Goal: Transaction & Acquisition: Purchase product/service

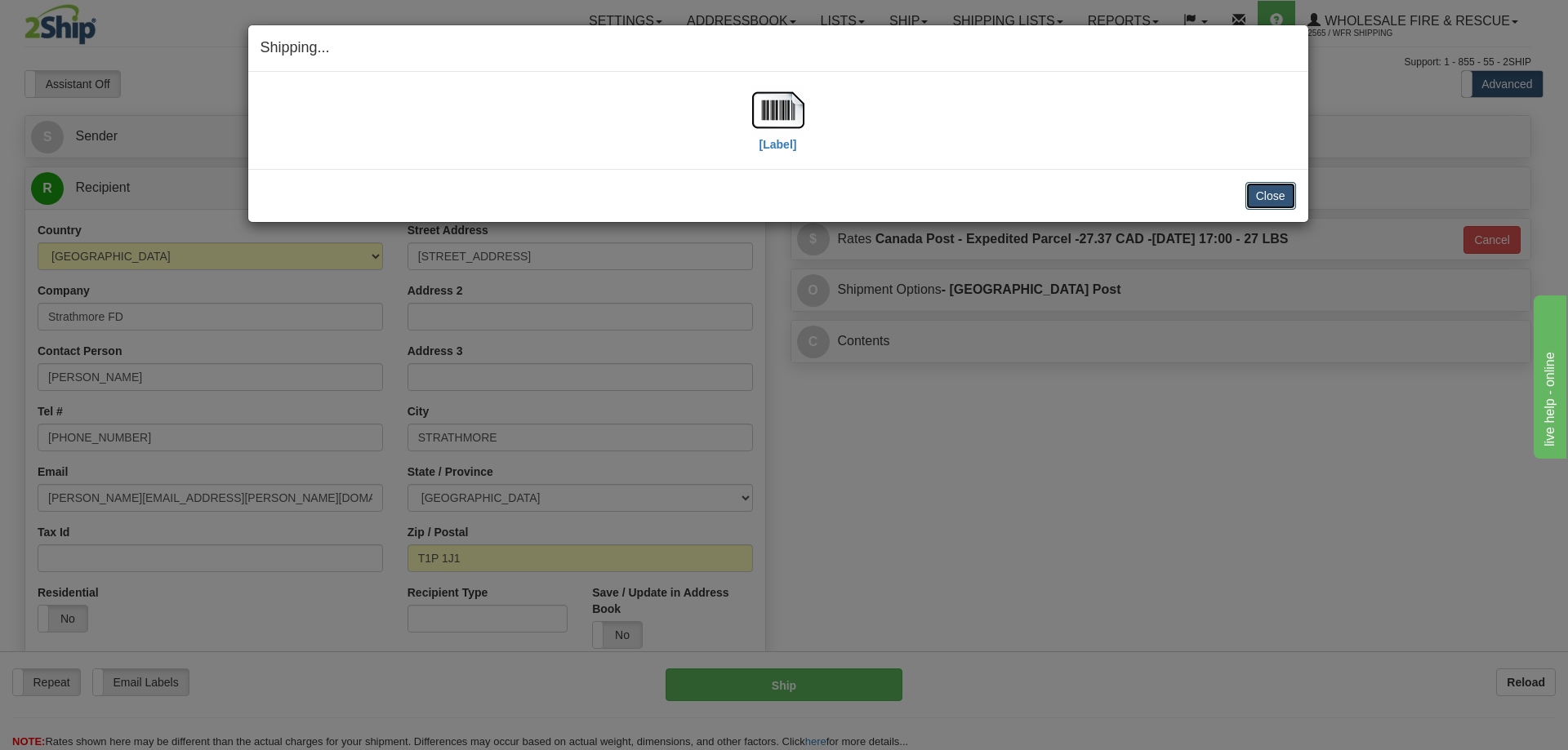
click at [1265, 186] on button "Close" at bounding box center [1270, 196] width 51 height 28
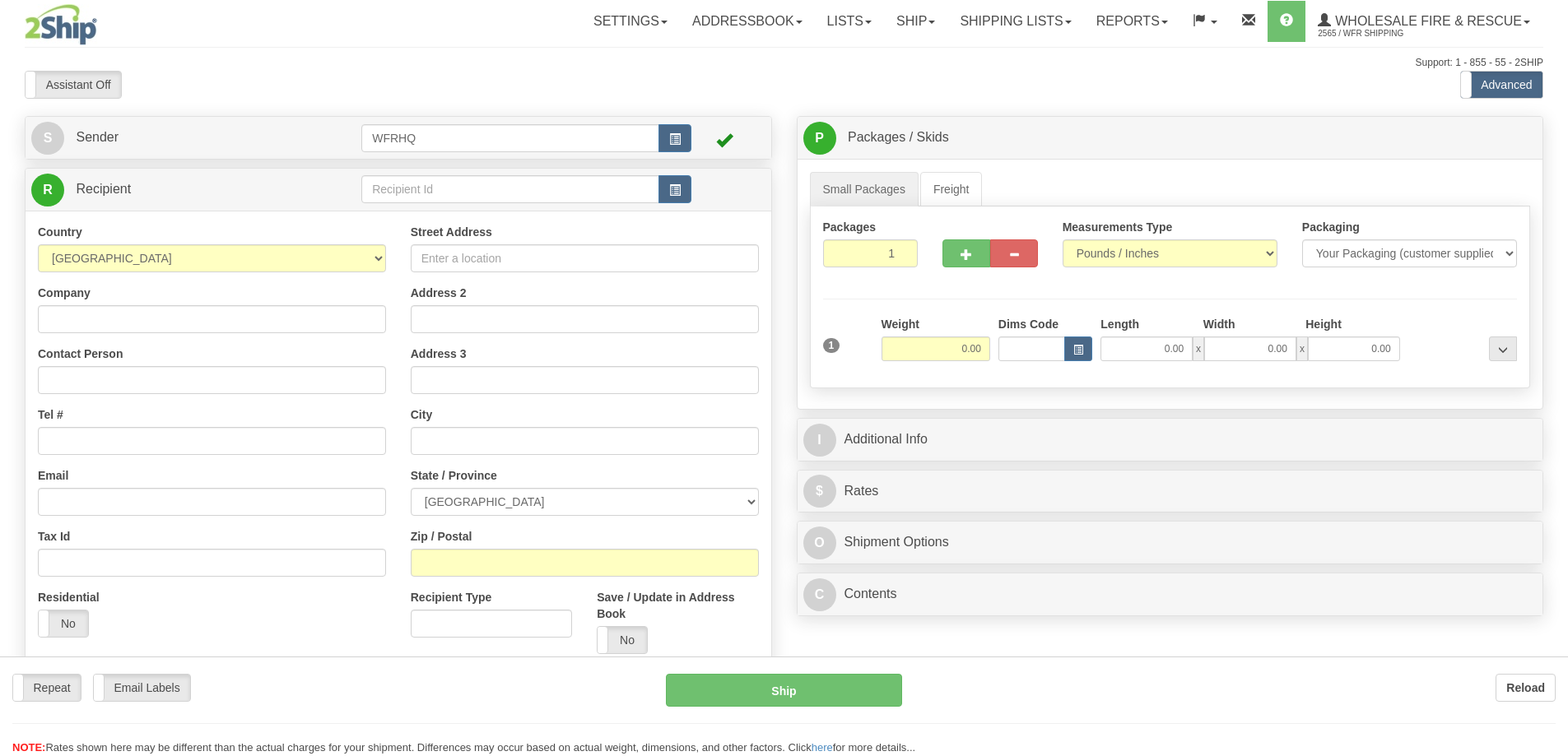
click at [984, 21] on div at bounding box center [784, 378] width 1568 height 756
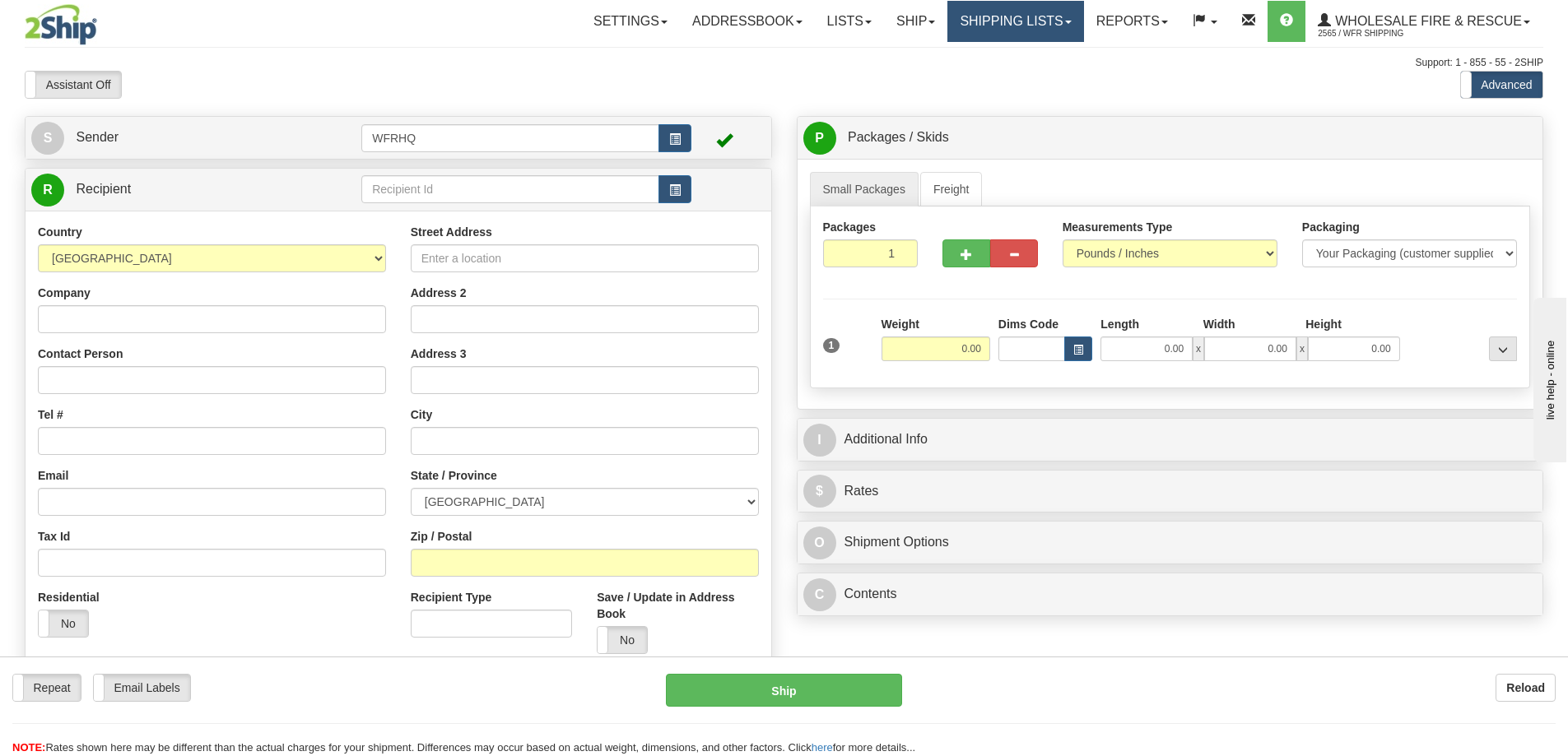
click at [984, 21] on link "Shipping lists" at bounding box center [1014, 21] width 136 height 41
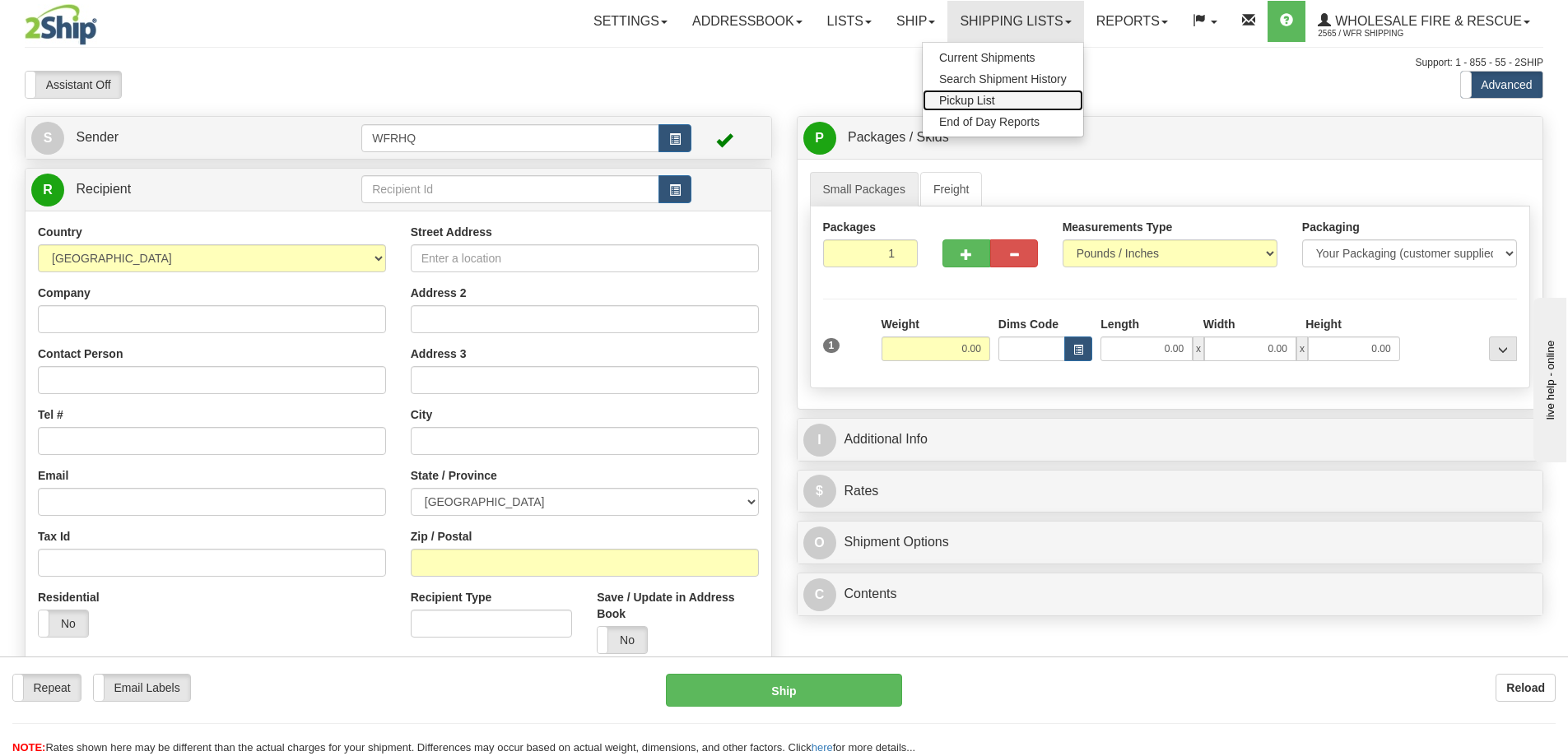
click at [966, 97] on span "Pickup List" at bounding box center [967, 100] width 56 height 13
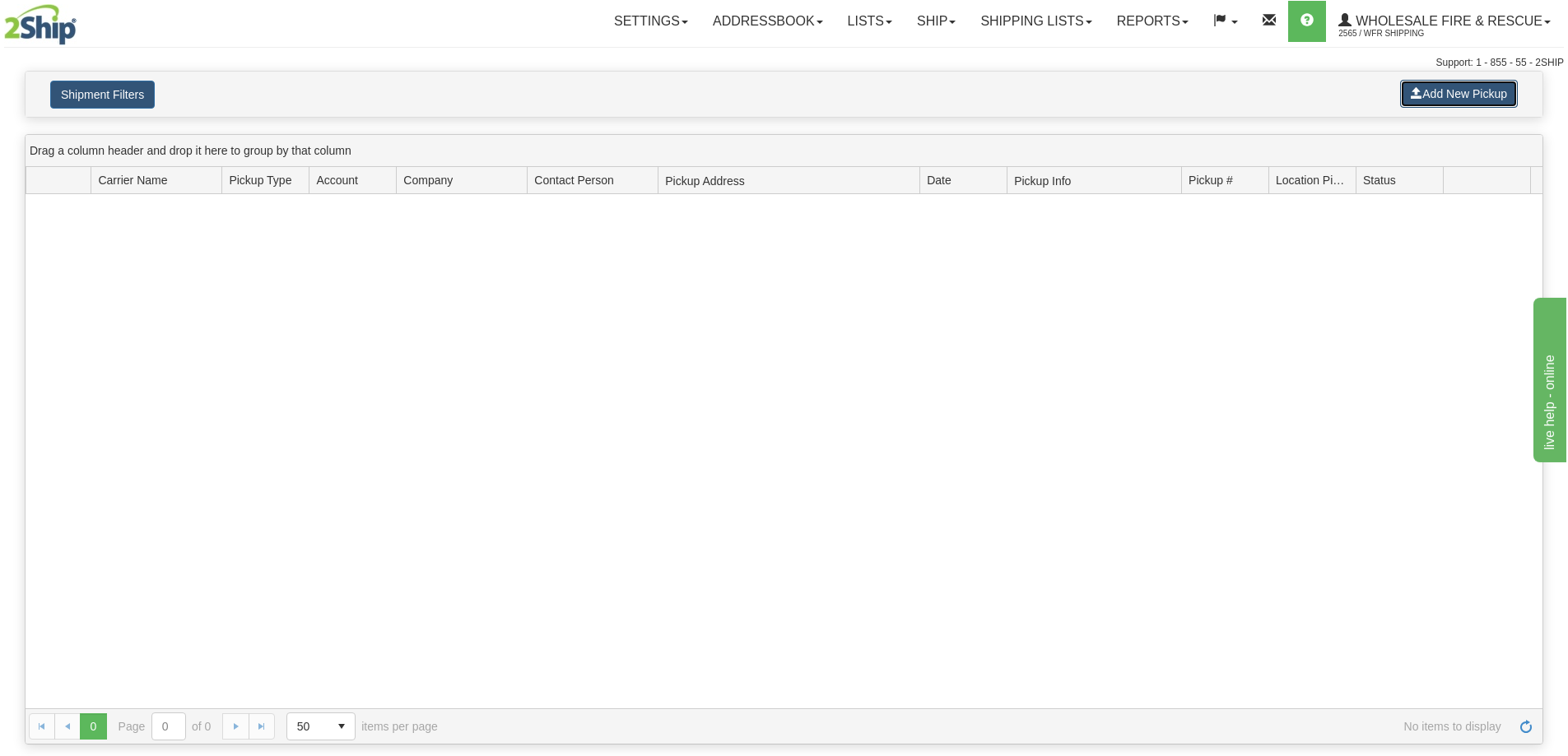
click at [1432, 93] on button "Add New Pickup" at bounding box center [1458, 93] width 118 height 28
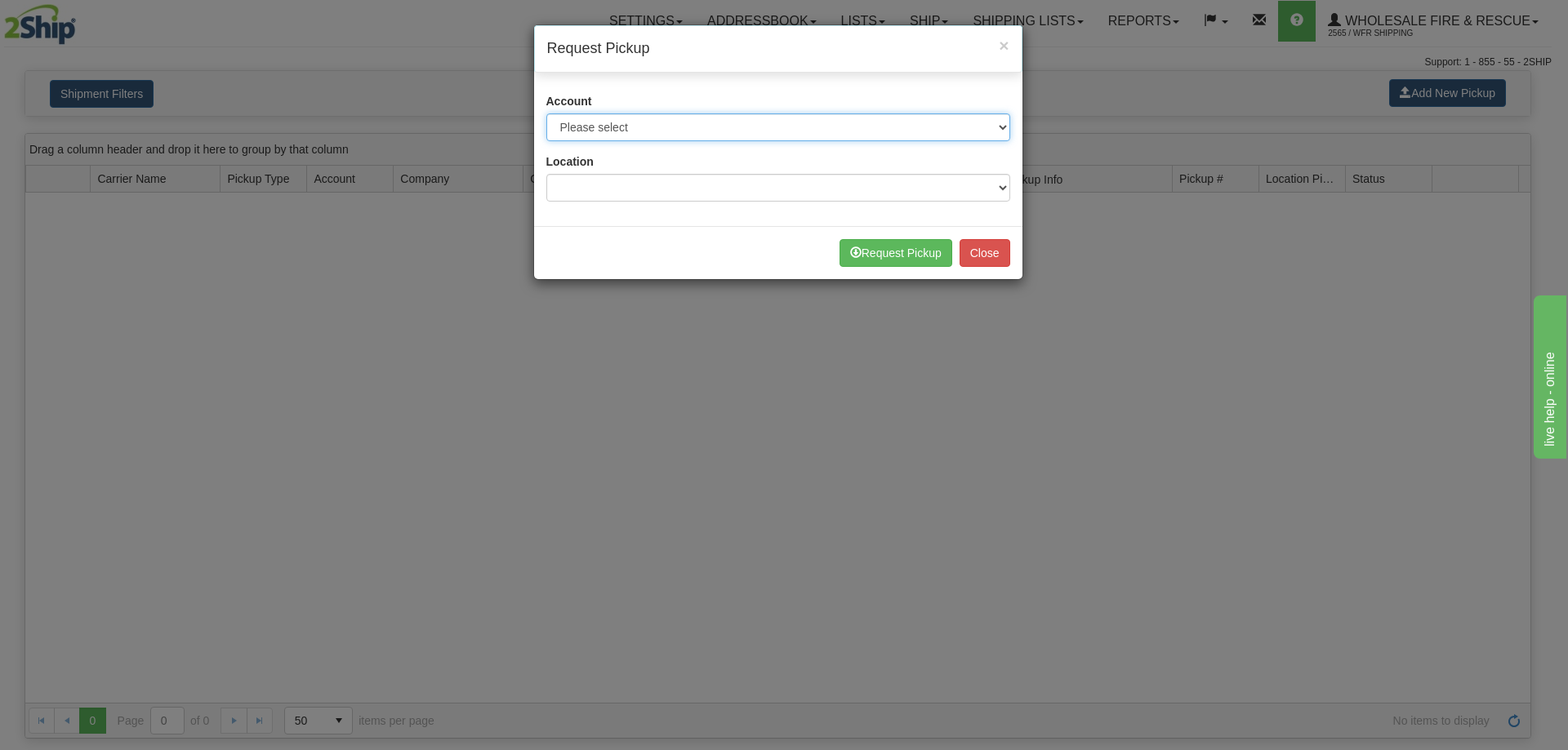
click at [686, 120] on select "Please select Buffalo Air - 5016 (Buffalo Air) Canada Post - 1681670 (Canada Po…" at bounding box center [778, 128] width 464 height 28
select select "30"
click at [547, 114] on select "Please select Buffalo Air - 5016 (Buffalo Air) Canada Post - 1681670 (Canada Po…" at bounding box center [778, 128] width 464 height 28
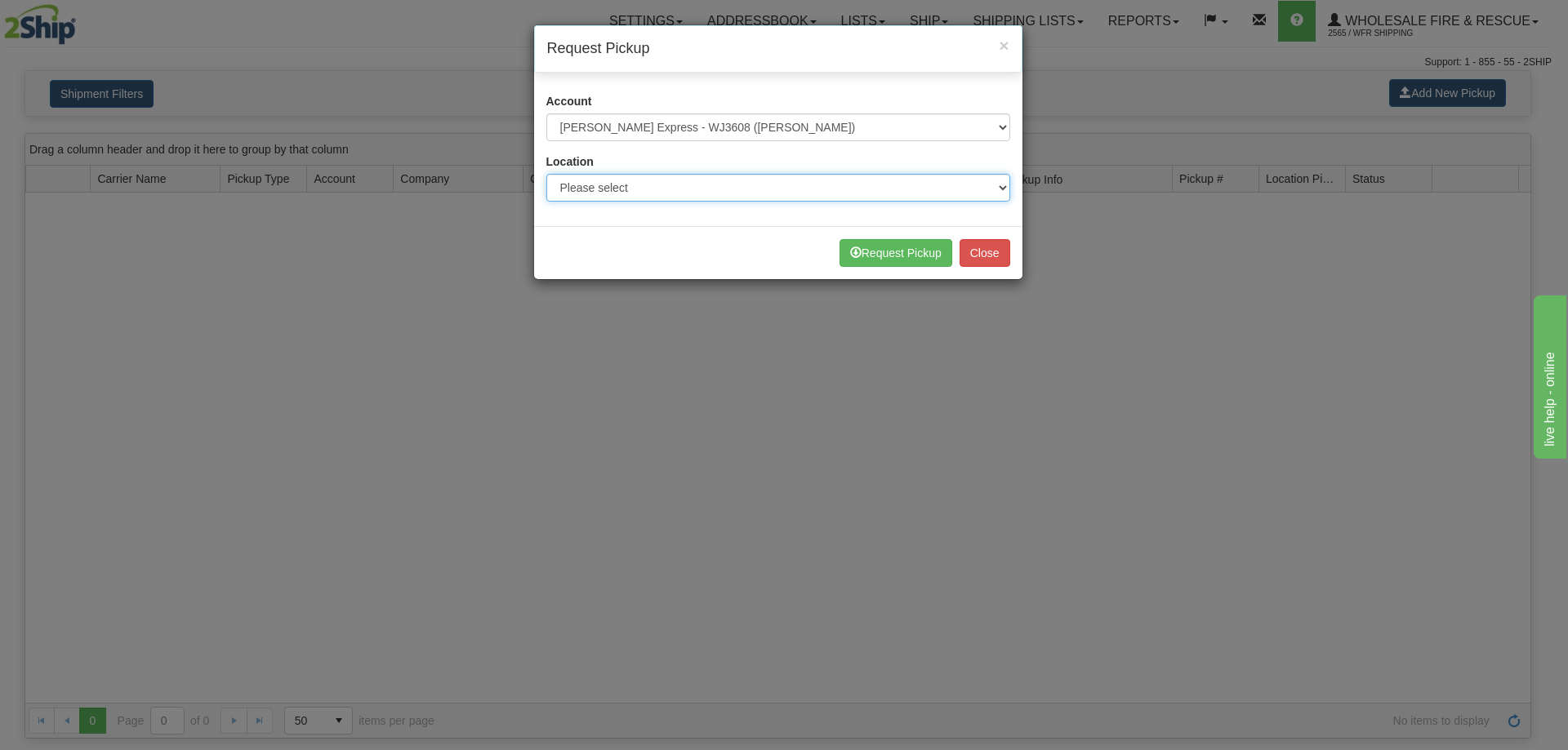
click at [601, 186] on select "Please select WFR Headquarters" at bounding box center [778, 187] width 464 height 28
select select "7352"
click at [547, 174] on select "Please select WFR Headquarters" at bounding box center [778, 187] width 464 height 28
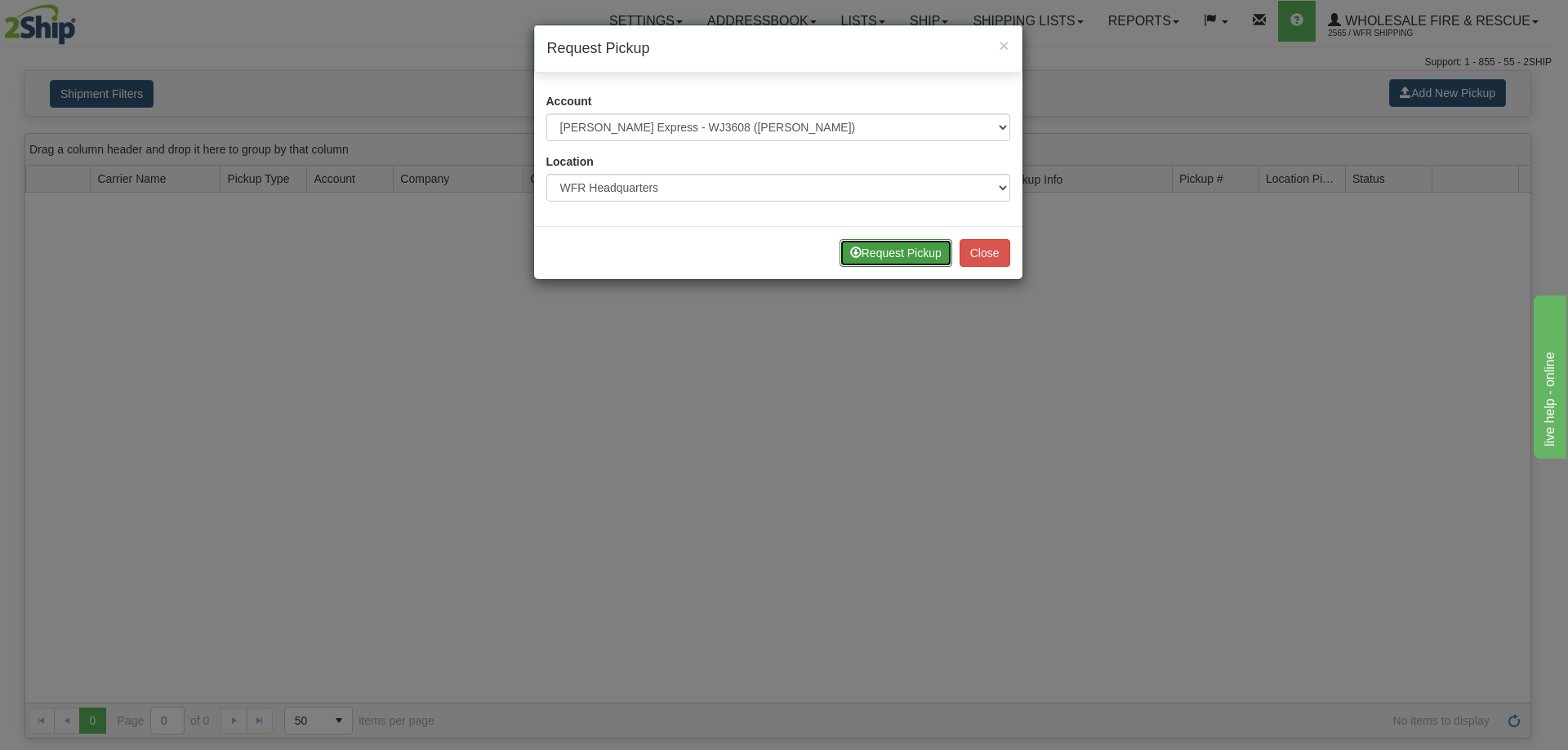
click at [872, 252] on button "Request Pickup" at bounding box center [896, 253] width 113 height 28
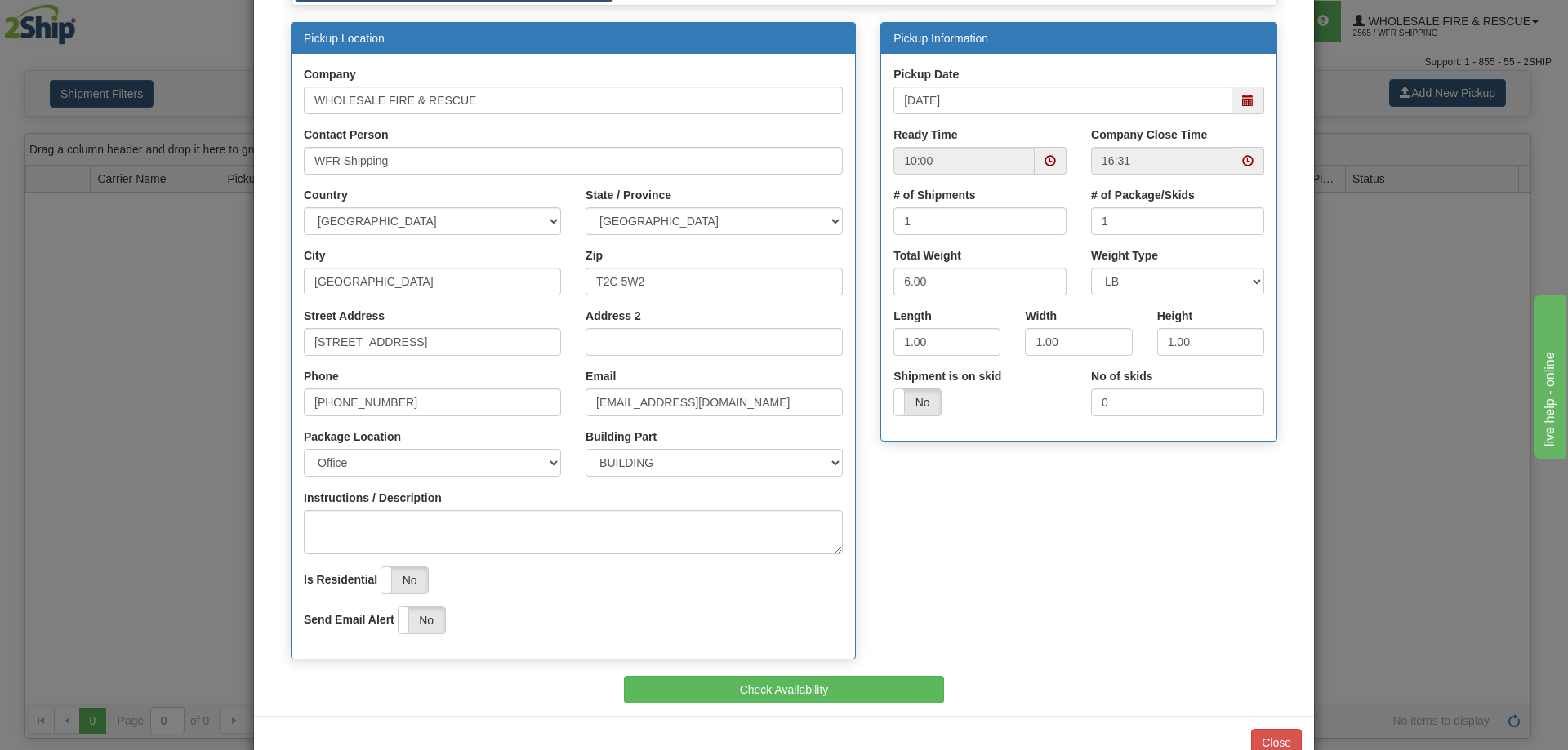
scroll to position [191, 0]
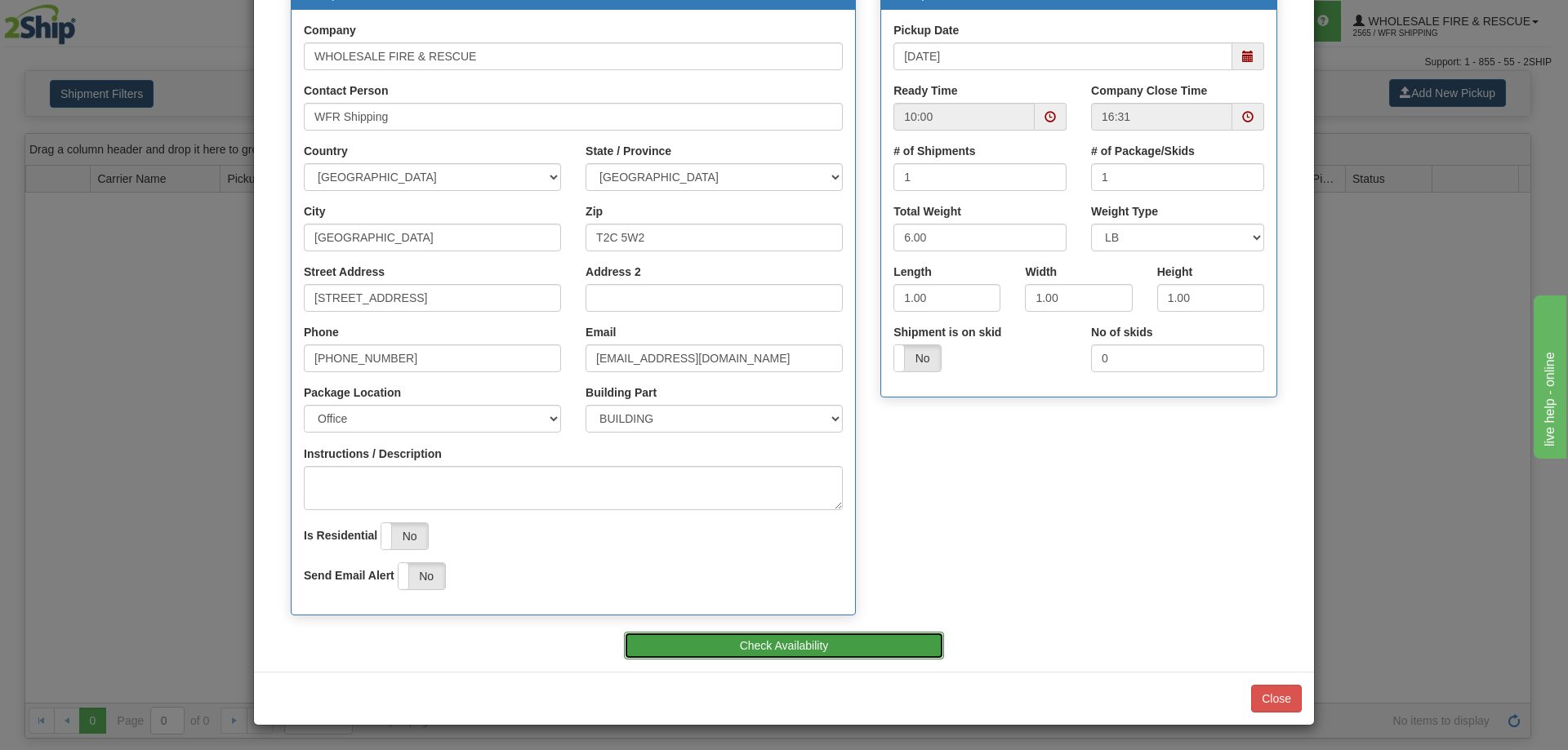
click at [814, 654] on button "Check Availability" at bounding box center [784, 645] width 321 height 28
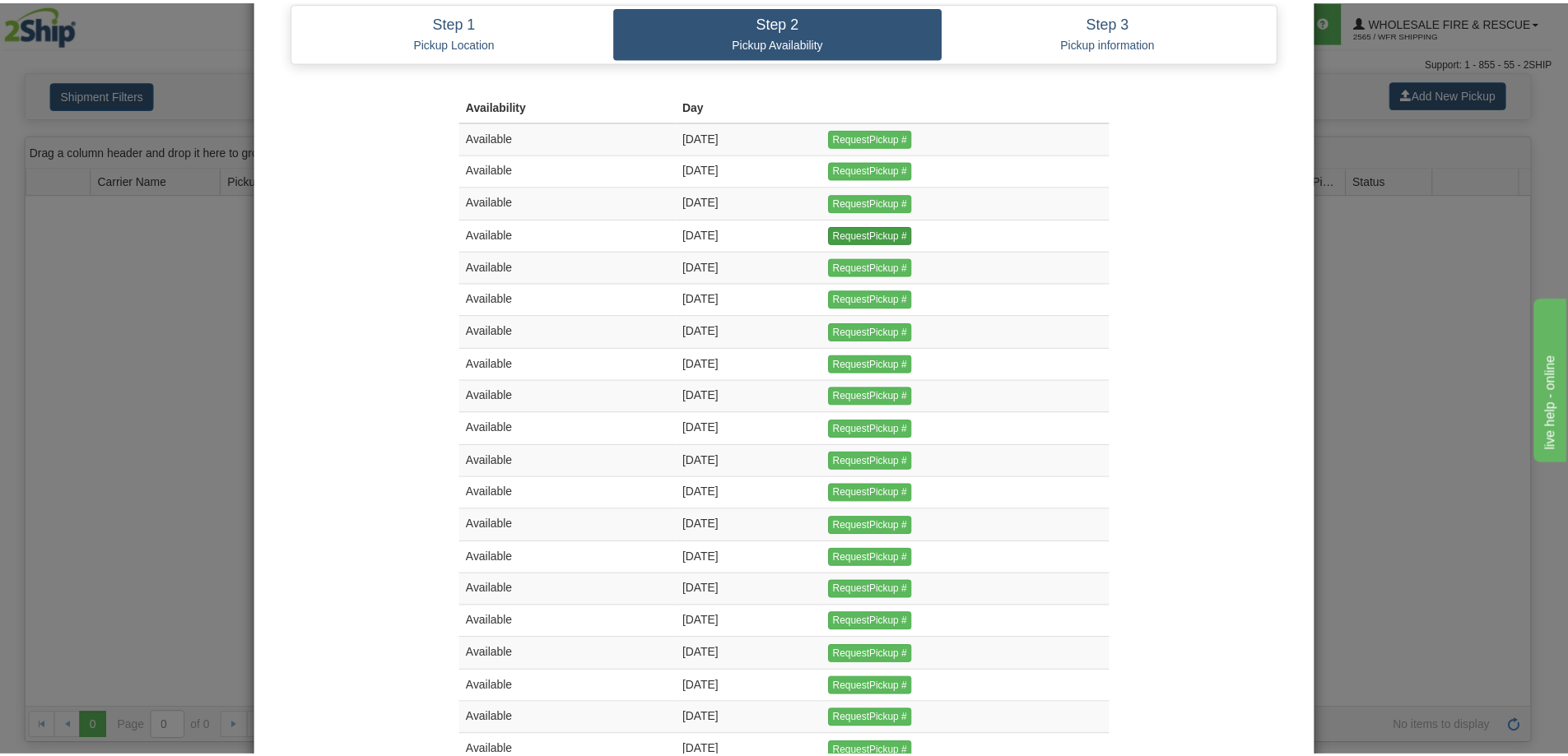
scroll to position [0, 0]
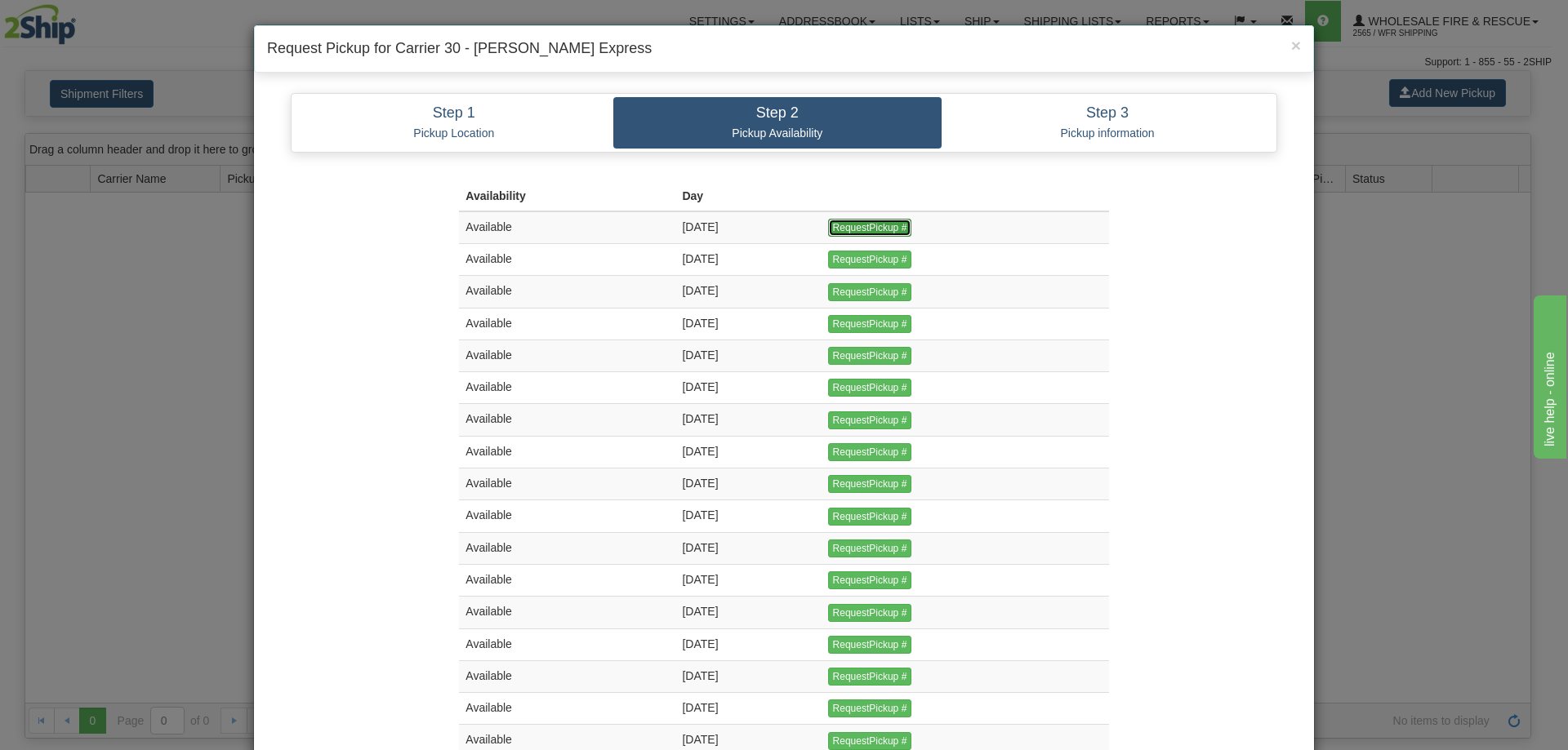
click at [895, 227] on input "RequestPickup #" at bounding box center [871, 228] width 85 height 18
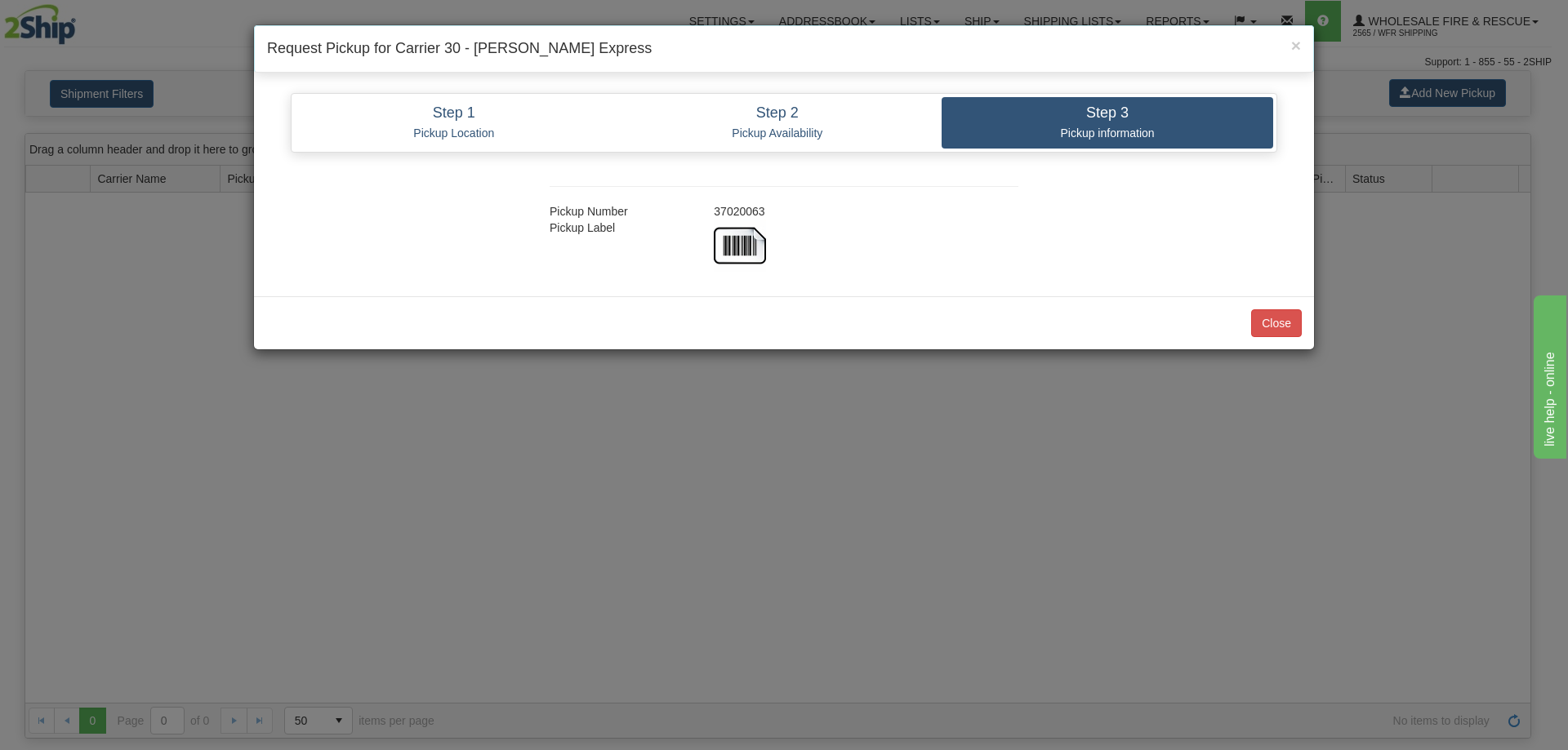
click at [759, 209] on div "37020063" at bounding box center [866, 211] width 329 height 17
copy div "37020063"
click at [1273, 321] on button "Close" at bounding box center [1276, 323] width 51 height 28
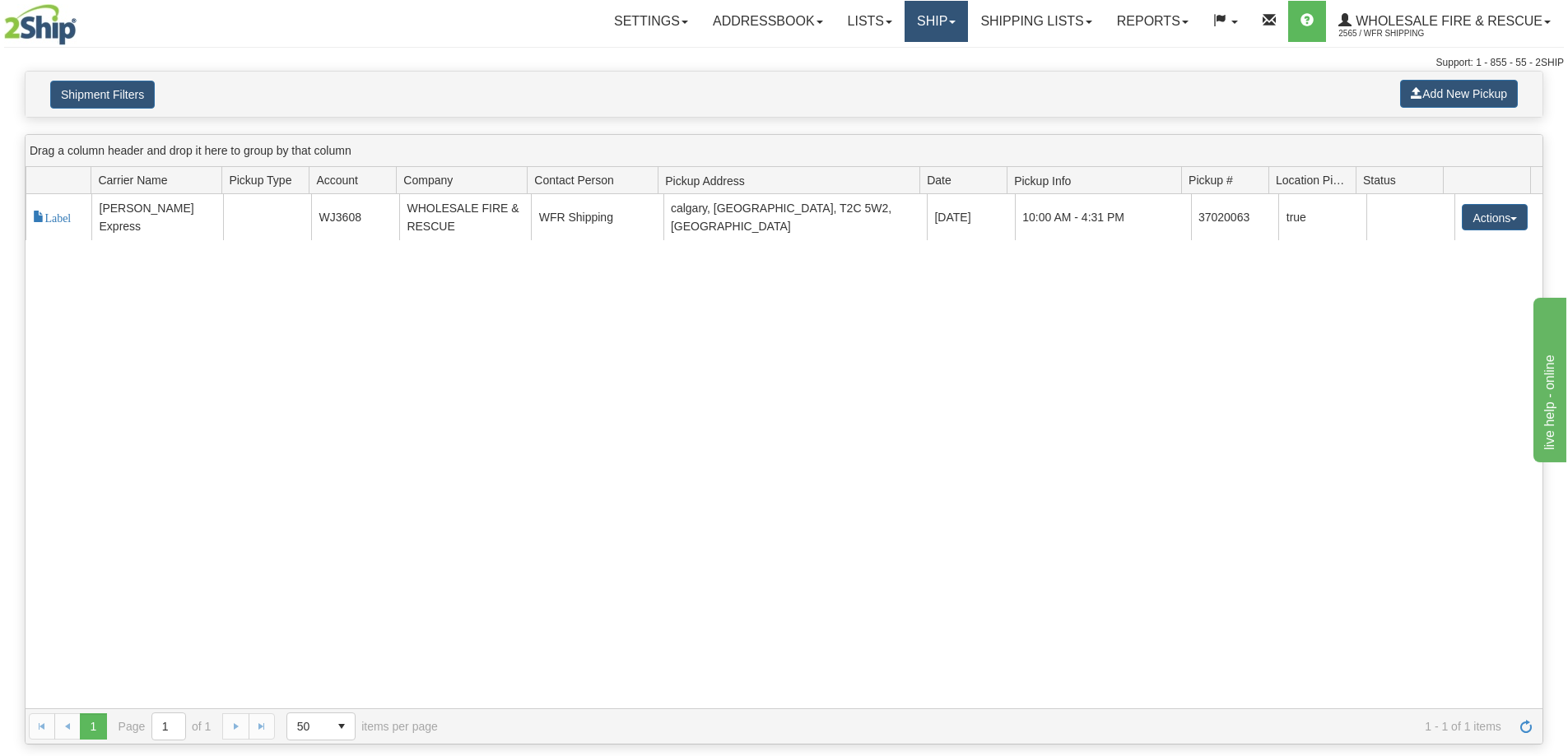
click at [932, 25] on link "Ship" at bounding box center [936, 21] width 63 height 41
click at [897, 62] on span "Ship Screen" at bounding box center [885, 57] width 63 height 13
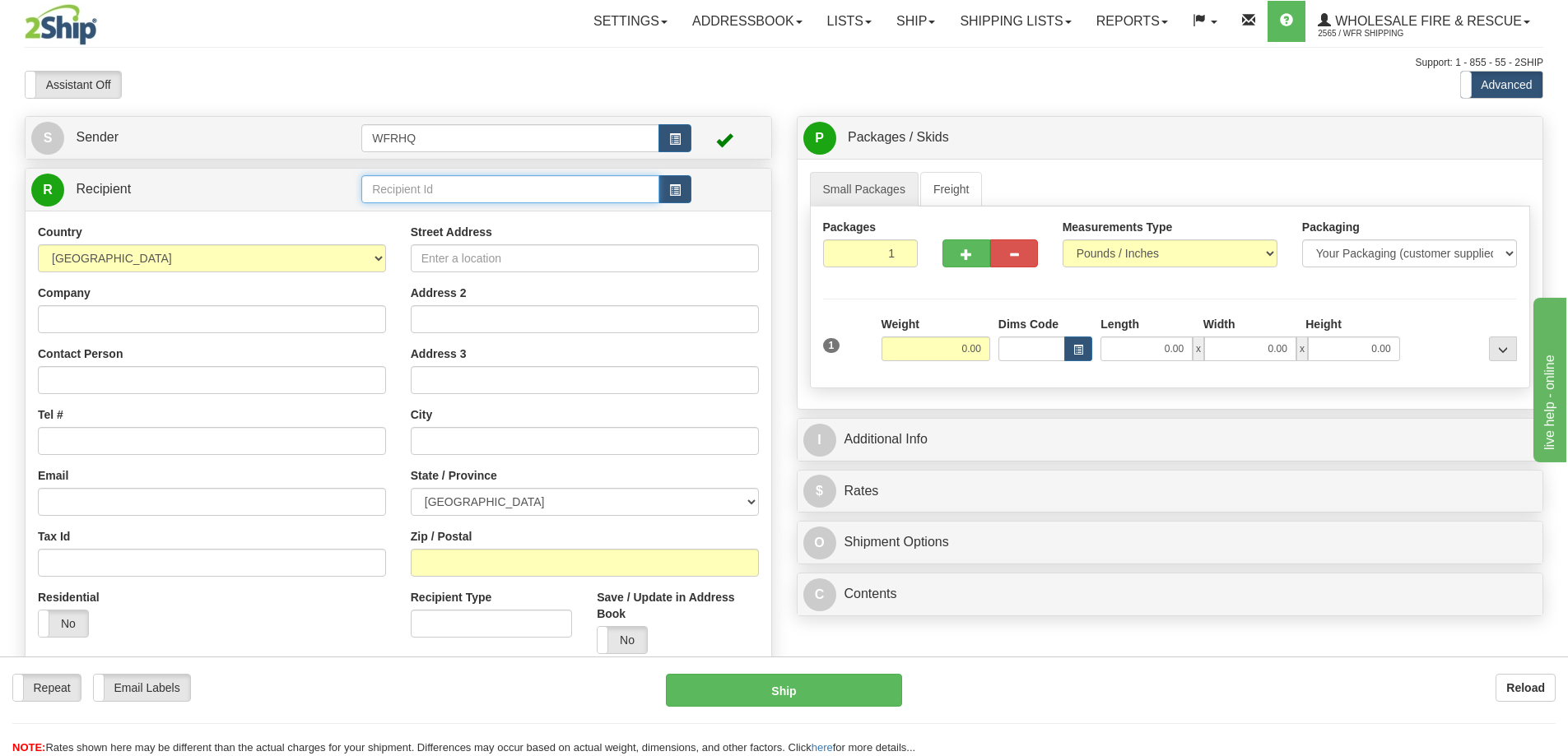
click at [425, 187] on input "text" at bounding box center [510, 189] width 298 height 28
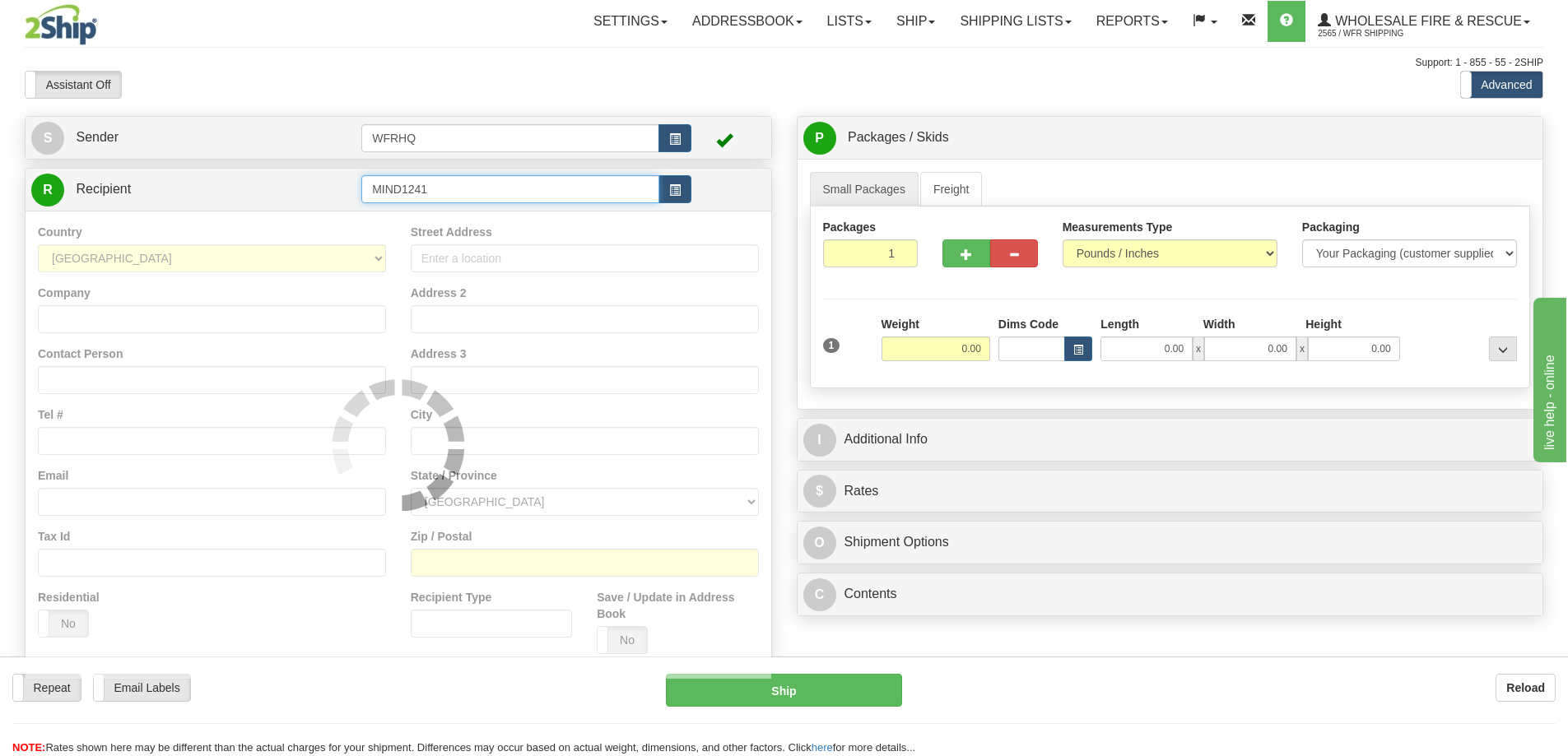
type input "MIND1241"
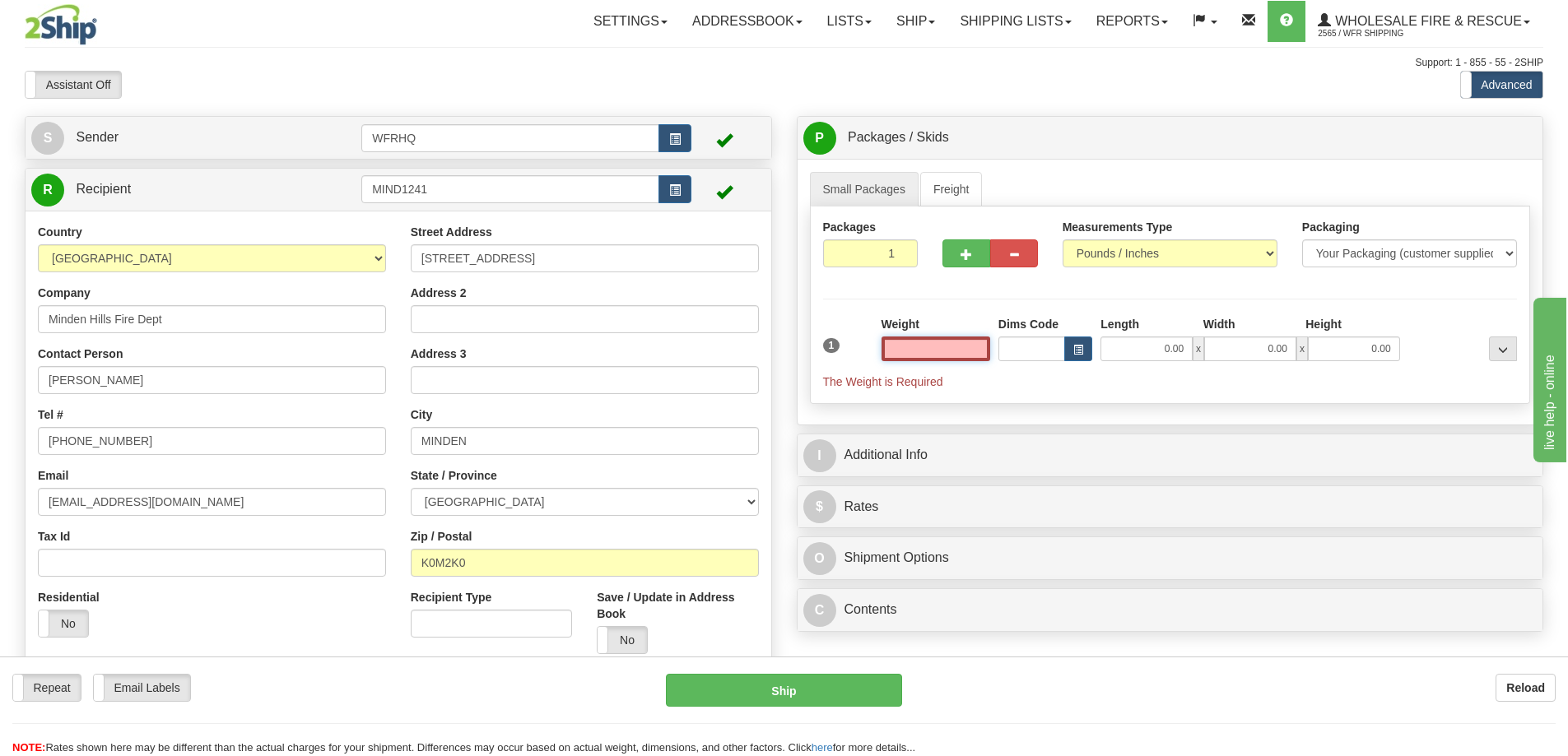
click at [953, 345] on input "text" at bounding box center [935, 349] width 108 height 25
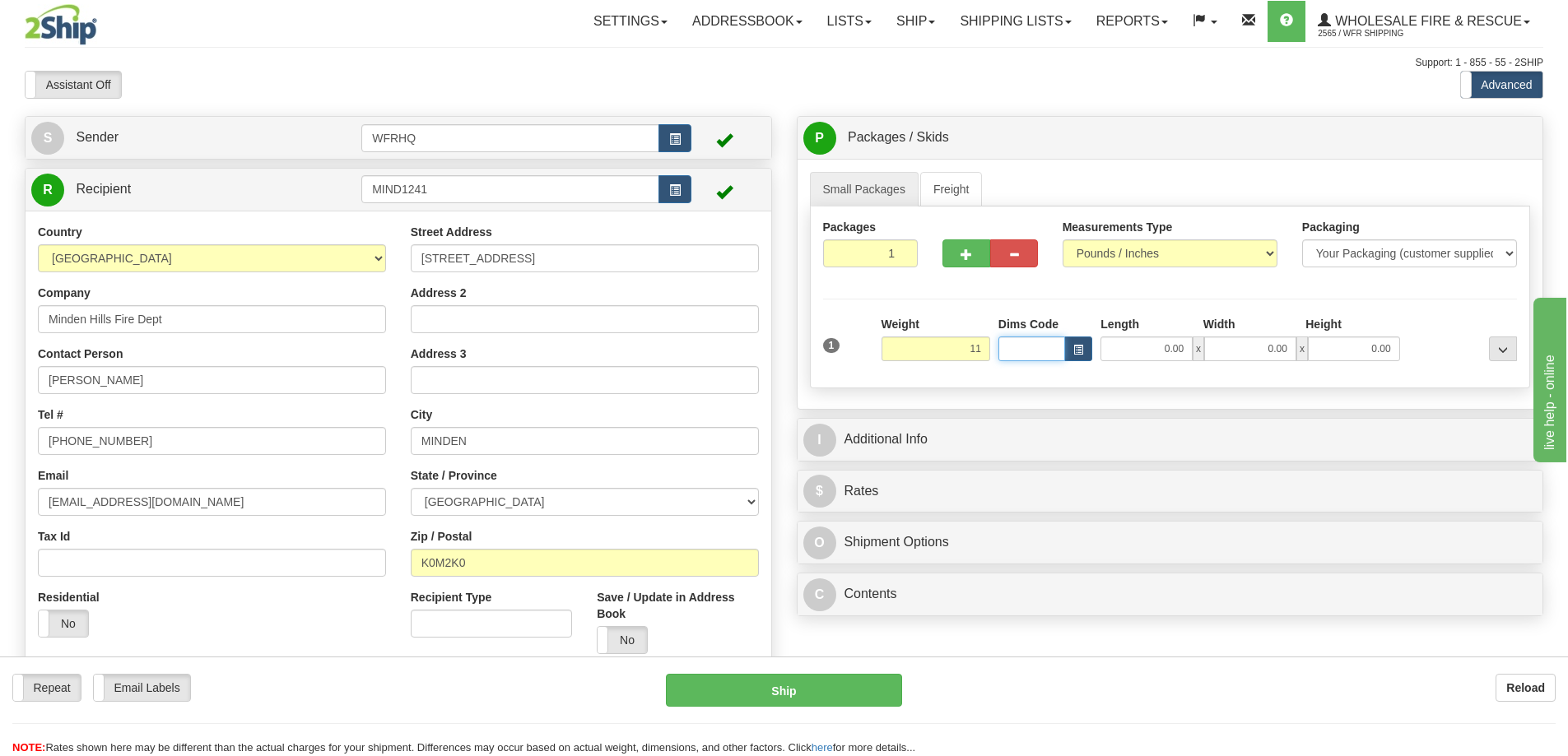
type input "11.00"
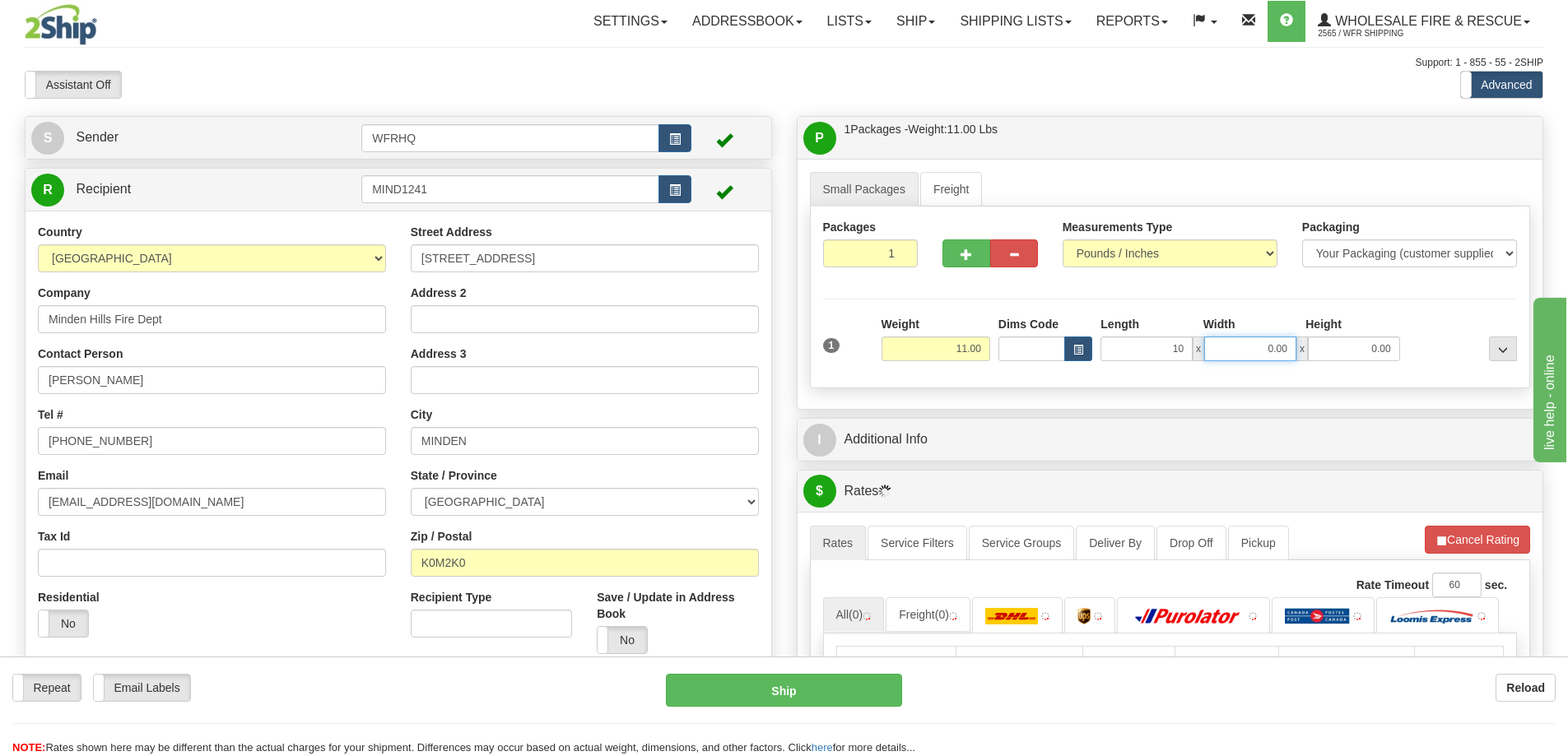
type input "10.00"
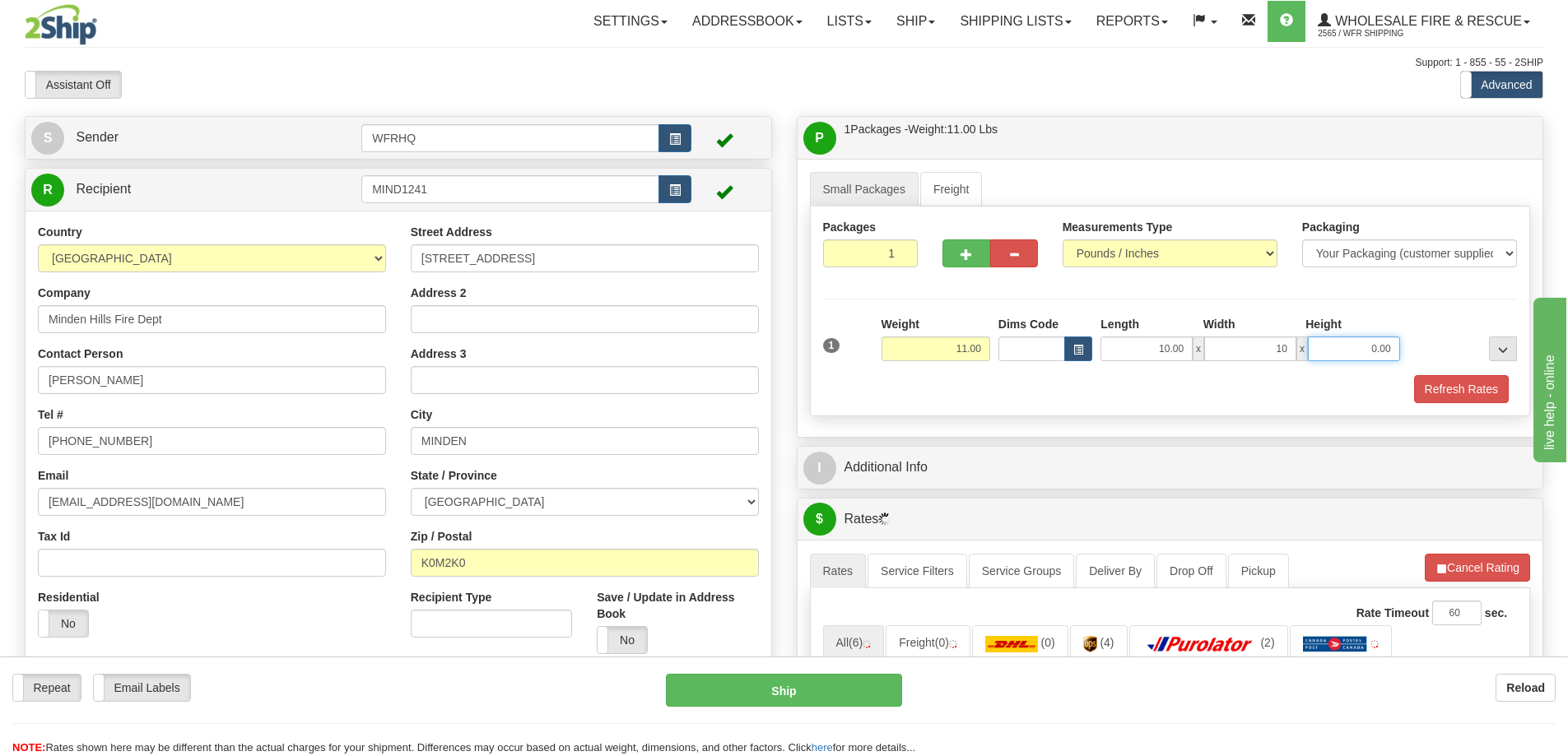
type input "10.00"
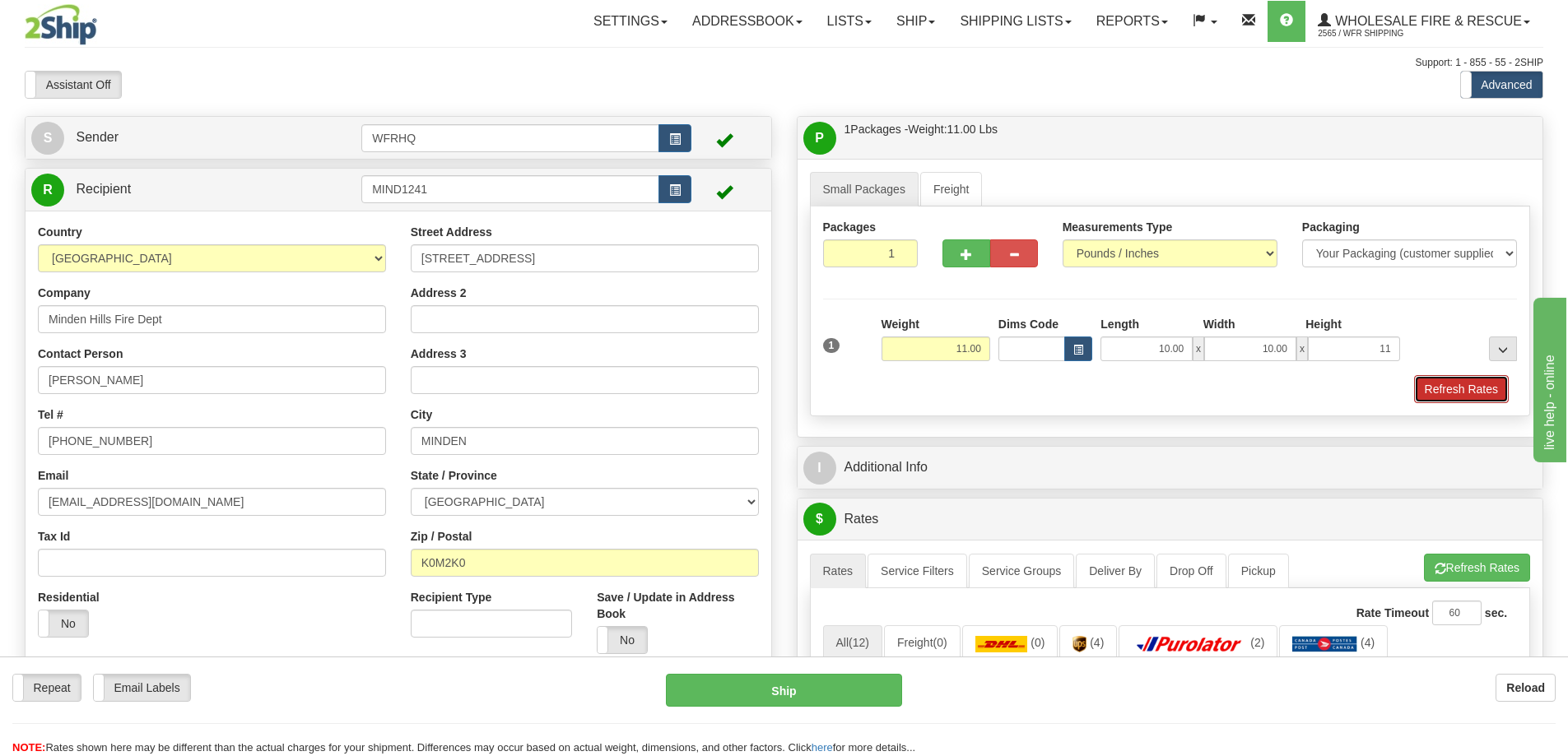
type input "11.00"
click at [1467, 382] on button "Refresh Rates" at bounding box center [1462, 389] width 94 height 28
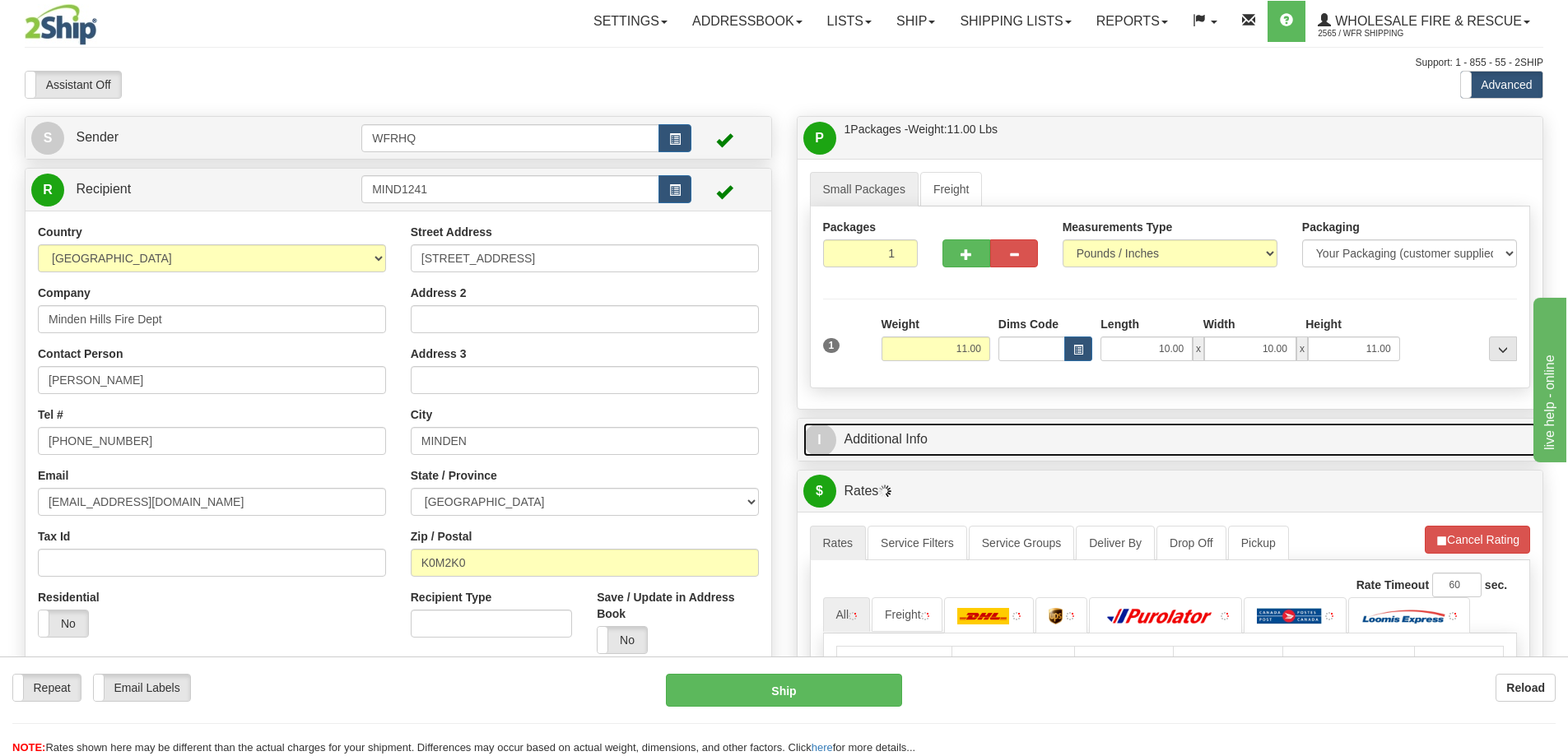
click at [1173, 440] on link "I Additional Info" at bounding box center [1170, 440] width 734 height 33
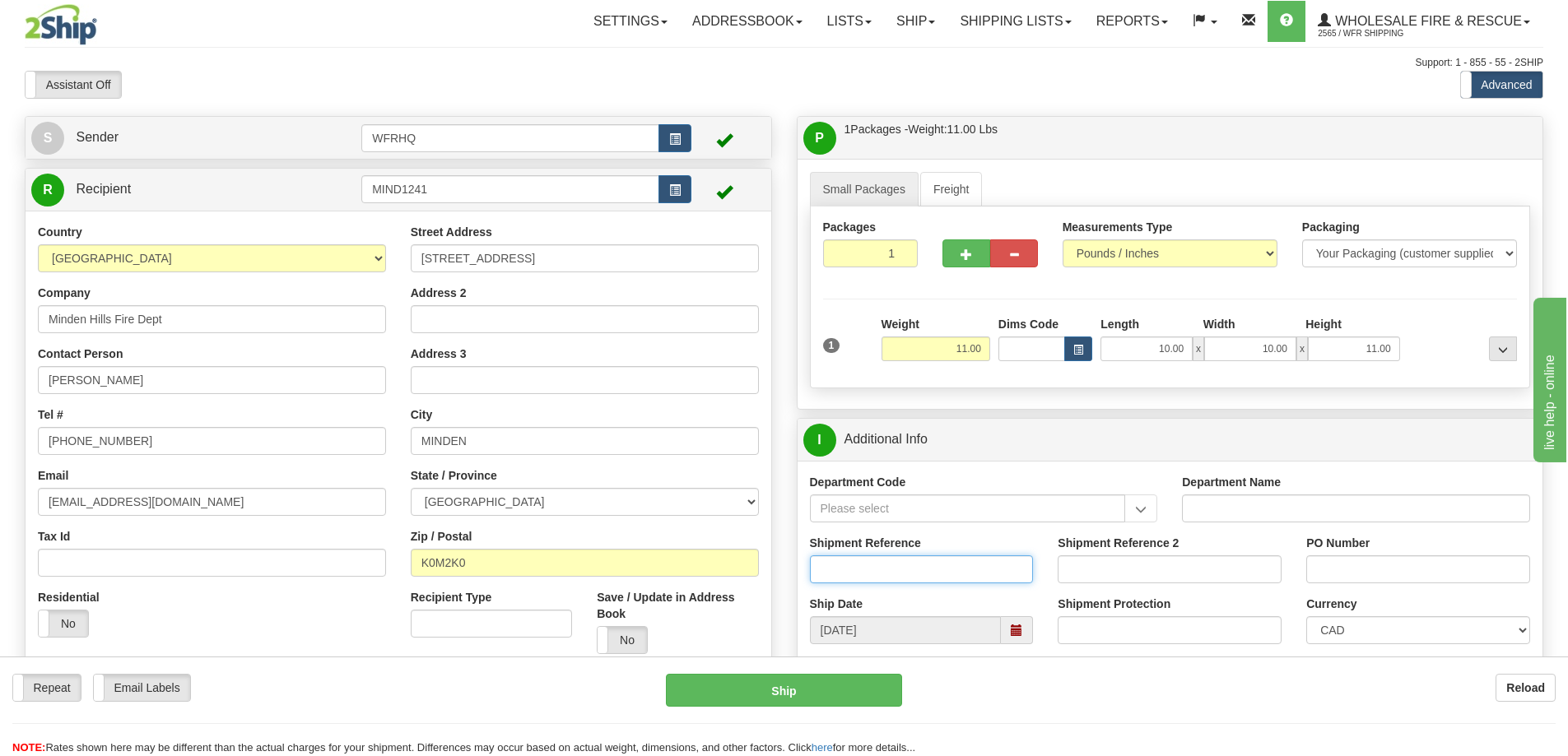
click at [912, 559] on input "Shipment Reference" at bounding box center [922, 569] width 224 height 28
click at [904, 576] on input "S46687" at bounding box center [922, 569] width 224 height 28
type input "S46687-30953"
type input "06"
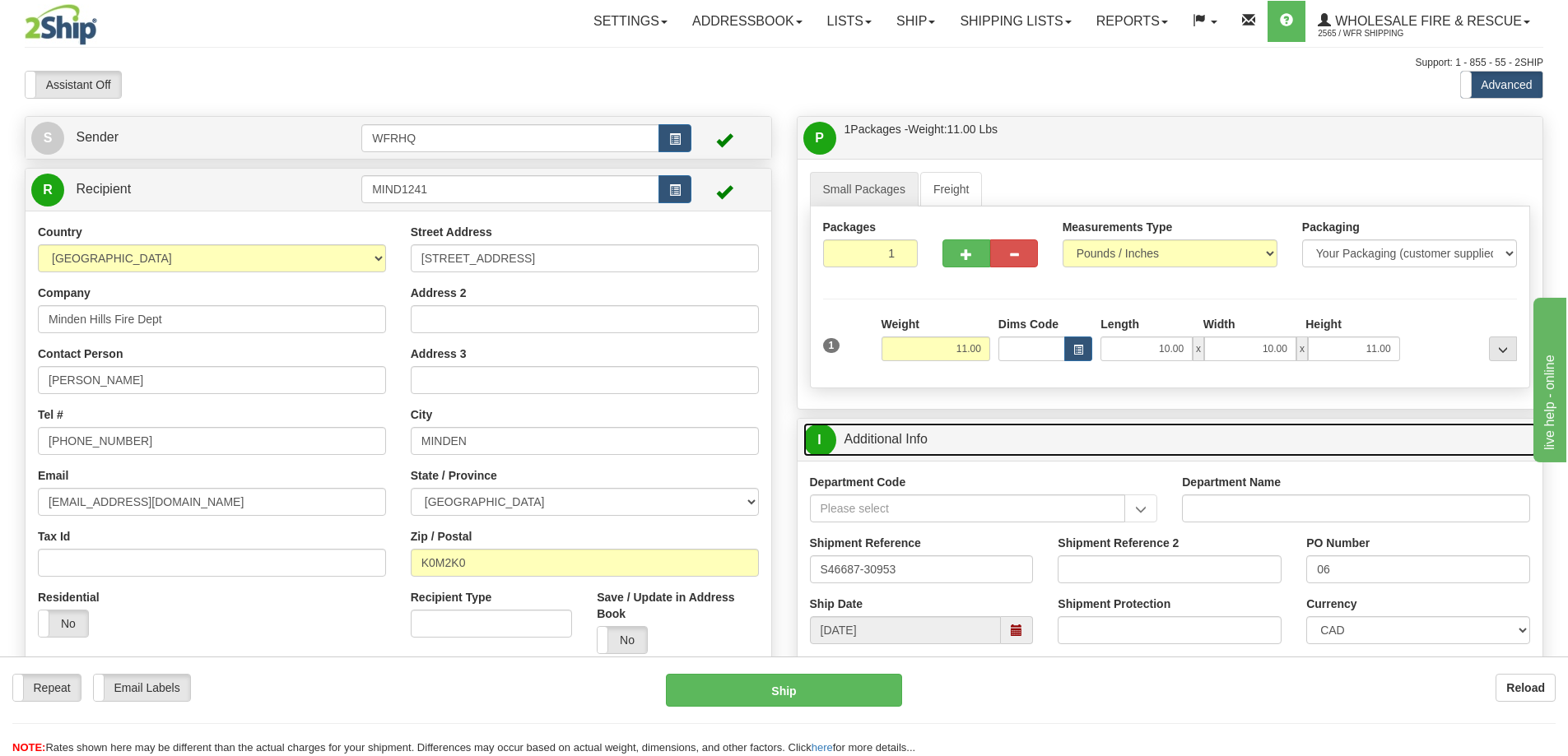
click at [1009, 433] on link "I Additional Info" at bounding box center [1170, 440] width 734 height 33
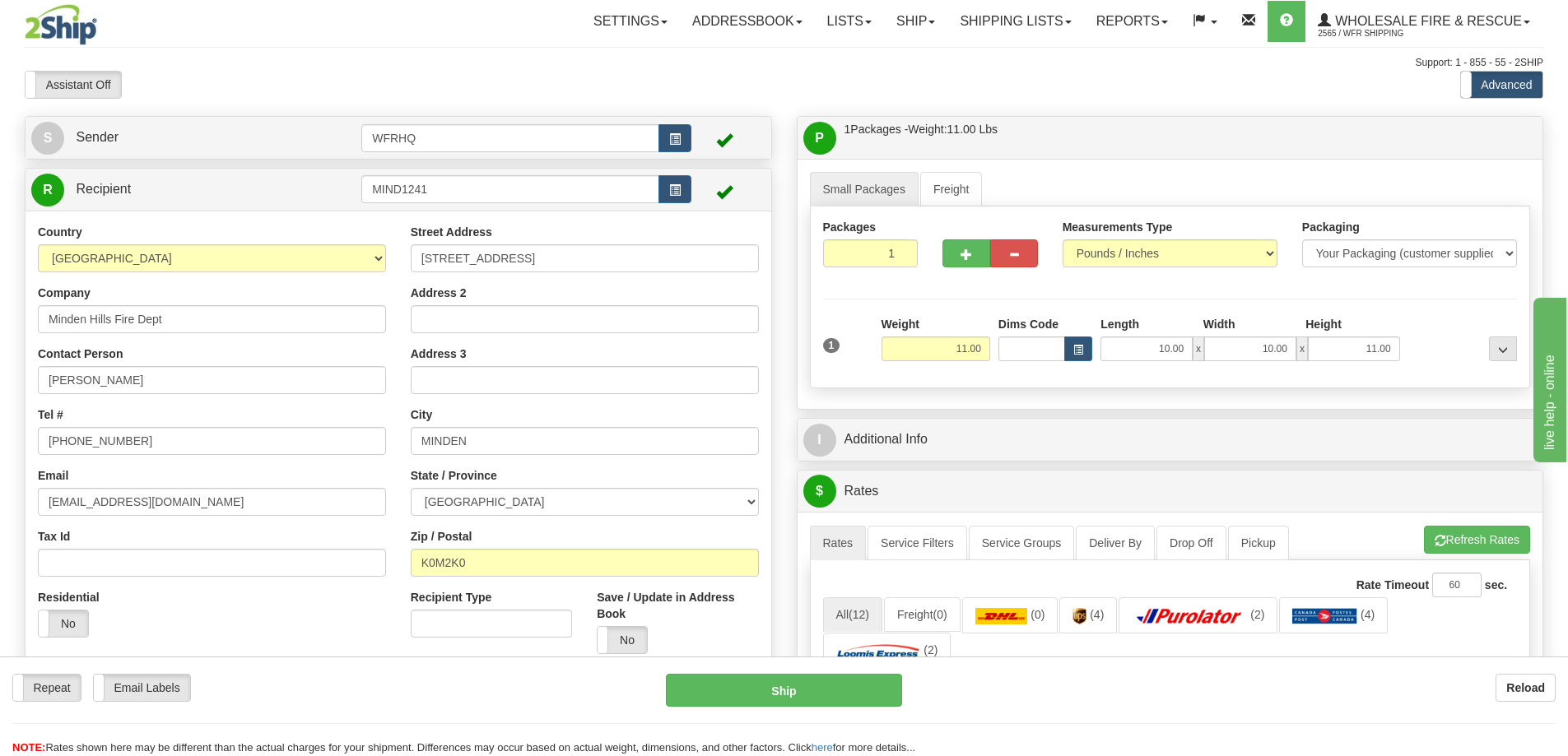
click at [1091, 117] on div "P Packages / Skids 1 Packages - Weight: 11.00 Lbs 1 Skids - Weight: NaN Lbs Shi…" at bounding box center [1171, 137] width 746 height 42
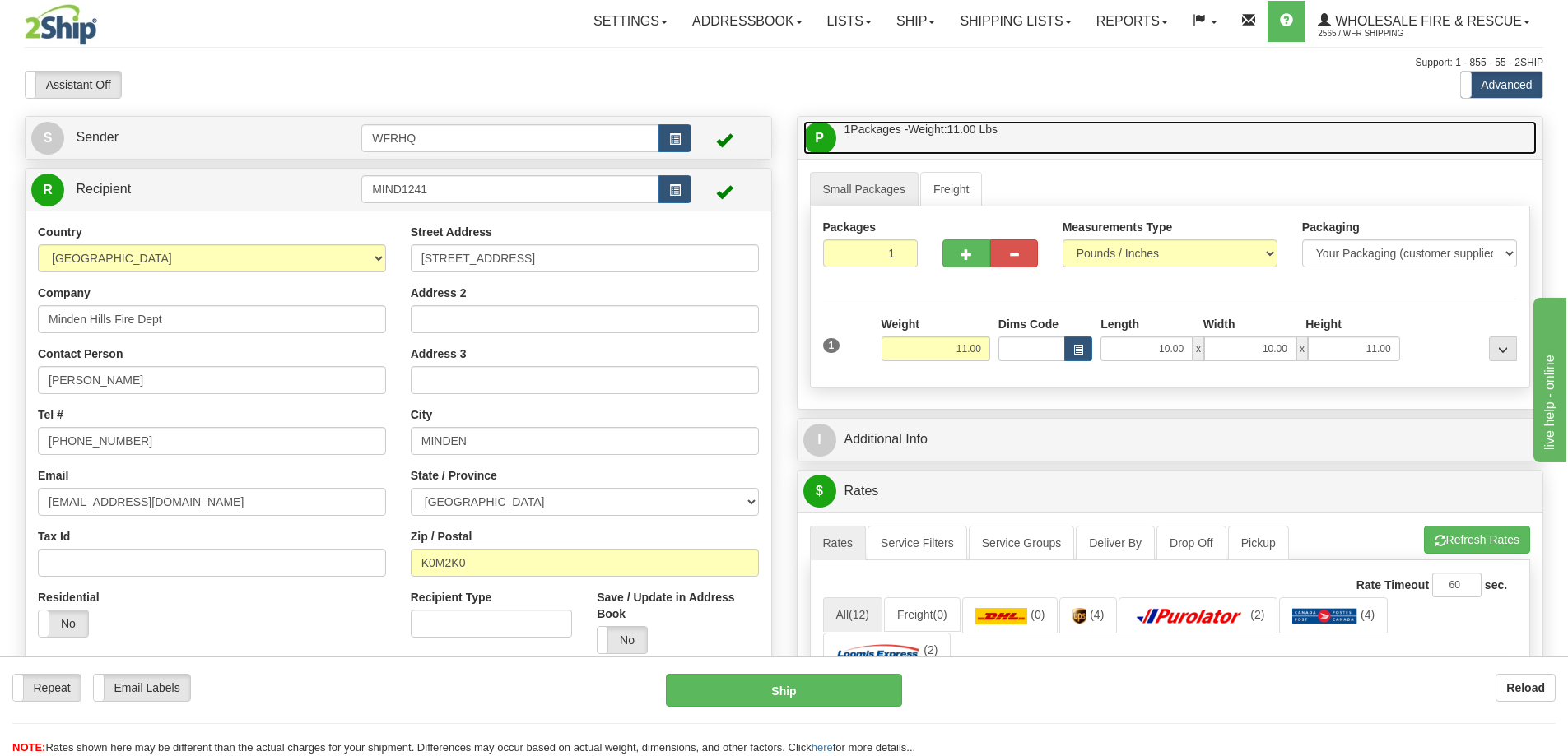
click at [1089, 130] on link "P Packages / Skids 1 Packages - Weight: 11.00 Lbs 1 Skids - Weight: NaN Lbs" at bounding box center [1170, 138] width 734 height 33
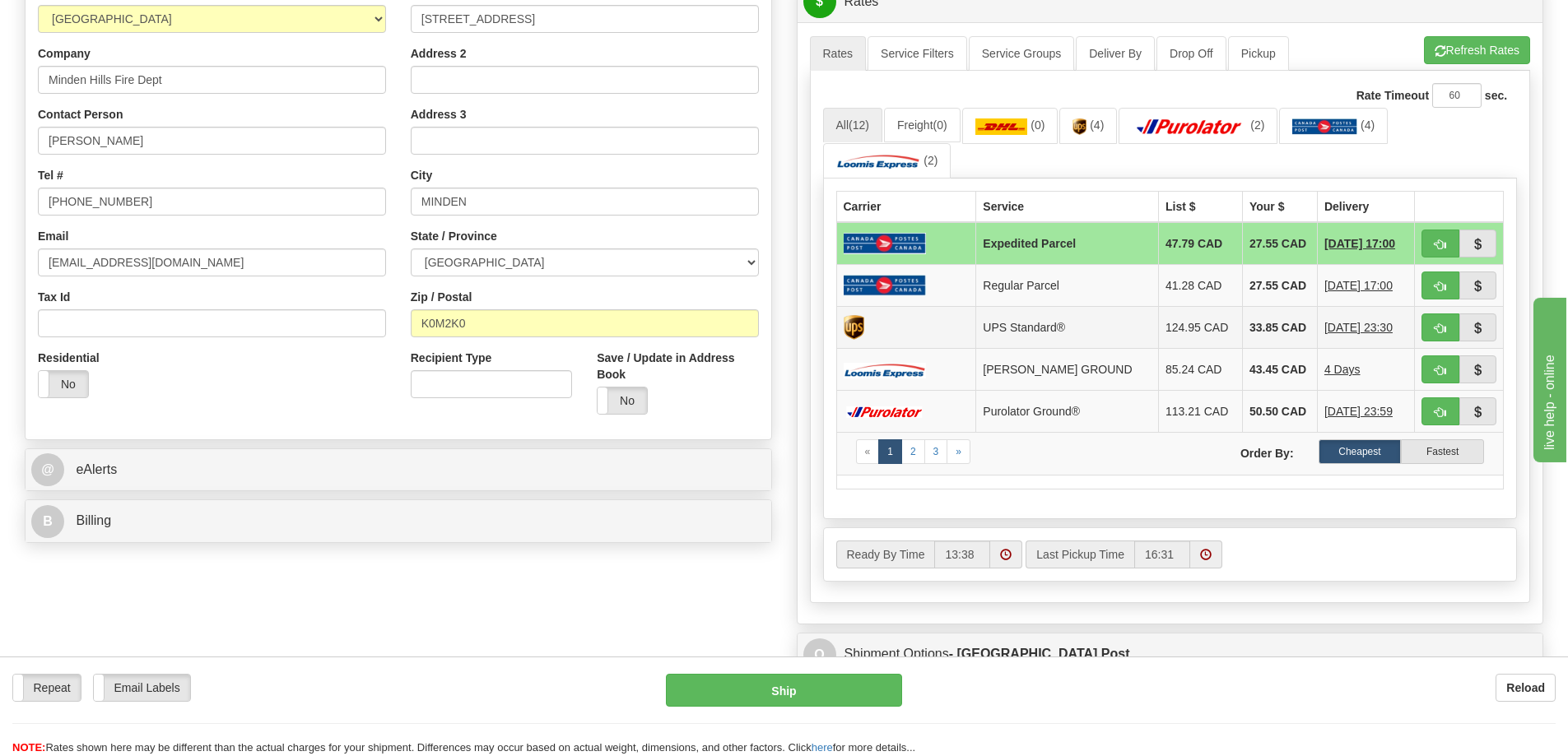
scroll to position [247, 0]
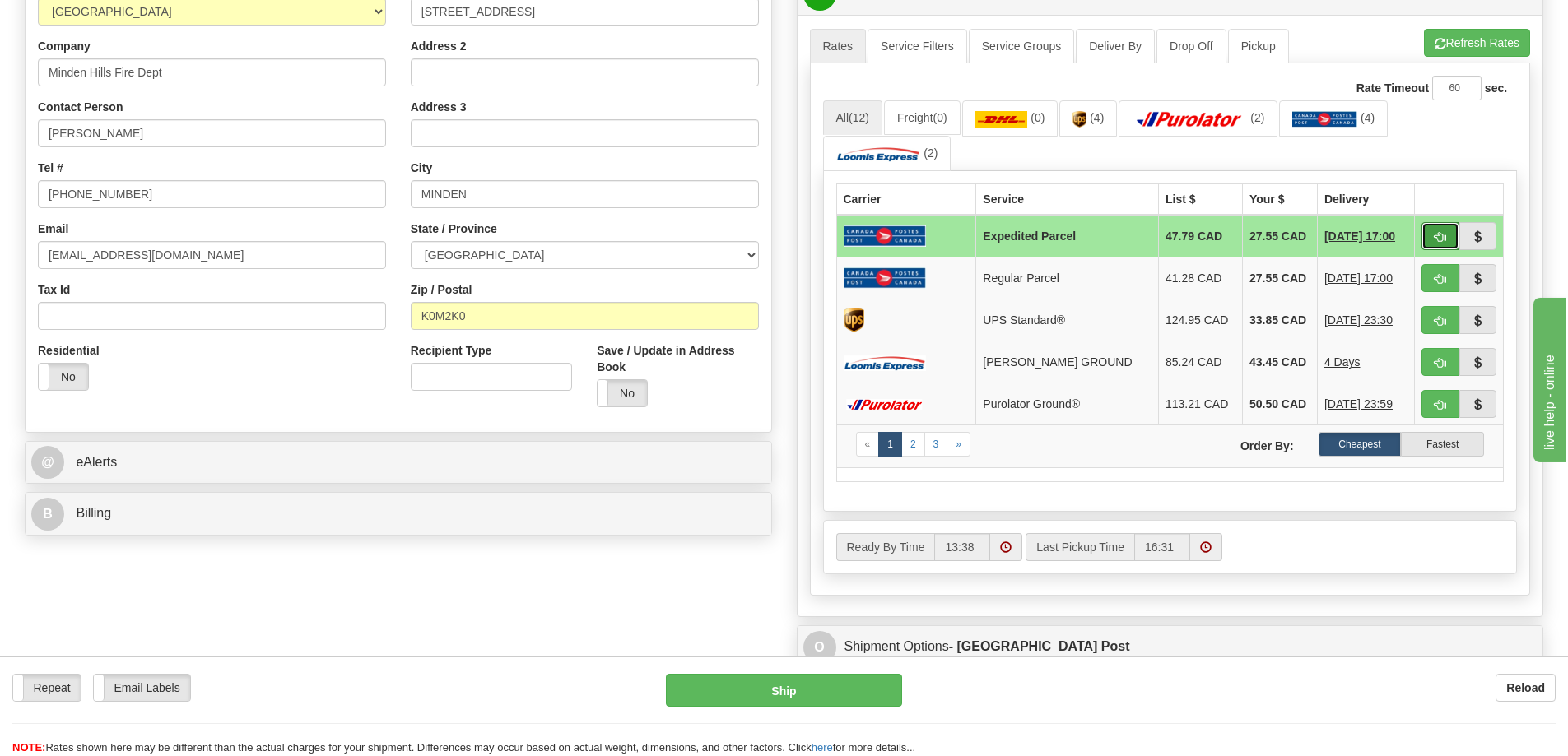
click at [1437, 235] on span "button" at bounding box center [1440, 238] width 11 height 11
type input "DOM.EP"
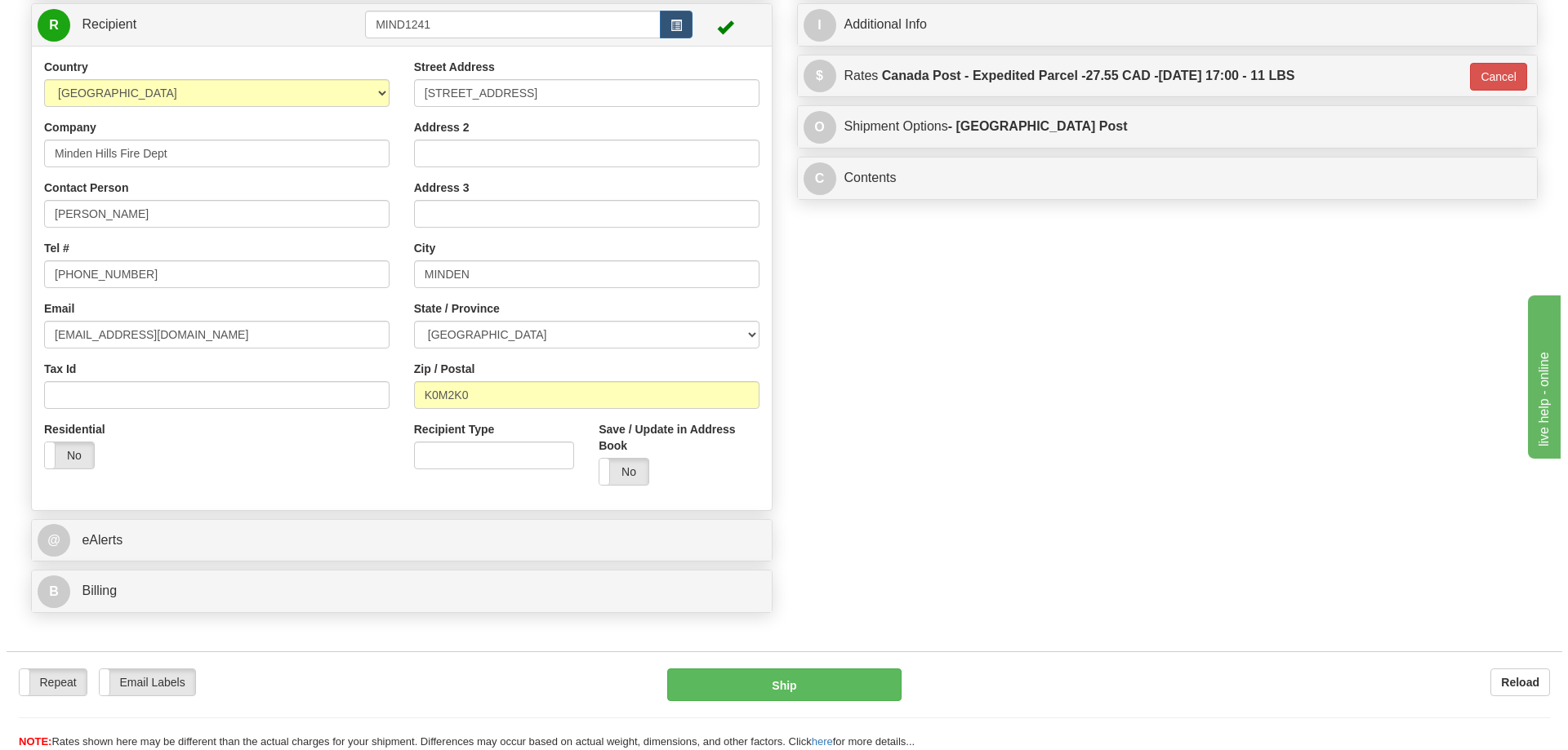
scroll to position [0, 0]
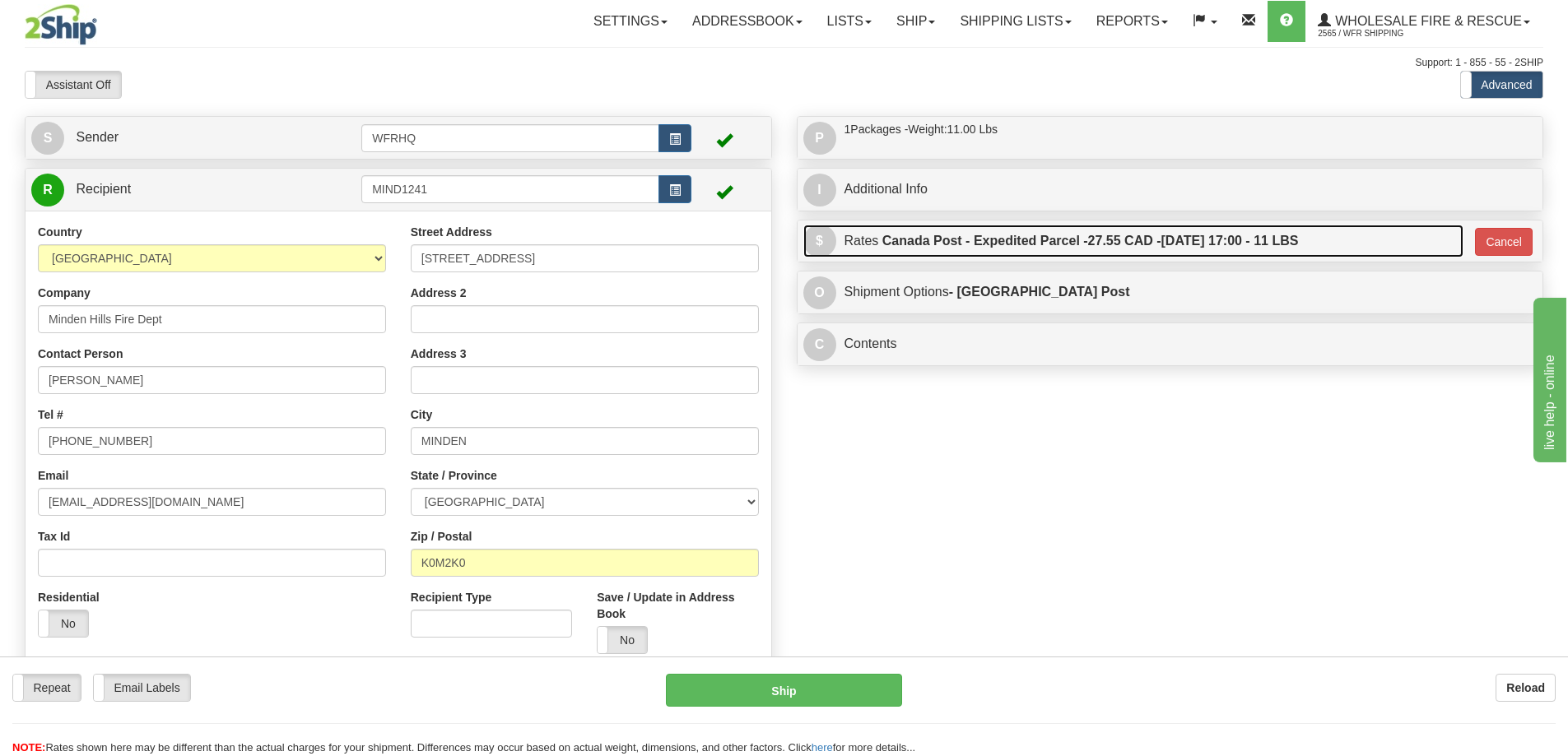
click at [1075, 253] on label "Canada Post - Expedited Parcel - 27.55 CAD - 09/18/2025 17:00 - 11 LBS" at bounding box center [1090, 242] width 417 height 33
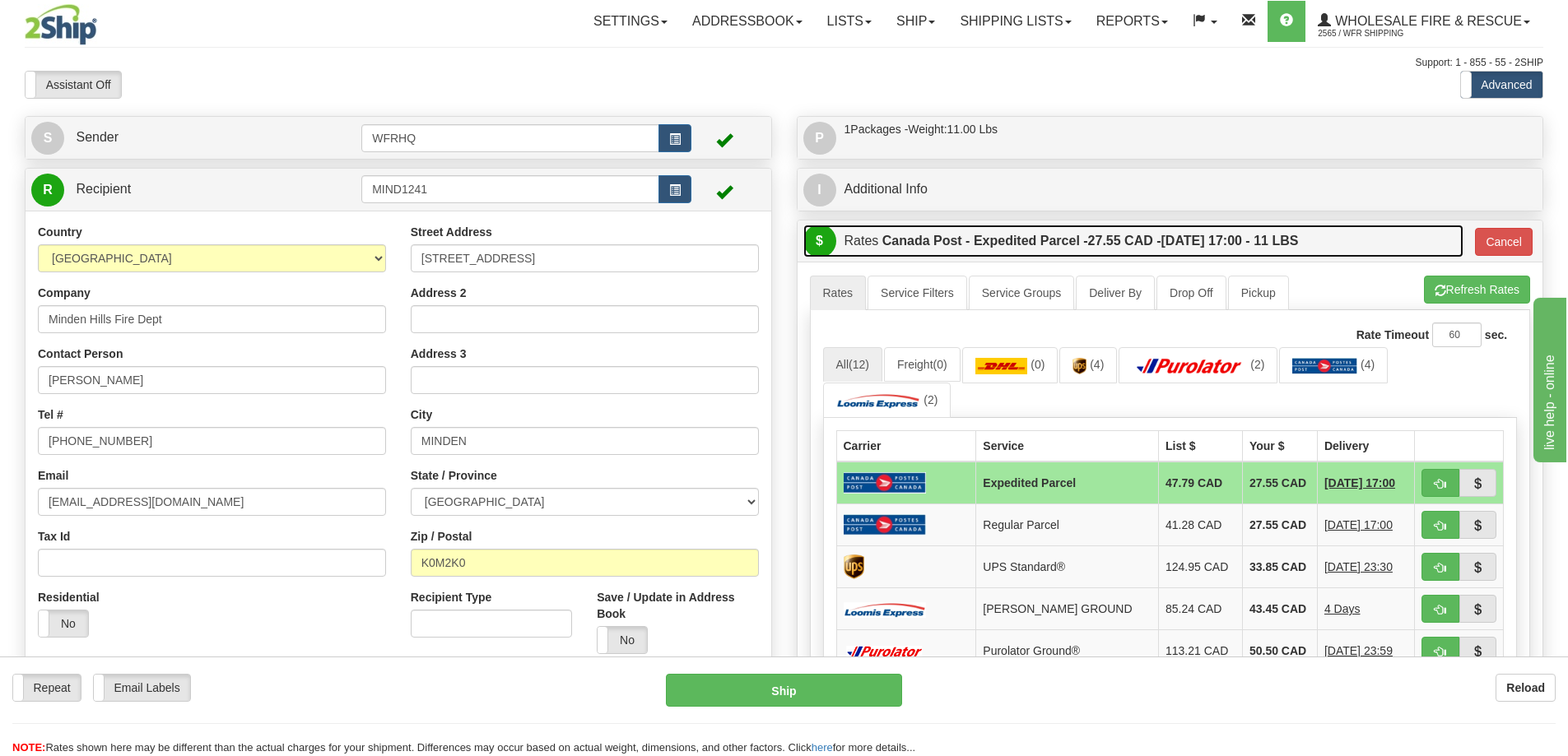
click at [1060, 241] on label "Canada Post - Expedited Parcel - 27.55 CAD - 09/18/2025 17:00 - 11 LBS" at bounding box center [1090, 242] width 417 height 33
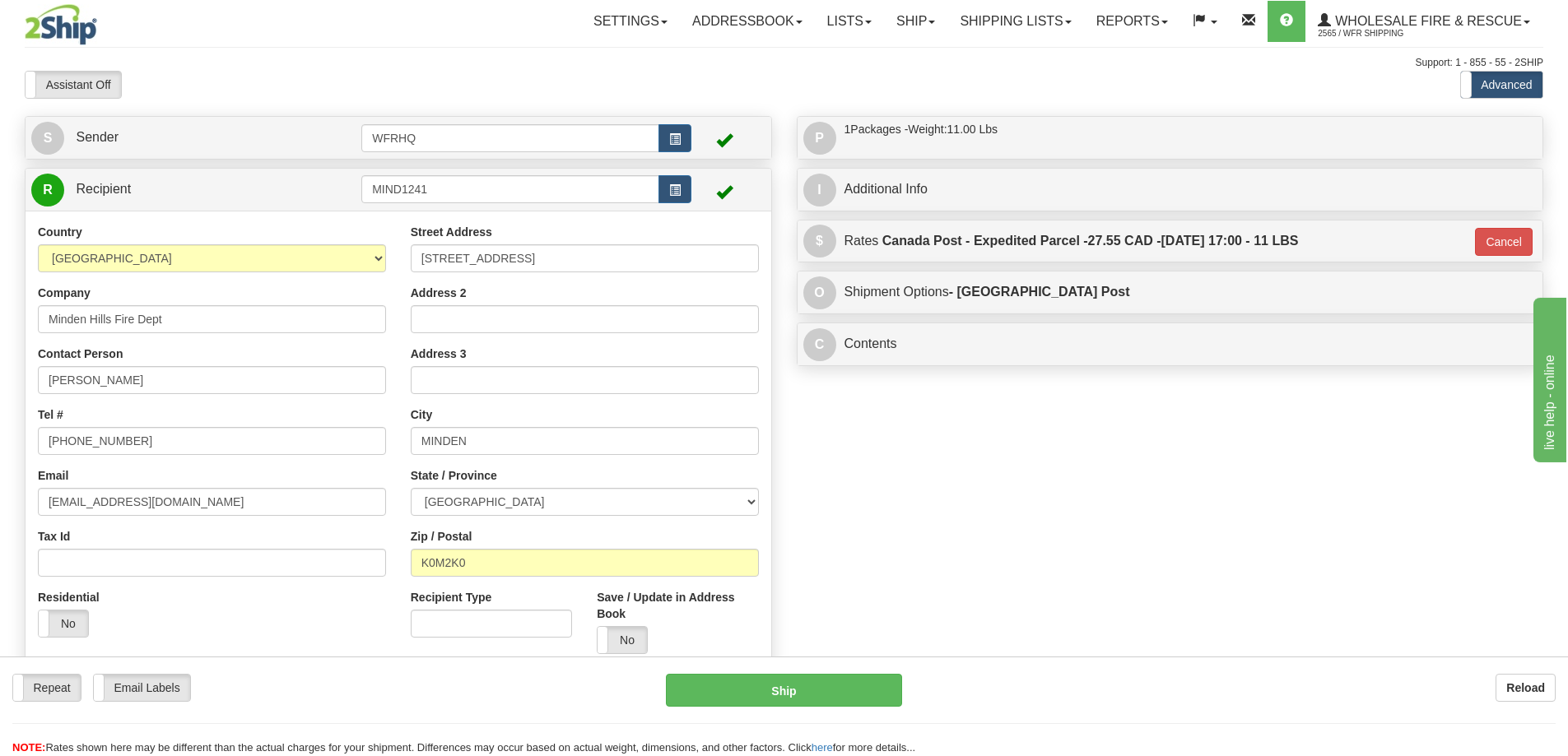
click at [777, 710] on div "Repeat Repeat Email Labels Email Labels Edit Reload Ship here" at bounding box center [784, 714] width 1568 height 82
click at [786, 688] on button "Ship" at bounding box center [783, 690] width 236 height 33
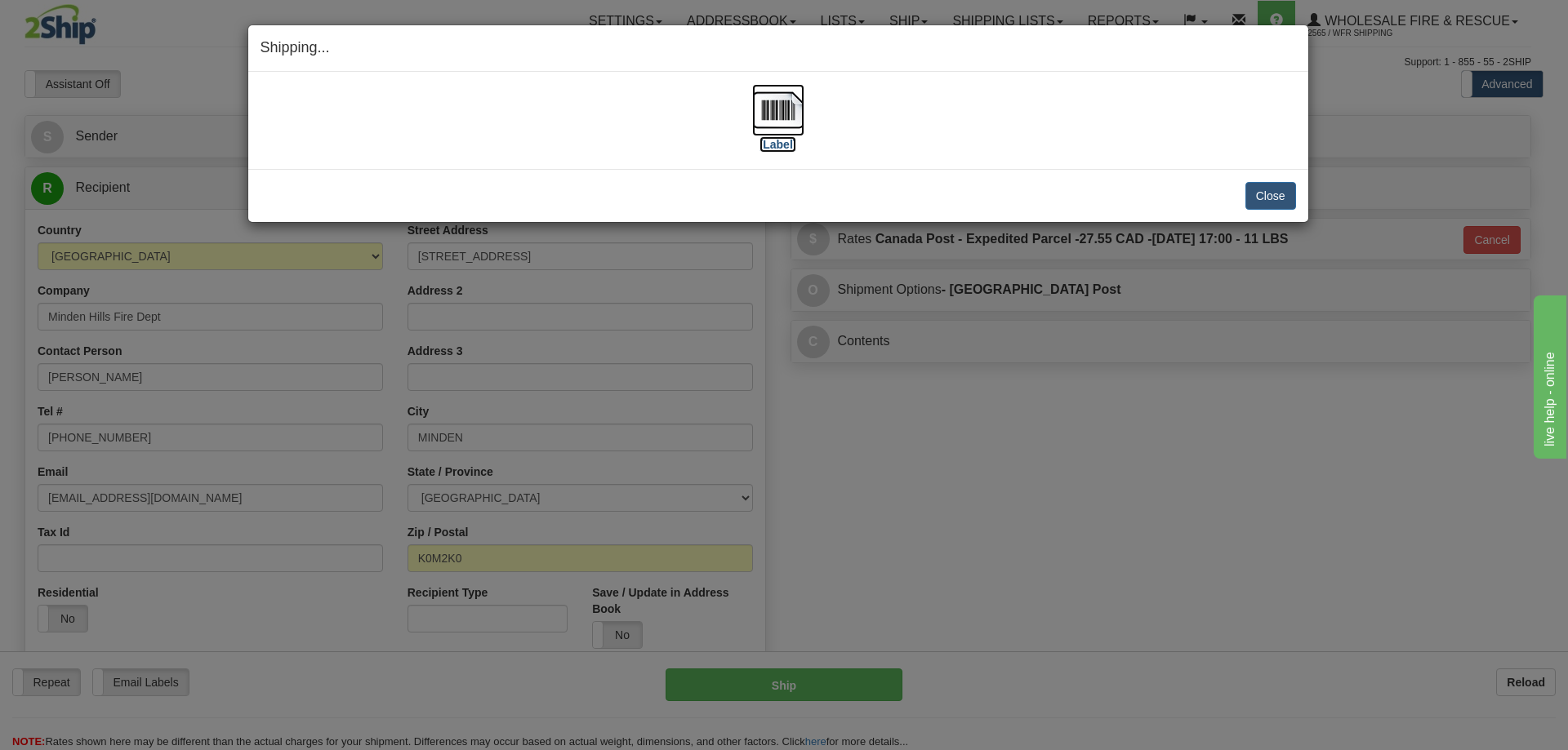
click at [760, 105] on img at bounding box center [778, 110] width 52 height 52
click at [1269, 197] on button "Close" at bounding box center [1270, 196] width 51 height 28
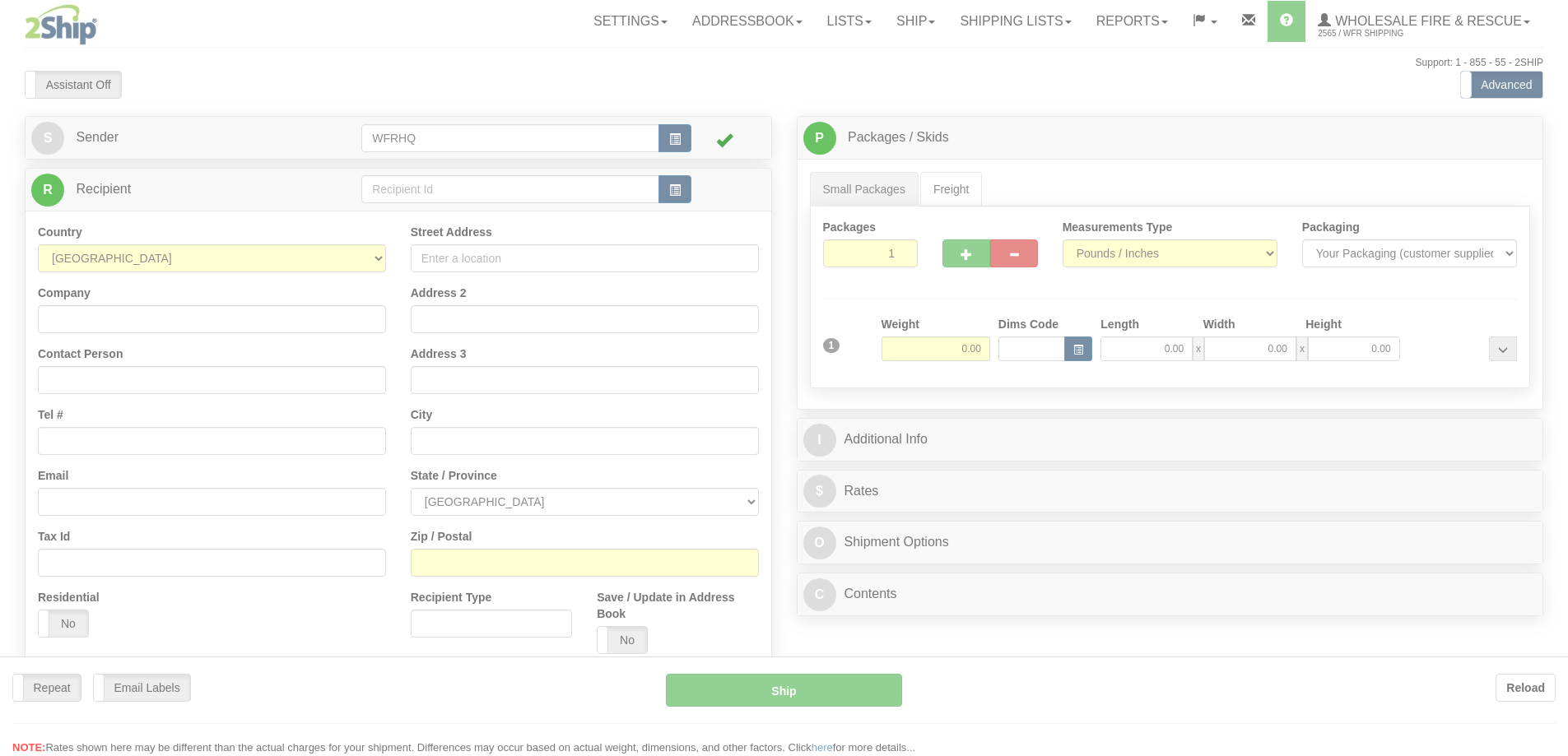
click at [410, 193] on div at bounding box center [784, 378] width 1568 height 756
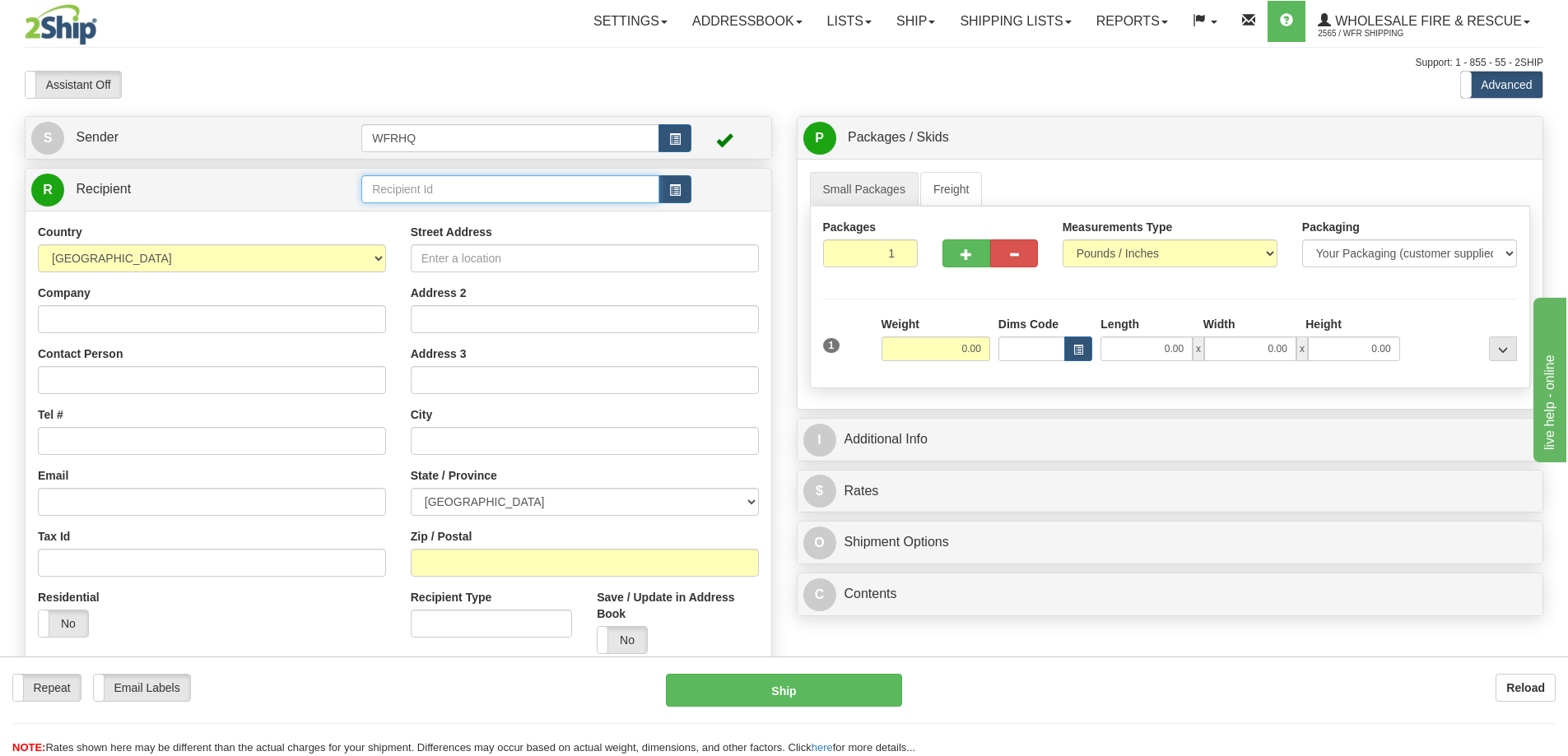
click at [411, 184] on input "text" at bounding box center [510, 189] width 298 height 28
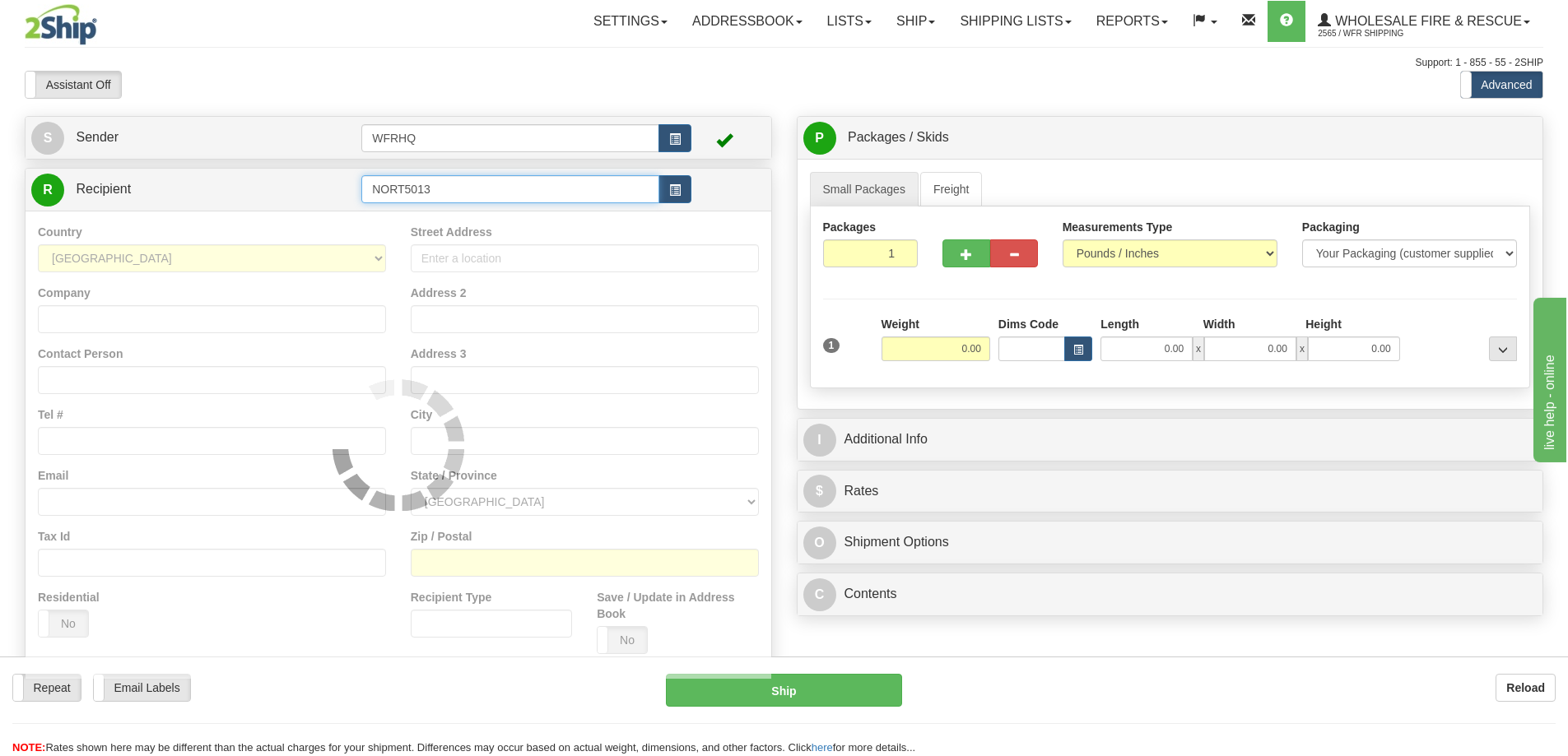
type input "NORT5013"
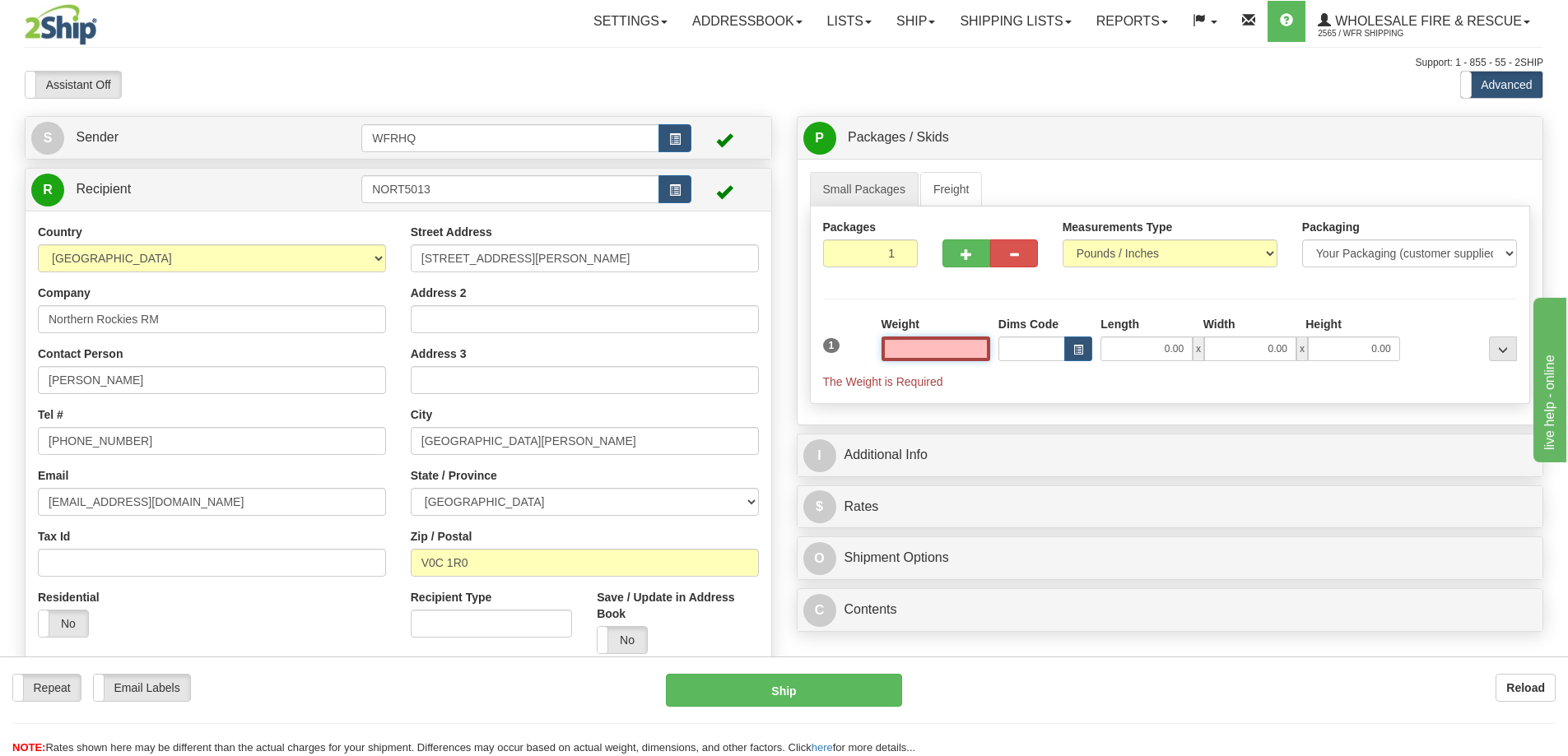
click at [953, 350] on input "text" at bounding box center [935, 349] width 108 height 25
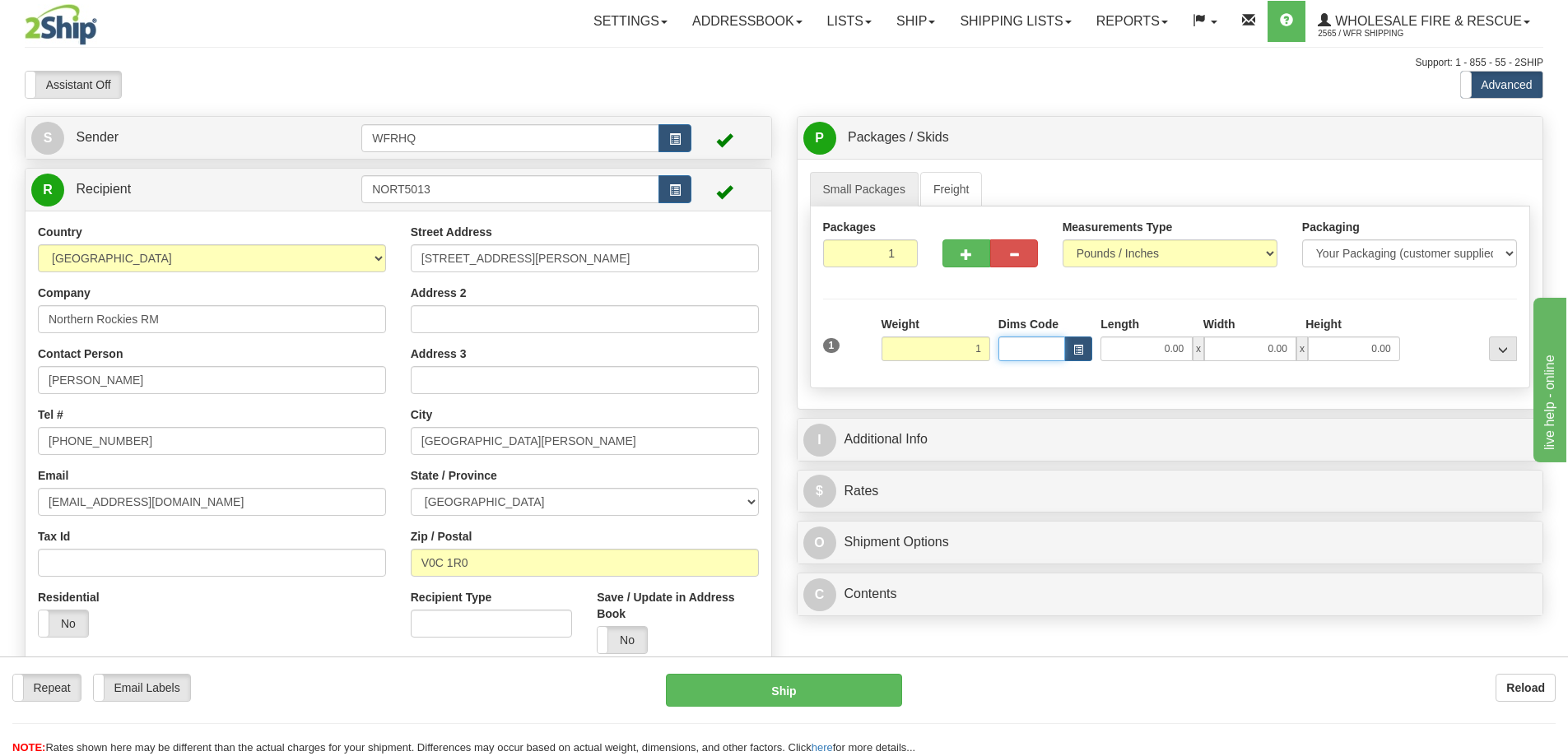
type input "1.00"
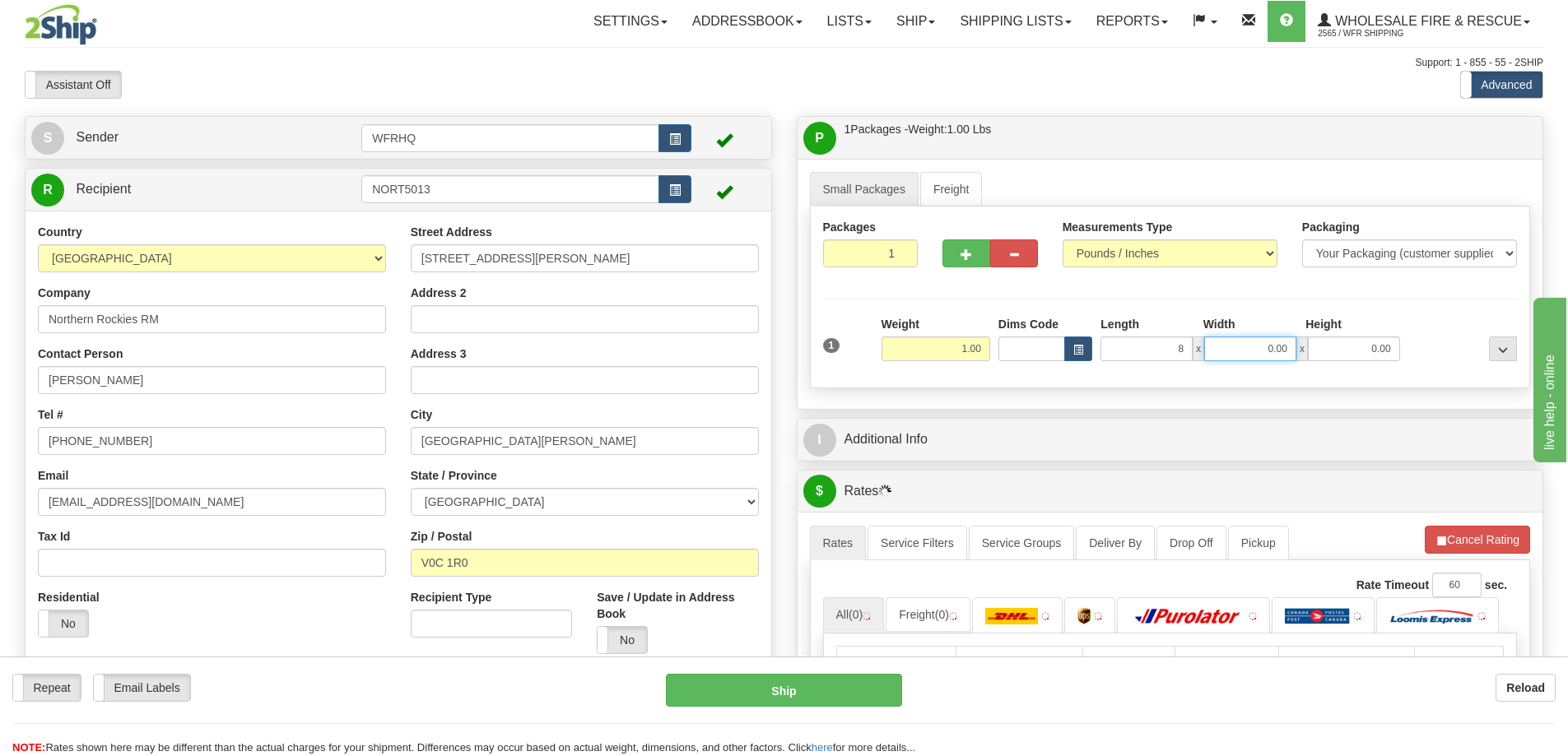
type input "8.00"
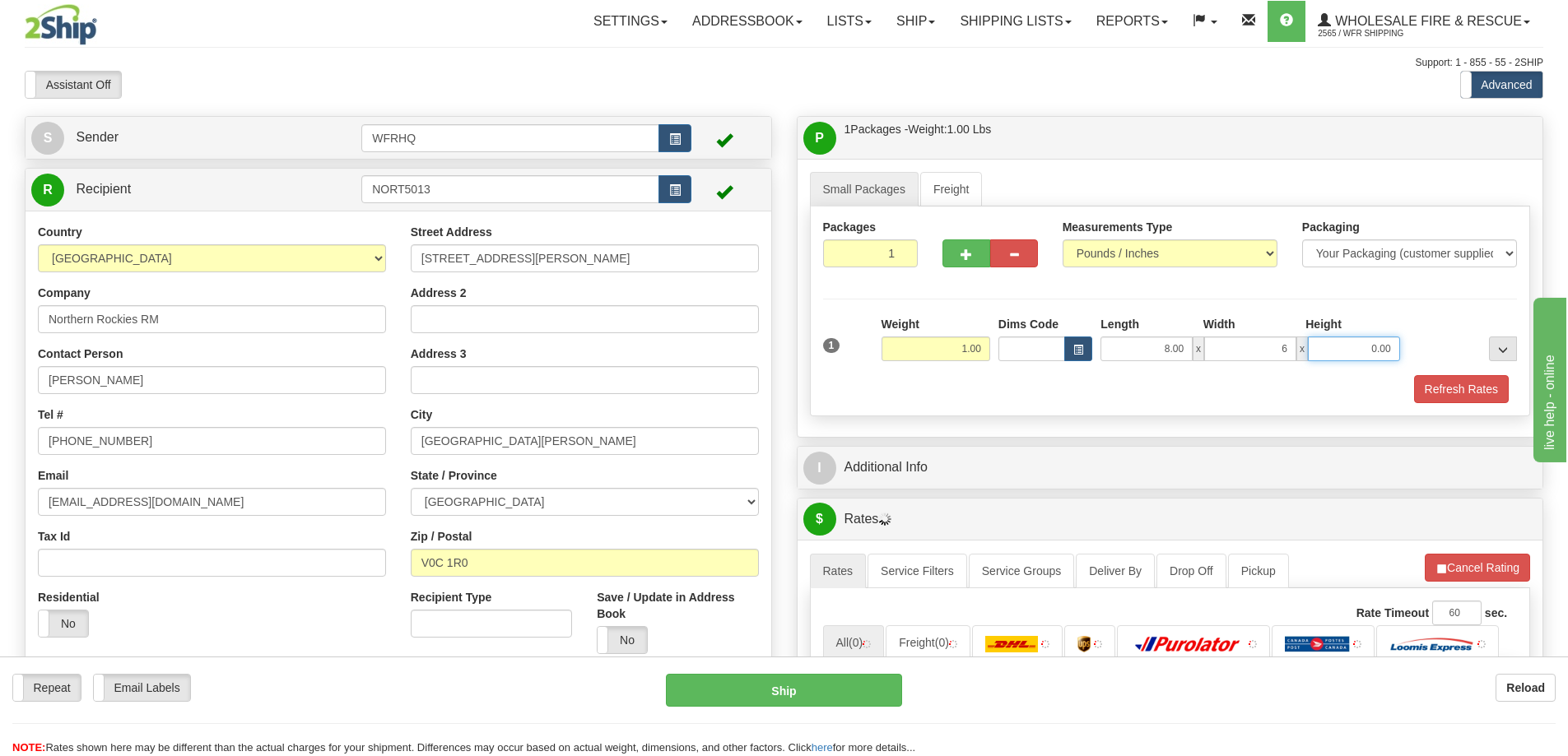
type input "6.00"
type input "4.00"
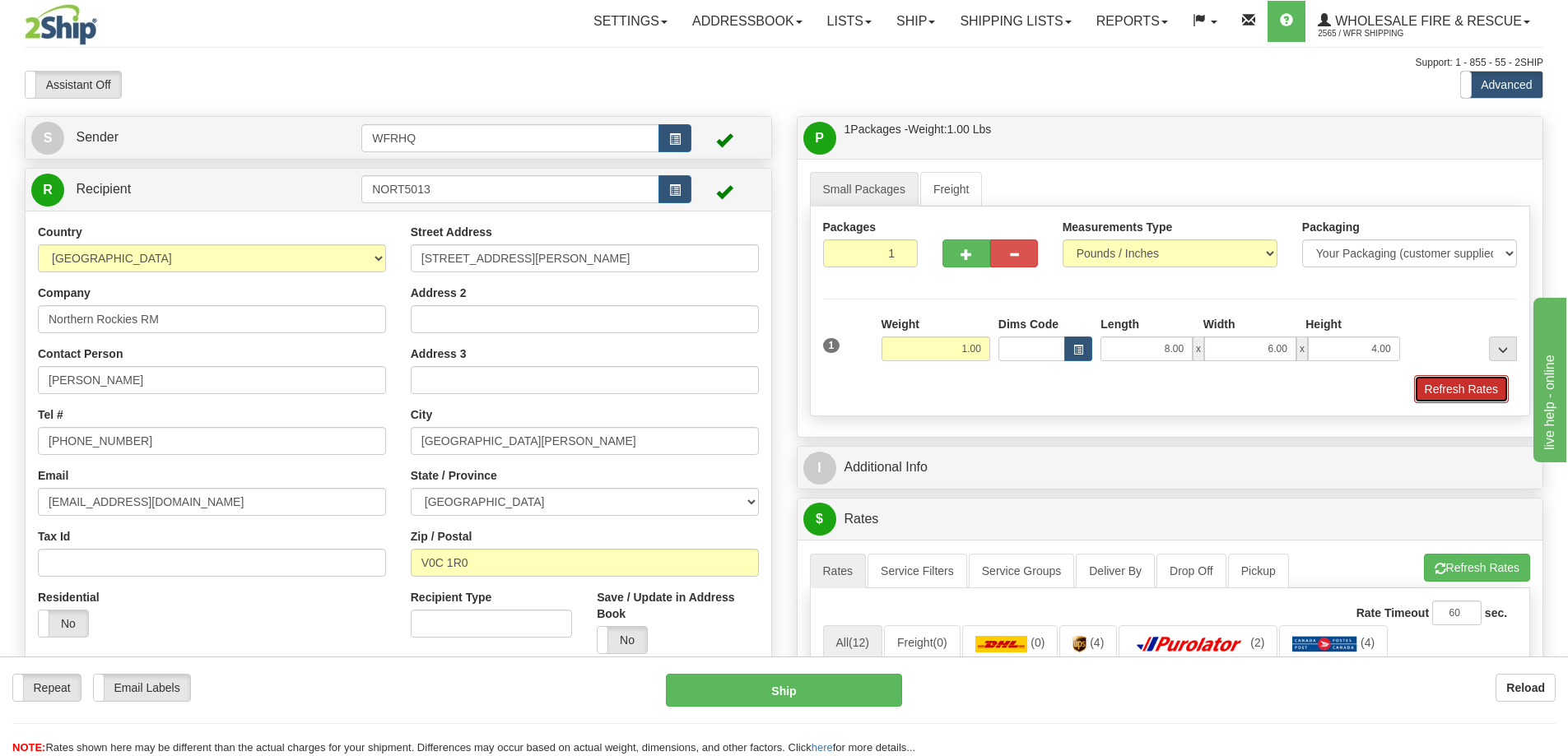
click at [1443, 393] on button "Refresh Rates" at bounding box center [1462, 389] width 94 height 28
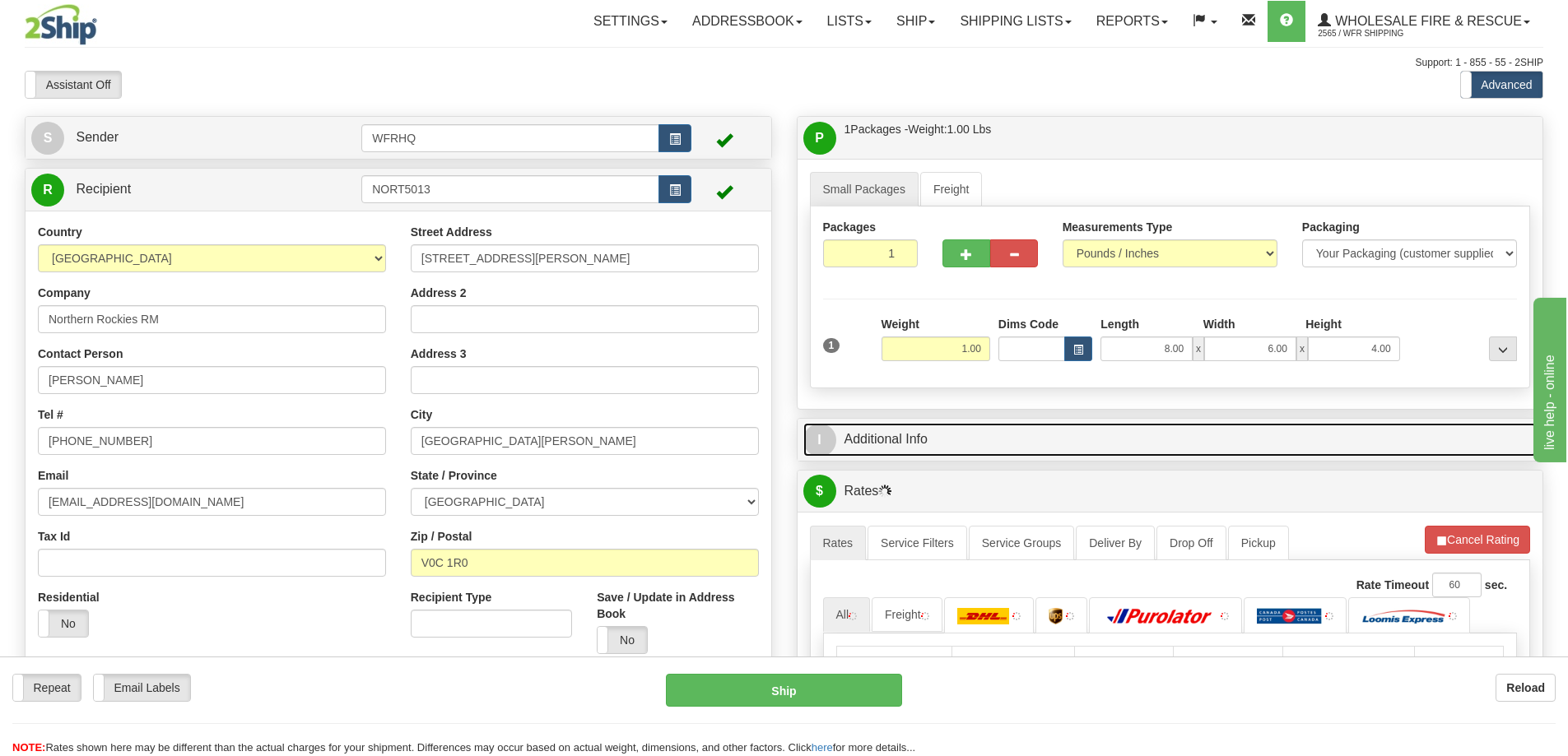
click at [1164, 435] on link "I Additional Info" at bounding box center [1170, 440] width 734 height 33
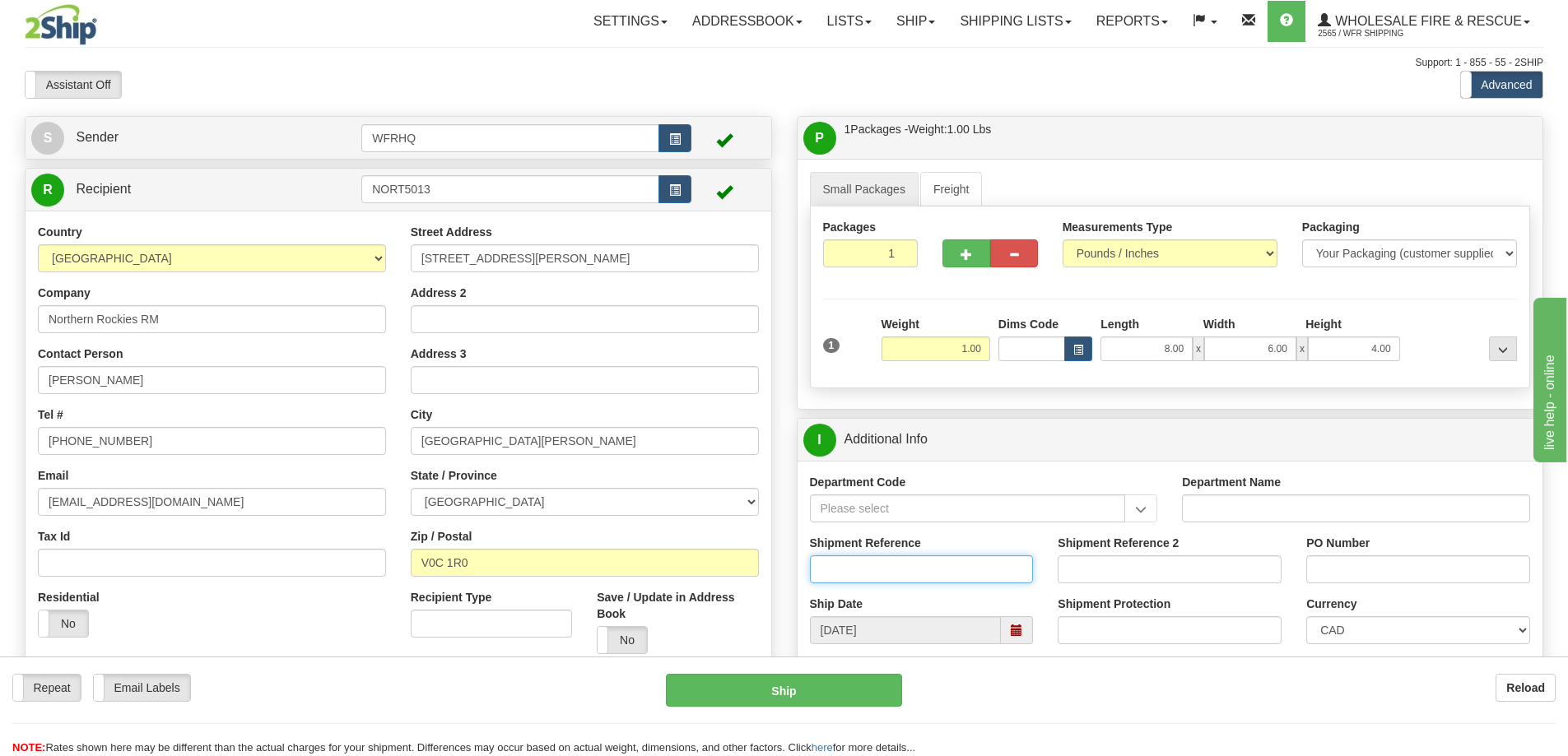
click at [859, 574] on input "Shipment Reference" at bounding box center [922, 569] width 224 height 28
type input "S46826-30958"
type input "J"
type input "Hayward"
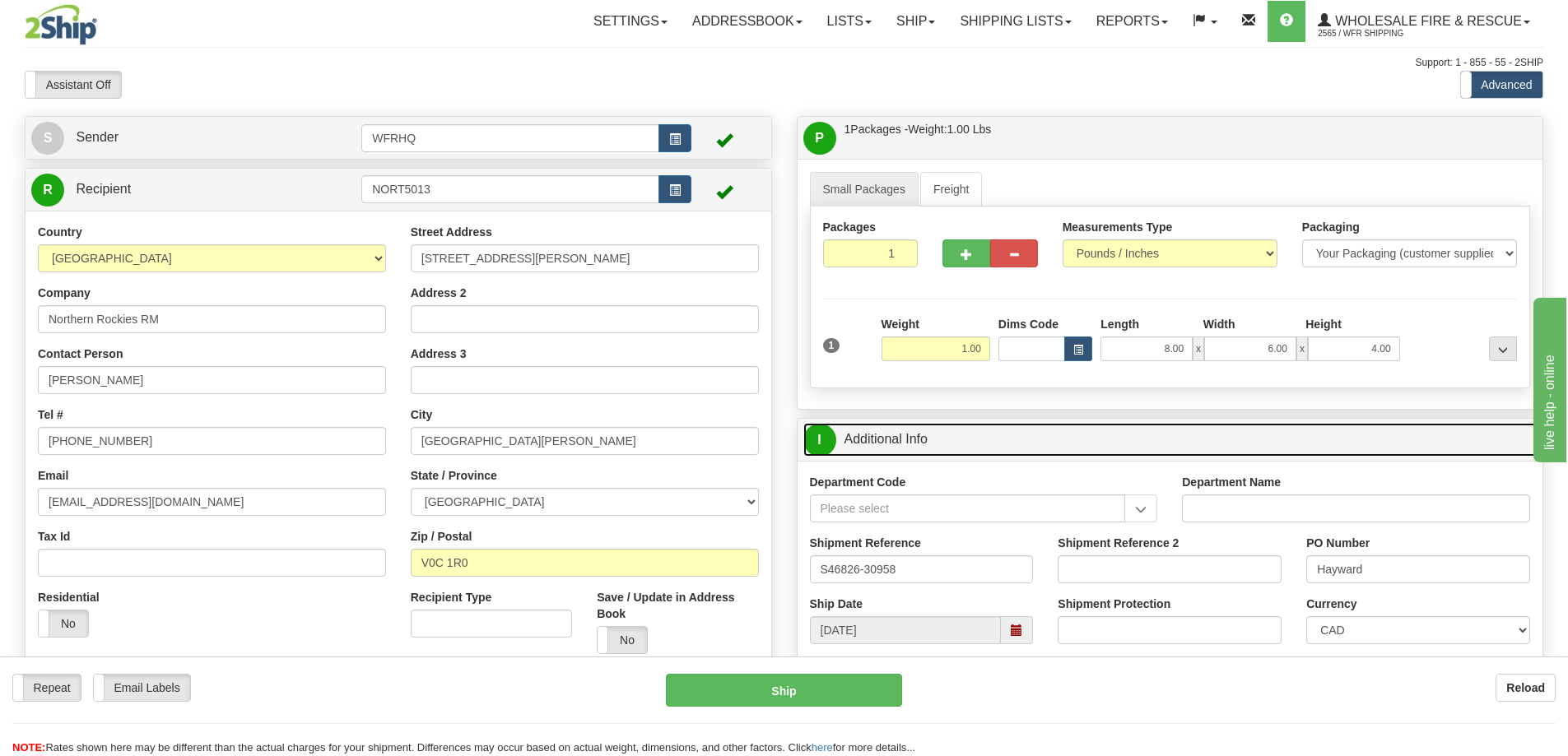
click at [1128, 447] on link "I Additional Info" at bounding box center [1170, 440] width 734 height 33
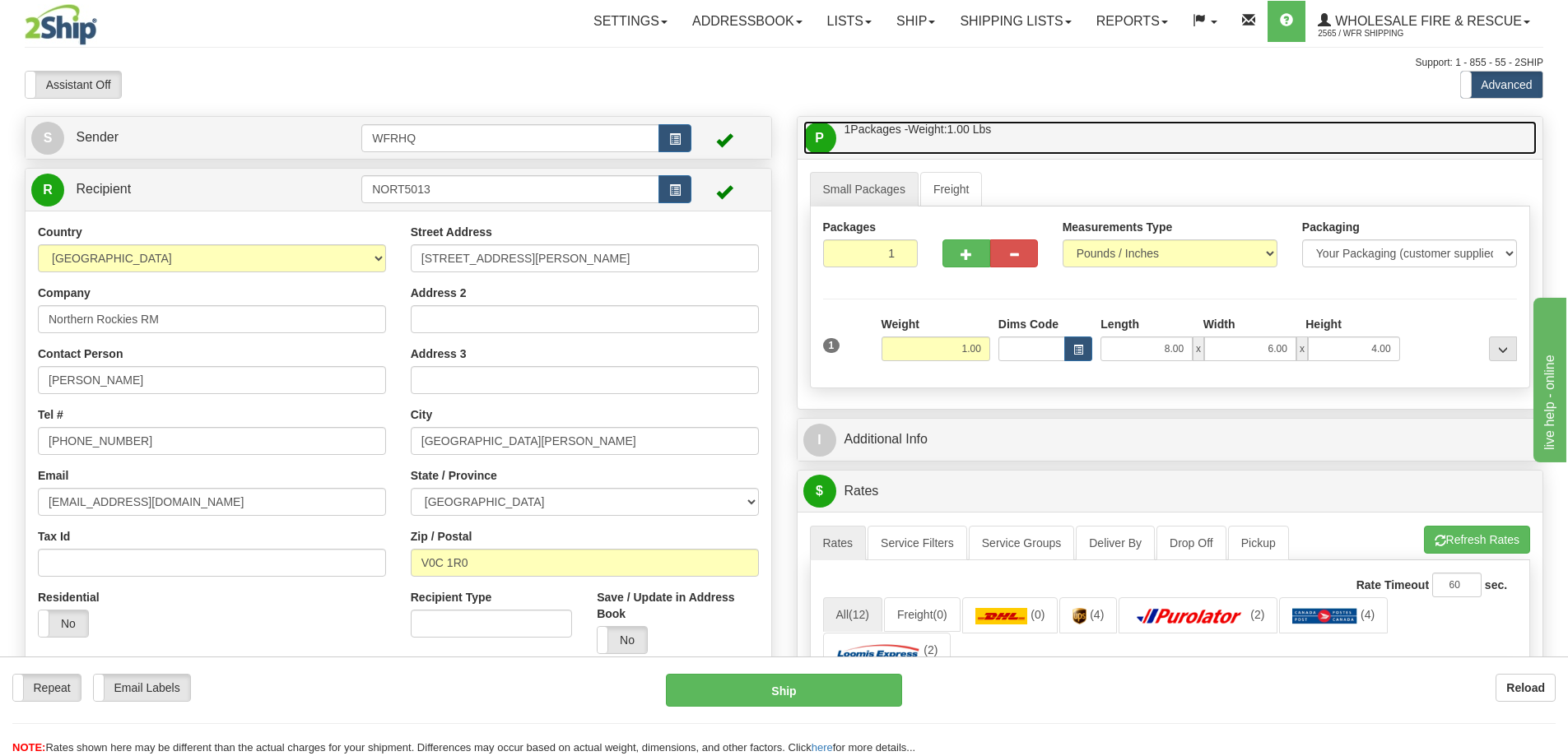
click at [1144, 131] on link "P Packages / Skids 1 Packages - Weight: 1.00 Lbs 1 Skids - Weight: NaN Lbs" at bounding box center [1170, 138] width 734 height 33
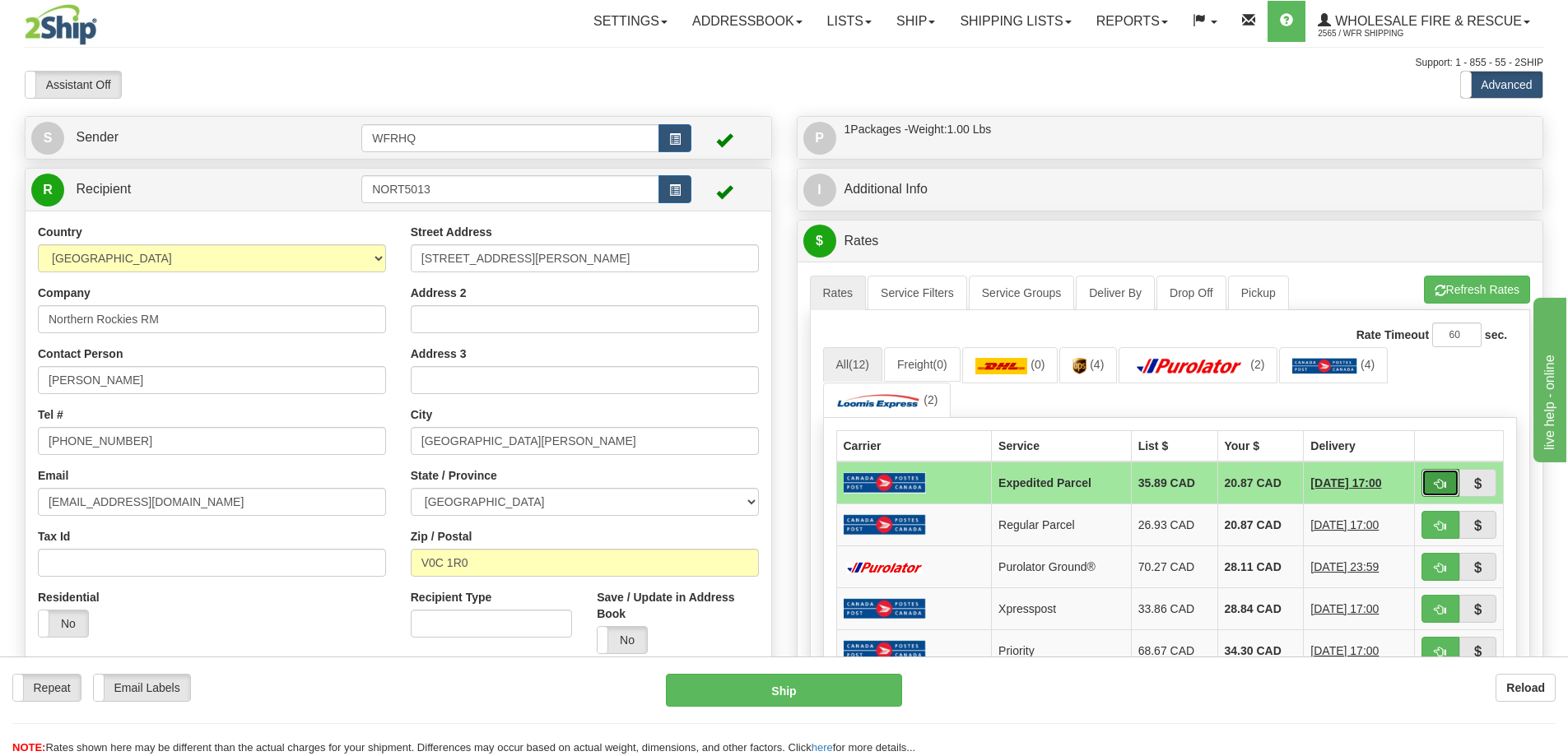
click at [1449, 489] on button "button" at bounding box center [1440, 483] width 38 height 28
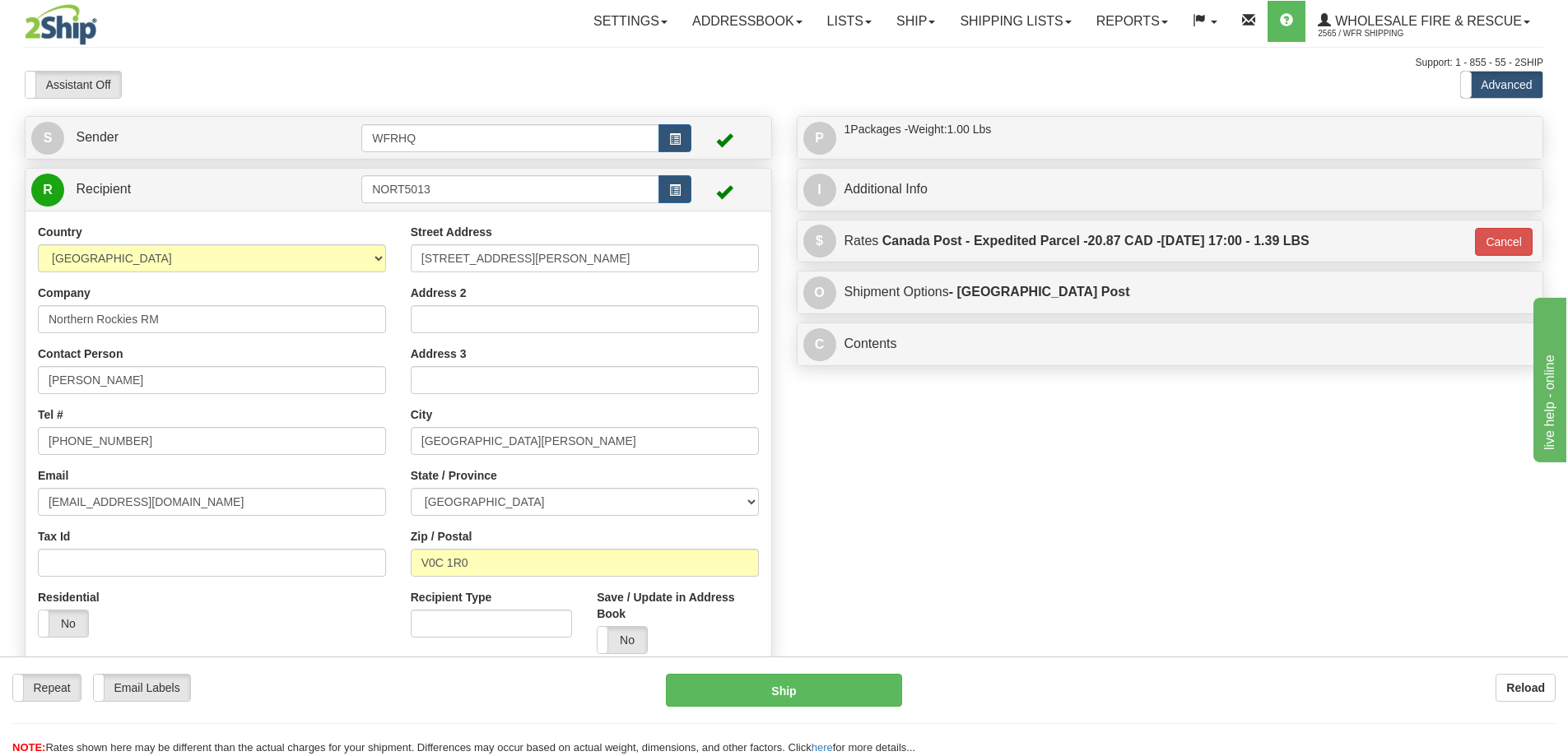
type input "DOM.EP"
click at [860, 689] on button "Ship" at bounding box center [783, 690] width 236 height 33
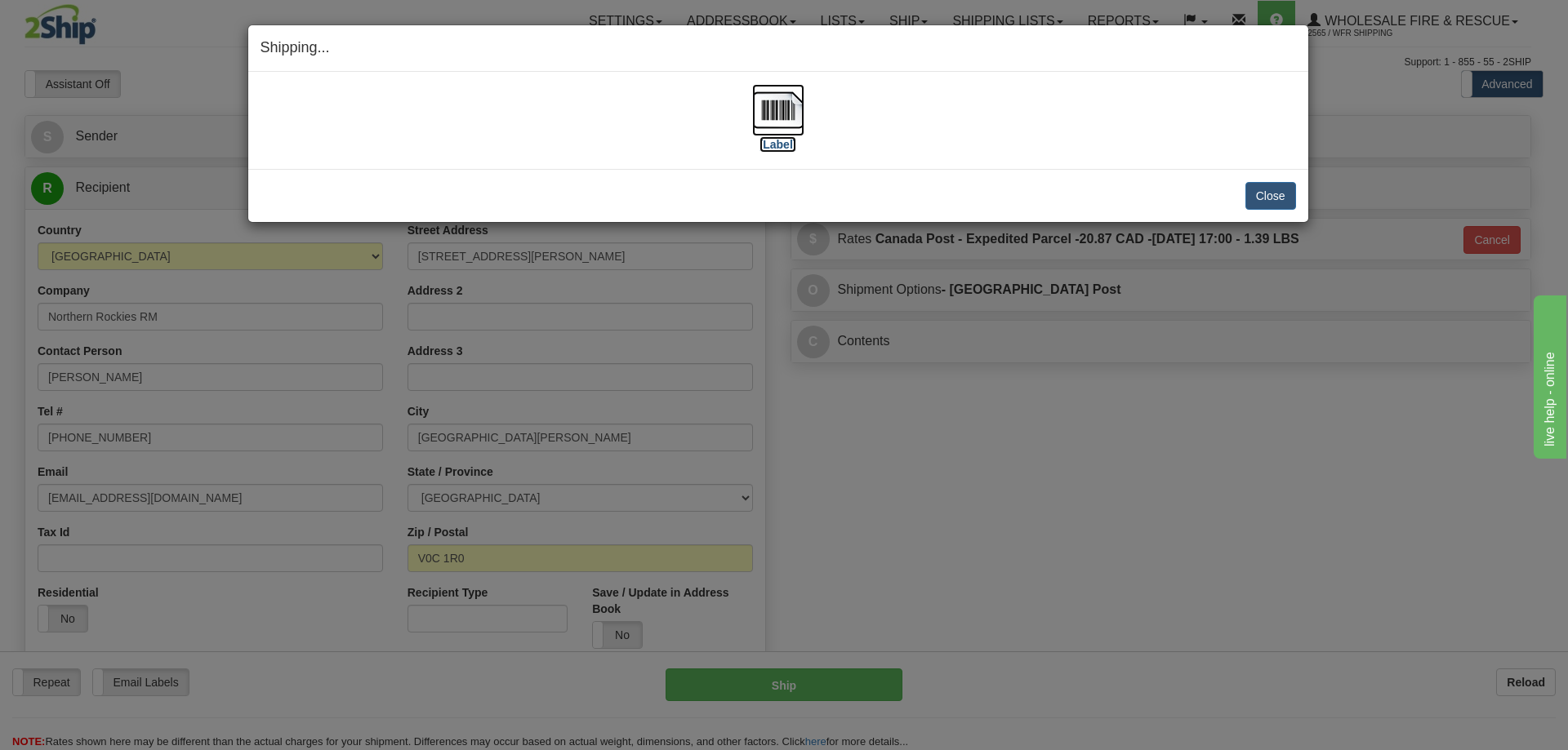
click at [776, 115] on img at bounding box center [778, 110] width 52 height 52
click at [1296, 198] on div "Close Cancel Cancel Shipment and Quit Pickup Quit Pickup ONLY" at bounding box center [778, 196] width 1060 height 53
click at [1280, 203] on button "Close" at bounding box center [1270, 196] width 51 height 28
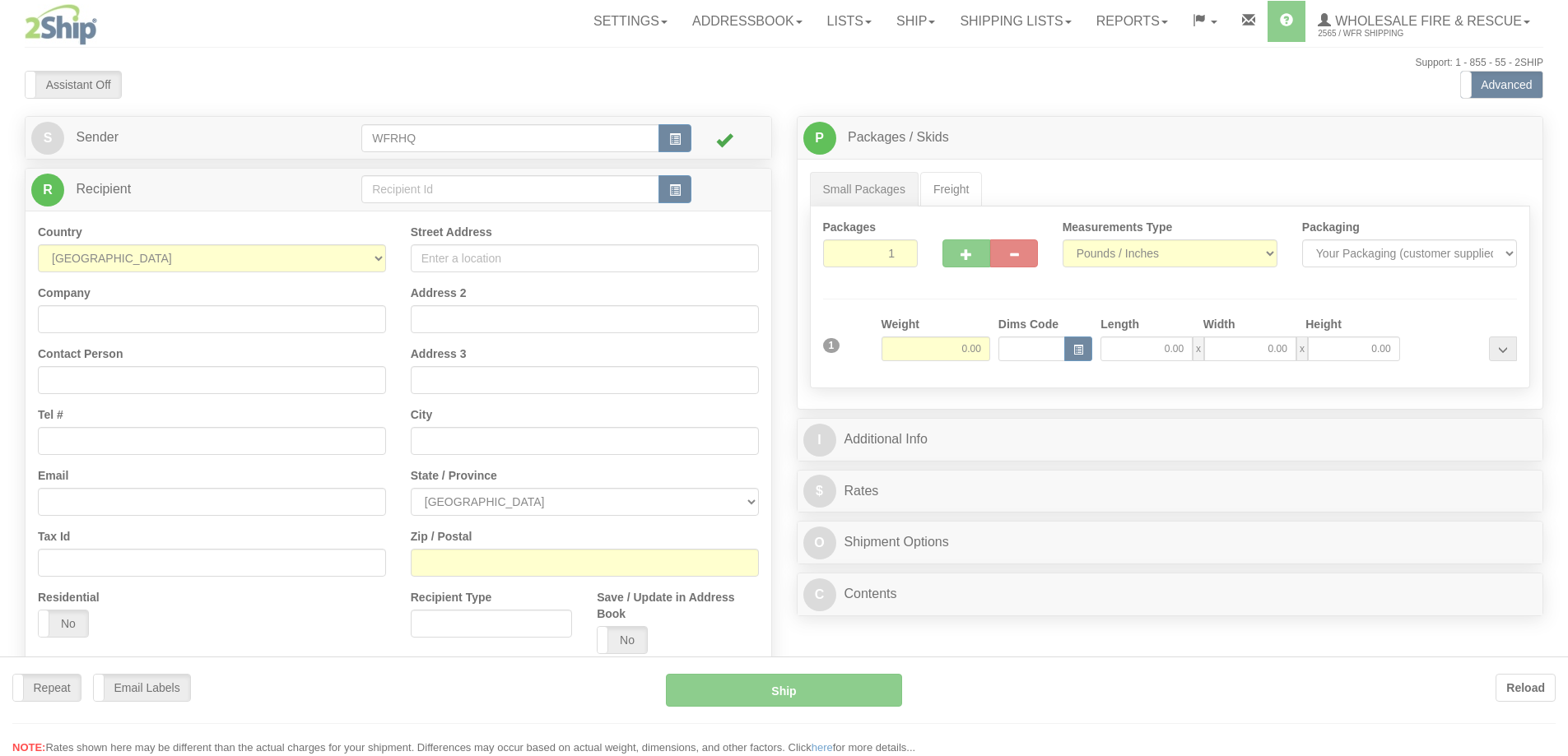
click at [381, 183] on div at bounding box center [784, 378] width 1568 height 756
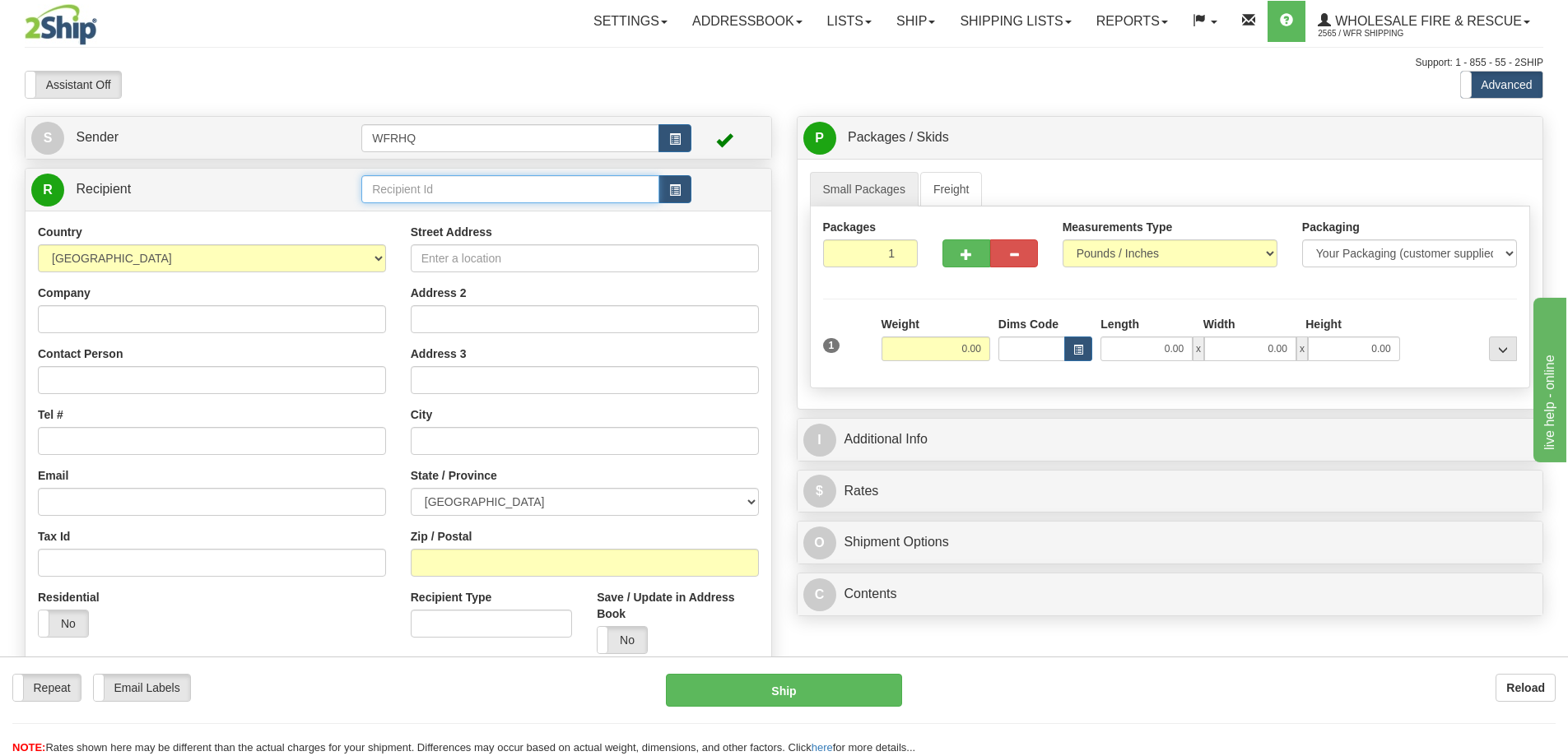
click at [390, 186] on input "text" at bounding box center [510, 189] width 298 height 28
click at [407, 189] on input "text" at bounding box center [510, 189] width 298 height 28
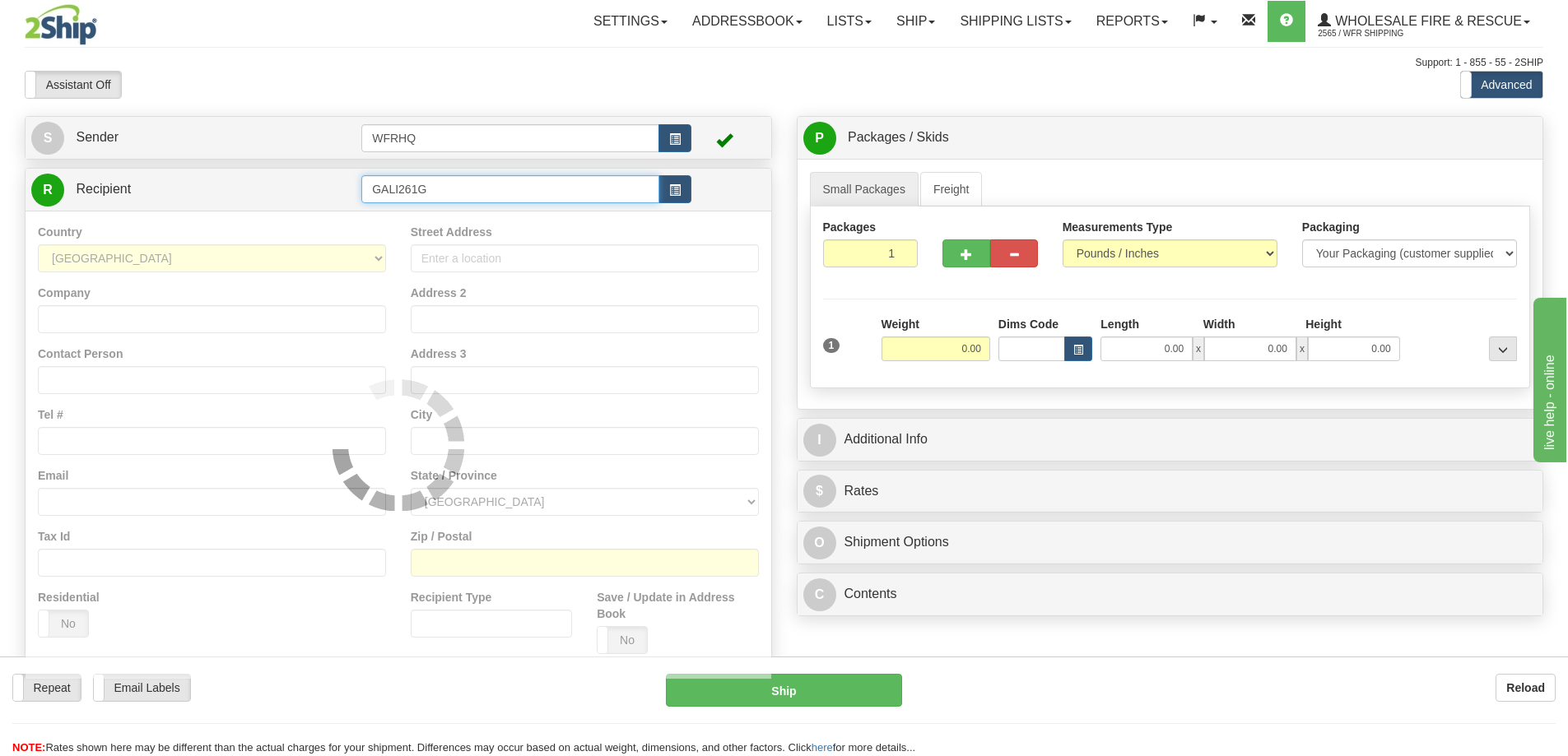
type input "GALI261G"
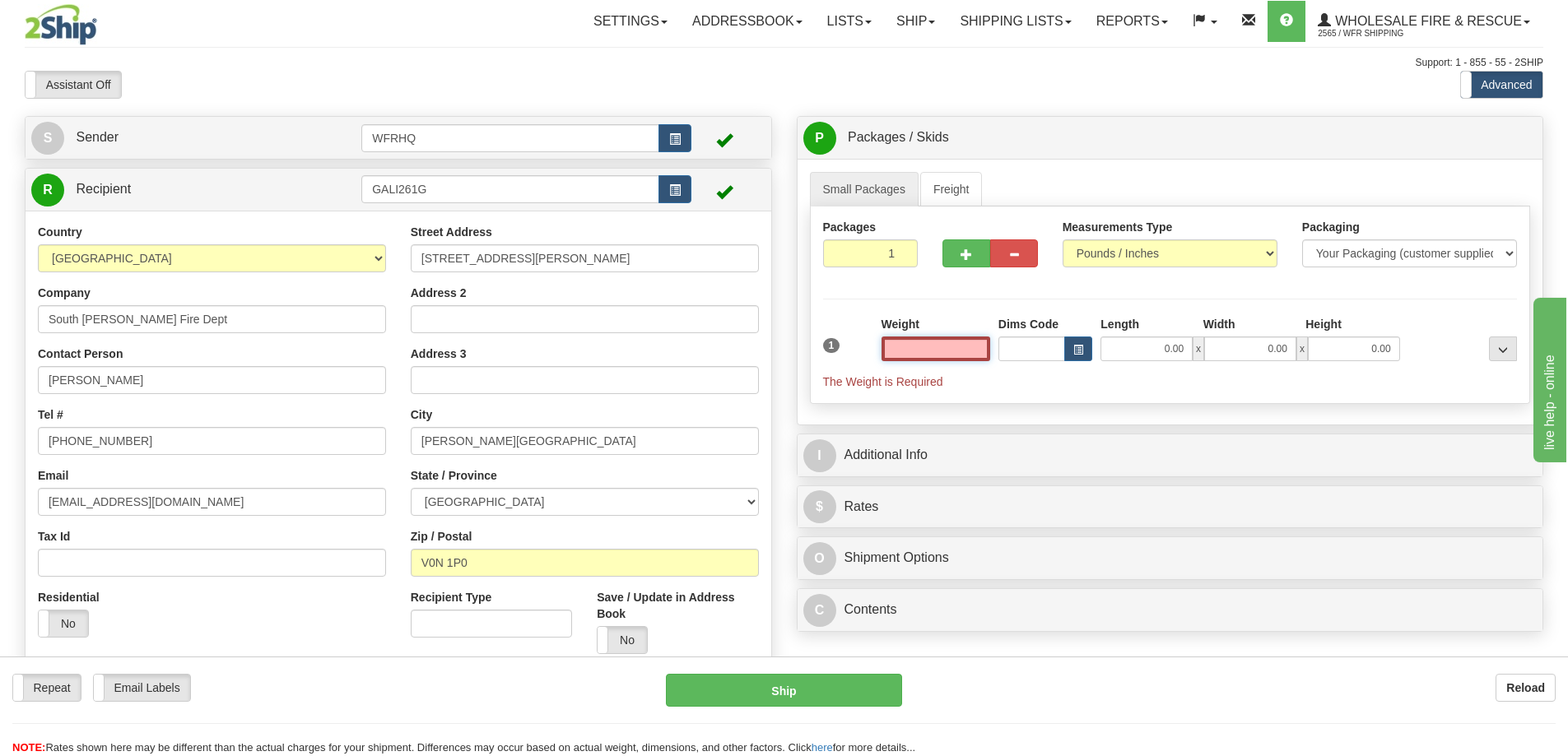
click at [960, 356] on input "text" at bounding box center [935, 349] width 108 height 25
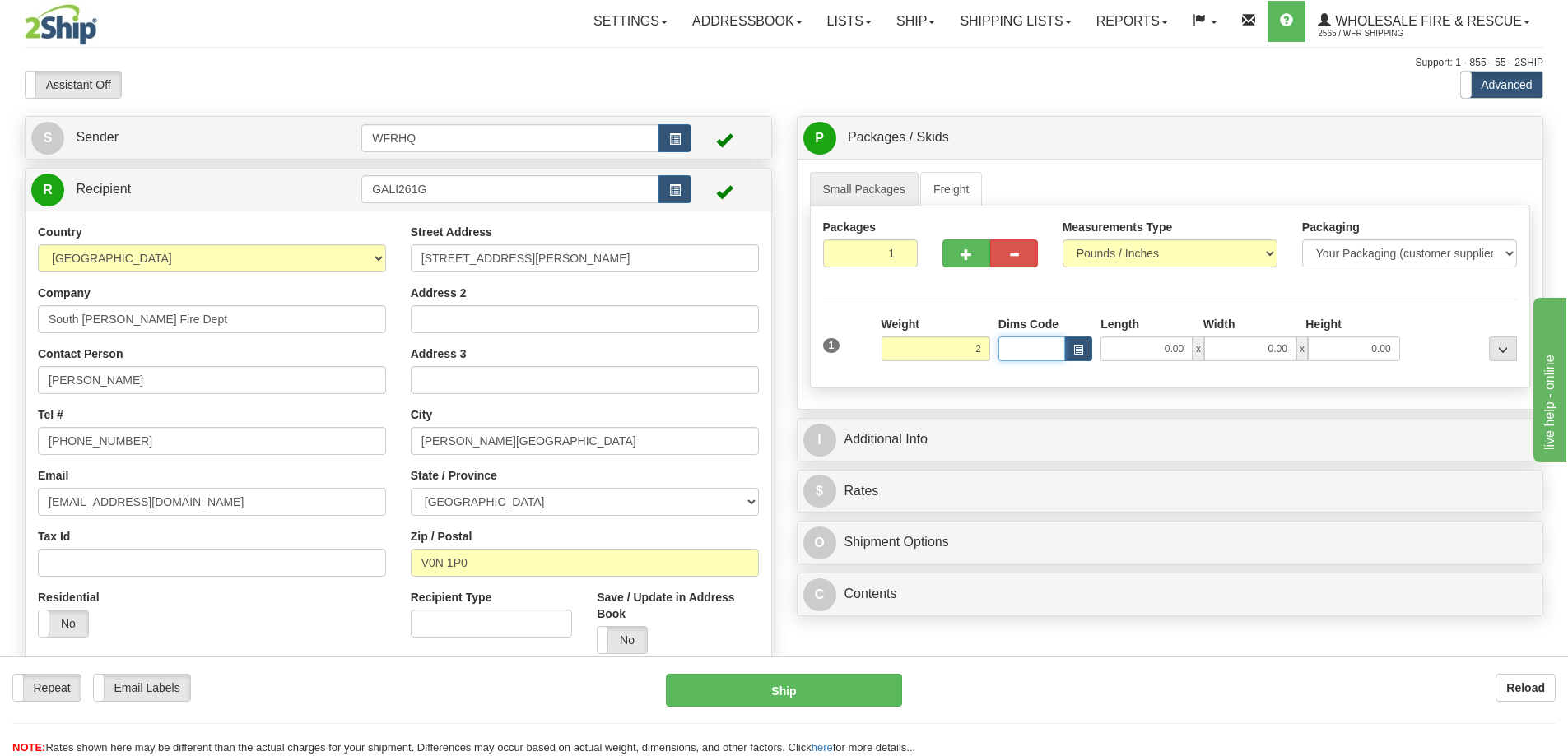
type input "2.00"
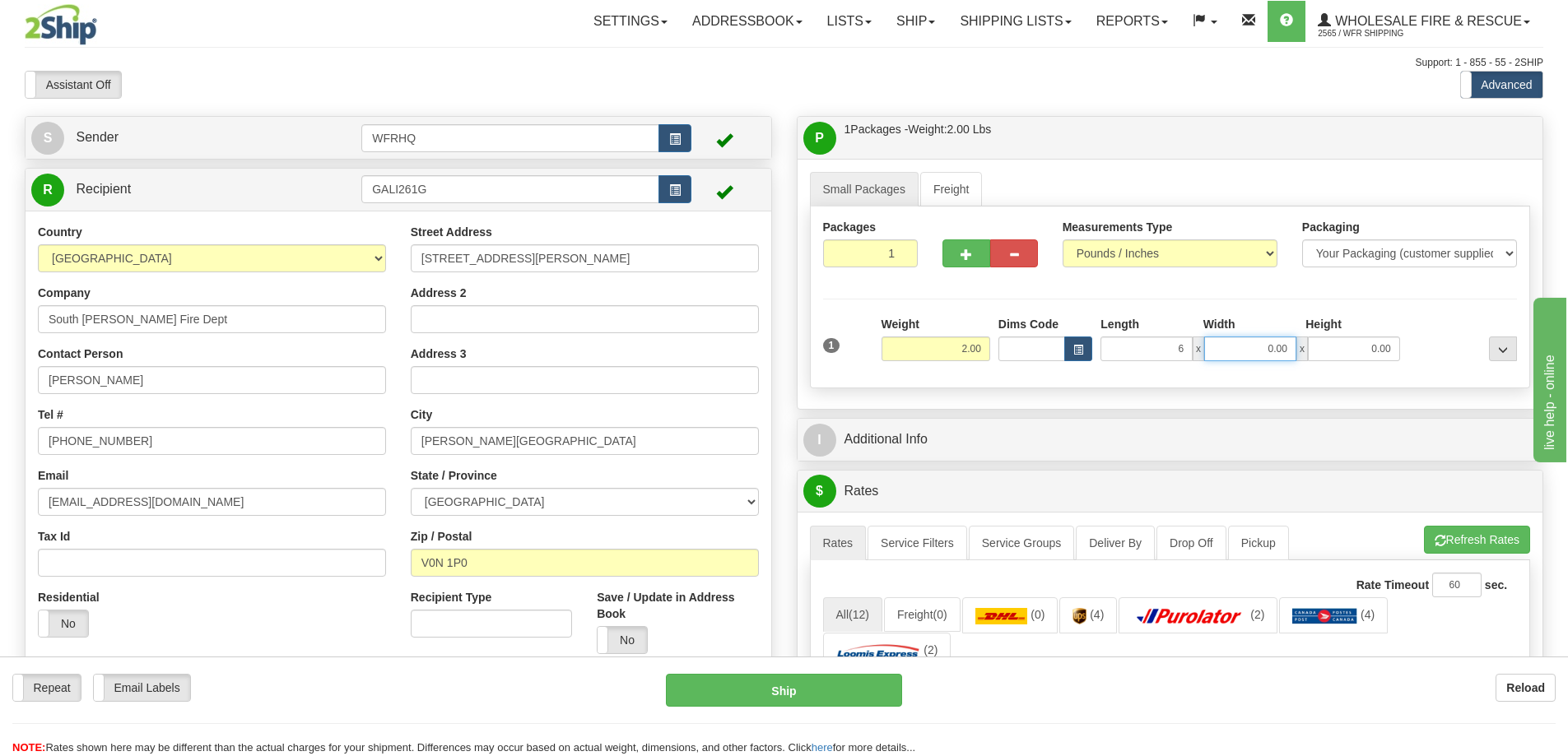
type input "6.00"
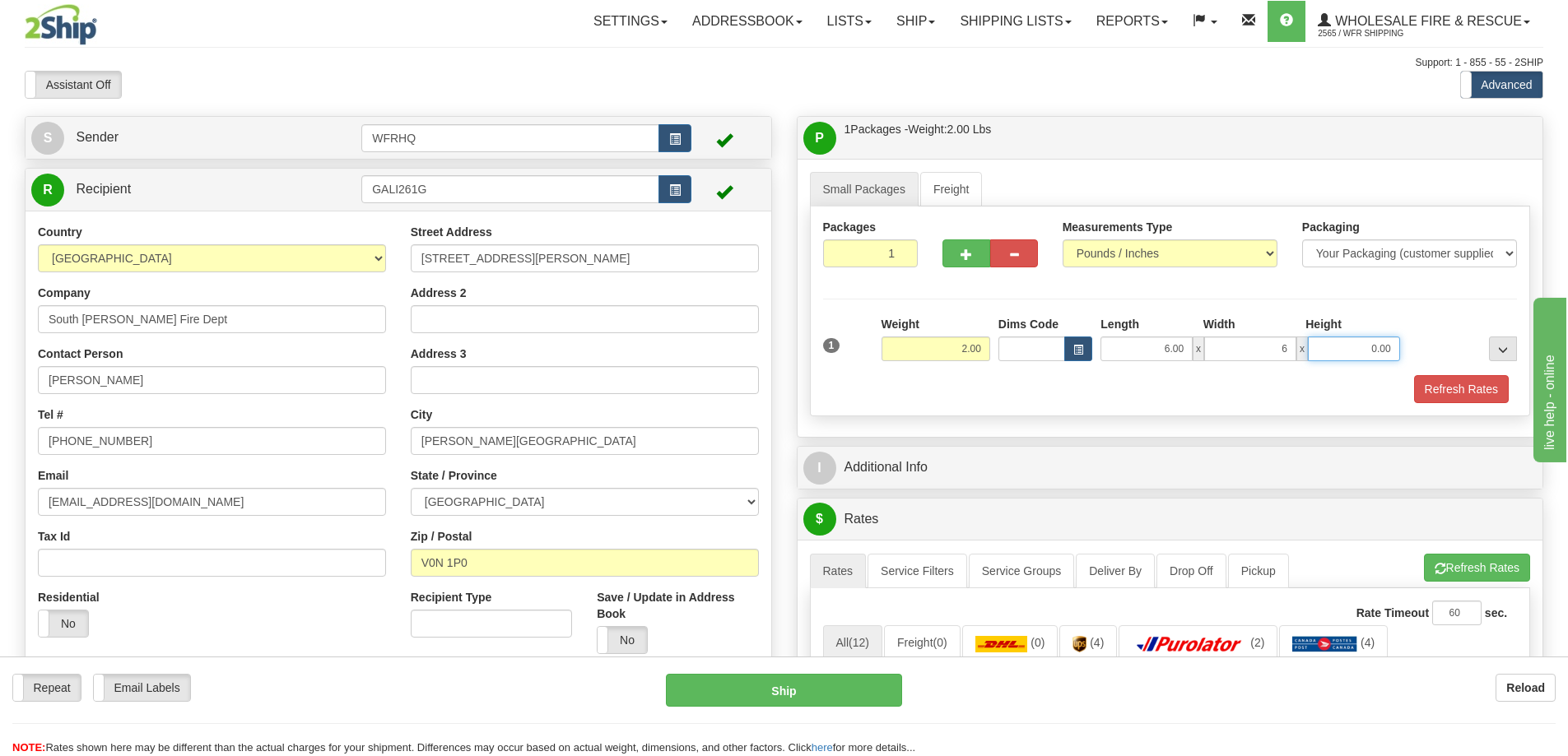
type input "6.00"
type input "12.00"
click at [1437, 390] on button "Refresh Rates" at bounding box center [1462, 389] width 94 height 28
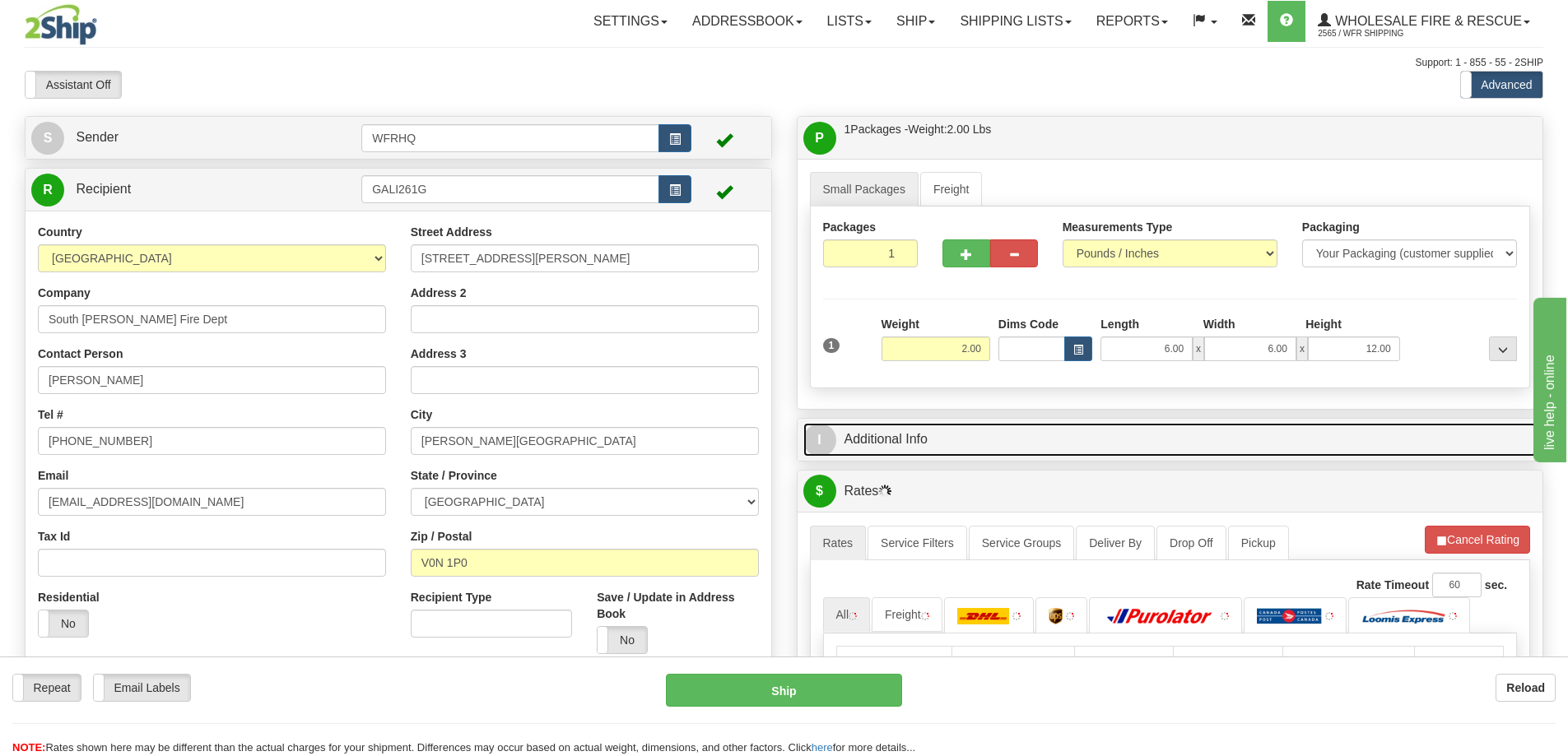
click at [1035, 449] on link "I Additional Info" at bounding box center [1170, 440] width 734 height 33
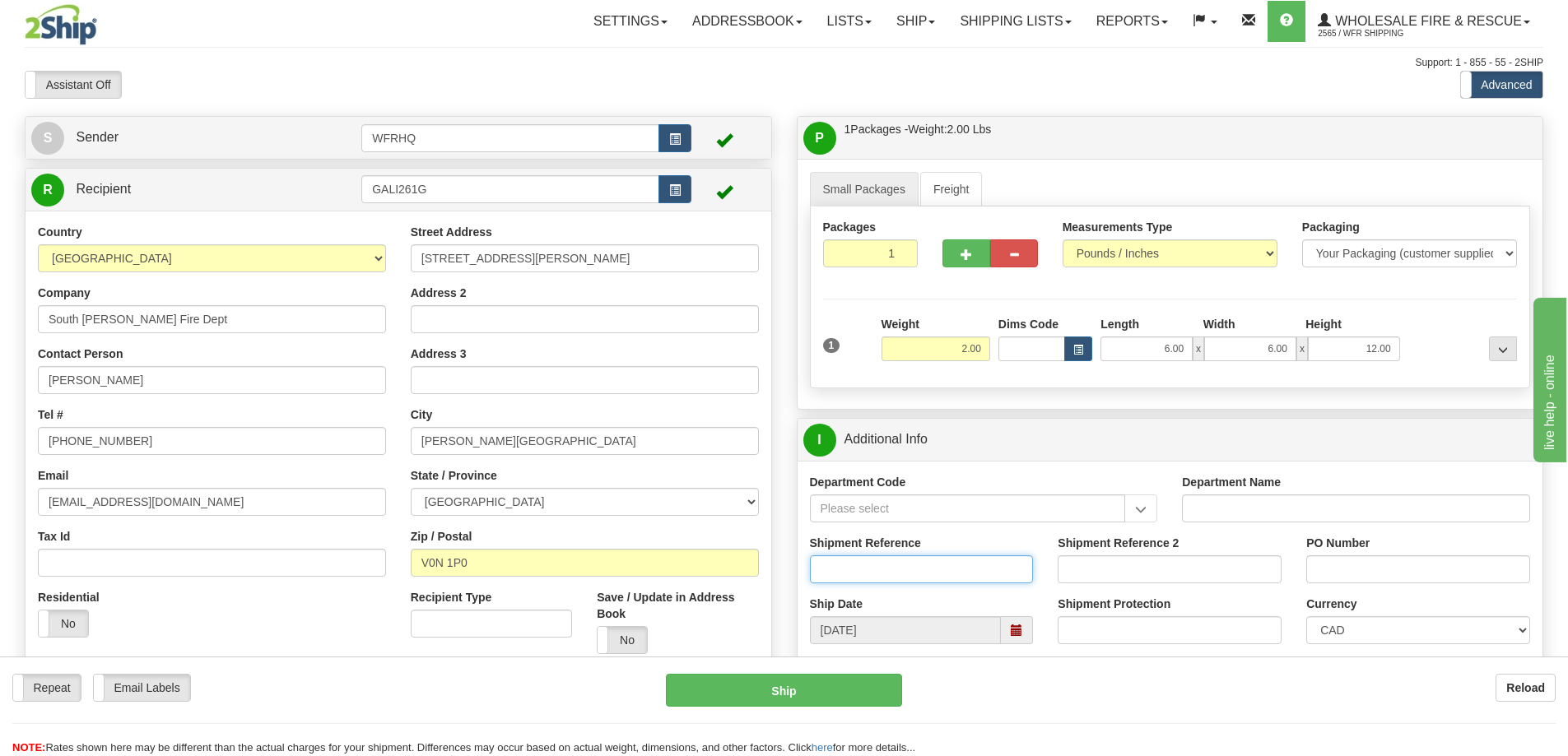
click at [872, 573] on input "Shipment Reference" at bounding box center [922, 569] width 224 height 28
type input "S46820-30952, S46819-30951"
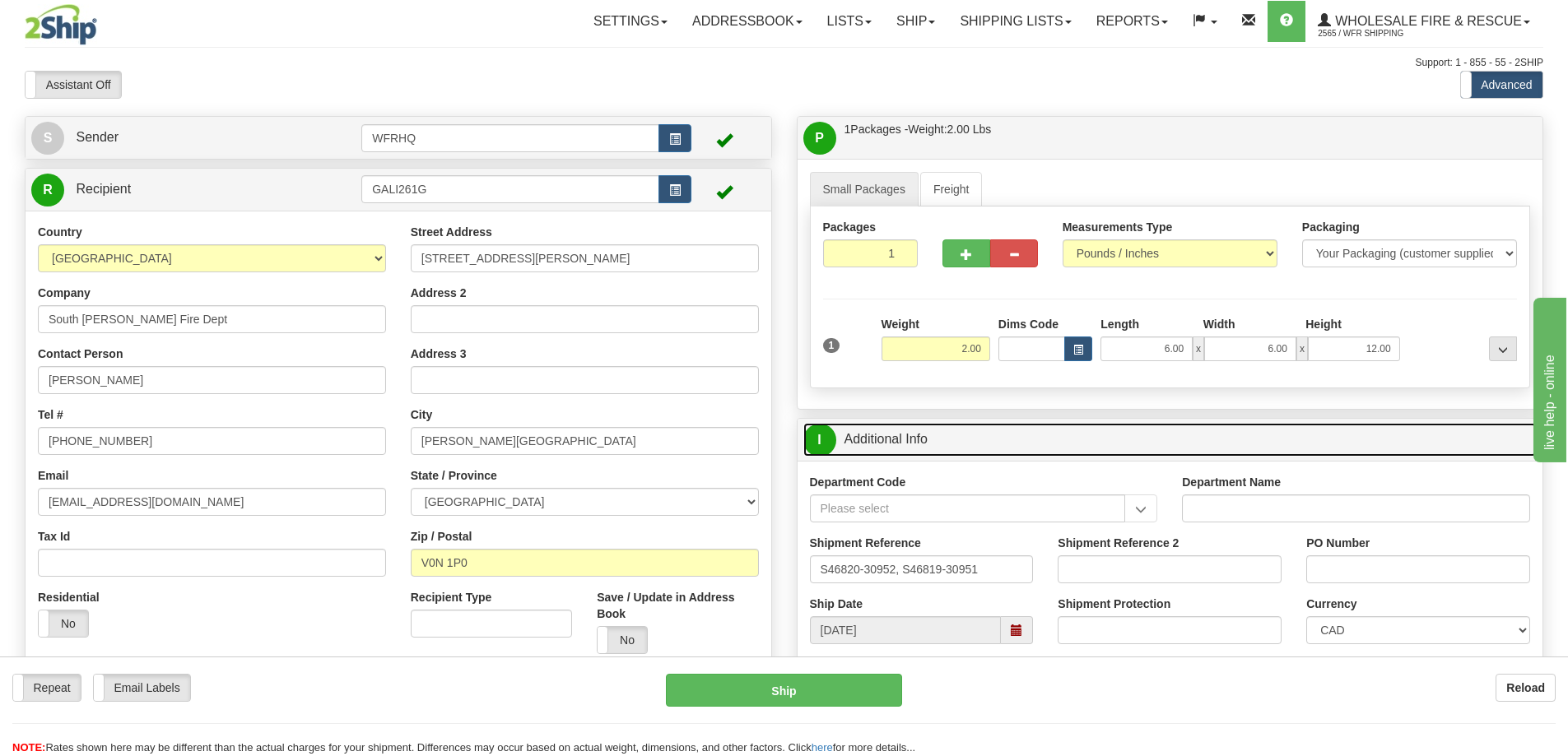
click at [989, 441] on link "I Additional Info" at bounding box center [1170, 440] width 734 height 33
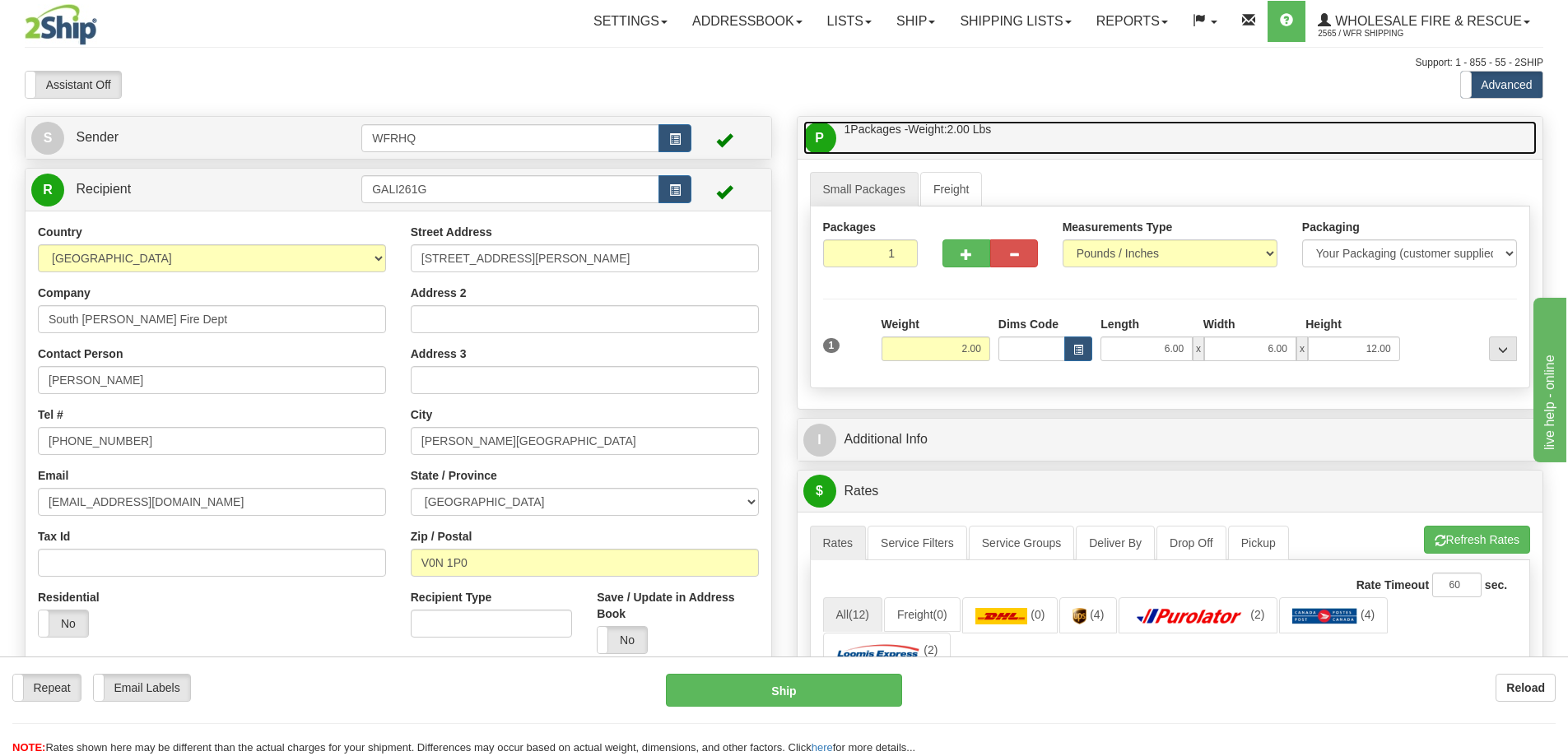
click at [1066, 154] on link "P Packages / Skids 1 Packages - Weight: 2.00 Lbs 1 Skids - Weight: NaN Lbs" at bounding box center [1170, 138] width 734 height 33
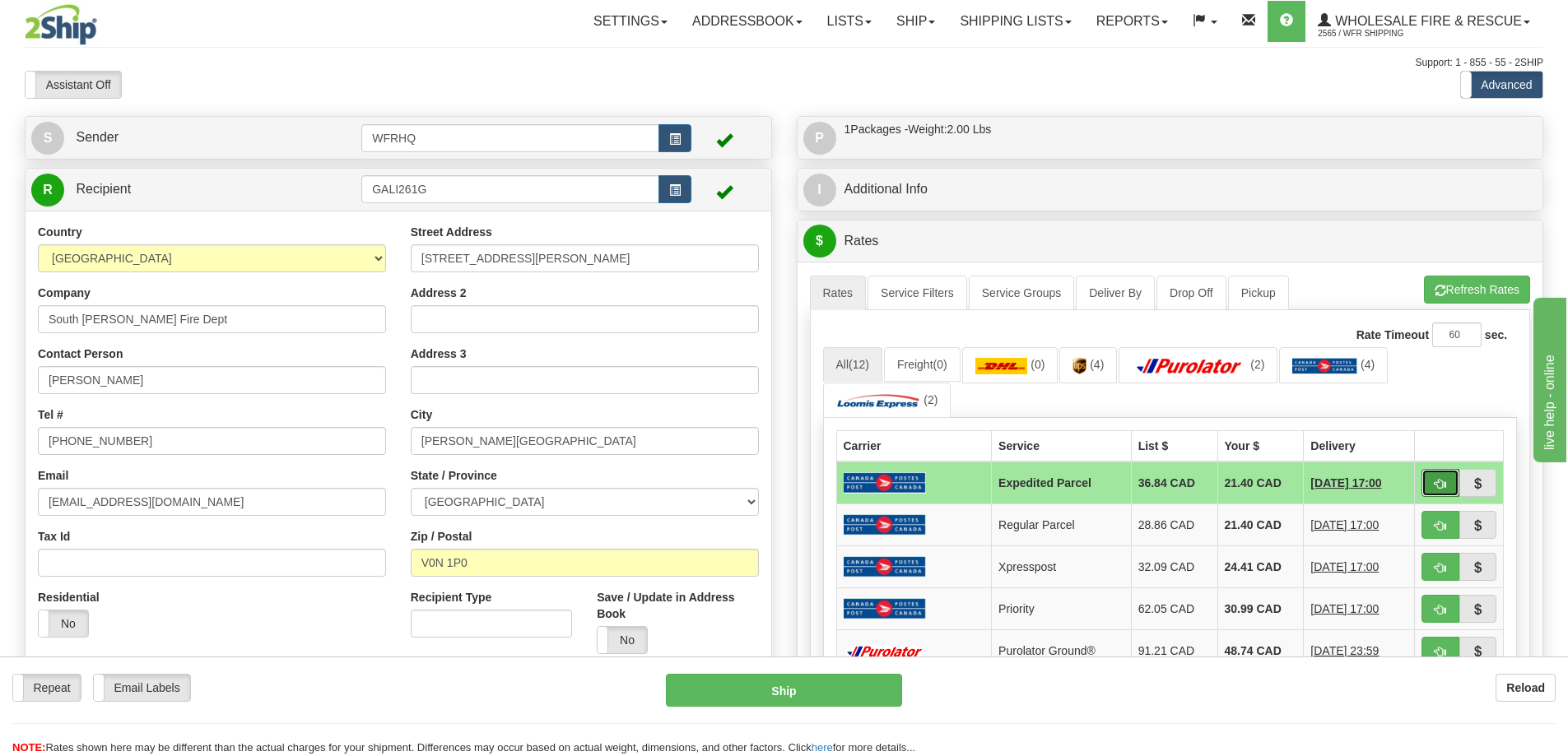
click at [1439, 489] on span "button" at bounding box center [1440, 484] width 11 height 11
type input "DOM.EP"
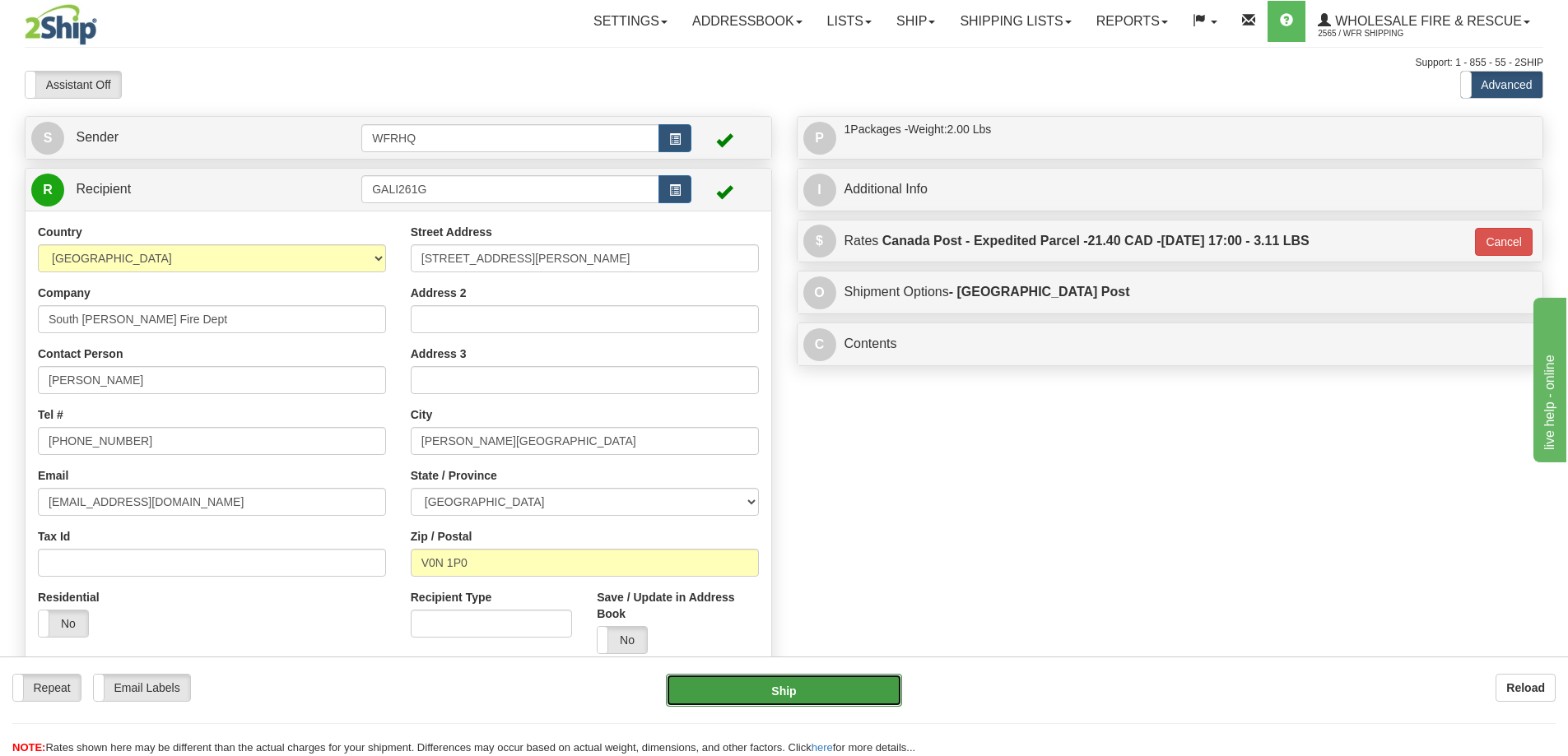
click at [753, 688] on button "Ship" at bounding box center [783, 690] width 236 height 33
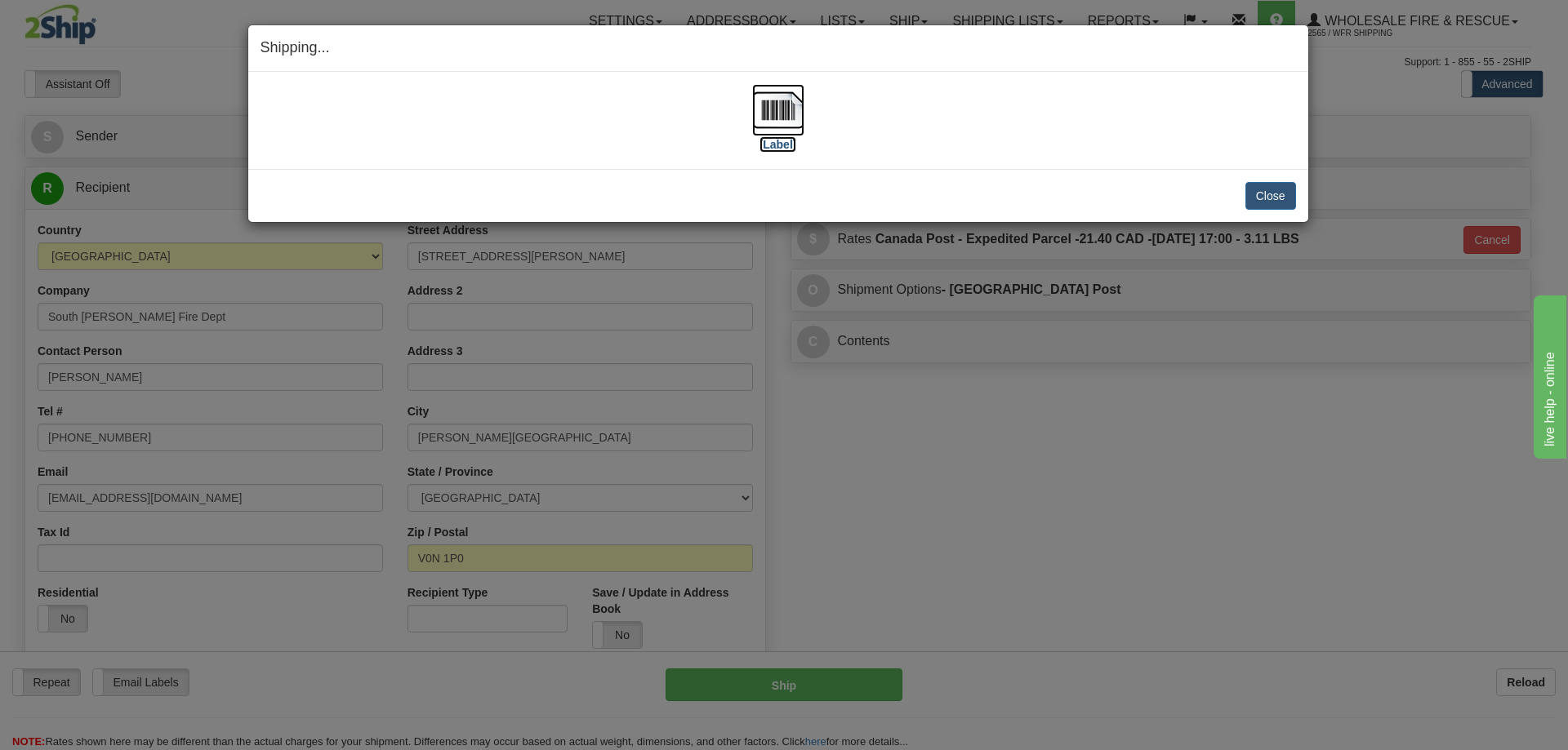
click at [759, 106] on img at bounding box center [778, 110] width 52 height 52
click at [1000, 172] on div "Close Cancel Cancel Shipment and Quit Pickup Quit Pickup ONLY" at bounding box center [778, 196] width 1060 height 53
click at [1278, 191] on button "Close" at bounding box center [1270, 196] width 51 height 28
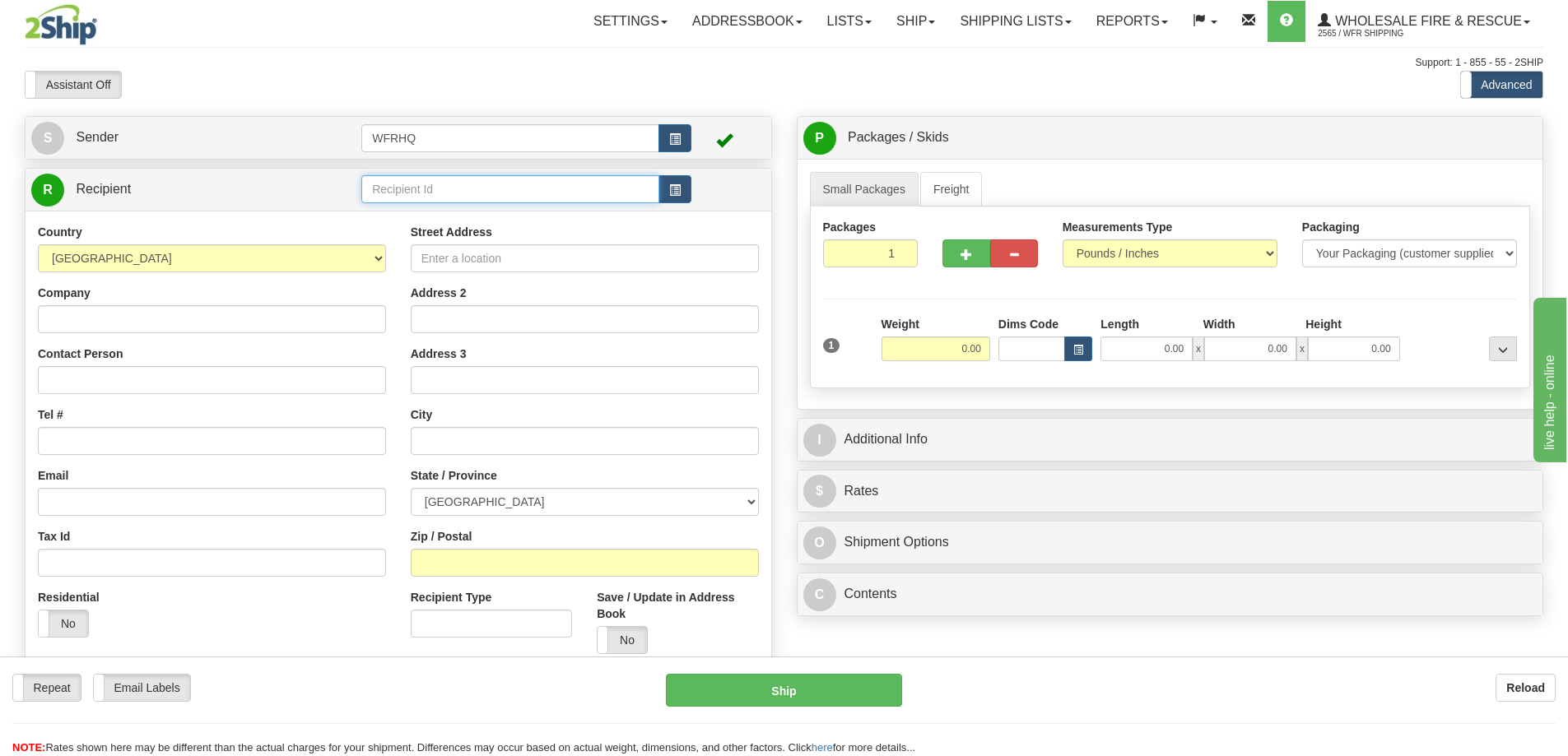
click at [456, 187] on input "text" at bounding box center [510, 189] width 298 height 28
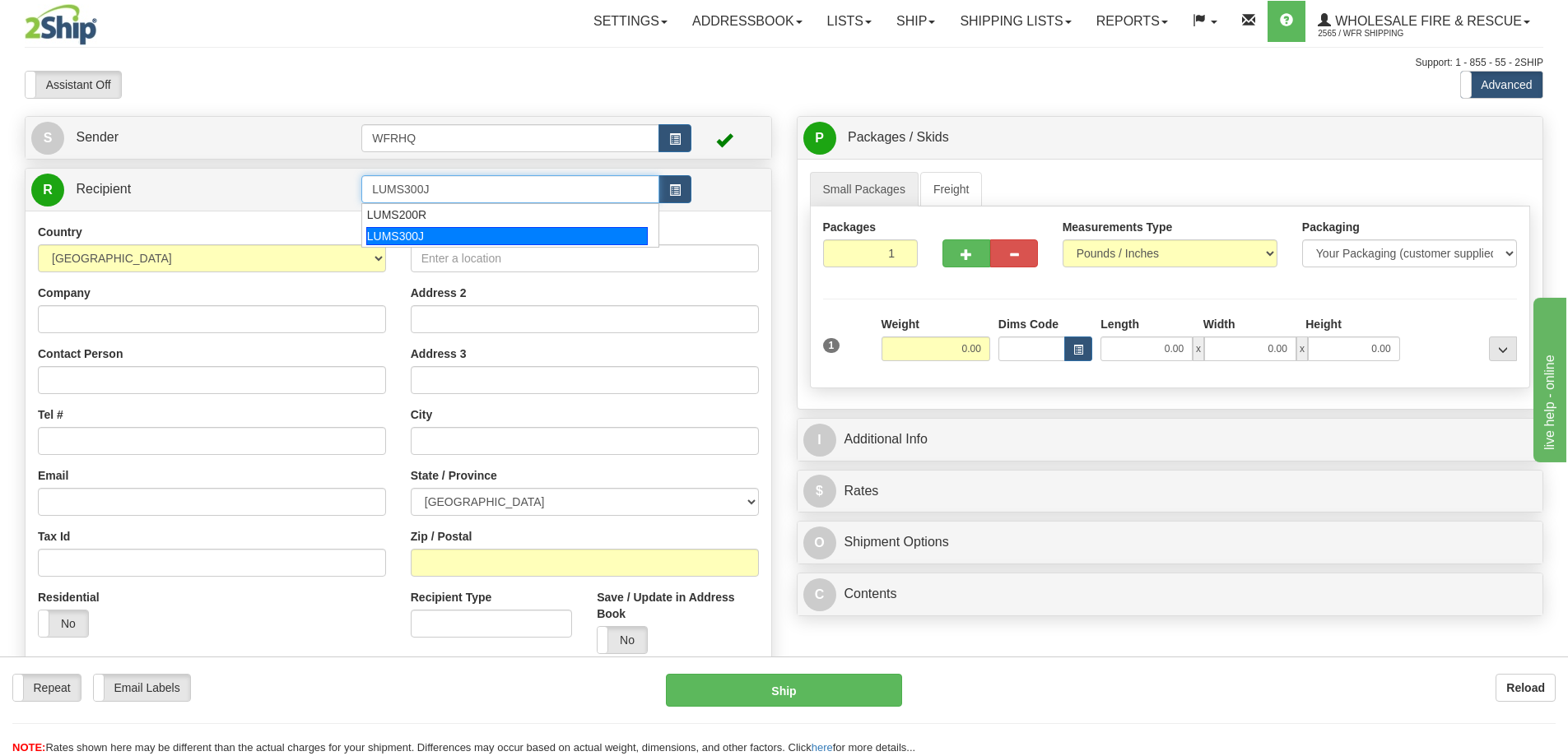
type input "LUMS300J"
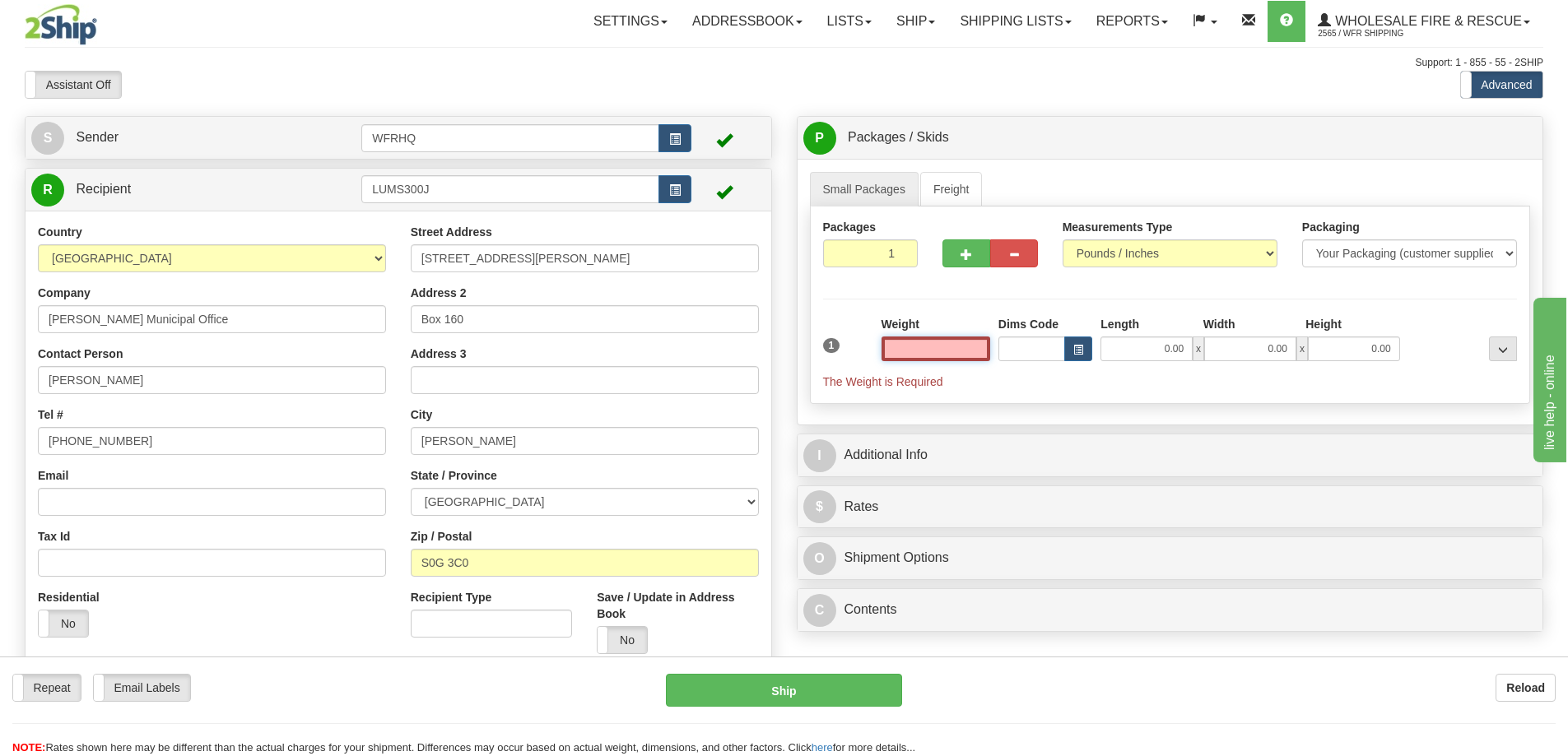
click at [963, 349] on input "text" at bounding box center [935, 349] width 108 height 25
type input "0.00"
drag, startPoint x: 32, startPoint y: 749, endPoint x: -566, endPoint y: 774, distance: 598.5
click at [965, 349] on input "0.00" at bounding box center [935, 349] width 108 height 25
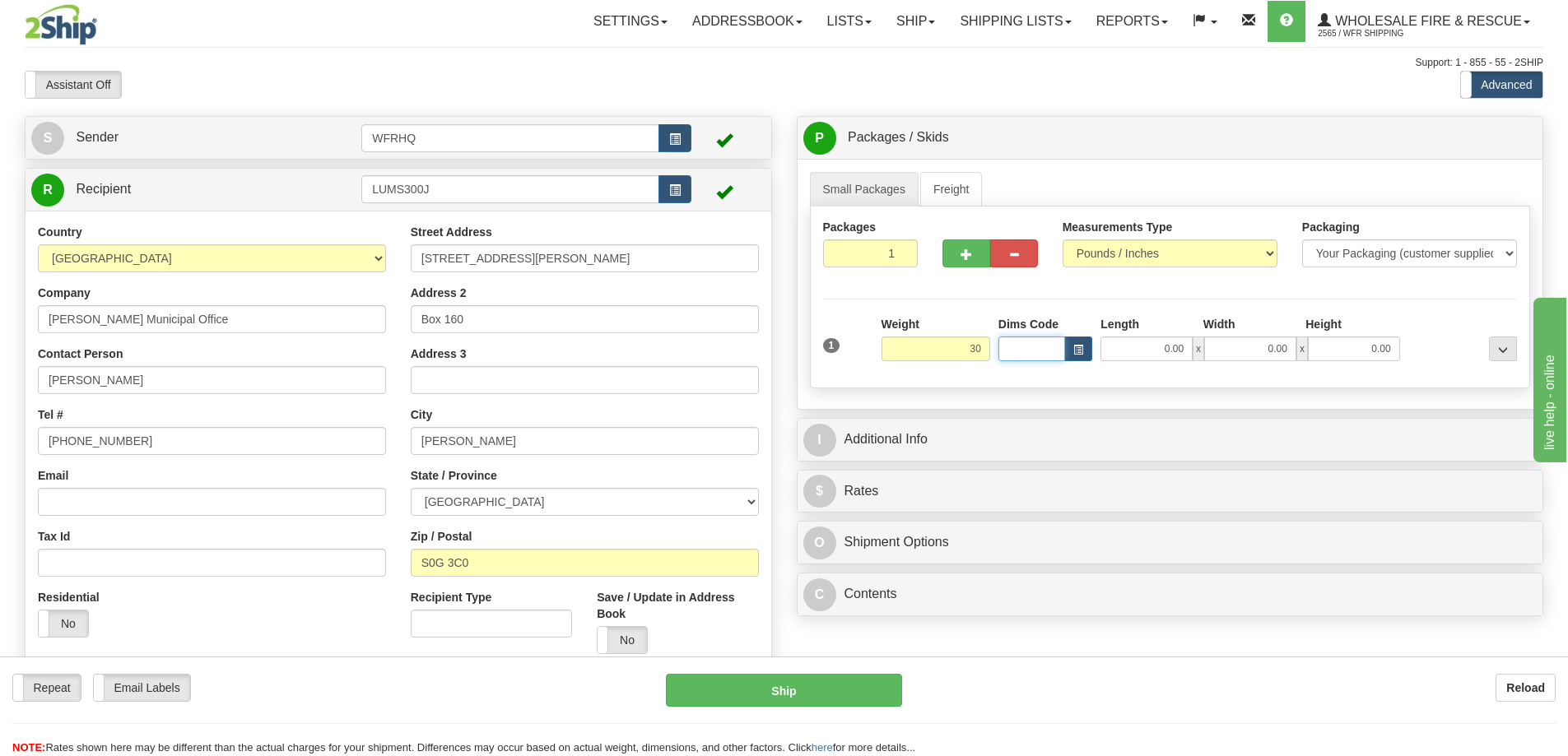
type input "30.00"
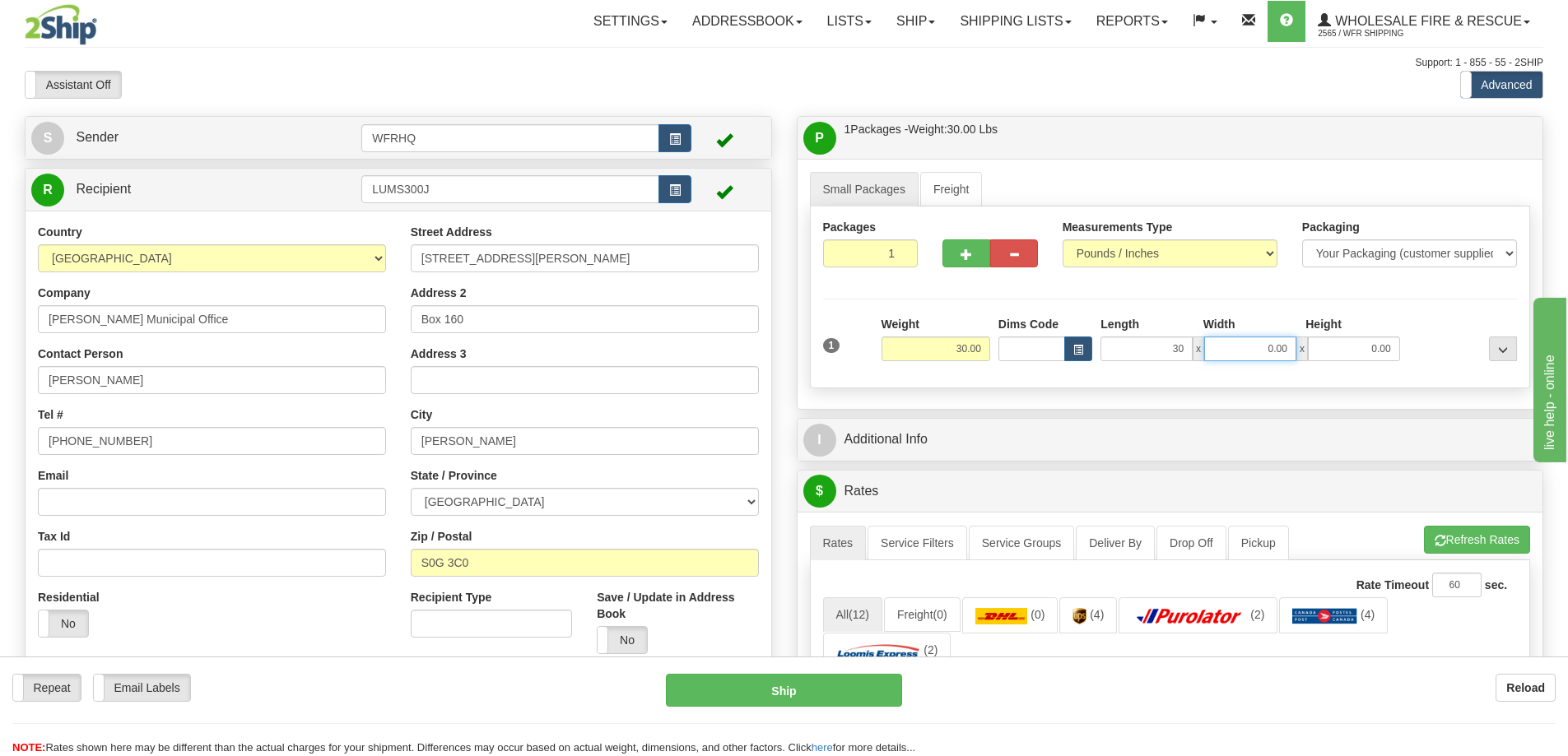
type input "30.00"
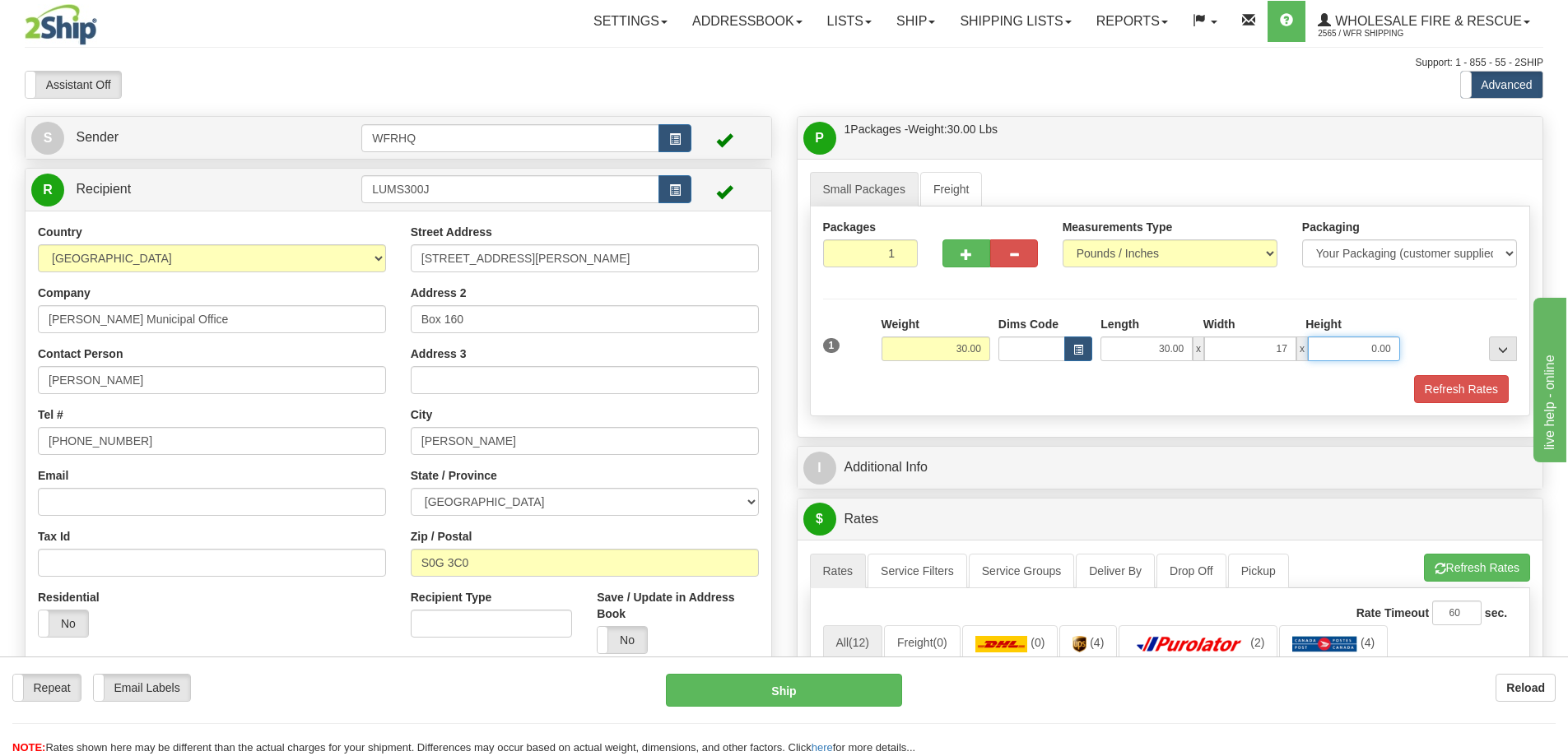
type input "17.00"
type input "14.00"
click at [959, 256] on button "button" at bounding box center [966, 254] width 48 height 28
radio input "true"
type input "2"
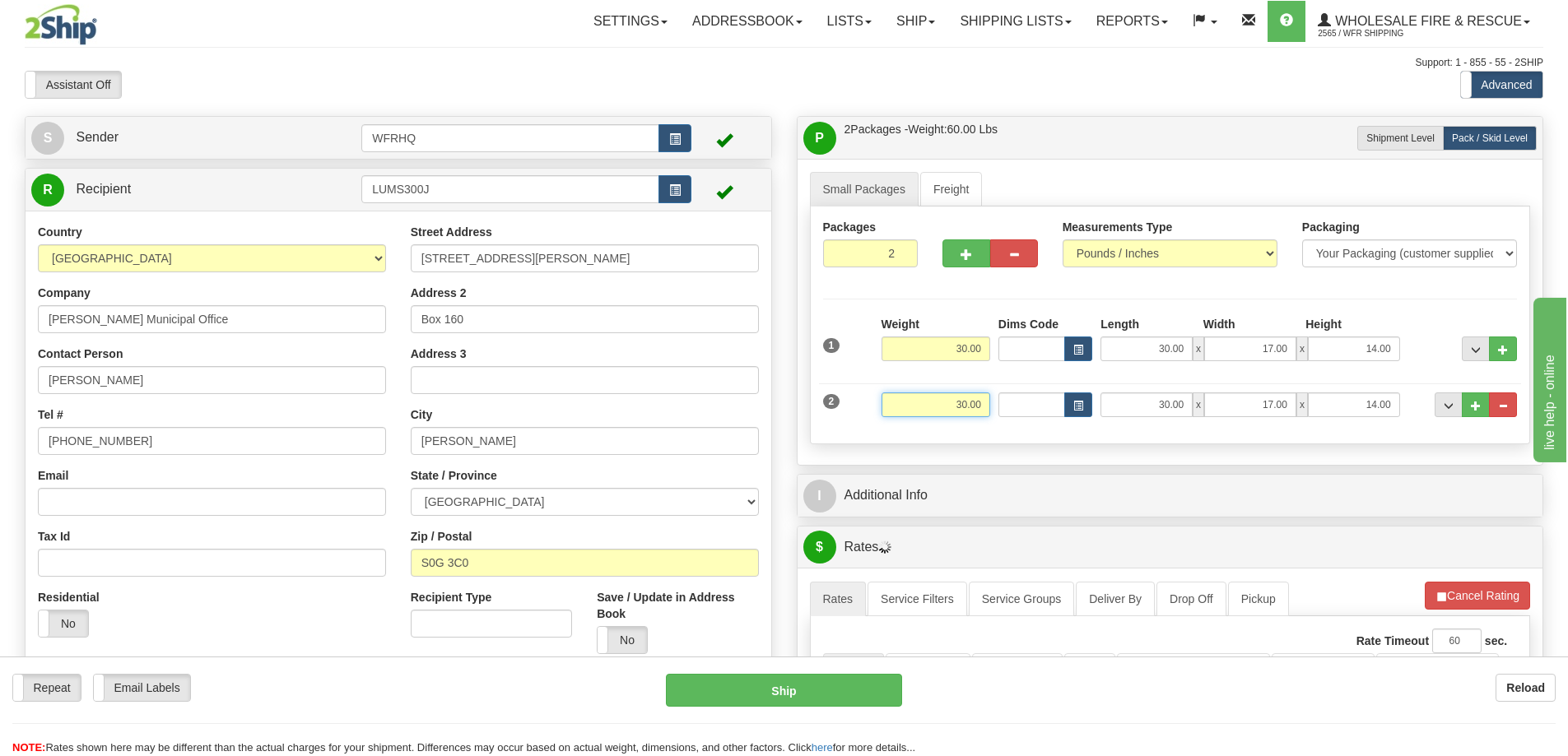
drag, startPoint x: 930, startPoint y: 402, endPoint x: 1208, endPoint y: 397, distance: 278.0
click at [1208, 397] on div "2 Weight 30.00 Dims Code Length Width Height" at bounding box center [1170, 403] width 703 height 56
type input "15.00"
type input "18.00"
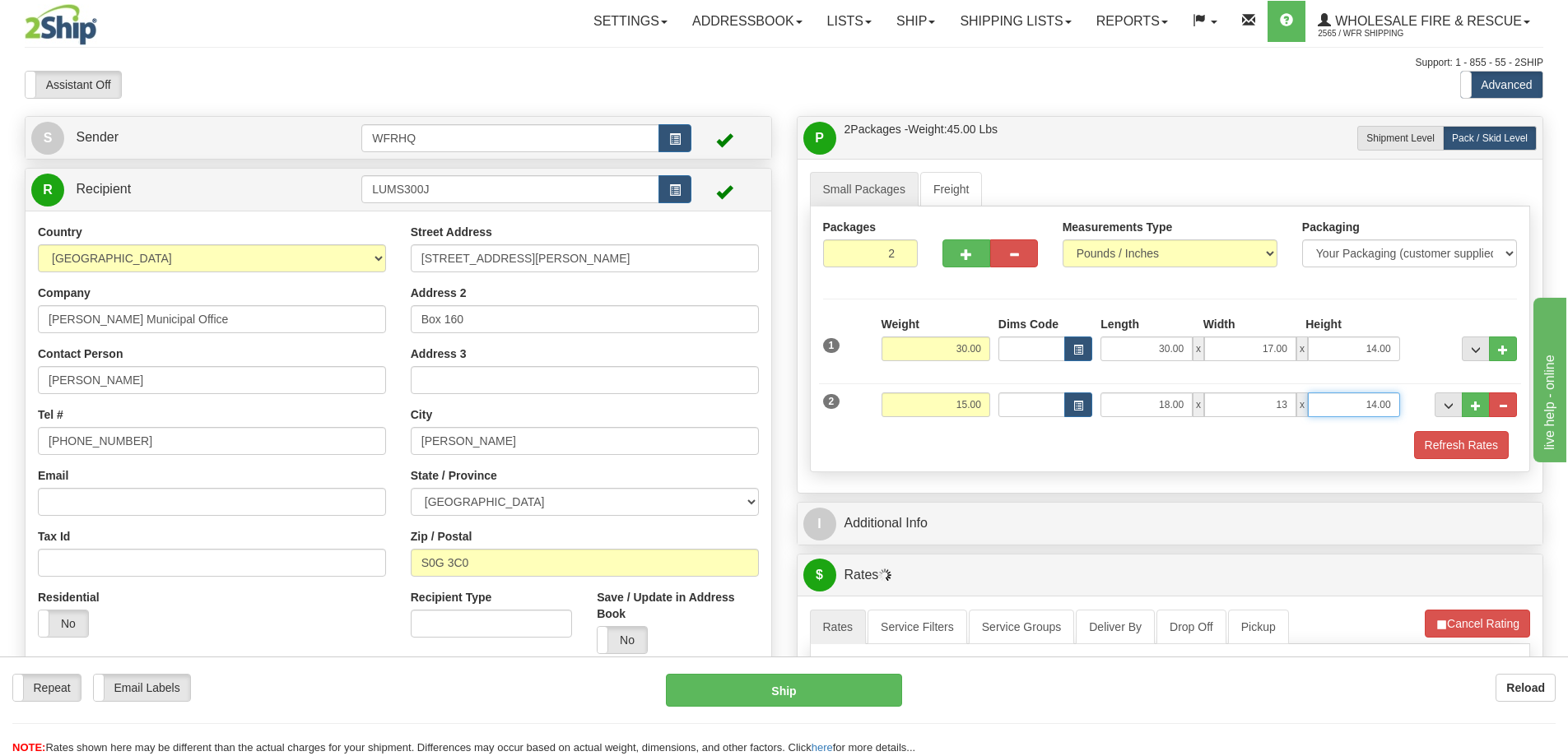
type input "13.00"
type input "11.00"
click at [964, 257] on span "button" at bounding box center [966, 254] width 11 height 11
type input "3"
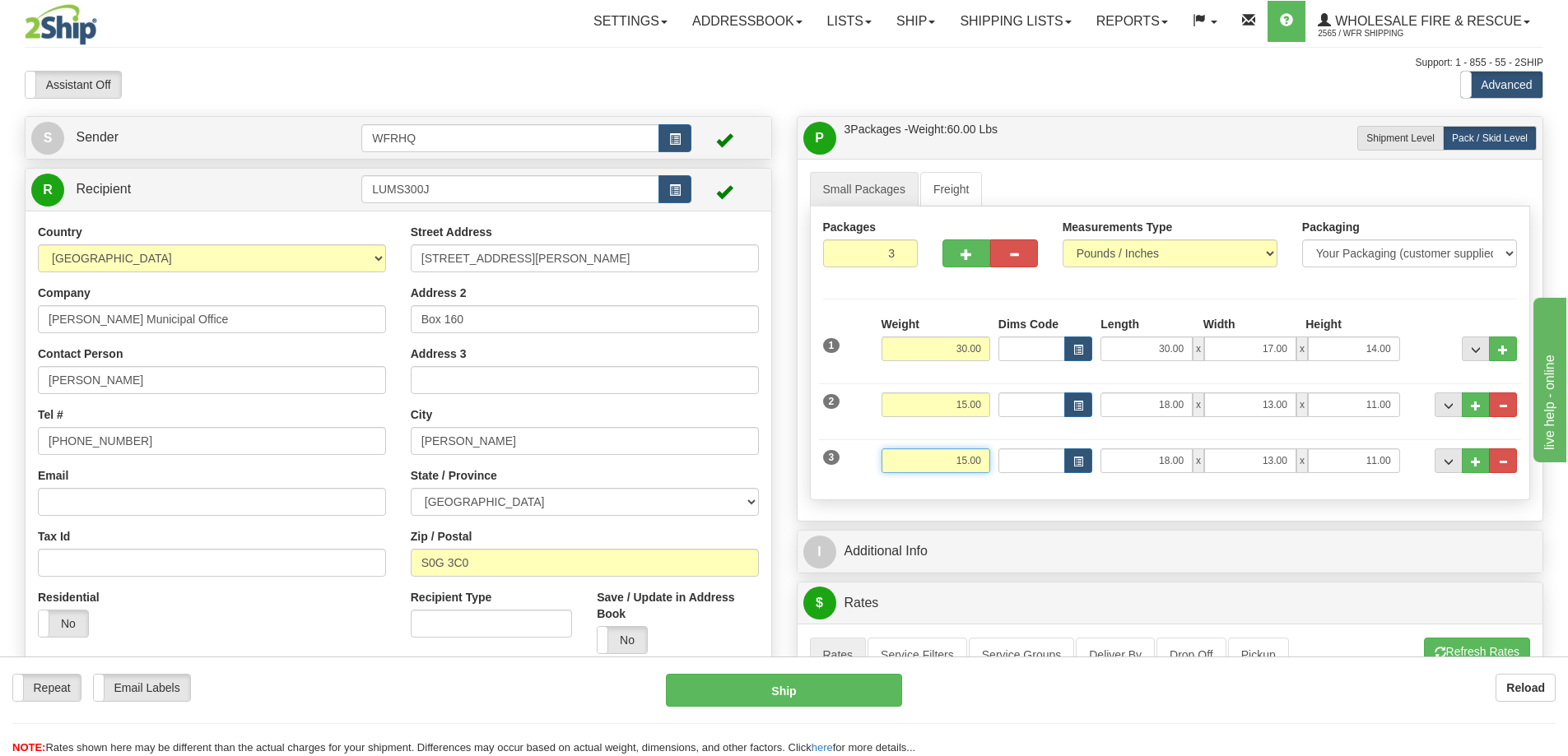
drag, startPoint x: 939, startPoint y: 463, endPoint x: 1042, endPoint y: 464, distance: 103.0
click at [1042, 464] on div "3 Weight 15.00 Dims Code Length Width Height" at bounding box center [1170, 459] width 703 height 56
type input "21.00"
type input "13.00"
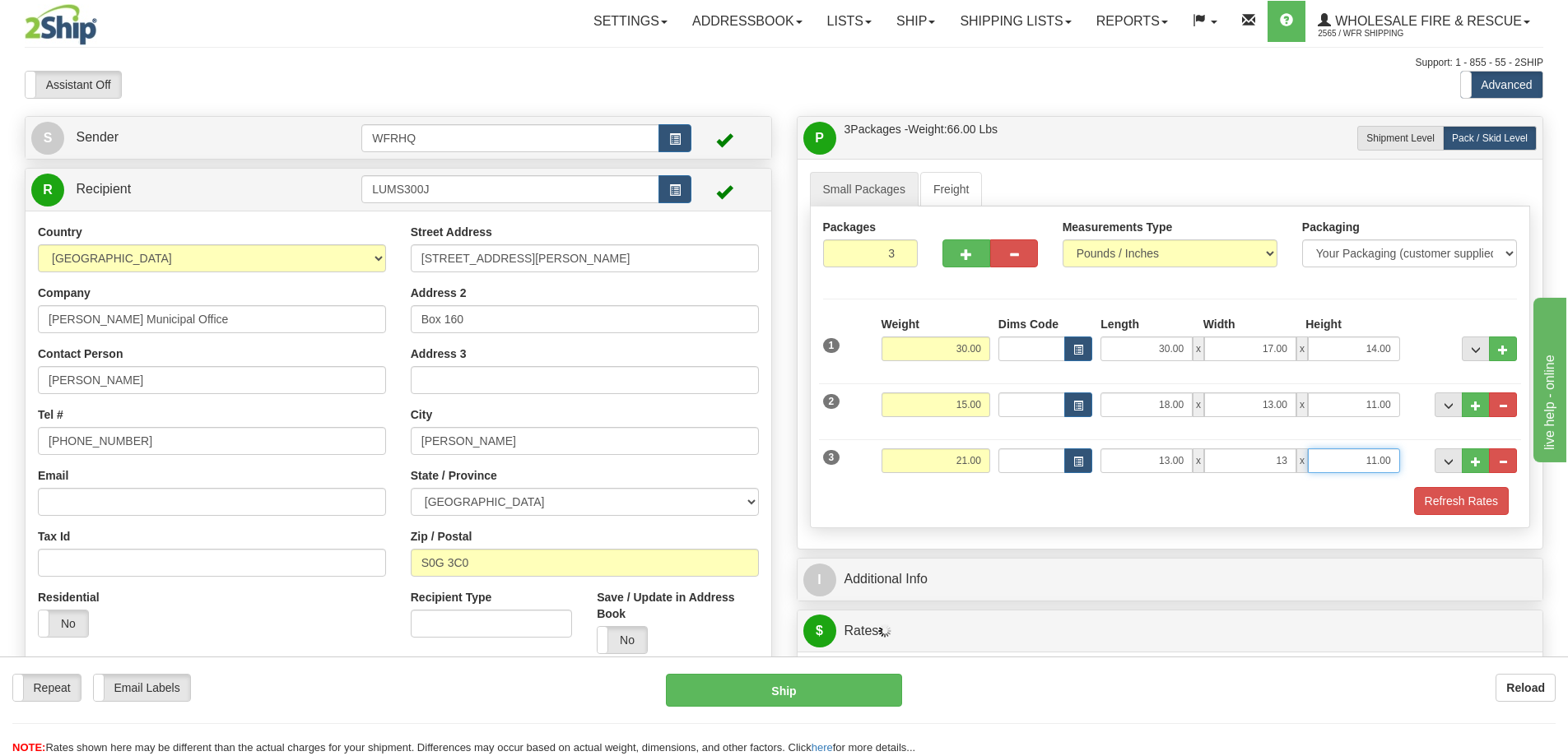
type input "13.00"
click at [1481, 515] on div "Packages 3 3 Measurements Type" at bounding box center [1170, 367] width 721 height 322
click at [1464, 493] on button "Refresh Rates" at bounding box center [1462, 501] width 94 height 28
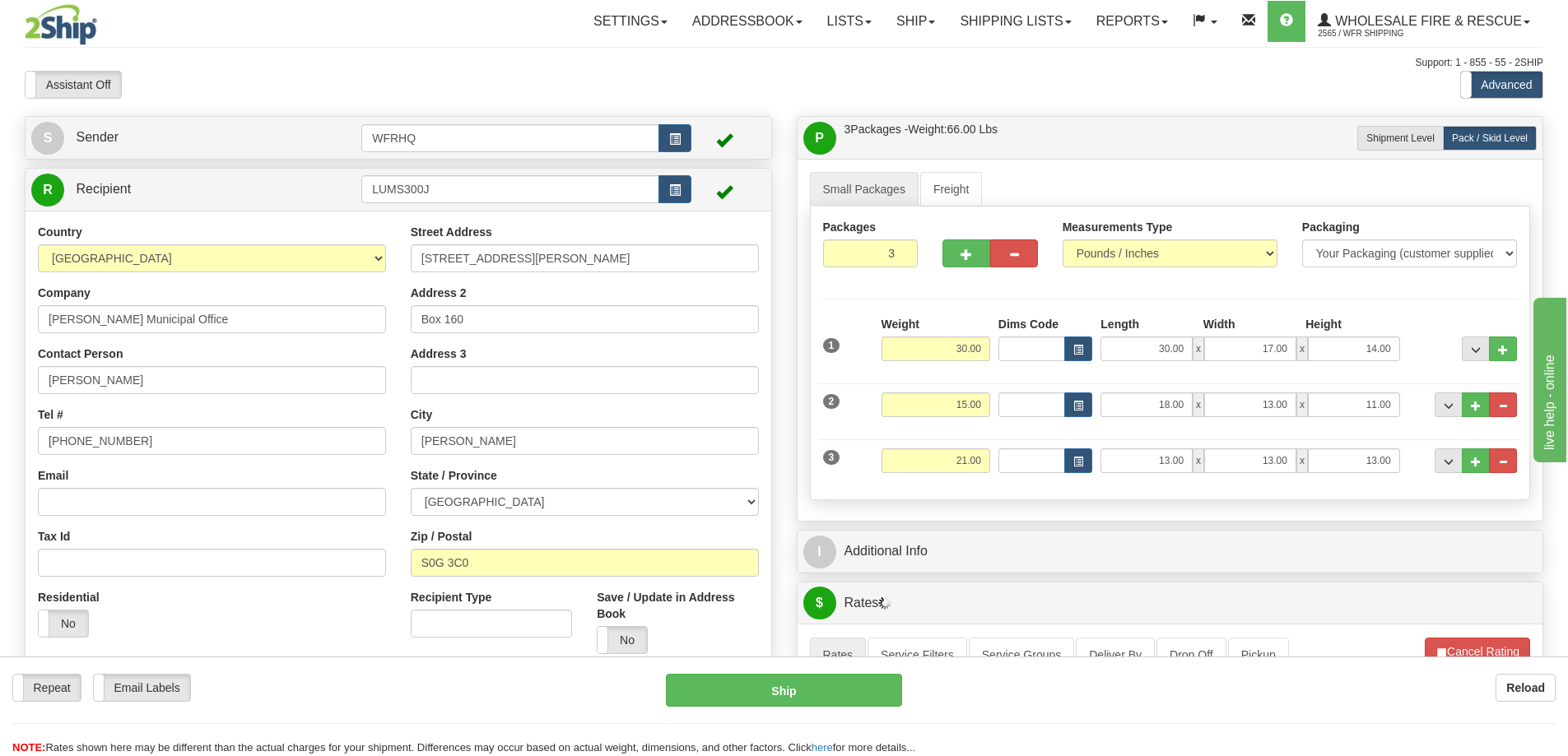
click at [1081, 521] on div "P Packages / Skids 3 Packages - Weight: 66.00 Lbs 1 Skids - Weight: 0.00 Lbs Sh…" at bounding box center [1170, 318] width 747 height 405
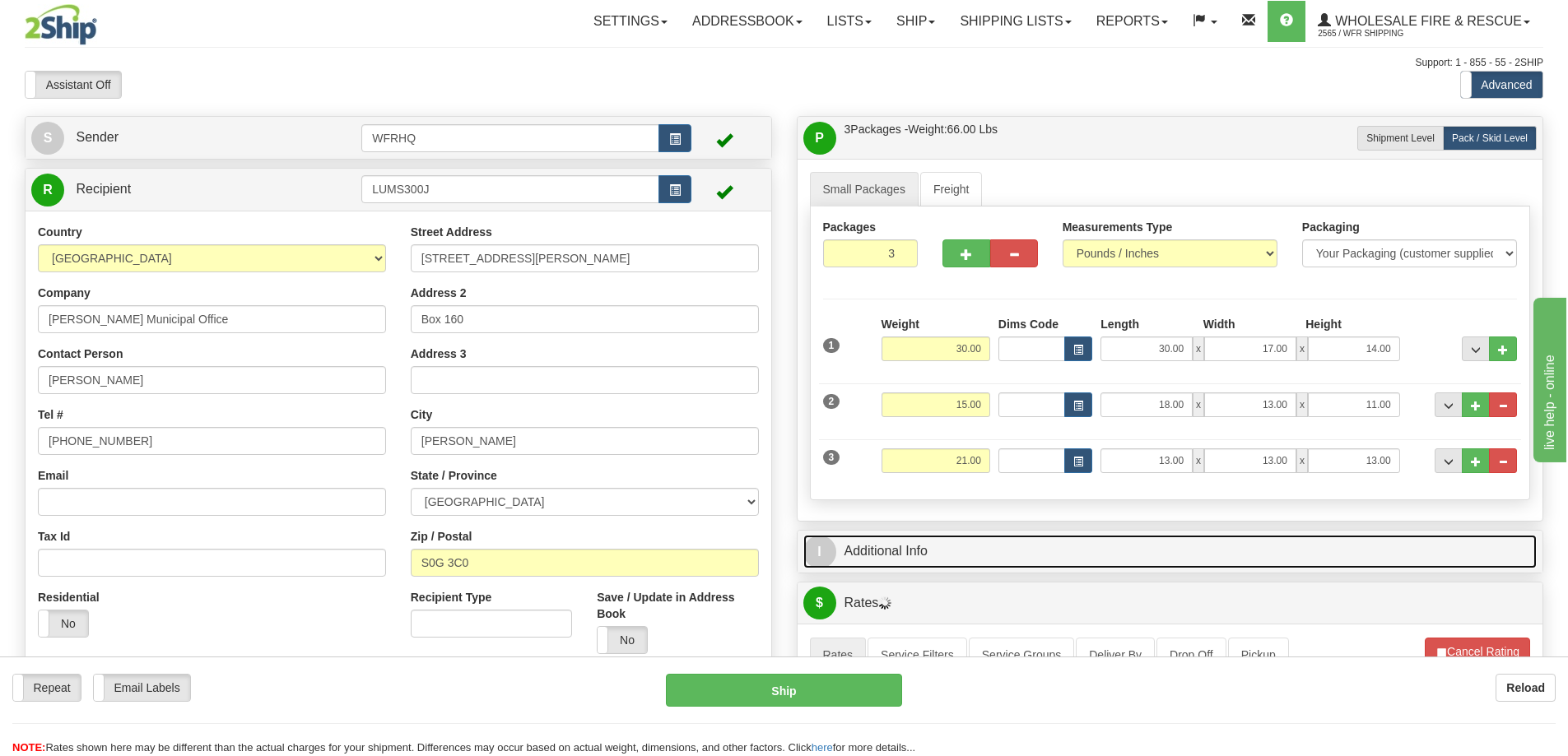
click at [1069, 552] on link "I Additional Info" at bounding box center [1170, 552] width 734 height 33
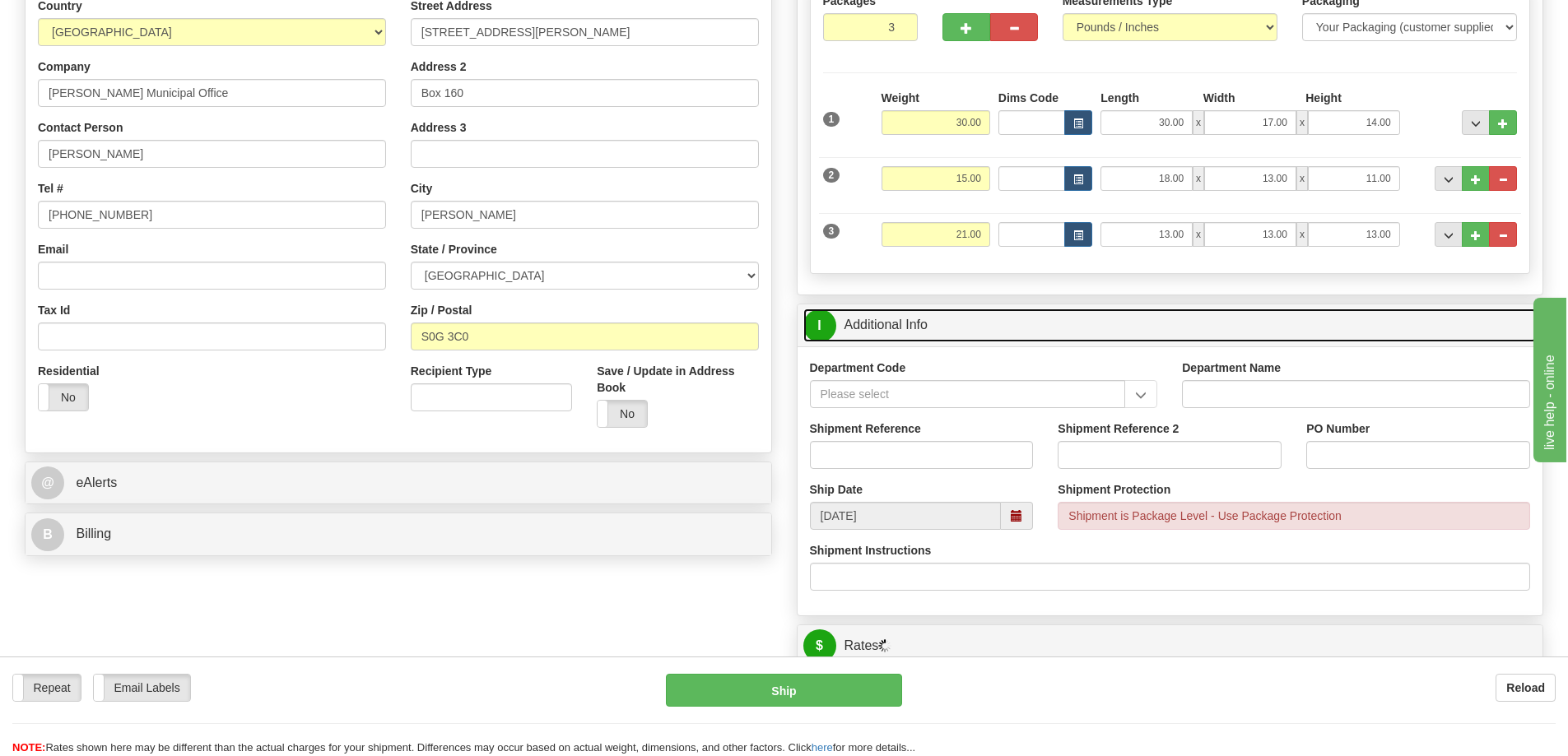
scroll to position [247, 0]
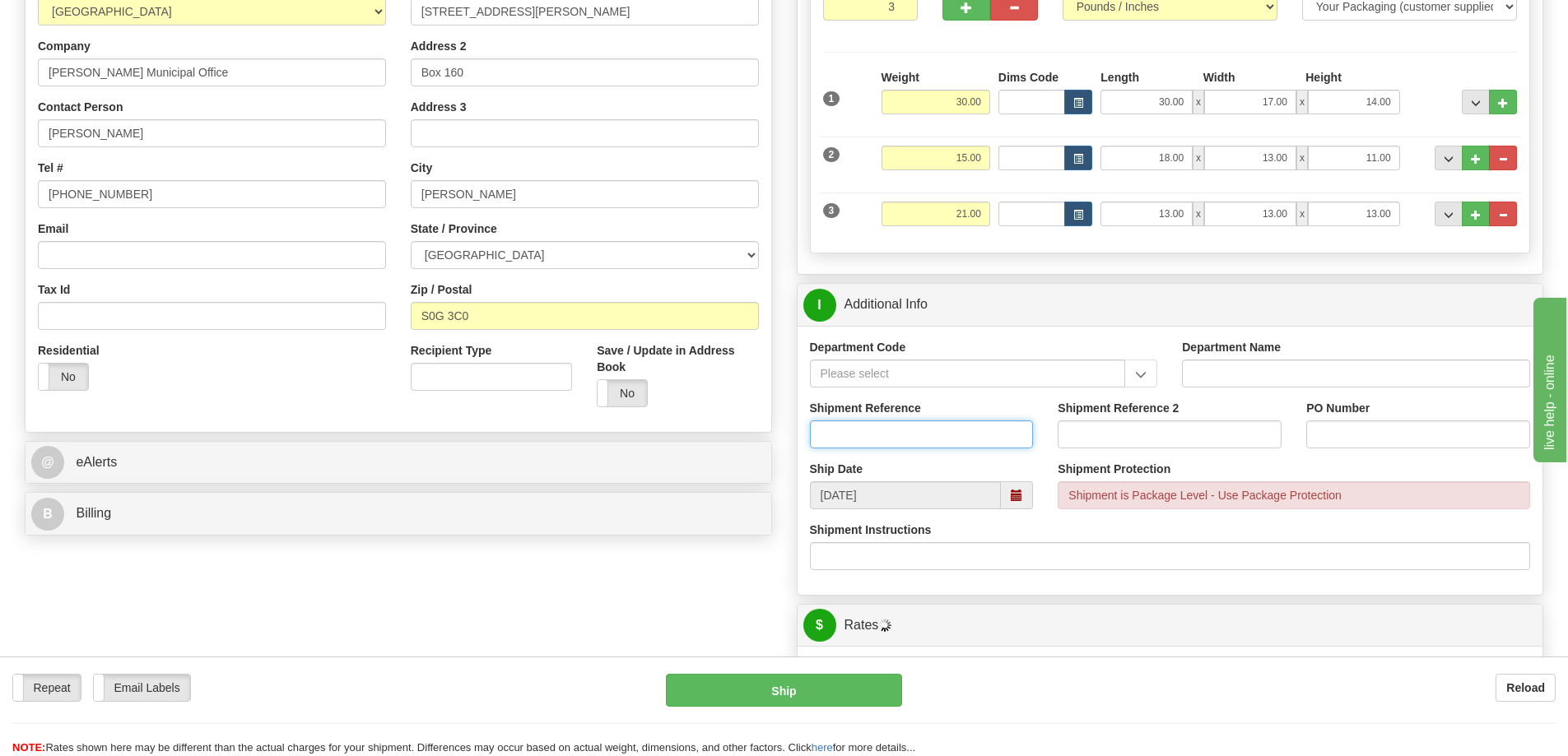
click at [853, 431] on input "Shipment Reference" at bounding box center [922, 434] width 224 height 28
type input "S46612-30789"
type input "Jeff Carey"
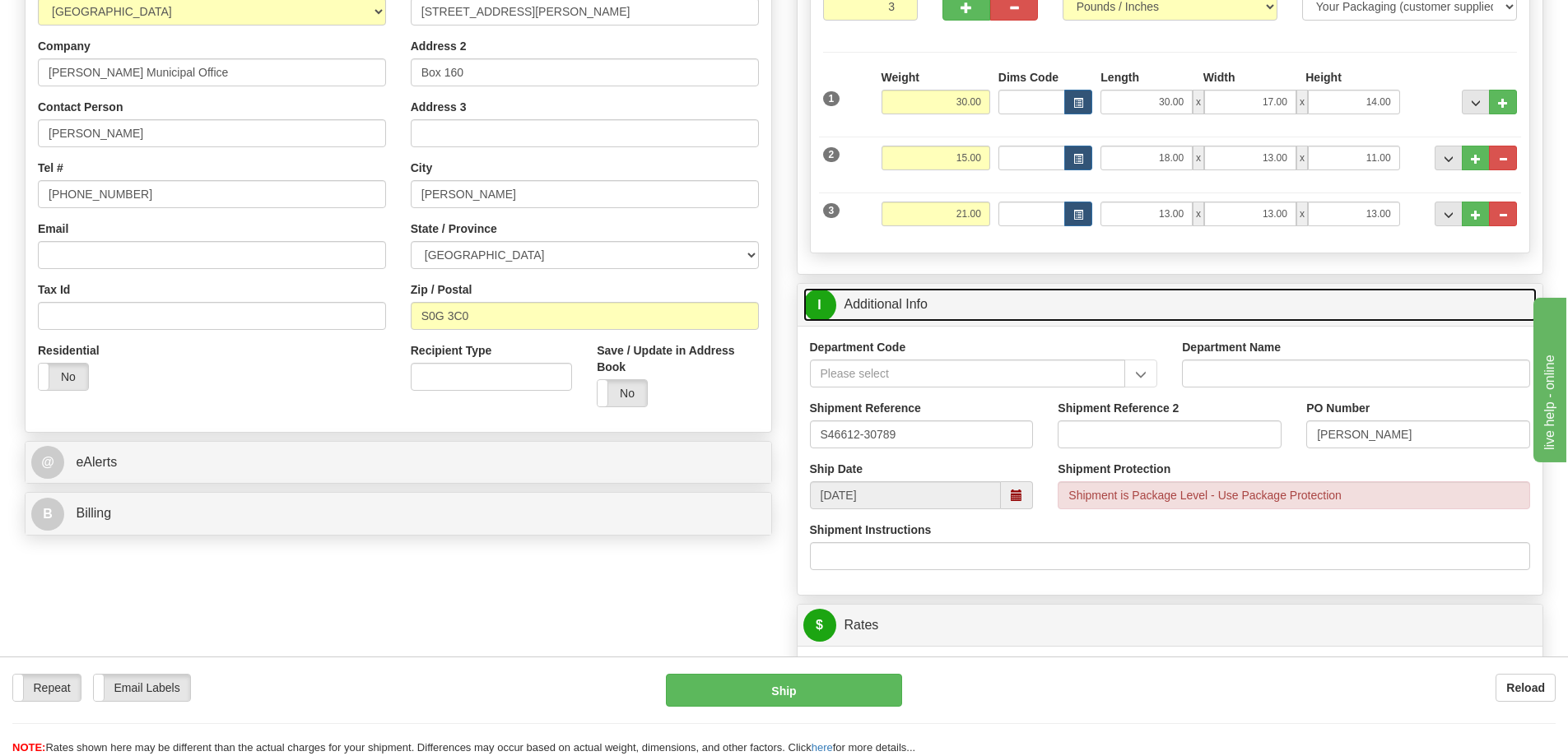
click at [1197, 300] on link "I Additional Info" at bounding box center [1170, 304] width 734 height 33
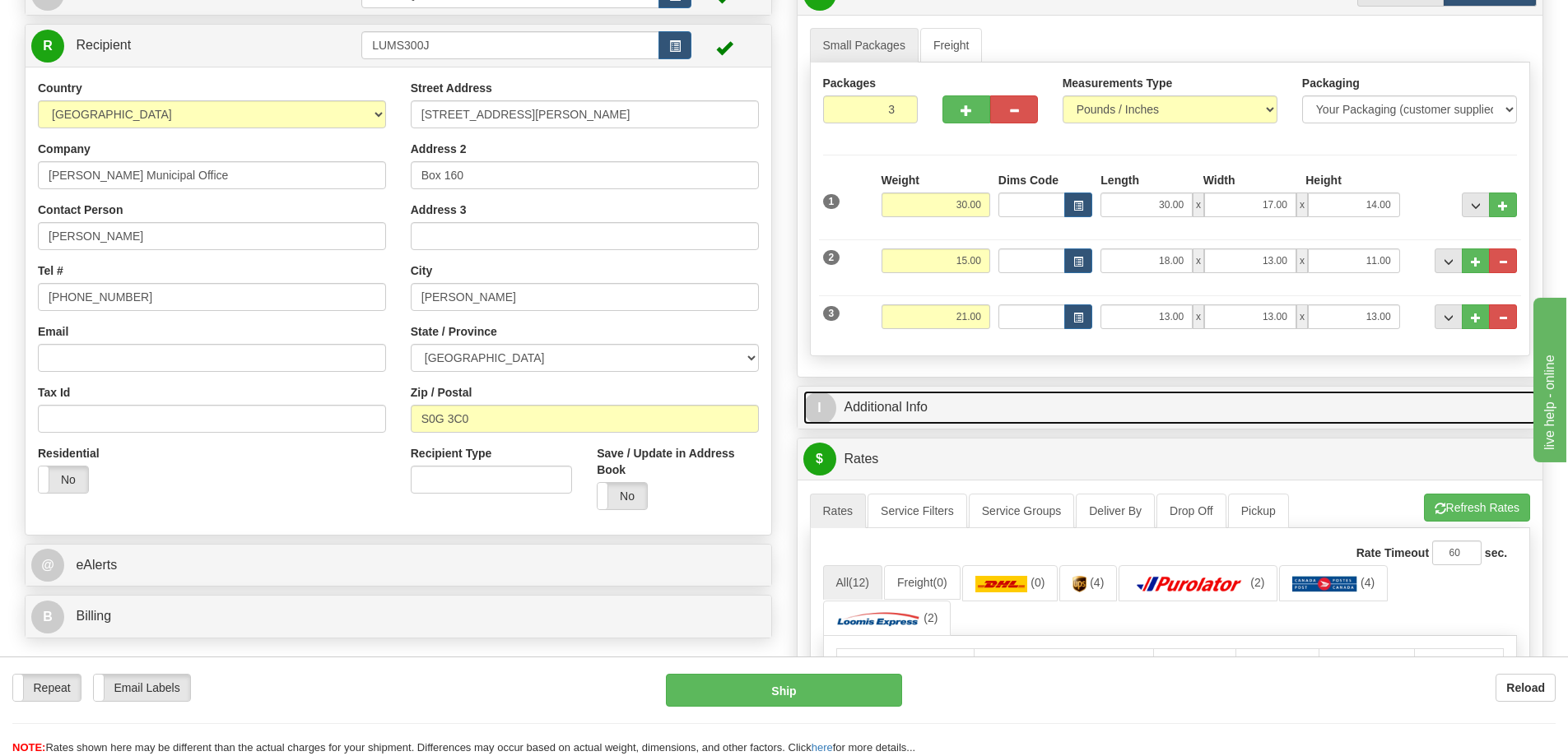
scroll to position [0, 0]
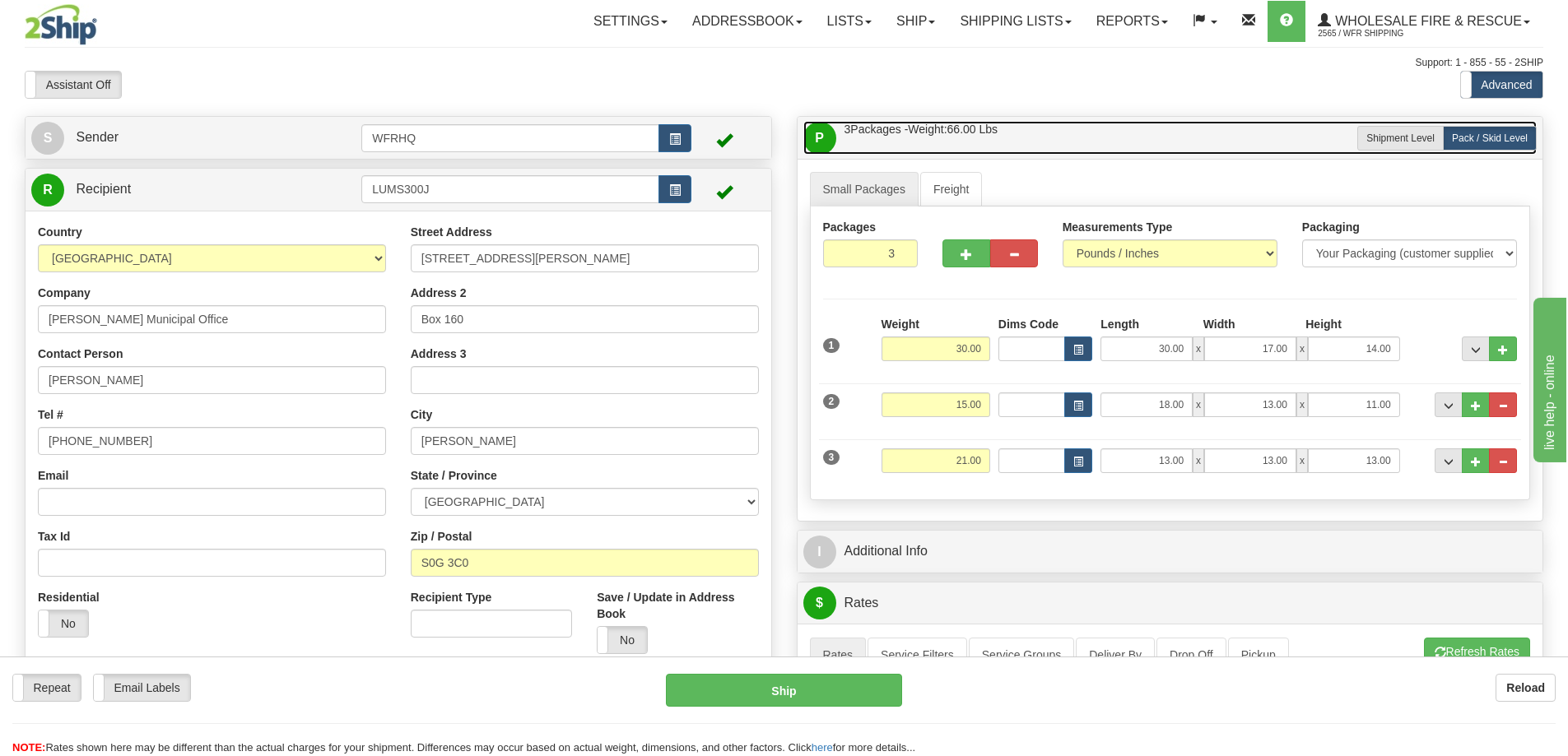
click at [1107, 130] on link "P Packages / Skids 3 Packages - Weight: 66.00 Lbs 1 Skids - Weight: 0.00 Lbs" at bounding box center [1170, 138] width 734 height 33
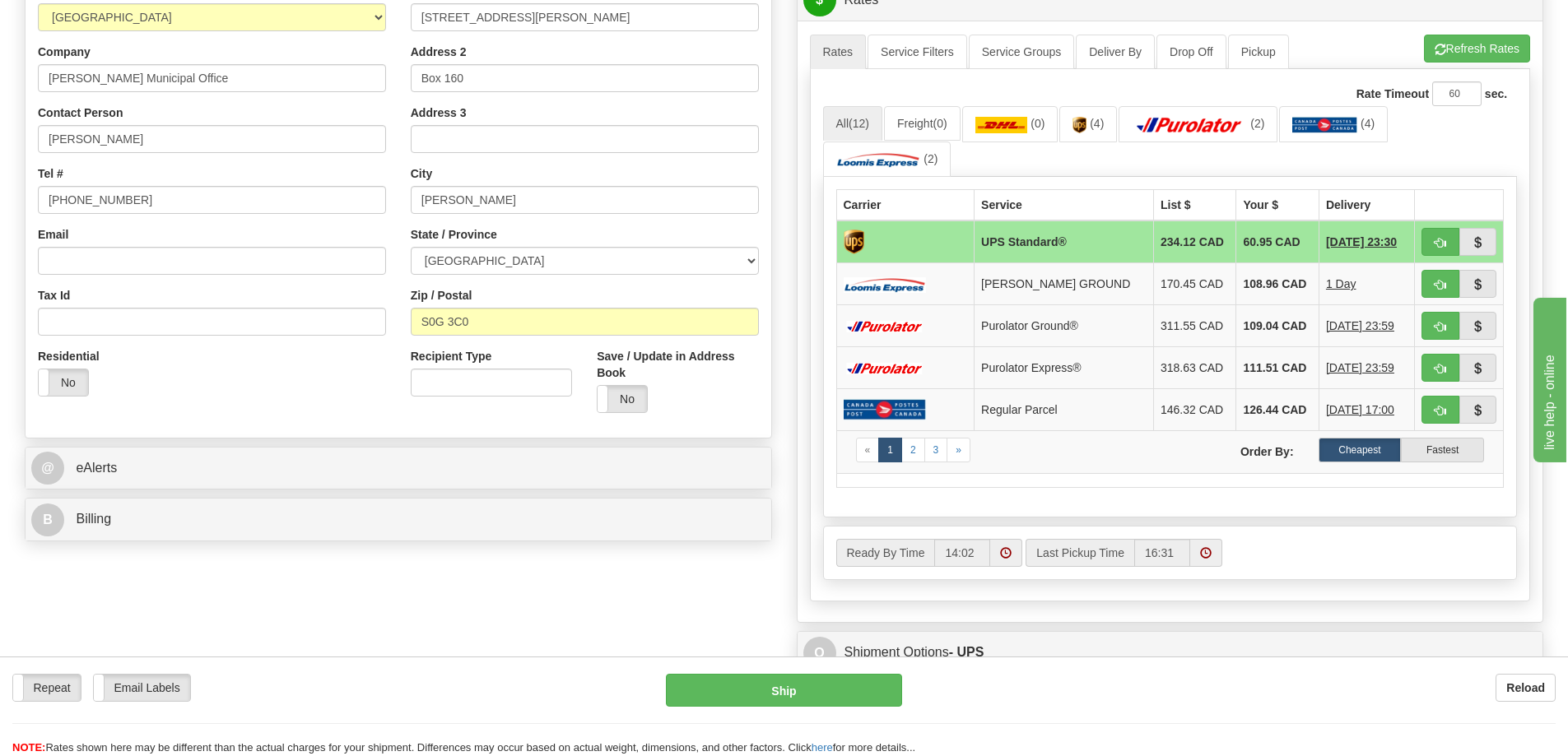
scroll to position [247, 0]
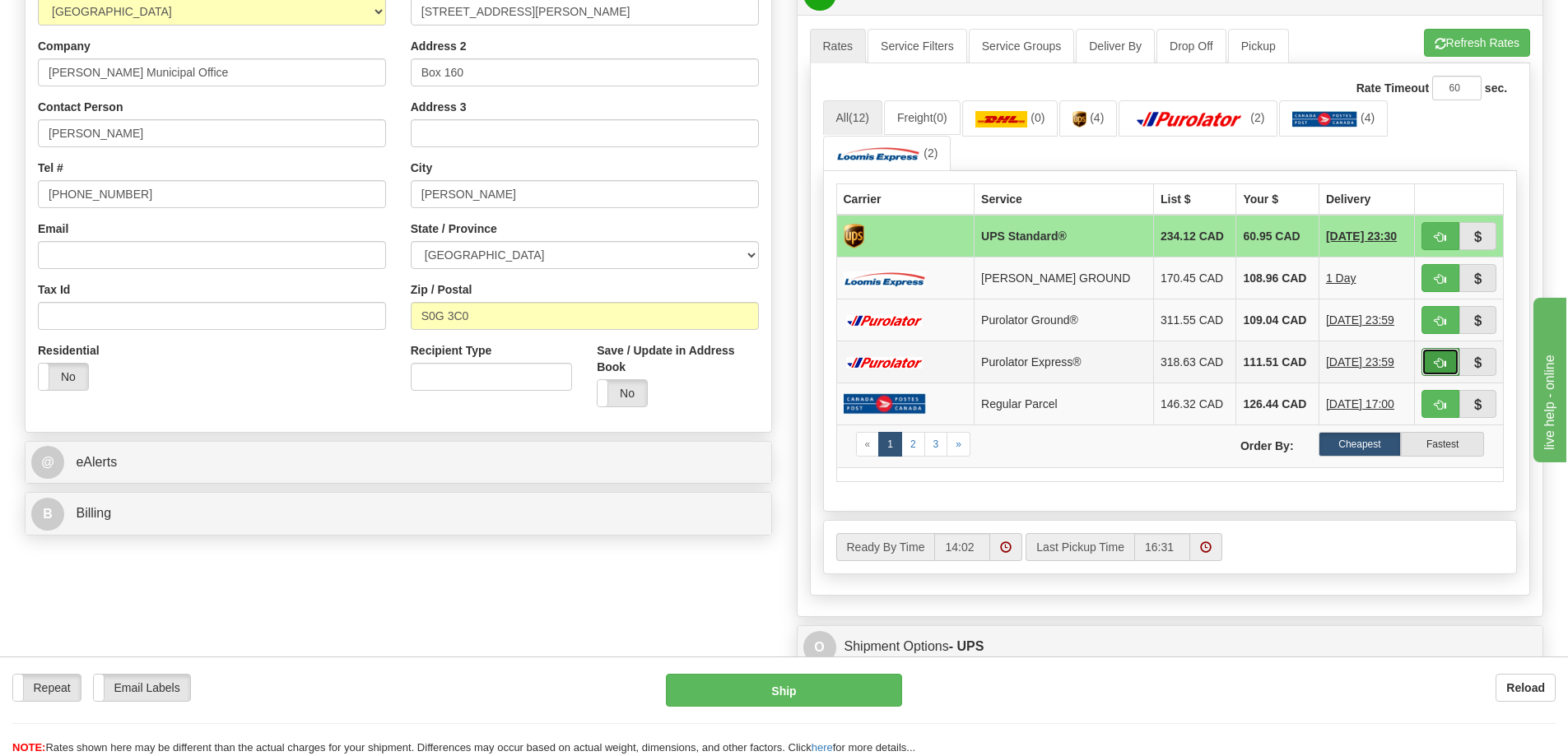
click at [1432, 363] on button "button" at bounding box center [1440, 362] width 38 height 28
type input "202"
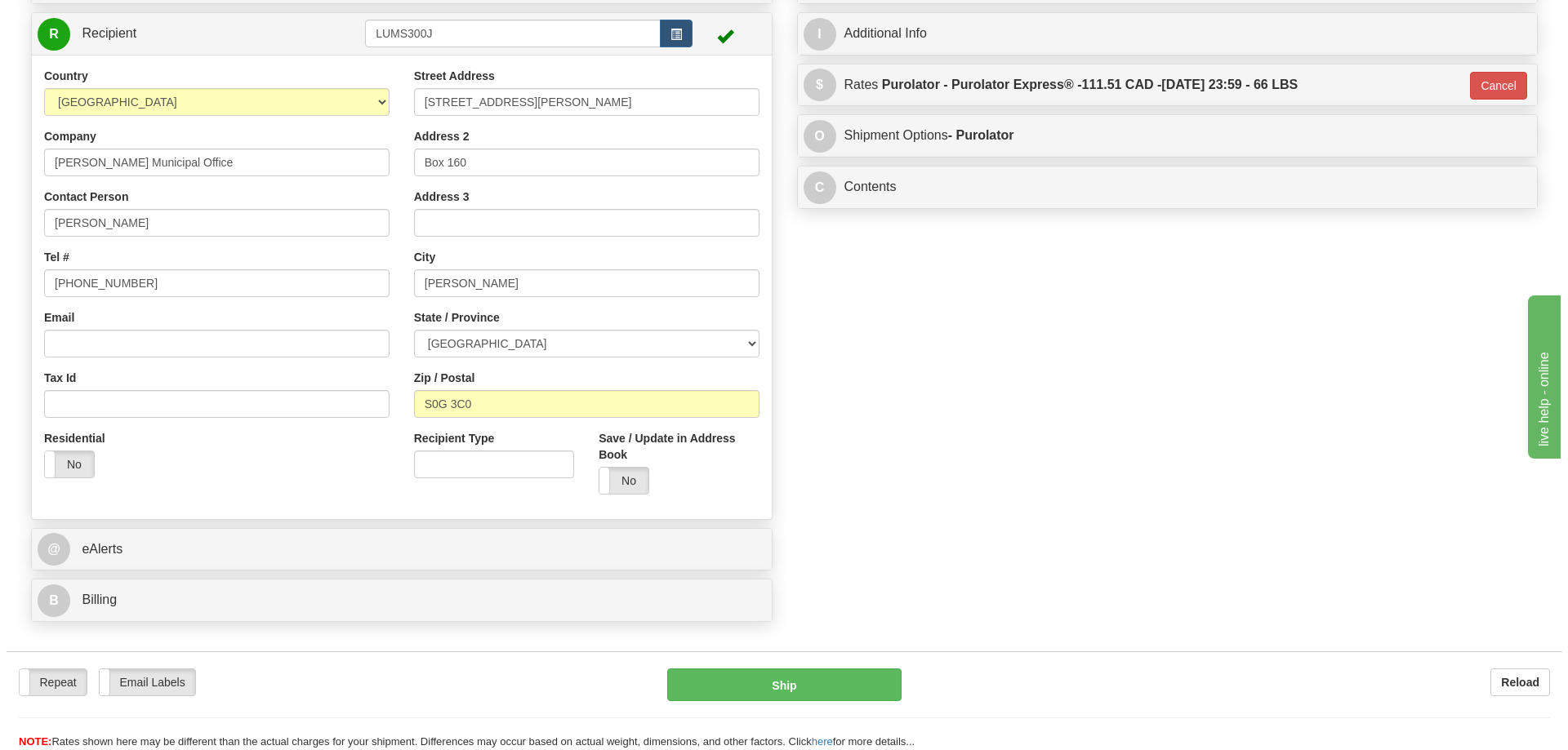
scroll to position [0, 0]
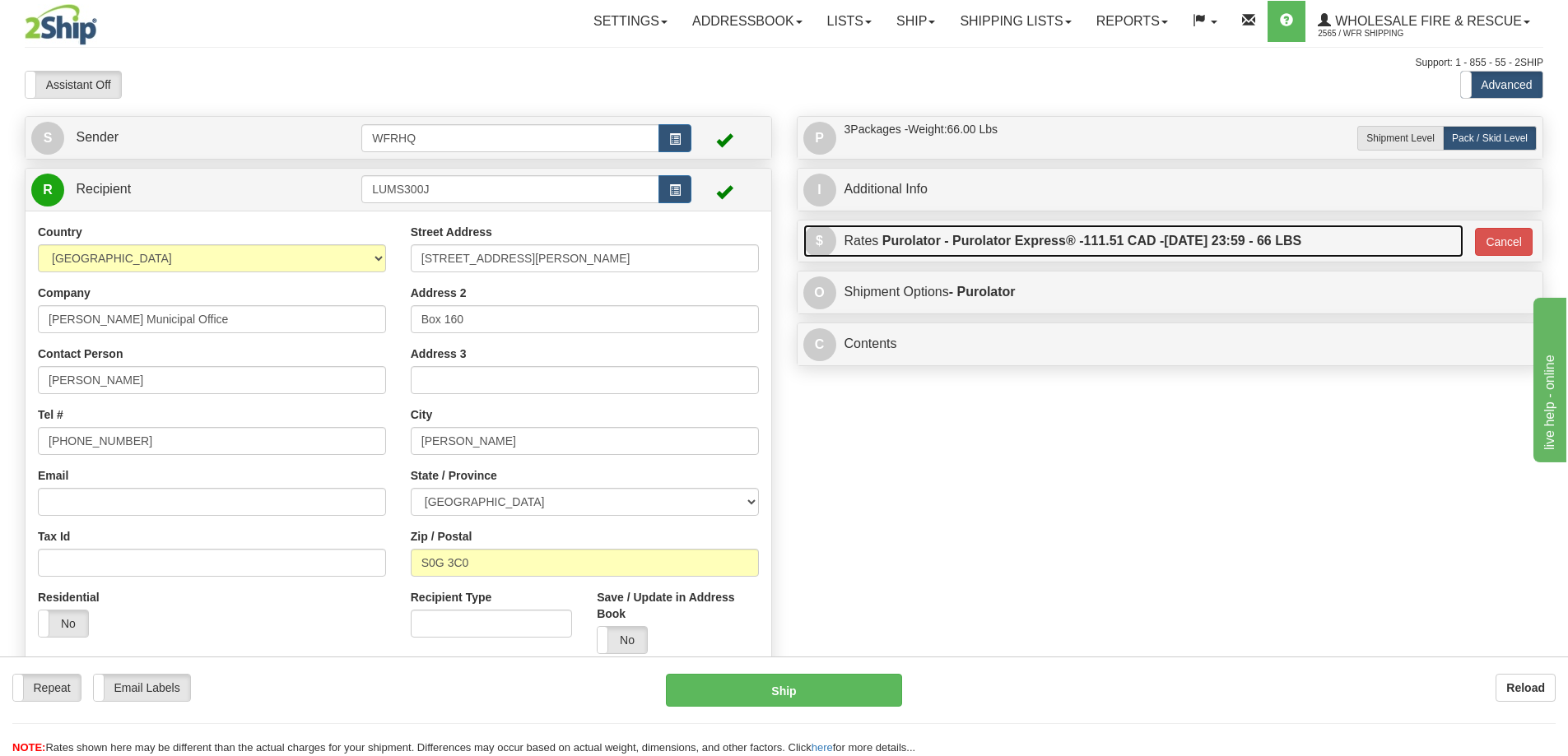
click at [1105, 246] on span "111.51 CAD -" at bounding box center [1123, 241] width 81 height 14
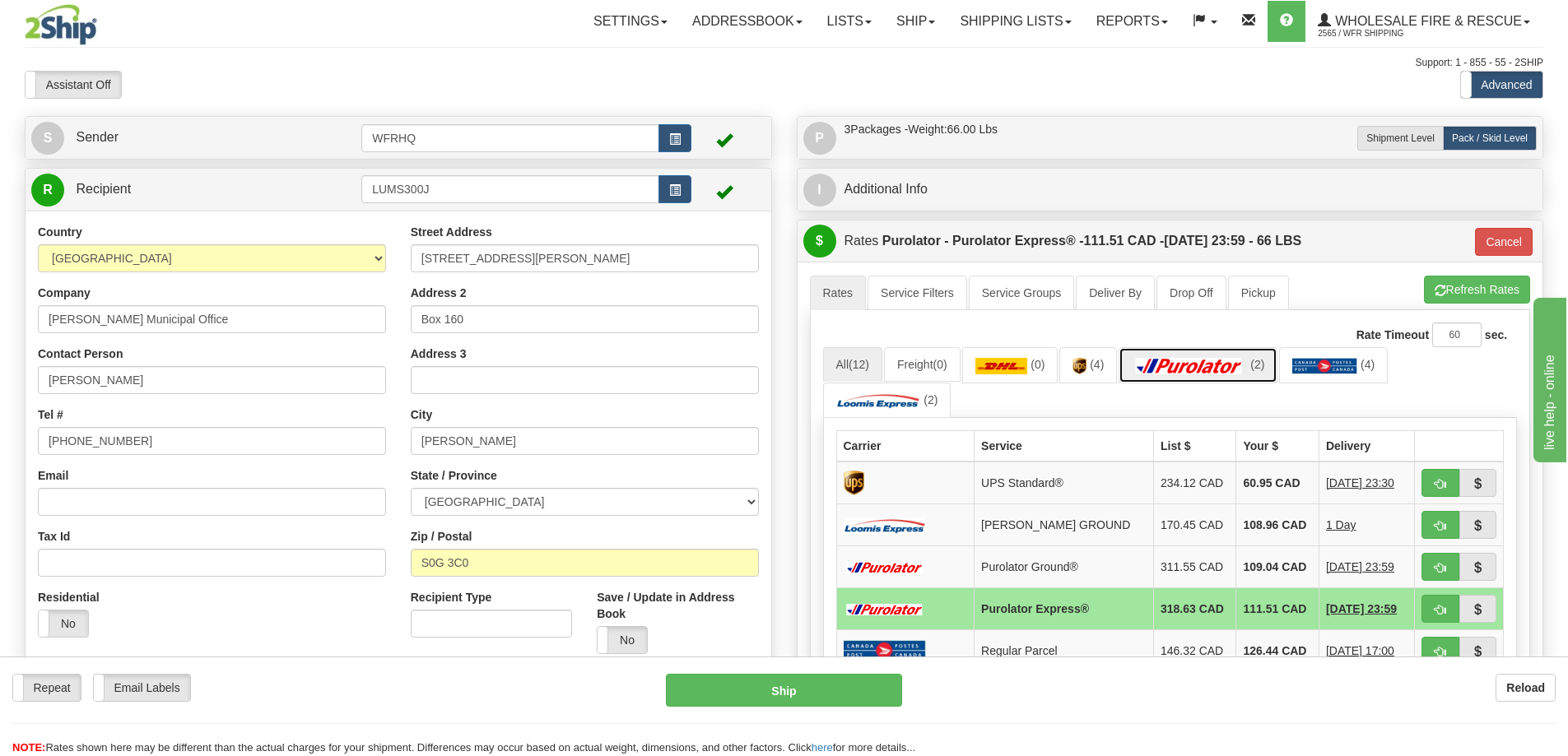
click at [1197, 367] on img at bounding box center [1189, 366] width 115 height 17
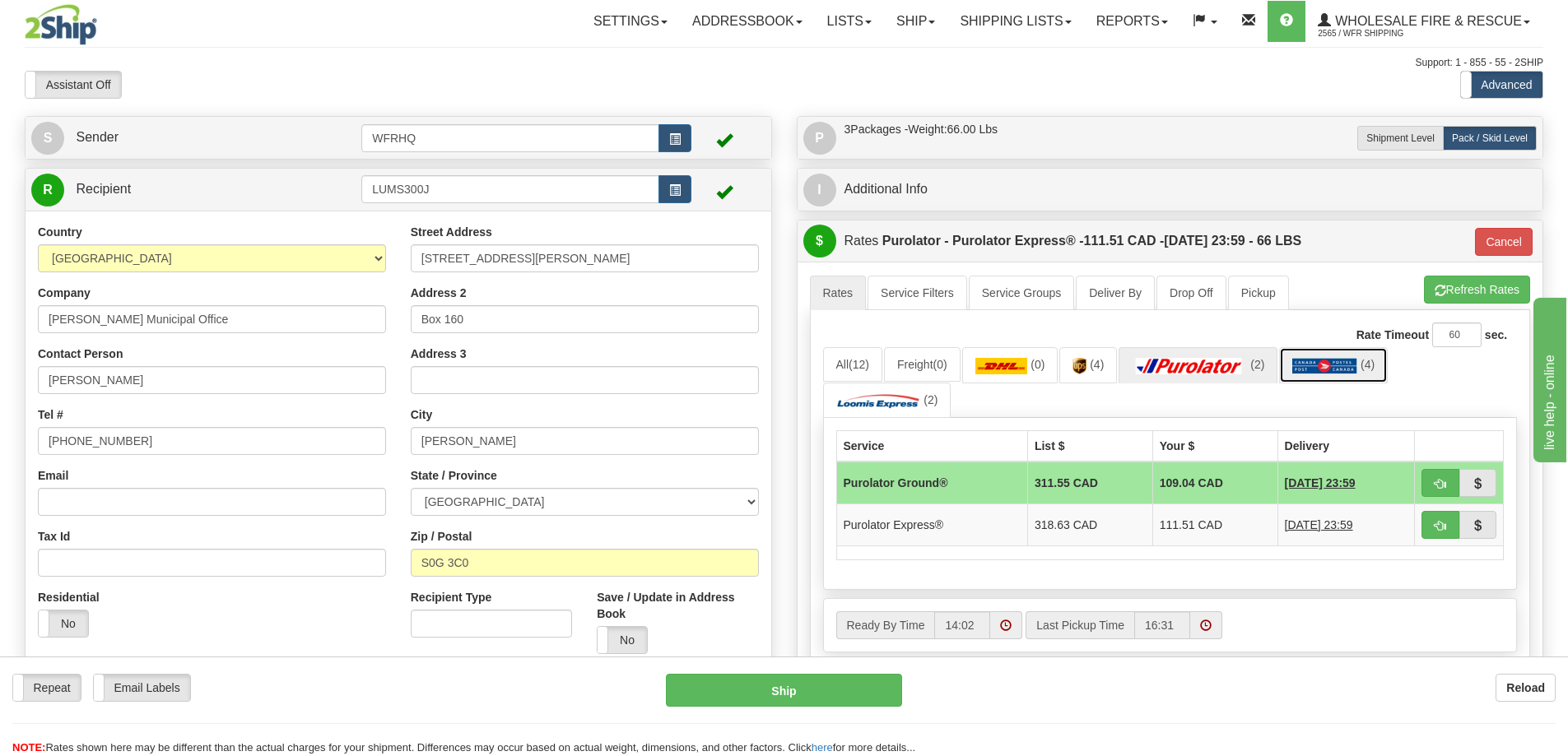
click at [1314, 375] on img at bounding box center [1325, 366] width 65 height 17
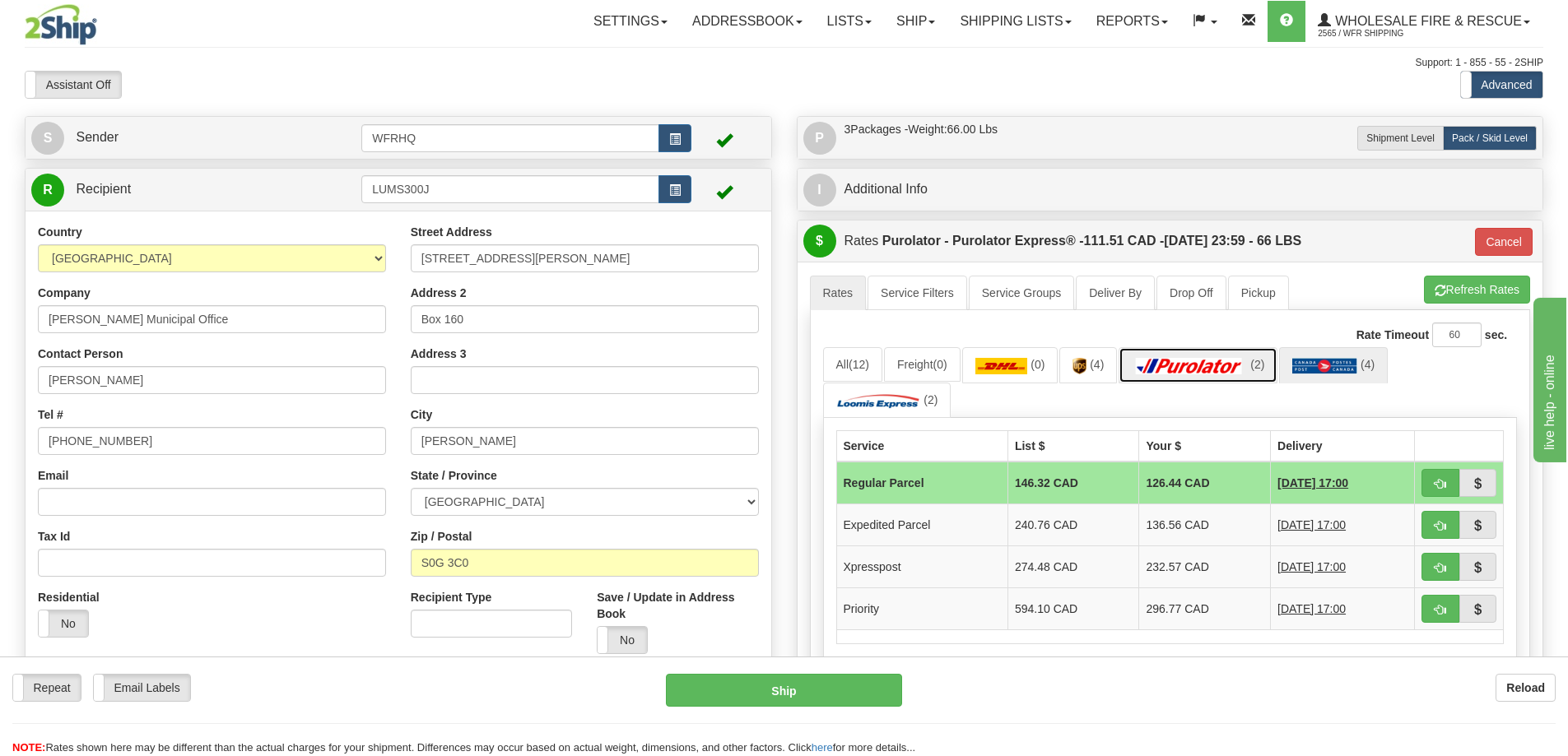
click at [1197, 371] on img at bounding box center [1189, 366] width 115 height 17
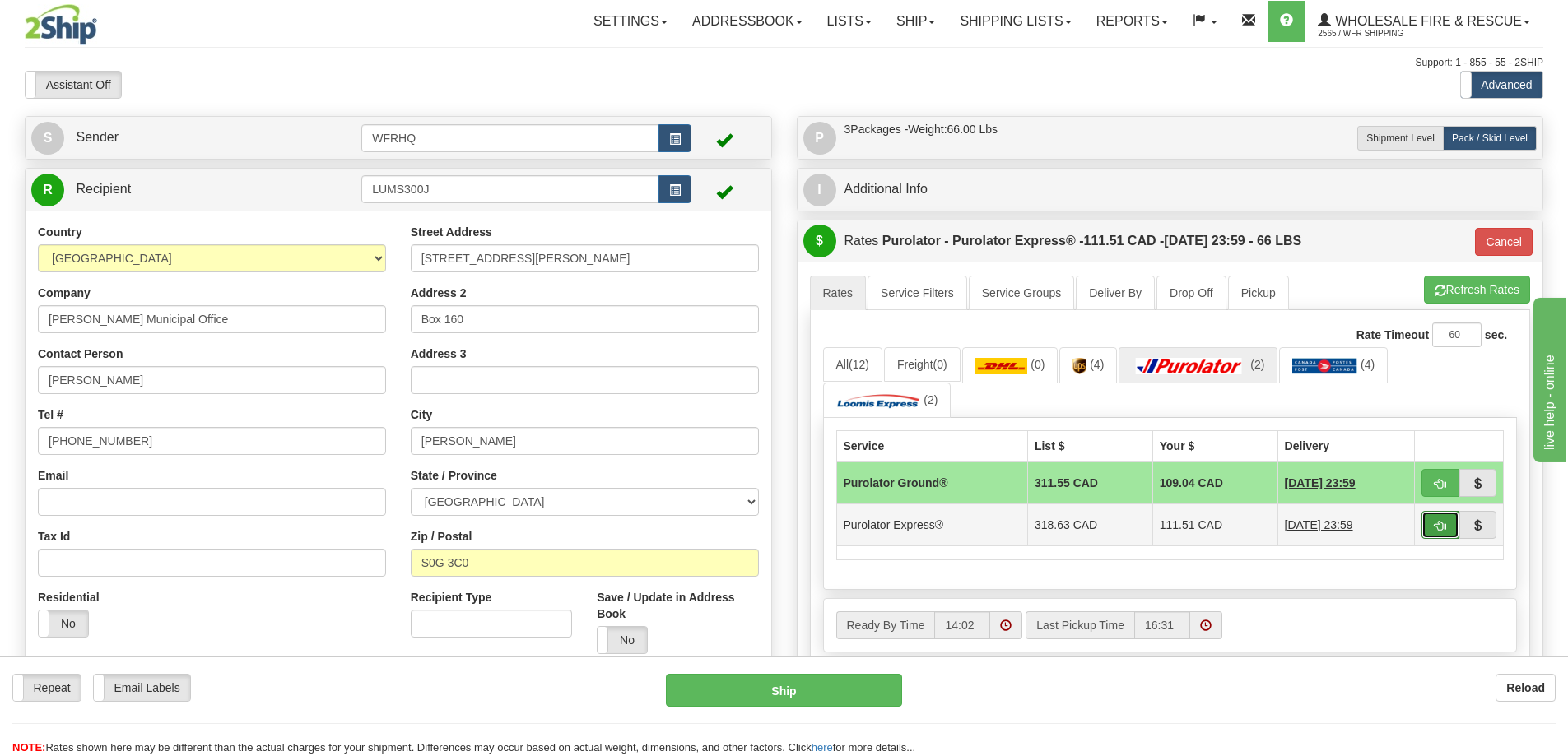
click at [1437, 529] on span "button" at bounding box center [1440, 527] width 11 height 11
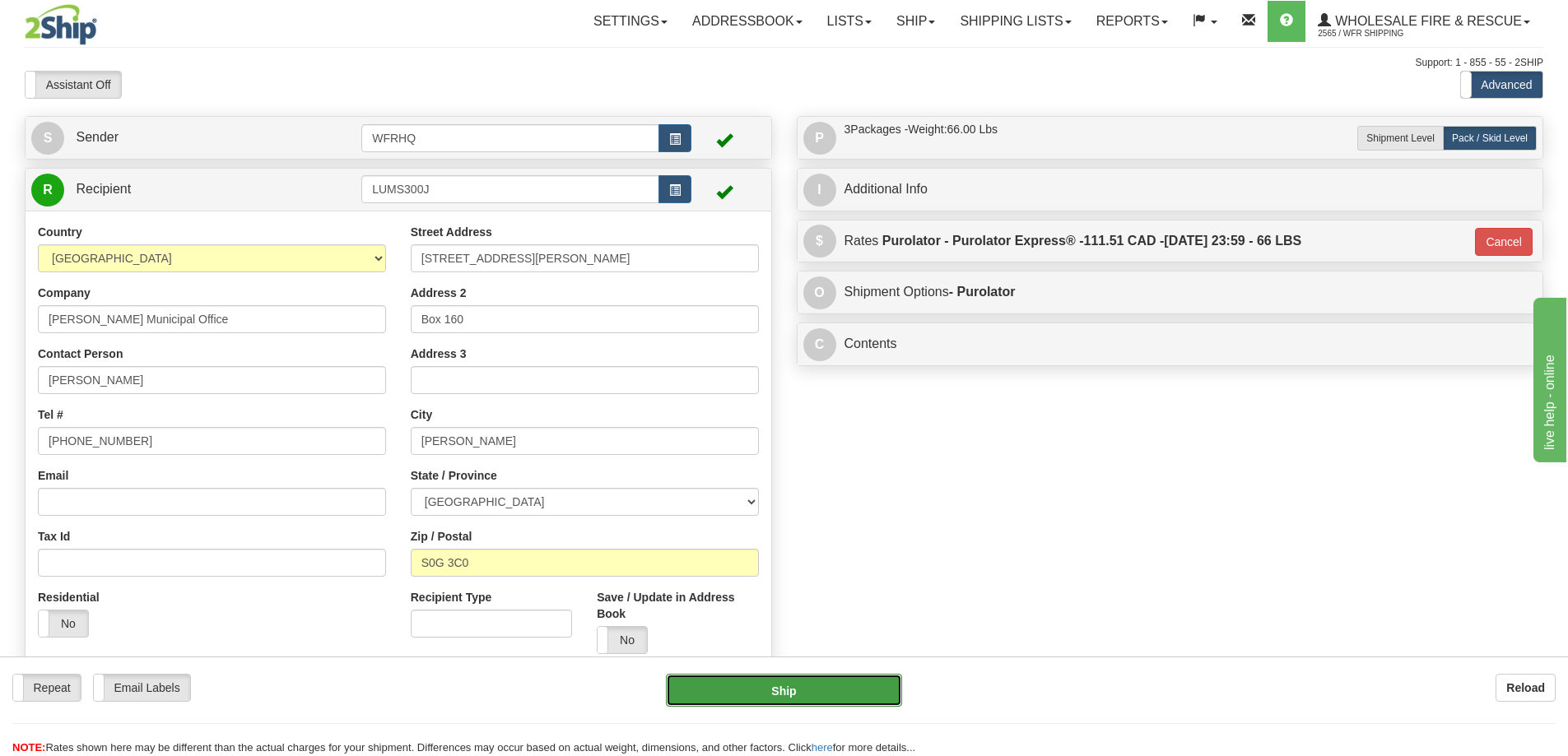
click at [807, 689] on button "Ship" at bounding box center [783, 690] width 236 height 33
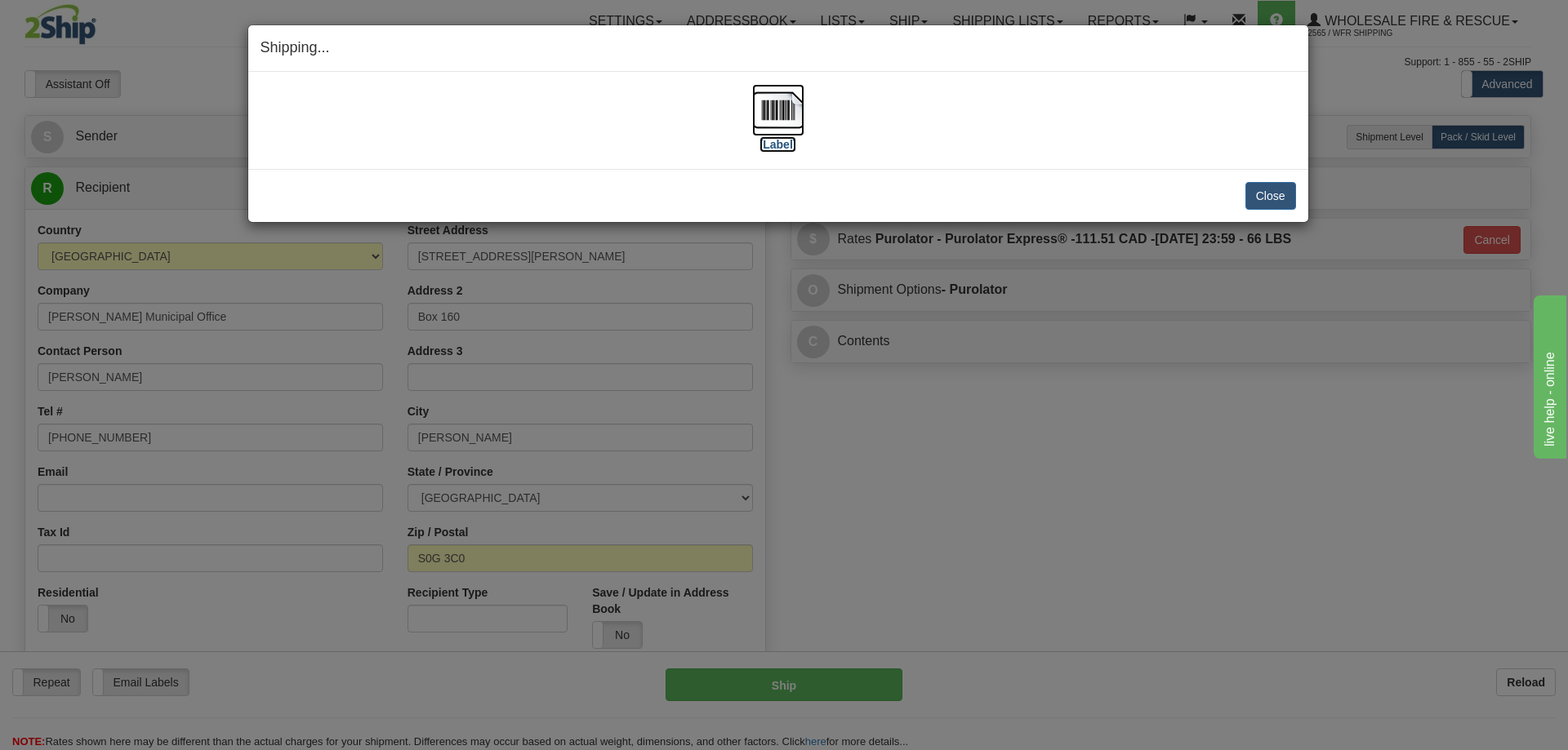
click at [790, 117] on img at bounding box center [778, 110] width 52 height 52
click at [1286, 193] on button "Close" at bounding box center [1270, 196] width 51 height 28
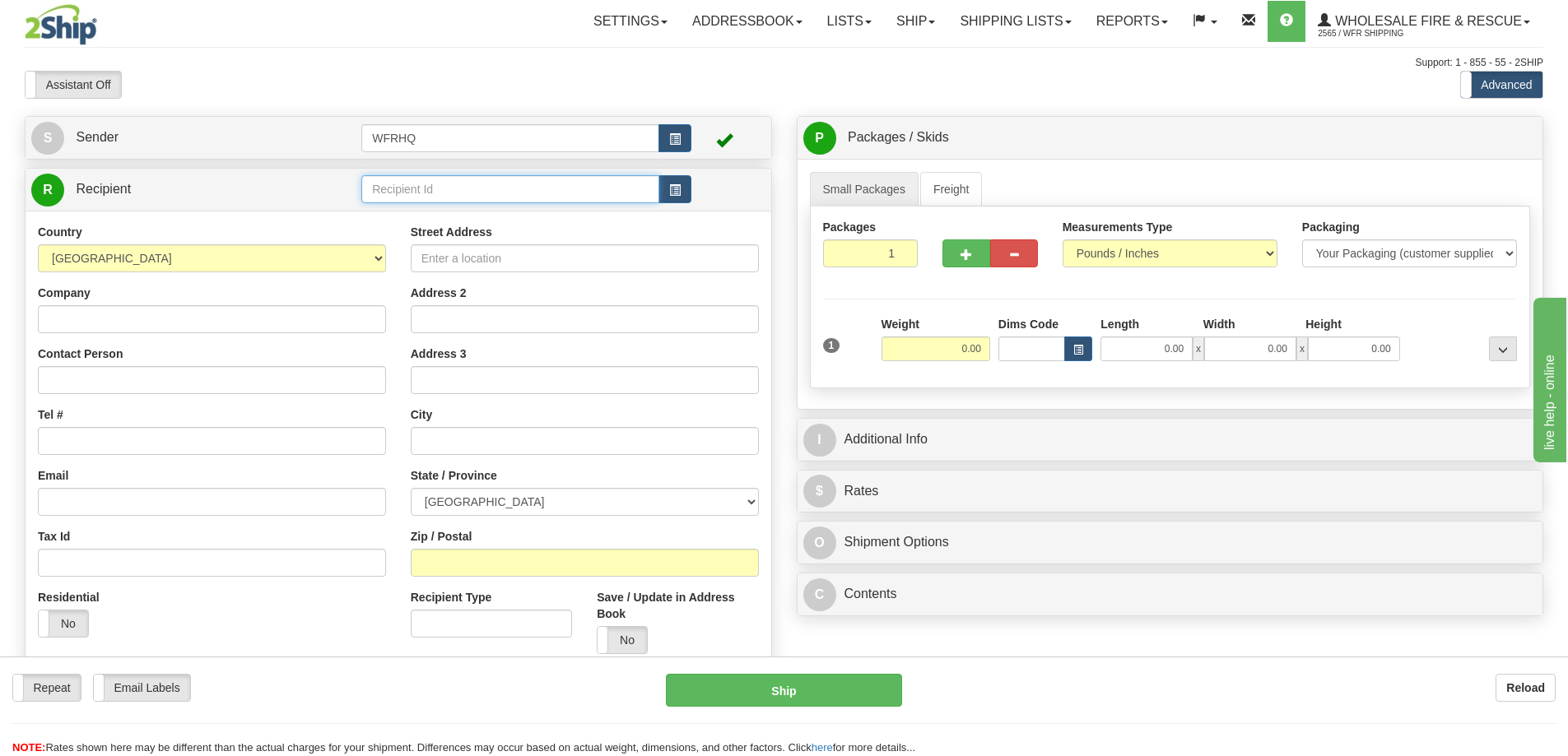
click at [437, 195] on input "text" at bounding box center [510, 189] width 298 height 28
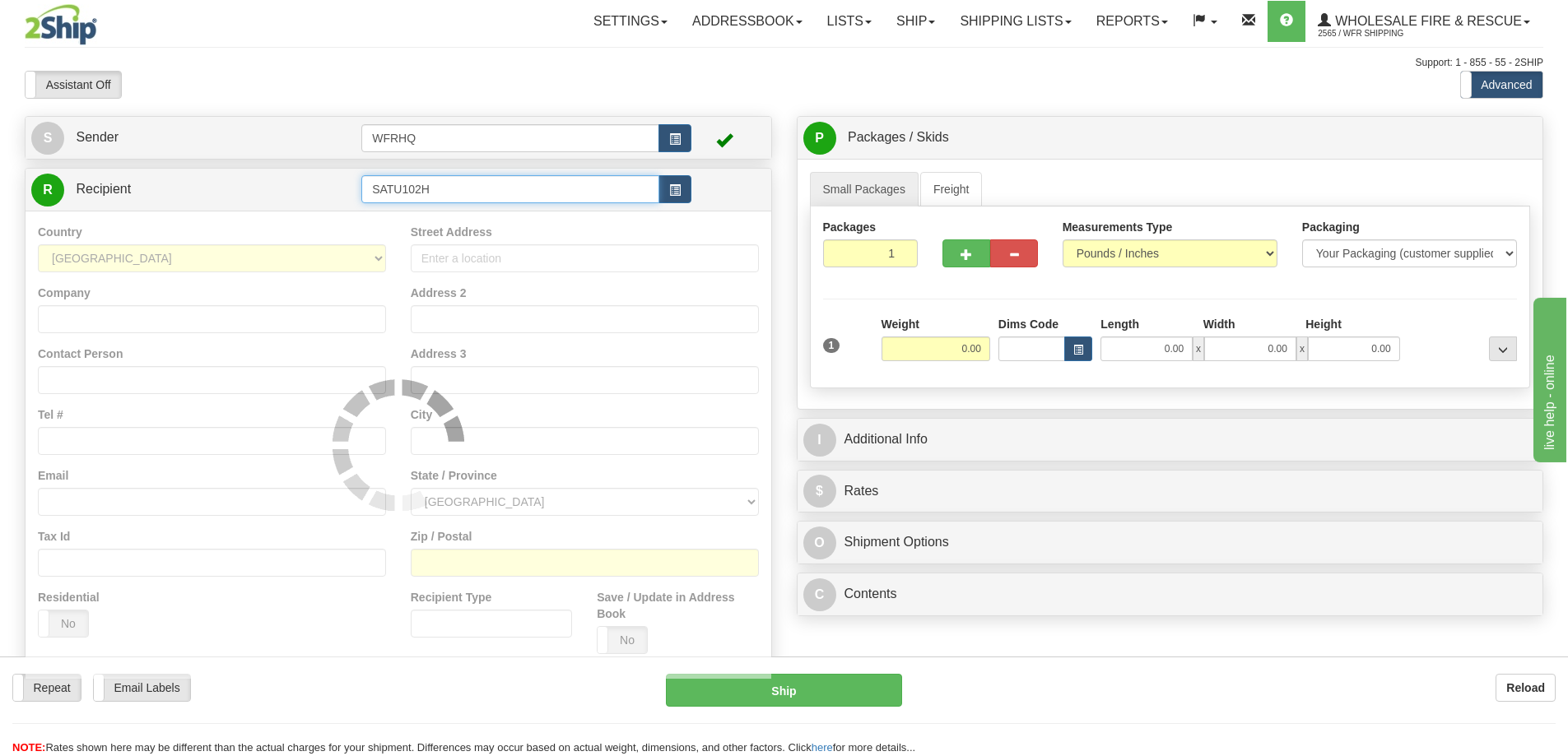
type input "SATU102H"
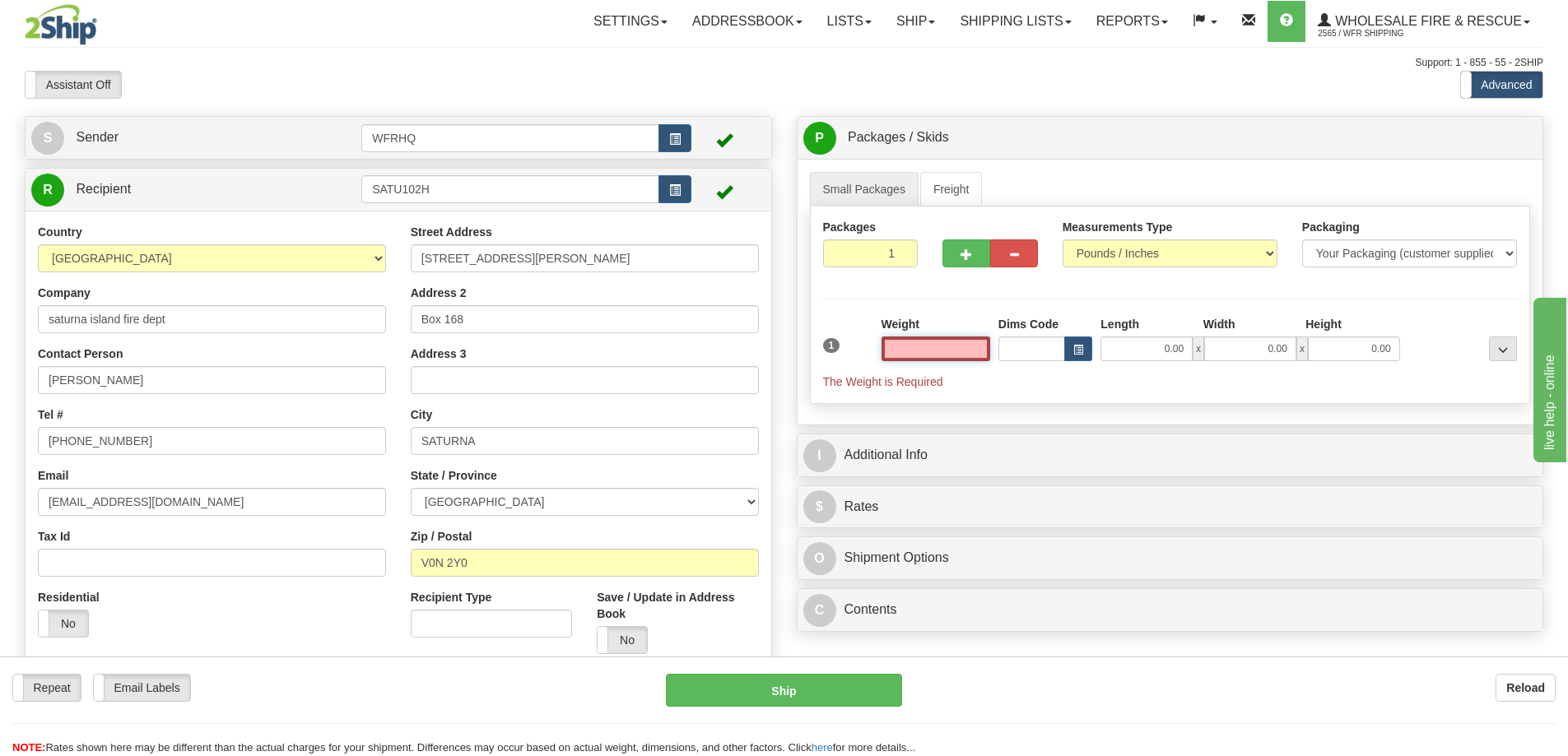
click at [940, 351] on input "text" at bounding box center [935, 349] width 108 height 25
type input "2.00"
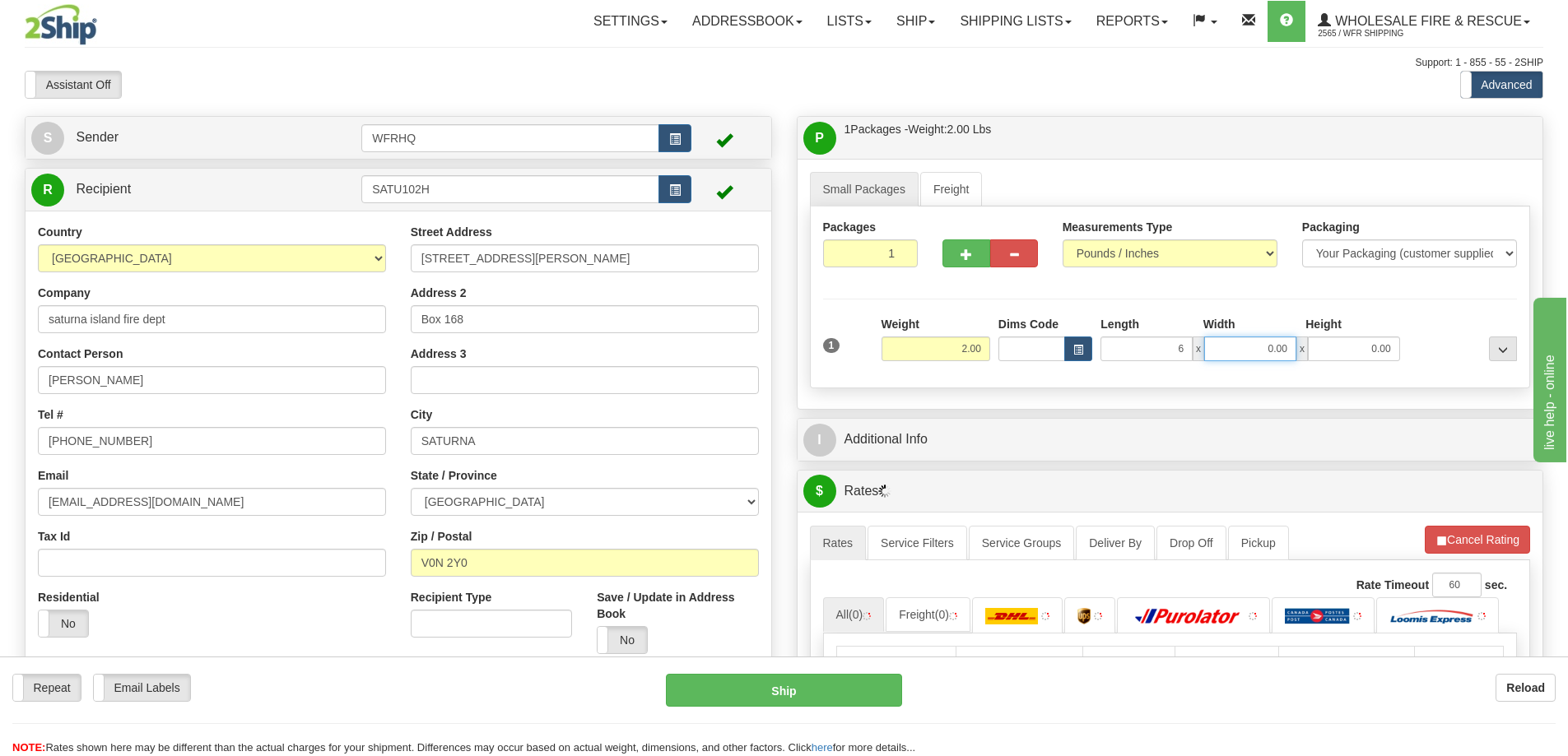
type input "6.00"
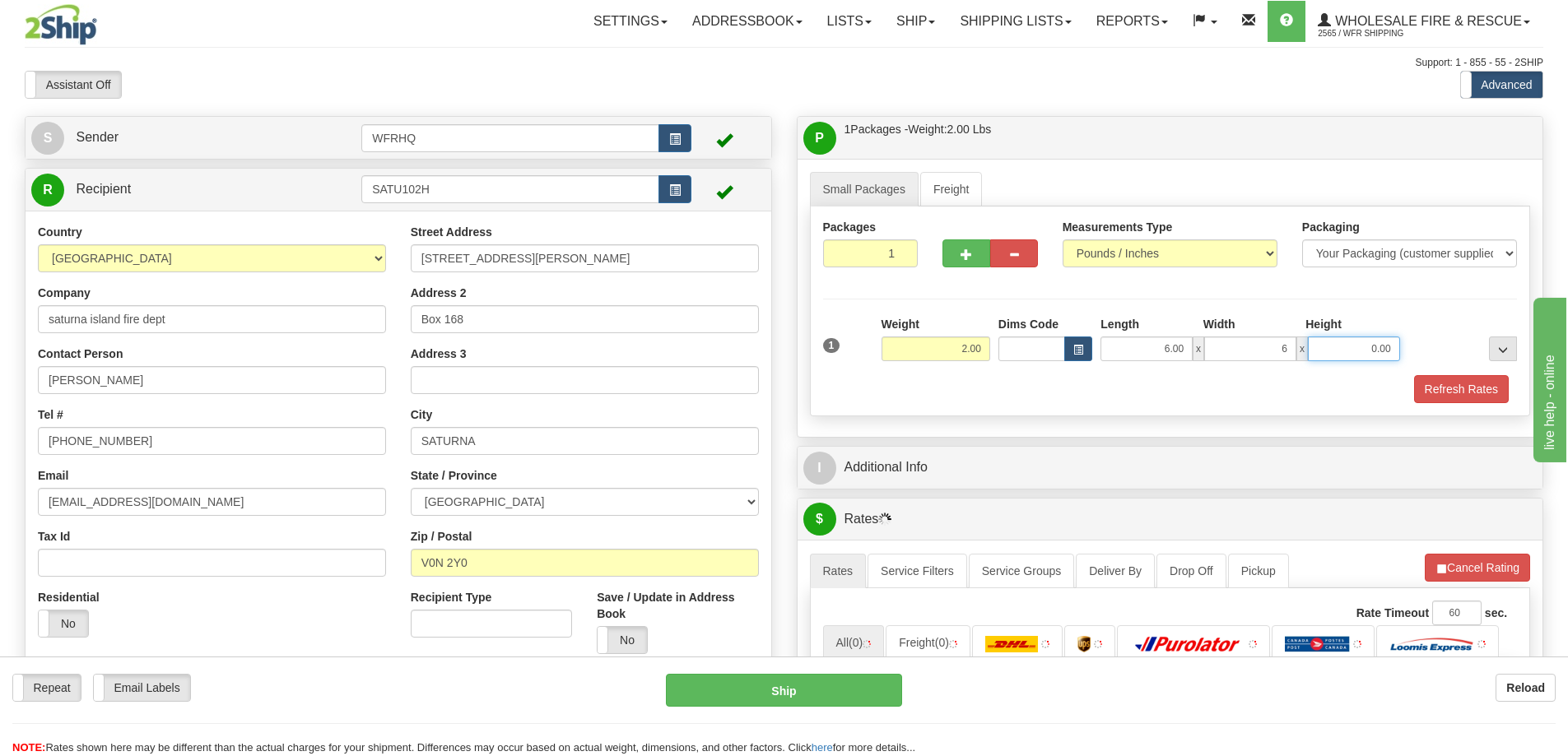
type input "6.00"
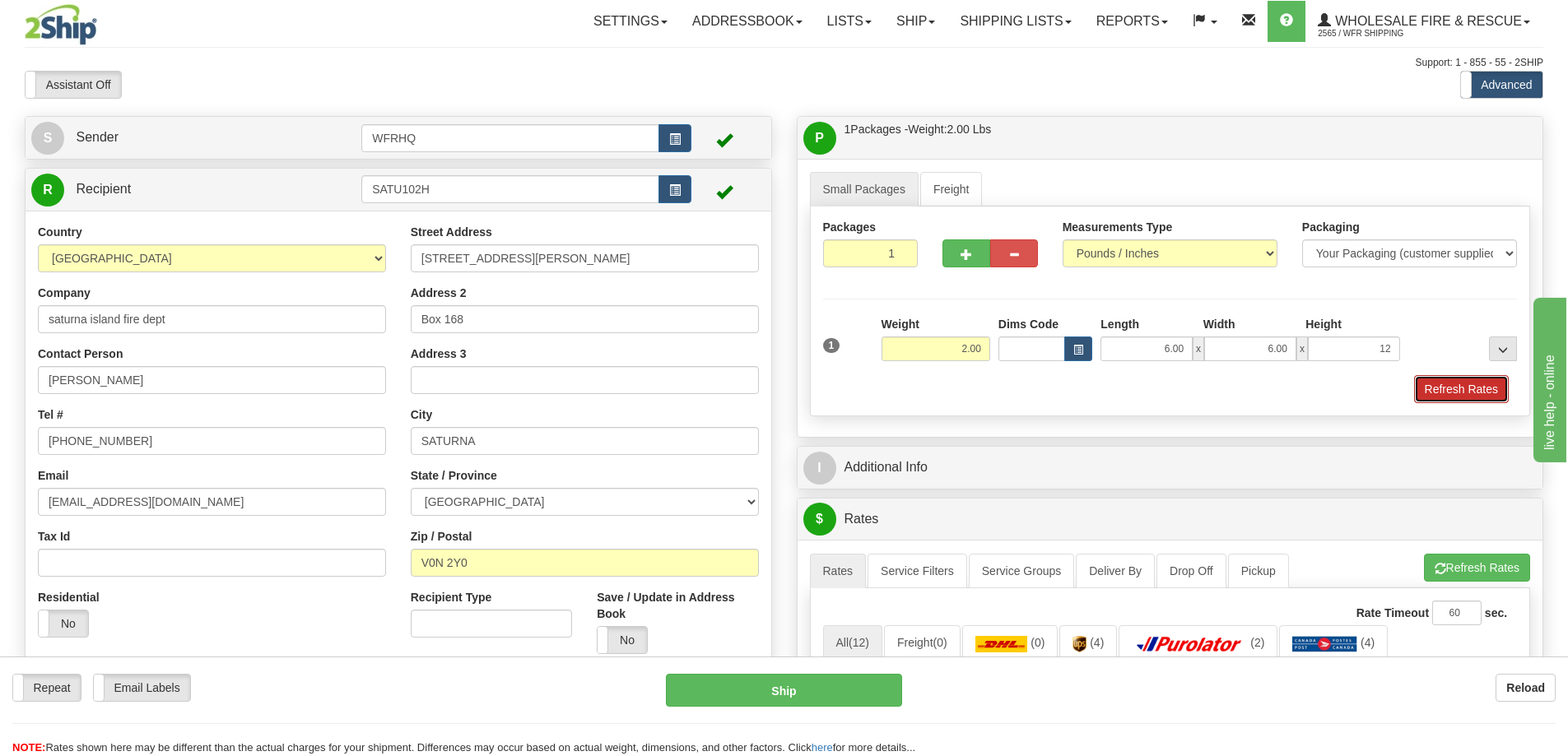
type input "12.00"
click at [1449, 379] on button "Refresh Rates" at bounding box center [1462, 389] width 94 height 28
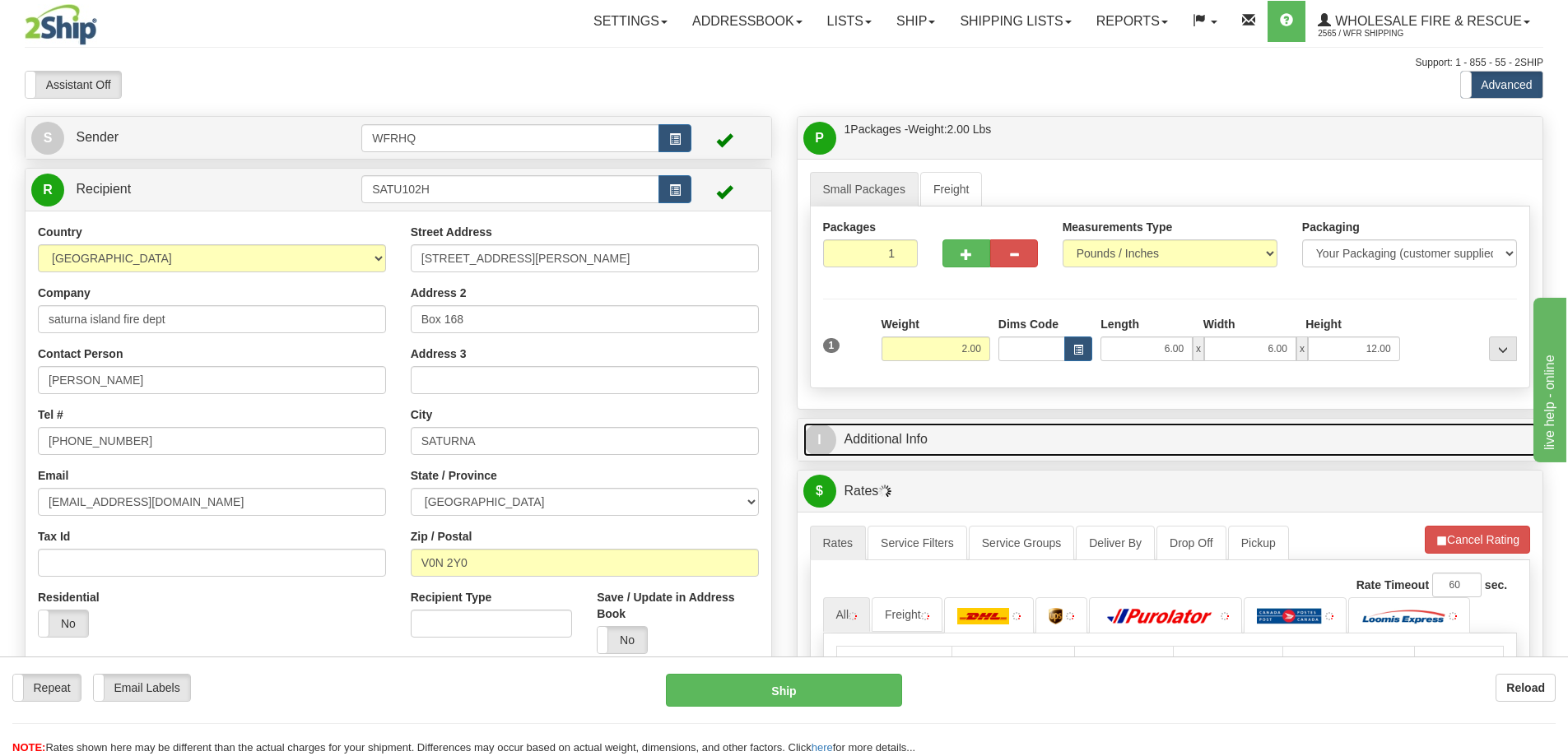
click at [1016, 431] on link "I Additional Info" at bounding box center [1170, 440] width 734 height 33
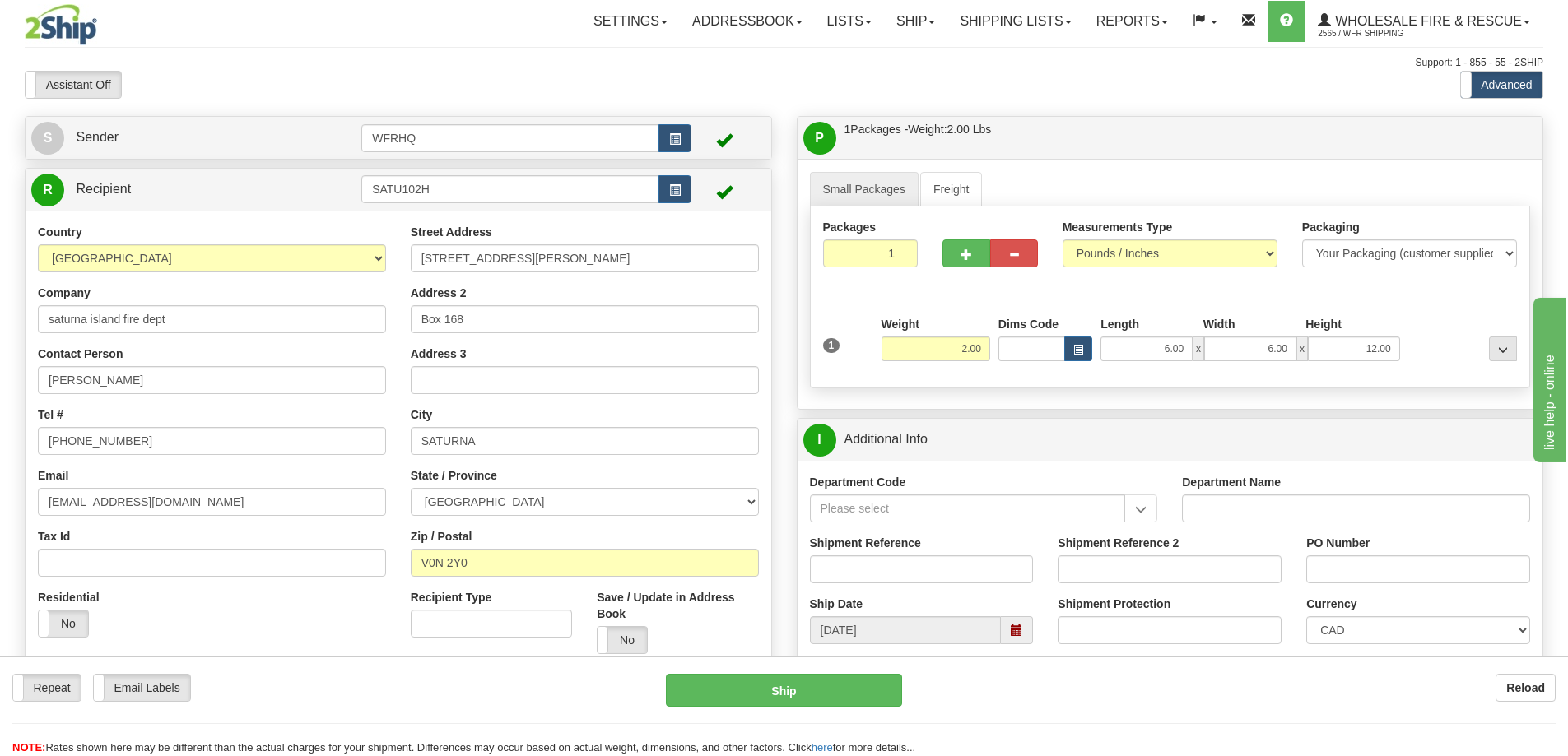
click at [865, 589] on div "Shipment Reference" at bounding box center [922, 565] width 249 height 61
click at [865, 582] on input "Shipment Reference" at bounding box center [922, 569] width 224 height 28
type input "S45265-30862"
type input "Peter Clark"
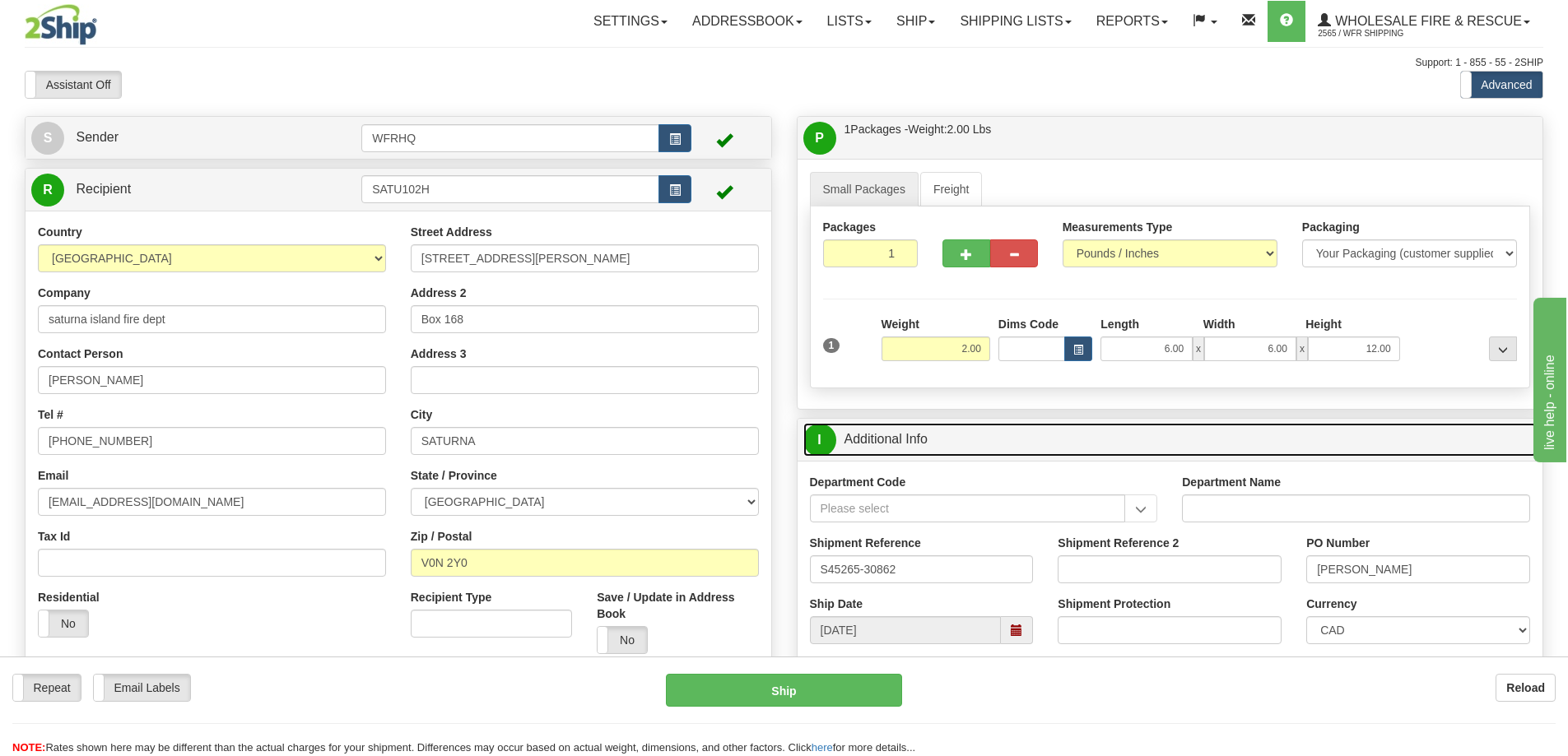
click at [1147, 432] on link "I Additional Info" at bounding box center [1170, 440] width 734 height 33
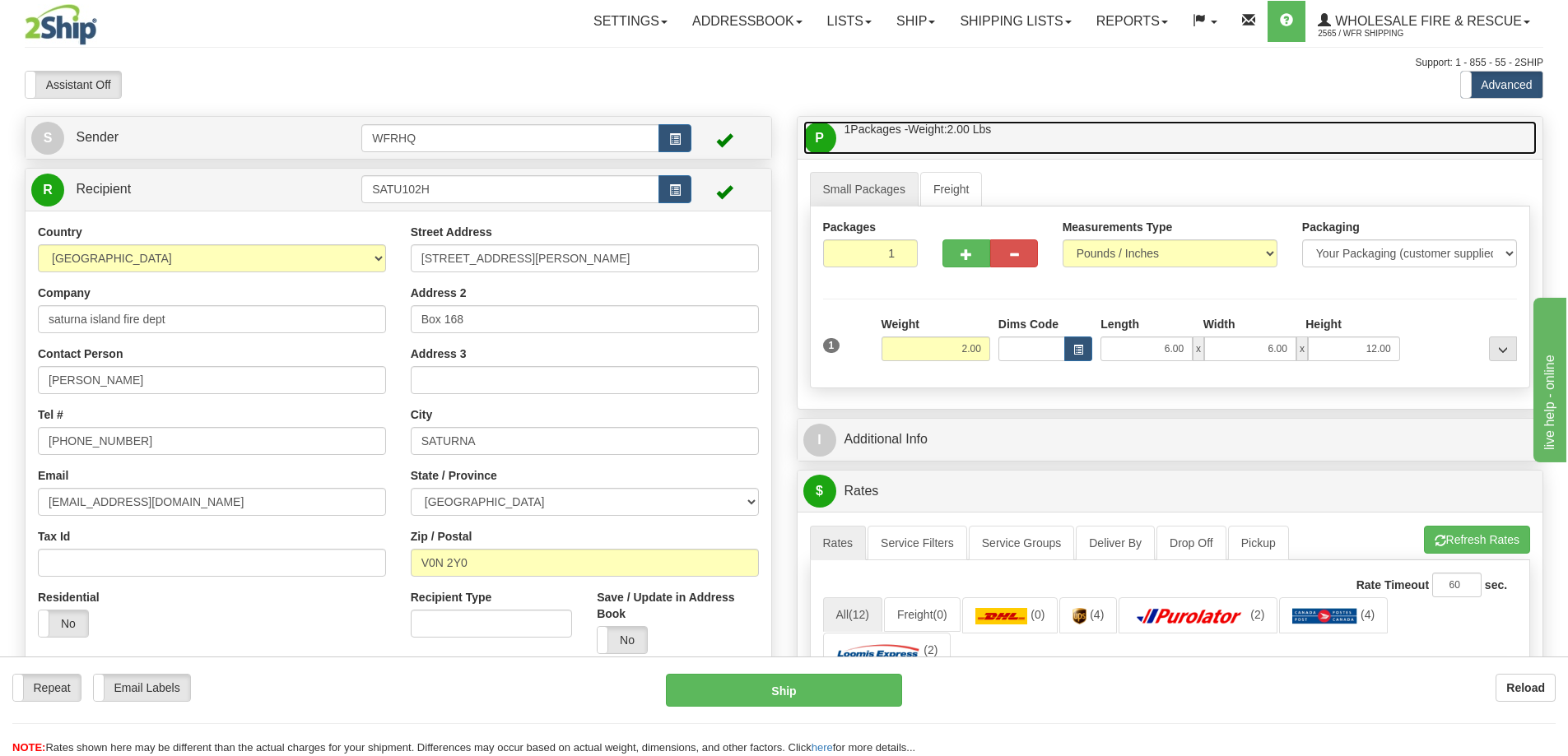
click at [1067, 135] on link "P Packages / Skids 1 Packages - Weight: 2.00 Lbs 1 Skids - Weight: NaN Lbs" at bounding box center [1170, 138] width 734 height 33
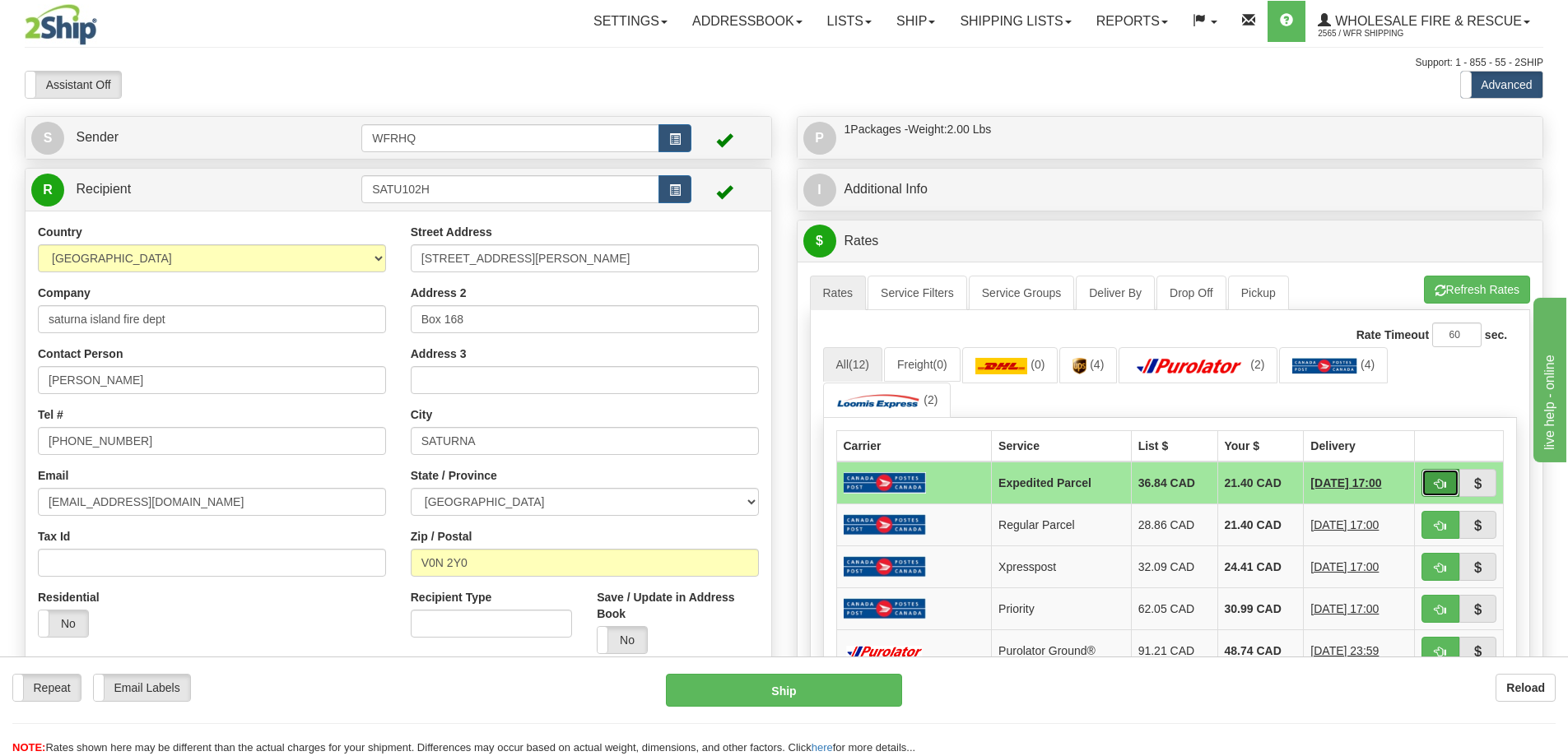
click at [1454, 486] on button "button" at bounding box center [1440, 483] width 38 height 28
type input "DOM.EP"
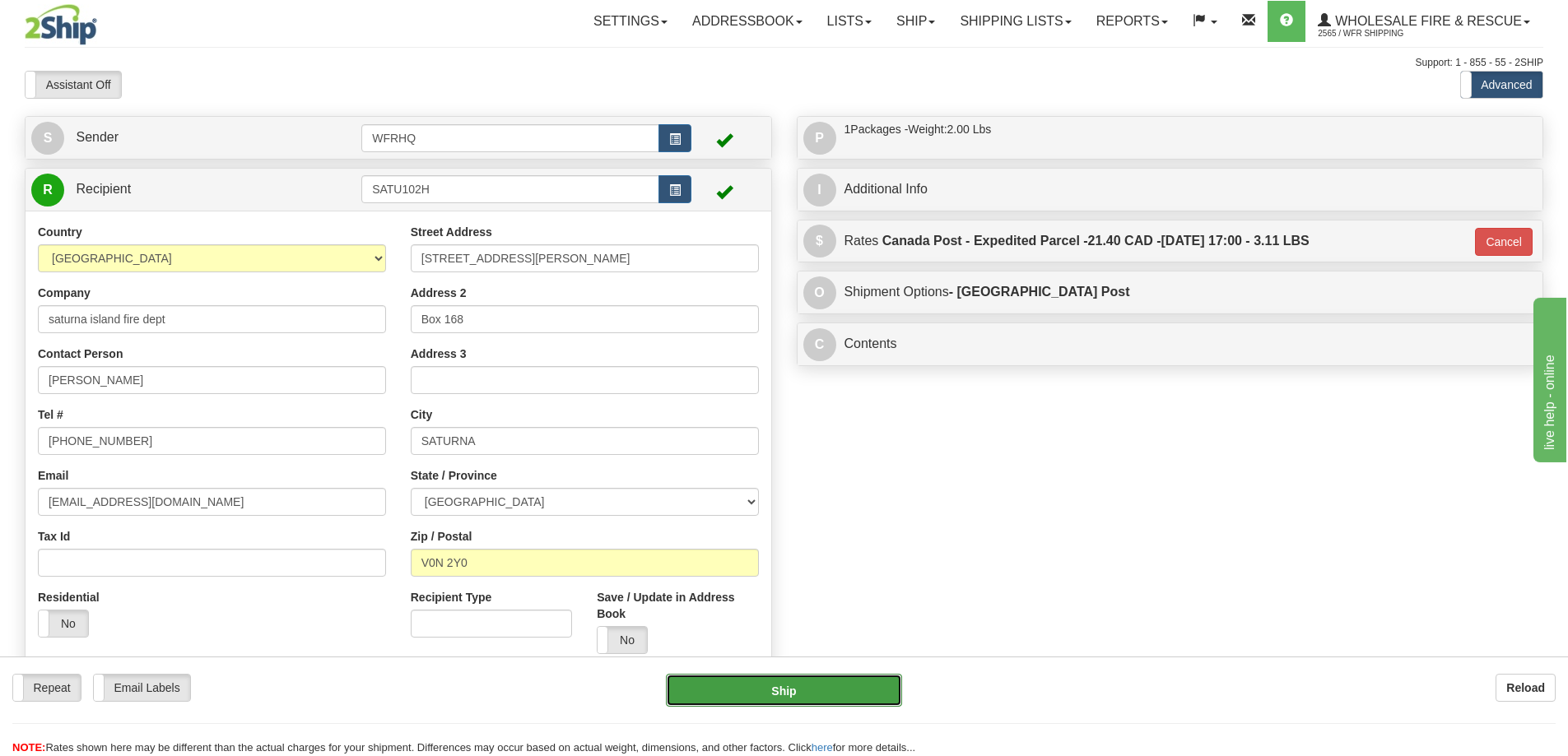
click at [711, 700] on button "Ship" at bounding box center [783, 690] width 236 height 33
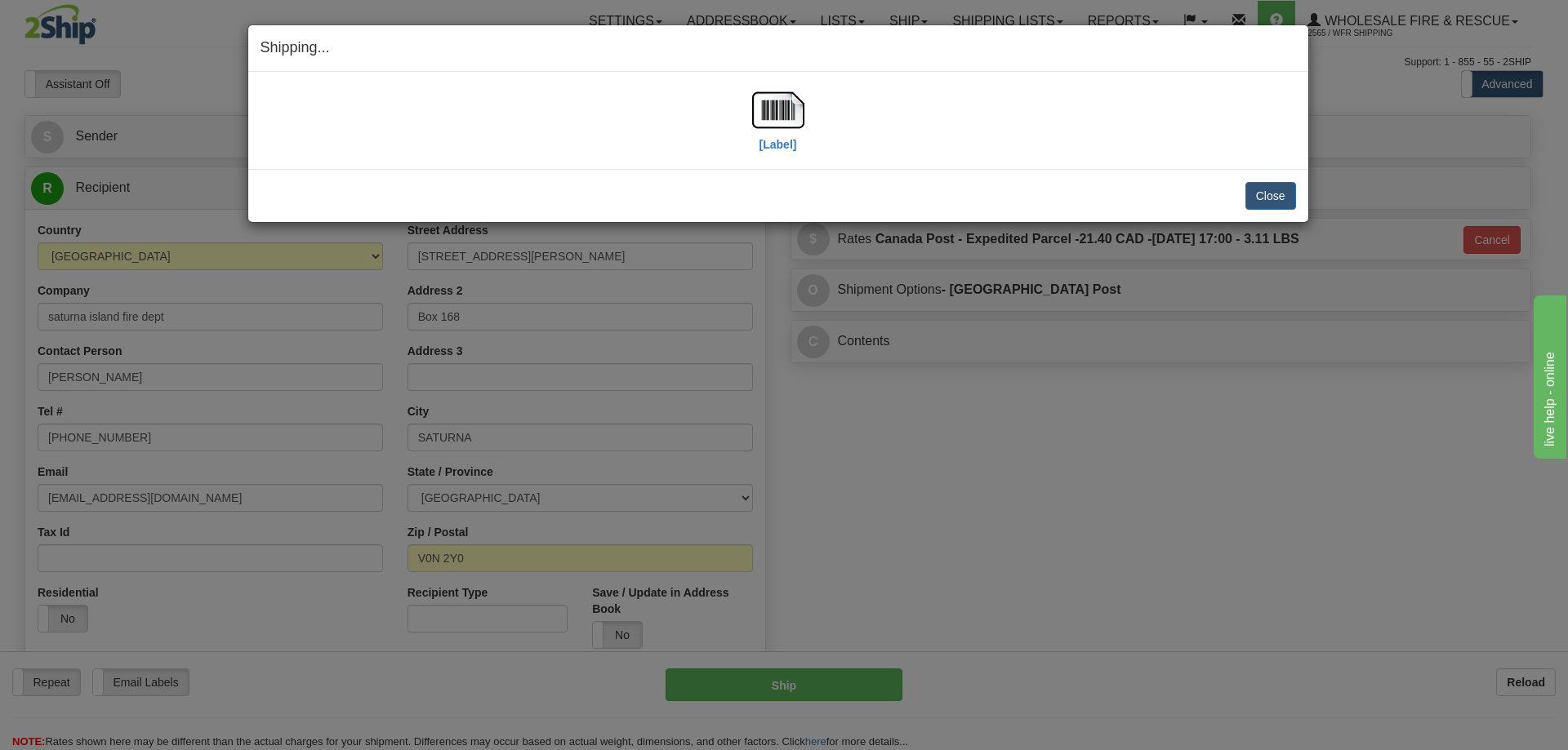
click at [749, 109] on div "[Label]" at bounding box center [778, 120] width 1035 height 73
click at [757, 107] on img at bounding box center [778, 110] width 52 height 52
click at [1281, 196] on button "Close" at bounding box center [1270, 196] width 51 height 28
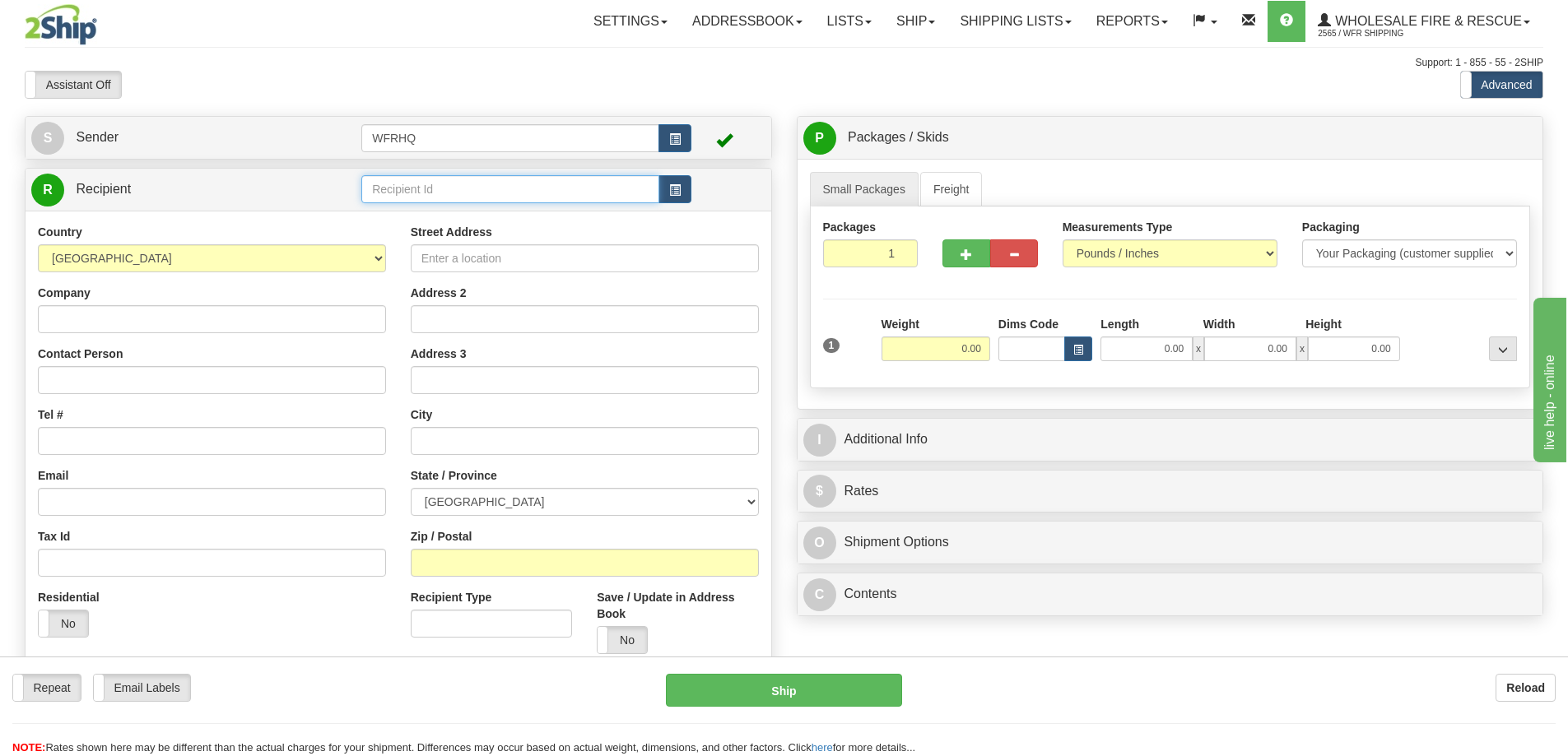
click at [439, 190] on input "text" at bounding box center [510, 189] width 298 height 28
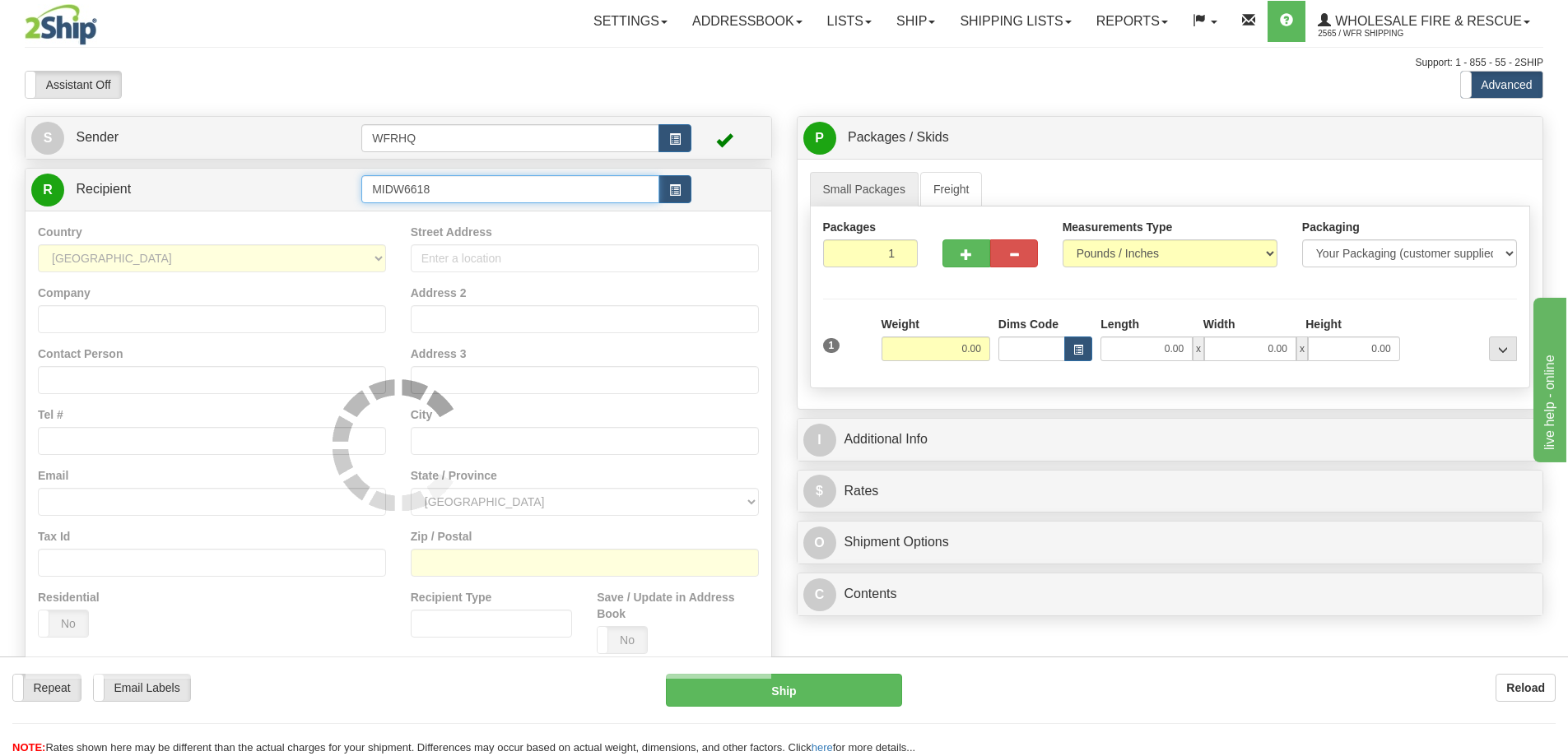
type input "MIDW6618"
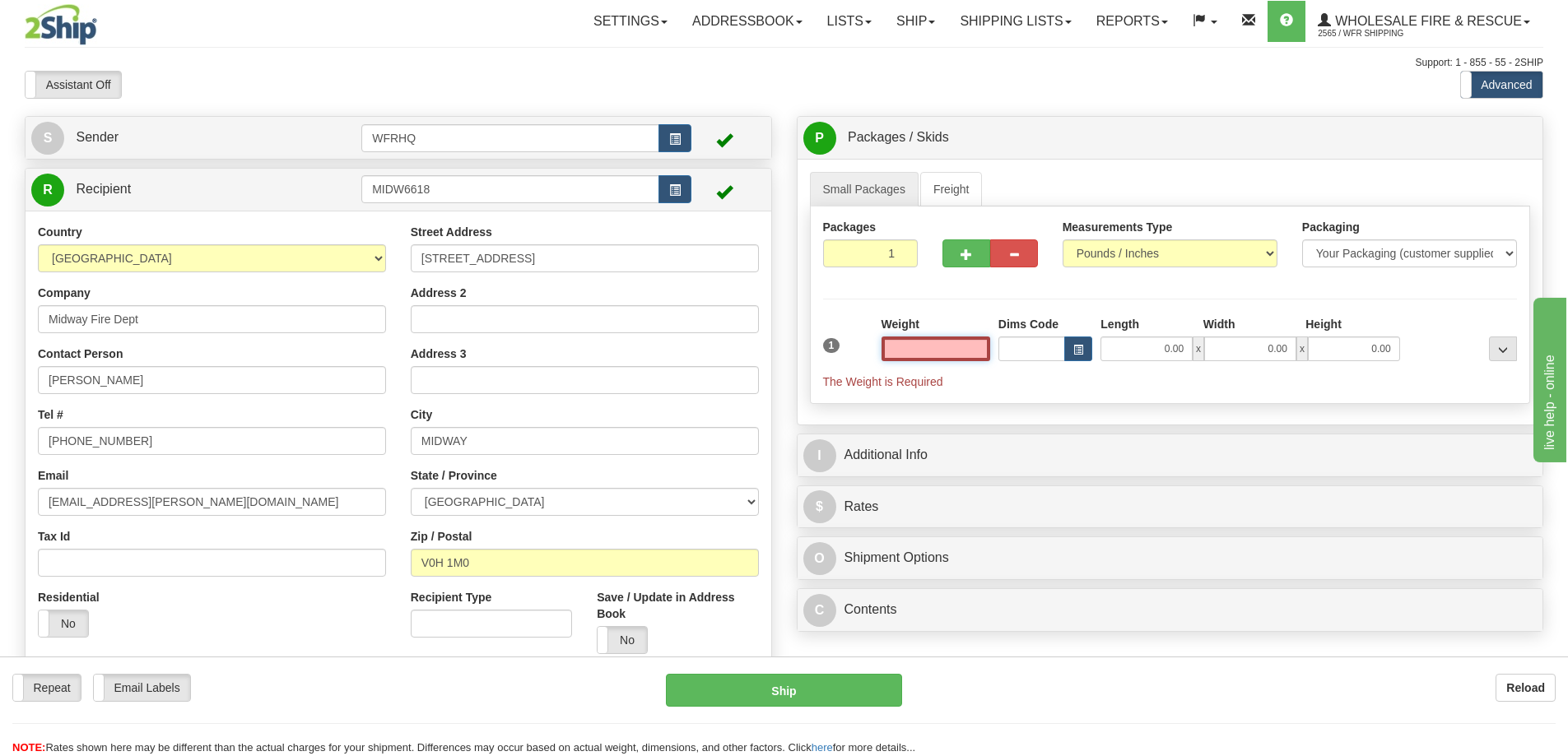
click at [929, 341] on input "text" at bounding box center [935, 349] width 108 height 25
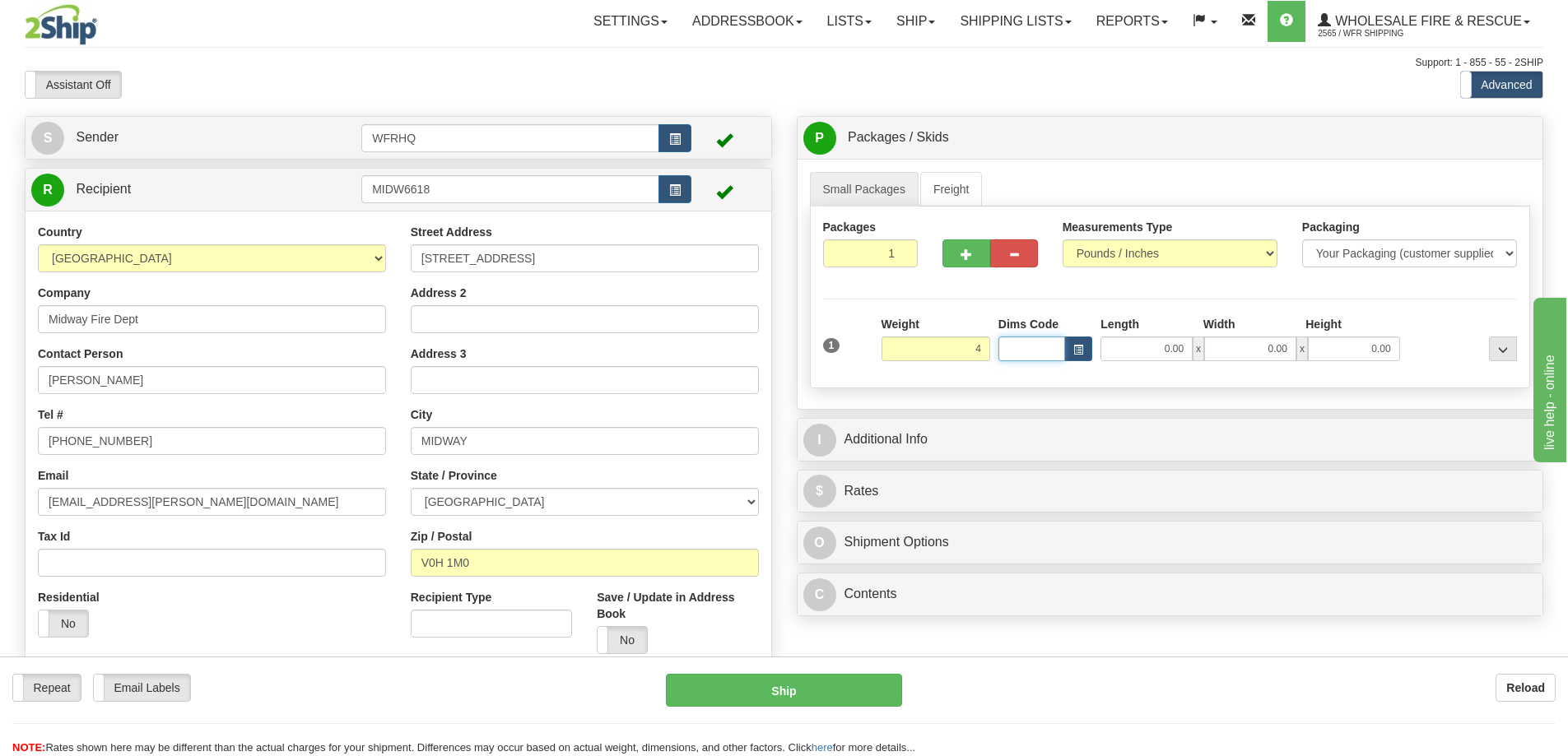
type input "4.00"
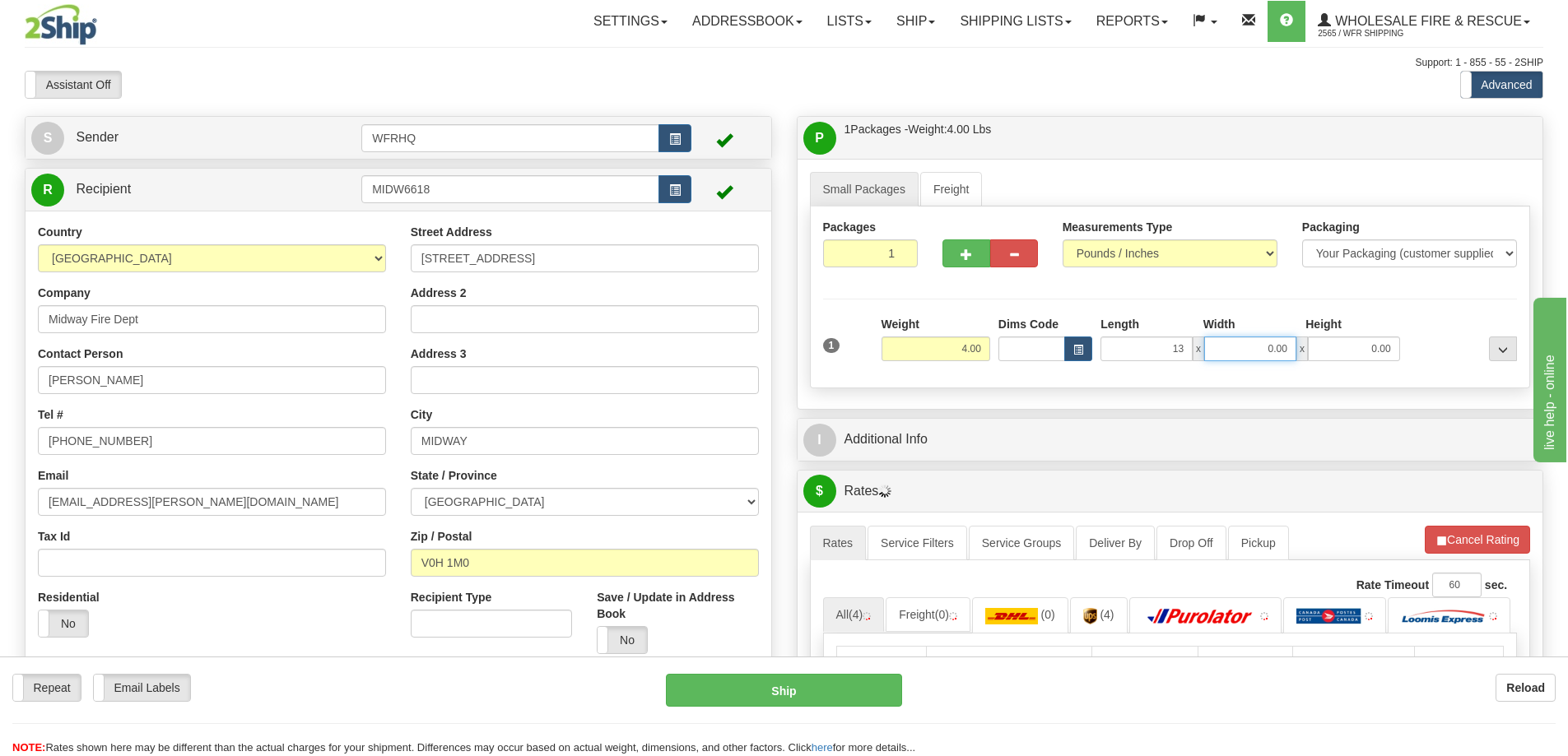
type input "13.00"
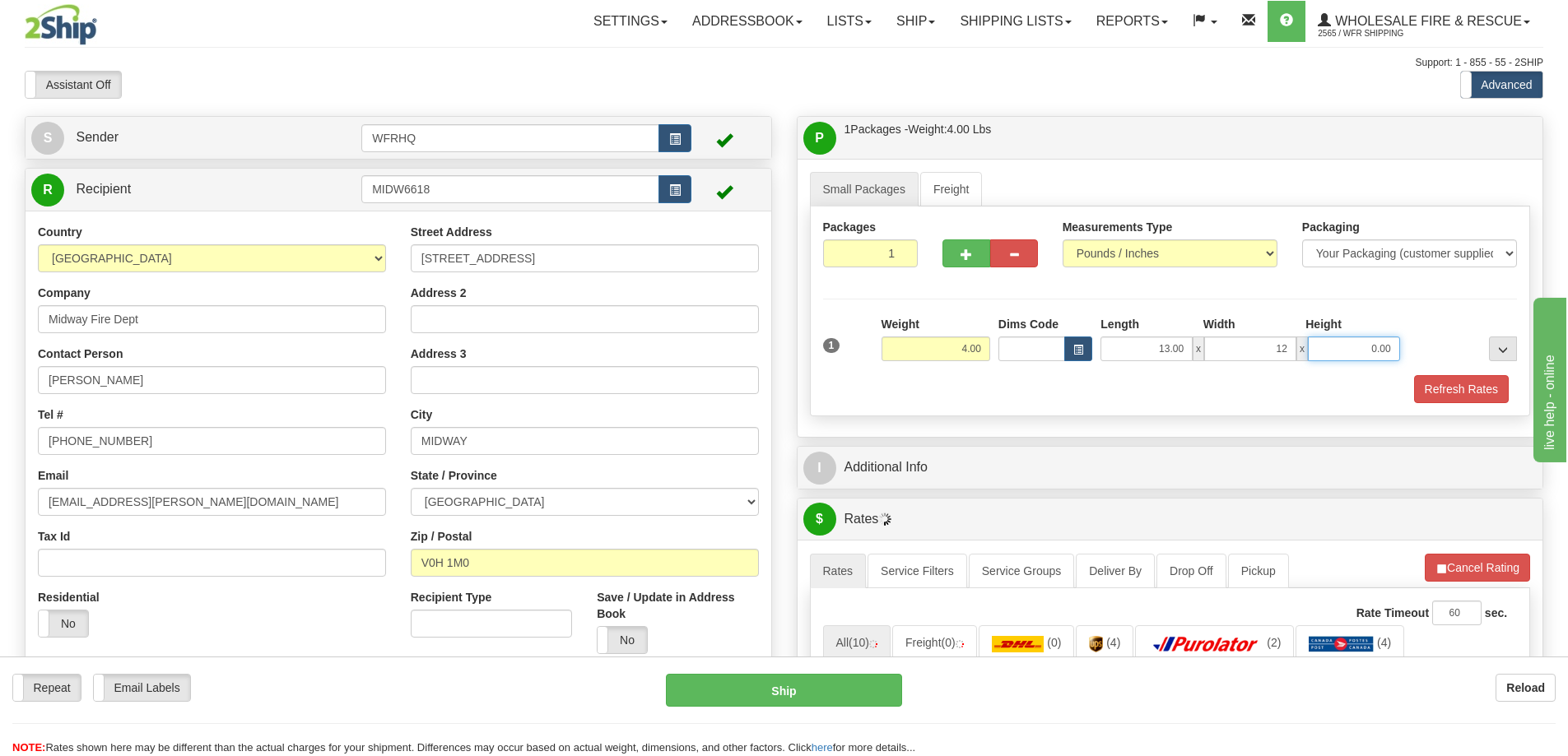
type input "12.00"
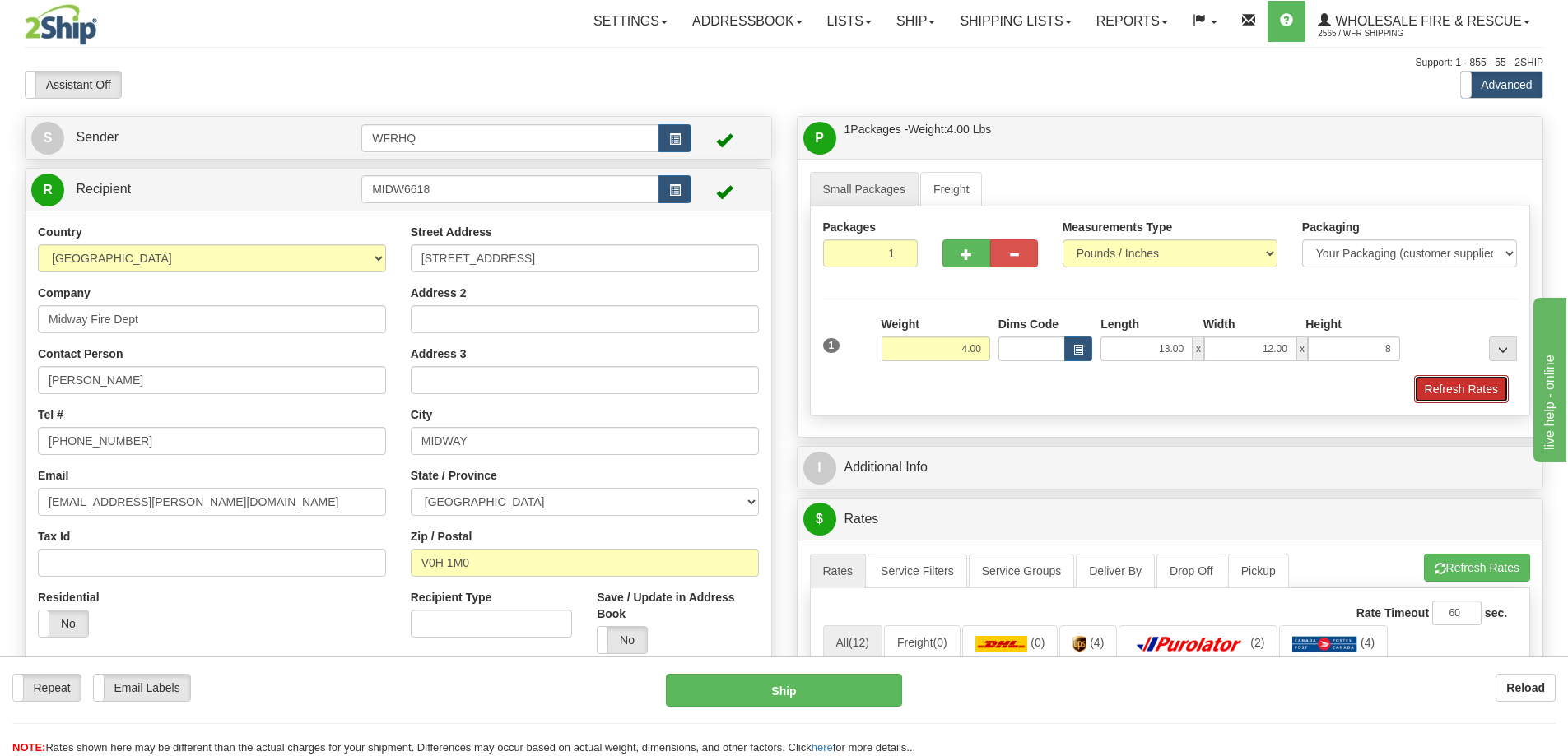
type input "8.00"
drag, startPoint x: 1437, startPoint y: 396, endPoint x: 1392, endPoint y: 412, distance: 47.8
click at [1437, 396] on button "Refresh Rates" at bounding box center [1462, 389] width 94 height 28
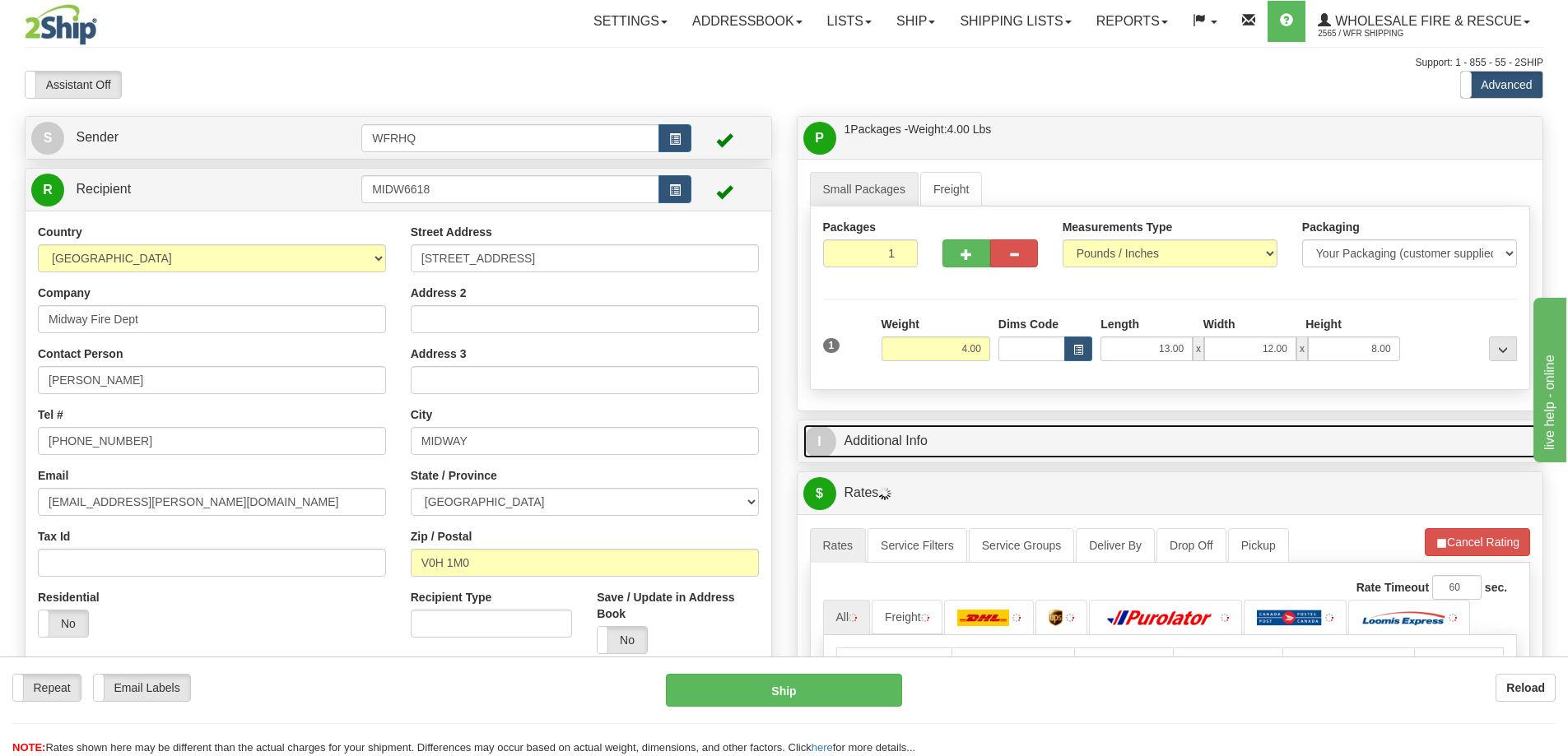
click at [1307, 432] on link "I Additional Info" at bounding box center [1170, 441] width 734 height 33
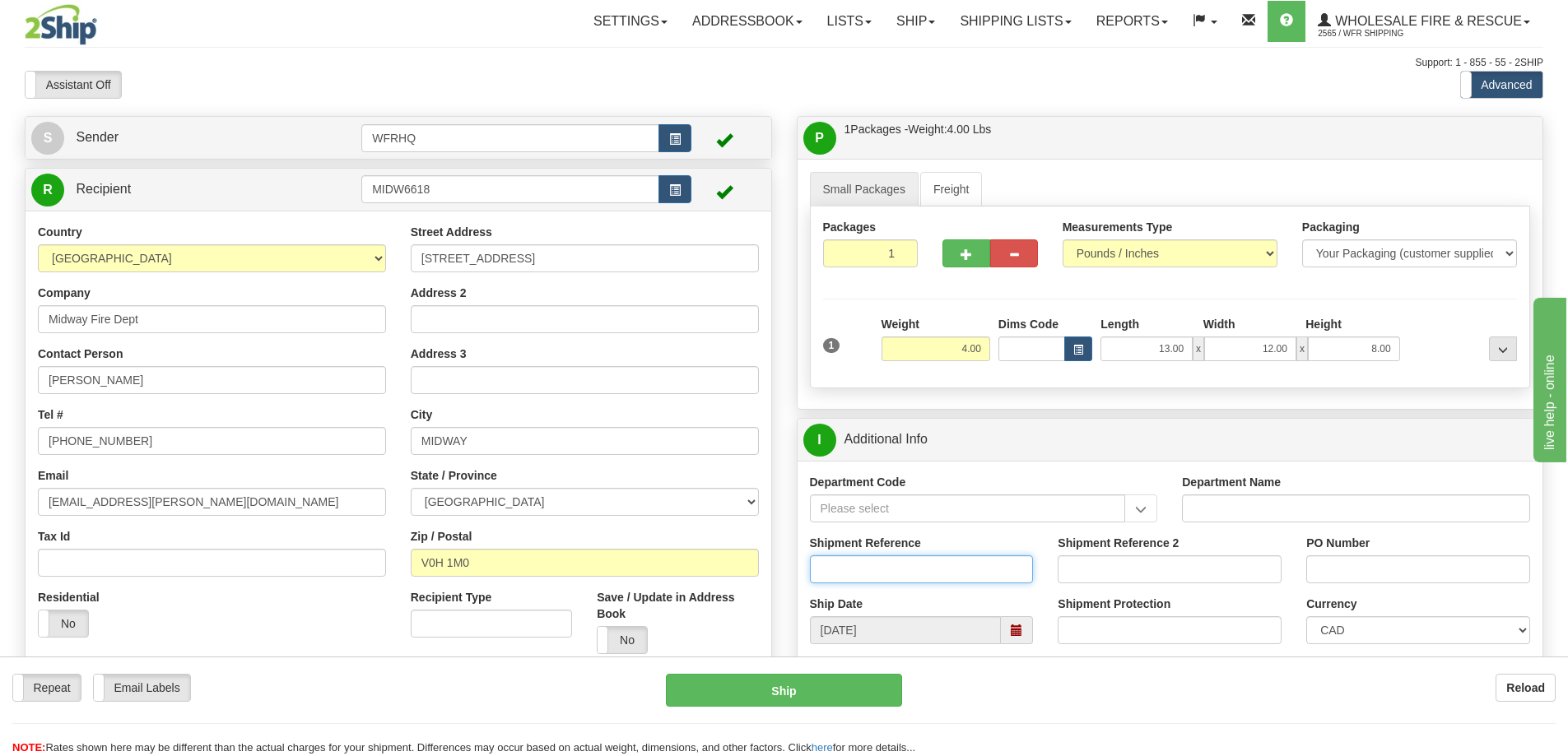
click at [915, 562] on input "Shipment Reference" at bounding box center [922, 569] width 224 height 28
type input "S46818-30949"
type input "Fire2025"
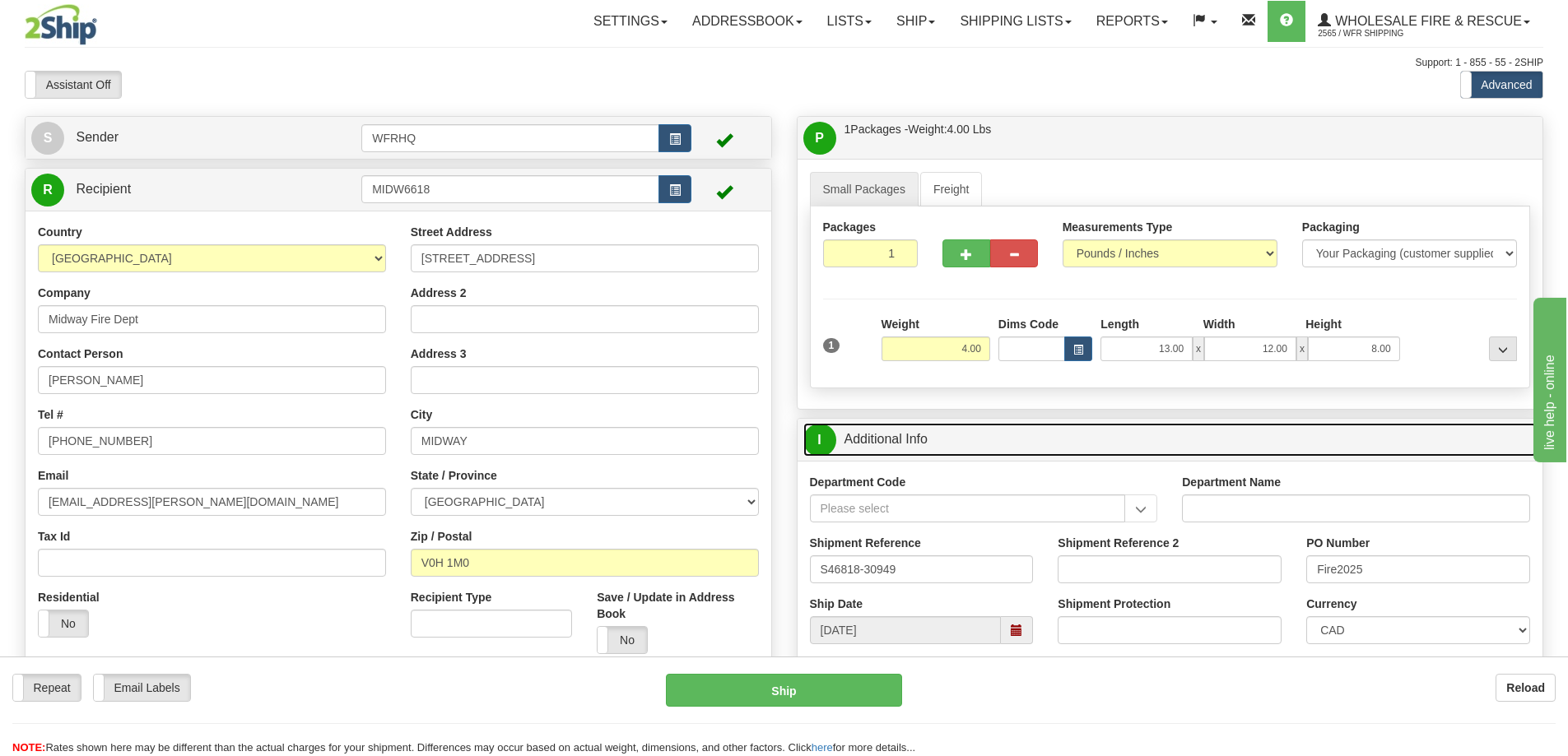
click at [1064, 443] on link "I Additional Info" at bounding box center [1170, 440] width 734 height 33
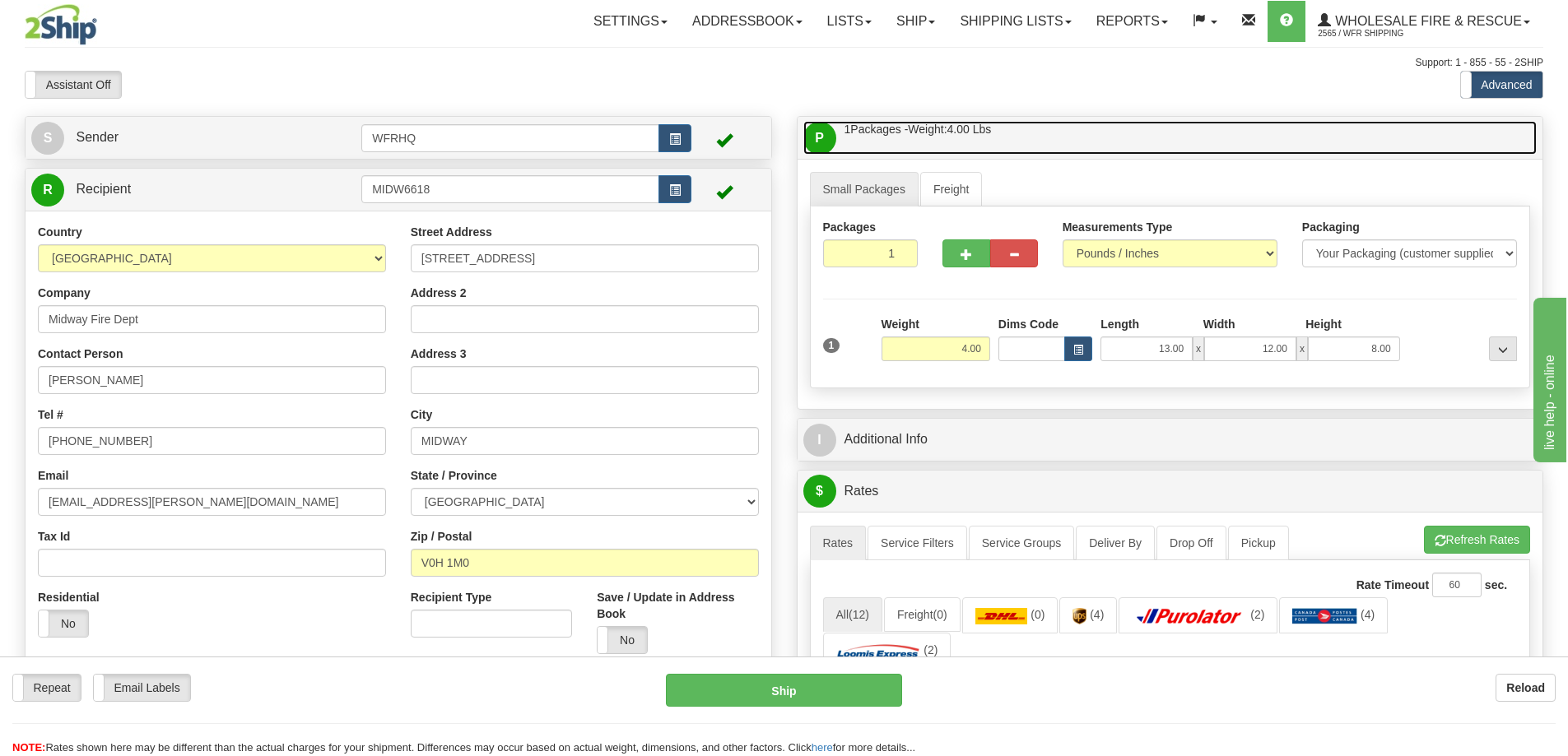
click at [1083, 143] on link "P Packages / Skids 1 Packages - Weight: 4.00 Lbs 1 Skids - Weight: NaN Lbs" at bounding box center [1170, 138] width 734 height 33
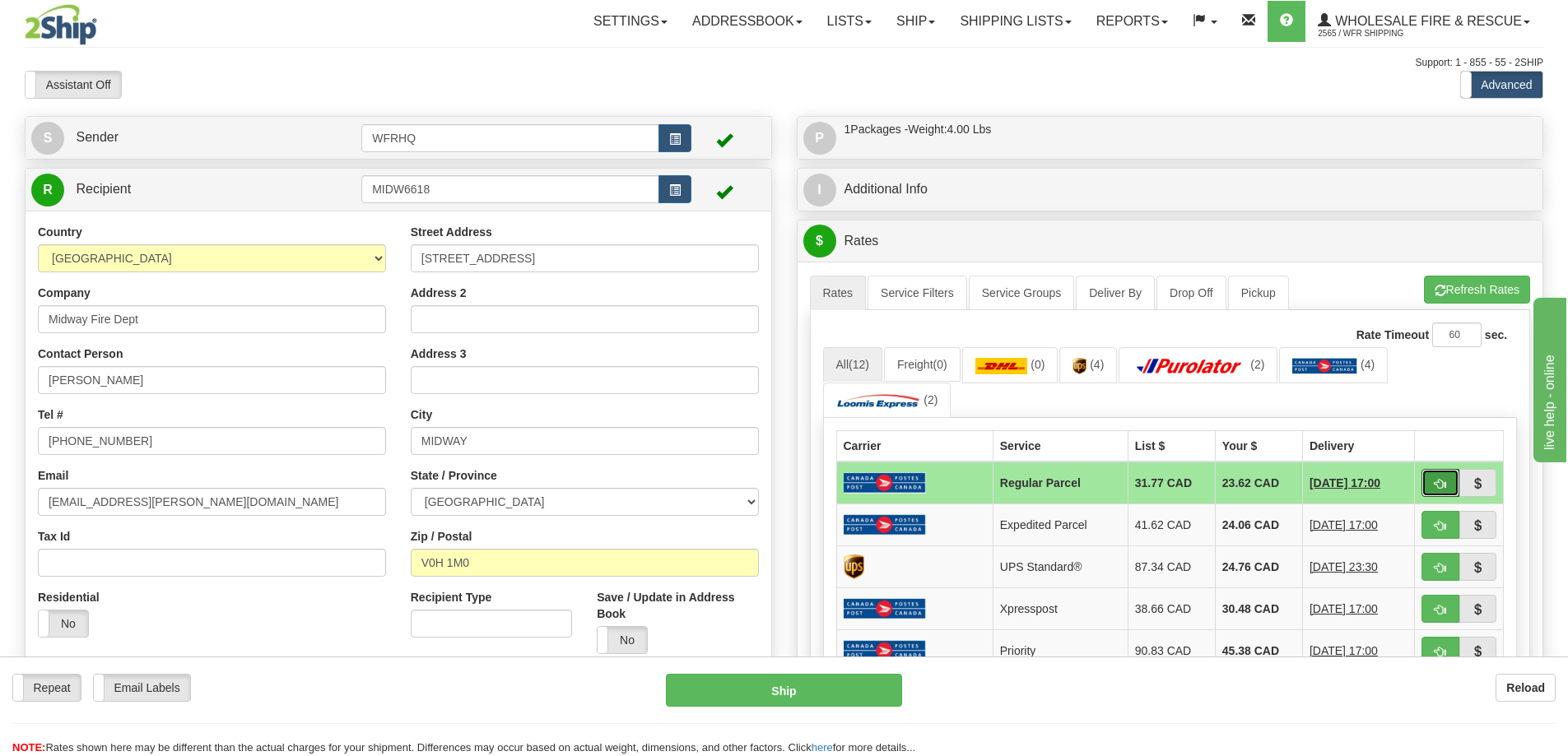
click at [1435, 482] on span "button" at bounding box center [1440, 484] width 11 height 11
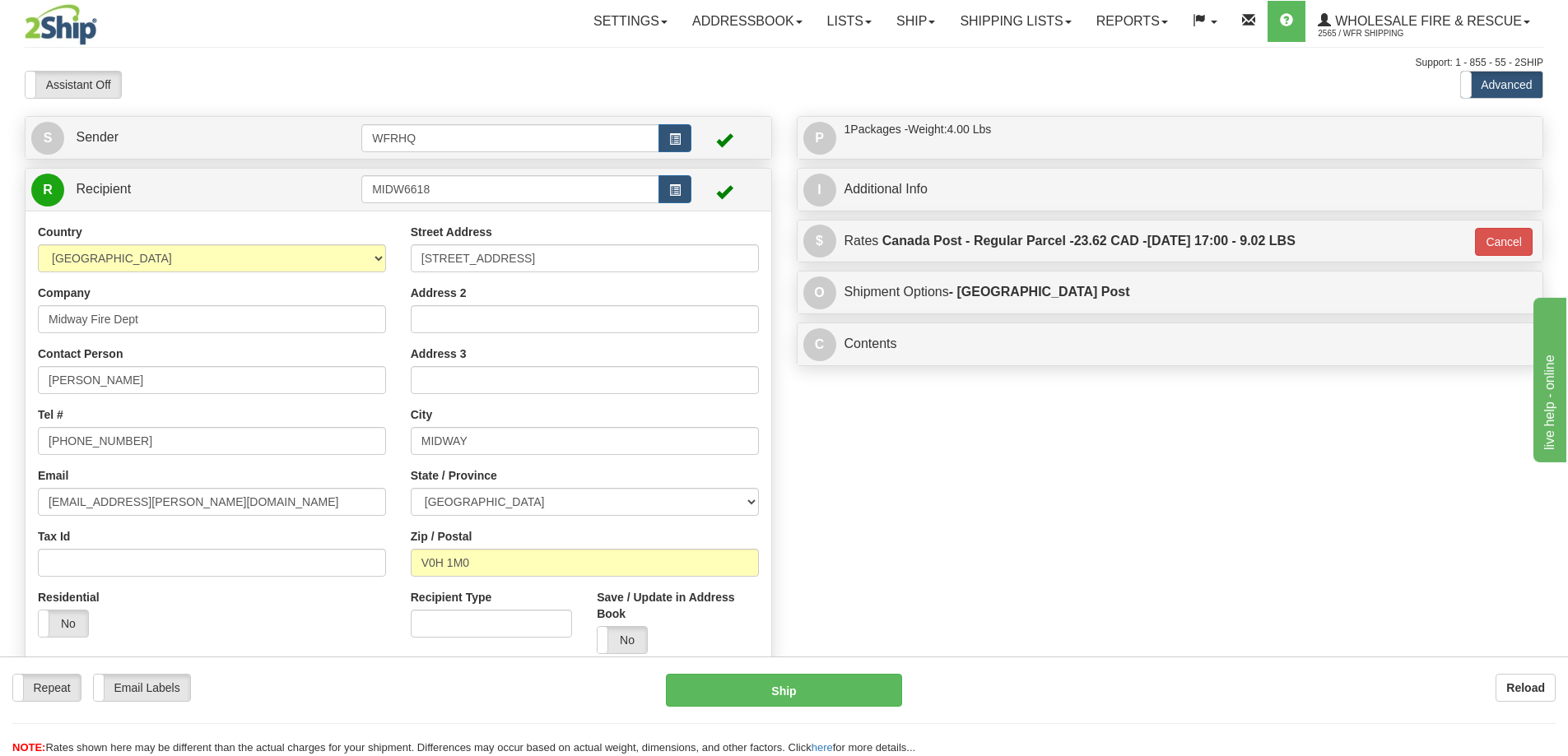
type input "DOM.RP"
click at [809, 699] on button "Ship" at bounding box center [783, 690] width 236 height 33
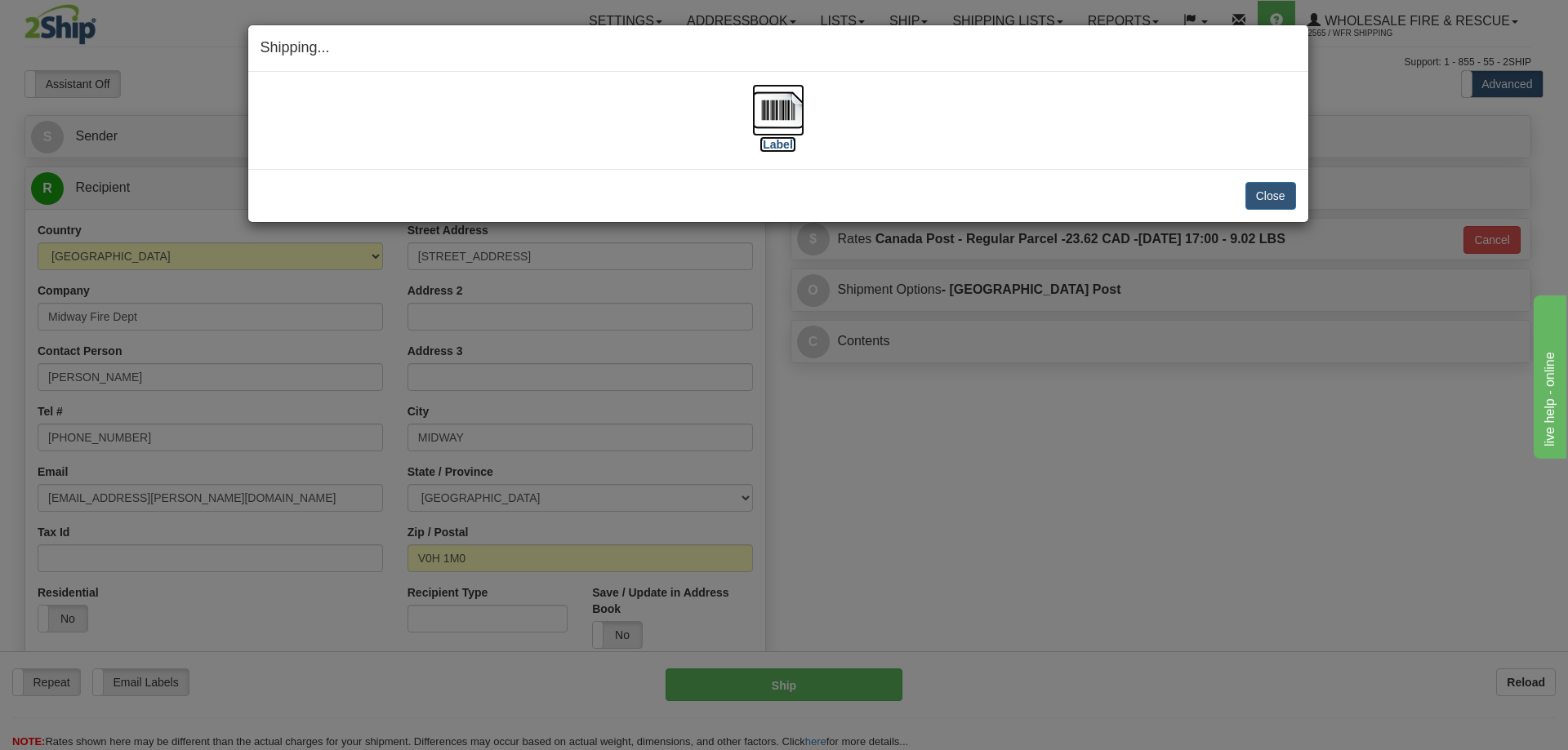
click at [770, 103] on img at bounding box center [778, 110] width 52 height 52
click at [1261, 201] on button "Close" at bounding box center [1270, 196] width 51 height 28
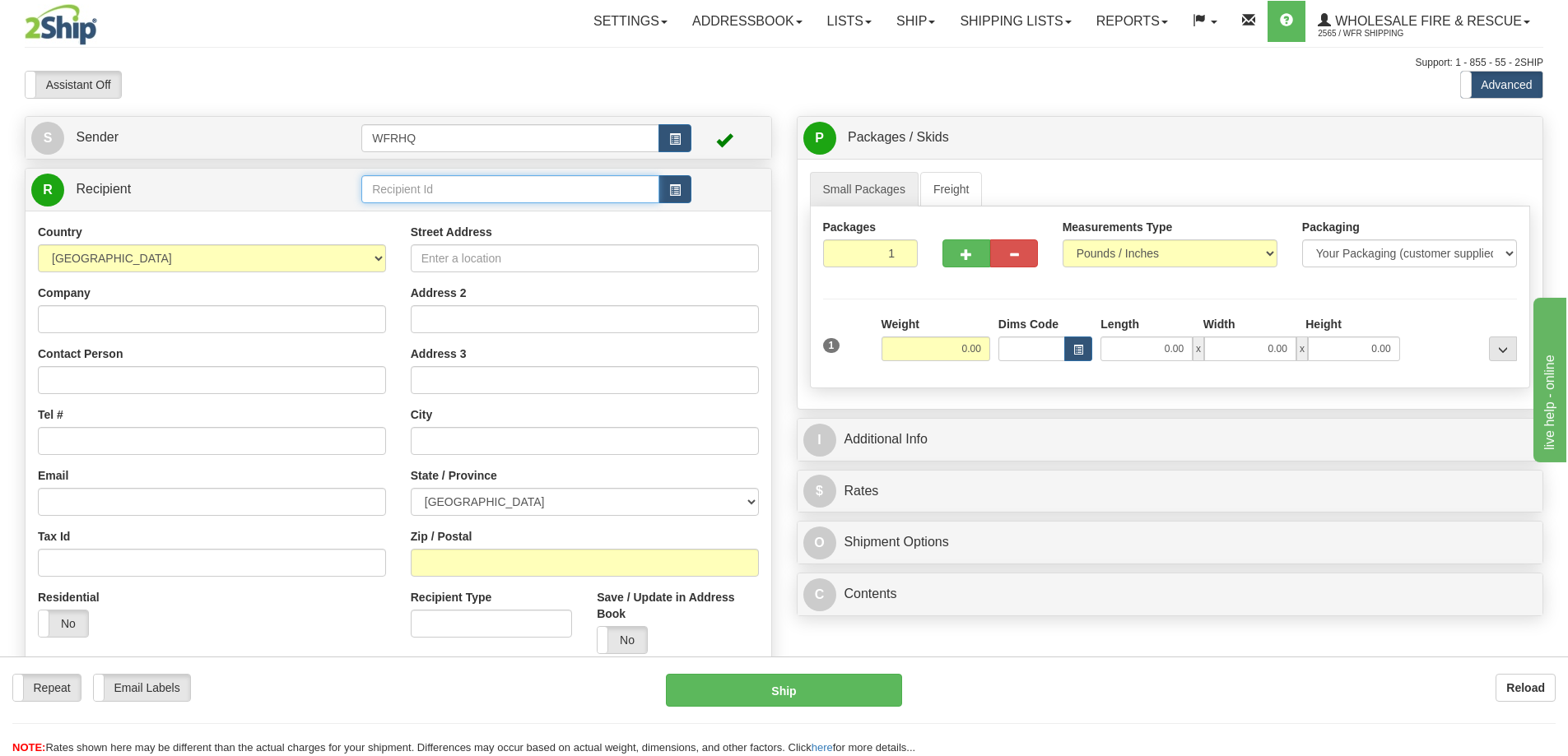
click at [419, 189] on input "text" at bounding box center [510, 189] width 298 height 28
type input "3"
type input "FIRE1COF"
click at [228, 224] on div "Country [GEOGRAPHIC_DATA] [GEOGRAPHIC_DATA] [GEOGRAPHIC_DATA] [GEOGRAPHIC_DATA]…" at bounding box center [399, 445] width 746 height 468
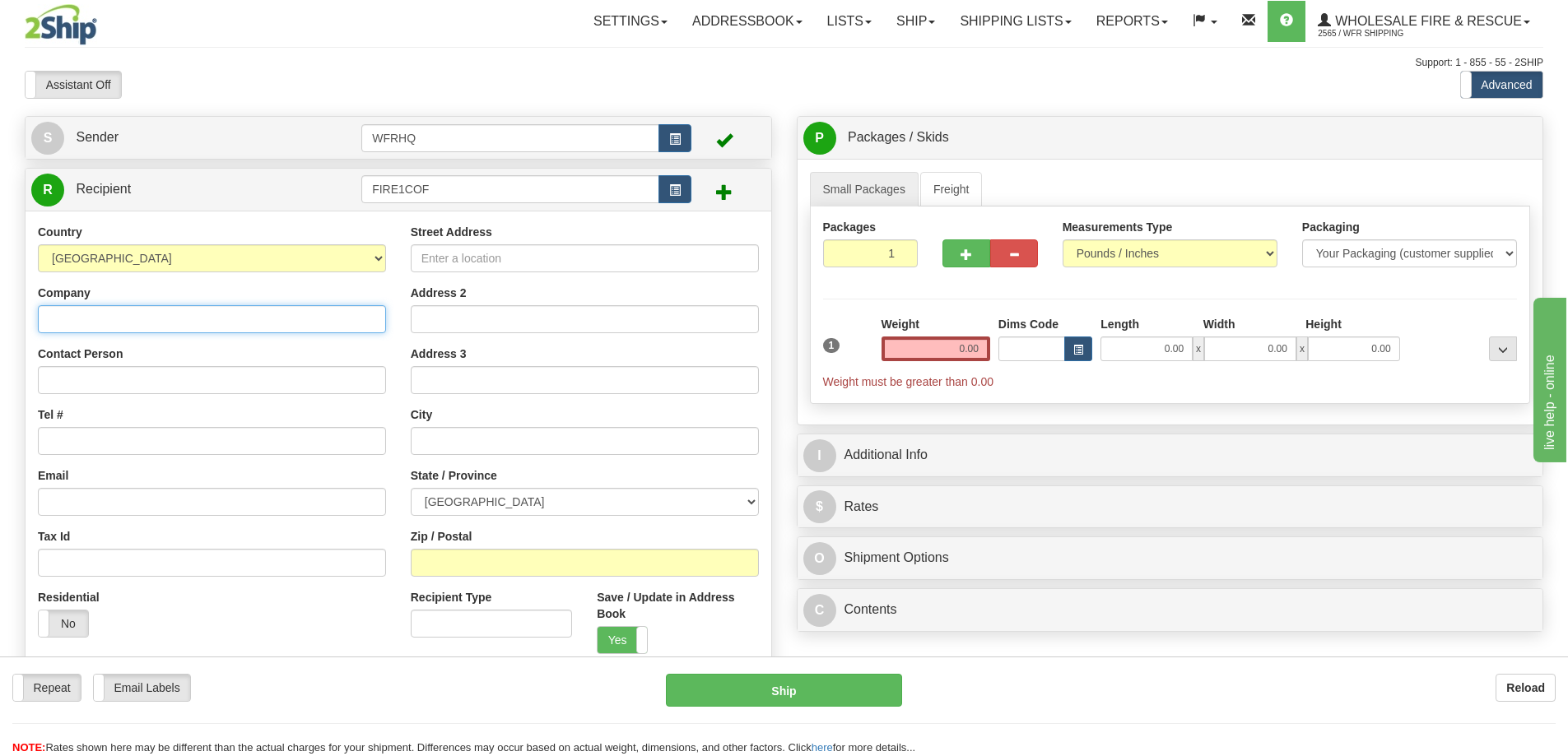
click at [71, 323] on input "Company" at bounding box center [212, 319] width 348 height 28
paste input "Fire House Service and Supply, [PERSON_NAME]"
drag, startPoint x: 318, startPoint y: 314, endPoint x: 207, endPoint y: 327, distance: 111.8
click at [207, 327] on input "Fire House Service and Supply, [PERSON_NAME]" at bounding box center [212, 319] width 348 height 28
type input "Fire House Service and Supply"
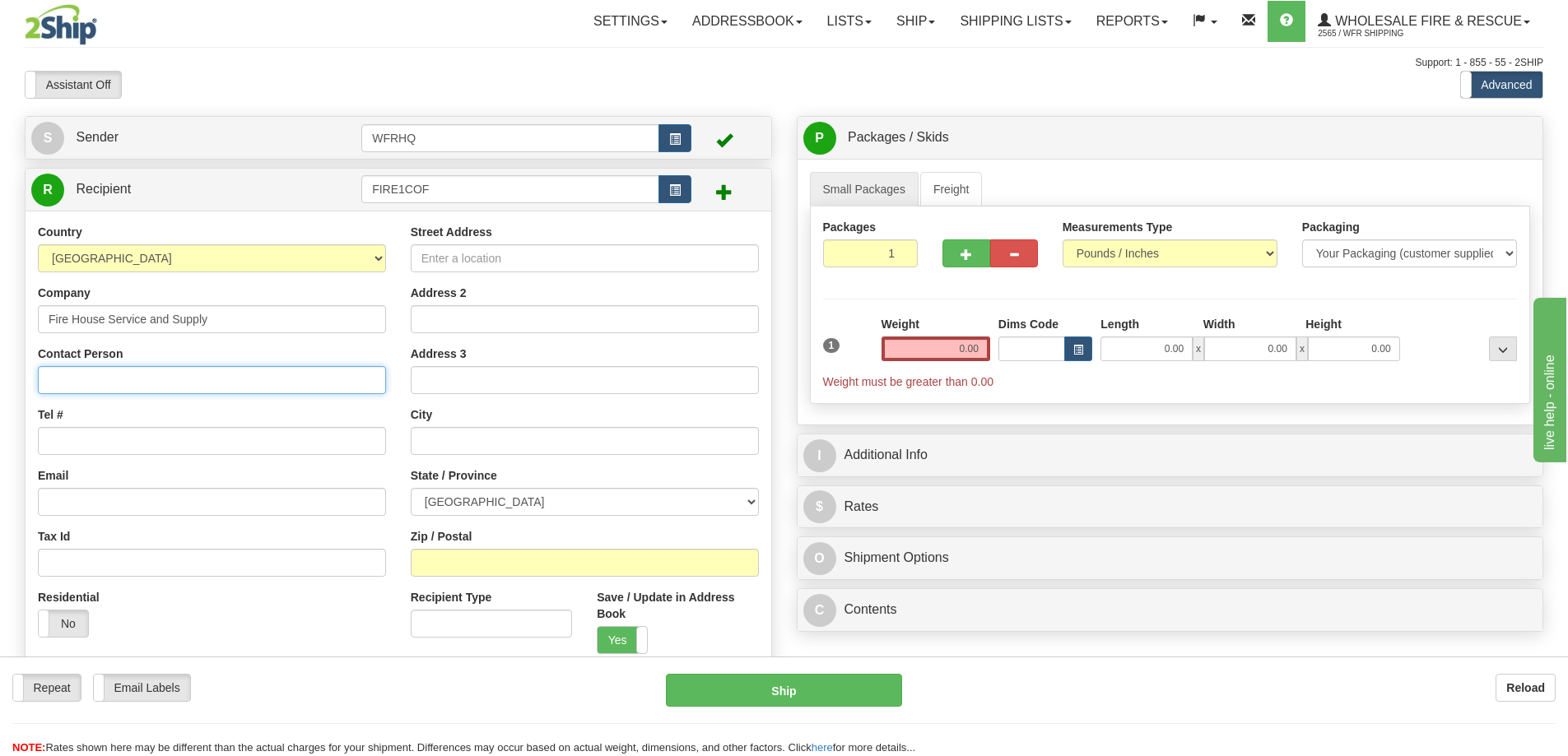
click at [237, 388] on input "Contact Person" at bounding box center [212, 380] width 348 height 28
paste input "Fire House Service and Supply, [PERSON_NAME]"
drag, startPoint x: 217, startPoint y: 378, endPoint x: -703, endPoint y: 382, distance: 920.0
click at [0, 382] on html "Training Course Close Toggle navigation Settings Shipping Preferences New Sende…" at bounding box center [784, 378] width 1568 height 756
type input "[PERSON_NAME]"
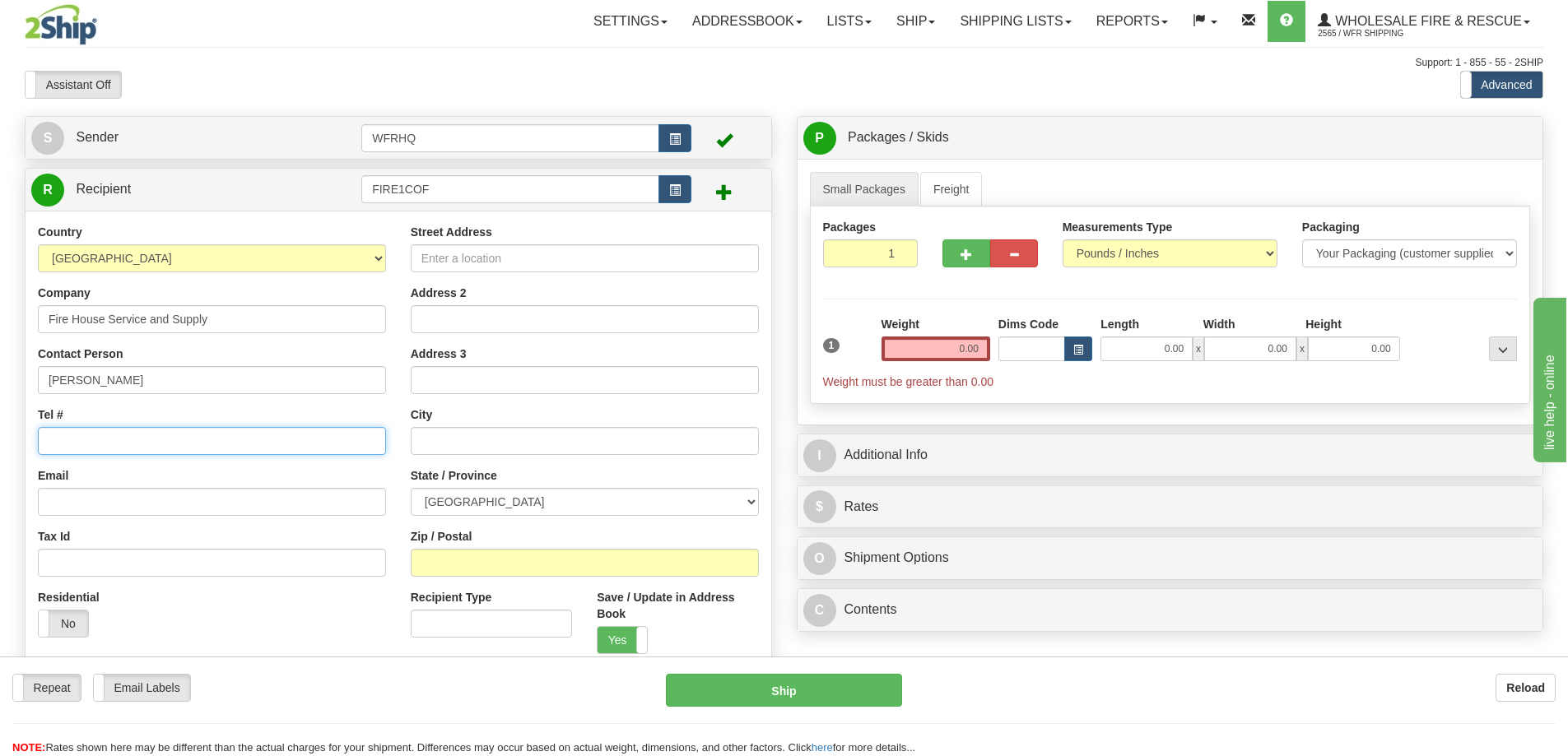
click at [87, 440] on input "Tel #" at bounding box center [212, 440] width 348 height 28
click at [69, 437] on input "Tel #" at bounding box center [212, 440] width 348 height 28
paste input "[PHONE_NUMBER]"
click at [57, 448] on input "[PHONE_NUMBER]" at bounding box center [212, 440] width 348 height 28
type input "[PHONE_NUMBER]"
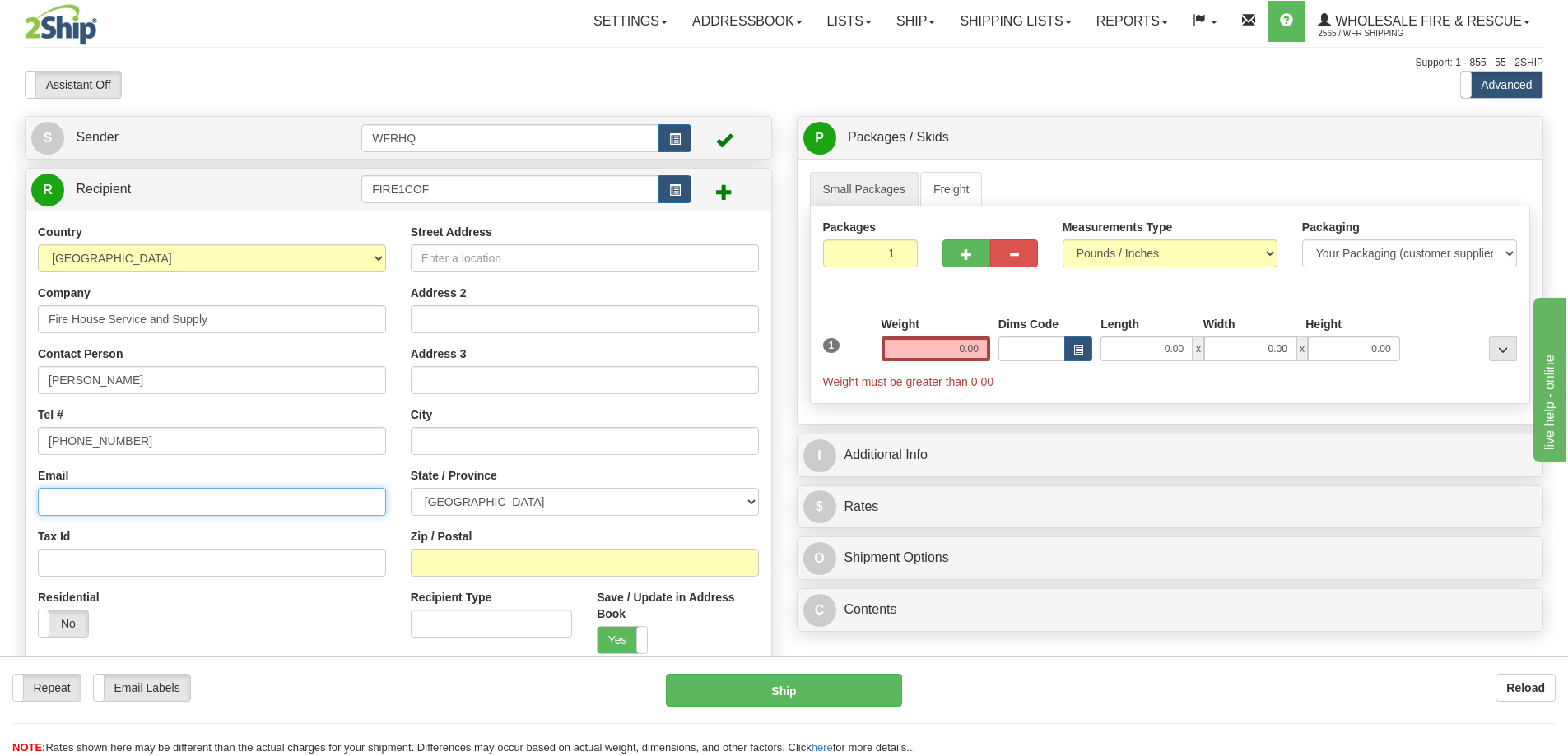
click at [111, 496] on input "Email" at bounding box center [212, 502] width 348 height 28
paste input "duaneantle@live.ca"
type input "duaneantle@live.ca"
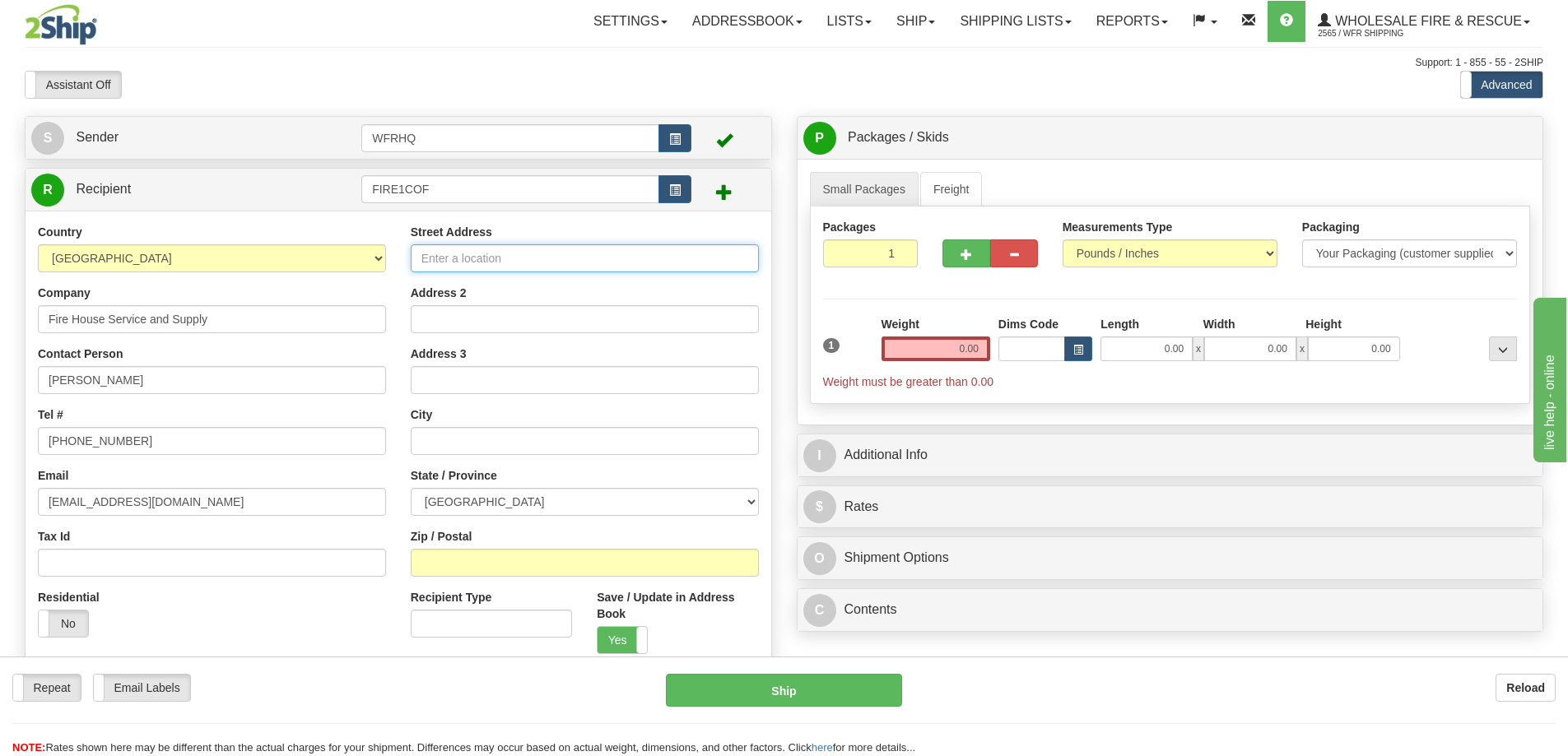
click at [432, 263] on input "Street Address" at bounding box center [585, 258] width 348 height 28
type input "1 Coffen Place"
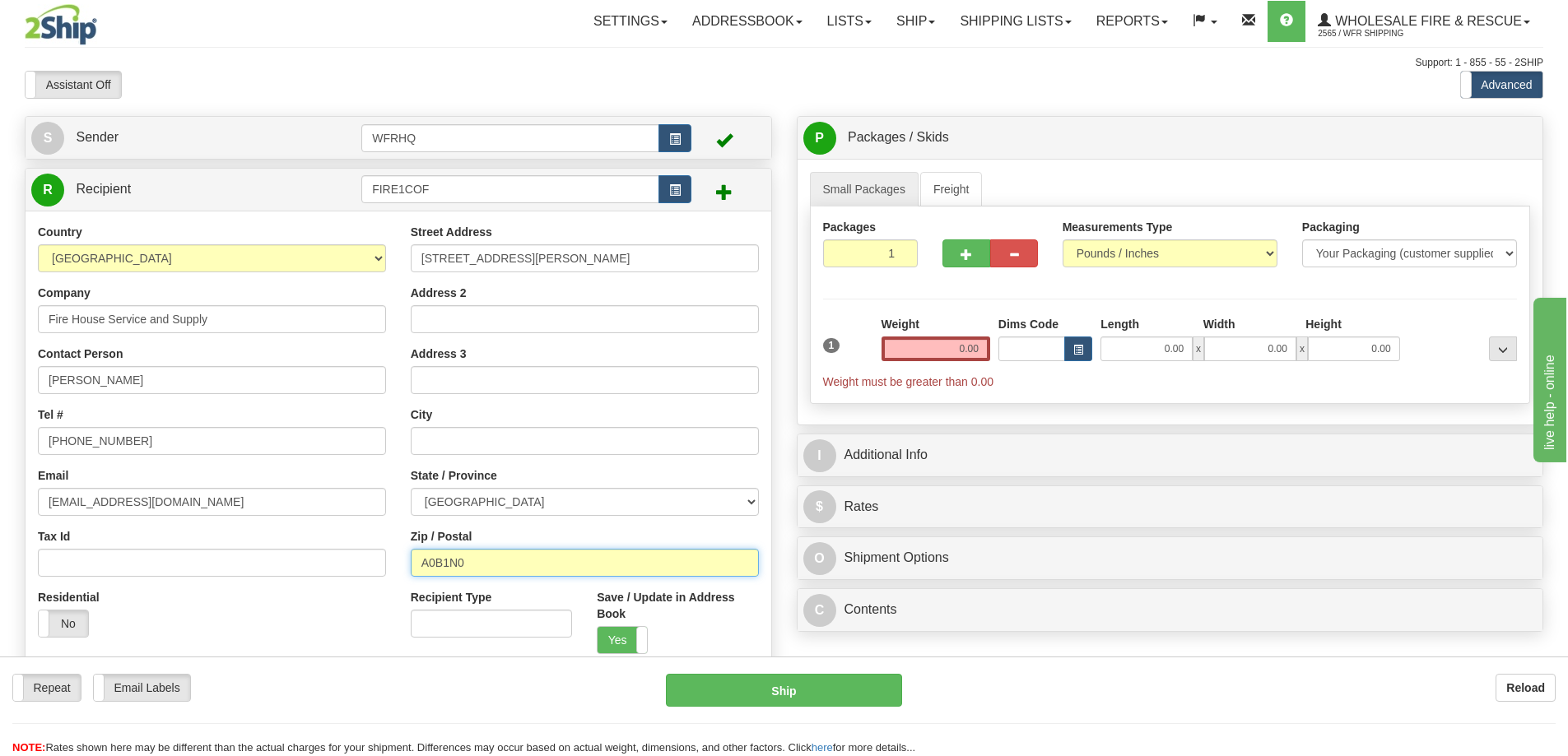
type input "A0B1N0"
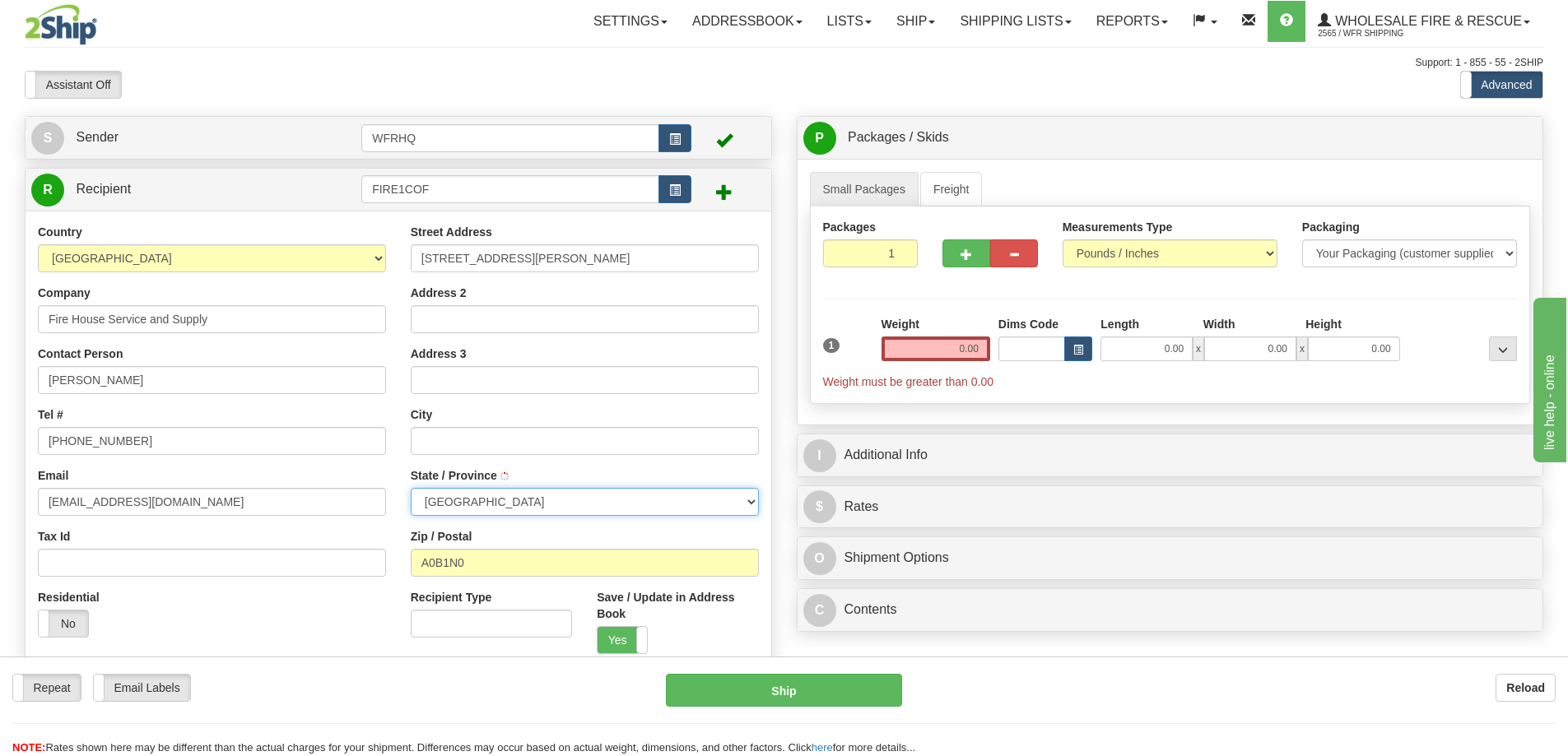
type input "COME BY CHANCE"
select select "NL"
click at [952, 347] on input "0.00" at bounding box center [935, 349] width 108 height 25
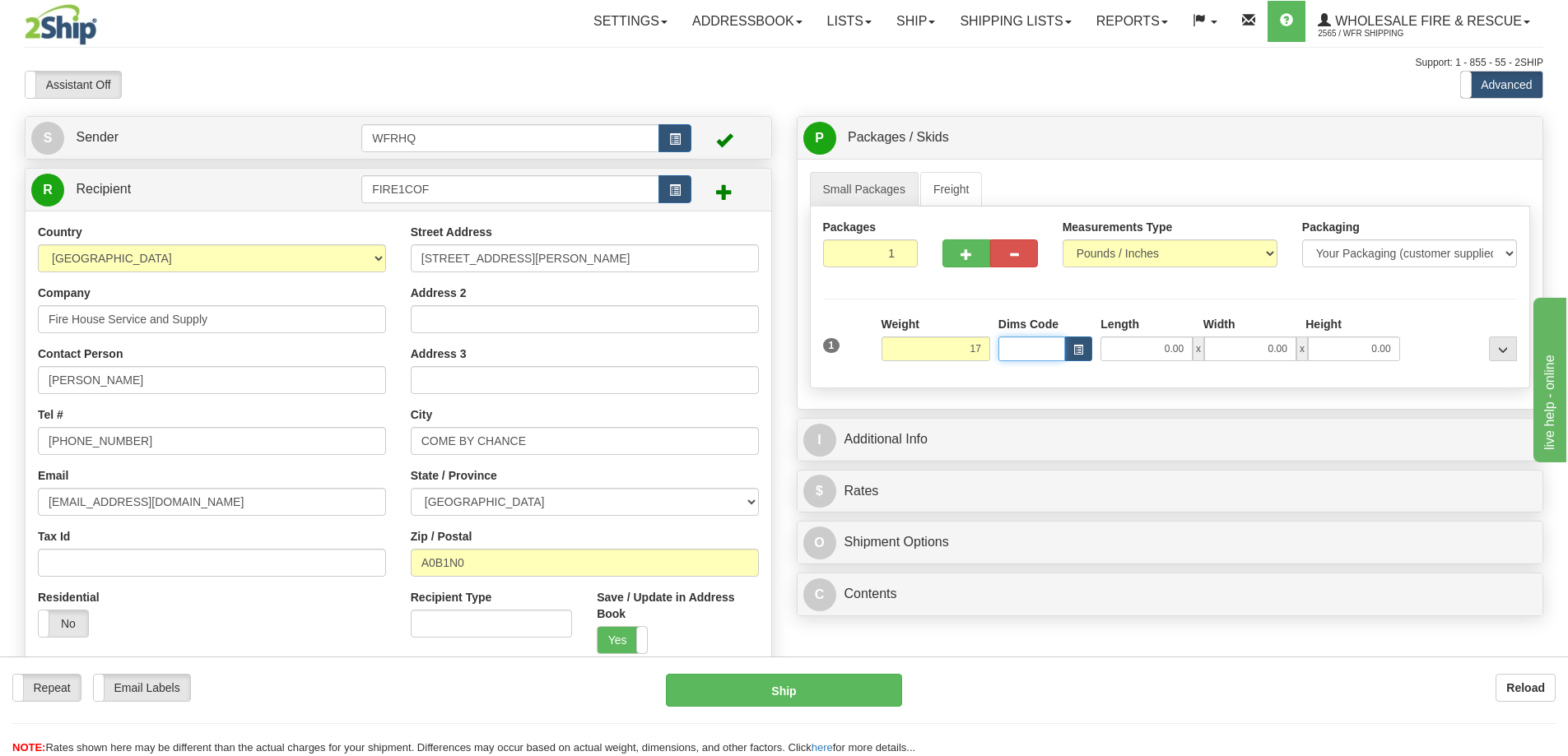
type input "17.00"
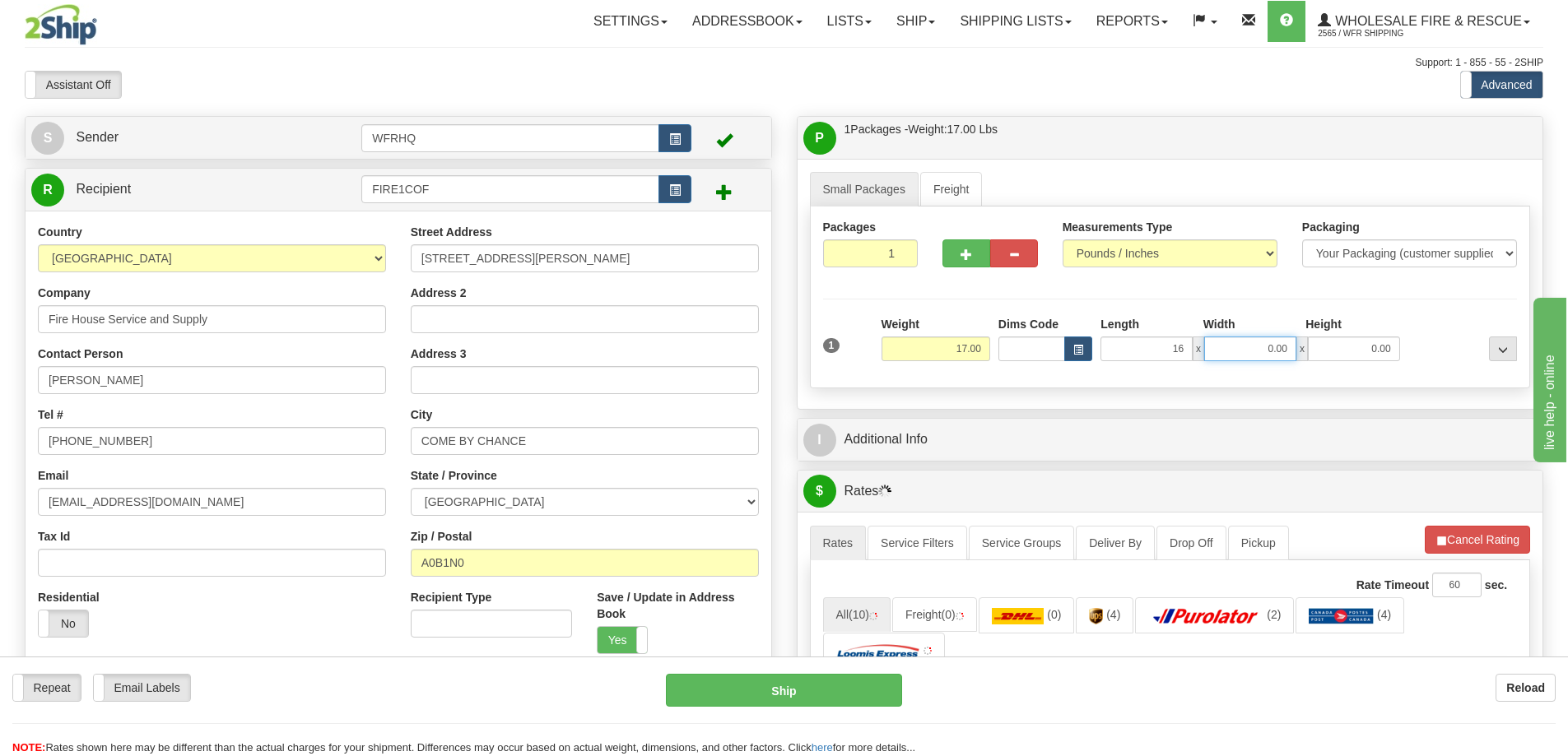
type input "16.00"
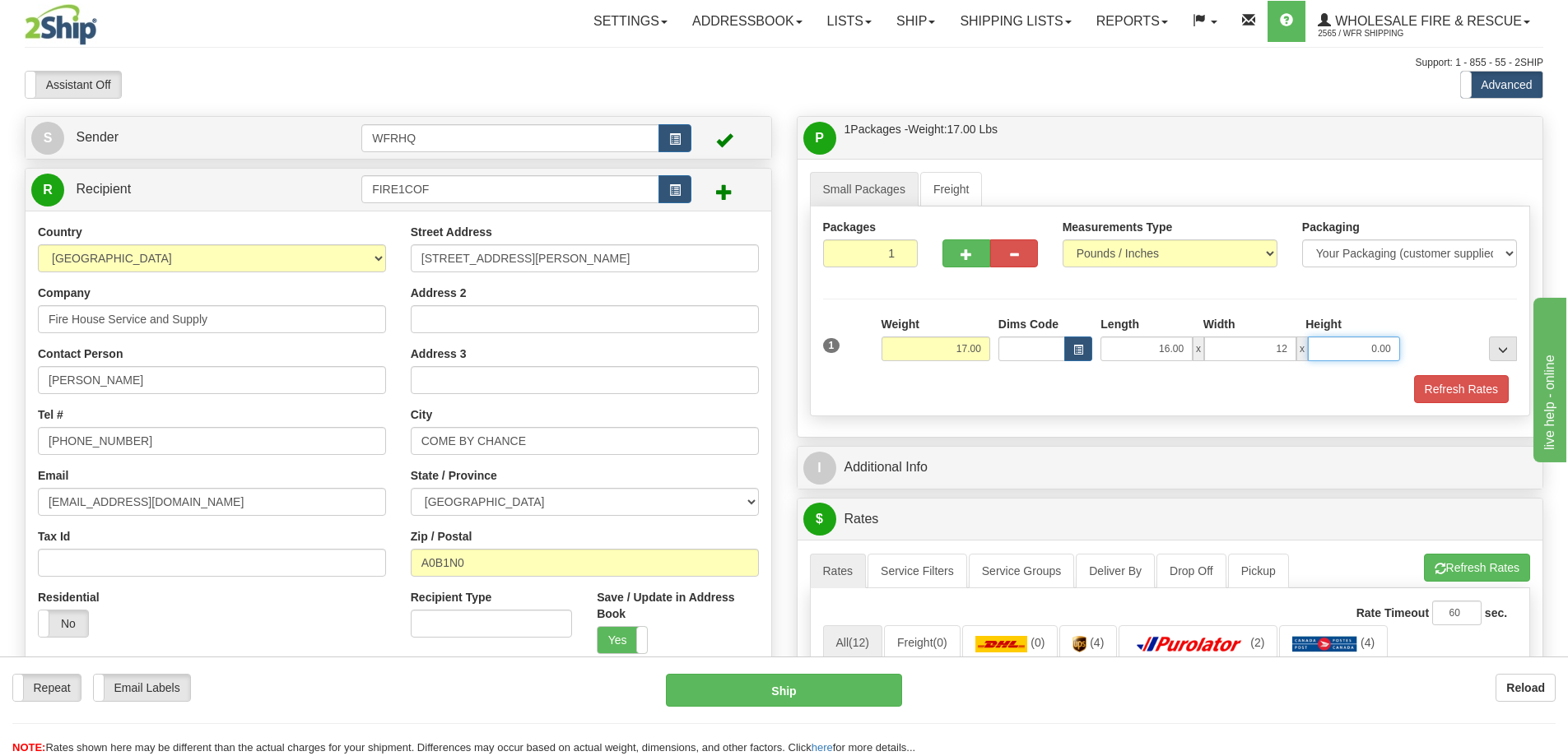
type input "12.00"
click at [1483, 394] on button "Refresh Rates" at bounding box center [1462, 389] width 94 height 28
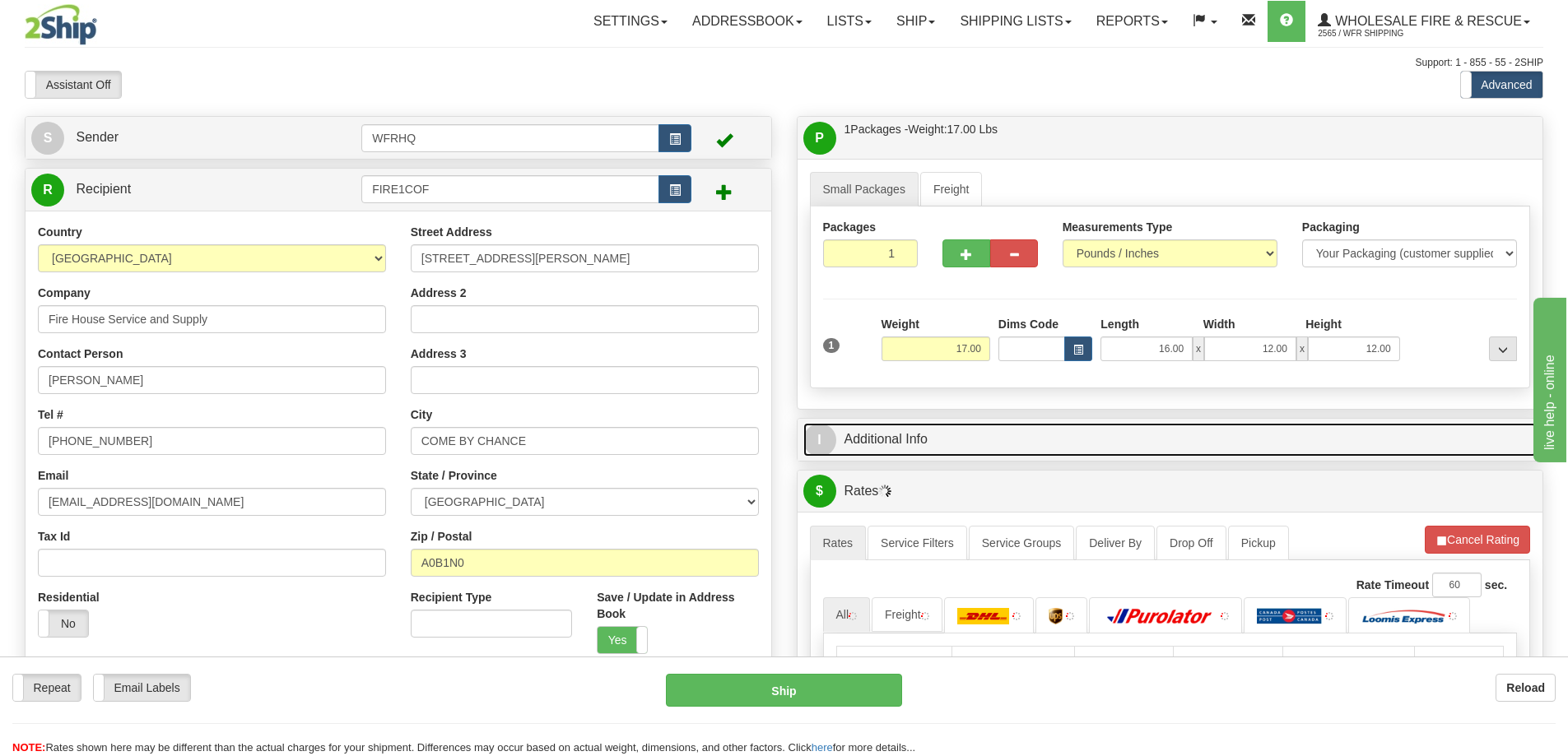
click at [1178, 436] on link "I Additional Info" at bounding box center [1170, 440] width 734 height 33
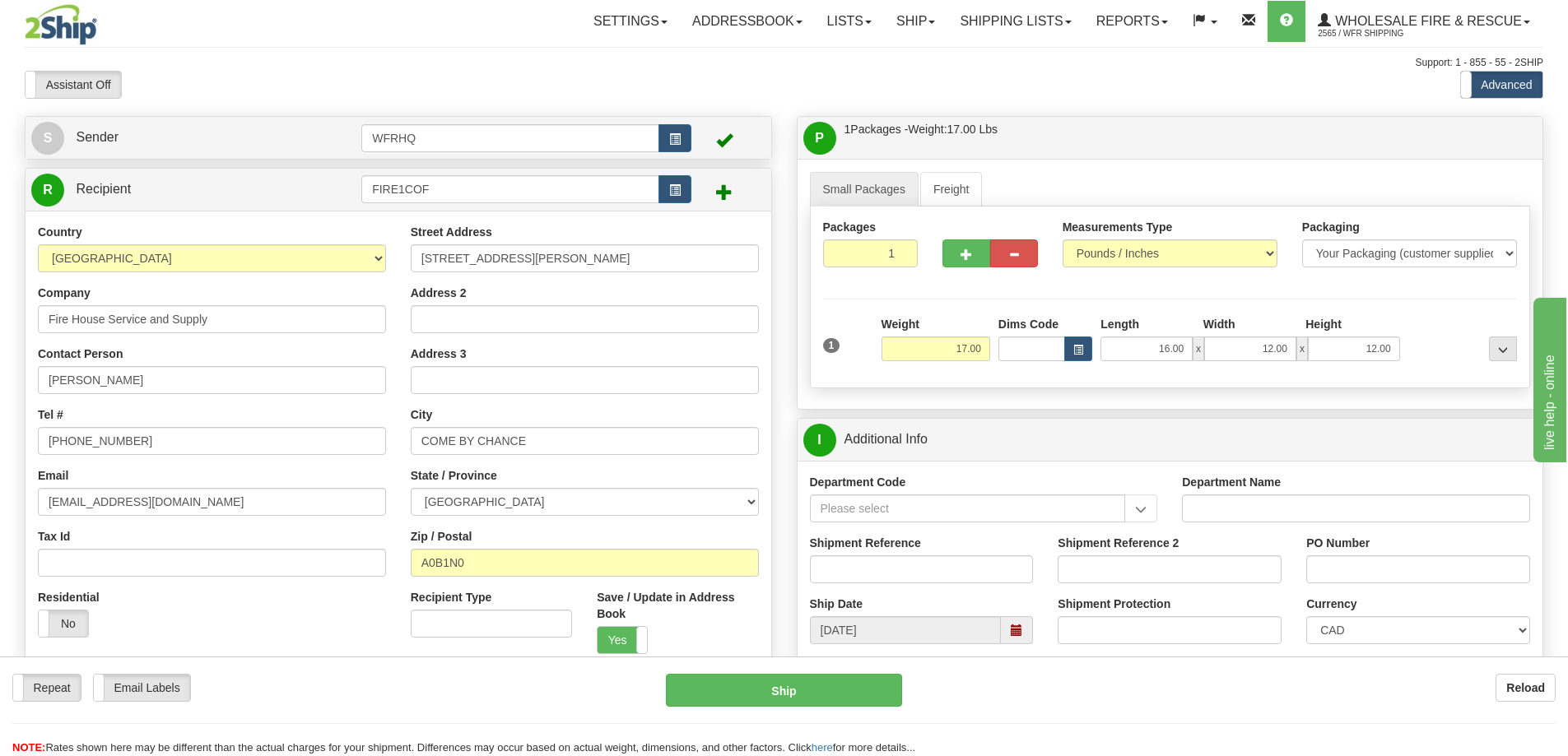
click at [894, 550] on label "Shipment Reference" at bounding box center [865, 543] width 111 height 17
click at [894, 555] on input "Shipment Reference" at bounding box center [922, 569] width 224 height 28
click at [877, 565] on input "Shipment Reference" at bounding box center [922, 569] width 224 height 28
type input "S46685-30960"
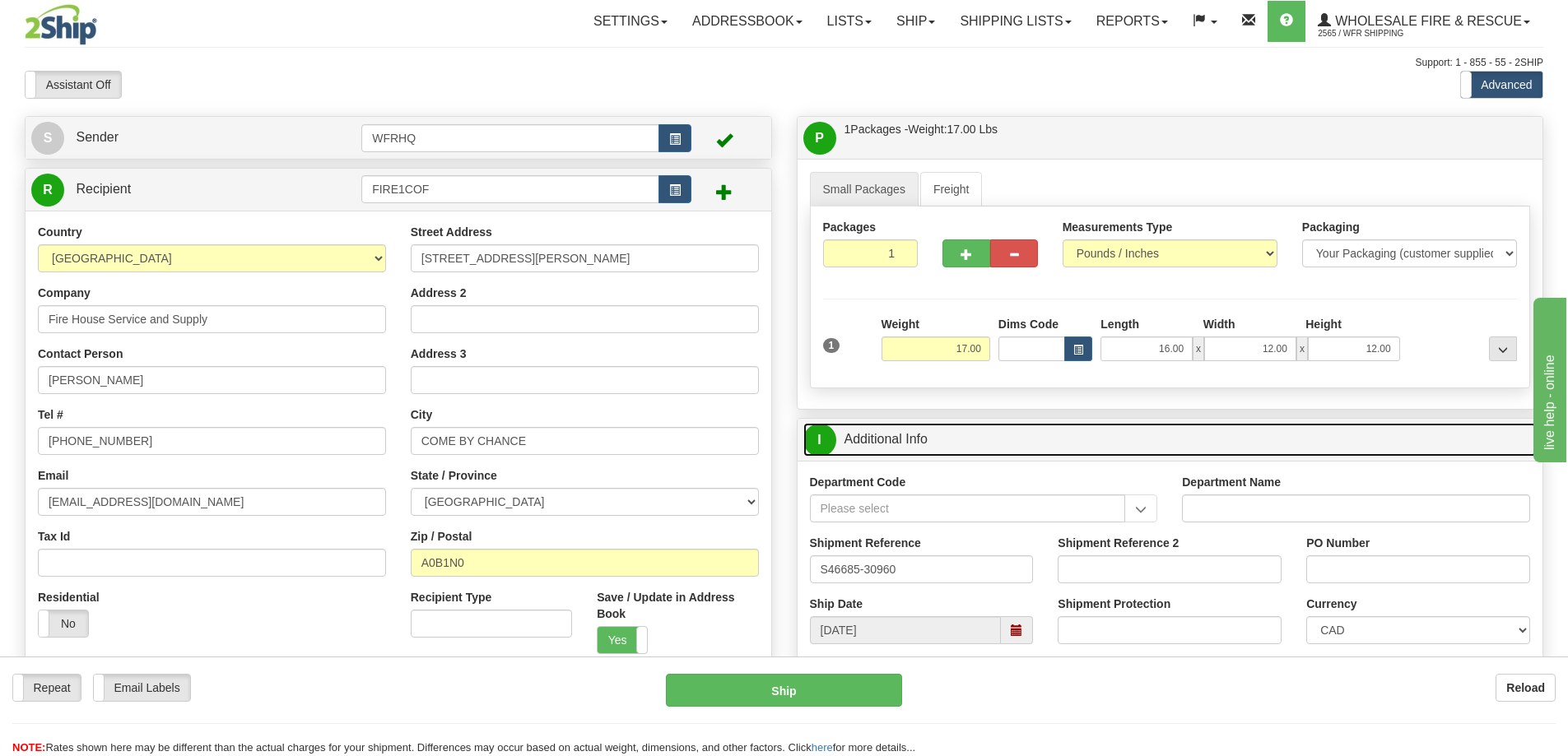
click at [1138, 434] on link "I Additional Info" at bounding box center [1170, 440] width 734 height 33
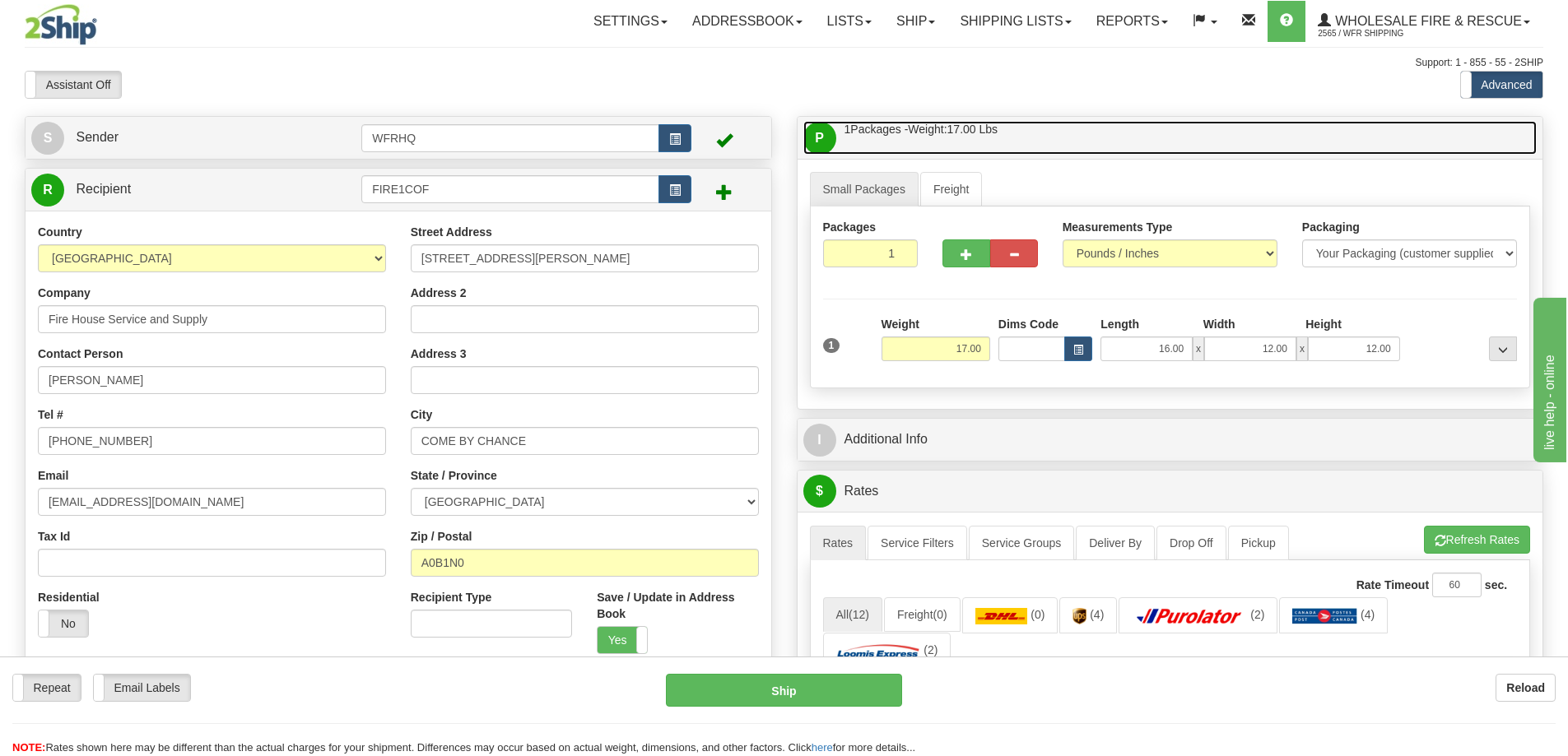
click at [1184, 126] on link "P Packages / Skids 1 Packages - Weight: 17.00 Lbs 1 Skids - Weight: NaN Lbs" at bounding box center [1170, 138] width 734 height 33
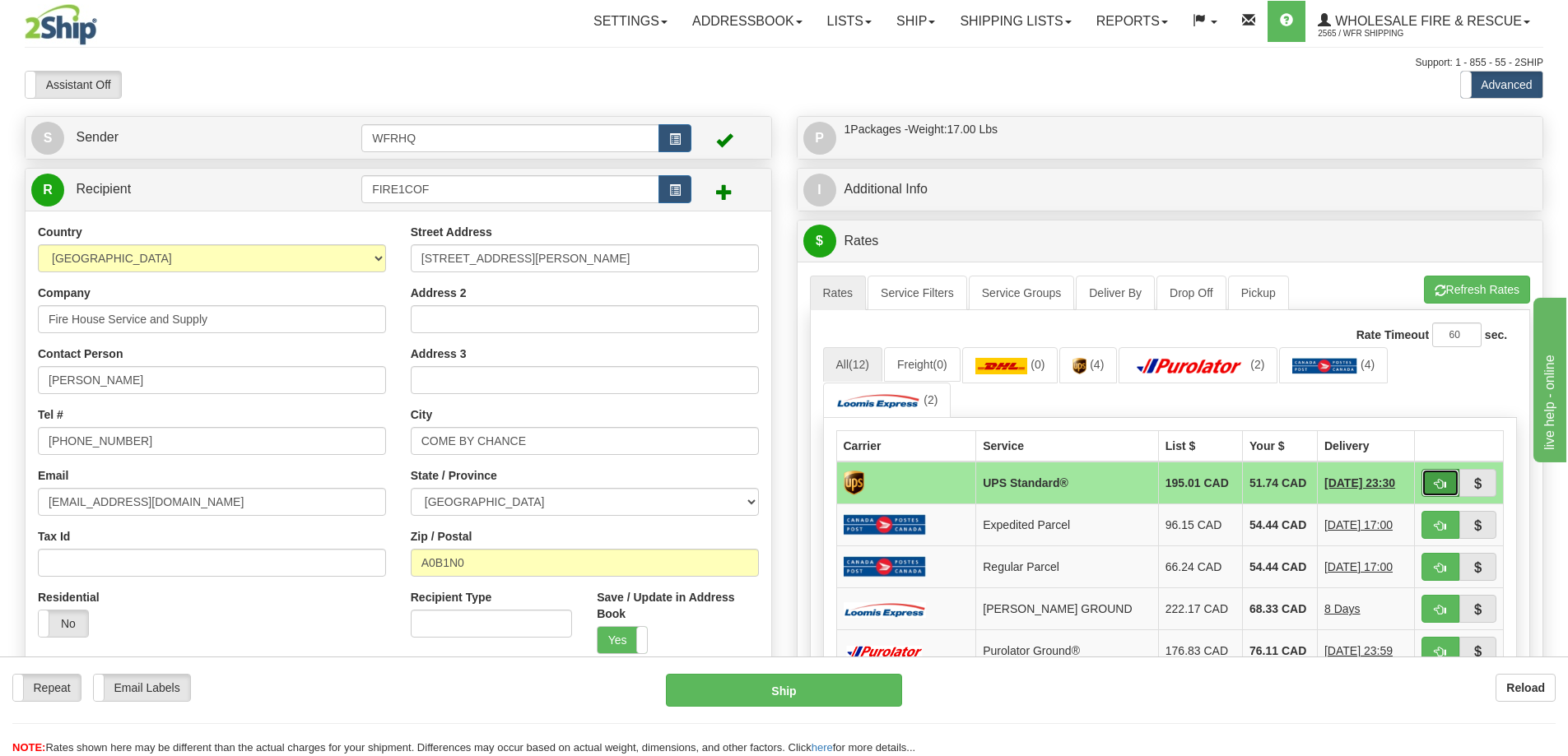
click at [1445, 486] on button "button" at bounding box center [1440, 483] width 38 height 28
type input "11"
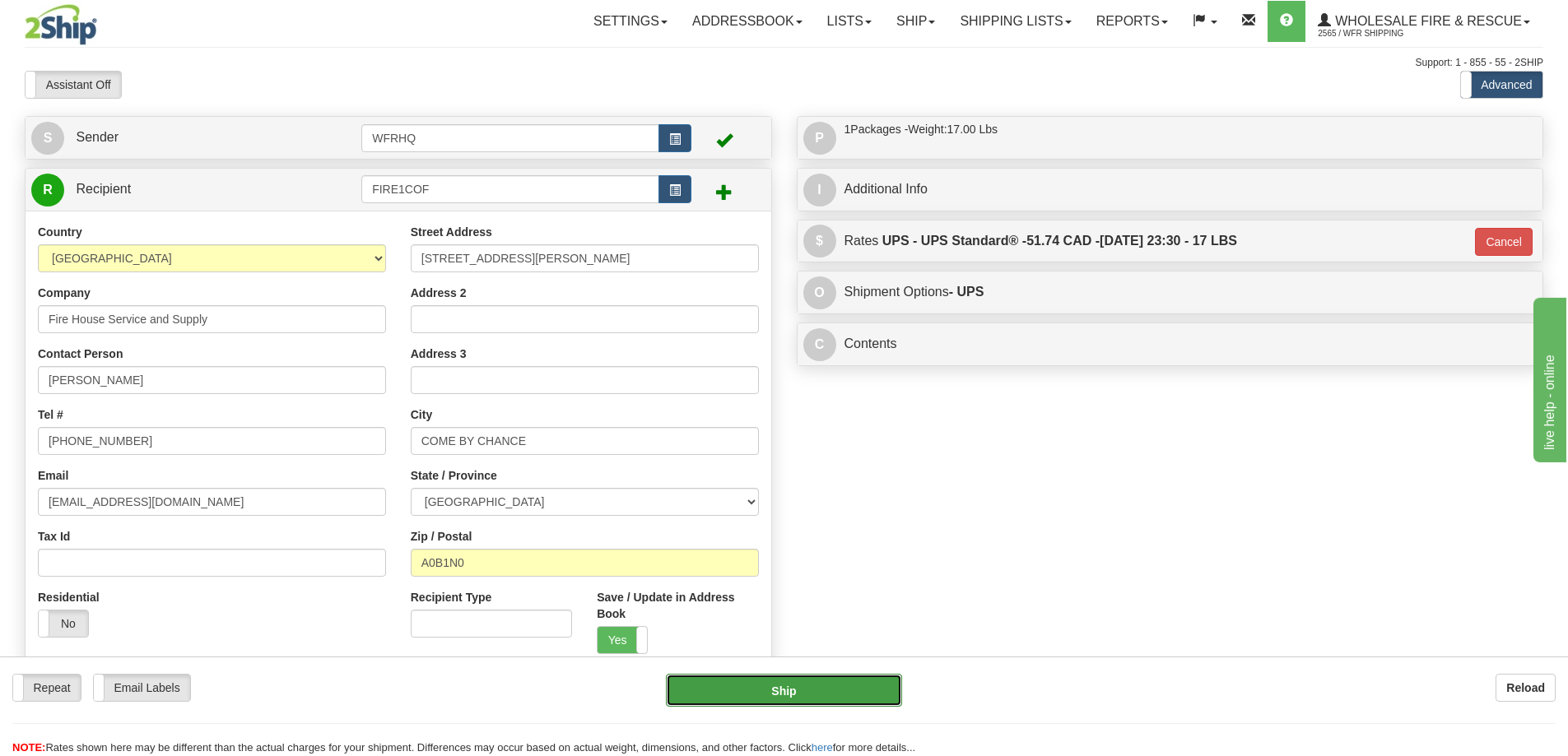
click at [831, 685] on button "Ship" at bounding box center [783, 690] width 236 height 33
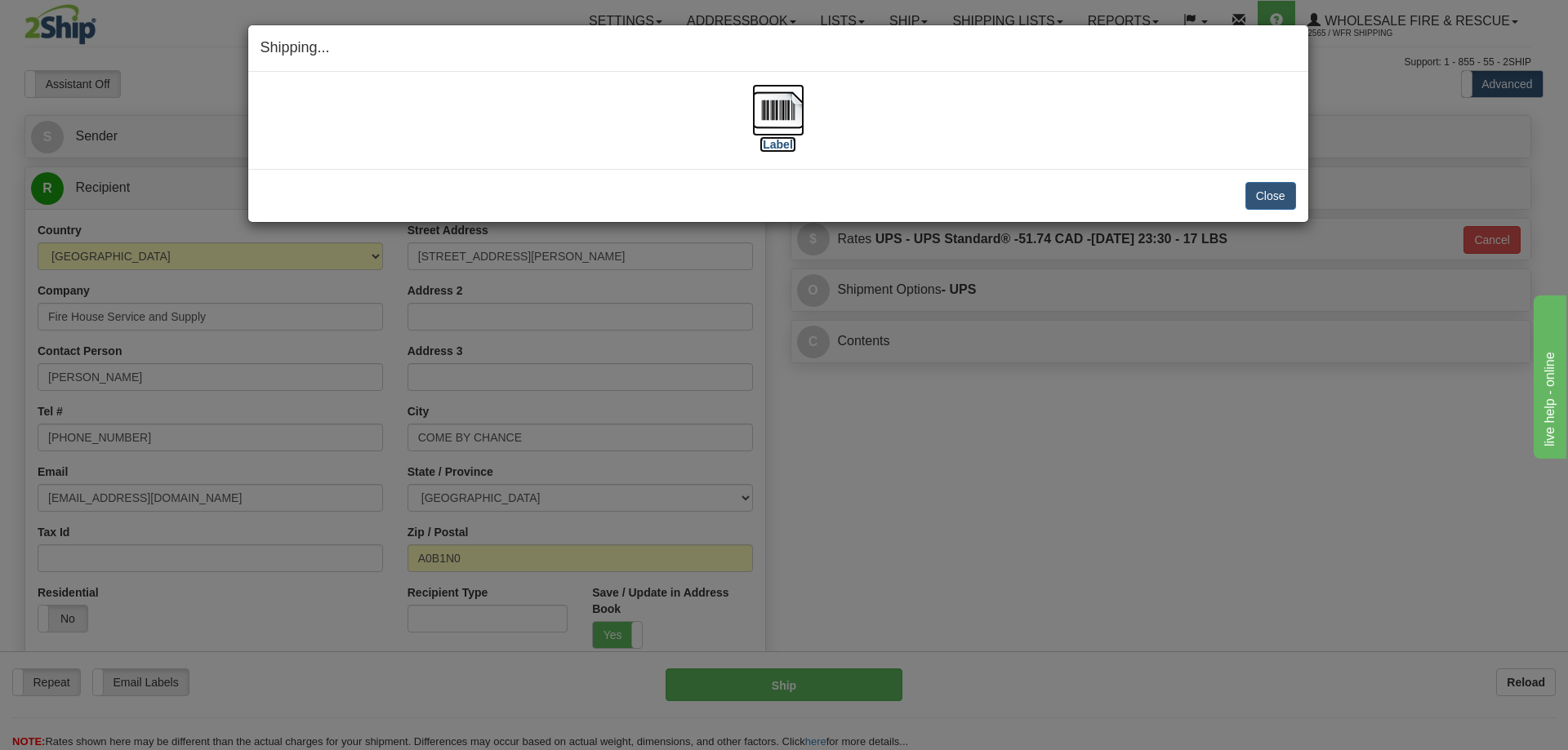
click at [775, 104] on img at bounding box center [778, 110] width 52 height 52
click at [1260, 200] on button "Close" at bounding box center [1270, 196] width 51 height 28
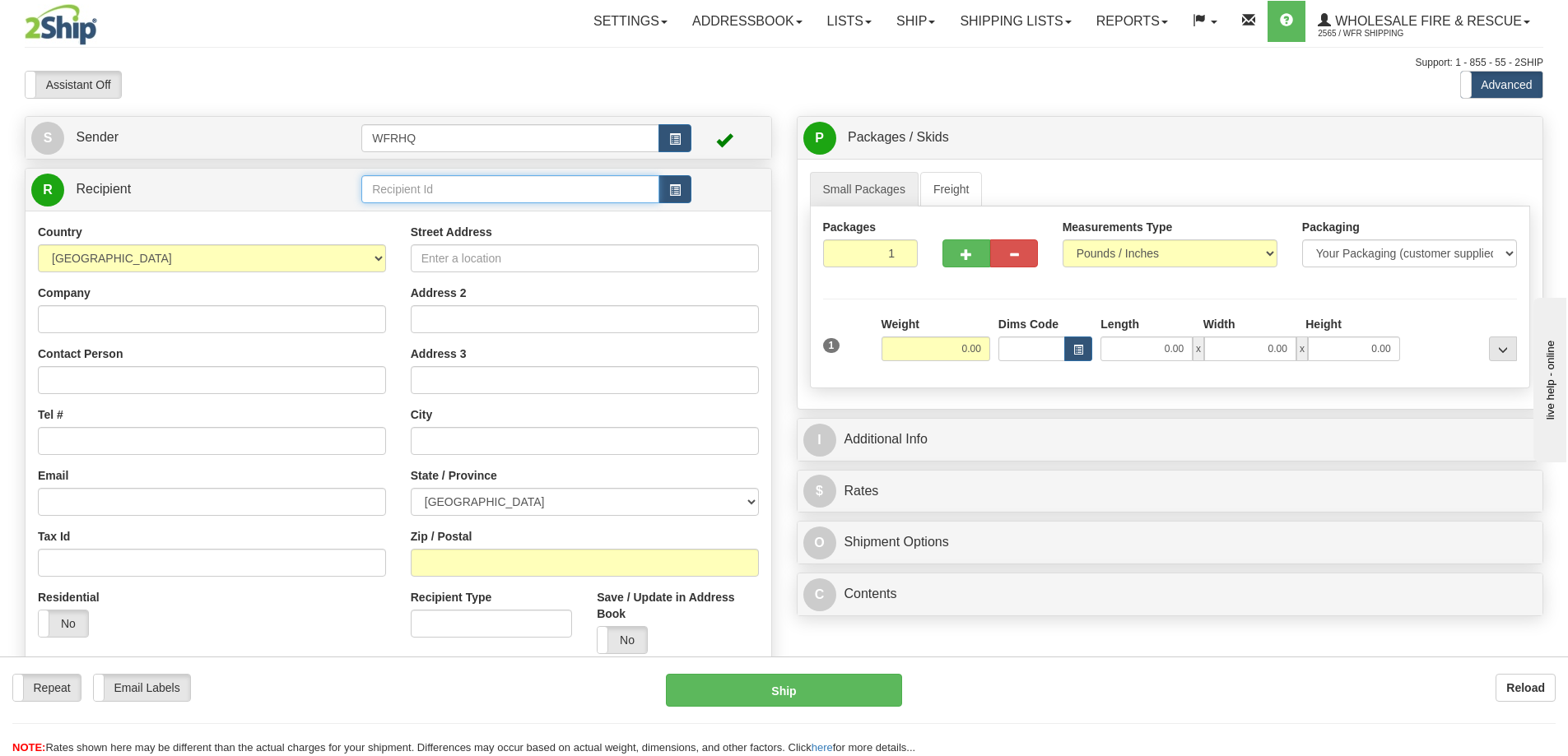
click at [608, 192] on input "text" at bounding box center [510, 189] width 298 height 28
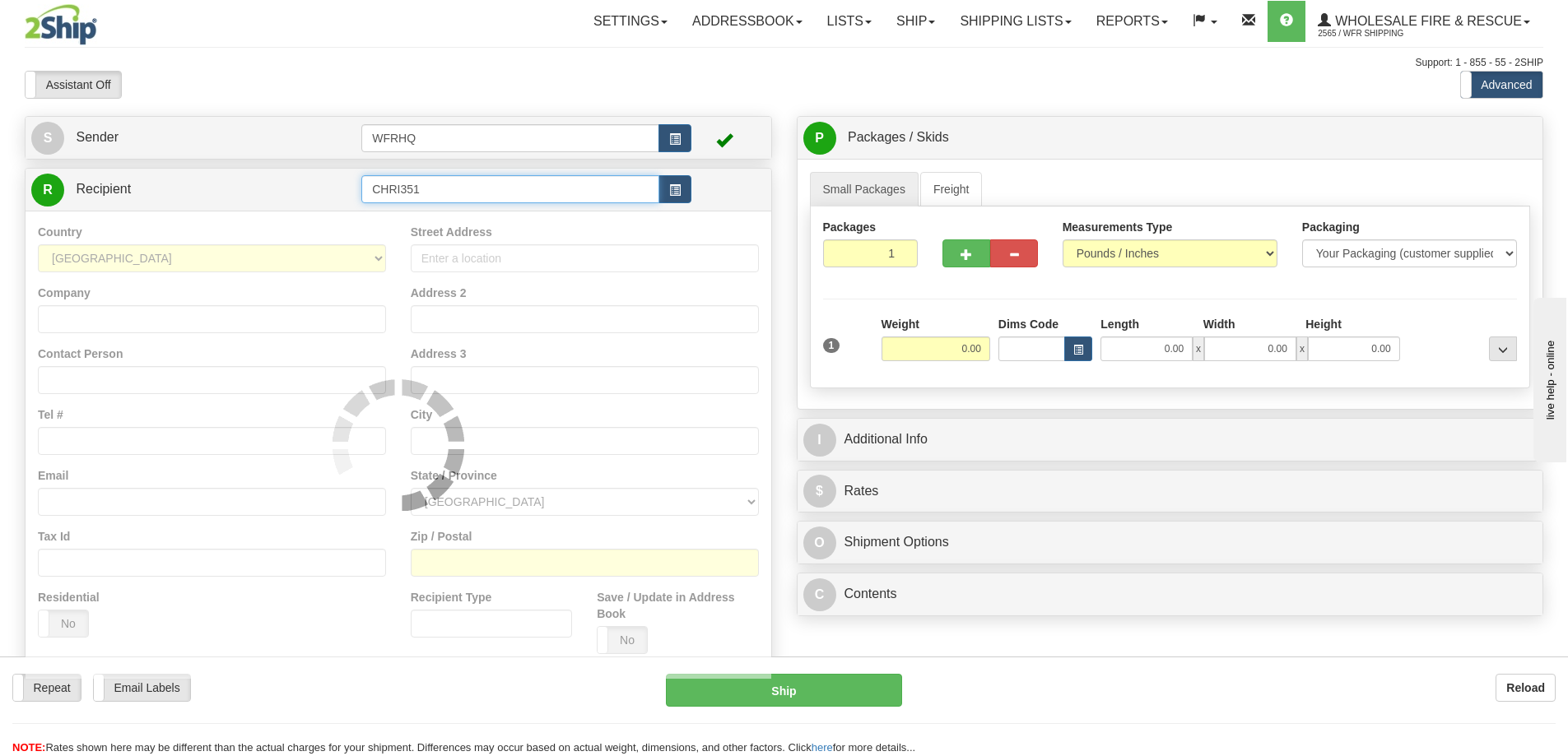
type input "CHRI351"
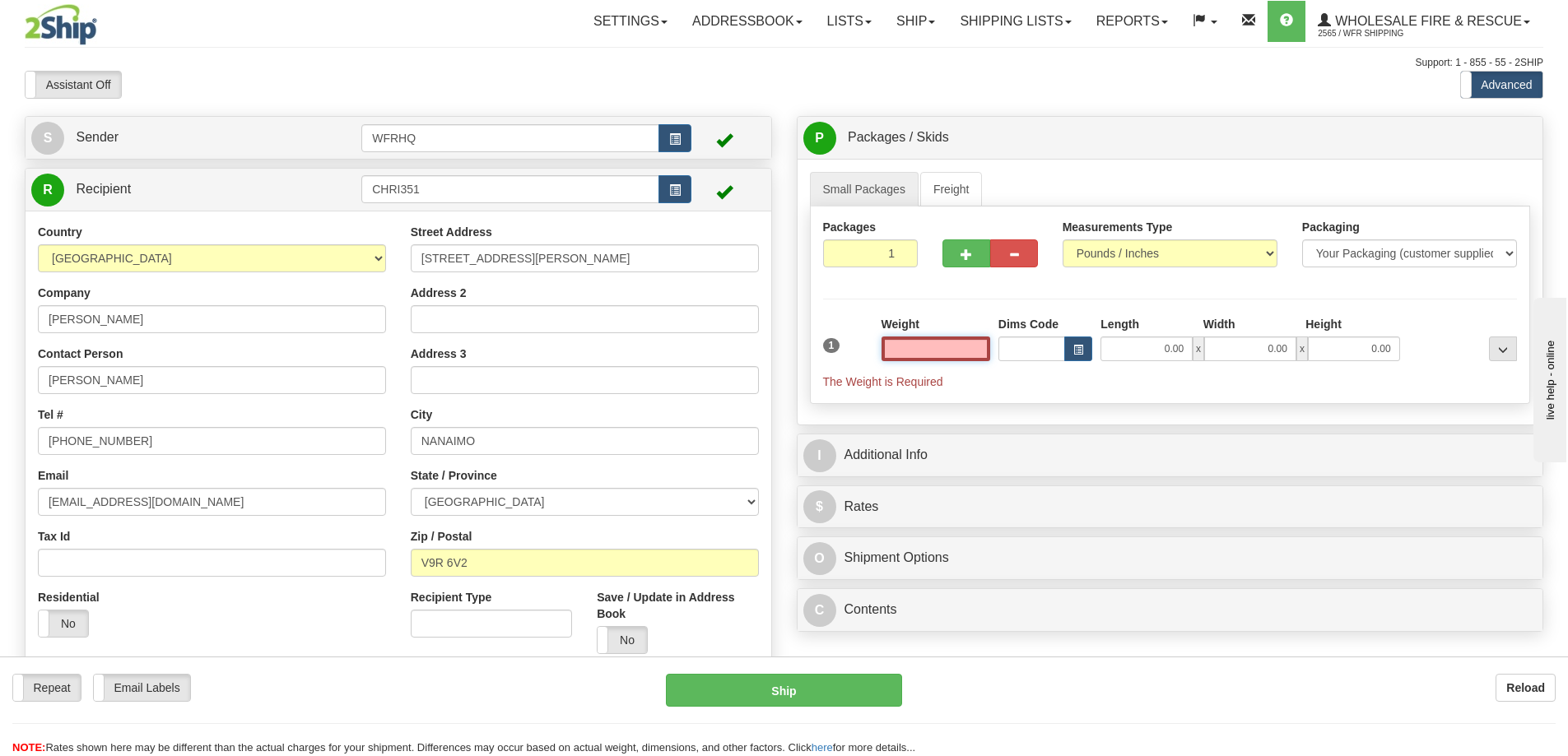
click at [918, 353] on input "text" at bounding box center [935, 349] width 108 height 25
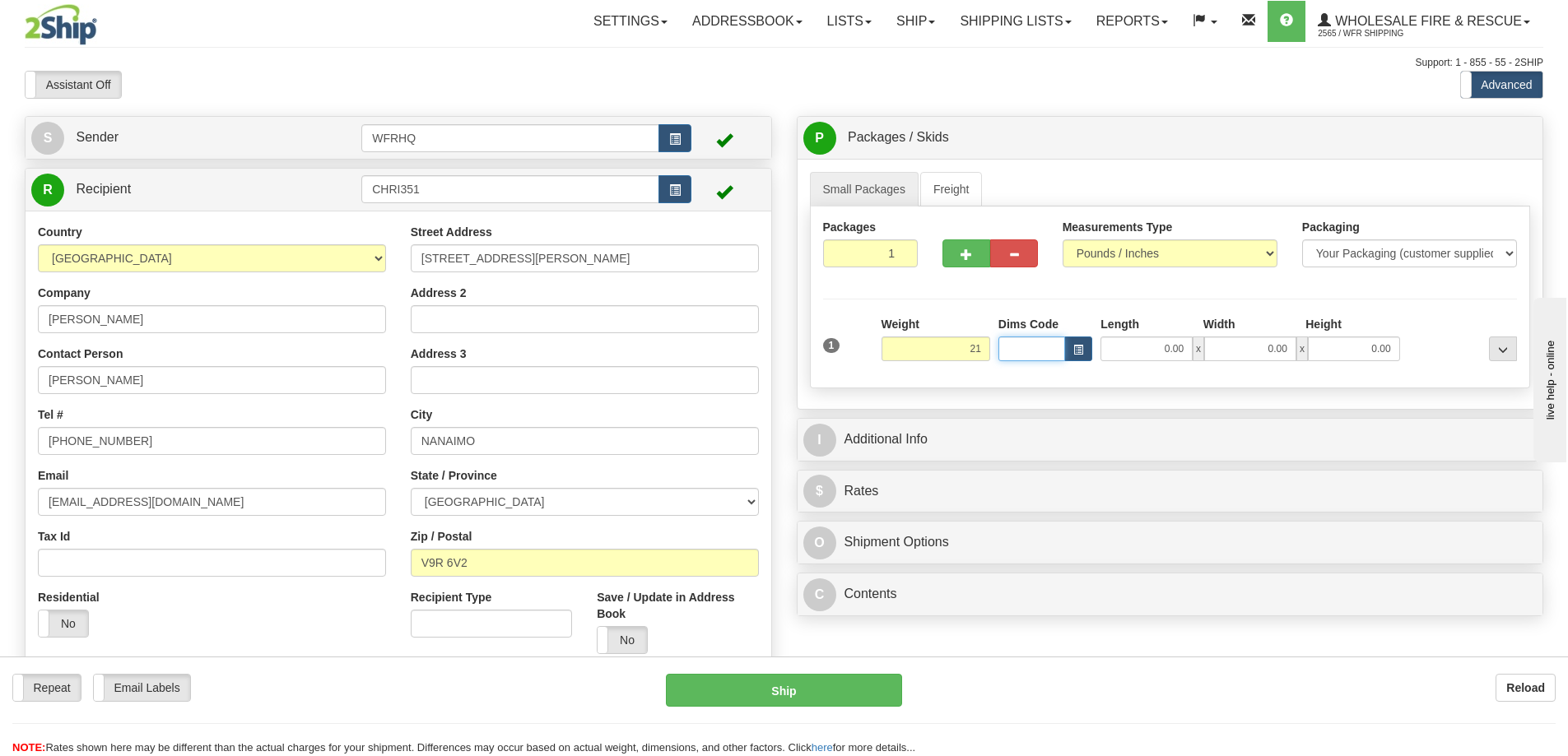
type input "21.00"
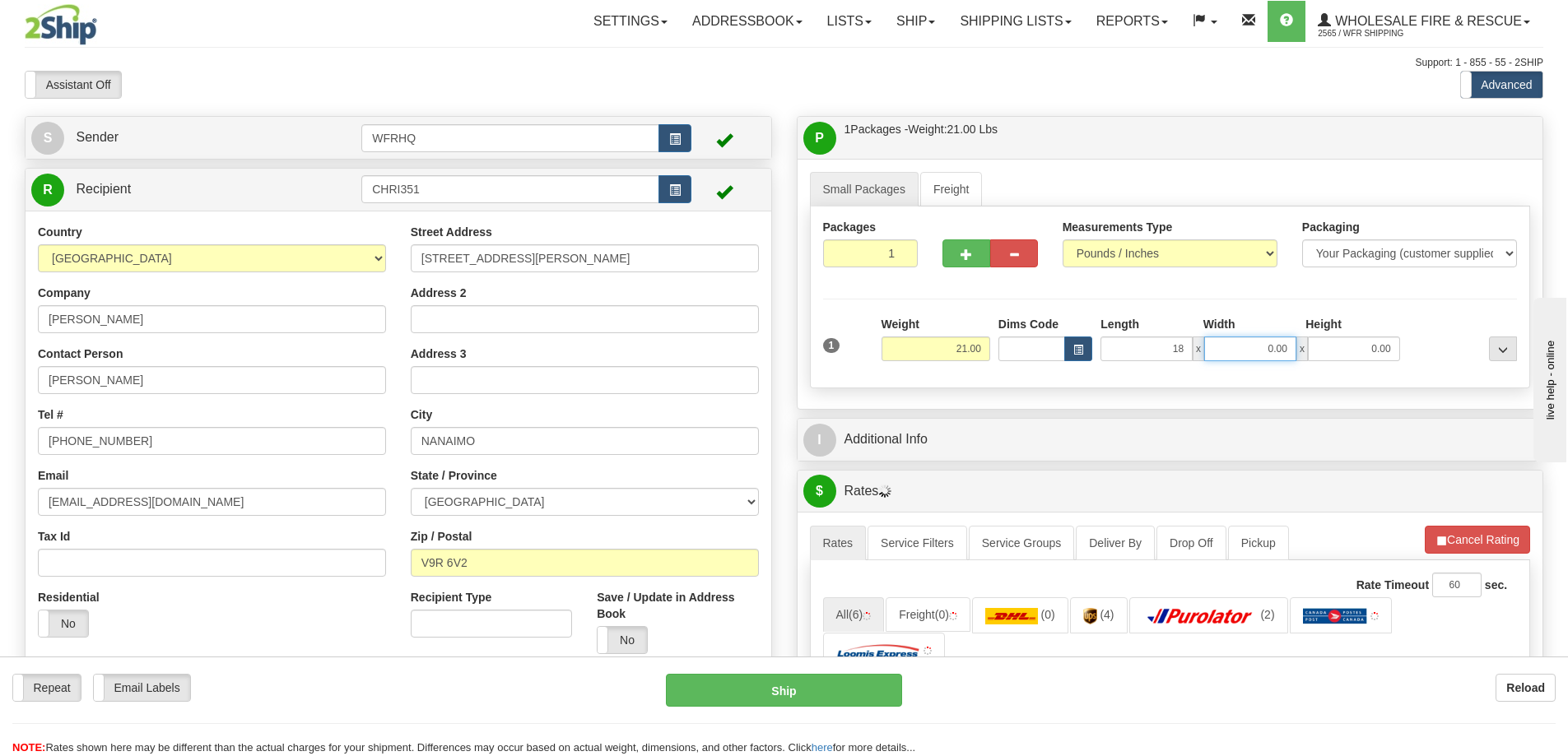
type input "18.00"
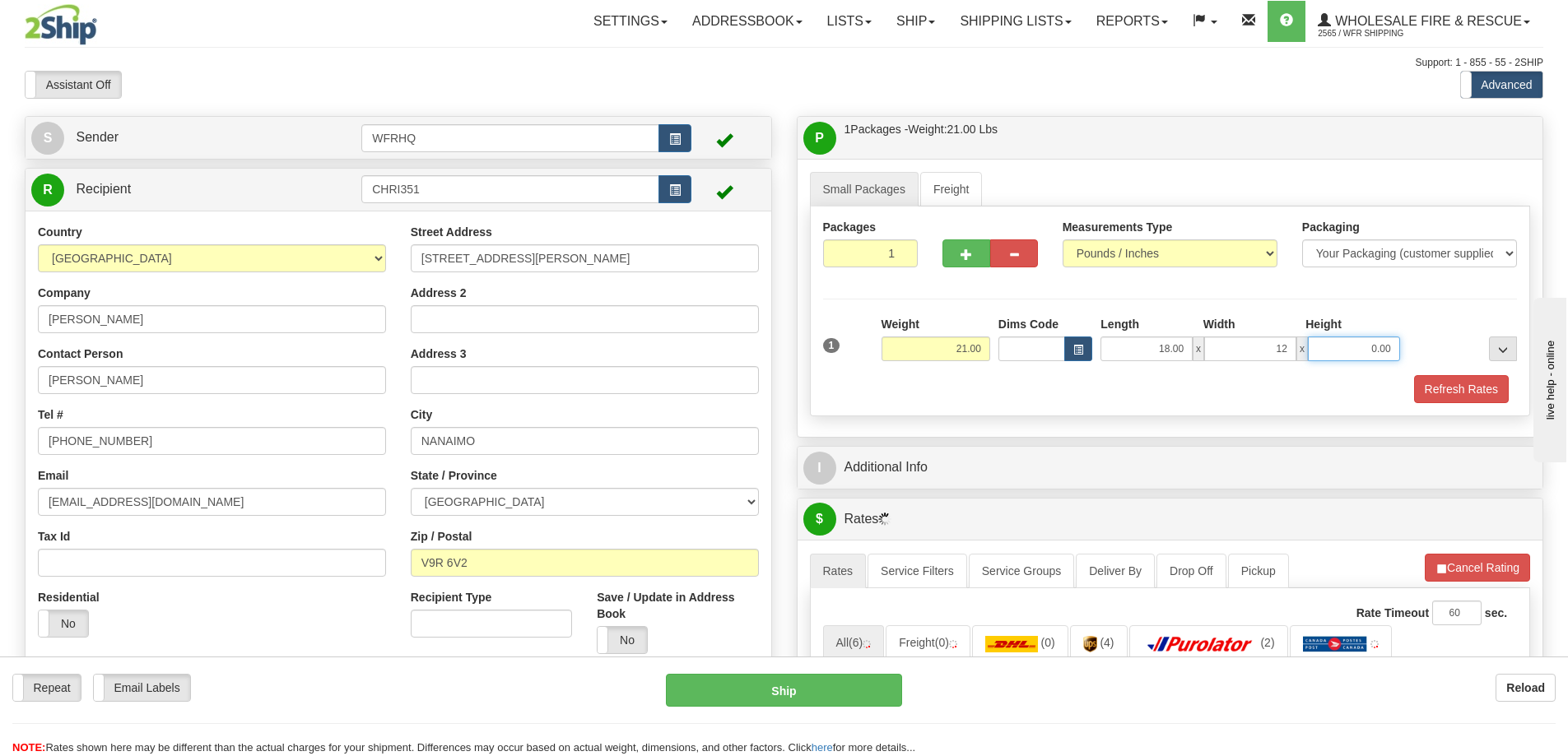
type input "12.00"
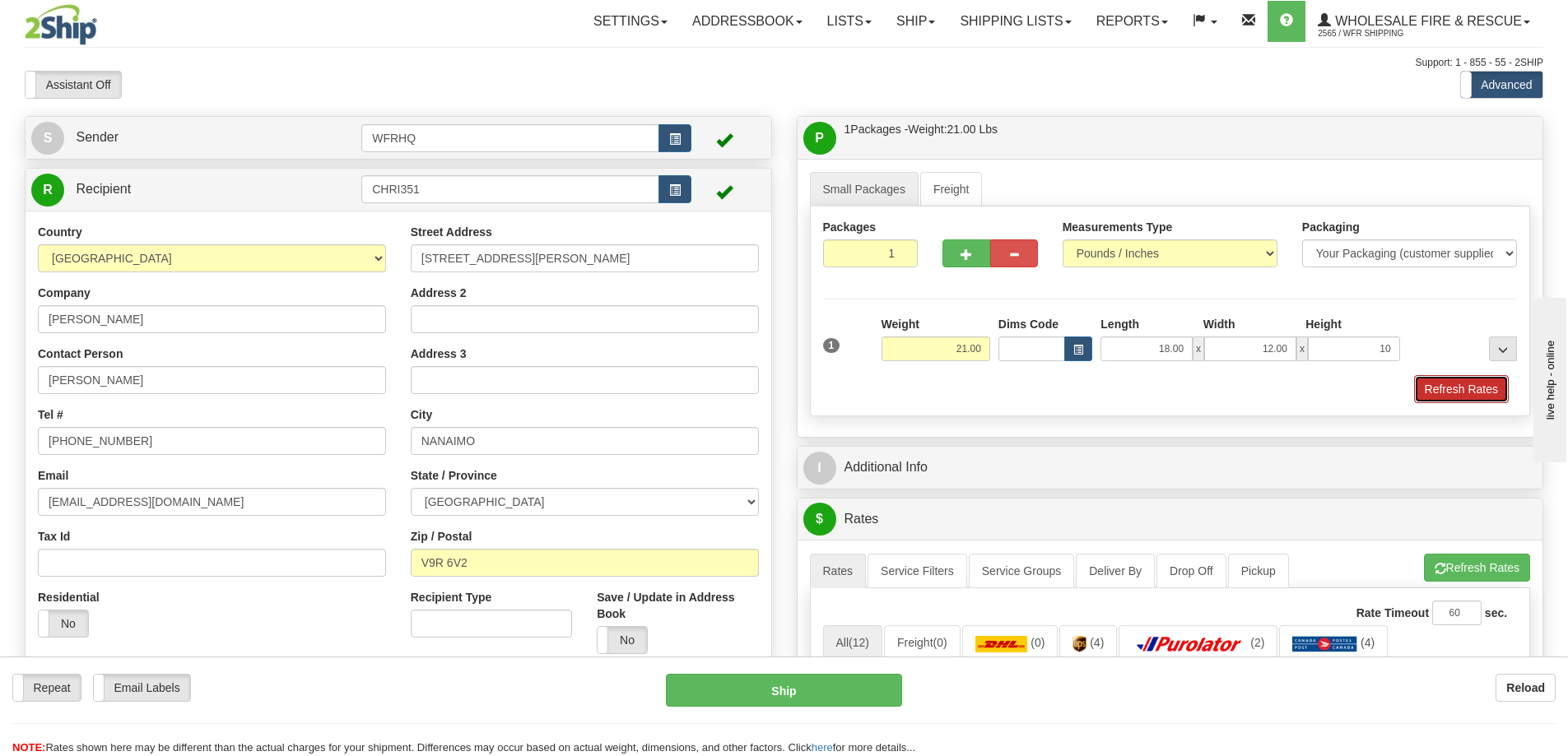
type input "10.00"
click at [1496, 393] on button "Refresh Rates" at bounding box center [1462, 389] width 94 height 28
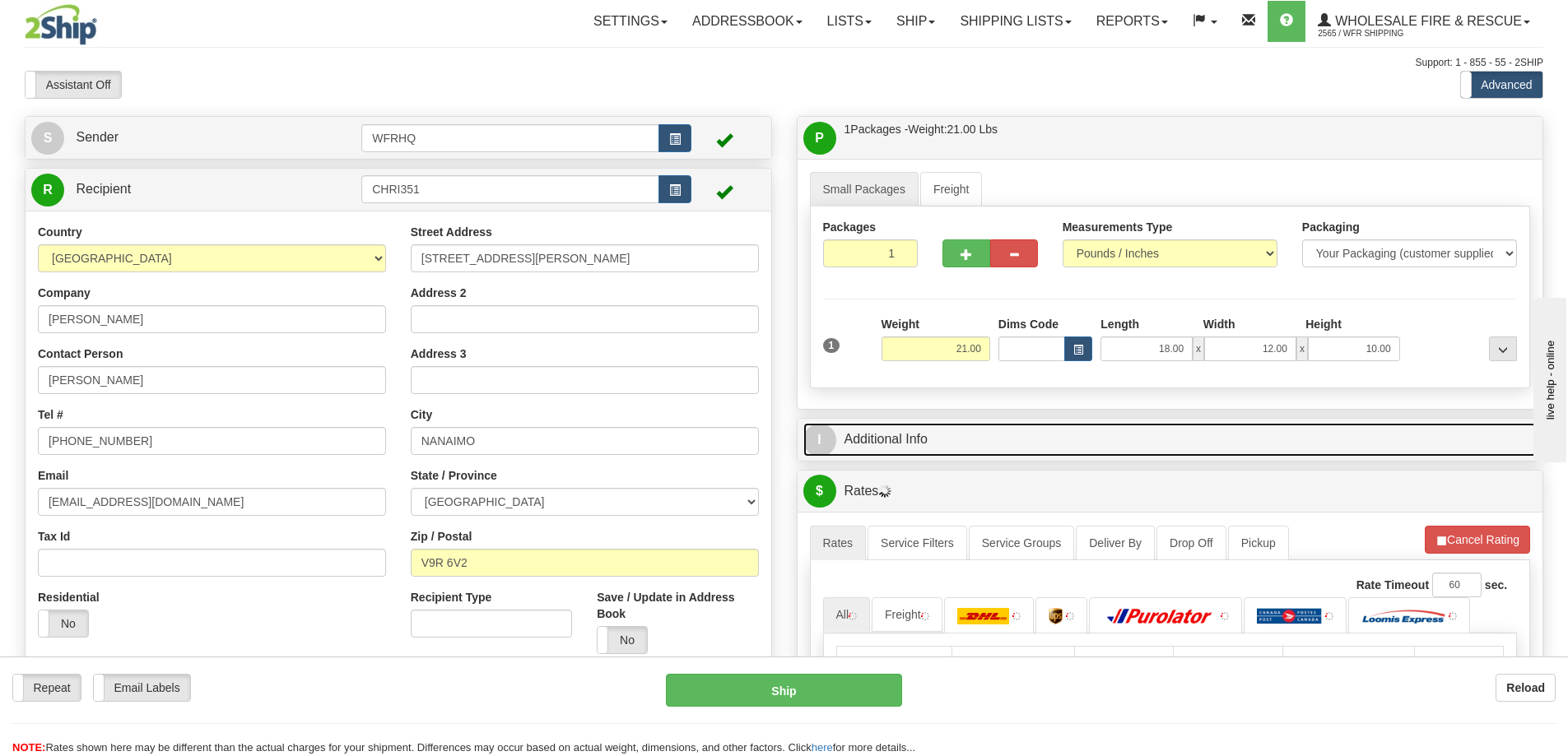
click at [1148, 454] on link "I Additional Info" at bounding box center [1170, 440] width 734 height 33
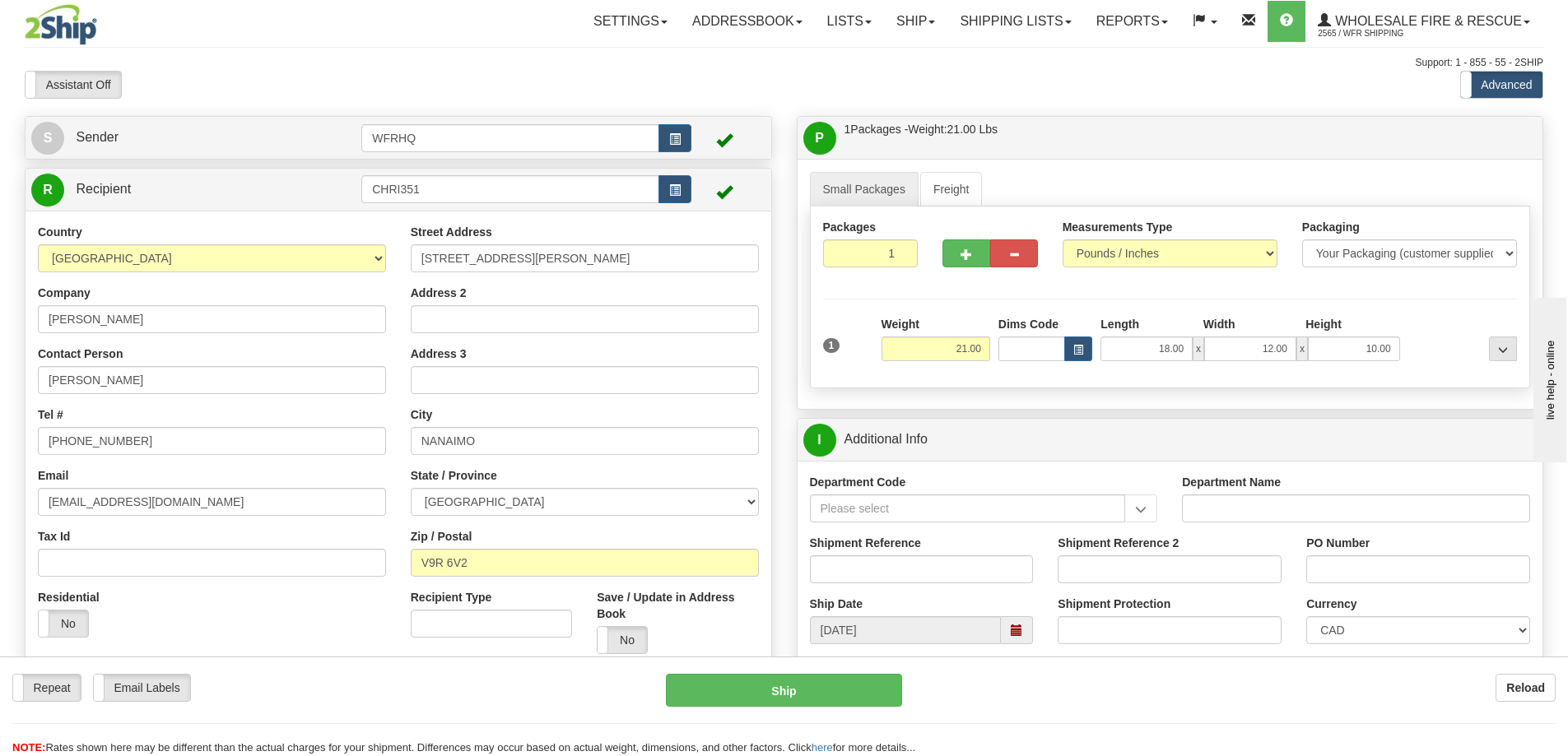
click at [880, 589] on div "Shipment Reference" at bounding box center [922, 565] width 249 height 61
click at [879, 576] on input "Shipment Reference" at bounding box center [922, 569] width 224 height 28
type input "S46781-30921"
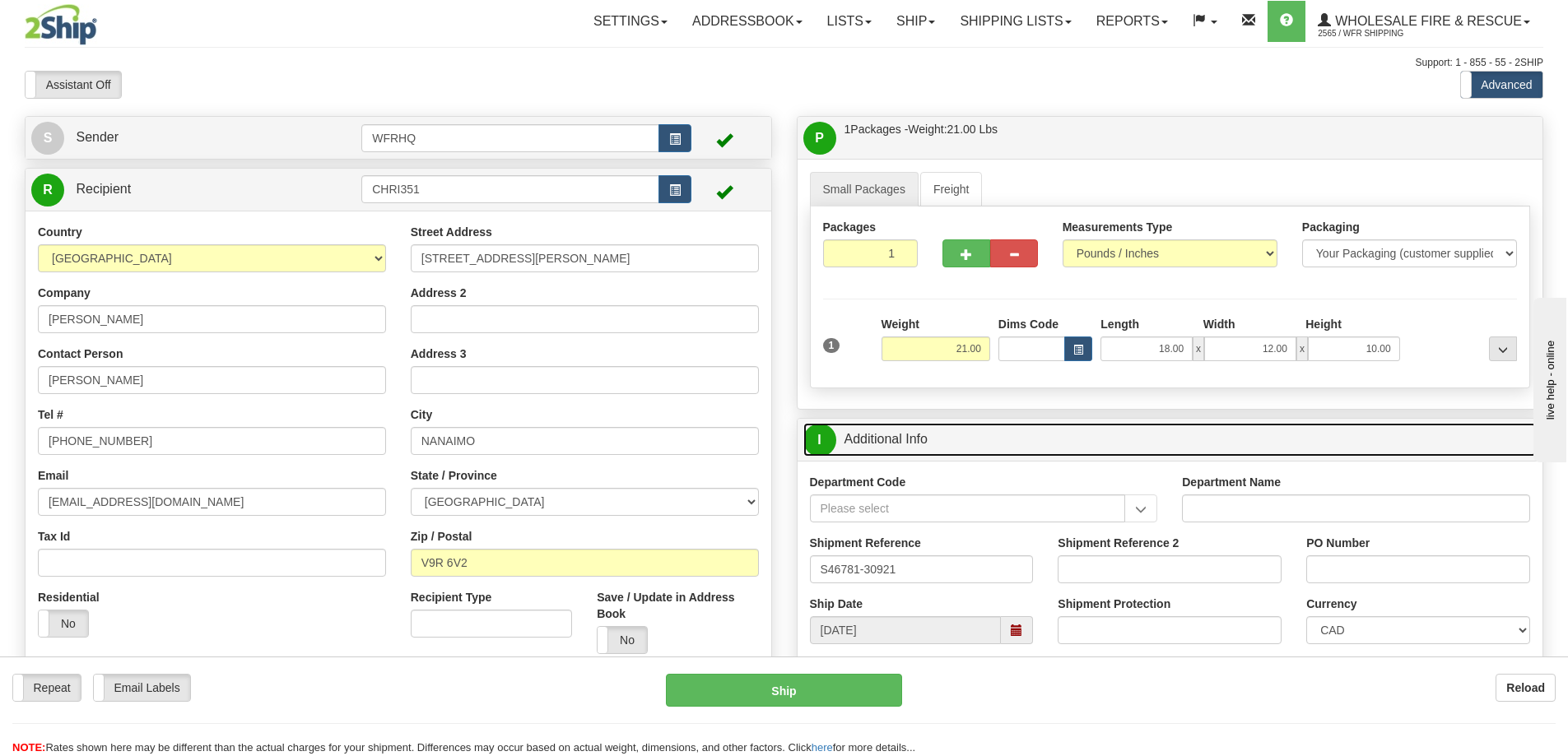
click at [1009, 450] on link "I Additional Info" at bounding box center [1170, 440] width 734 height 33
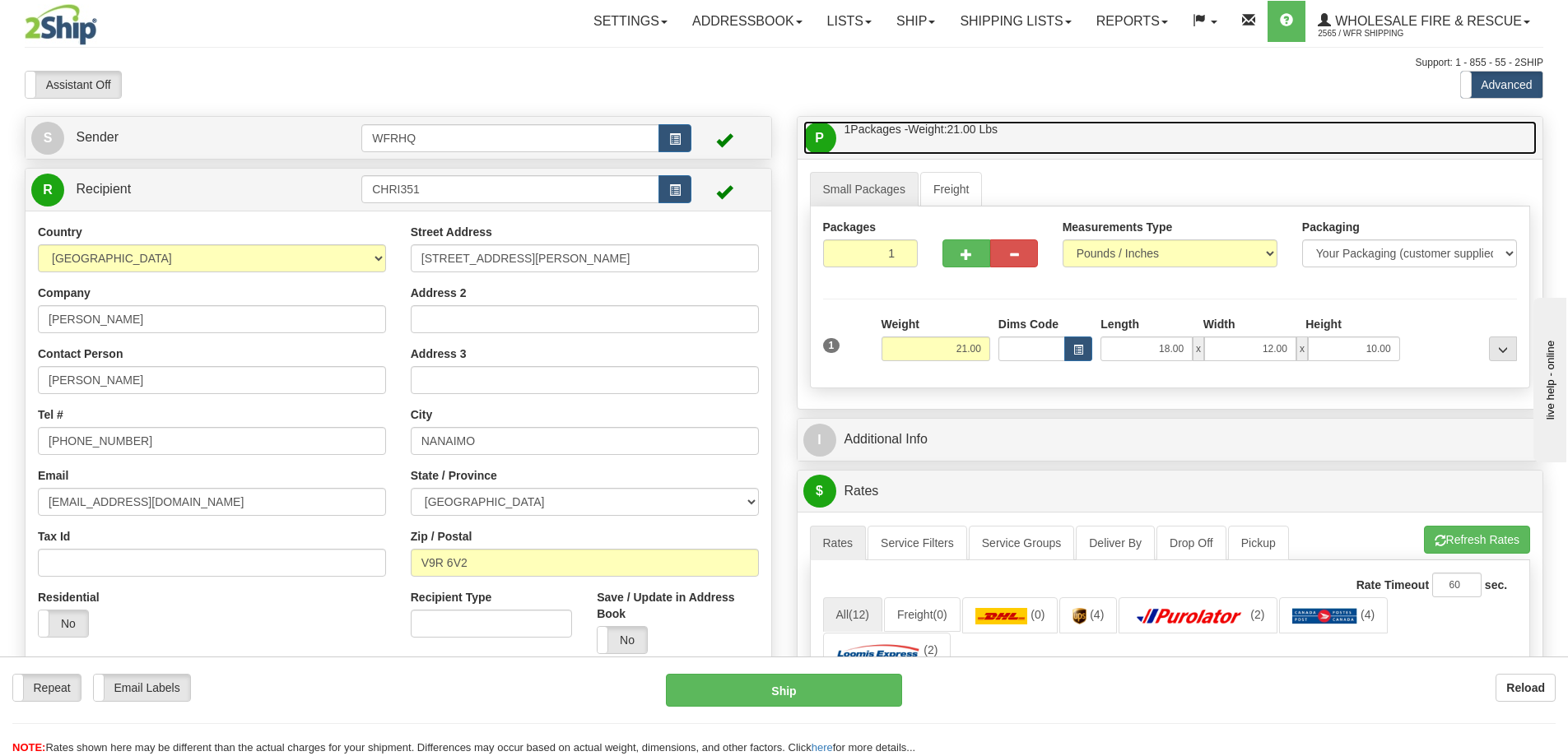
click at [1076, 130] on link "P Packages / Skids 1 Packages - Weight: 21.00 Lbs 1 Skids - Weight: NaN Lbs" at bounding box center [1170, 138] width 734 height 33
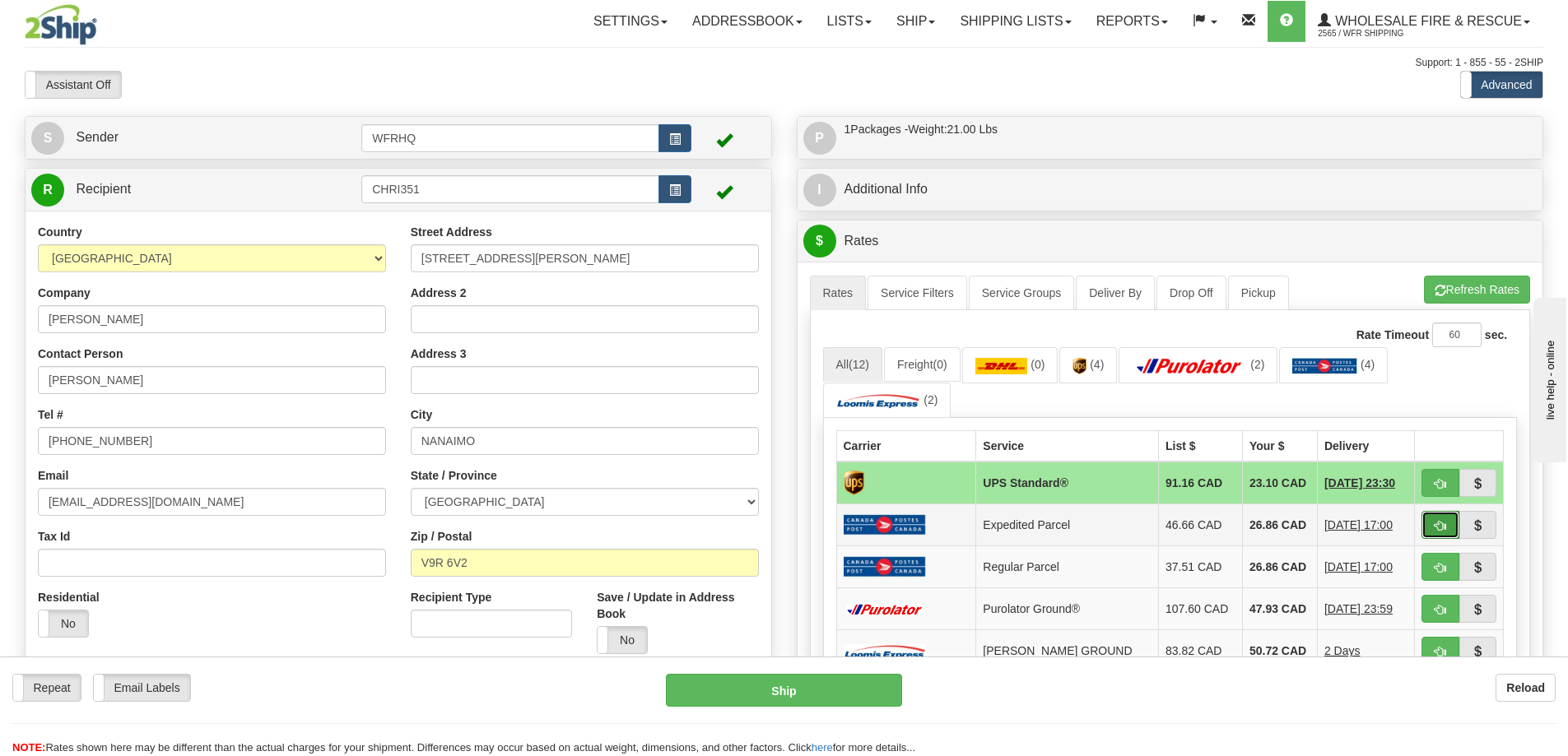
click at [1440, 526] on span "button" at bounding box center [1440, 527] width 11 height 11
type input "DOM.EP"
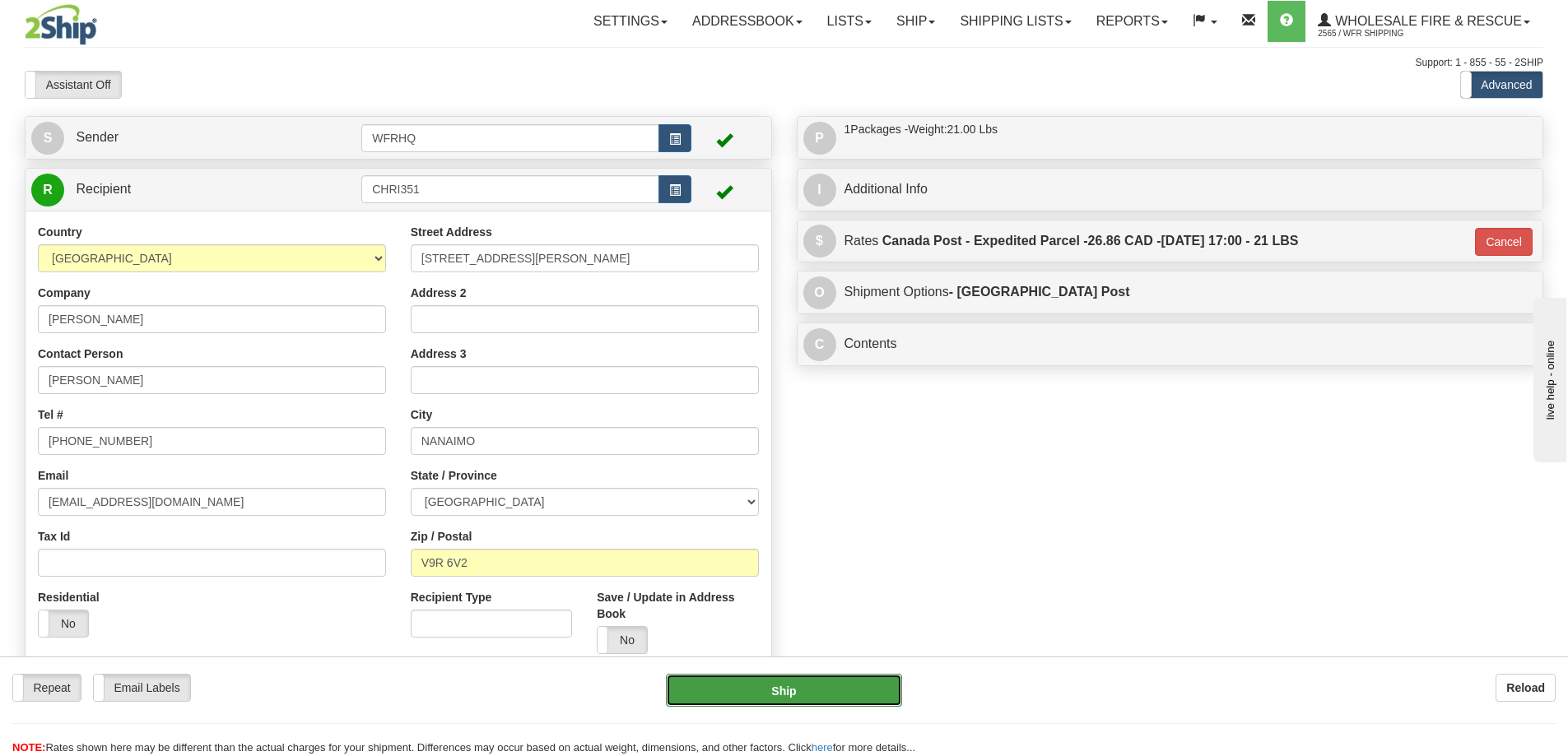
click at [784, 688] on button "Ship" at bounding box center [783, 690] width 236 height 33
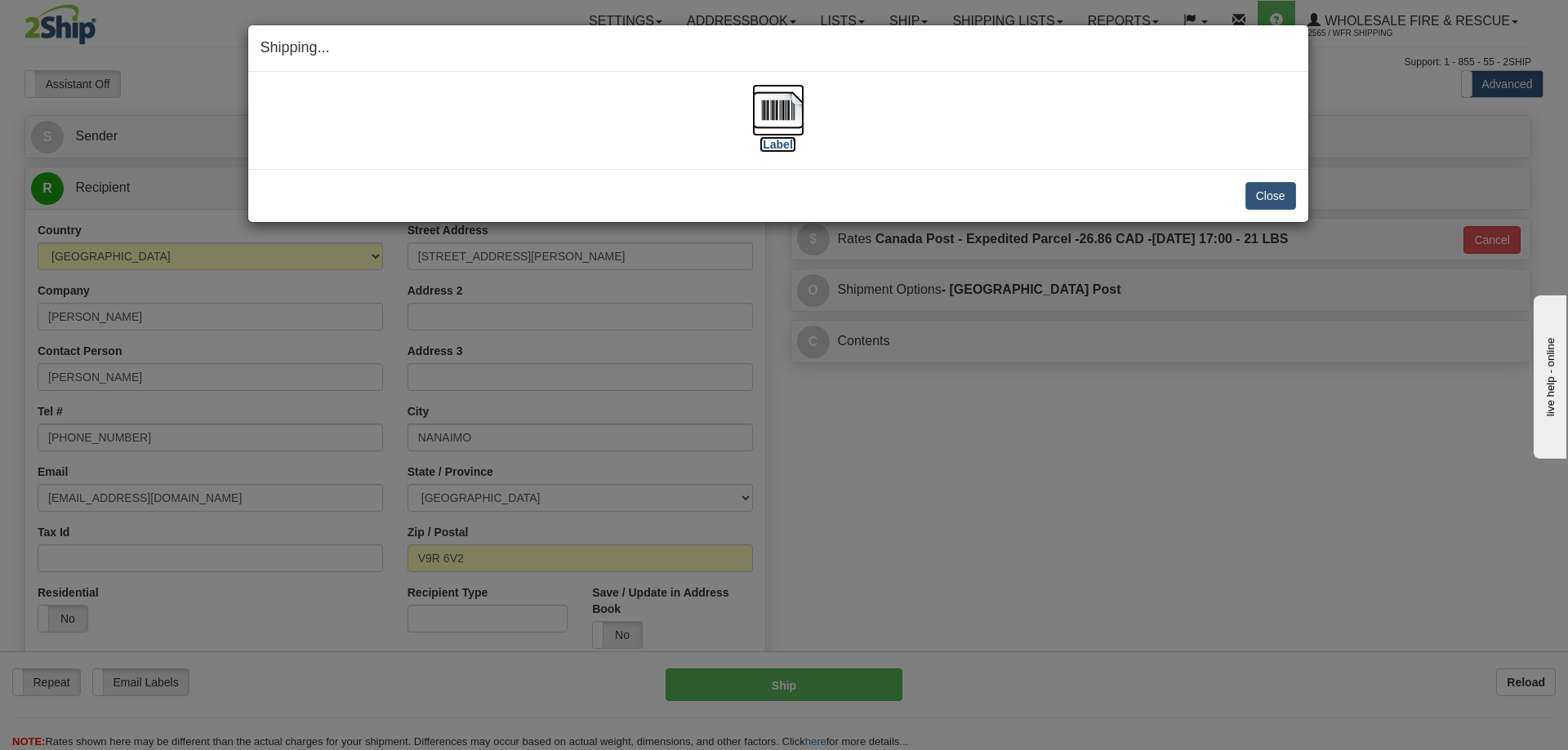
click at [772, 104] on img at bounding box center [778, 110] width 52 height 52
click at [1292, 189] on button "Close" at bounding box center [1270, 196] width 51 height 28
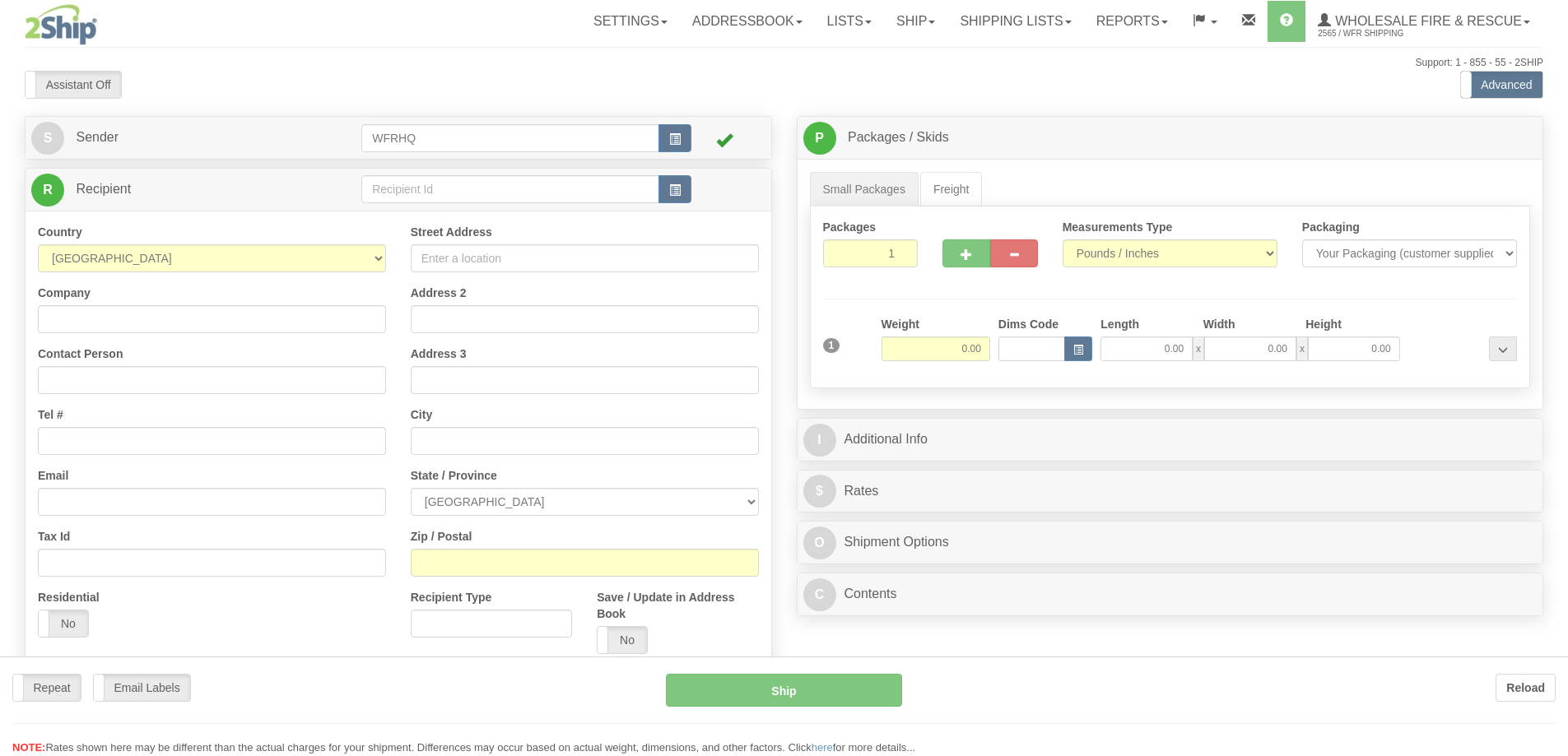
click at [554, 182] on div at bounding box center [784, 378] width 1568 height 756
click at [548, 185] on div "Toggle navigation Settings Shipping Preferences Fields Preferences New" at bounding box center [784, 437] width 1568 height 874
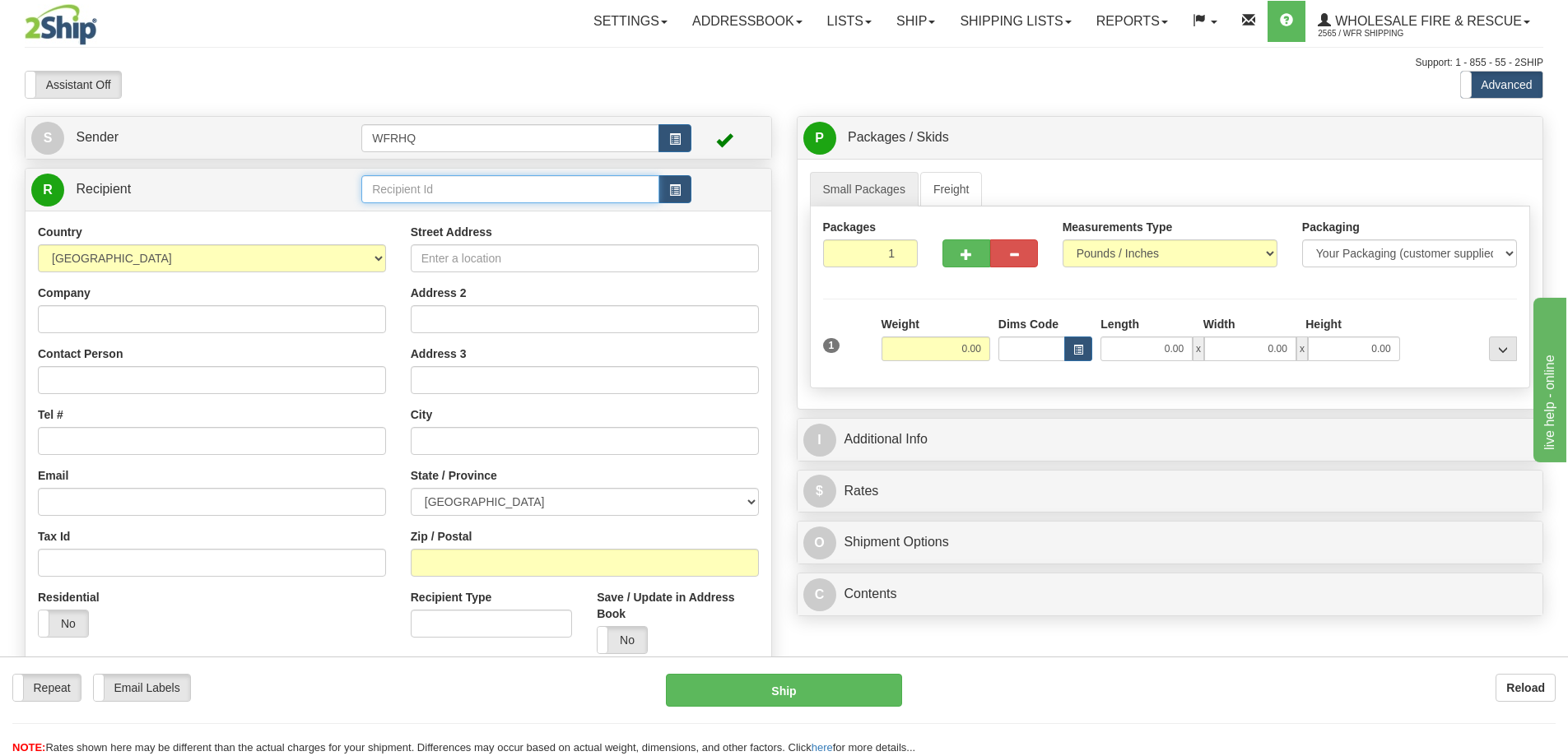
click at [543, 187] on input "text" at bounding box center [510, 189] width 298 height 28
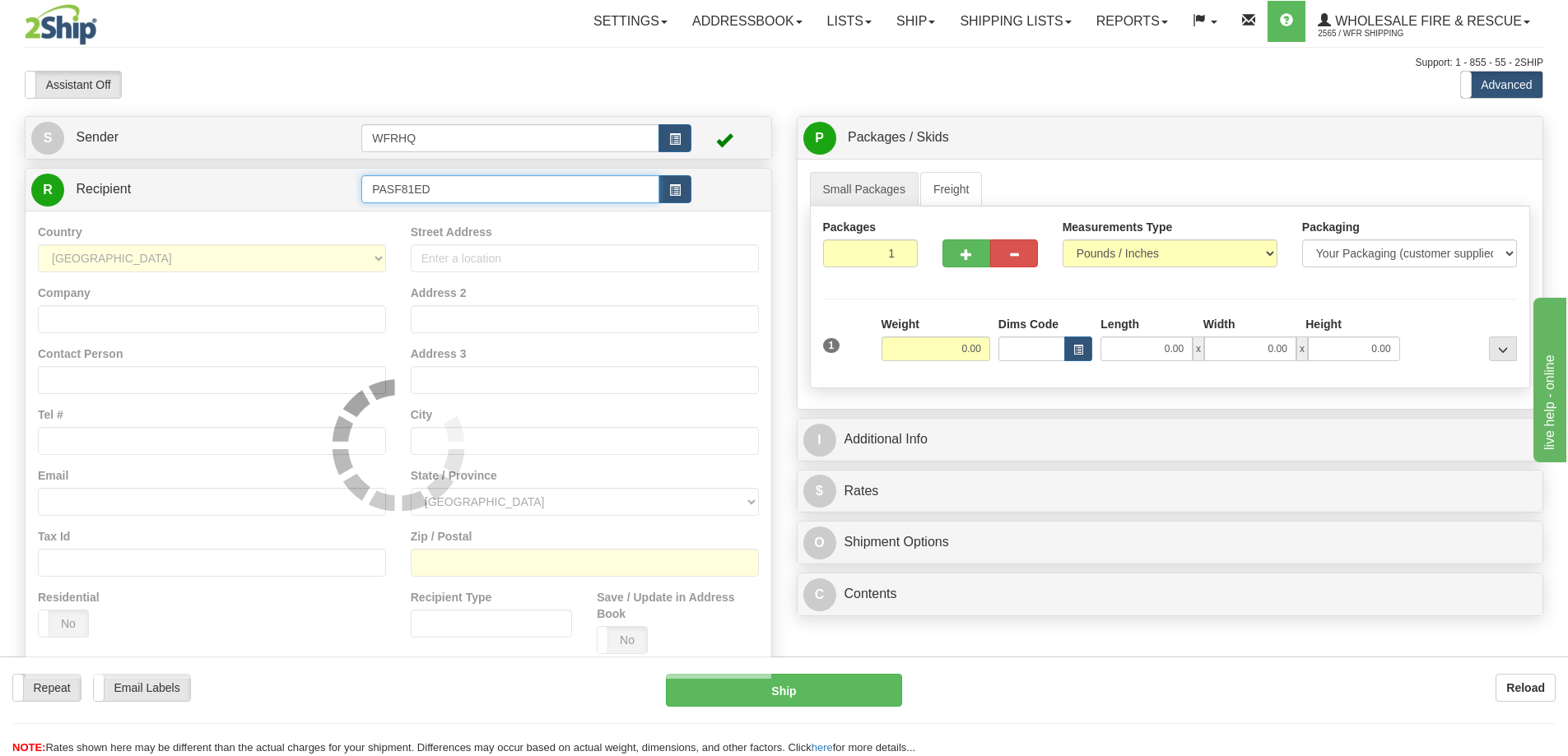
type input "PASF81ED"
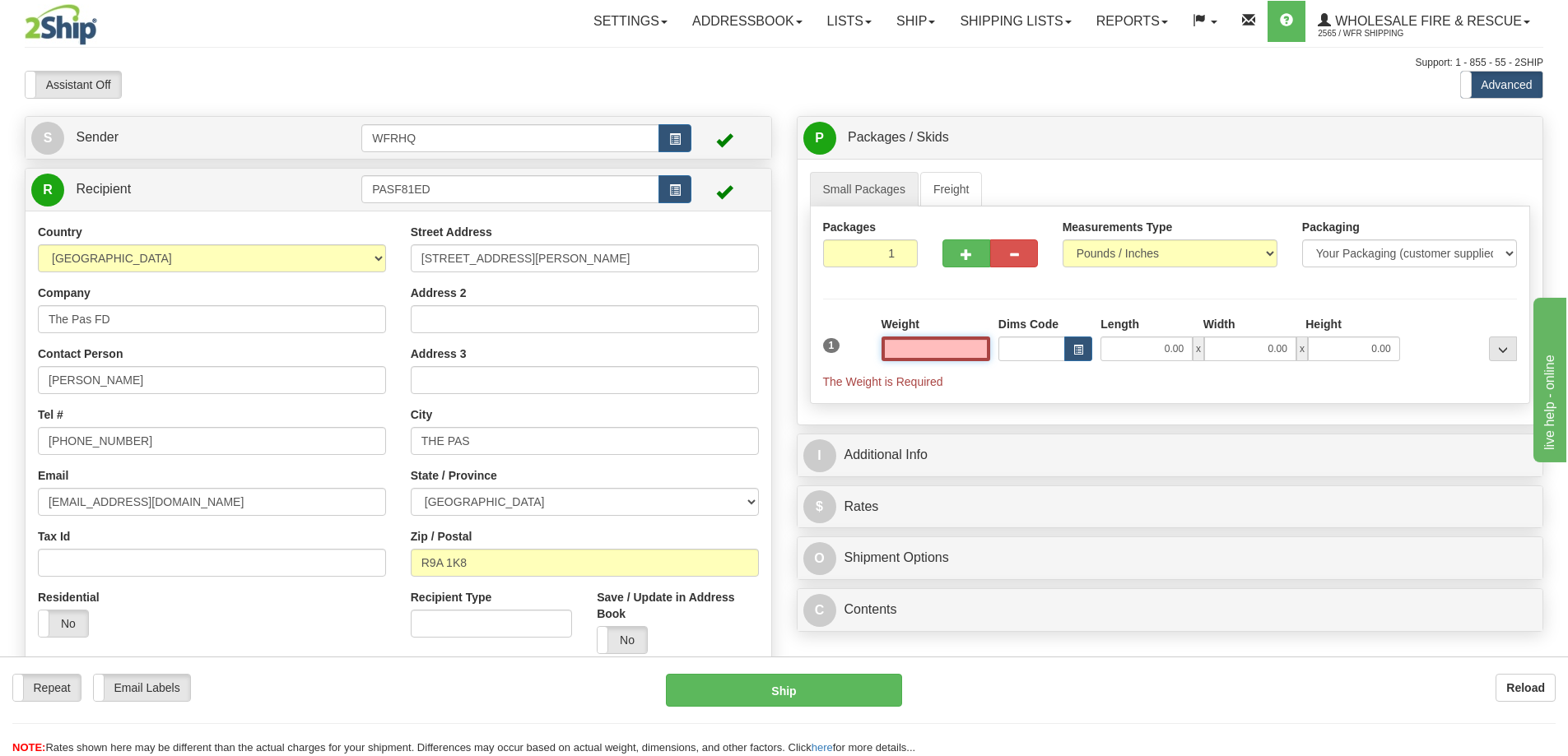
click at [914, 351] on input "text" at bounding box center [935, 349] width 108 height 25
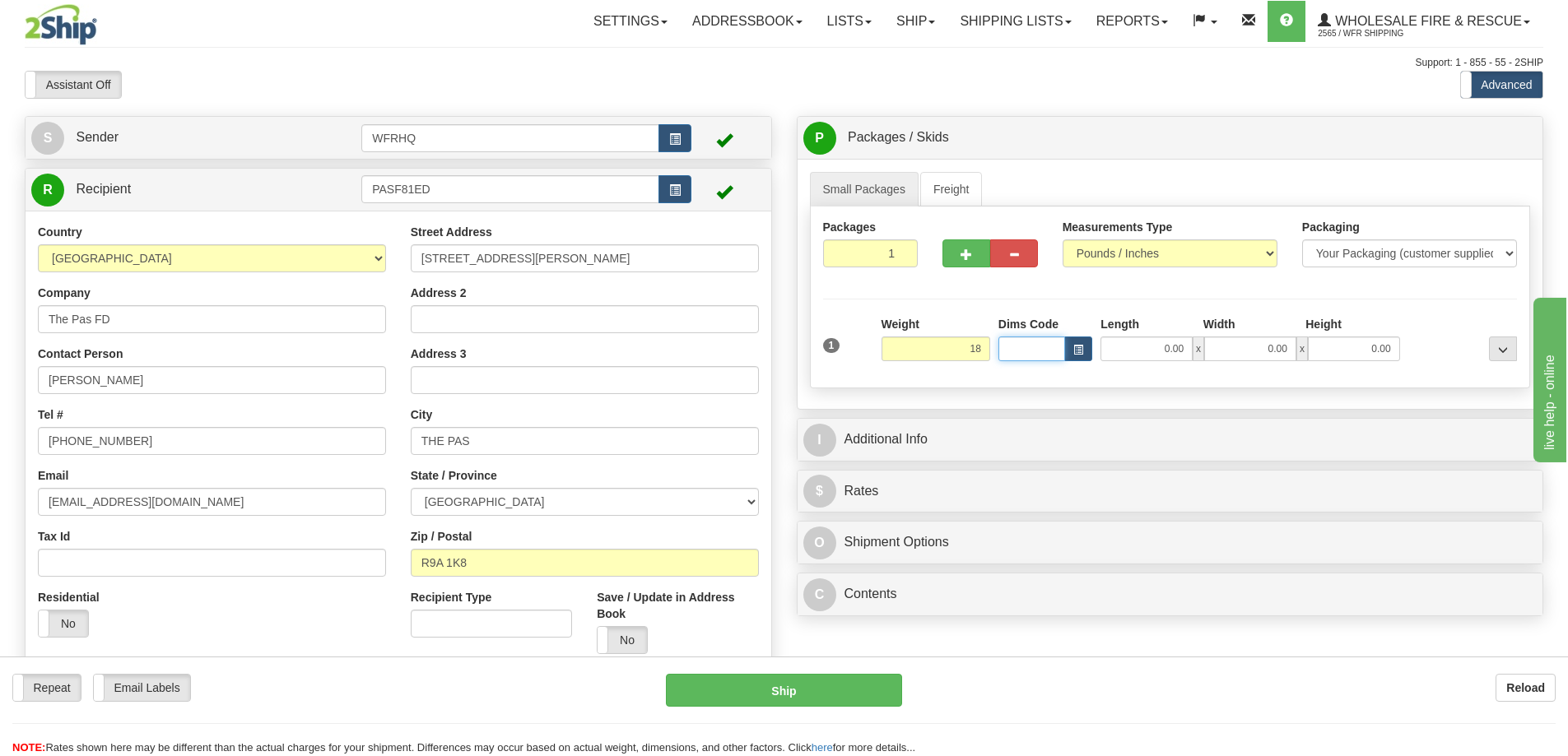
type input "18.00"
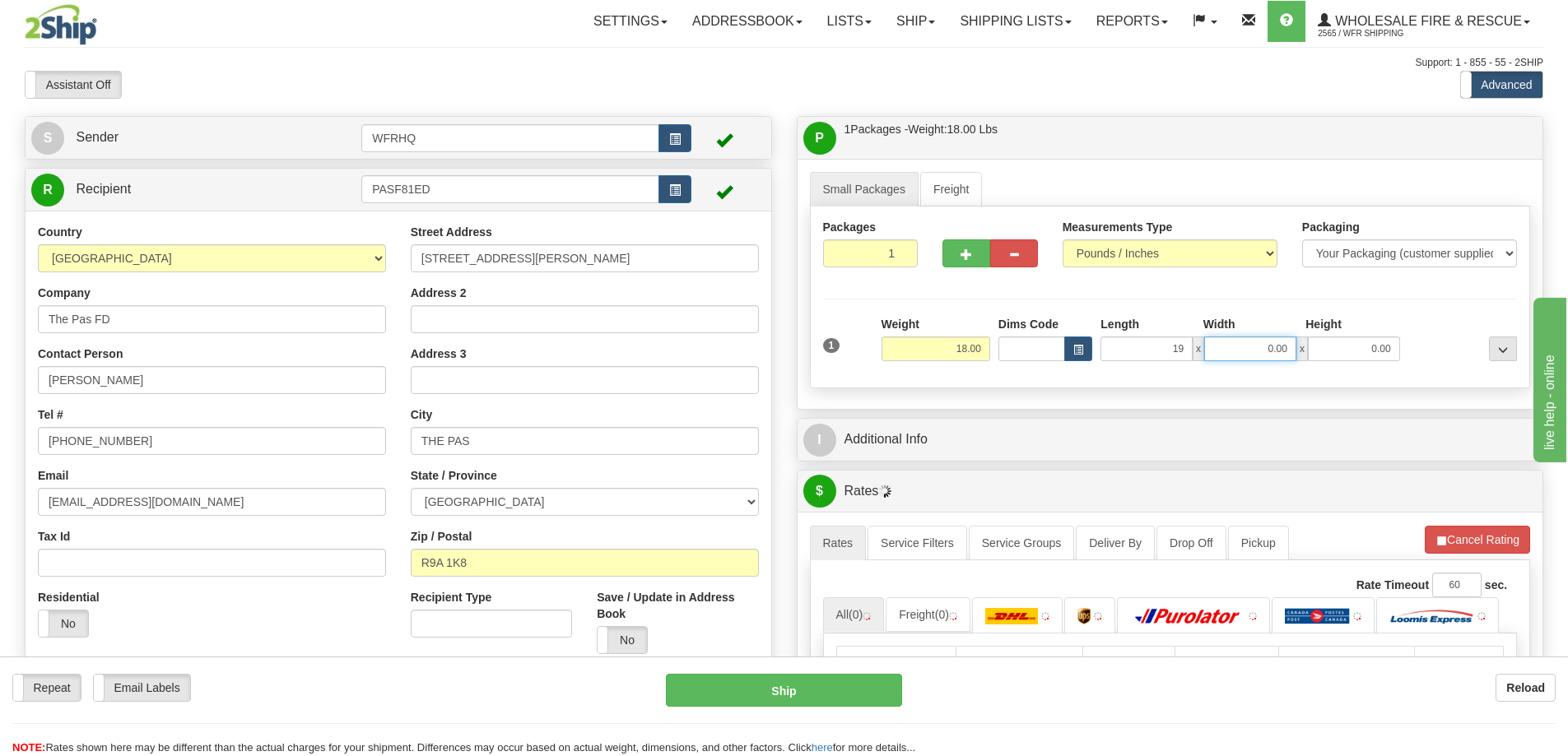
type input "19.00"
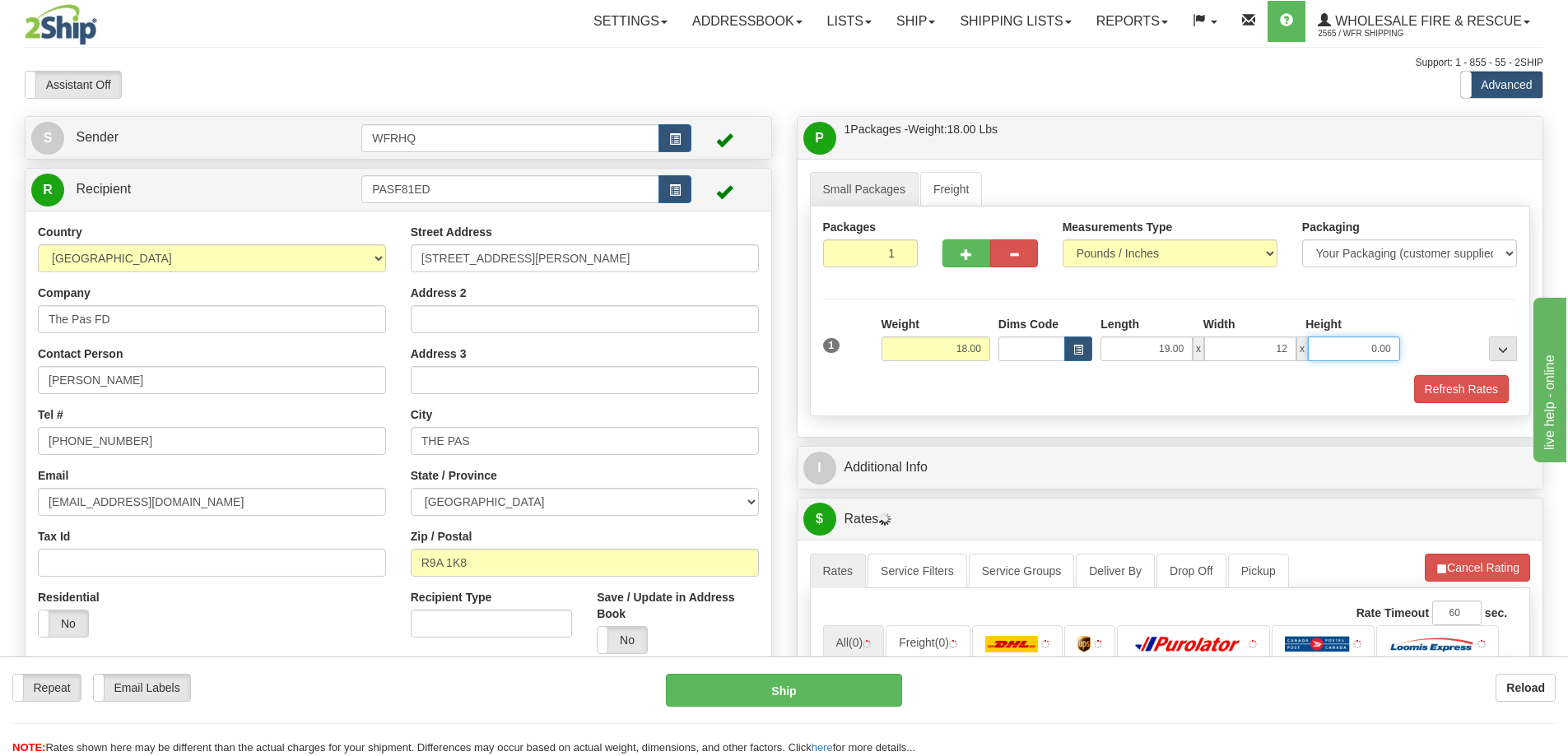
type input "12.00"
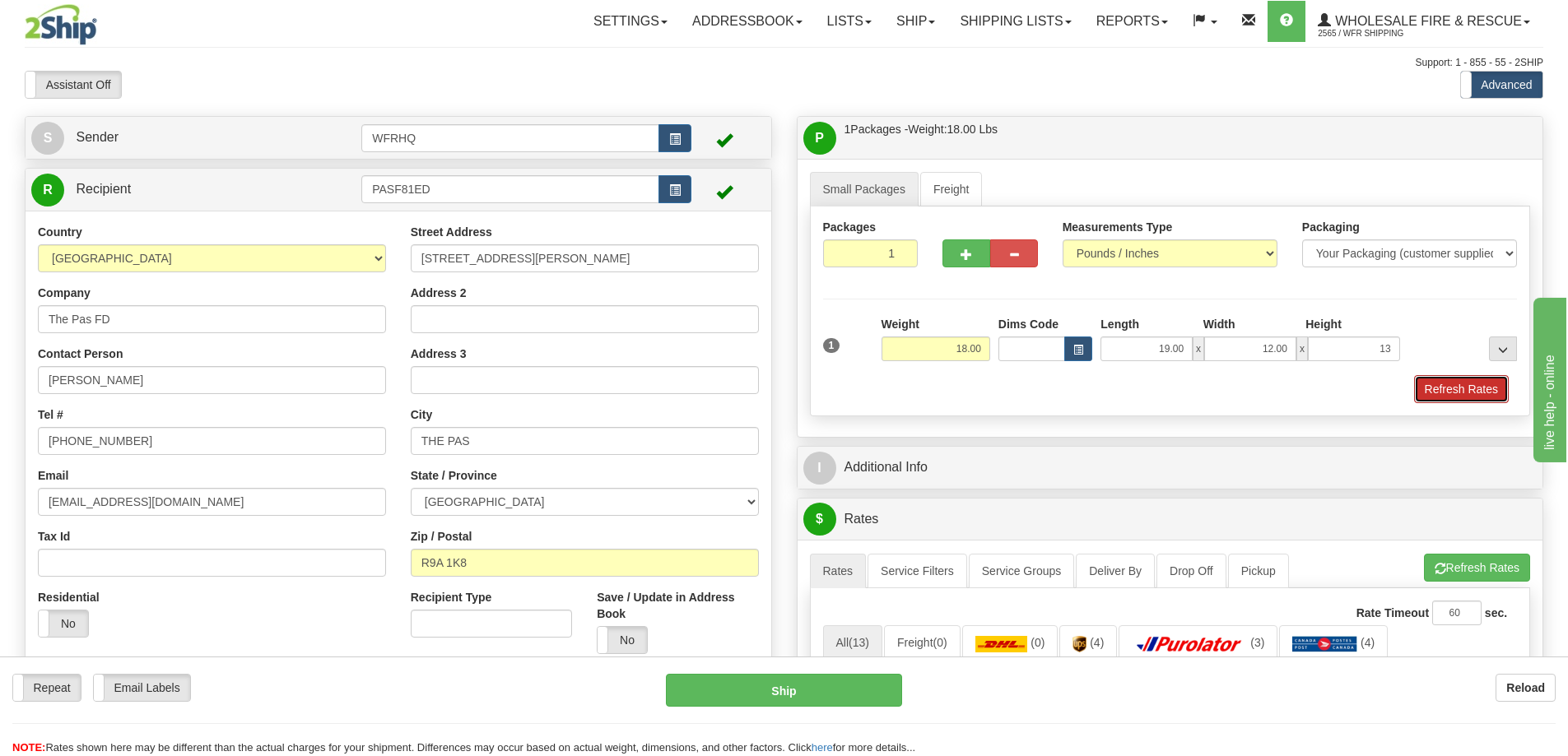
type input "13.00"
click at [1476, 394] on button "Refresh Rates" at bounding box center [1462, 389] width 94 height 28
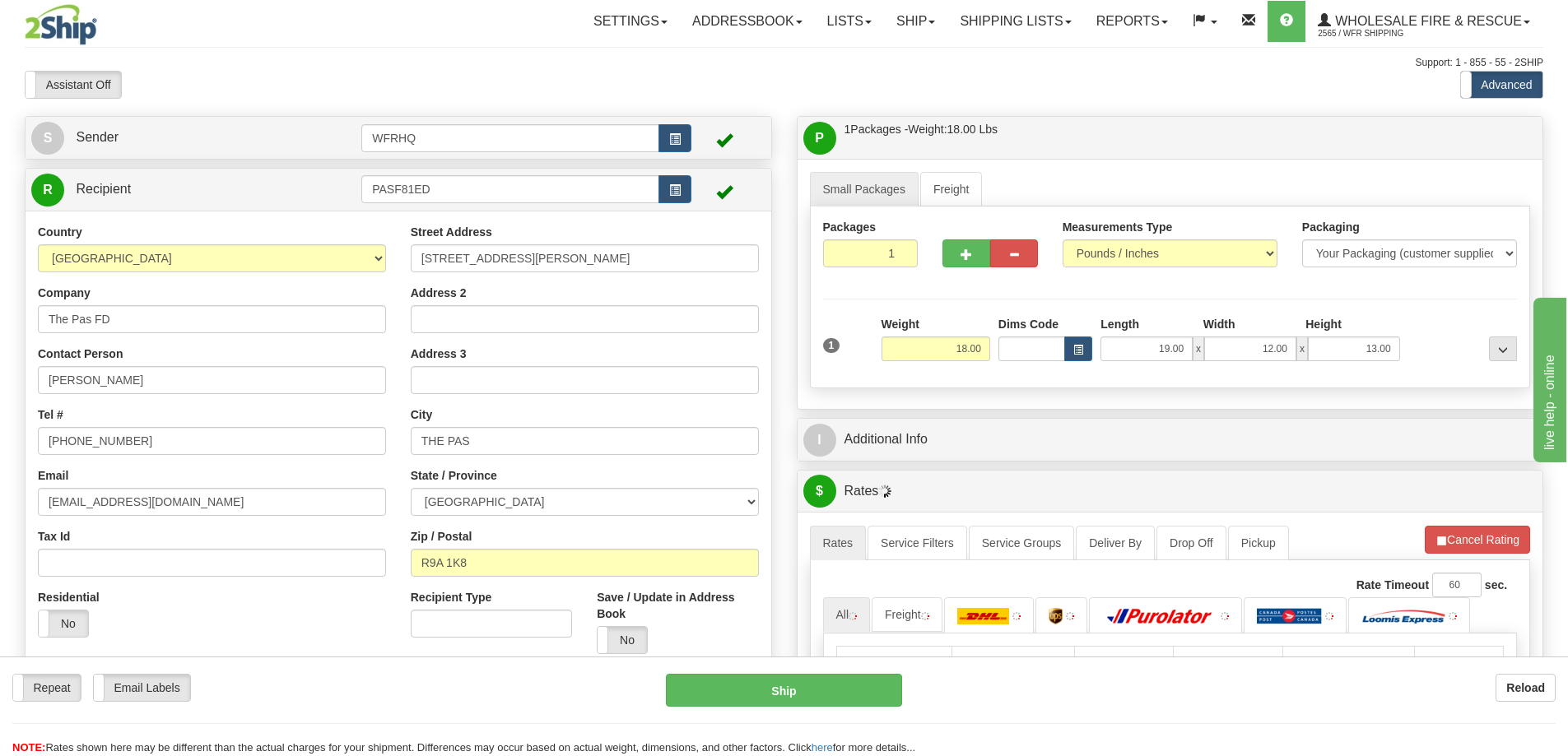
click at [1027, 420] on div "I Additional Info" at bounding box center [1171, 440] width 746 height 42
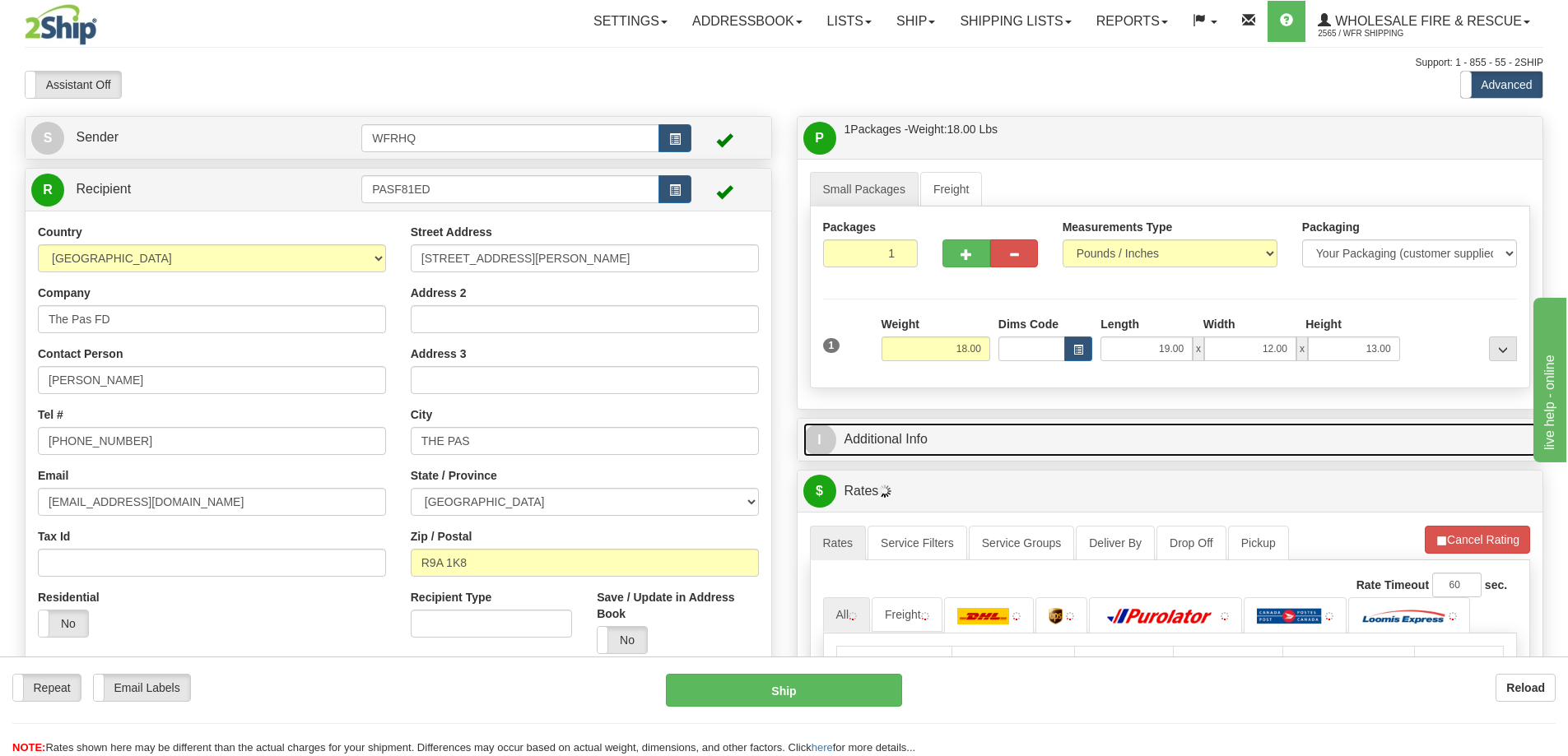
click at [1006, 439] on link "I Additional Info" at bounding box center [1170, 440] width 734 height 33
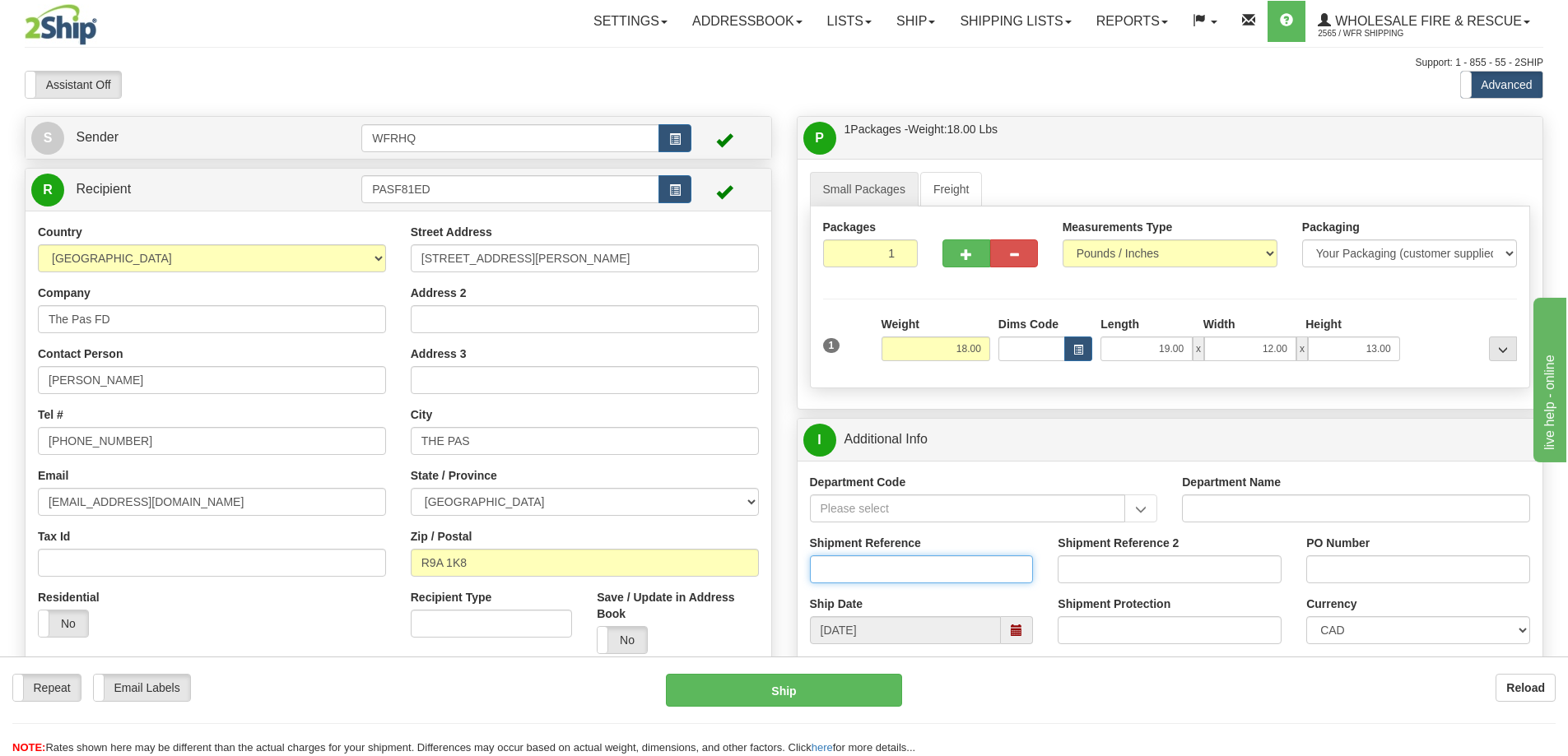
click at [867, 572] on input "Shipment Reference" at bounding box center [922, 569] width 224 height 28
type input "S46408-30643"
type input "1"
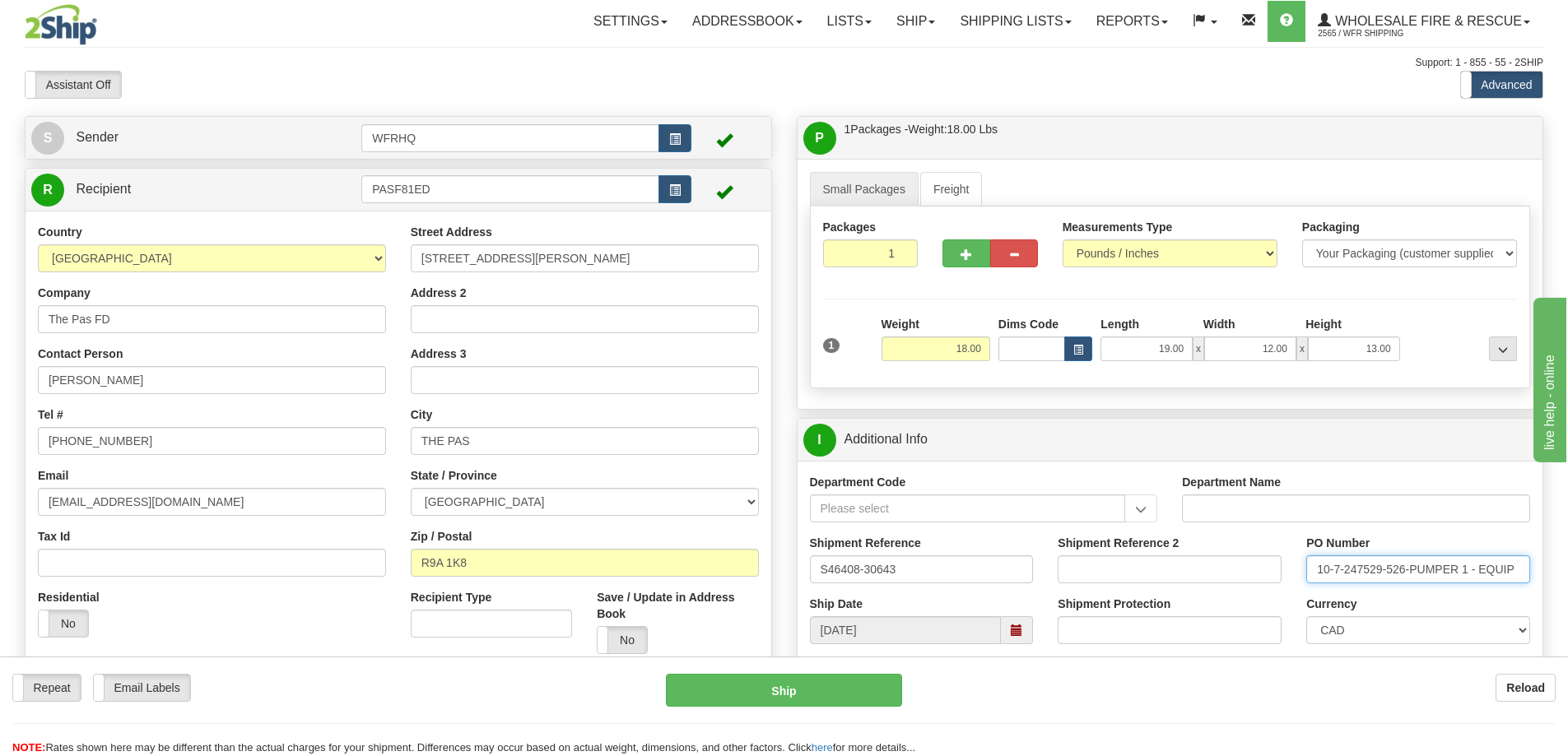
type input "10-7-247529-526-PUMPER 1 - EQUIP"
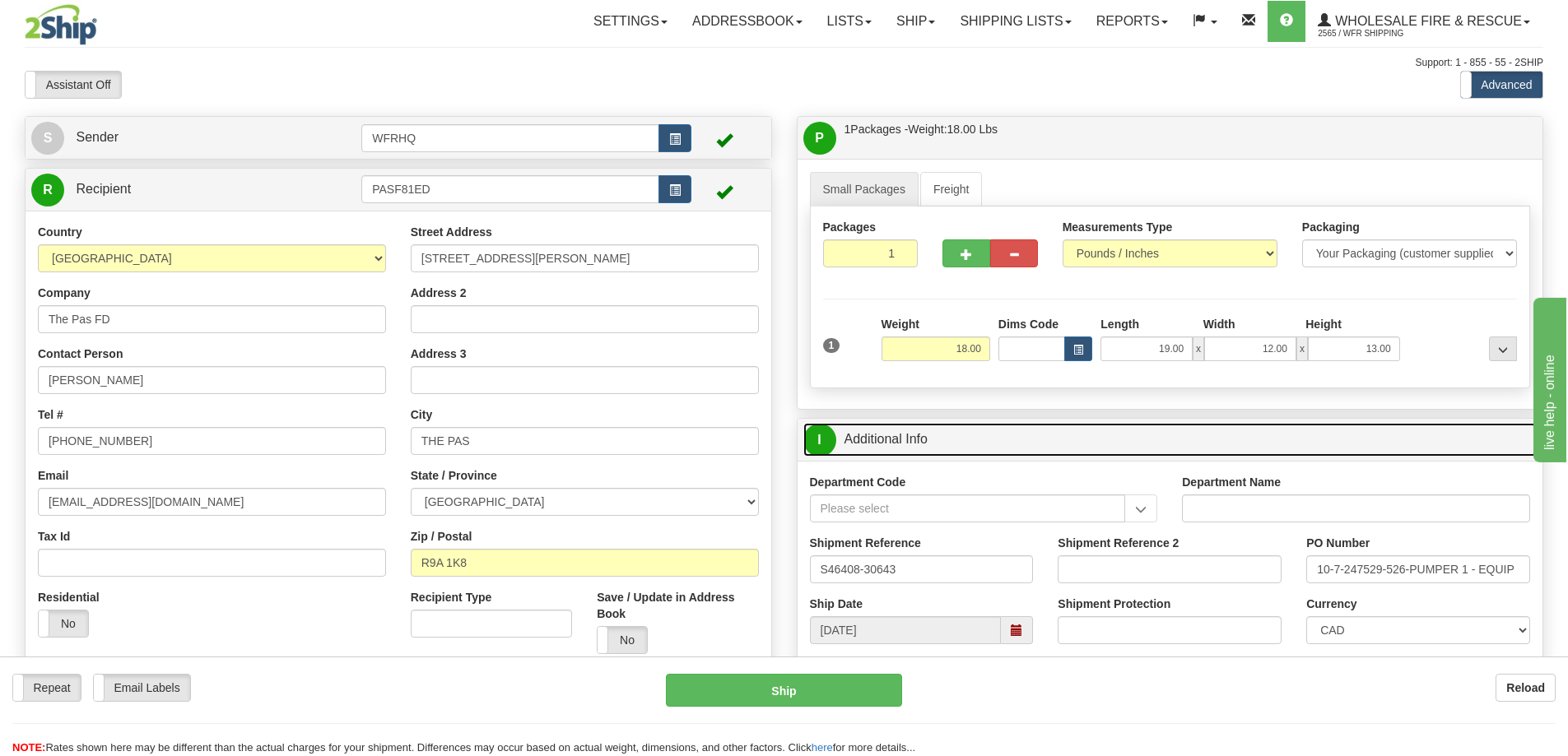
drag, startPoint x: 1021, startPoint y: 449, endPoint x: 1052, endPoint y: 399, distance: 58.8
click at [1021, 449] on link "I Additional Info" at bounding box center [1170, 440] width 734 height 33
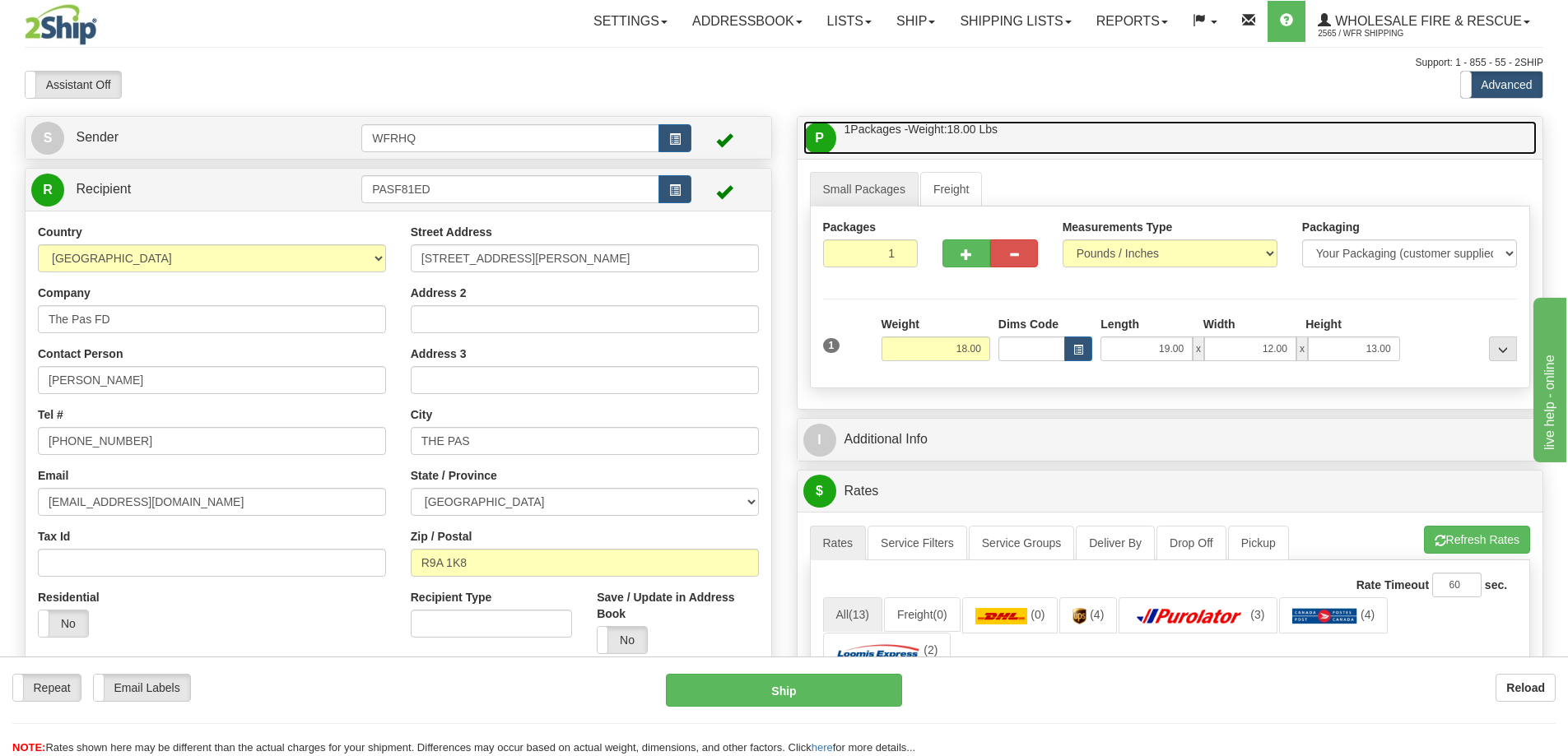
click at [1097, 146] on link "P Packages / Skids 1 Packages - Weight: 18.00 Lbs 1 Skids - Weight: NaN Lbs" at bounding box center [1170, 138] width 734 height 33
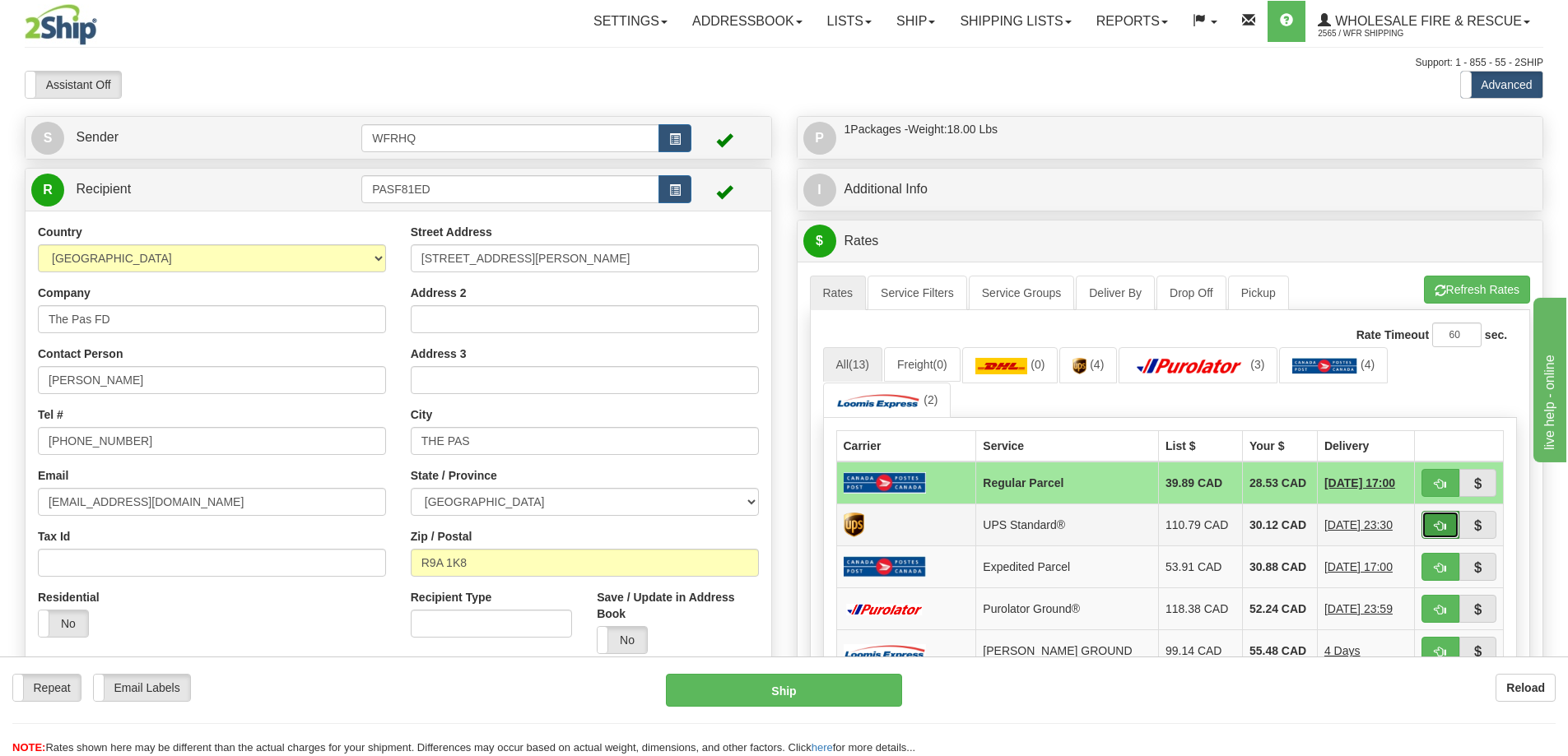
click at [1432, 531] on button "button" at bounding box center [1440, 525] width 38 height 28
type input "11"
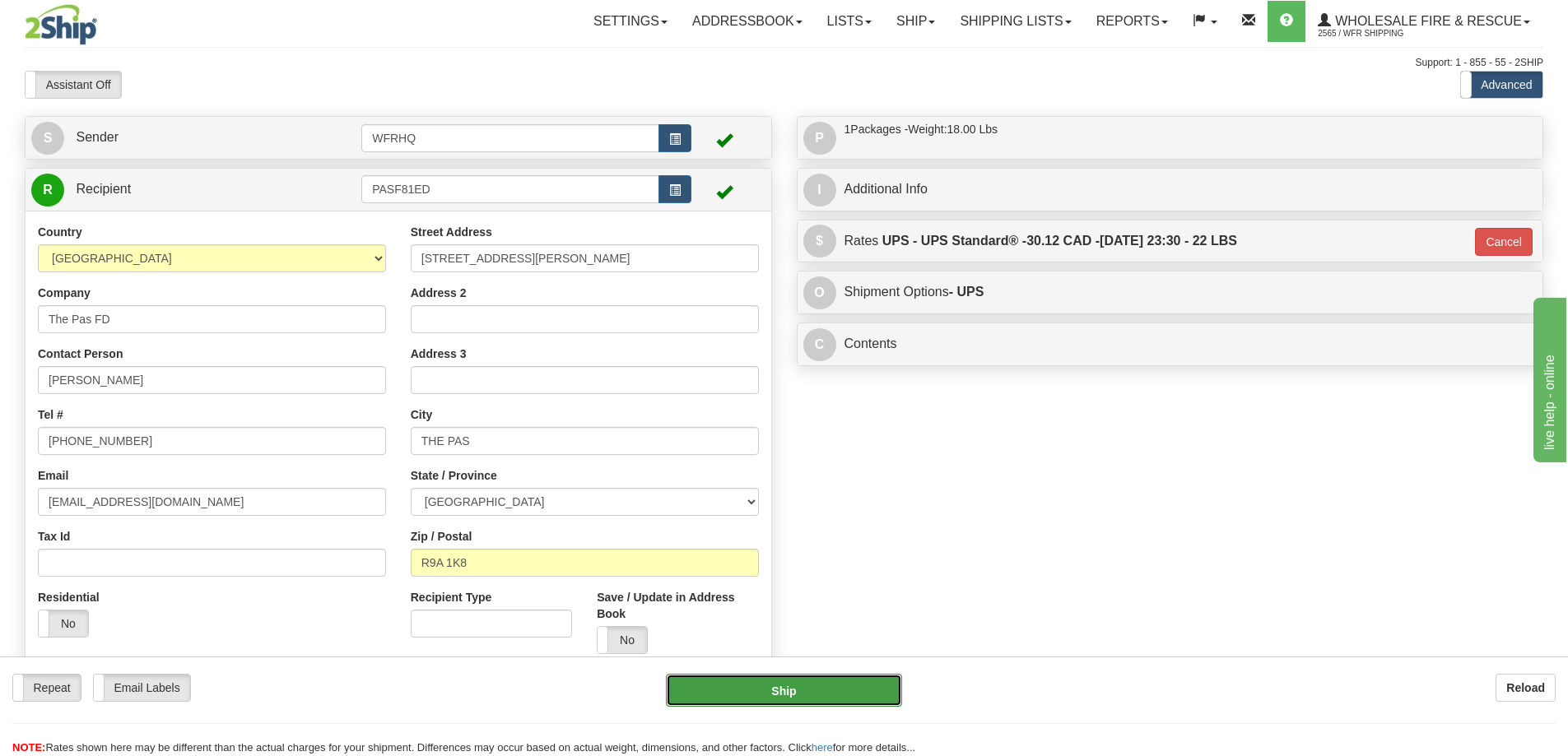
click at [835, 701] on button "Ship" at bounding box center [783, 690] width 236 height 33
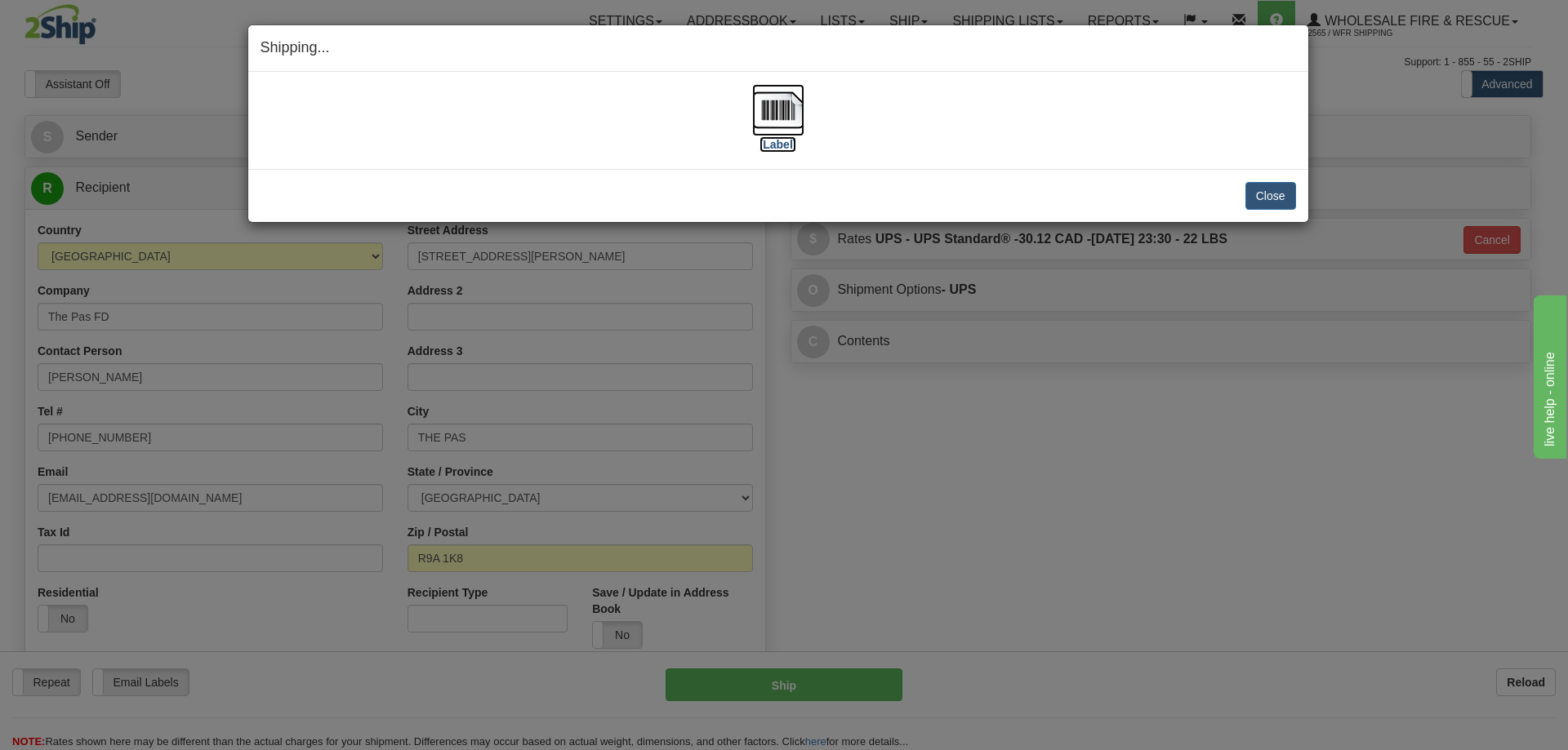
click at [776, 105] on img at bounding box center [778, 110] width 52 height 52
click at [1283, 204] on button "Close" at bounding box center [1270, 196] width 51 height 28
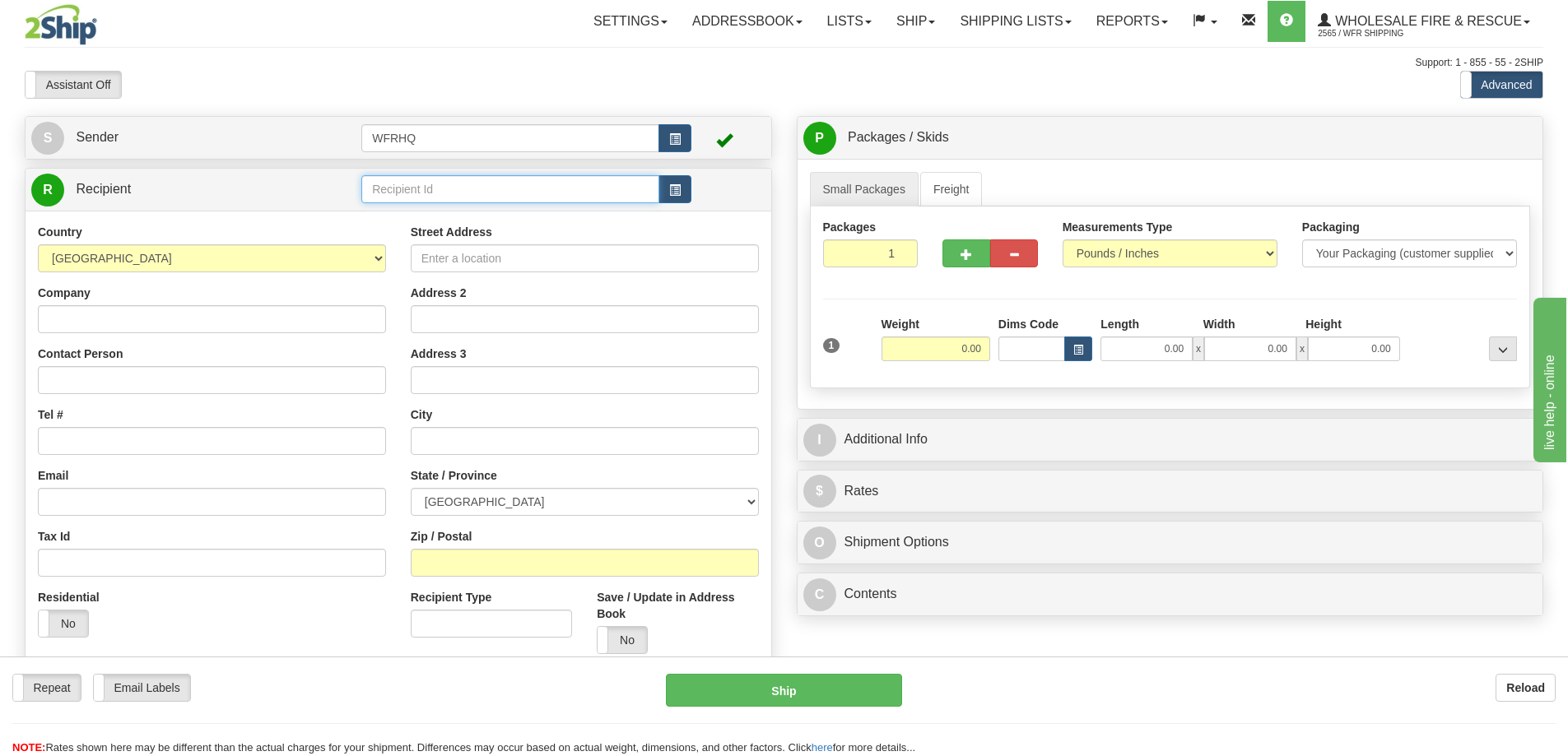
click at [516, 199] on input "text" at bounding box center [510, 189] width 298 height 28
type input "MILL2675"
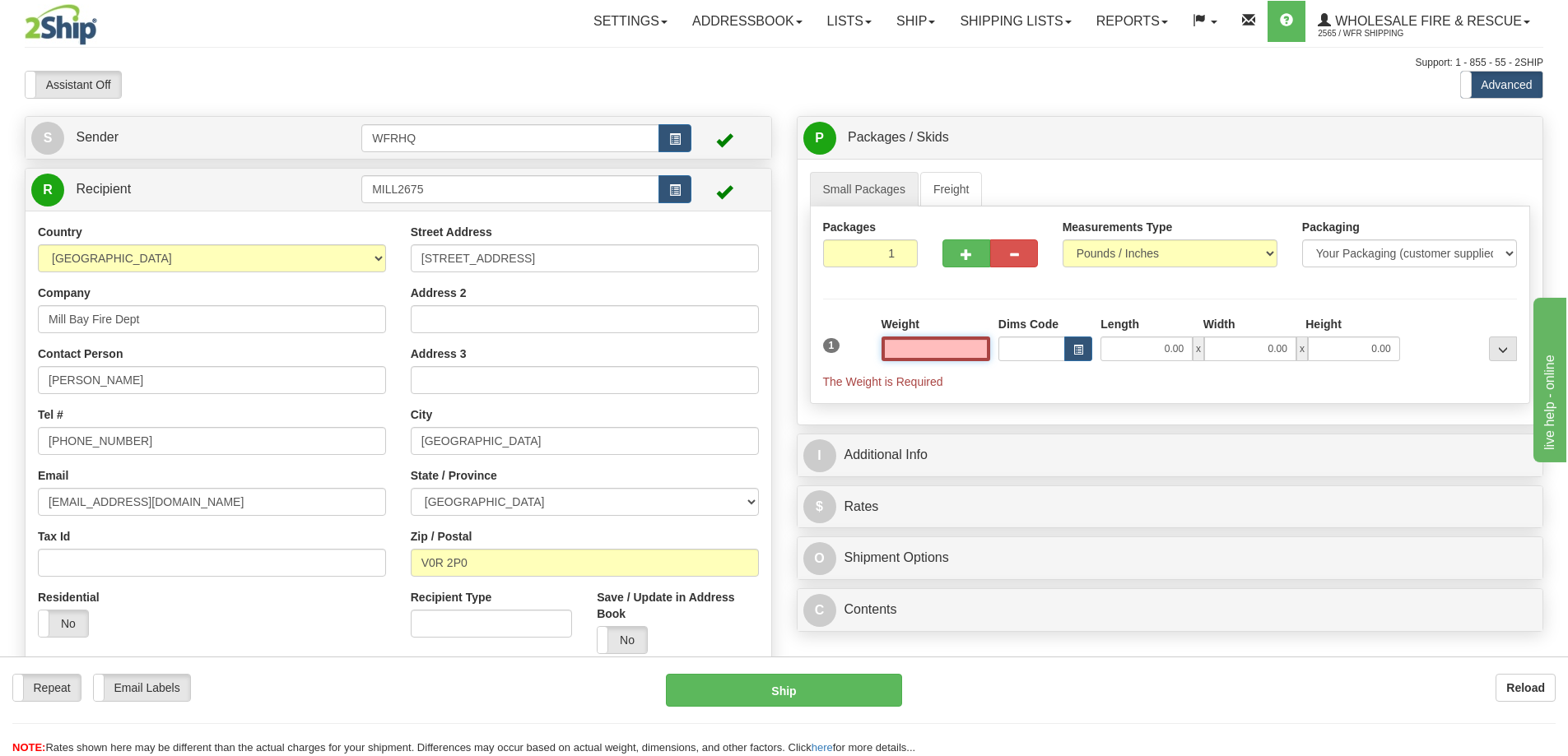
click at [931, 353] on input "text" at bounding box center [935, 349] width 108 height 25
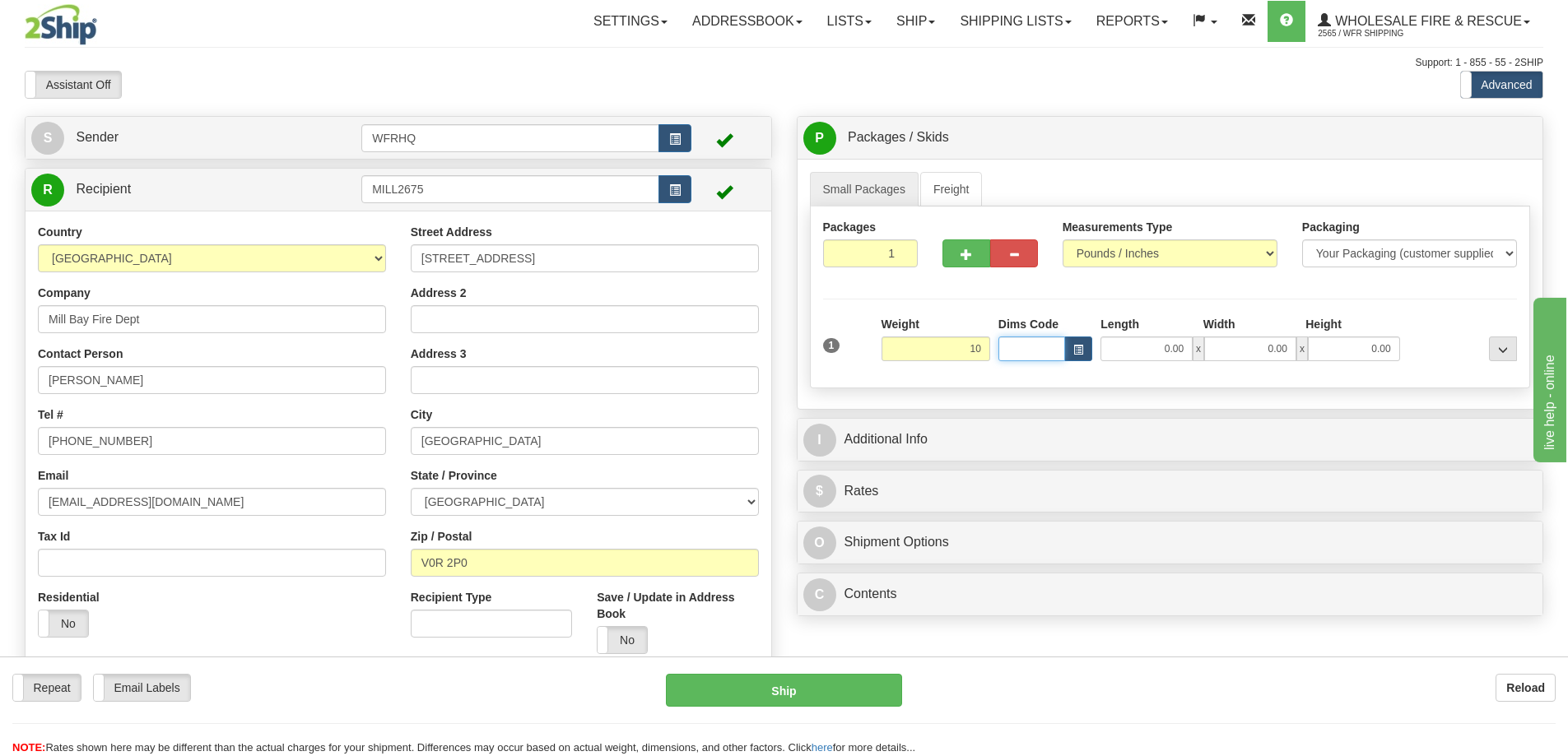
type input "10.00"
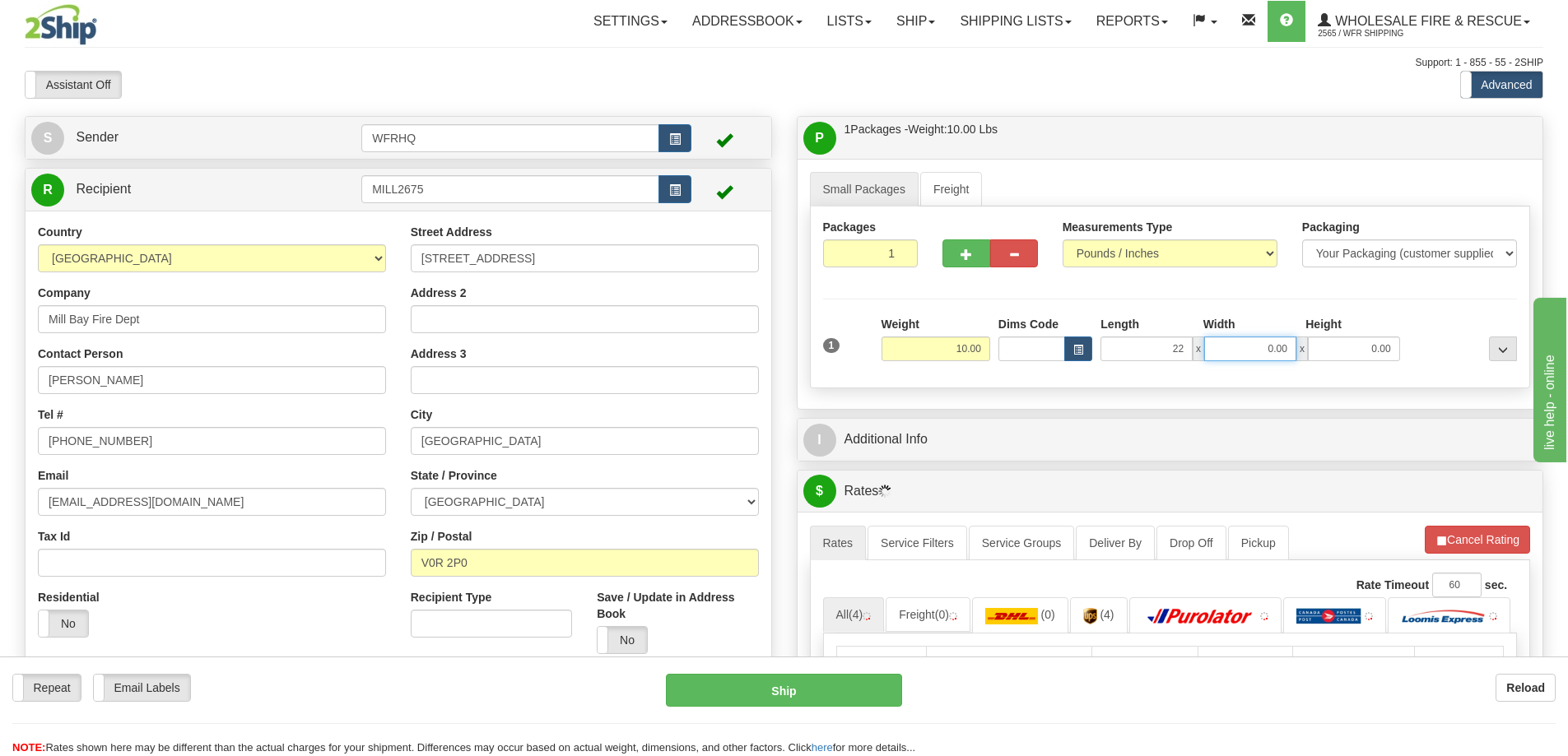
type input "22.00"
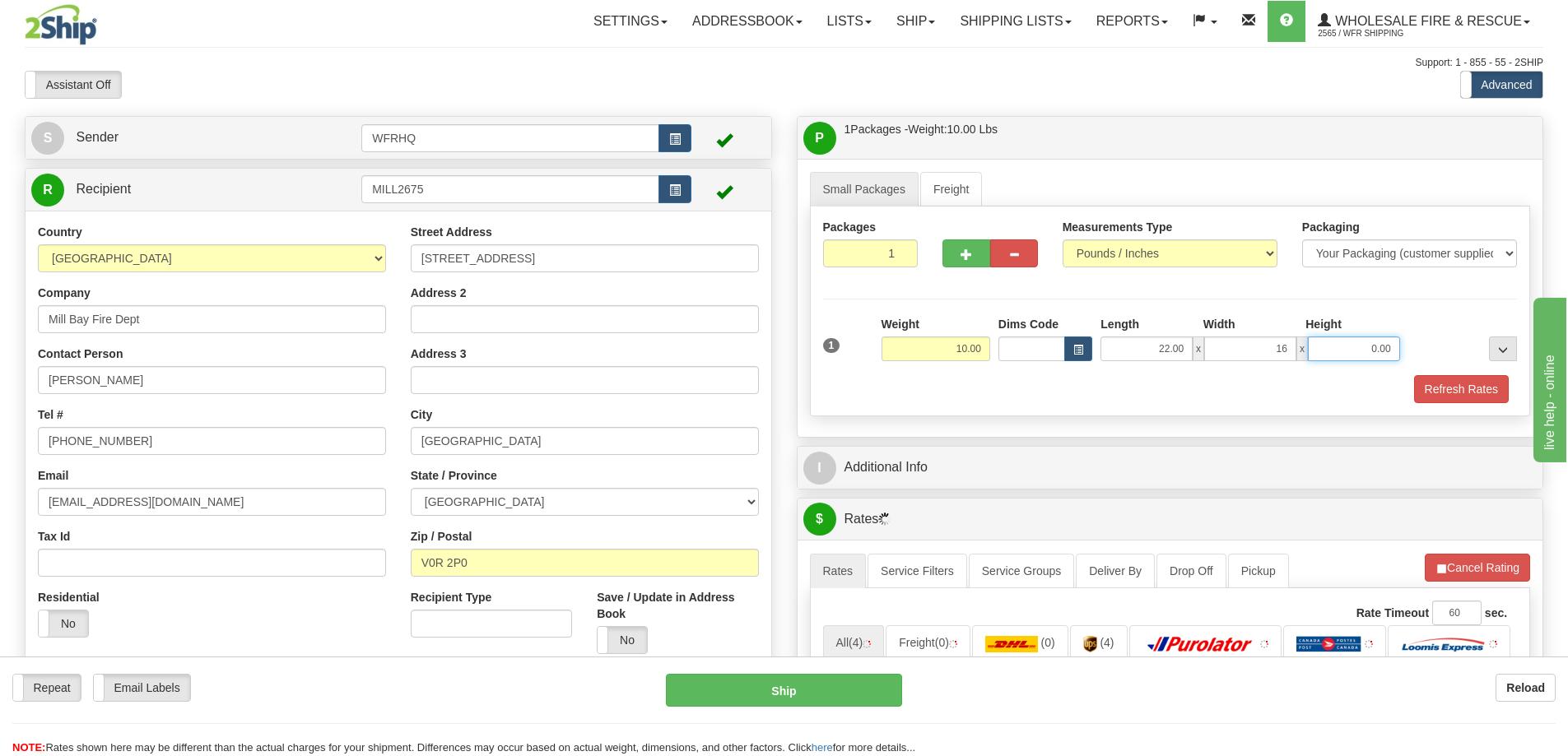
type input "16.00"
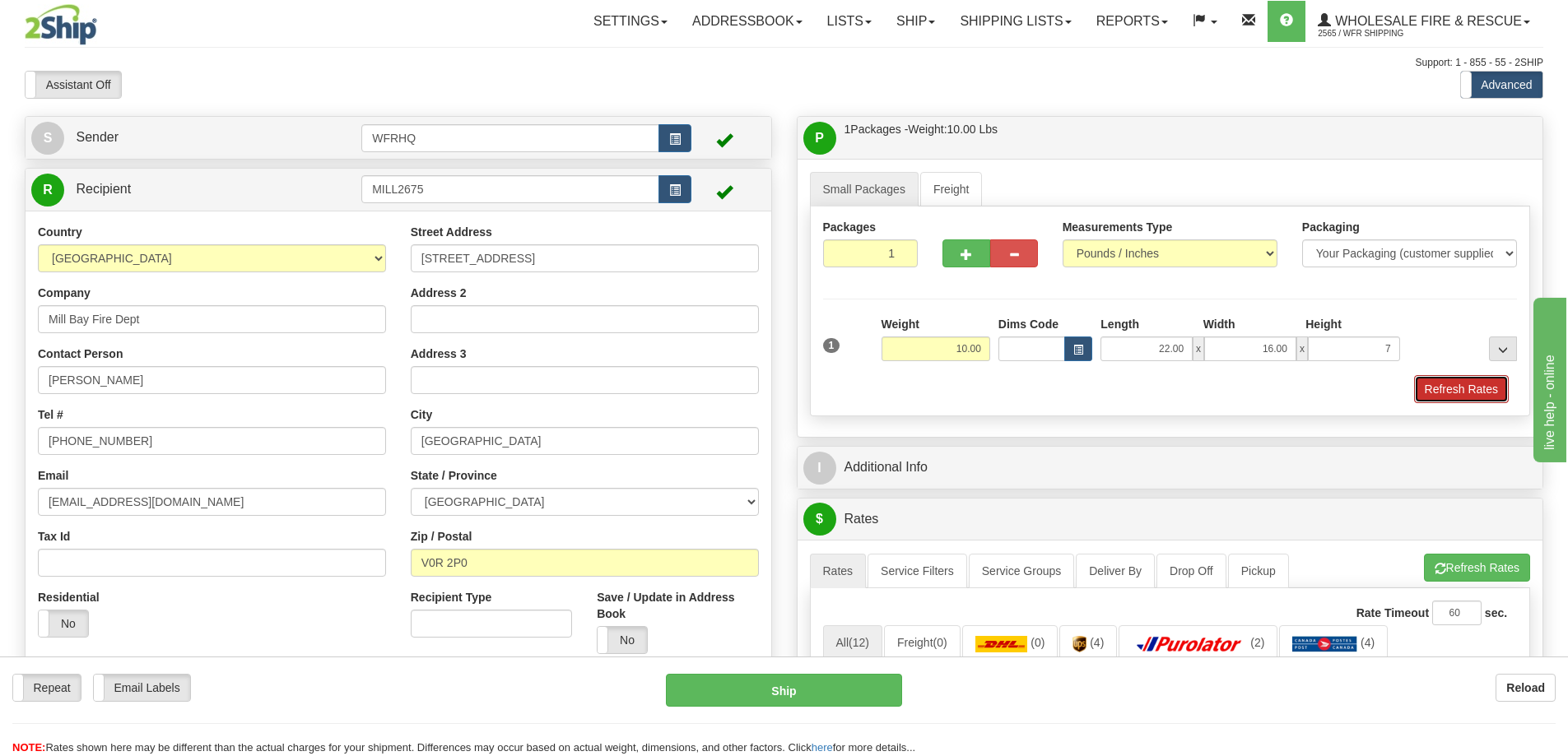
type input "7.00"
click at [1471, 377] on button "Refresh Rates" at bounding box center [1462, 389] width 94 height 28
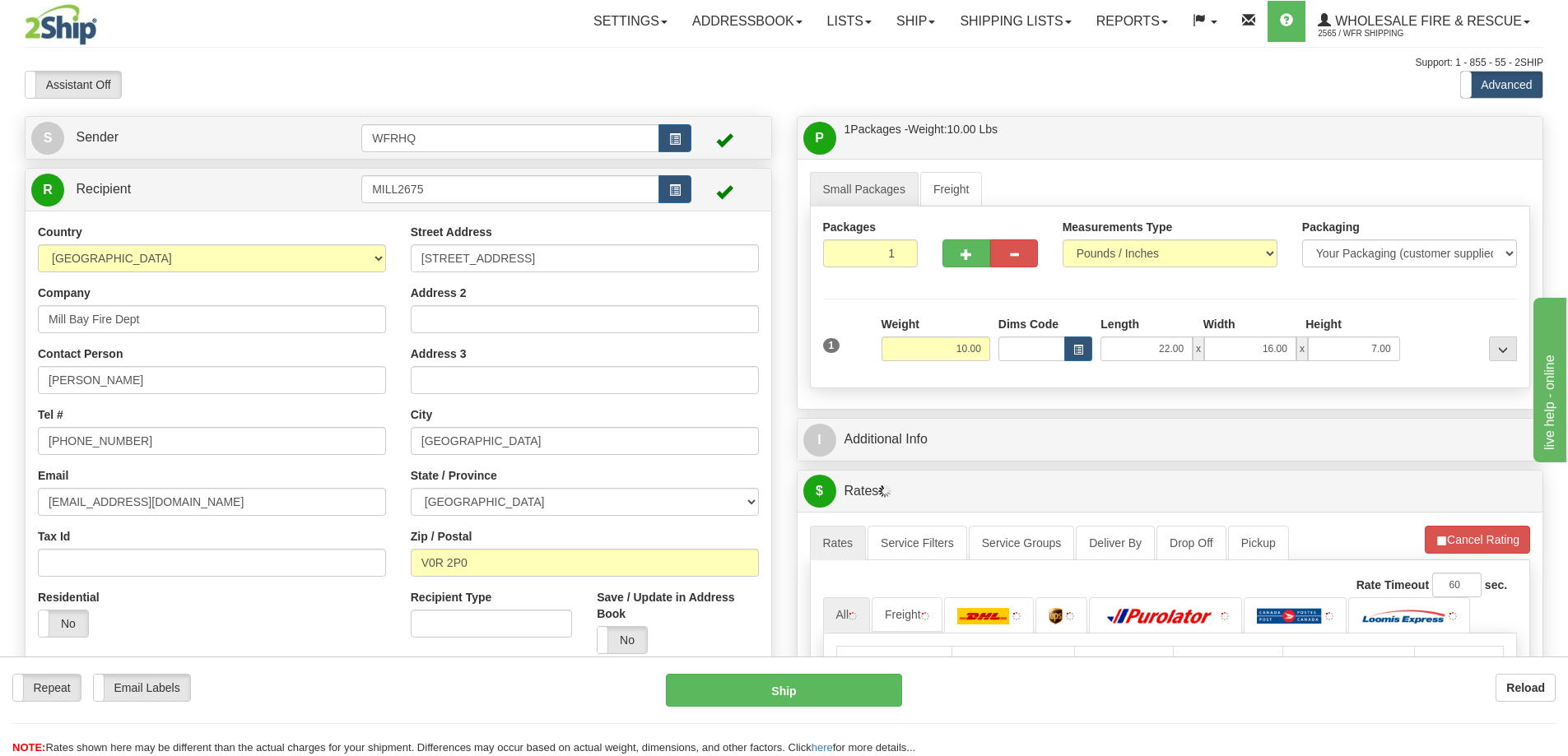
click at [1034, 419] on div "I Additional Info" at bounding box center [1171, 440] width 746 height 42
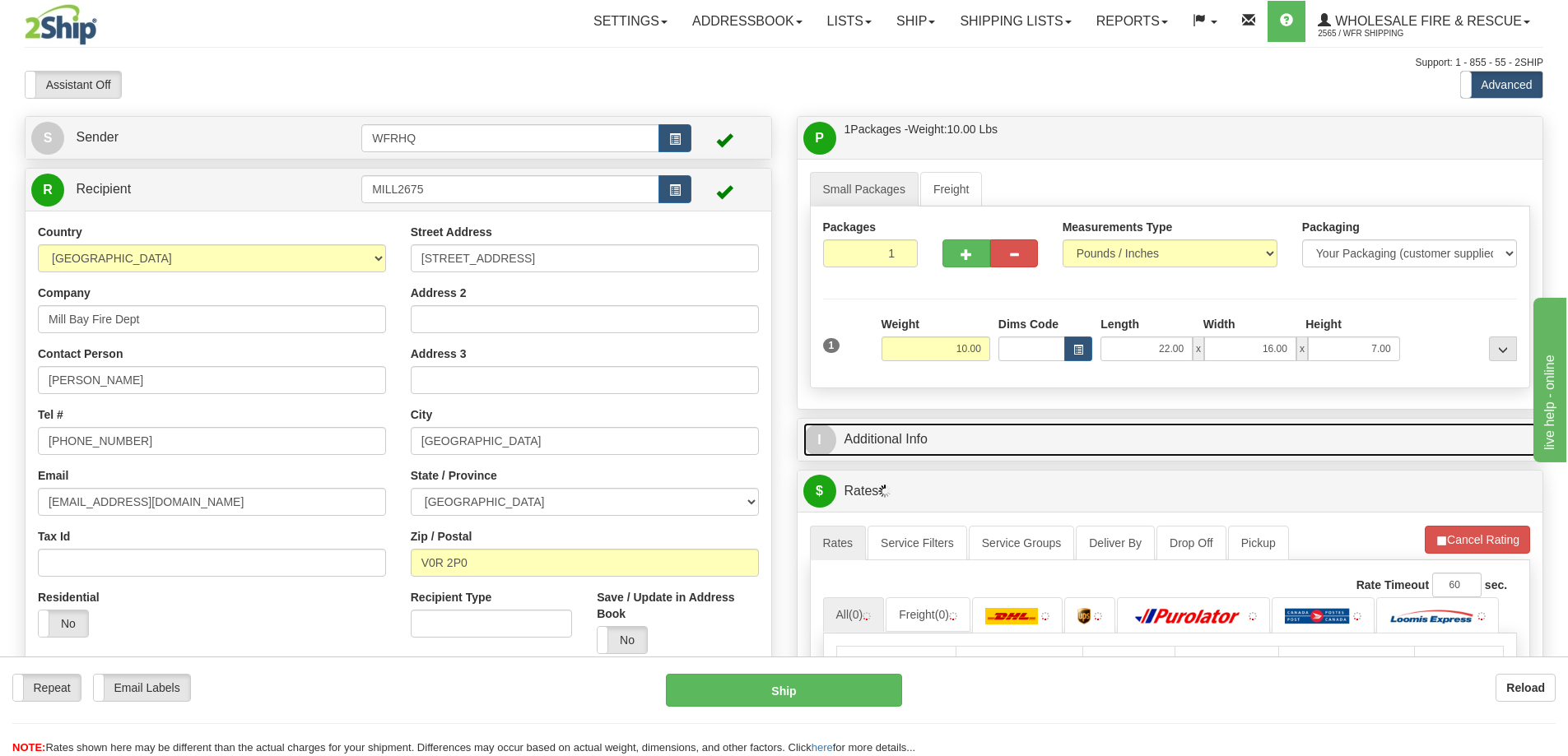
click at [1015, 432] on link "I Additional Info" at bounding box center [1170, 440] width 734 height 33
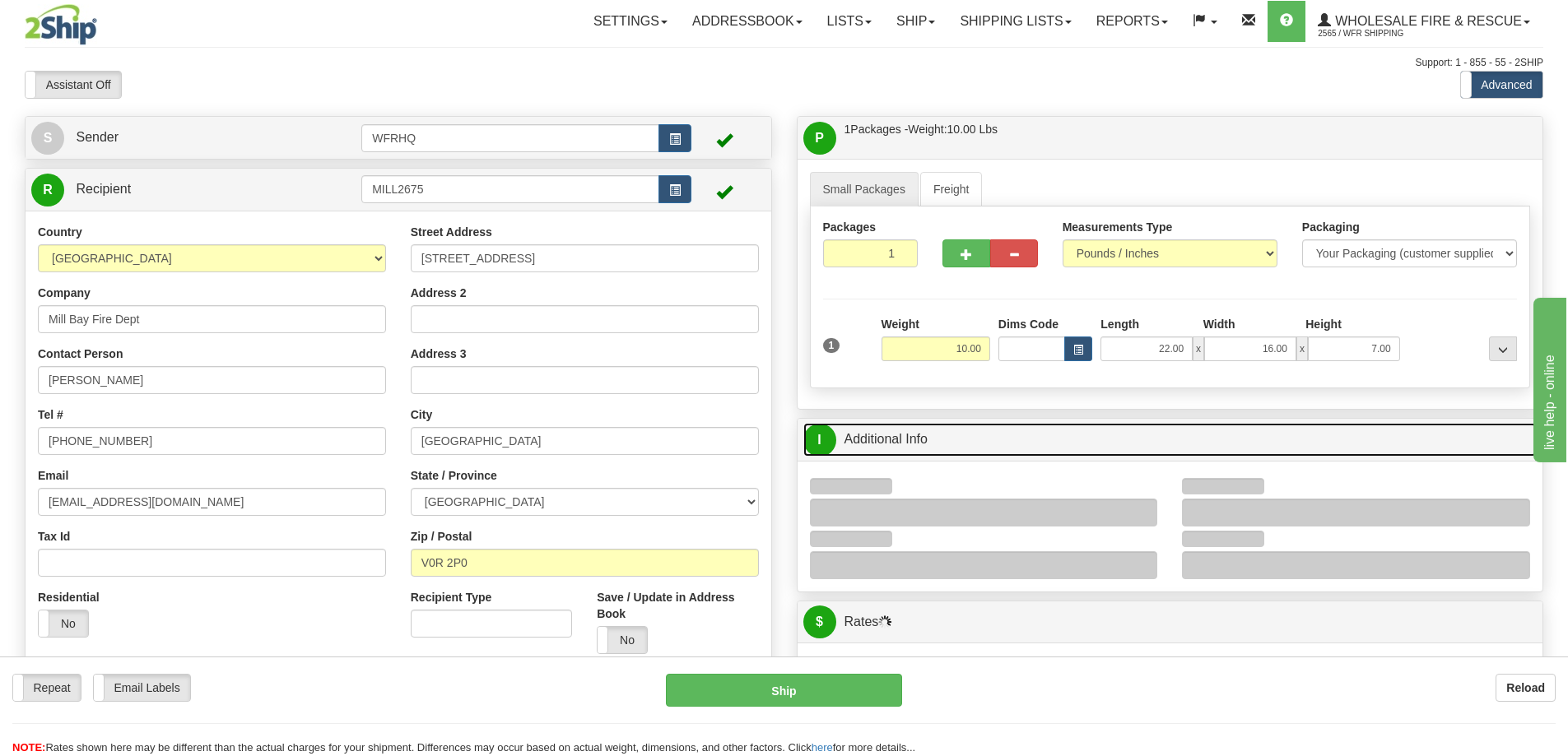
click at [1014, 432] on link "I Additional Info" at bounding box center [1170, 440] width 734 height 33
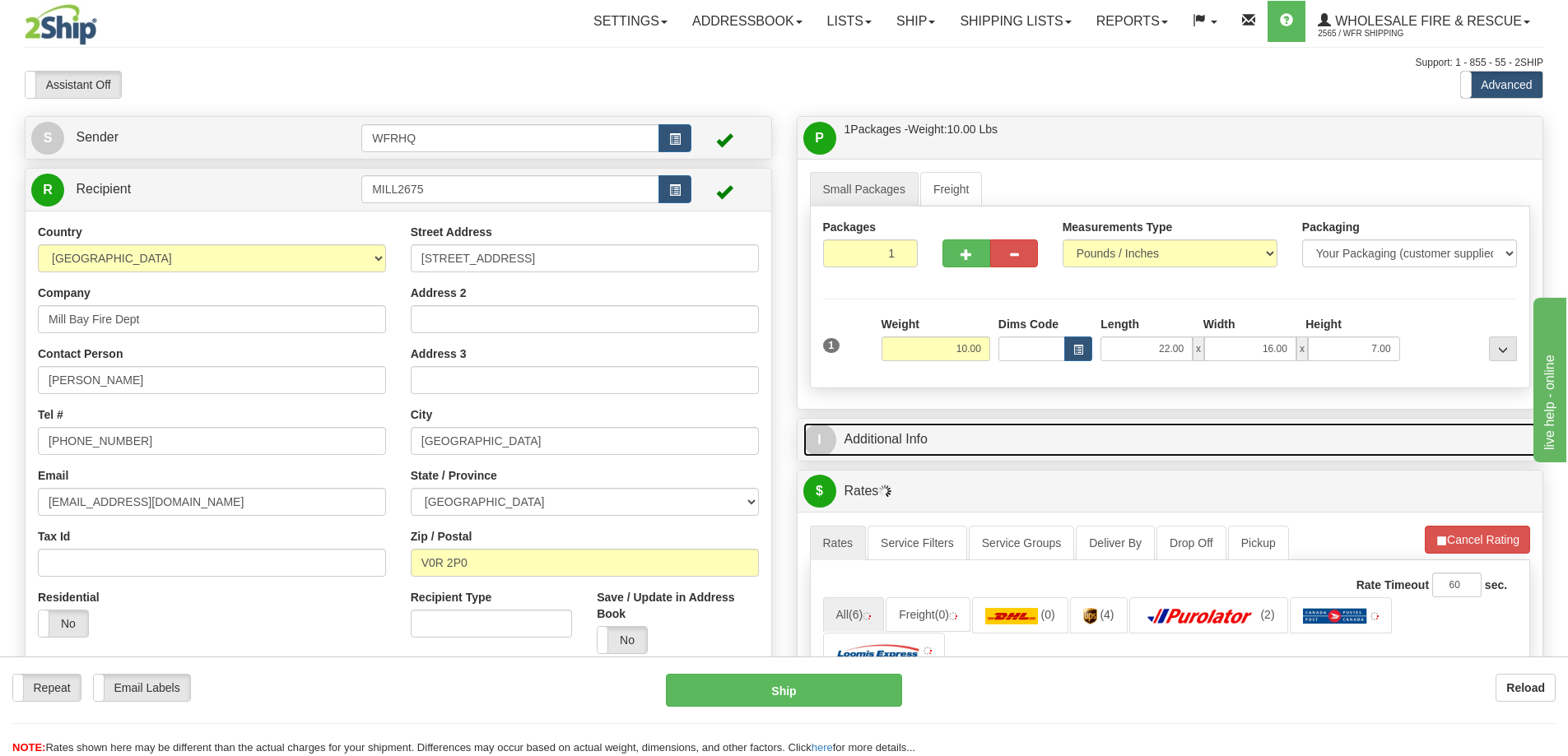
click at [1014, 432] on link "I Additional Info" at bounding box center [1170, 440] width 734 height 33
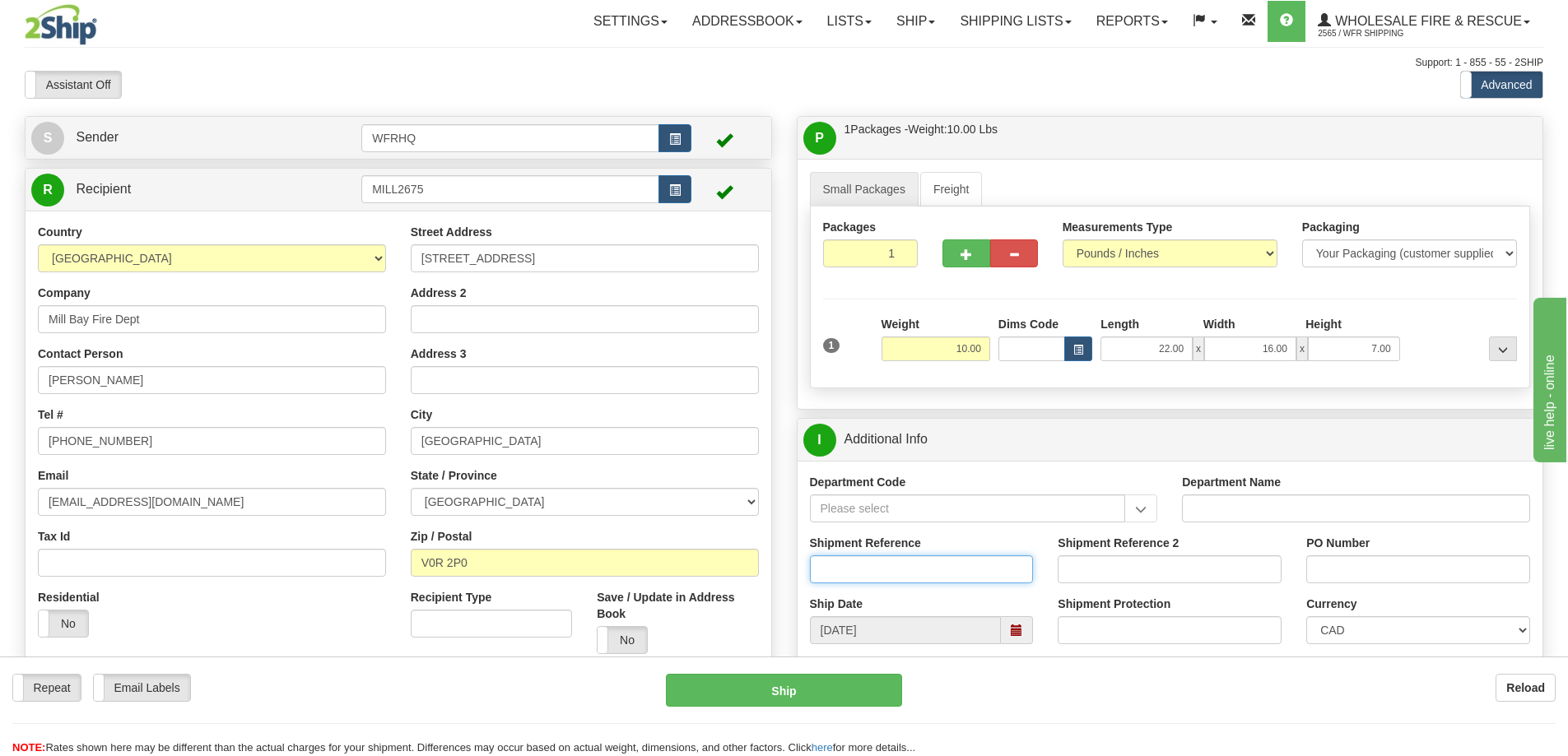
click at [888, 569] on input "Shipment Reference" at bounding box center [922, 569] width 224 height 28
type input "S46647-30815"
type input "[PERSON_NAME]"
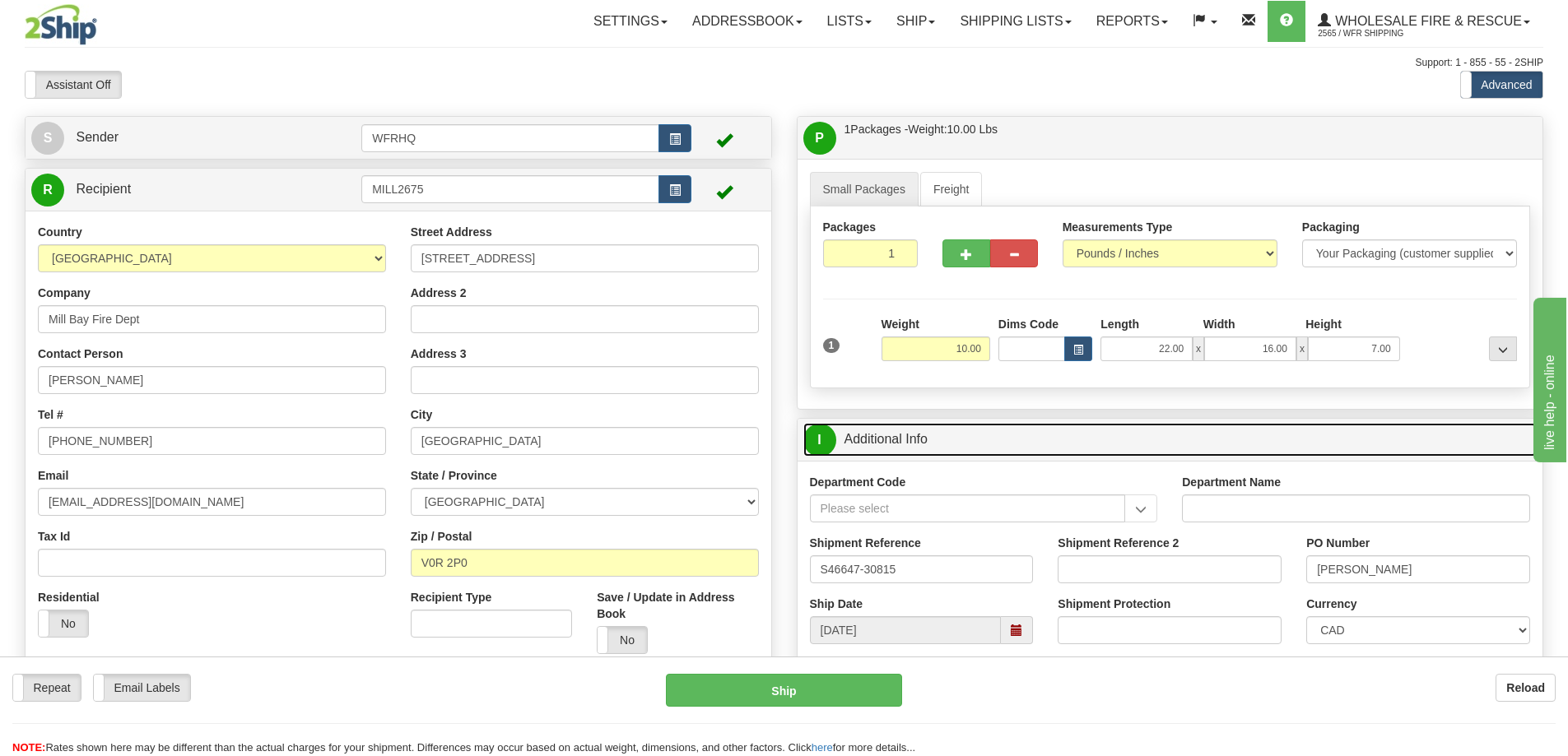
click at [1139, 436] on link "I Additional Info" at bounding box center [1170, 440] width 734 height 33
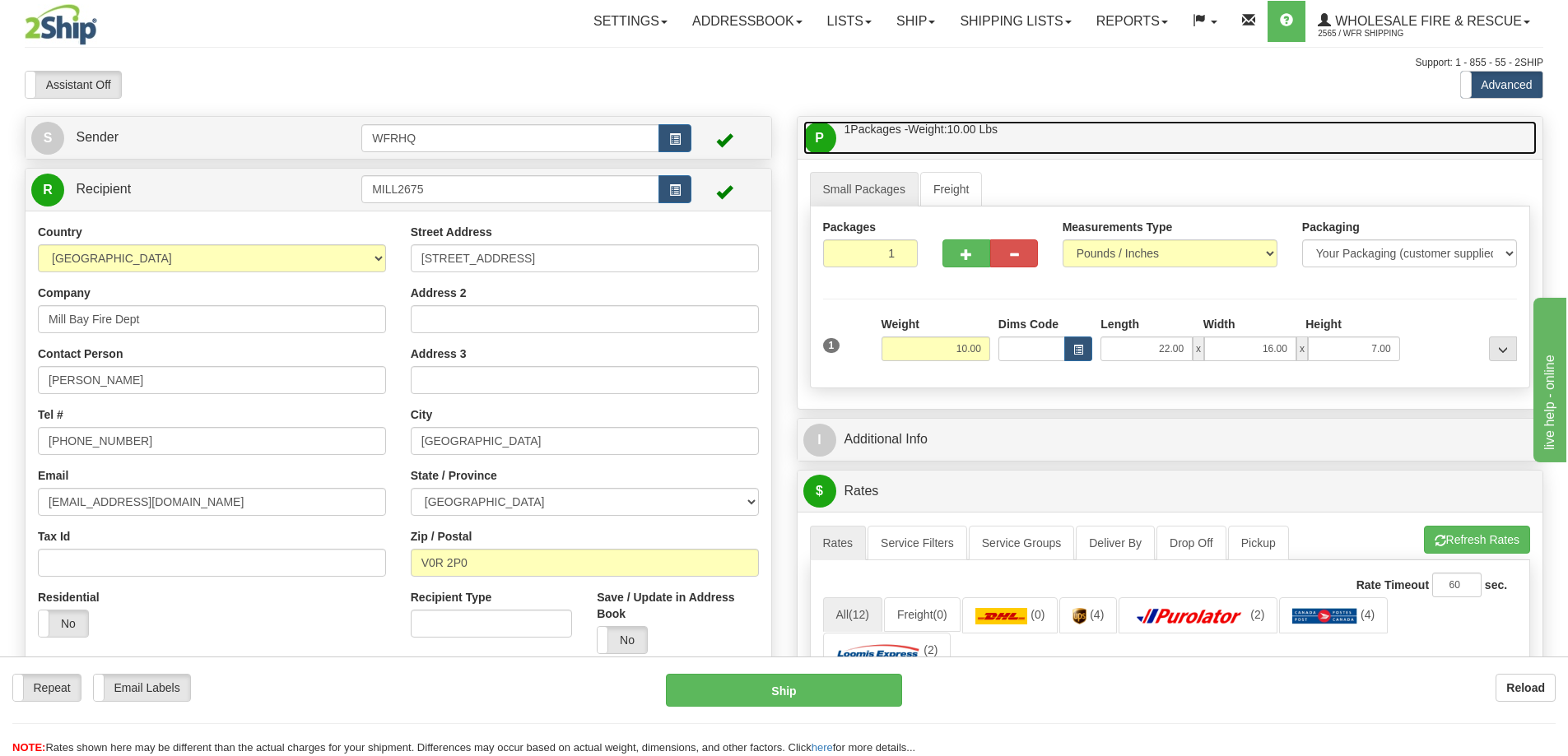
click at [1158, 149] on link "P Packages / Skids 1 Packages - Weight: 10.00 Lbs 1 Skids - Weight: NaN Lbs" at bounding box center [1170, 138] width 734 height 33
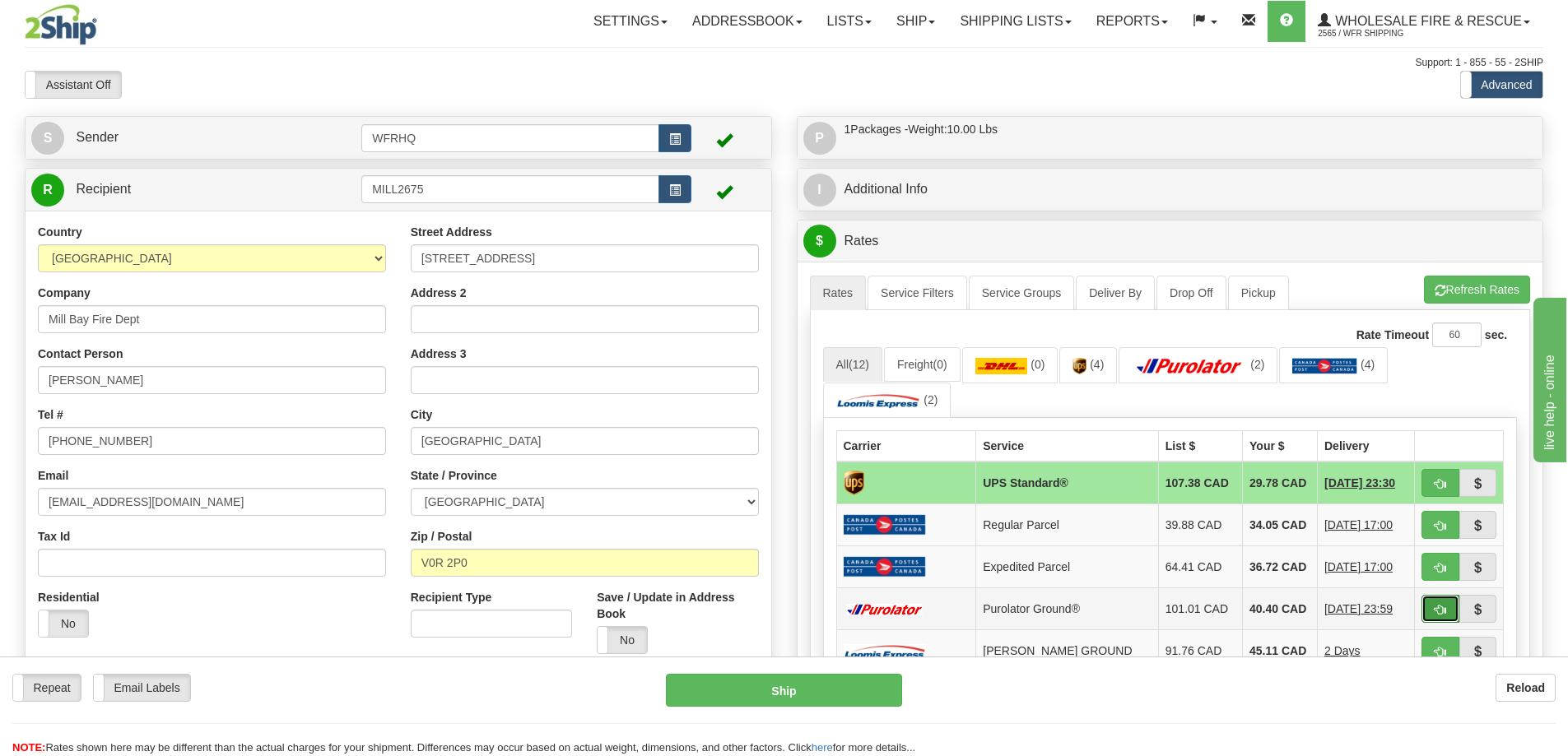
click at [1454, 610] on button "button" at bounding box center [1440, 609] width 38 height 28
type input "260"
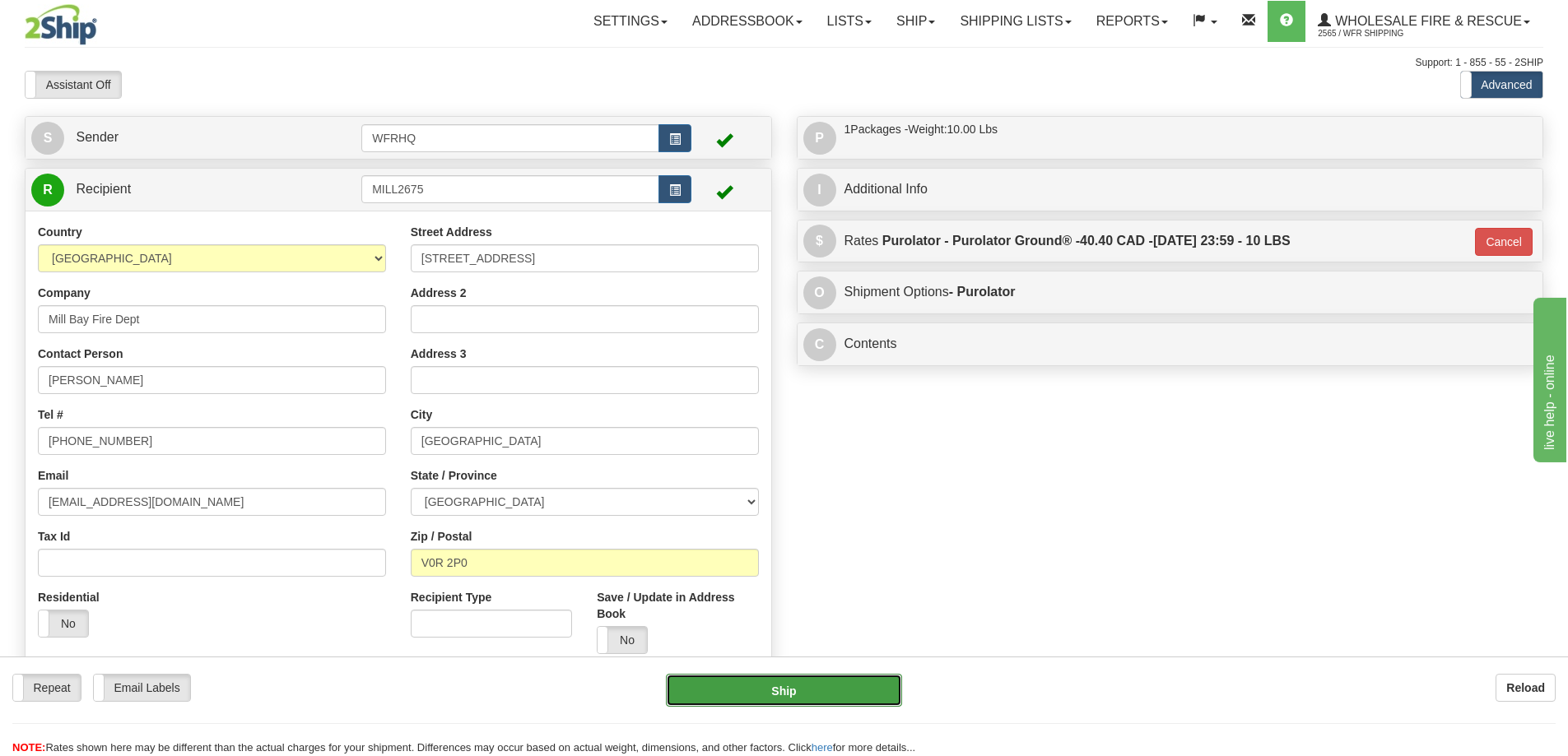
click at [709, 694] on button "Ship" at bounding box center [783, 690] width 236 height 33
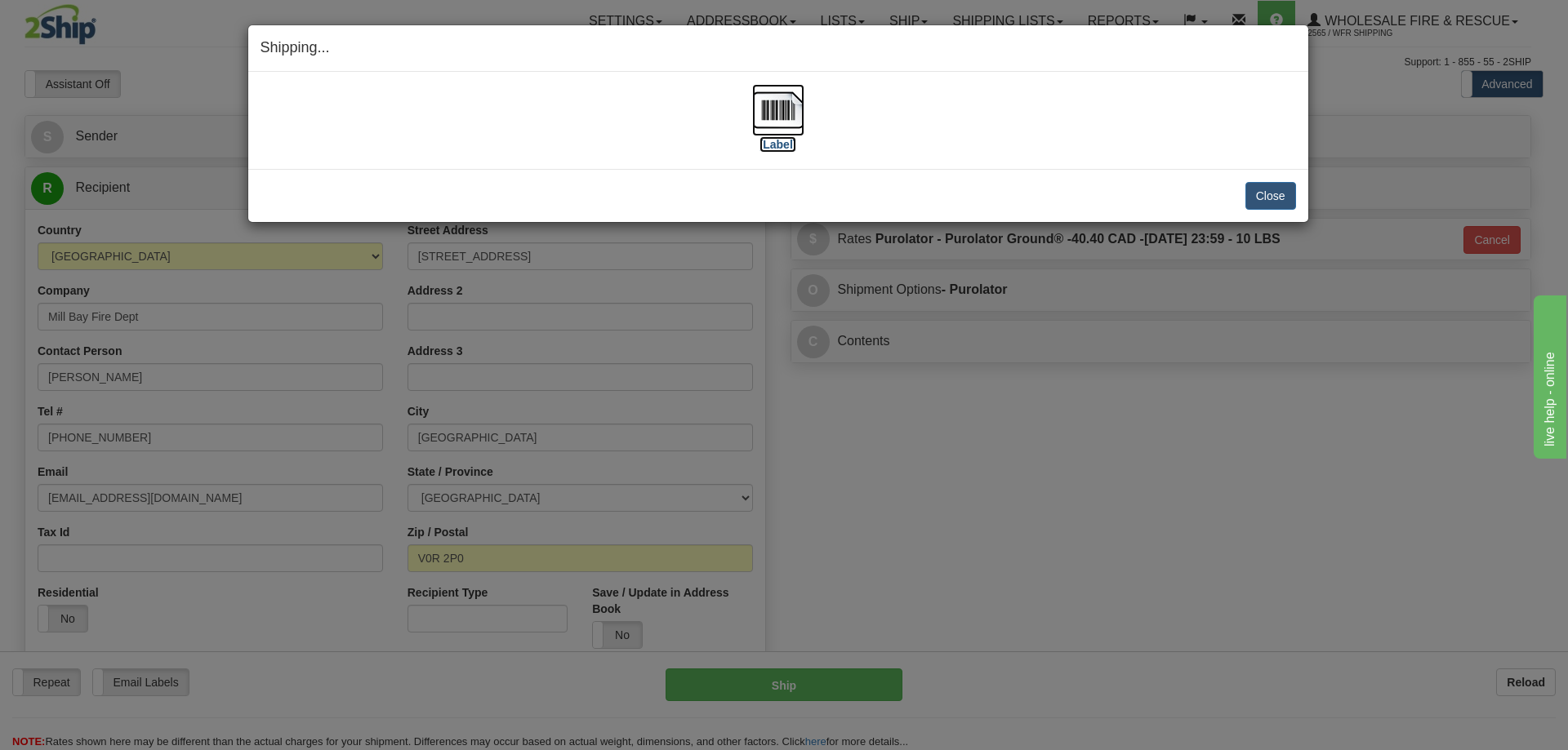
click at [792, 118] on img at bounding box center [778, 110] width 52 height 52
click at [1281, 207] on button "Close" at bounding box center [1270, 196] width 51 height 28
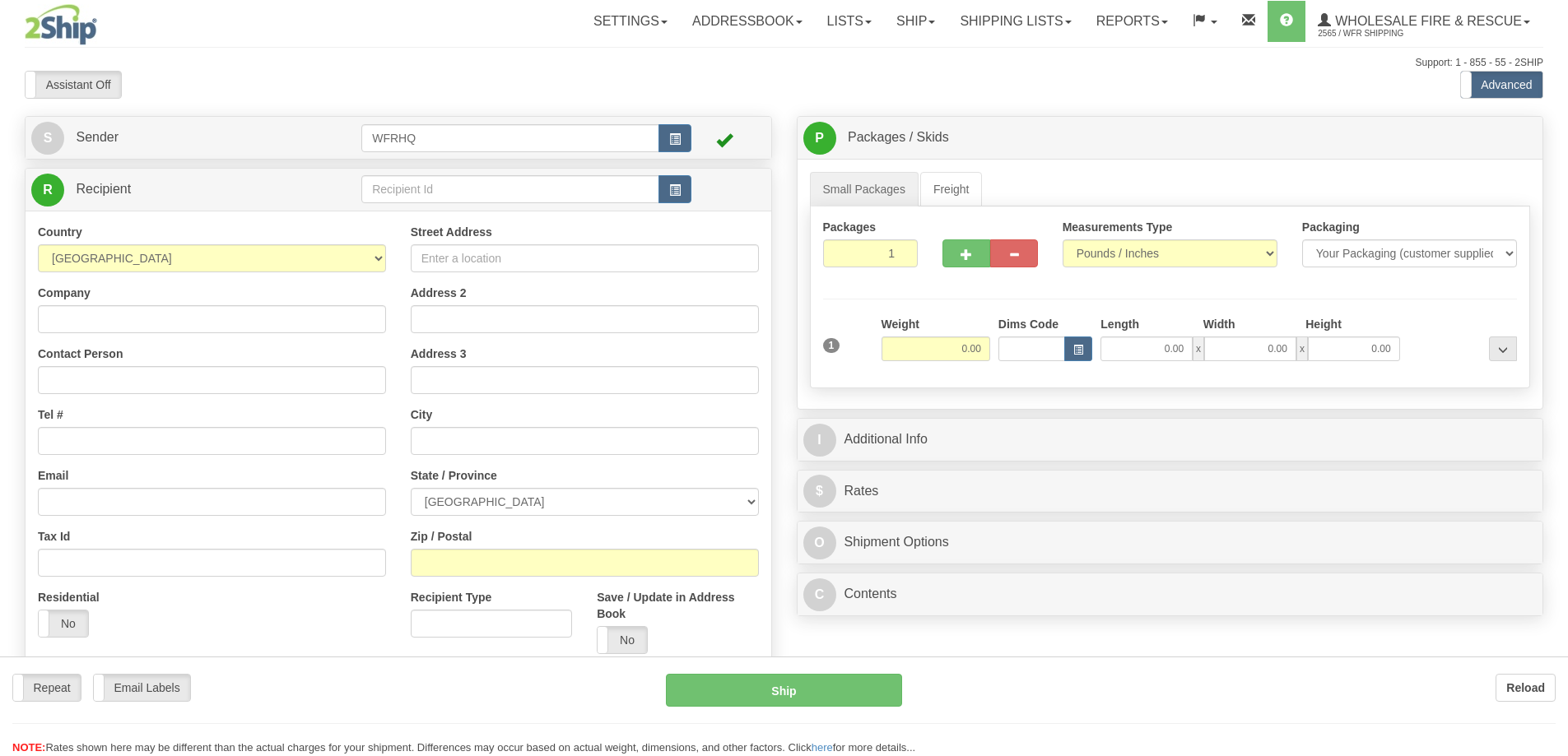
click at [443, 197] on div at bounding box center [784, 378] width 1568 height 756
click at [447, 191] on div "Toggle navigation Settings Shipping Preferences Fields Preferences New" at bounding box center [784, 437] width 1568 height 874
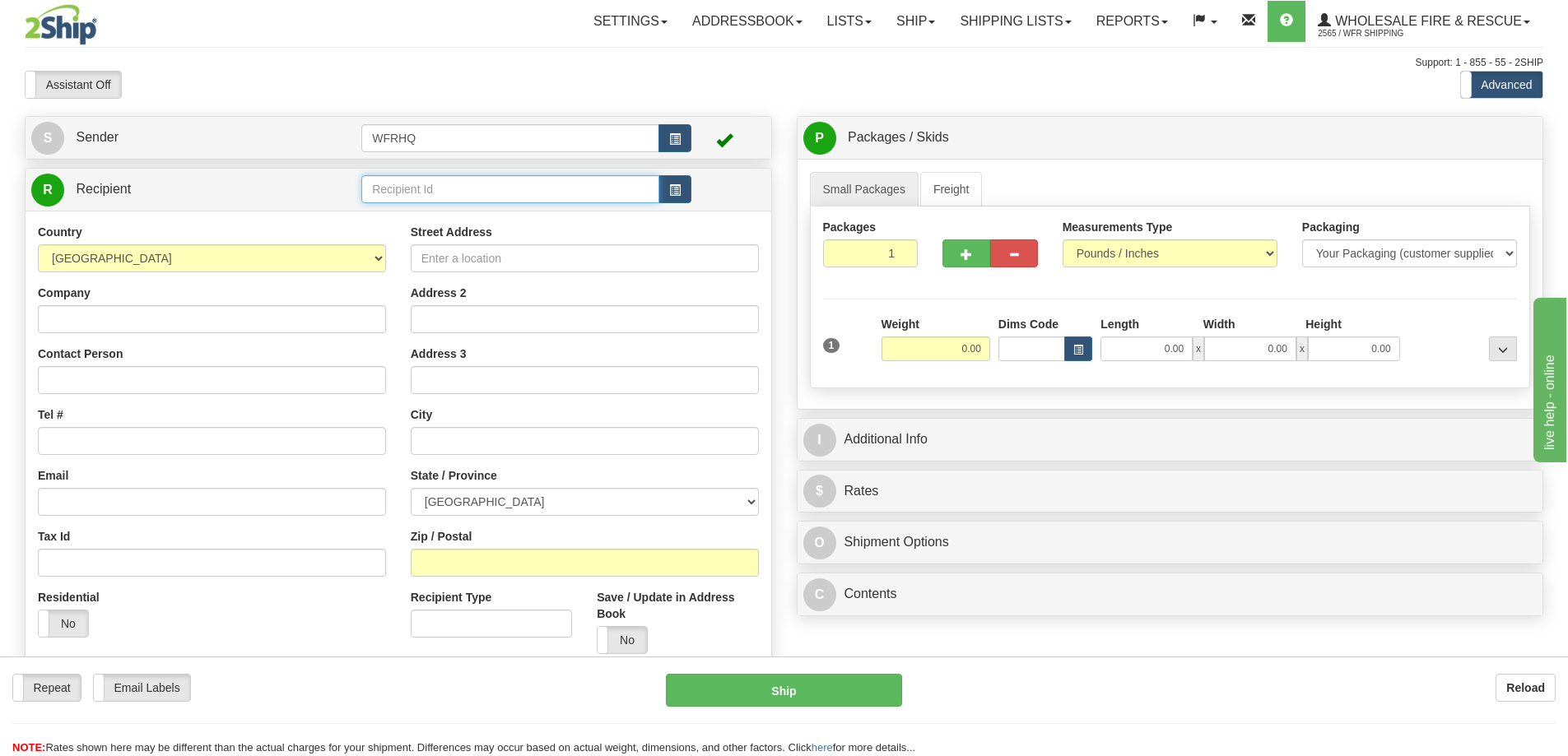
click at [447, 191] on input "text" at bounding box center [510, 189] width 298 height 28
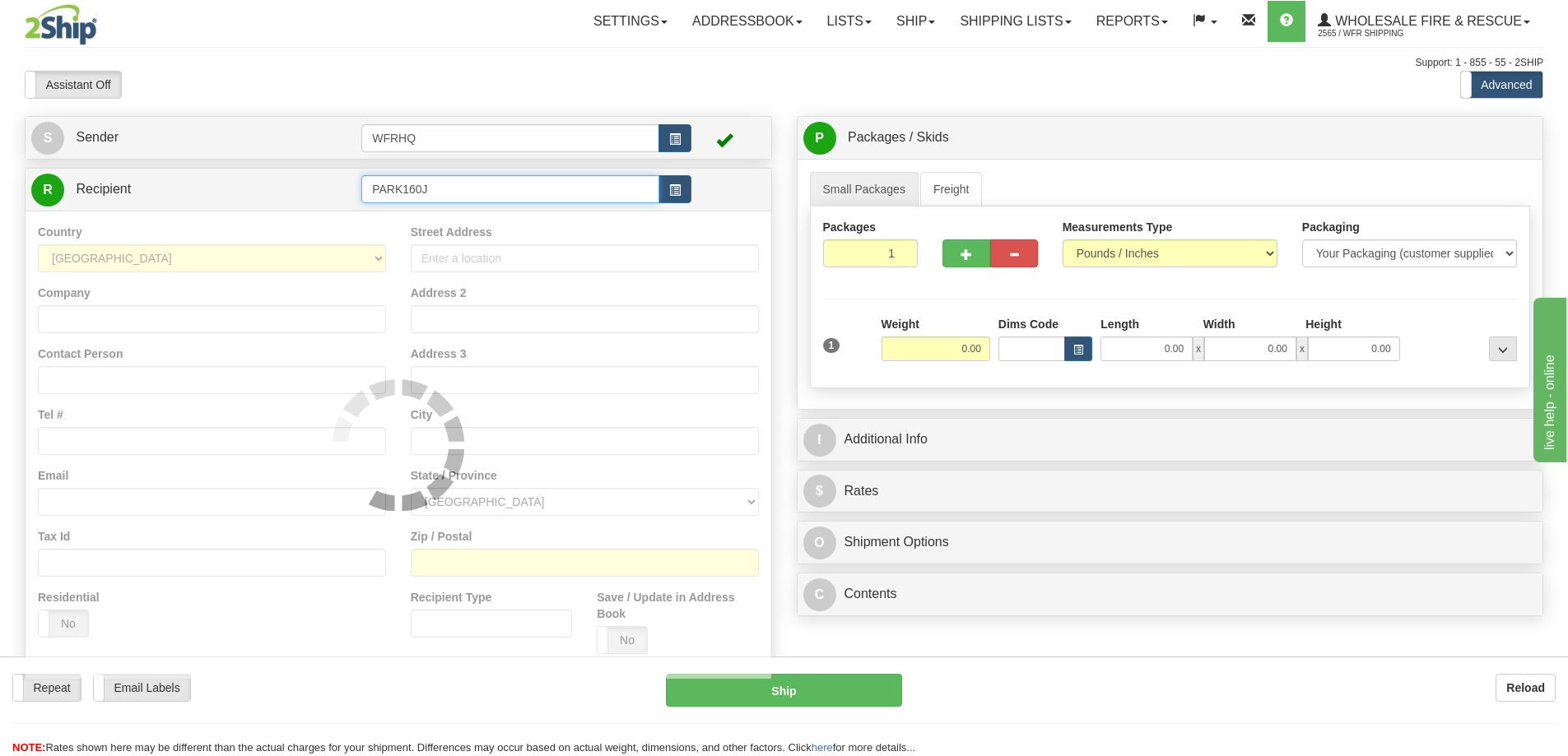
type input "PARK160J"
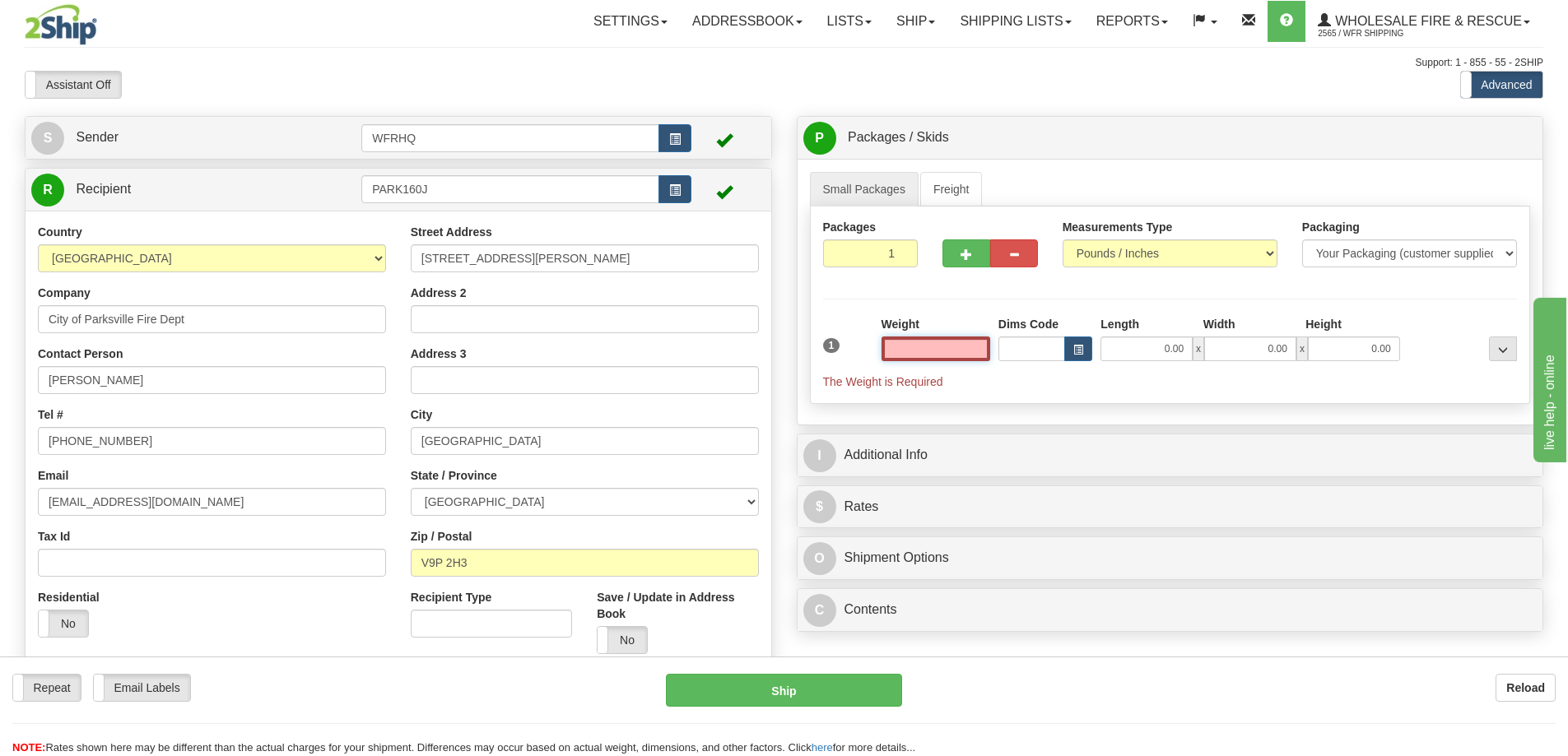
click at [922, 343] on input "text" at bounding box center [935, 349] width 108 height 25
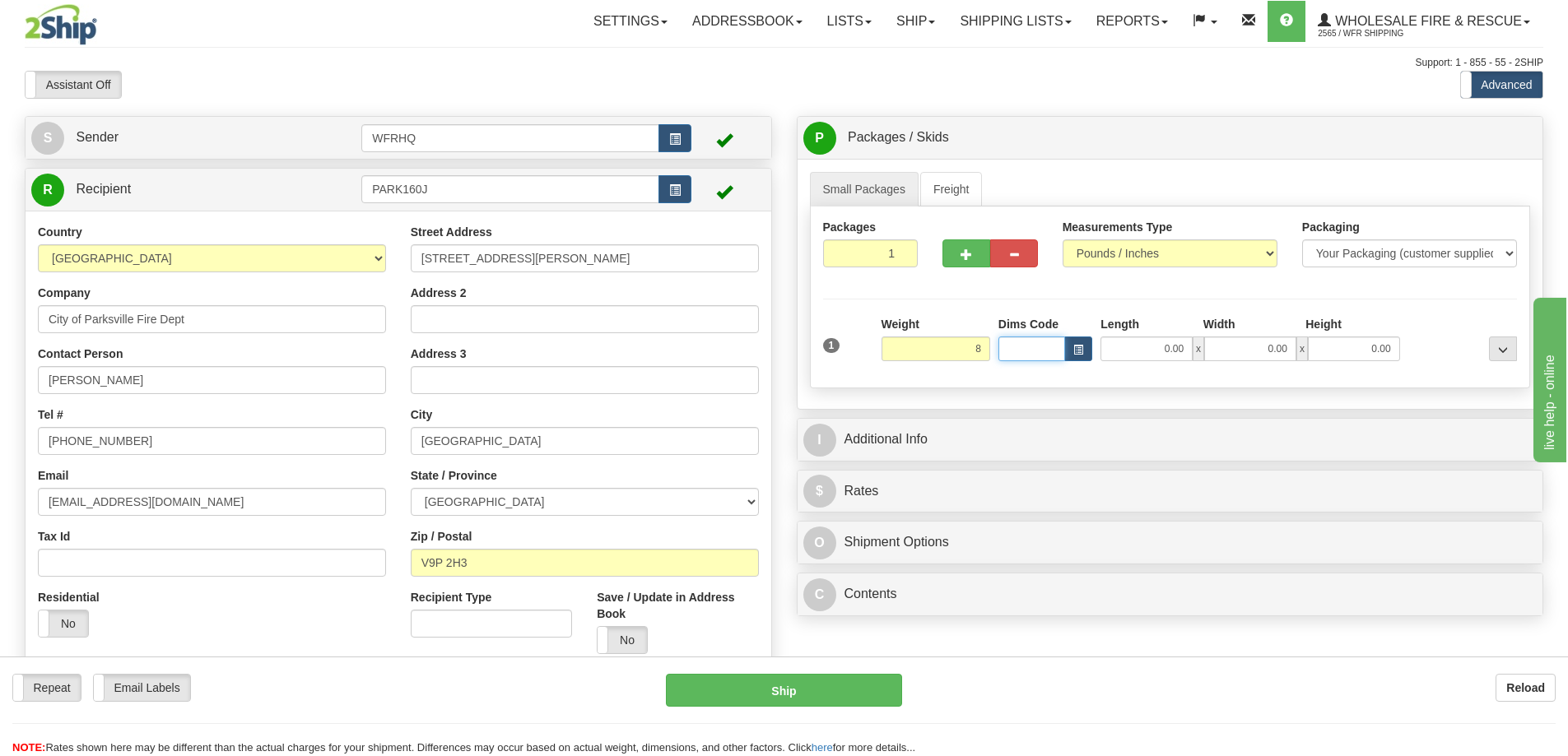
type input "8.00"
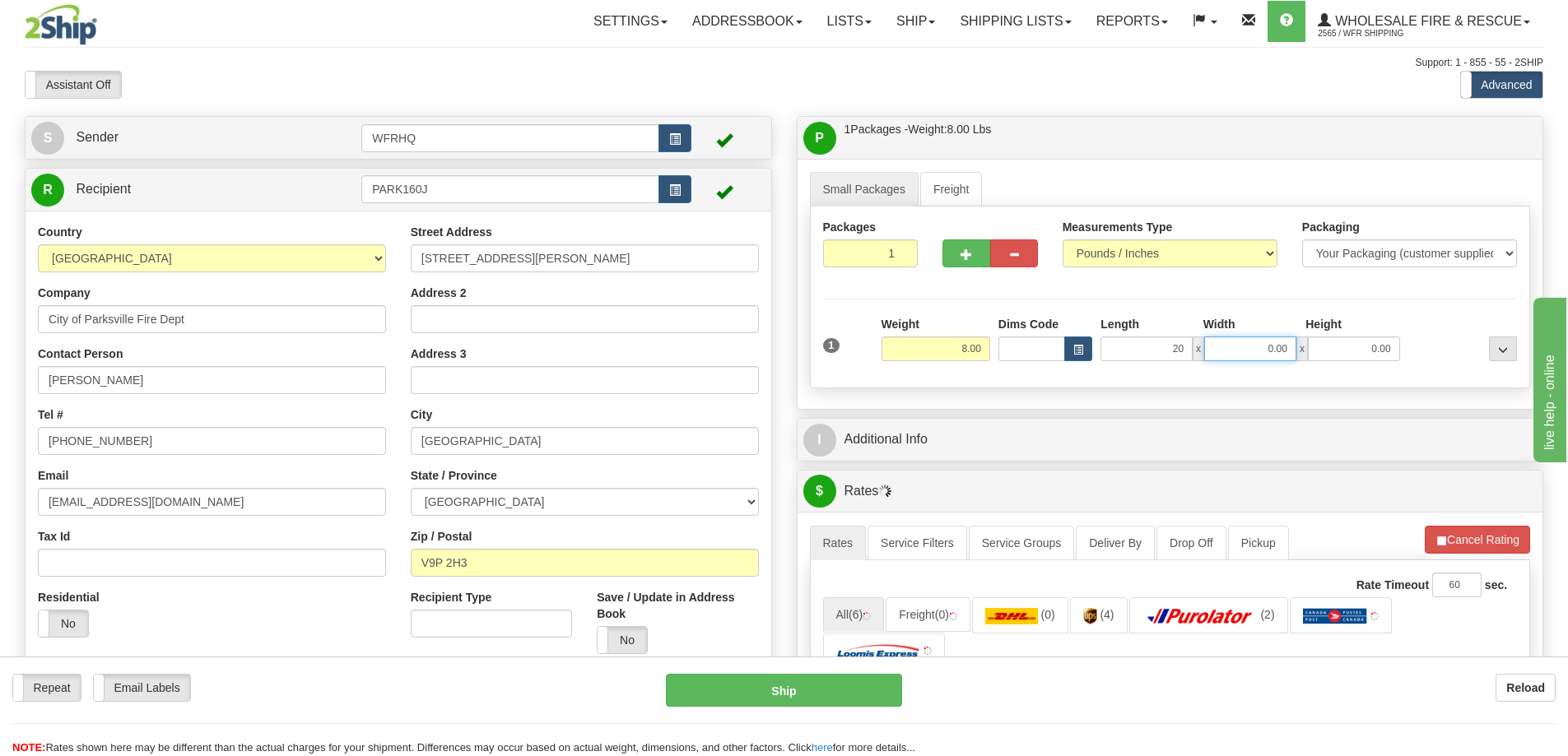
type input "20.00"
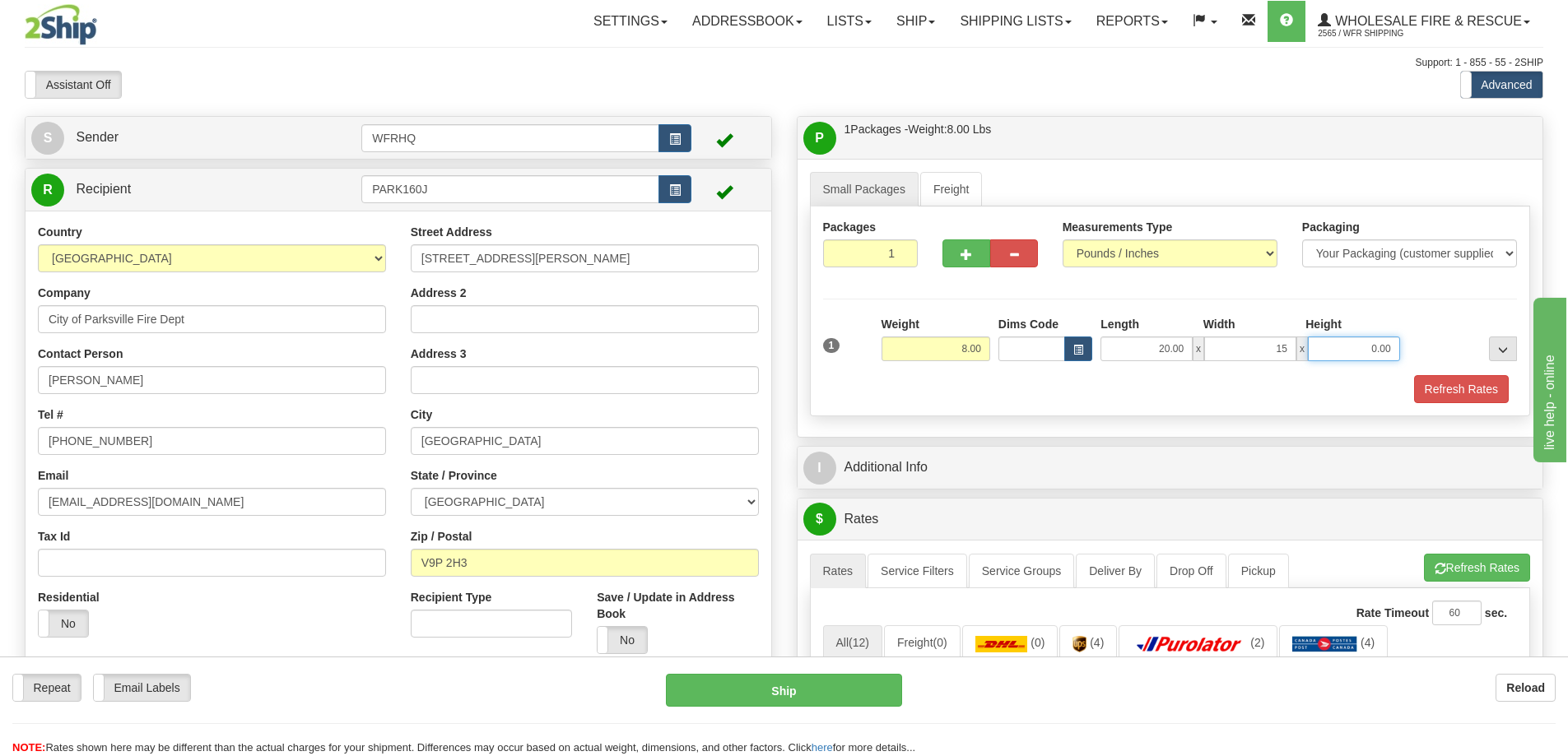
type input "15.00"
type input "6.00"
click at [1154, 399] on div "Refresh Rates" at bounding box center [1170, 389] width 703 height 28
click at [1169, 353] on input "20.00" at bounding box center [1147, 349] width 93 height 25
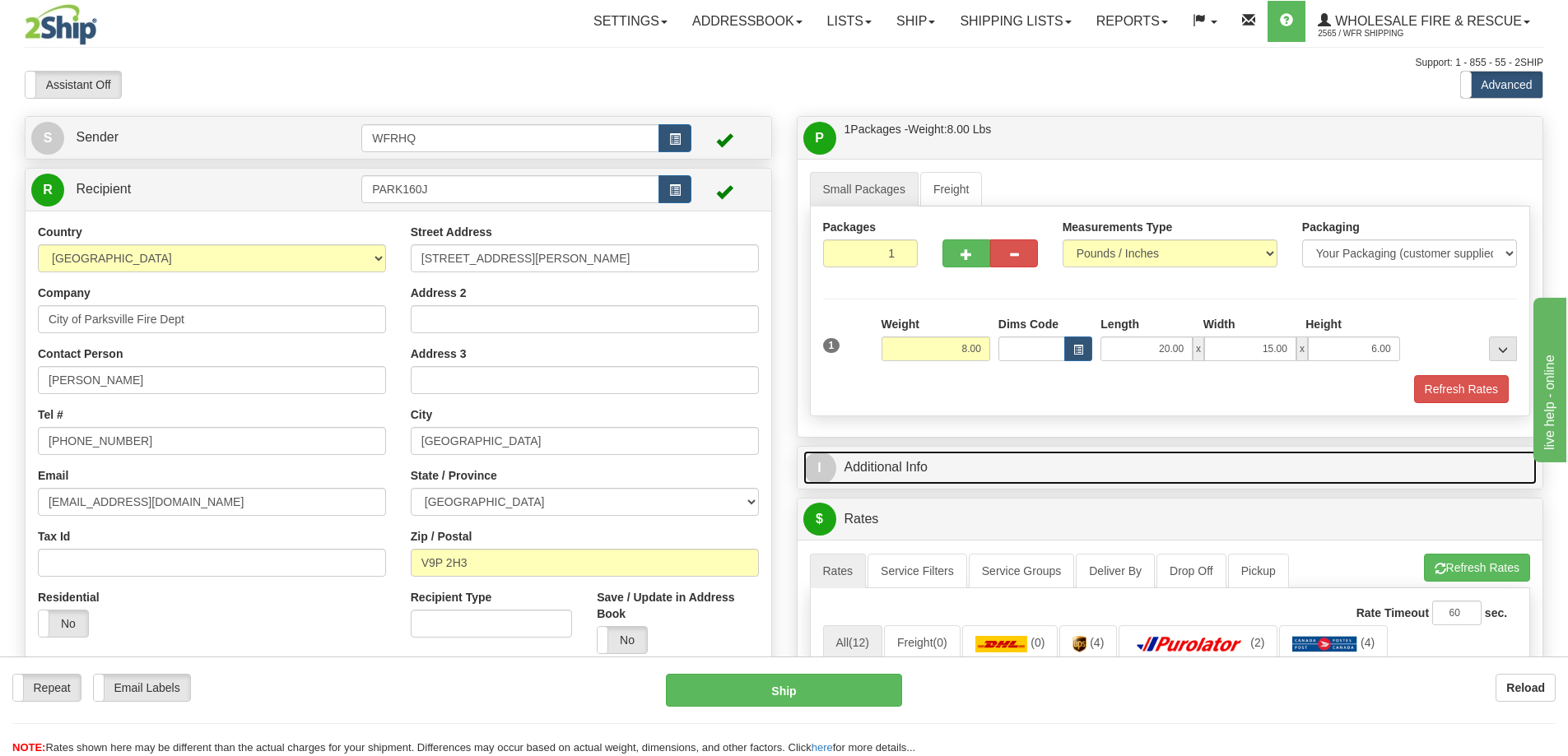
click at [1119, 457] on link "I Additional Info" at bounding box center [1170, 467] width 734 height 33
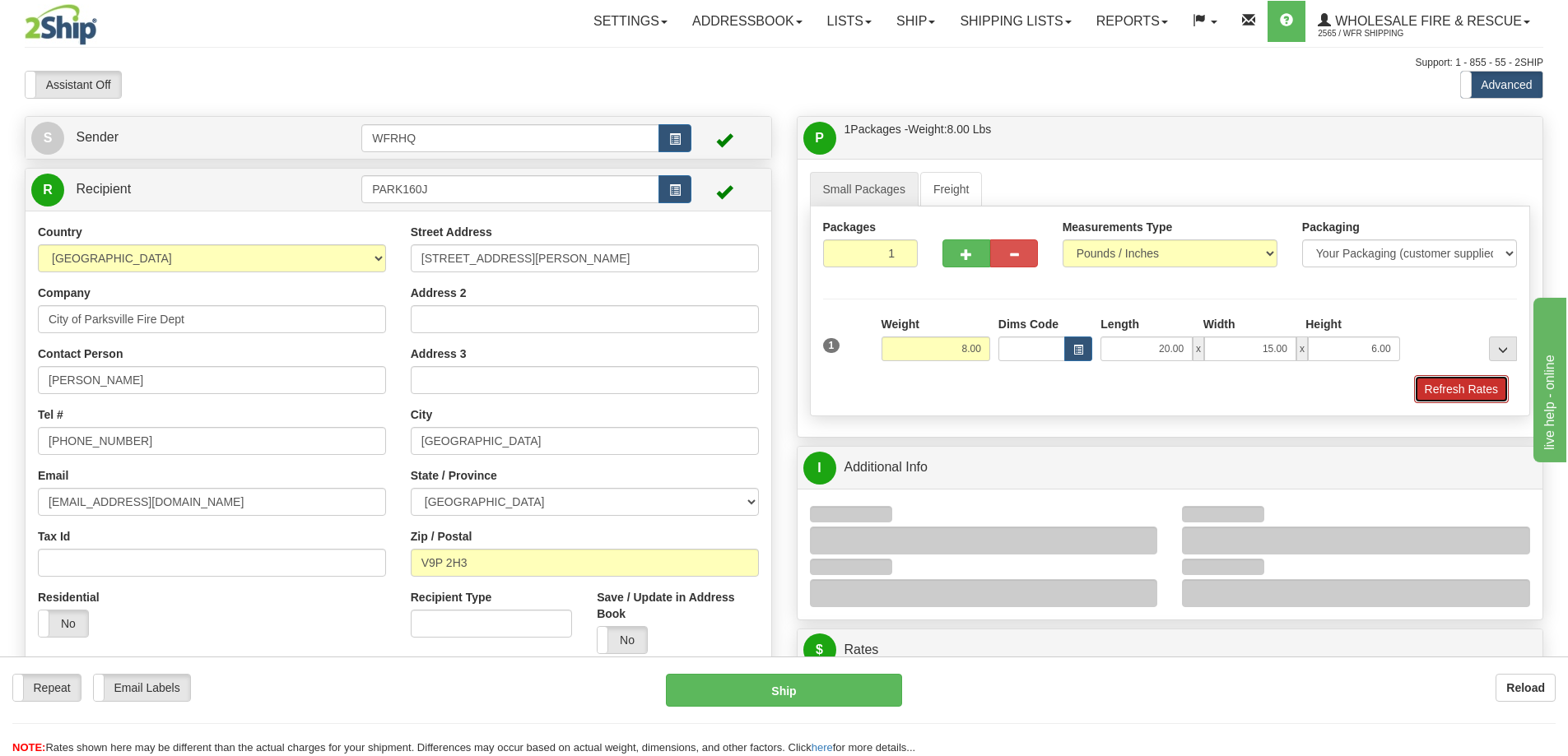
click at [1455, 376] on button "Refresh Rates" at bounding box center [1462, 389] width 94 height 28
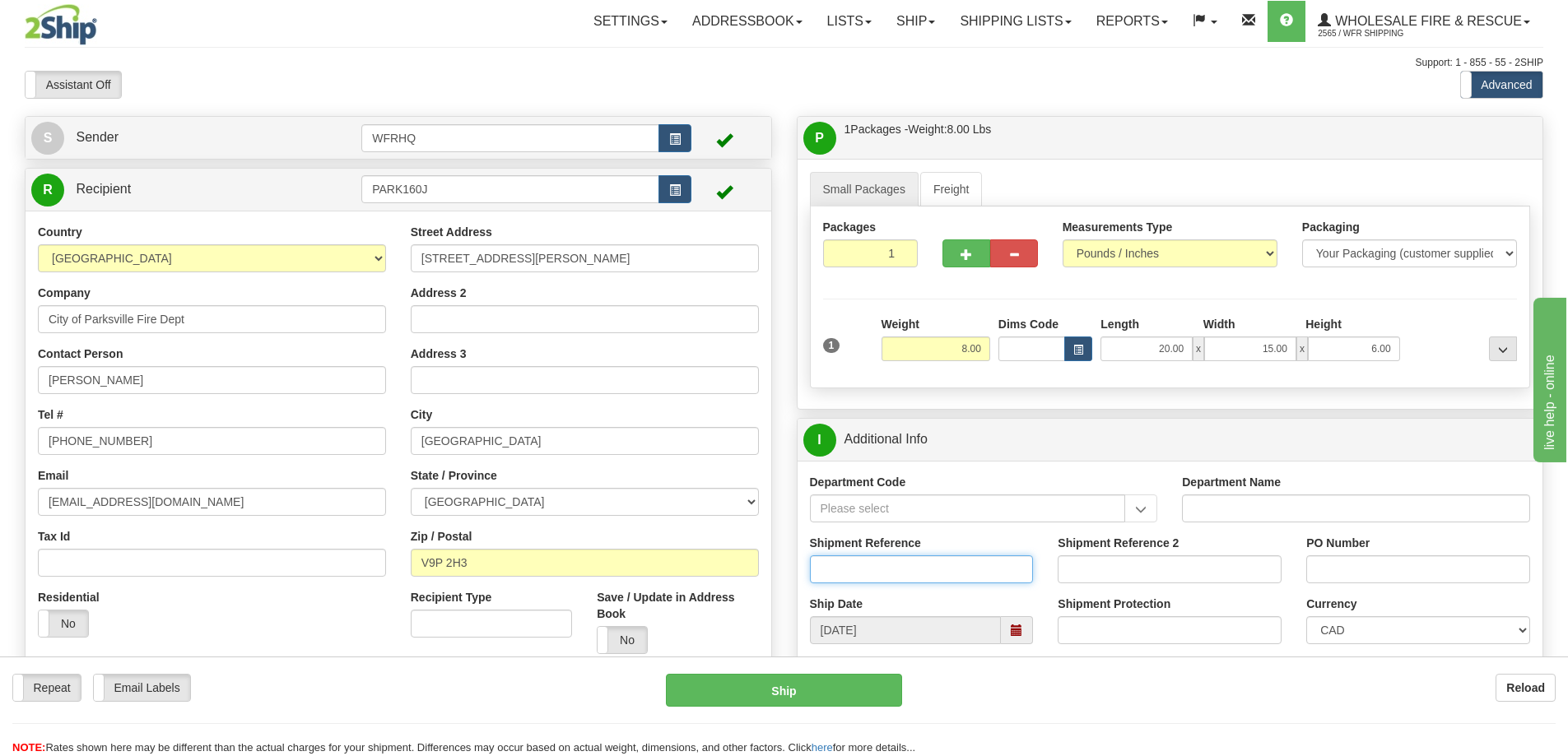
click at [894, 569] on input "Shipment Reference" at bounding box center [922, 569] width 224 height 28
type input "S46431-30720"
type input "6518"
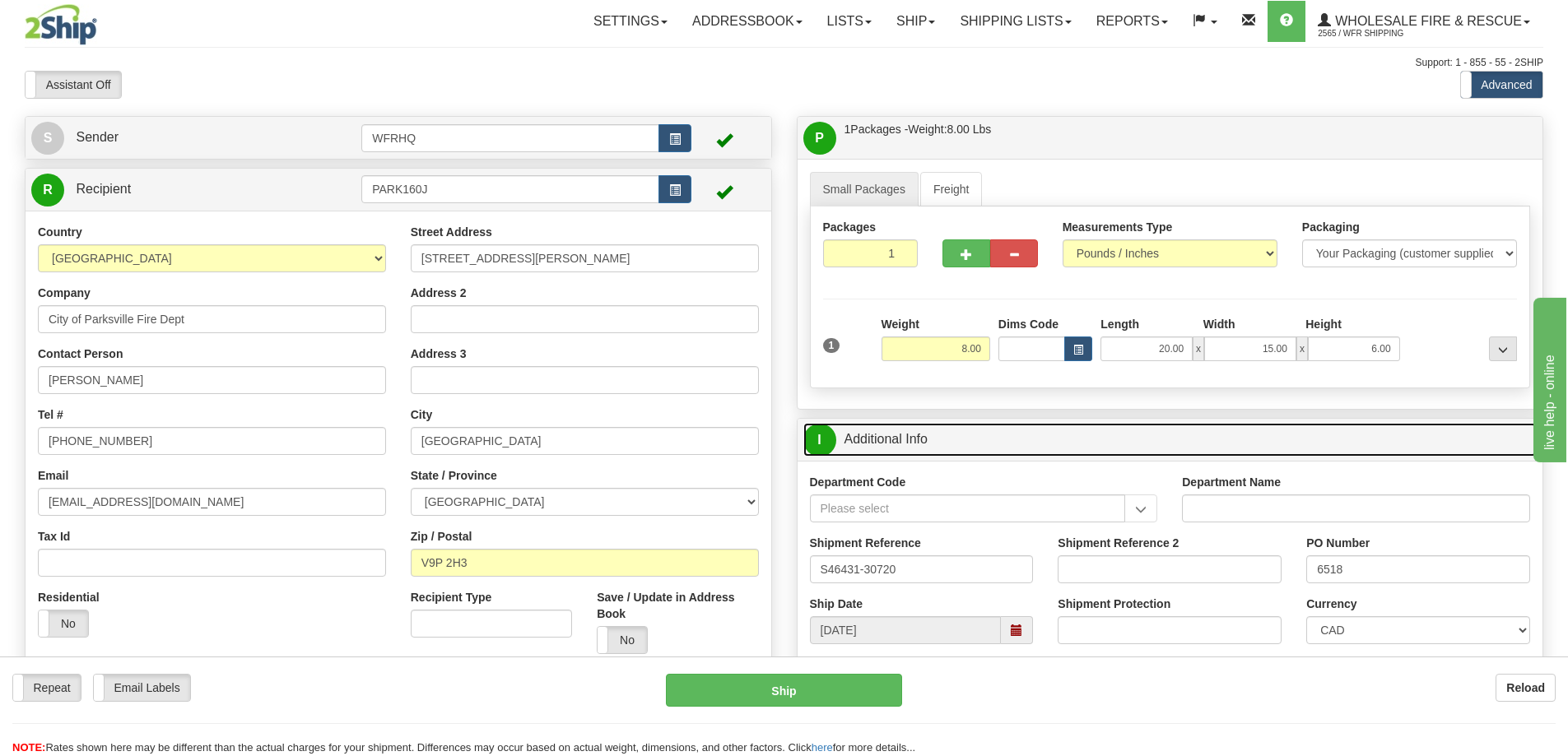
click at [1006, 428] on link "I Additional Info" at bounding box center [1170, 440] width 734 height 33
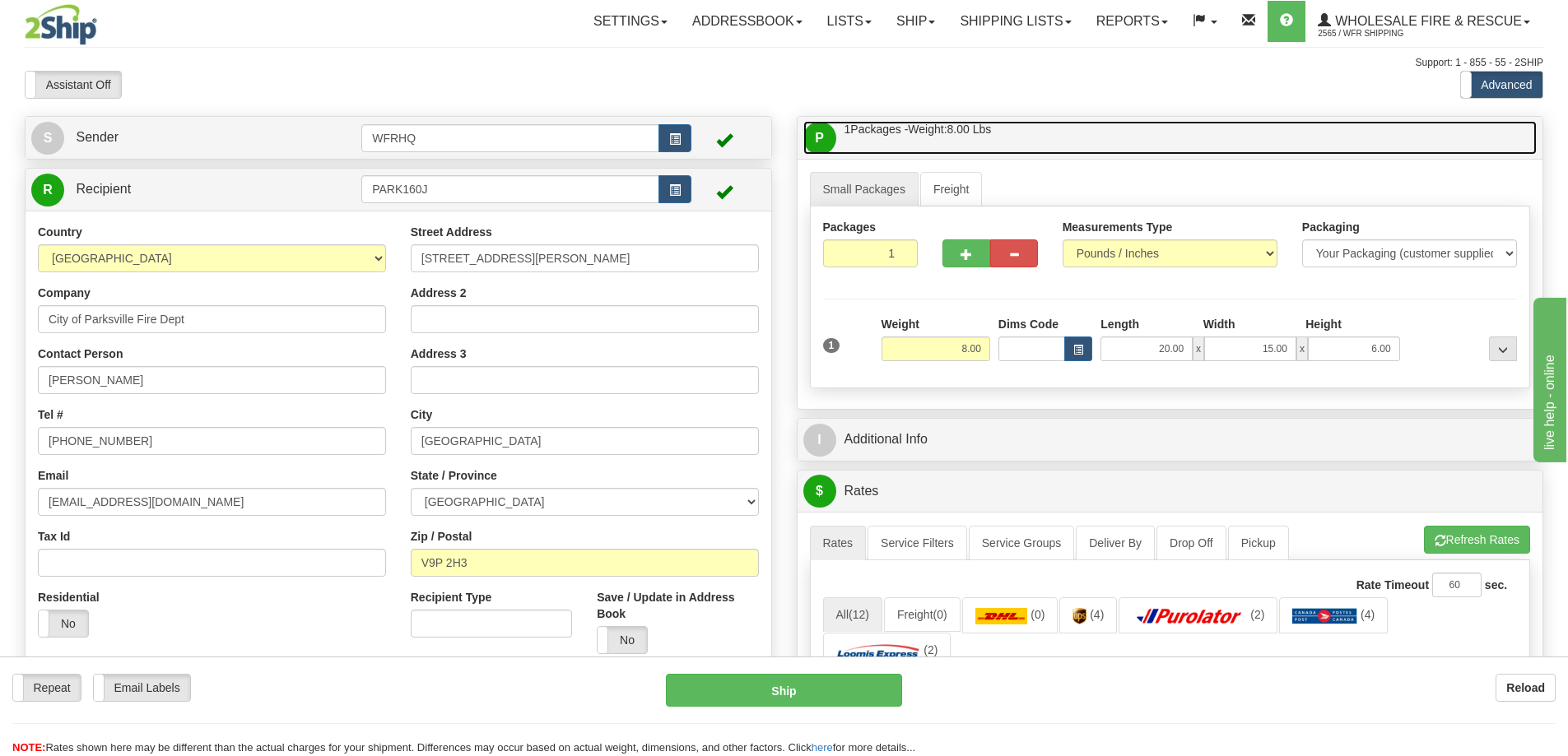
click at [1096, 131] on link "P Packages / Skids 1 Packages - Weight: 8.00 Lbs 1 Skids - Weight: NaN Lbs" at bounding box center [1170, 138] width 734 height 33
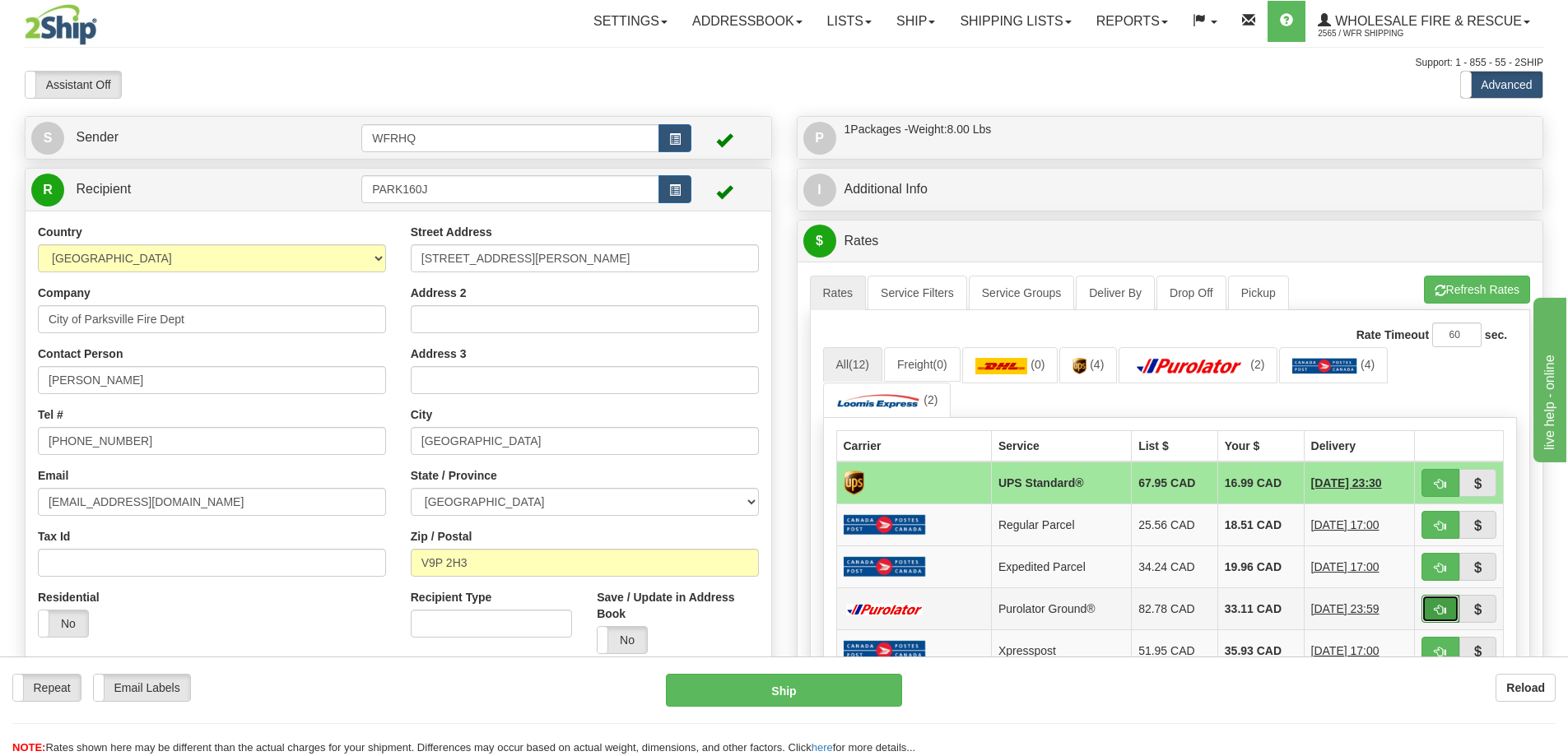
click at [1430, 605] on button "button" at bounding box center [1440, 609] width 38 height 28
type input "260"
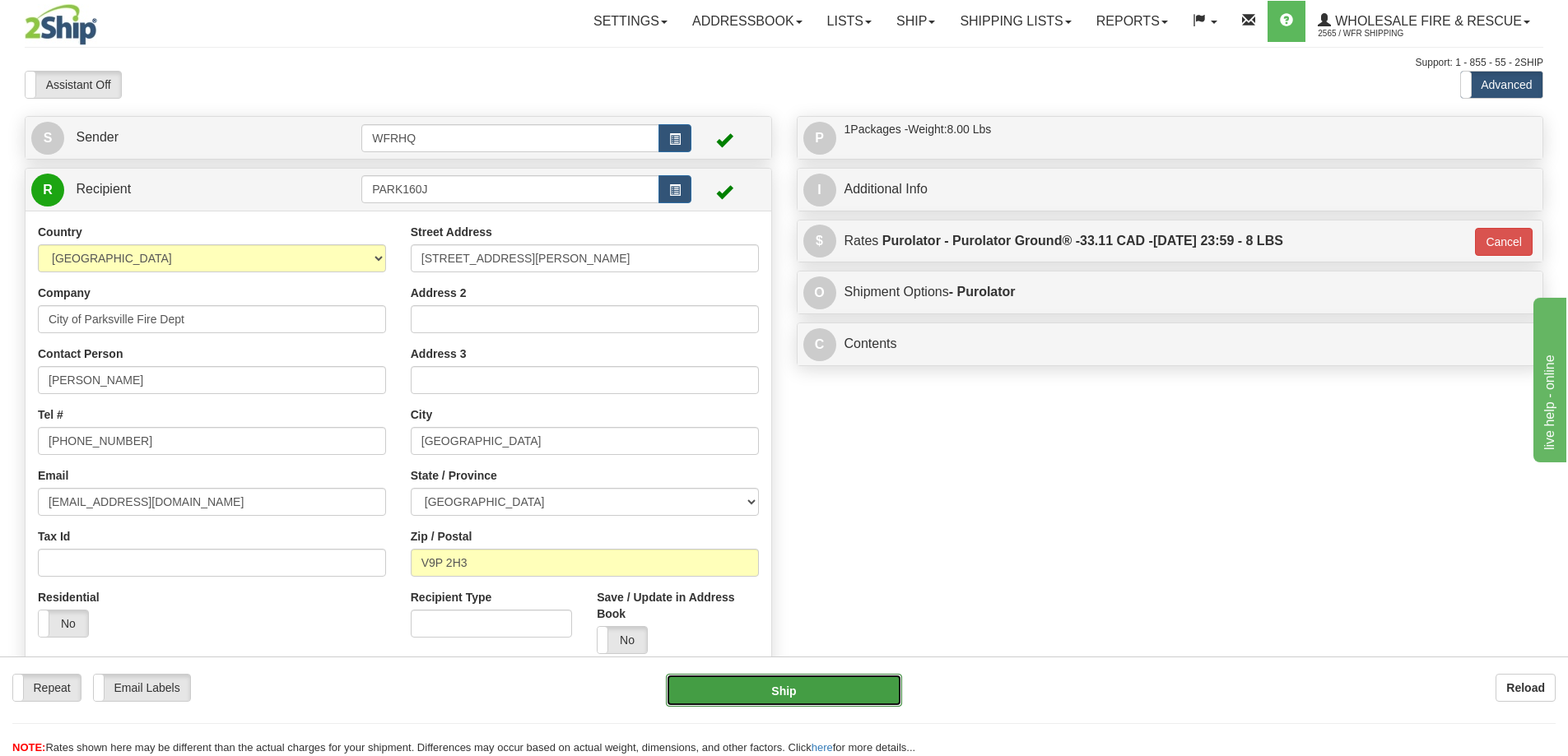
click at [815, 703] on button "Ship" at bounding box center [783, 690] width 236 height 33
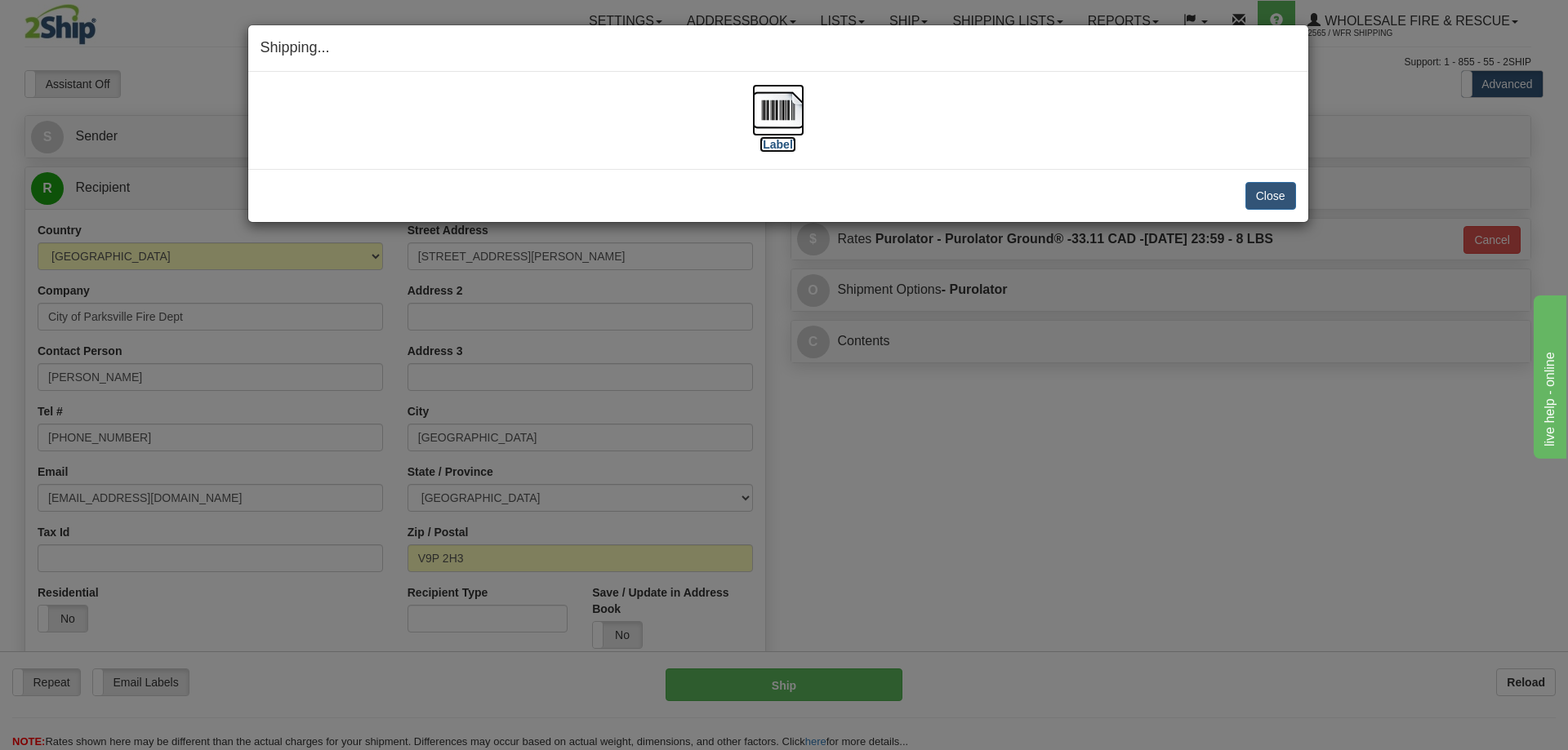
click at [792, 119] on img at bounding box center [778, 110] width 52 height 52
click at [1276, 200] on button "Close" at bounding box center [1270, 196] width 51 height 28
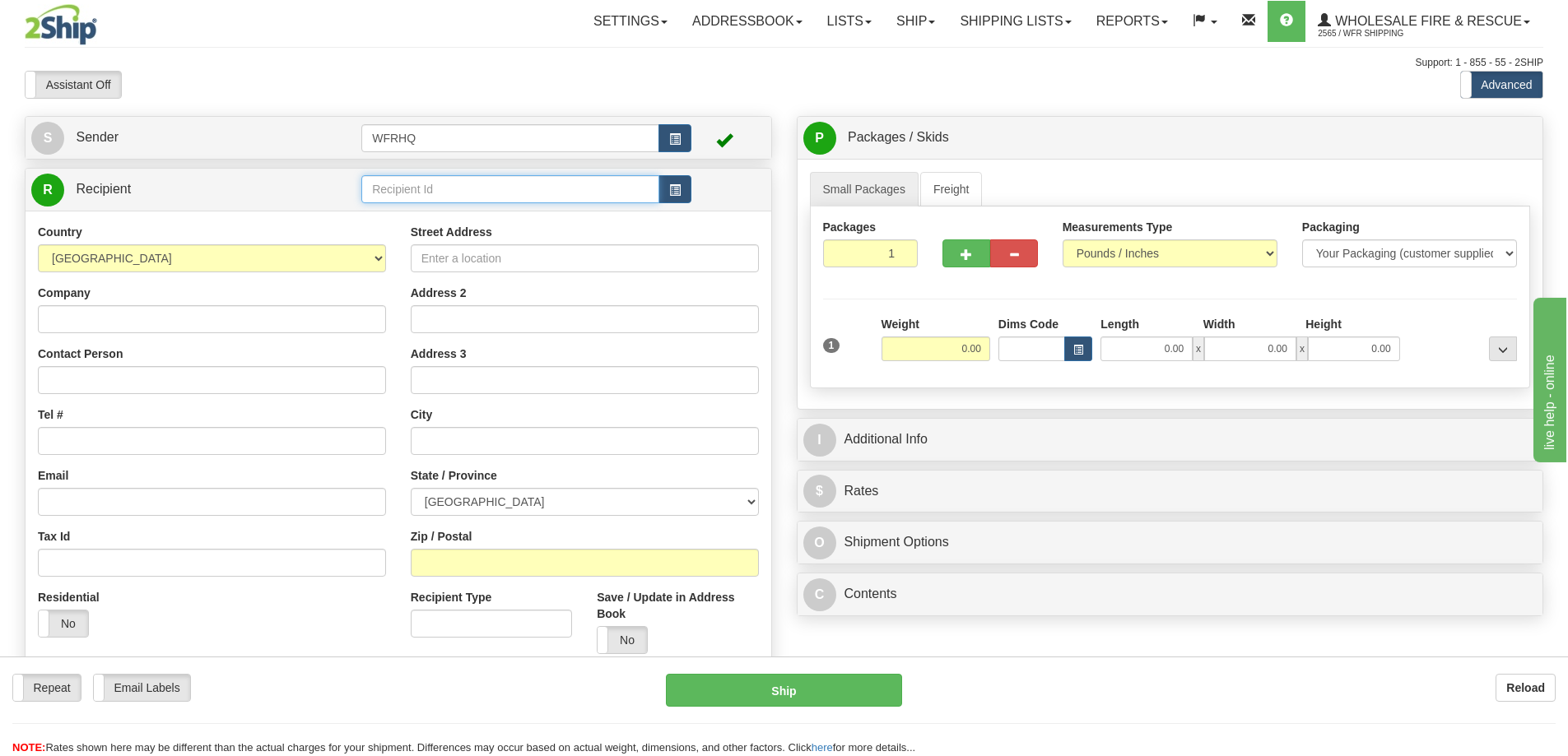
click at [432, 194] on input "text" at bounding box center [510, 189] width 298 height 28
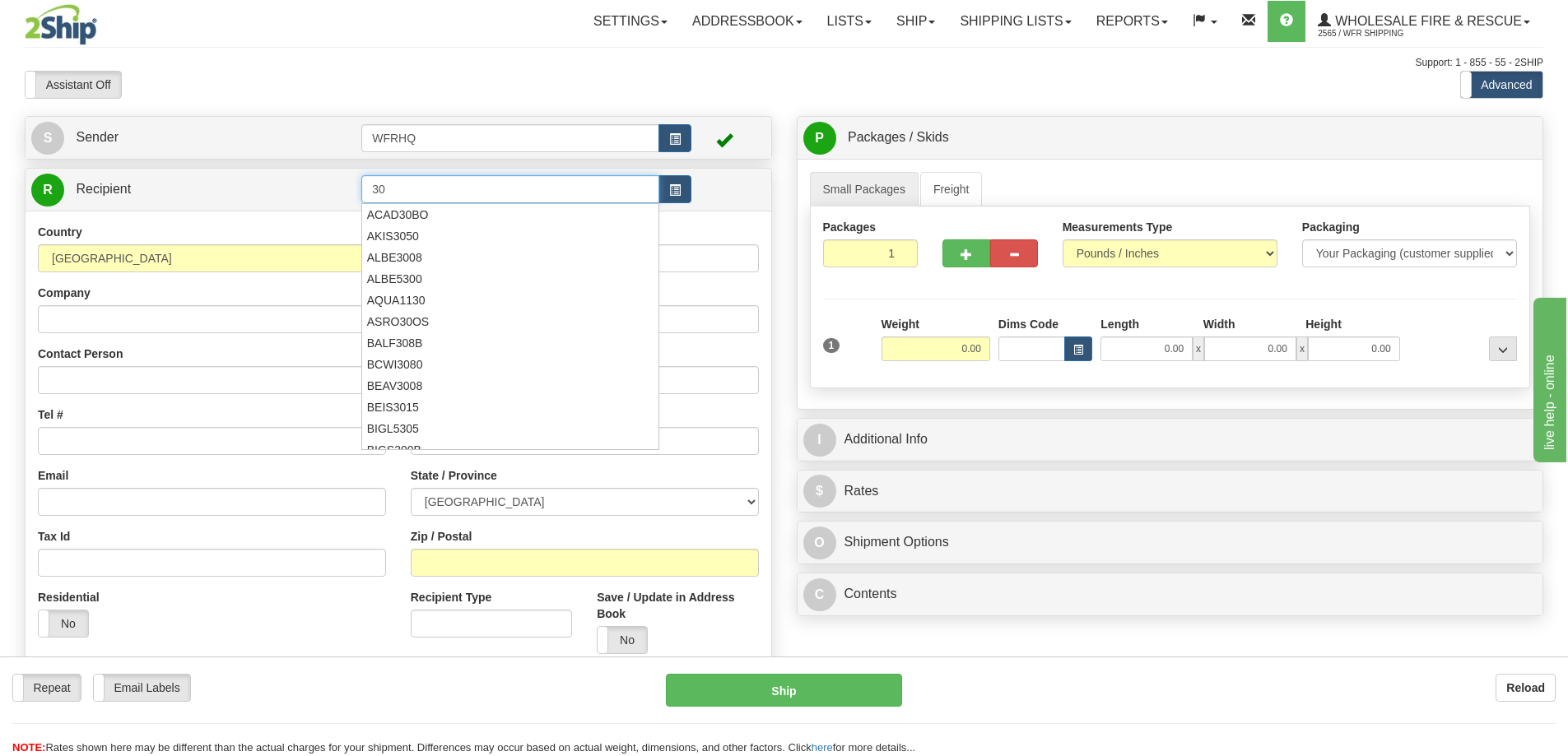
type input "3"
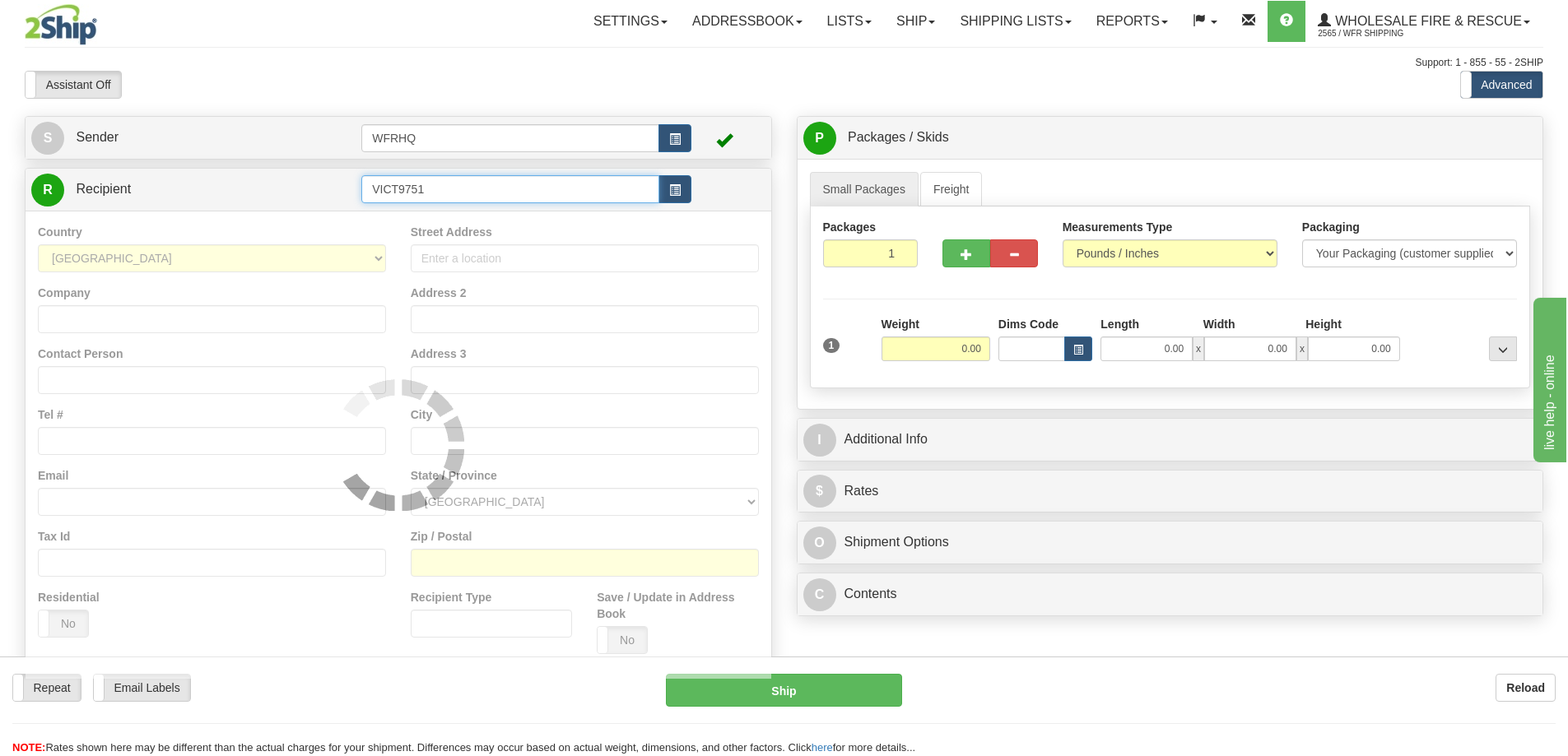
type input "VICT9751"
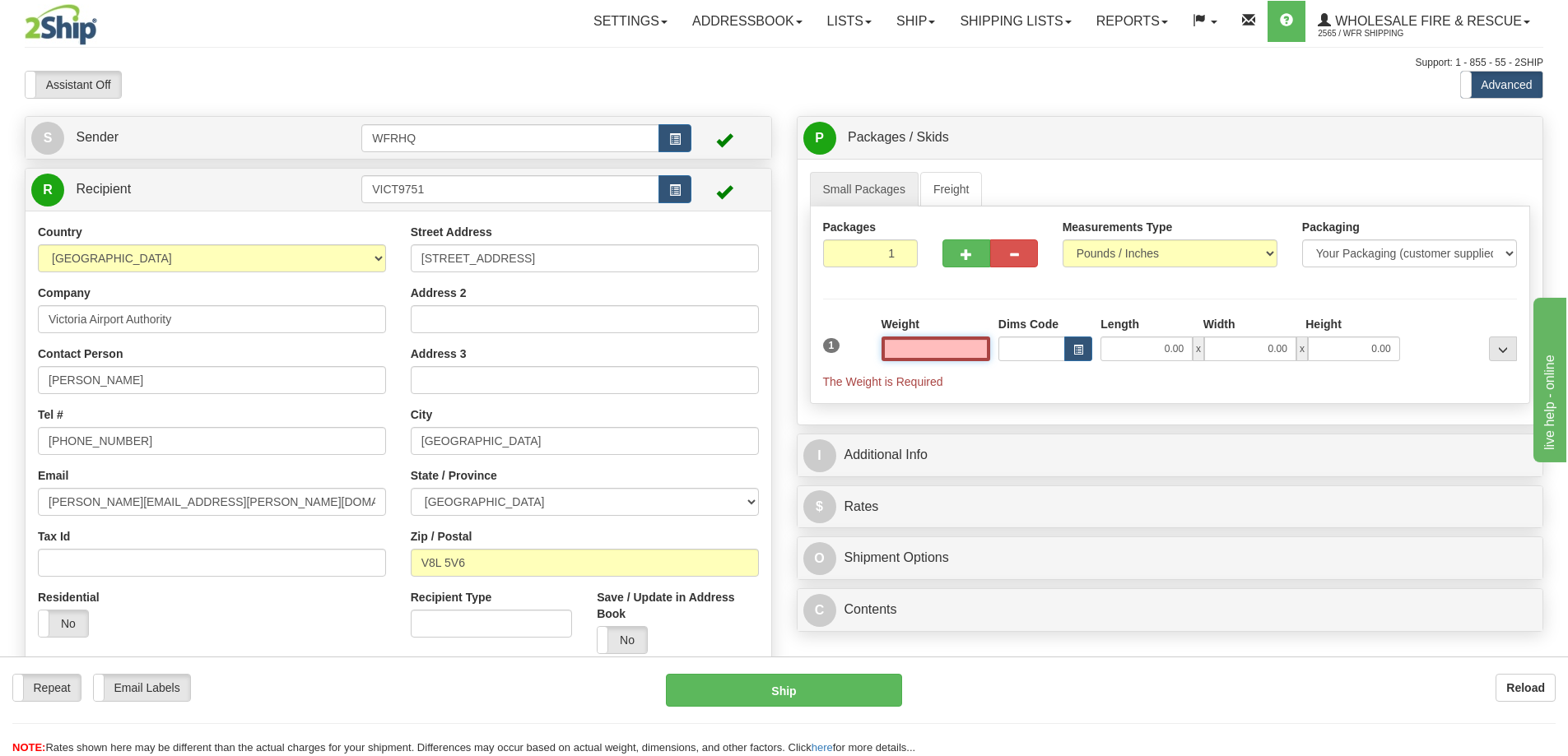
click at [940, 347] on input "text" at bounding box center [935, 349] width 108 height 25
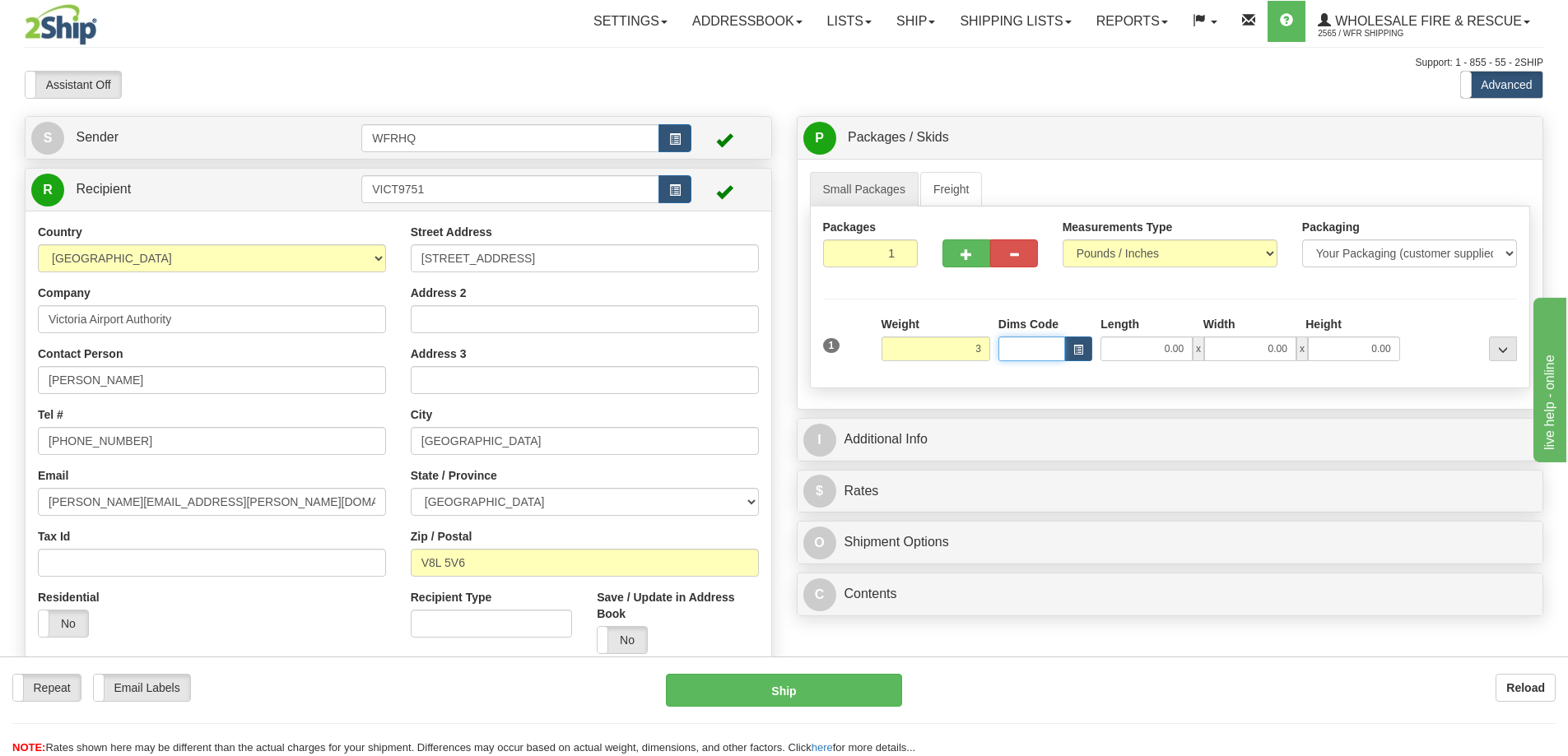
type input "3.00"
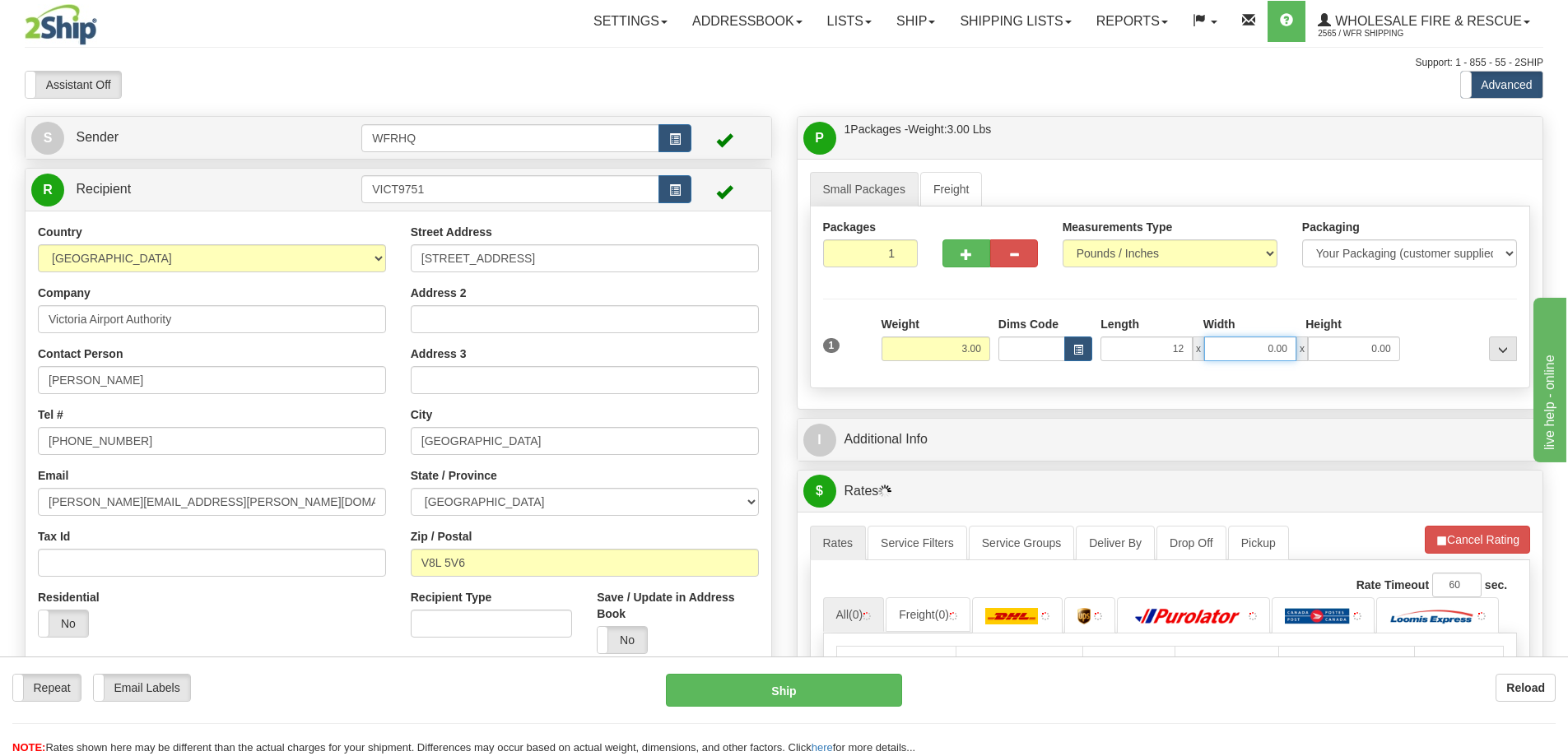
type input "12.00"
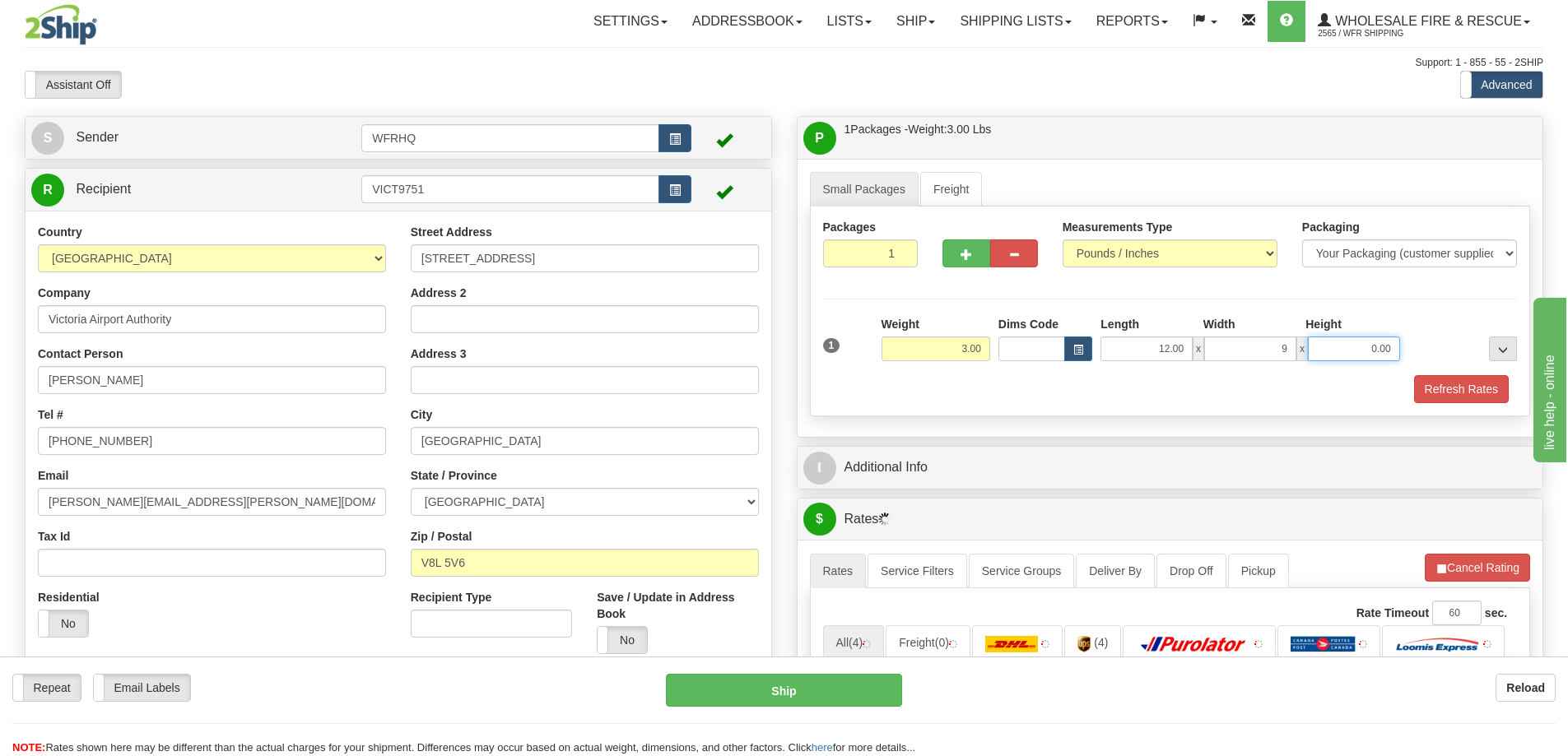
type input "9.00"
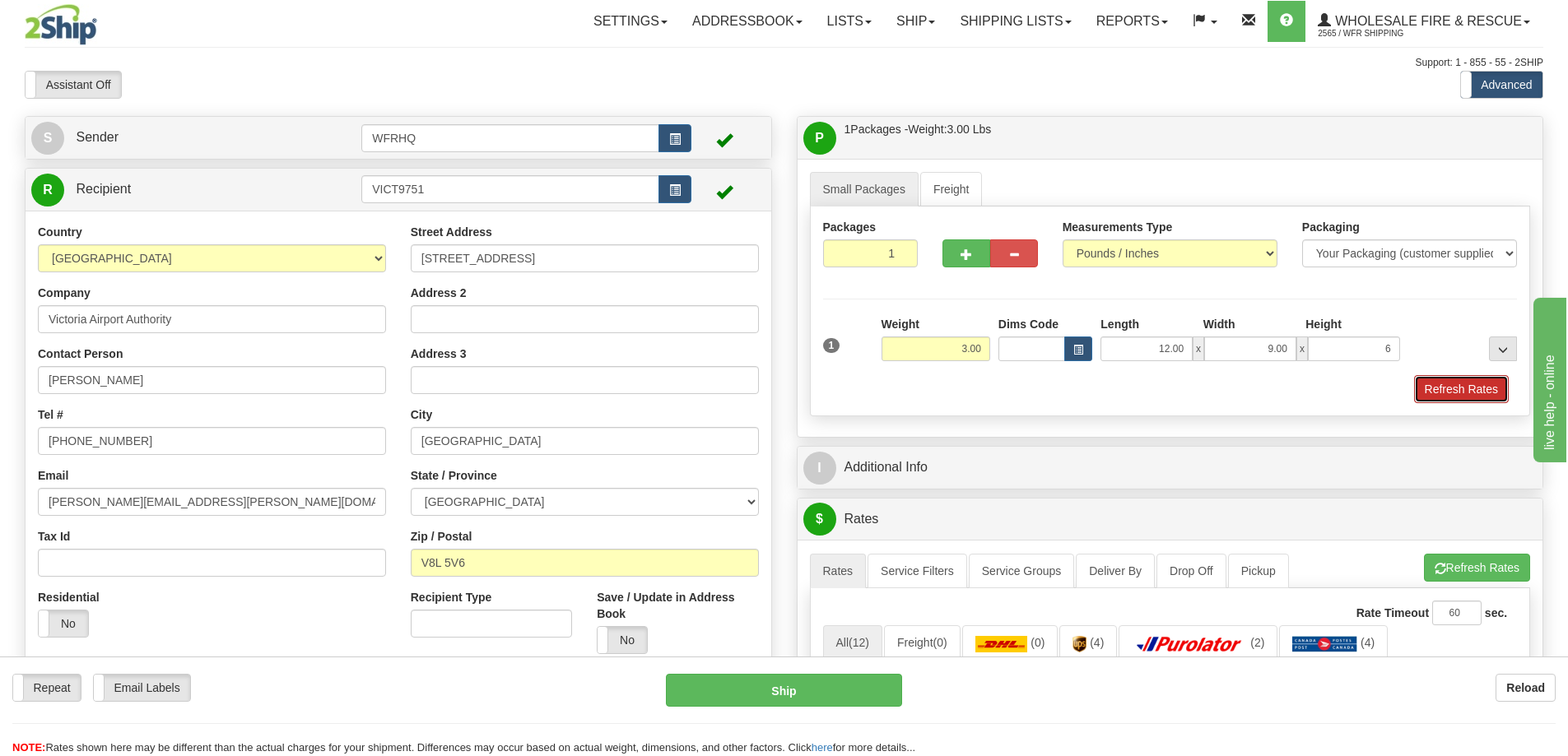
type input "6.00"
drag, startPoint x: 1472, startPoint y: 378, endPoint x: 1362, endPoint y: 409, distance: 114.3
click at [1473, 380] on button "Refresh Rates" at bounding box center [1462, 389] width 94 height 28
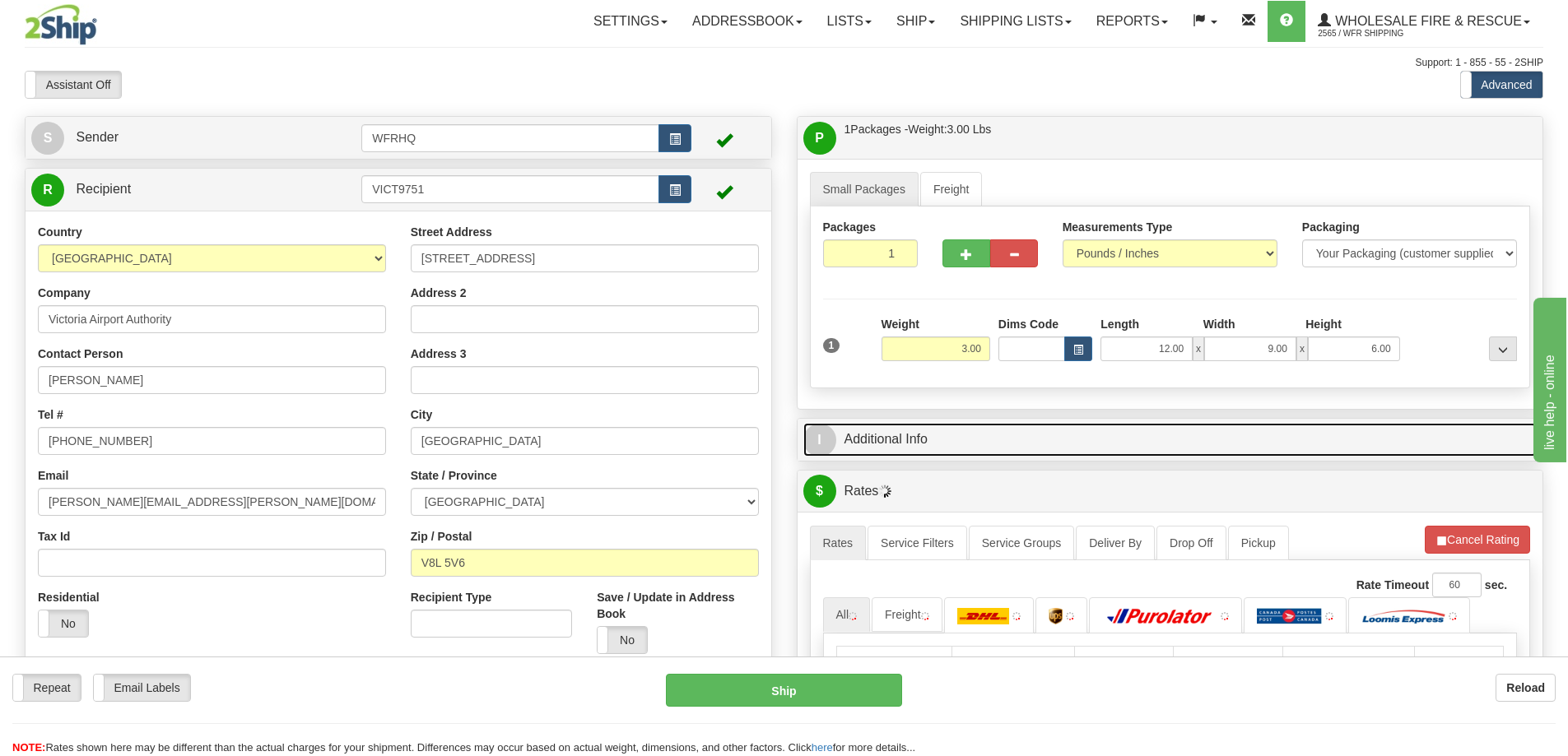
click at [1215, 444] on link "I Additional Info" at bounding box center [1170, 440] width 734 height 33
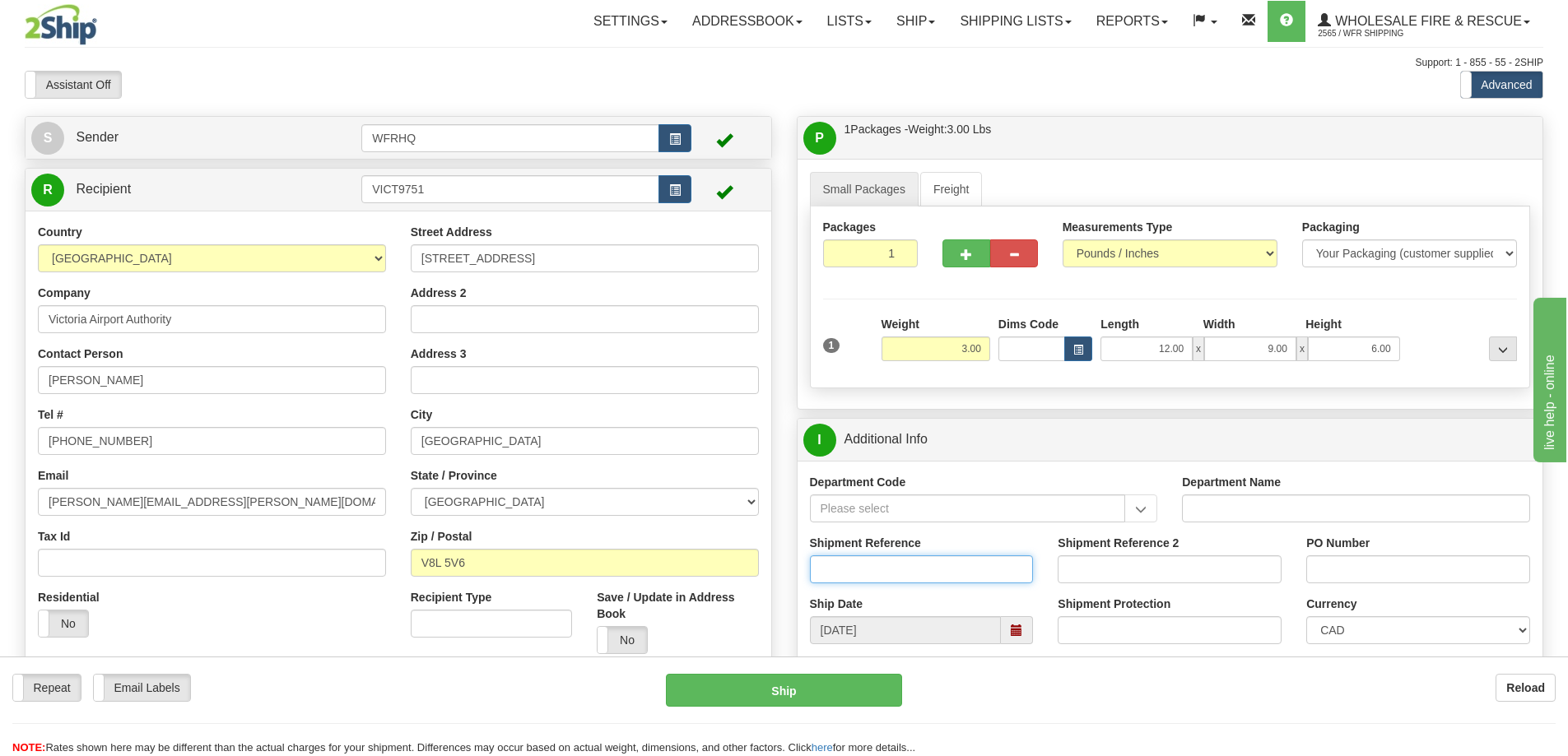
drag, startPoint x: 896, startPoint y: 538, endPoint x: 885, endPoint y: 572, distance: 35.7
click at [885, 572] on input "Shipment Reference" at bounding box center [922, 569] width 224 height 28
type input "S46091-30448"
type input "Red 4 Replacement"
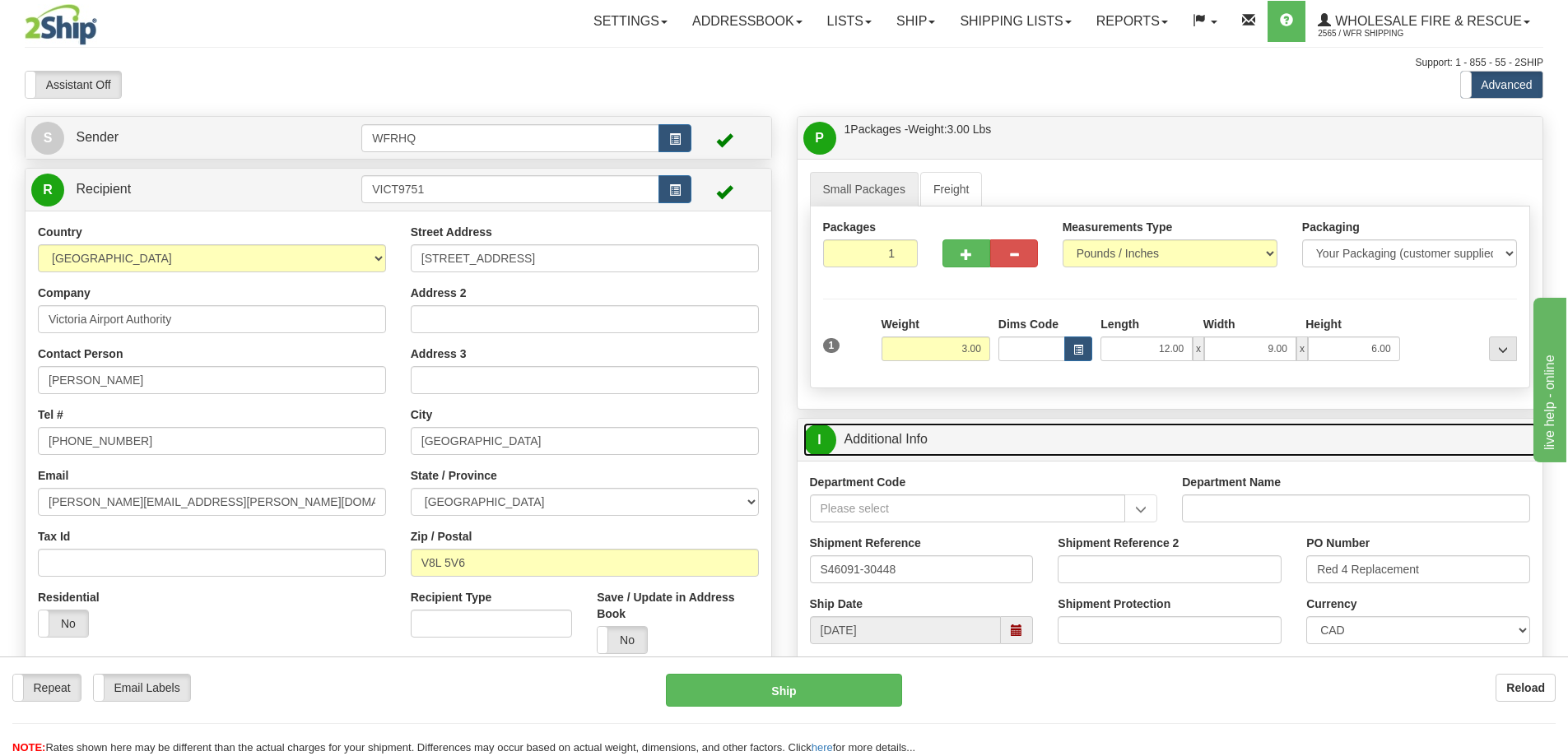
click at [1216, 438] on link "I Additional Info" at bounding box center [1170, 440] width 734 height 33
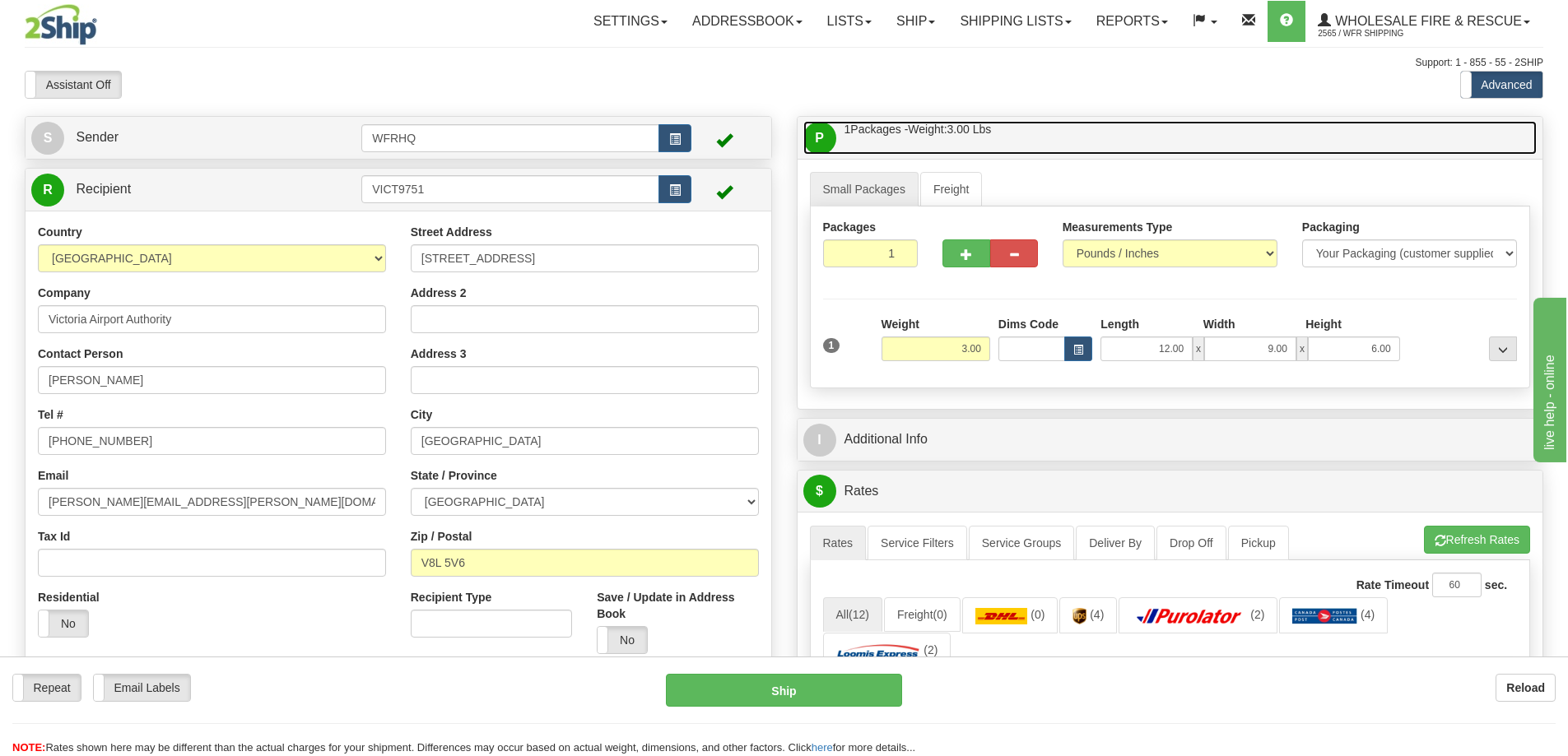
click at [1175, 149] on link "P Packages / Skids 1 Packages - Weight: 3.00 Lbs 1 Skids - Weight: NaN Lbs" at bounding box center [1170, 138] width 734 height 33
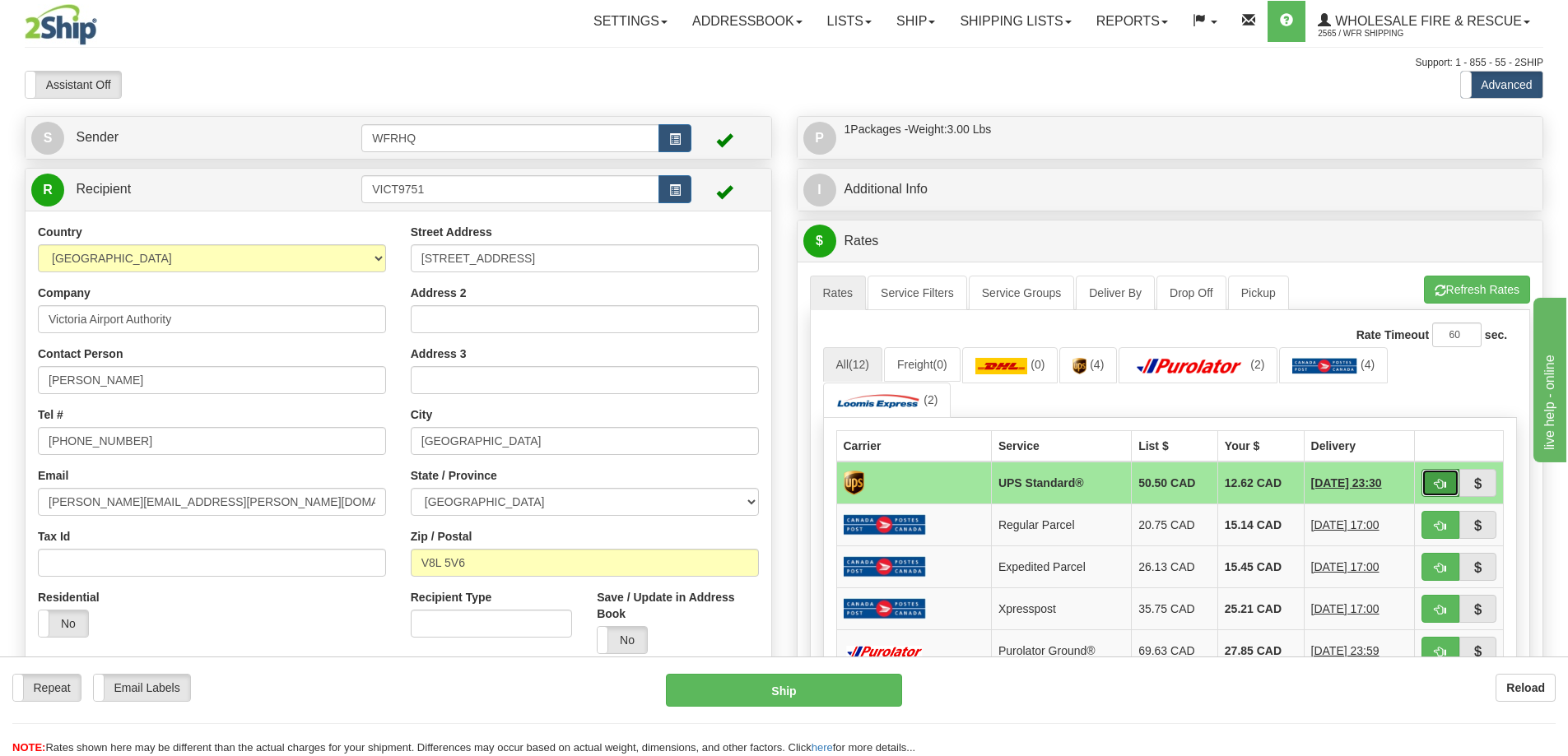
click at [1432, 485] on button "button" at bounding box center [1440, 483] width 38 height 28
type input "11"
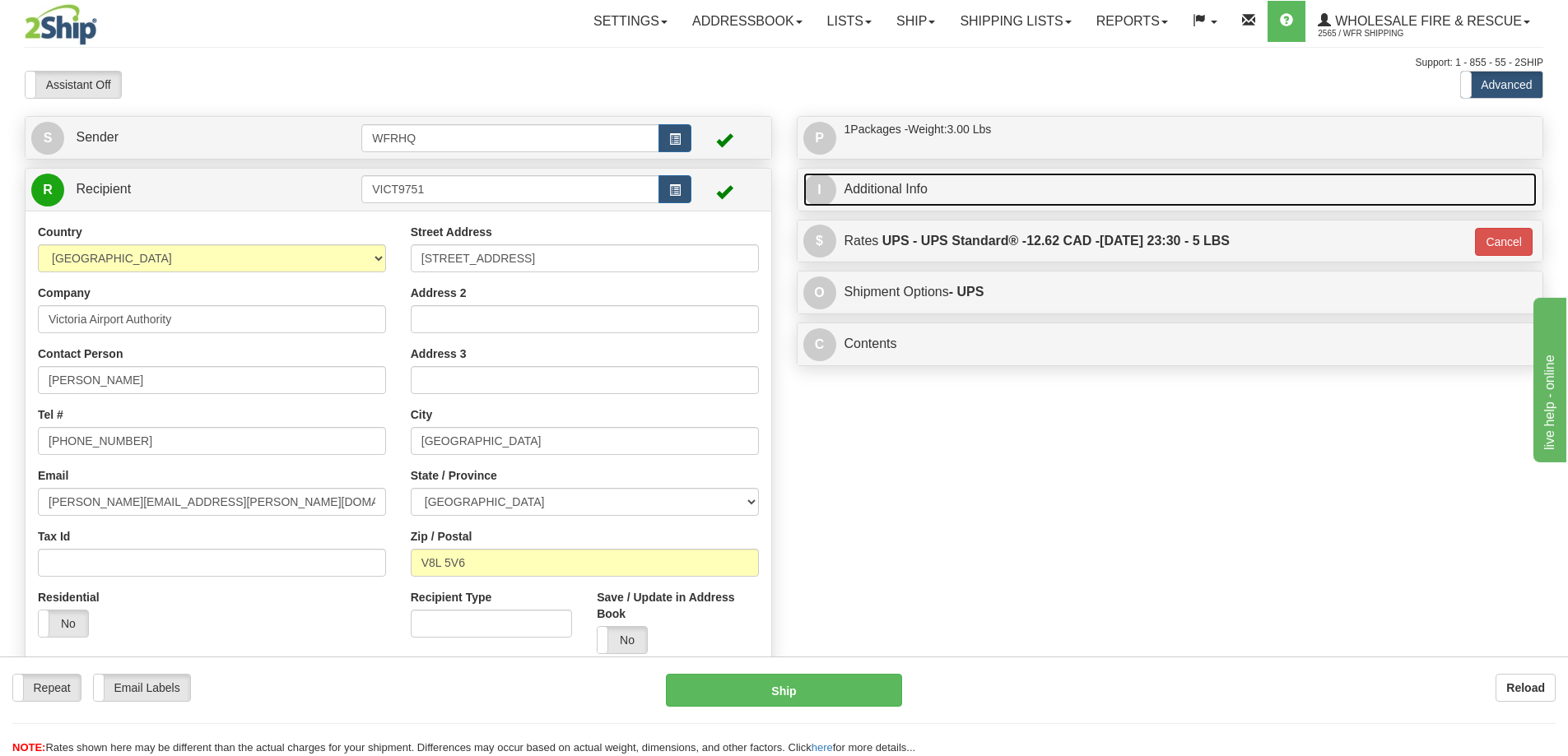
click at [949, 187] on link "I Additional Info" at bounding box center [1170, 190] width 734 height 33
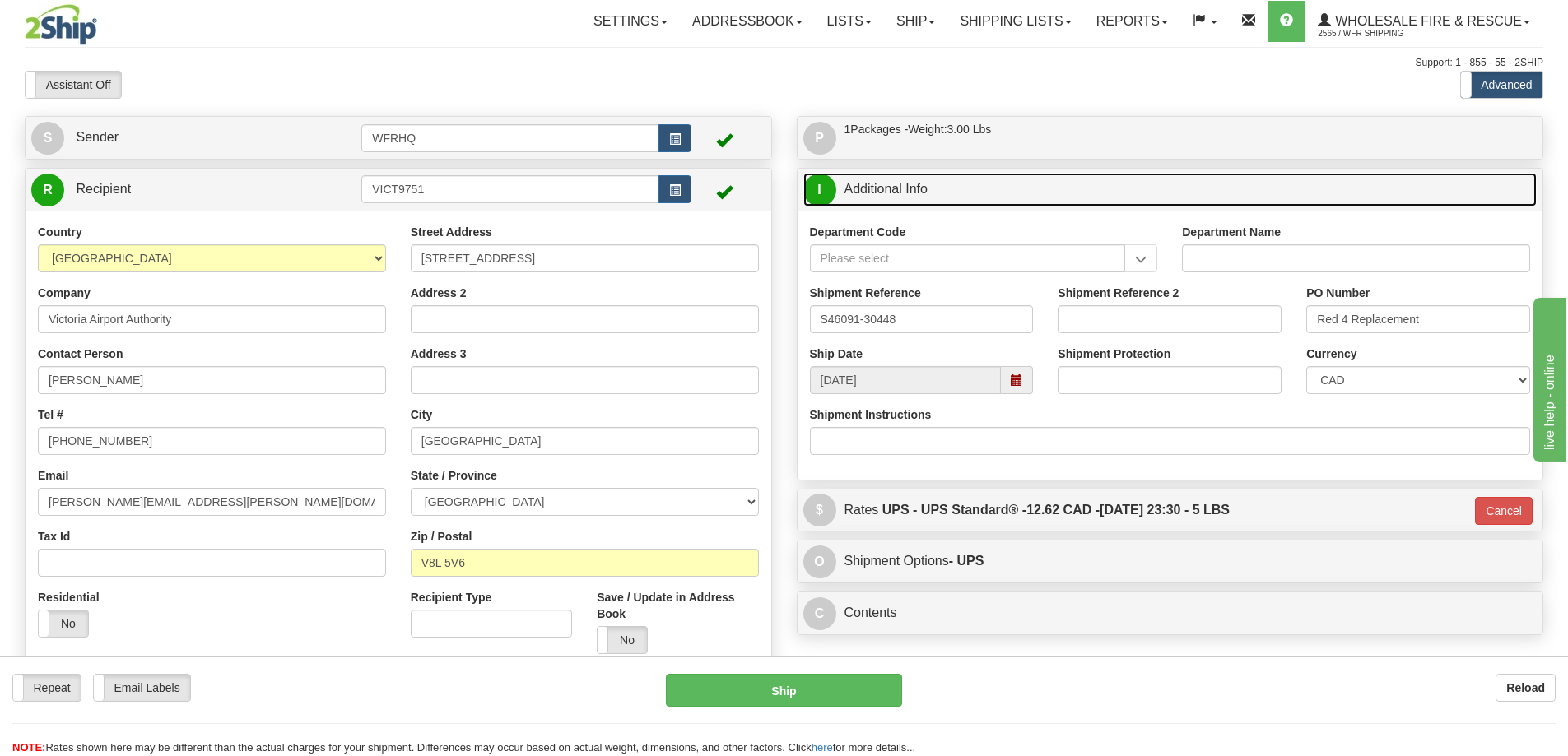
click at [1024, 386] on span at bounding box center [1016, 380] width 32 height 28
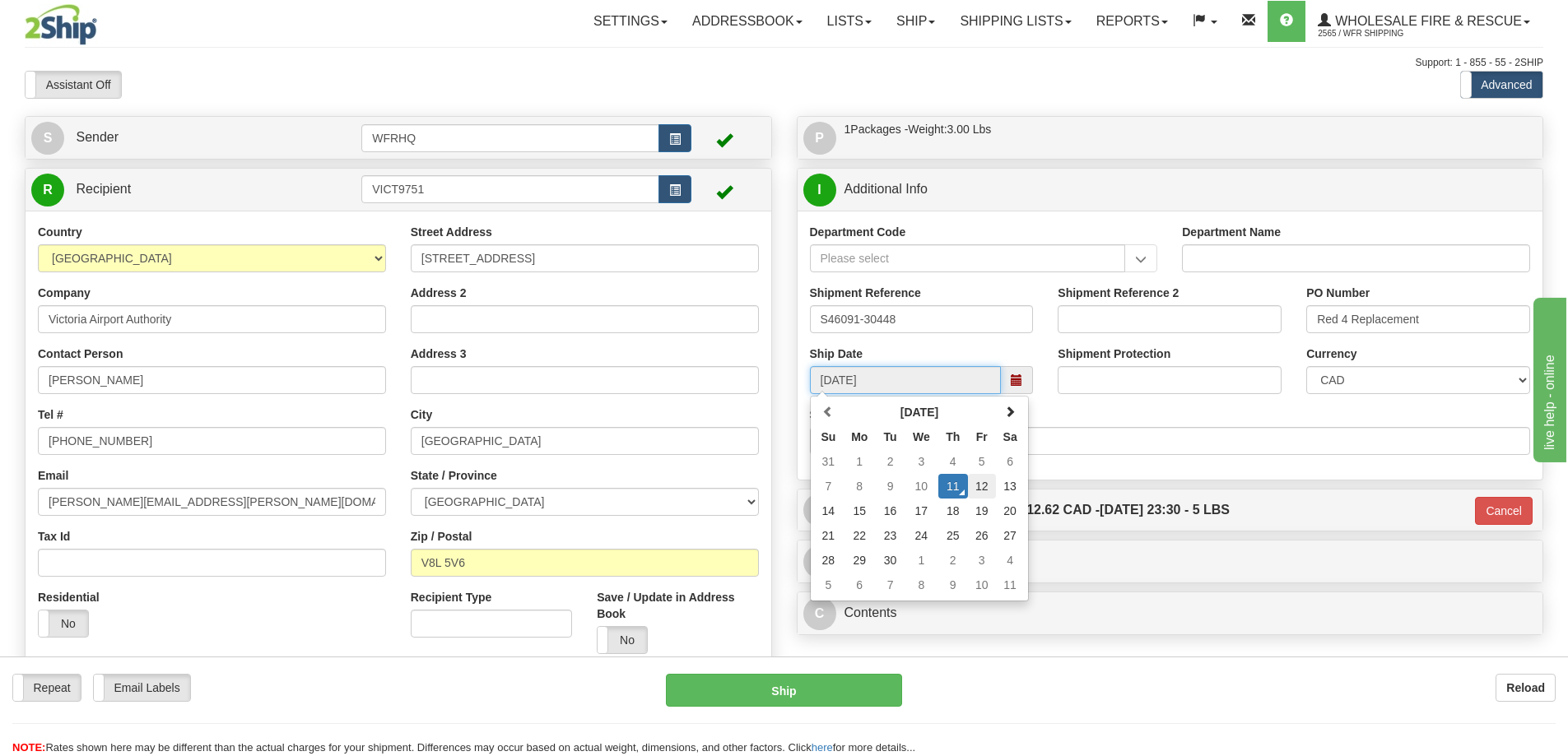
click at [988, 484] on td "12" at bounding box center [982, 486] width 28 height 25
type input "[DATE]"
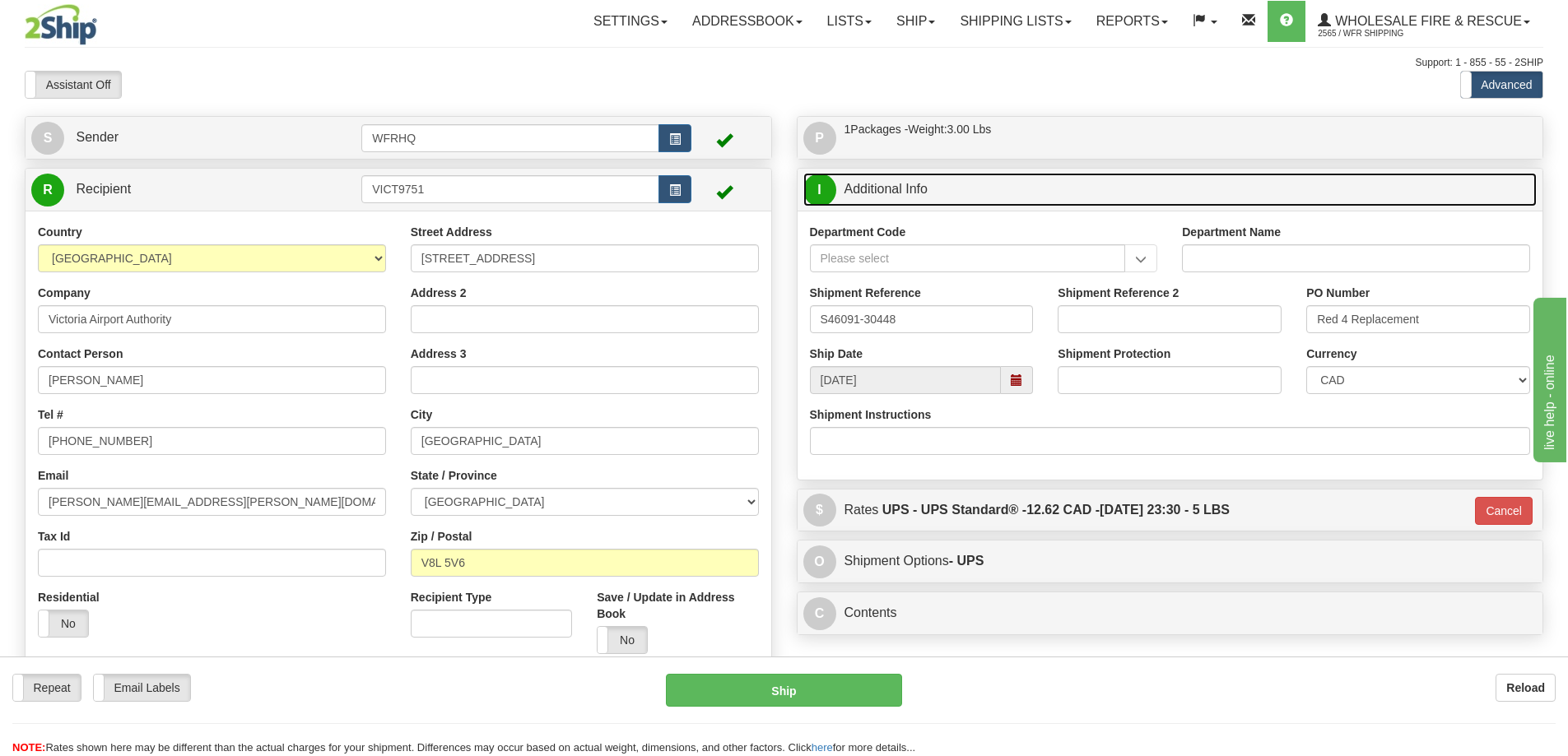
click at [1041, 188] on link "I Additional Info" at bounding box center [1170, 190] width 734 height 33
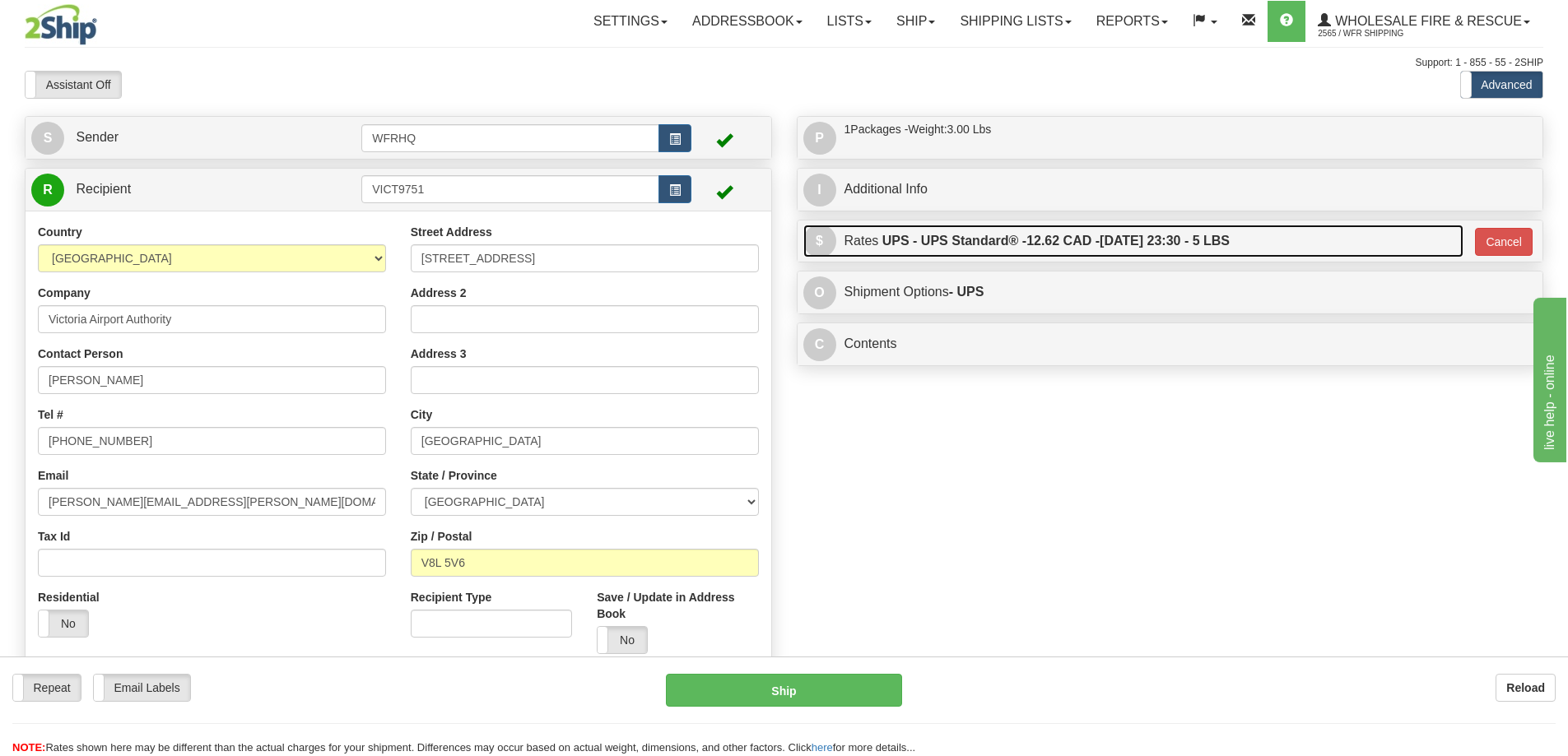
click at [1267, 247] on link "$ Rates UPS - UPS Standard® - 12.62 CAD - [DATE] 23:30 - 5 LBS" at bounding box center [1133, 242] width 660 height 33
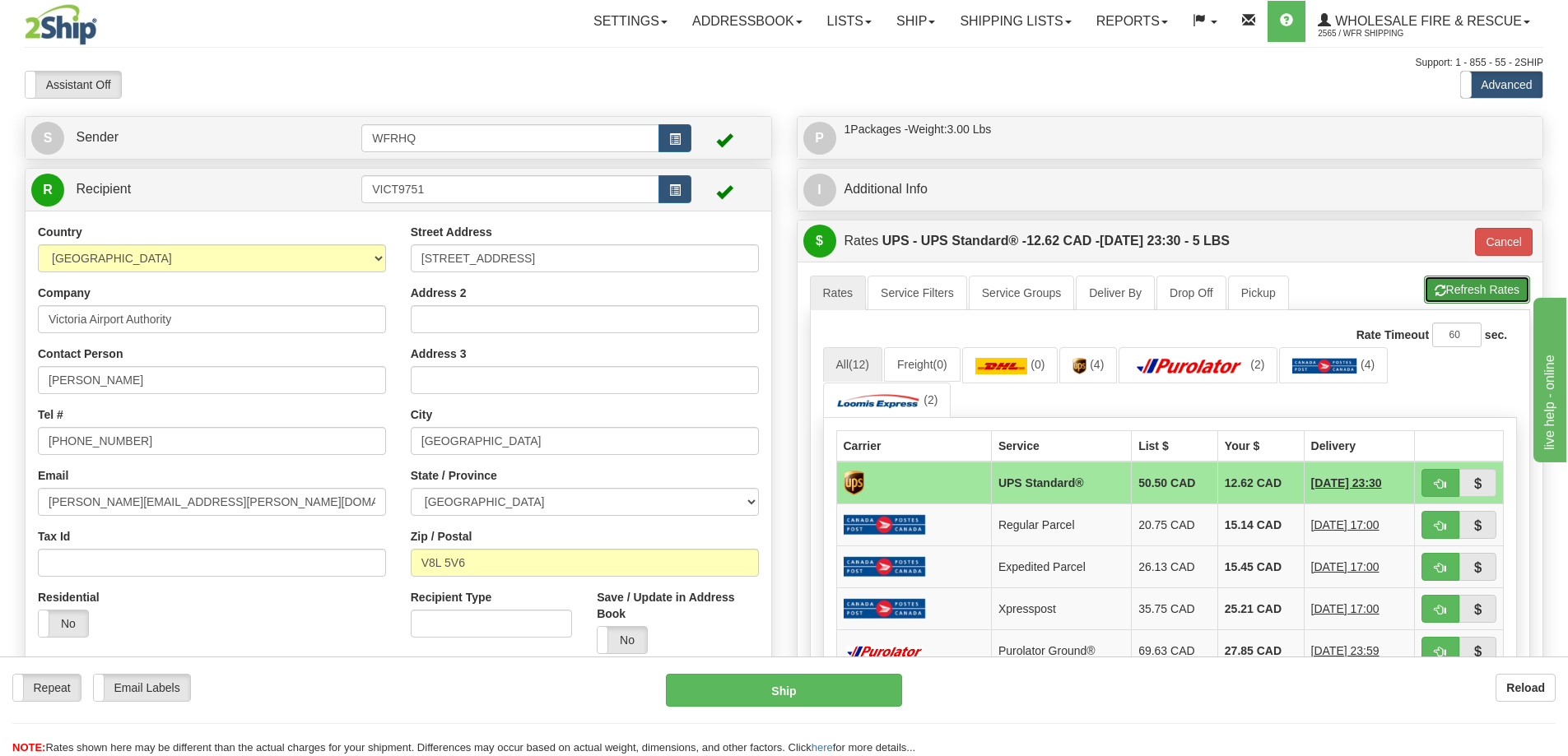
click at [1466, 291] on button "Refresh Rates" at bounding box center [1476, 290] width 106 height 28
type input "11"
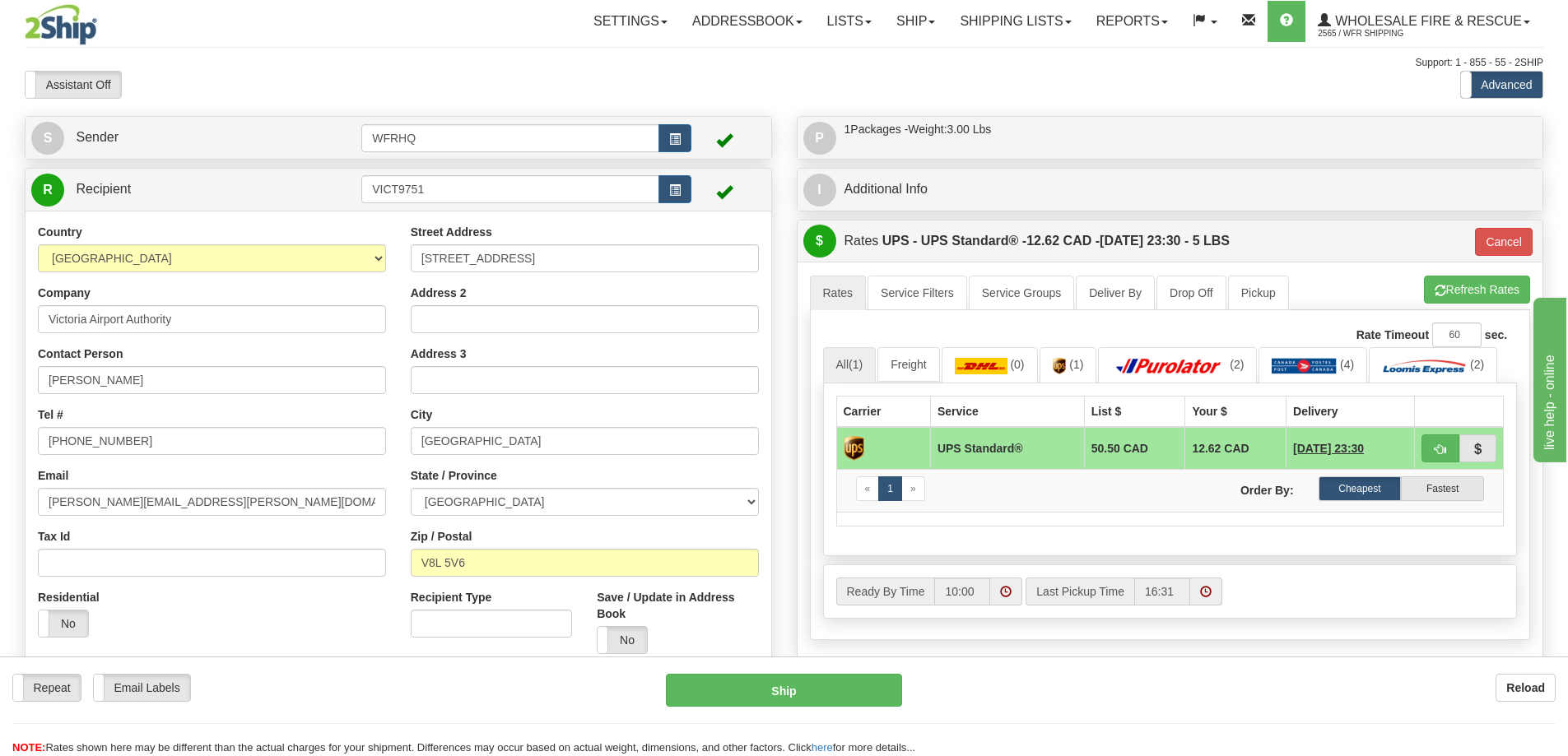
click at [1533, 249] on div "$ Rates UPS - UPS Standard® - 12.62 CAD - [DATE] 23:30 - 5 LBS Cancel" at bounding box center [1171, 241] width 746 height 42
click at [1509, 246] on button "Cancel" at bounding box center [1503, 242] width 57 height 28
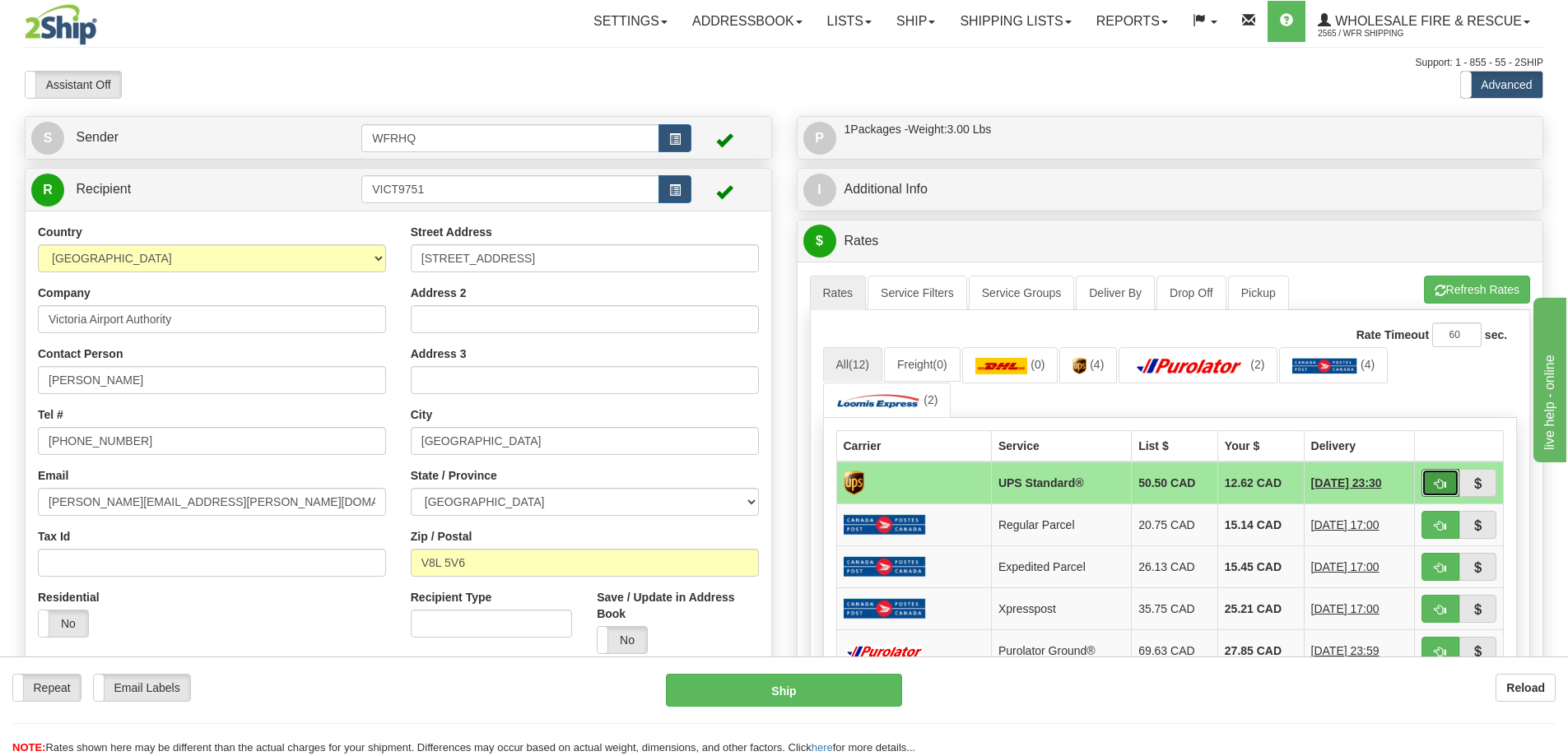
click at [1439, 486] on span "button" at bounding box center [1440, 484] width 11 height 11
type input "11"
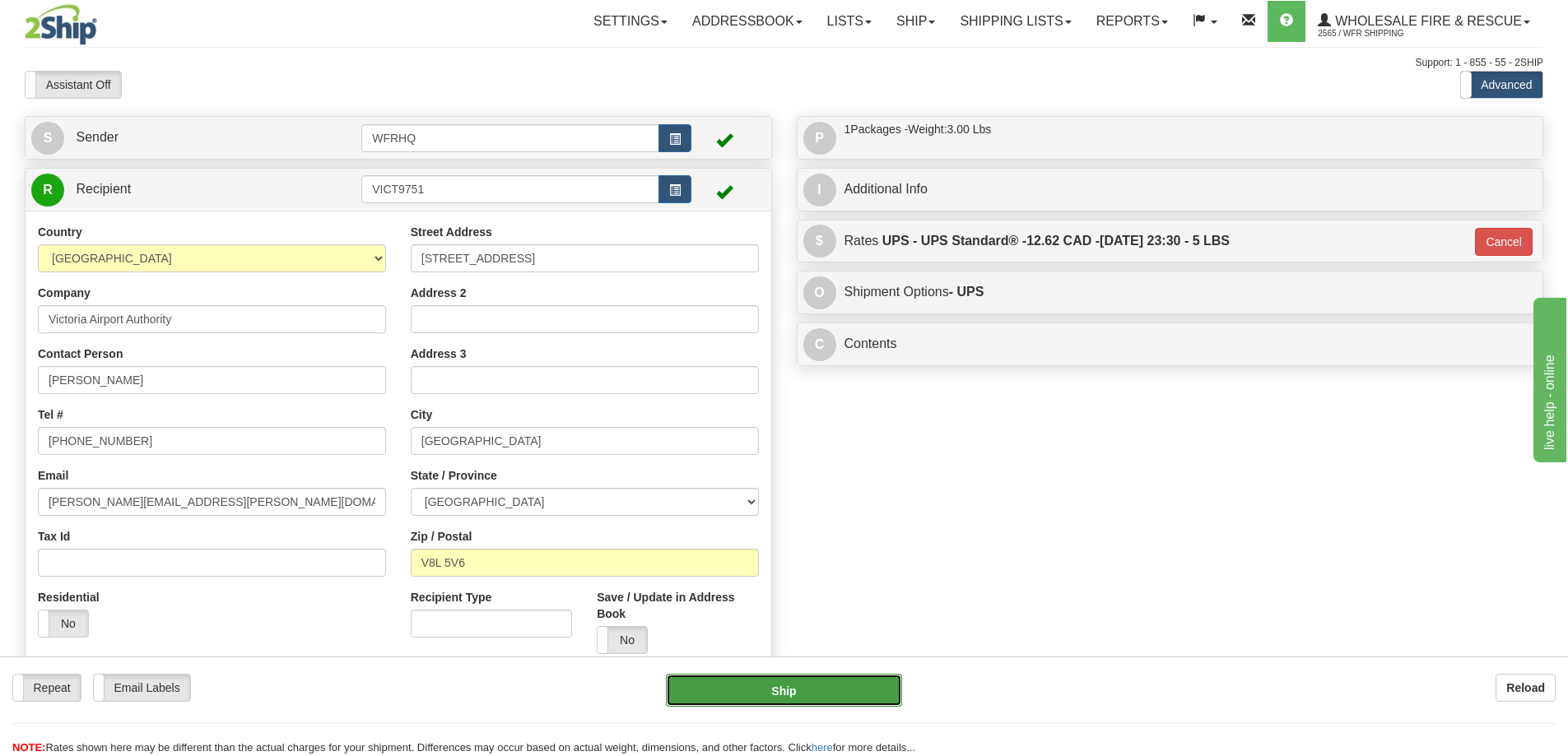
click at [866, 700] on button "Ship" at bounding box center [783, 690] width 236 height 33
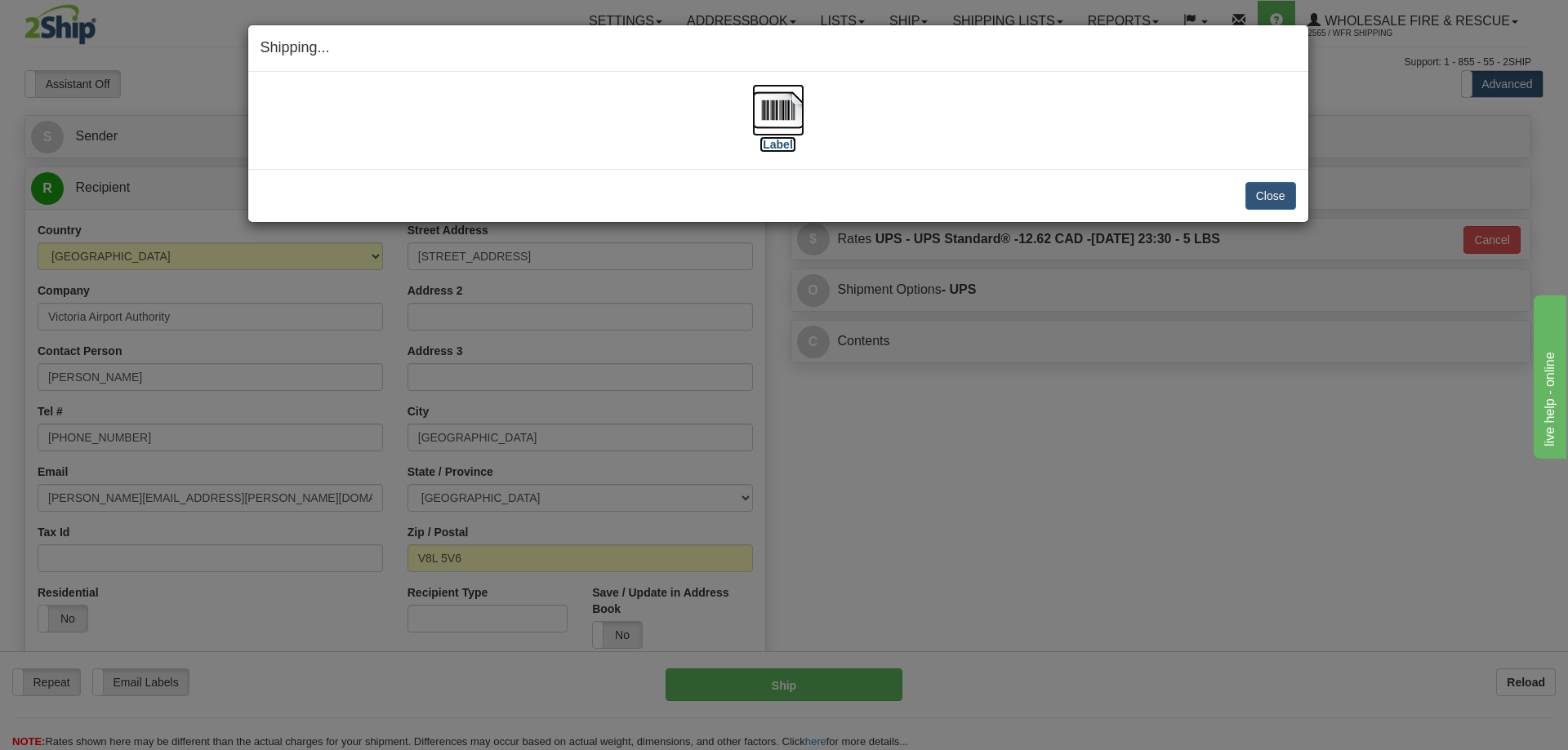
click at [773, 106] on img at bounding box center [778, 110] width 52 height 52
click at [1269, 189] on button "Close" at bounding box center [1270, 196] width 51 height 28
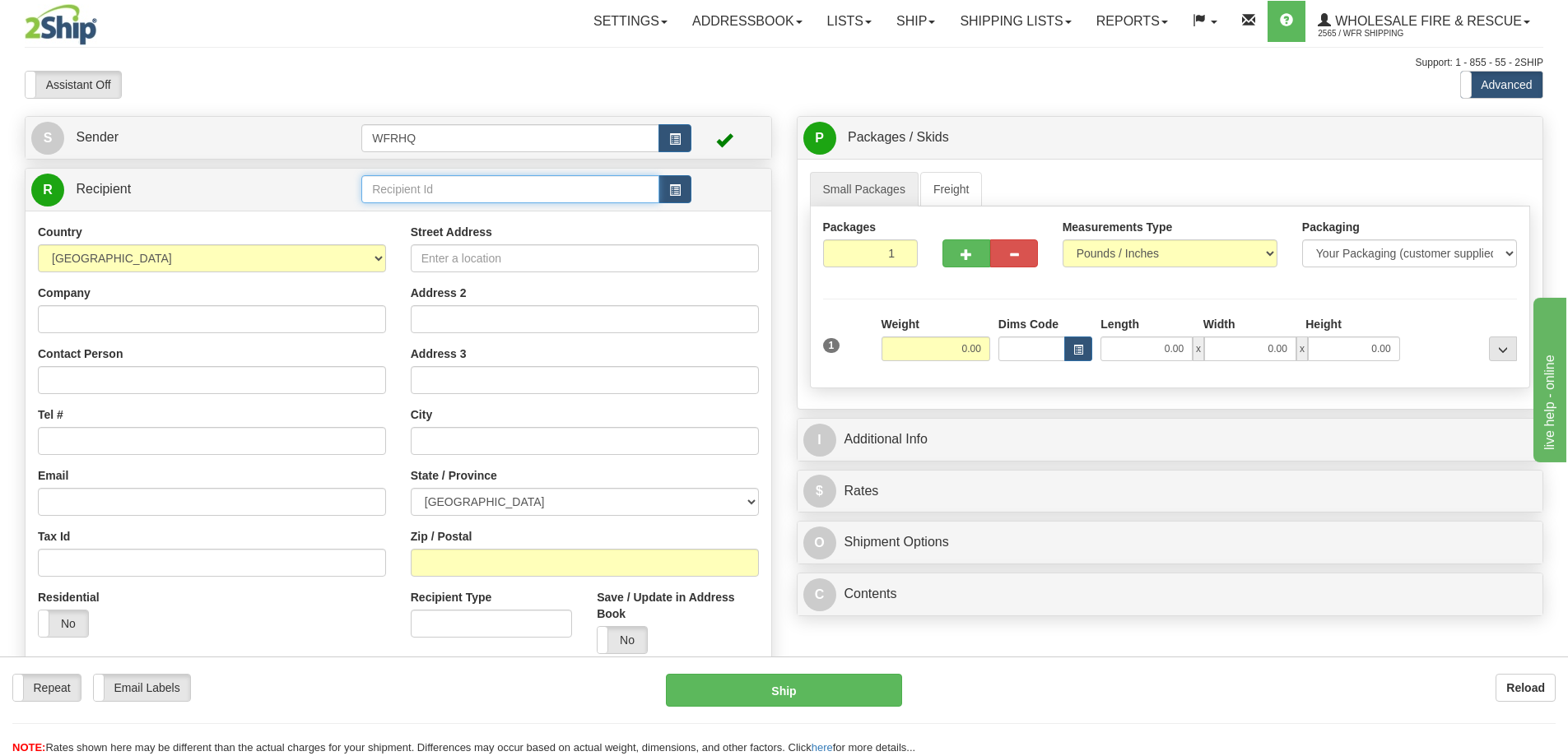
click at [404, 197] on input "text" at bounding box center [510, 189] width 298 height 28
type input "W"
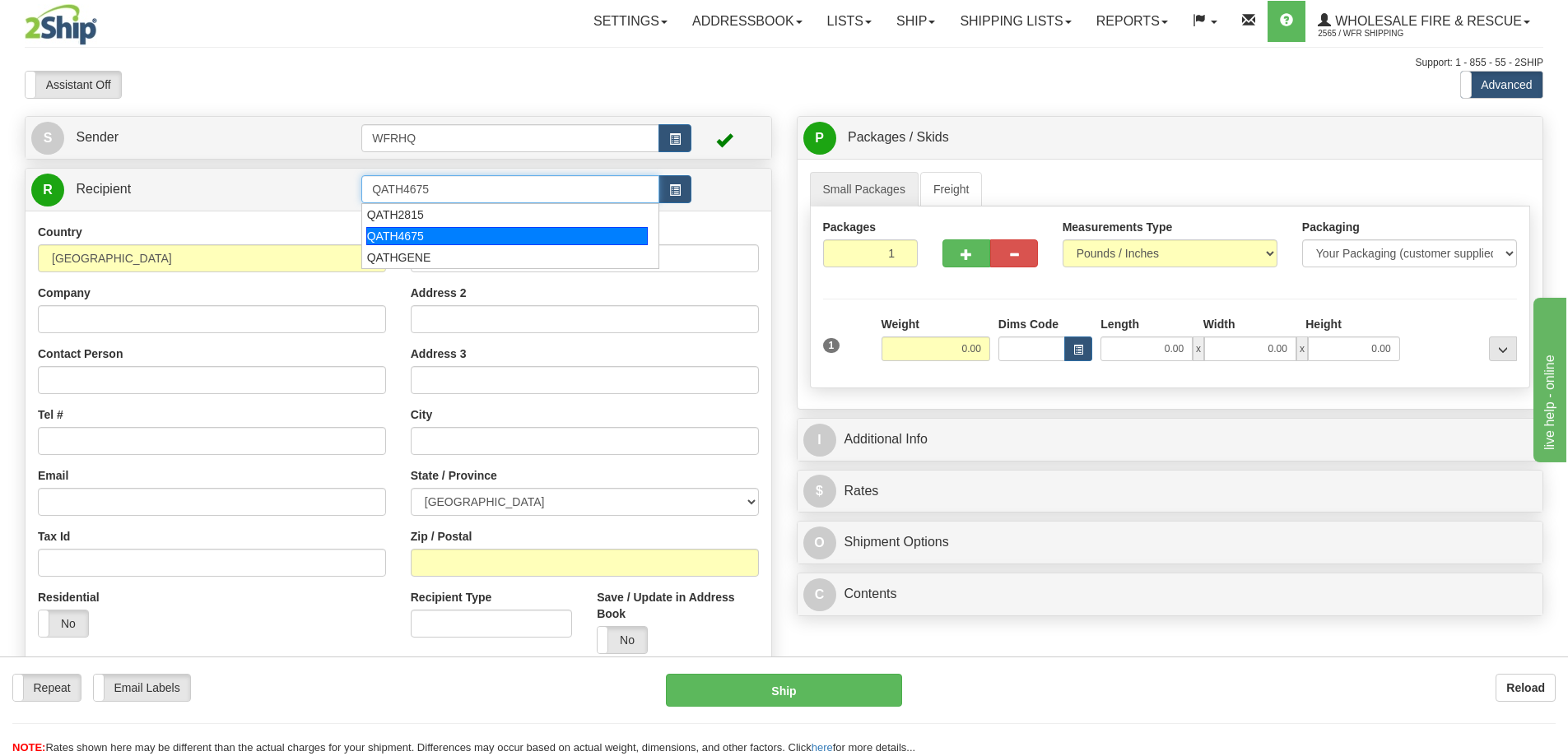
type input "QATH4675"
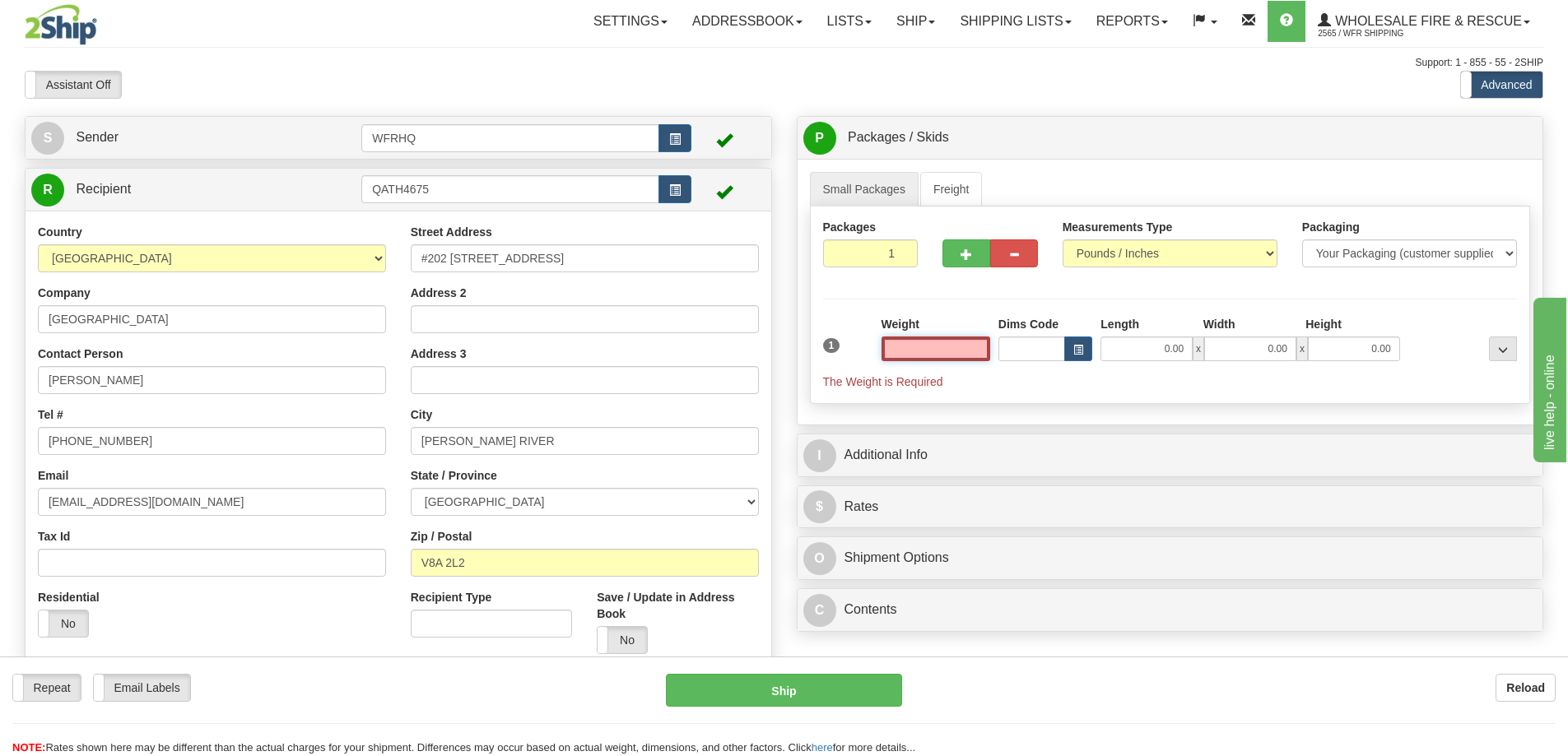
click at [920, 343] on input "text" at bounding box center [935, 349] width 108 height 25
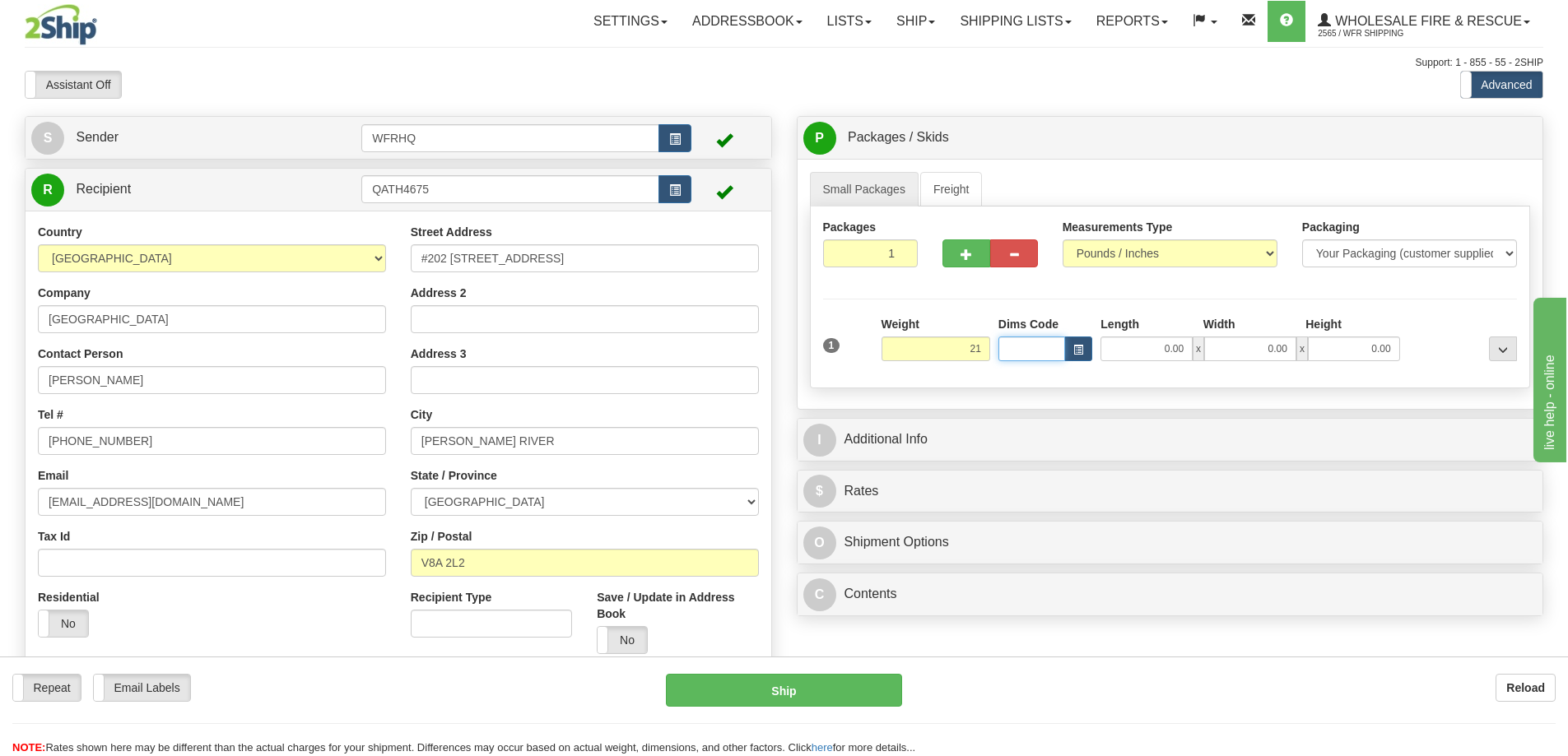
type input "21.00"
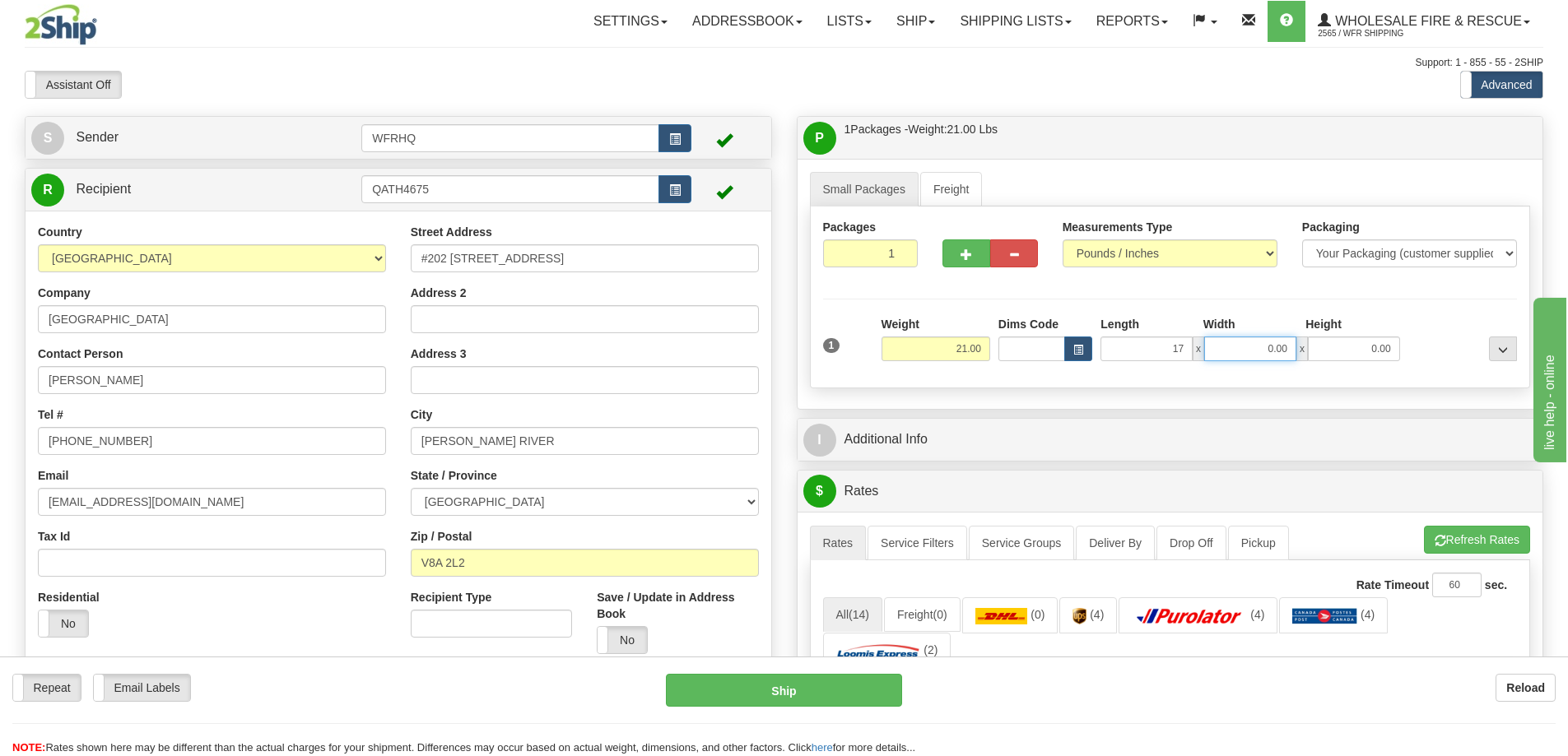
type input "17.00"
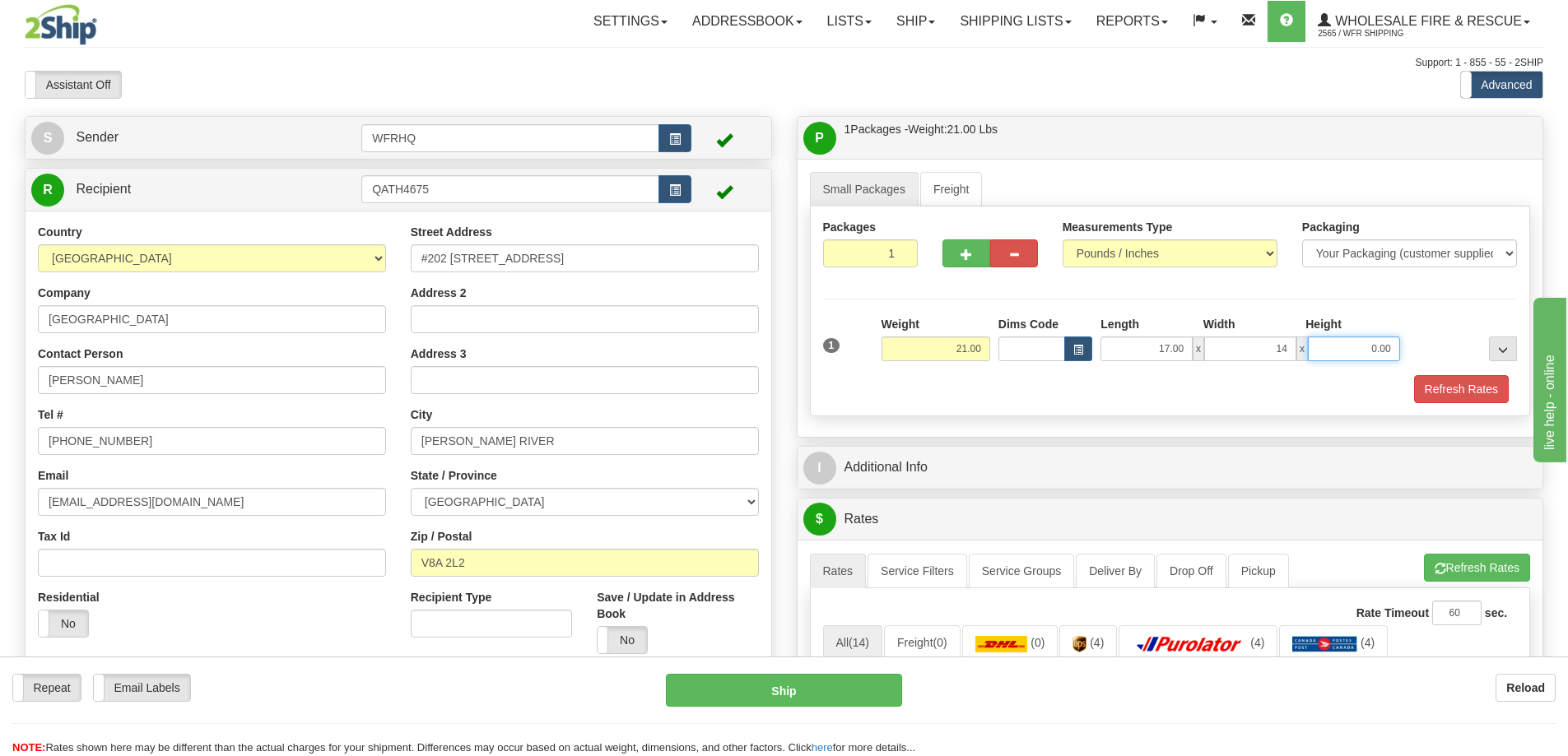
type input "14.00"
type input "9.00"
click at [1449, 368] on div "1 Weight 21.00 Dims Code x x" at bounding box center [1170, 344] width 703 height 58
click at [1447, 376] on button "Refresh Rates" at bounding box center [1462, 389] width 94 height 28
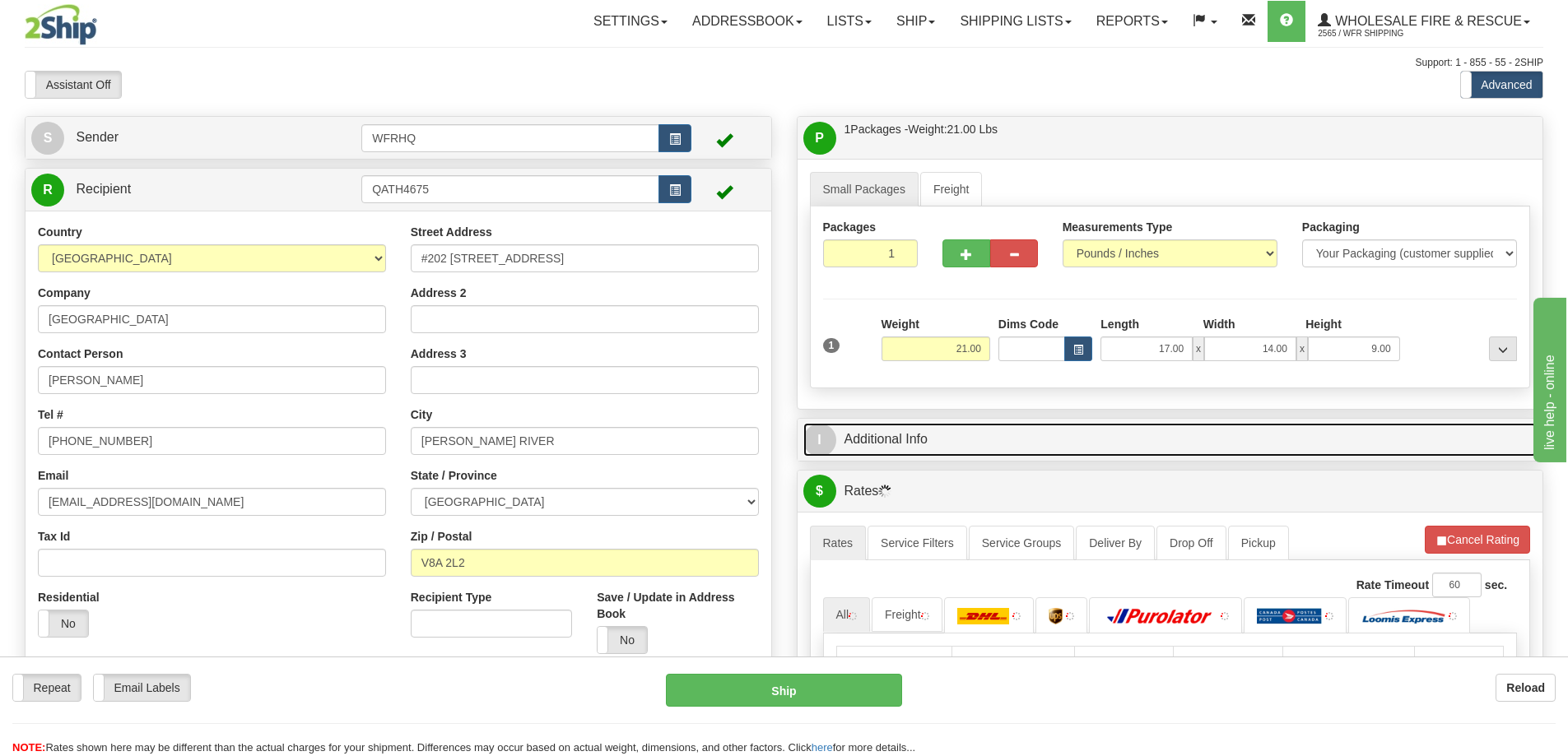
click at [1036, 423] on link "I Additional Info" at bounding box center [1170, 440] width 734 height 33
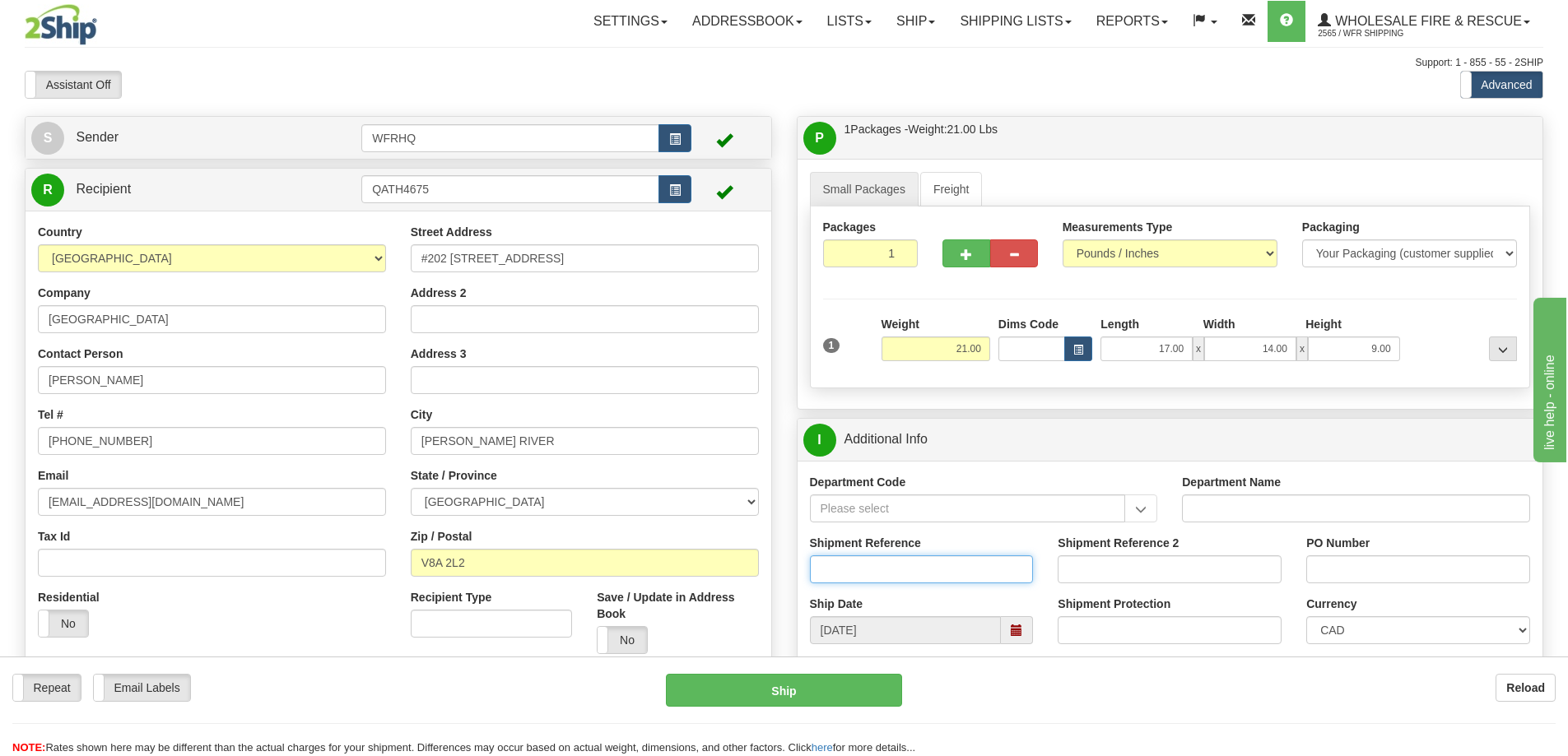
click at [860, 576] on input "Shipment Reference" at bounding box center [922, 569] width 224 height 28
type input "S45739-30865"
type input "475457"
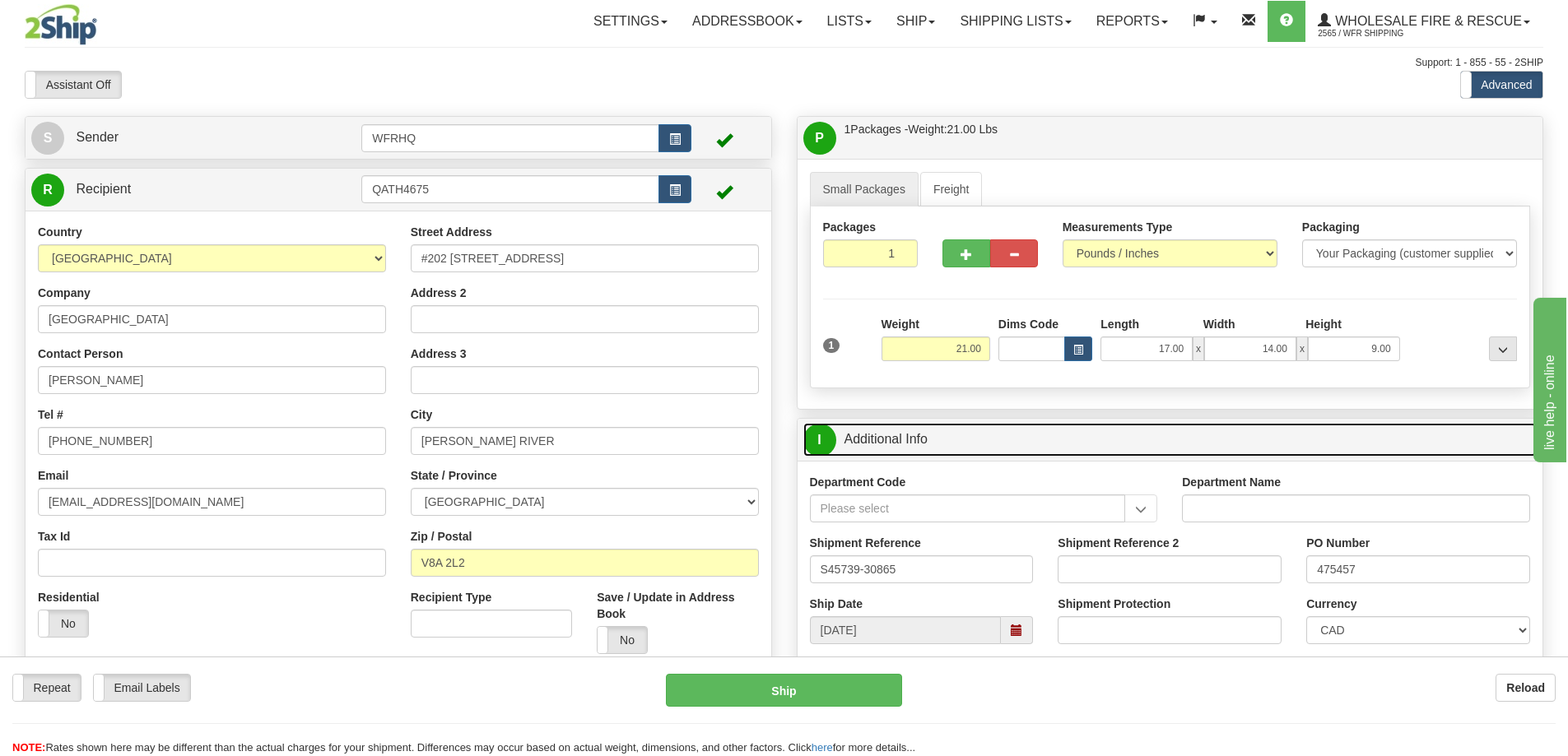
click at [1014, 428] on link "I Additional Info" at bounding box center [1170, 440] width 734 height 33
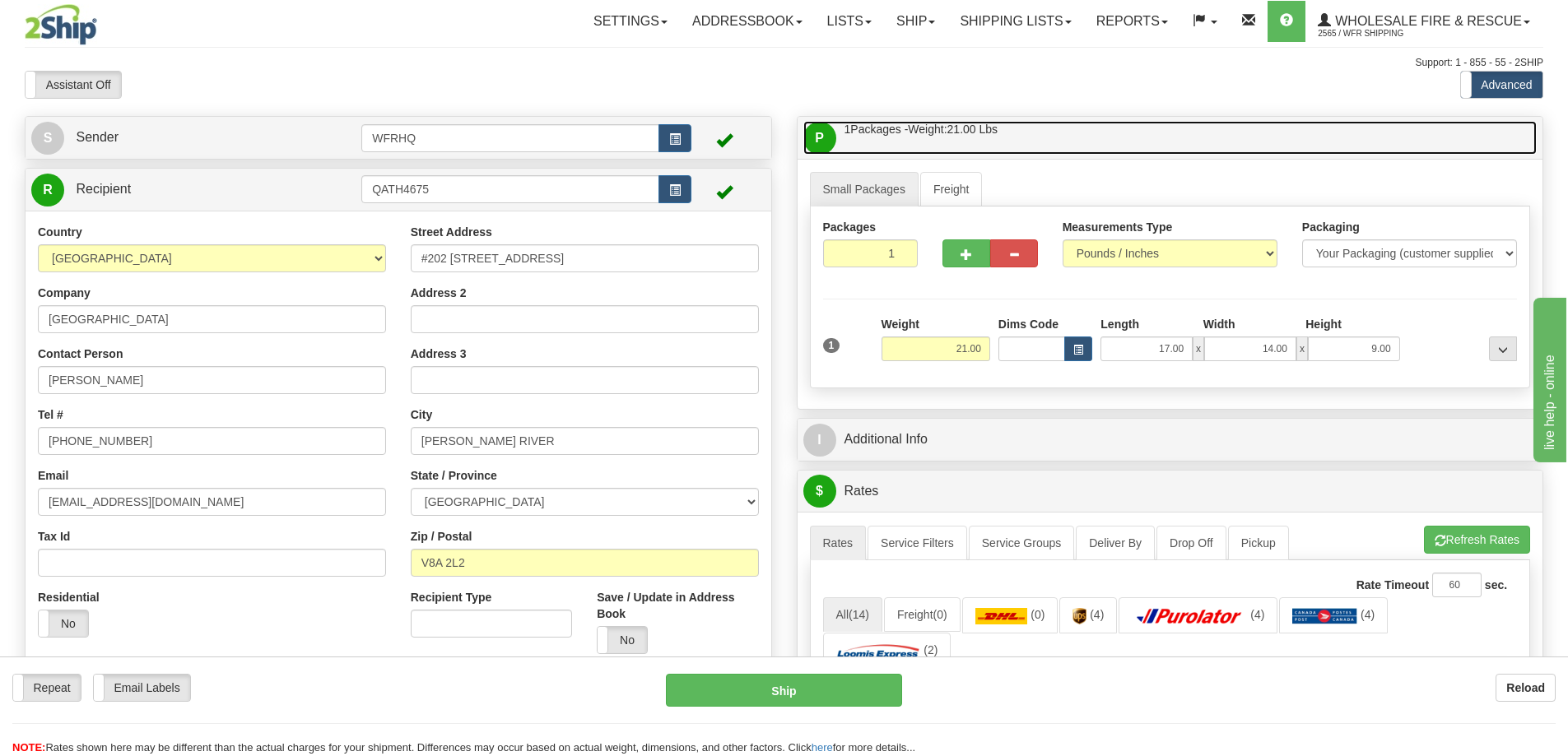
click at [1040, 144] on link "P Packages / Skids 1 Packages - Weight: 21.00 Lbs 1 Skids - Weight: NaN Lbs" at bounding box center [1170, 138] width 734 height 33
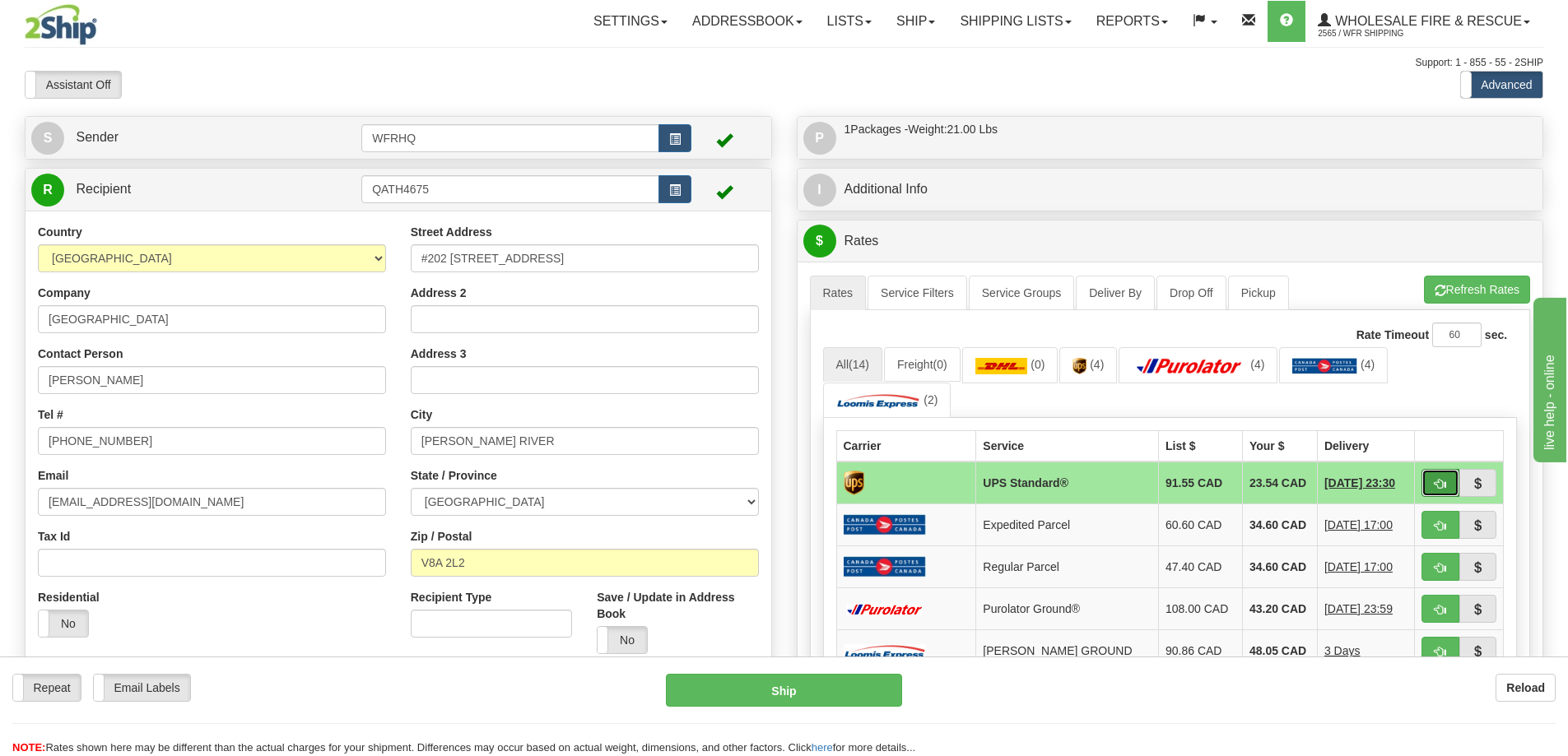
click at [1430, 481] on button "button" at bounding box center [1440, 483] width 38 height 28
type input "11"
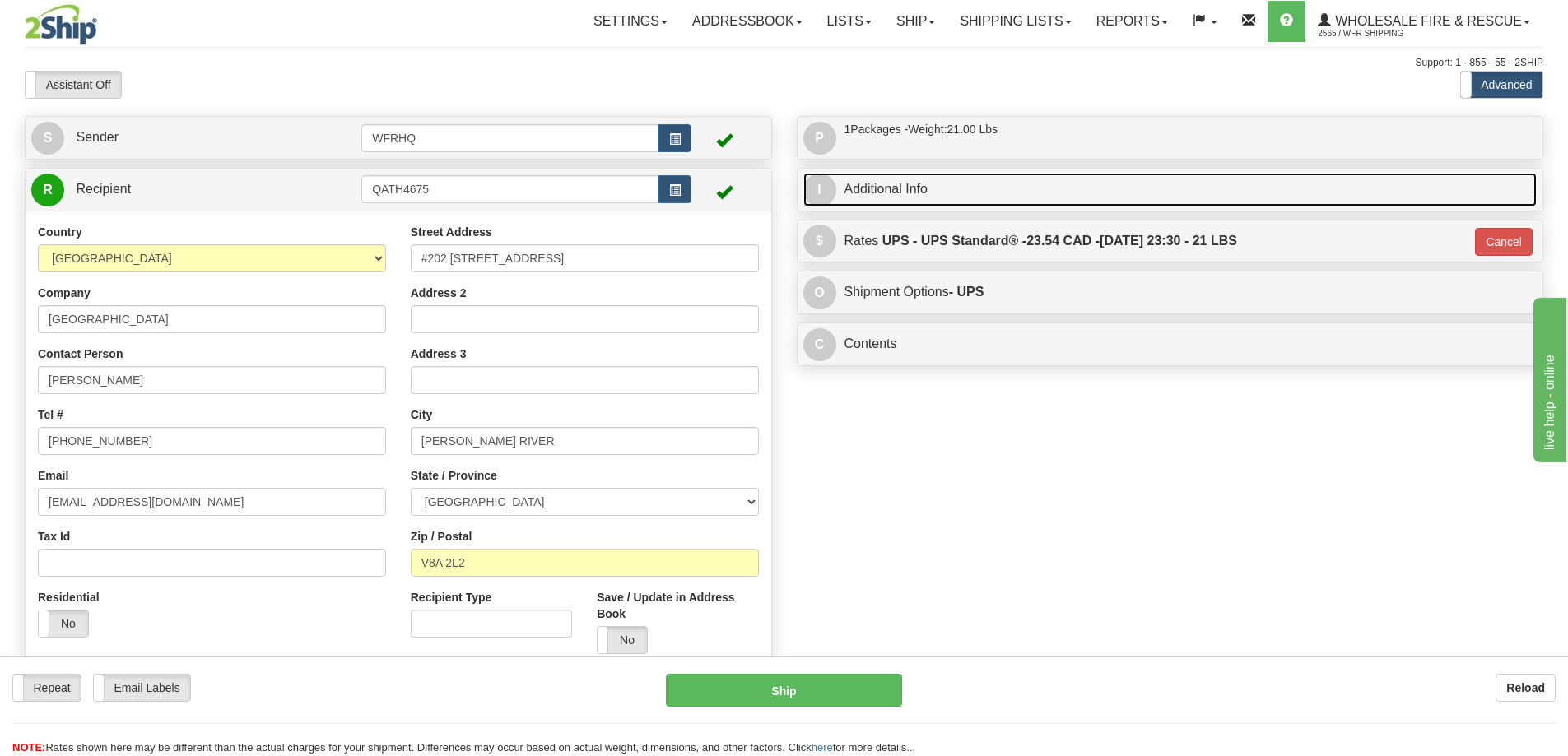
click at [985, 180] on link "I Additional Info" at bounding box center [1170, 190] width 734 height 33
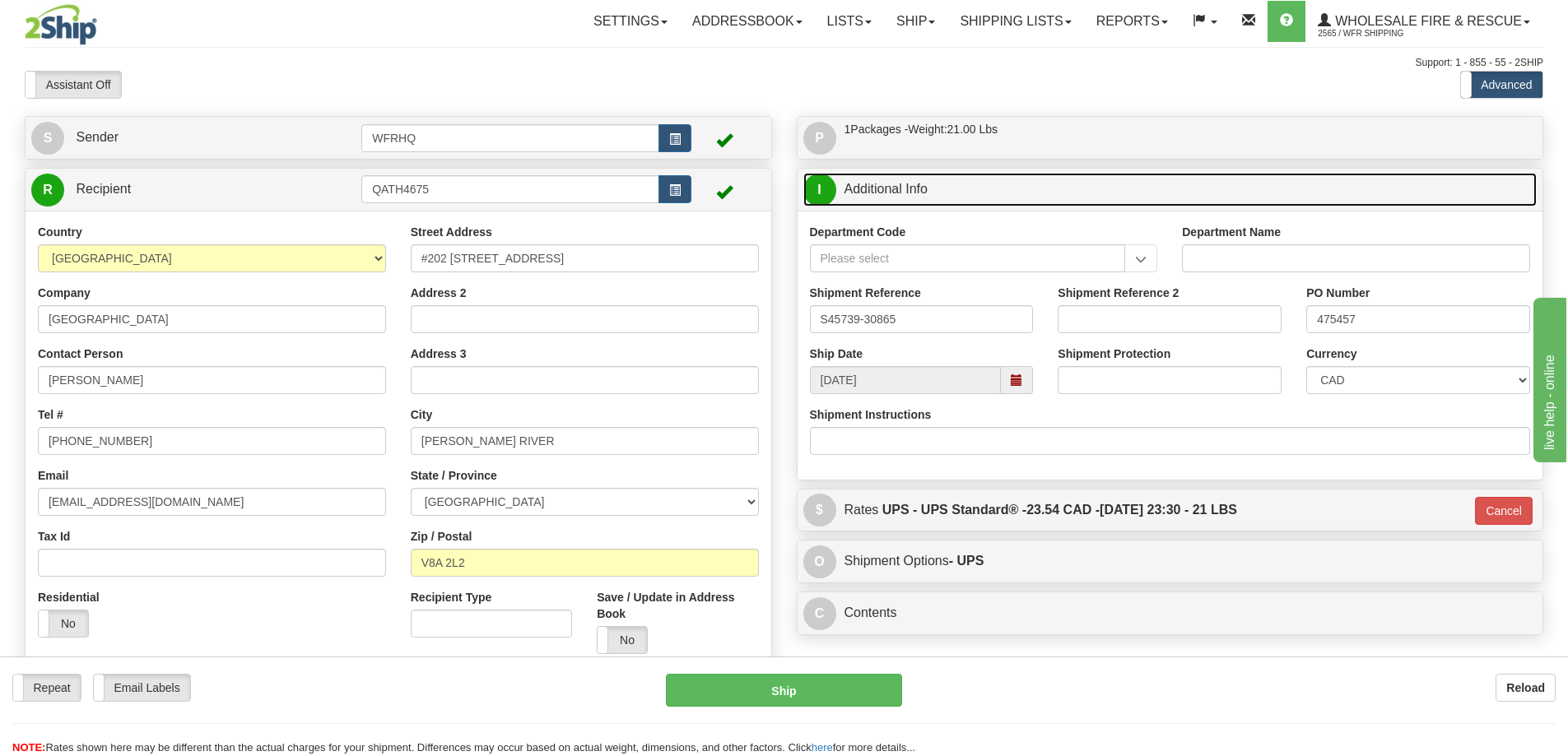
click at [1014, 380] on span at bounding box center [1016, 380] width 11 height 11
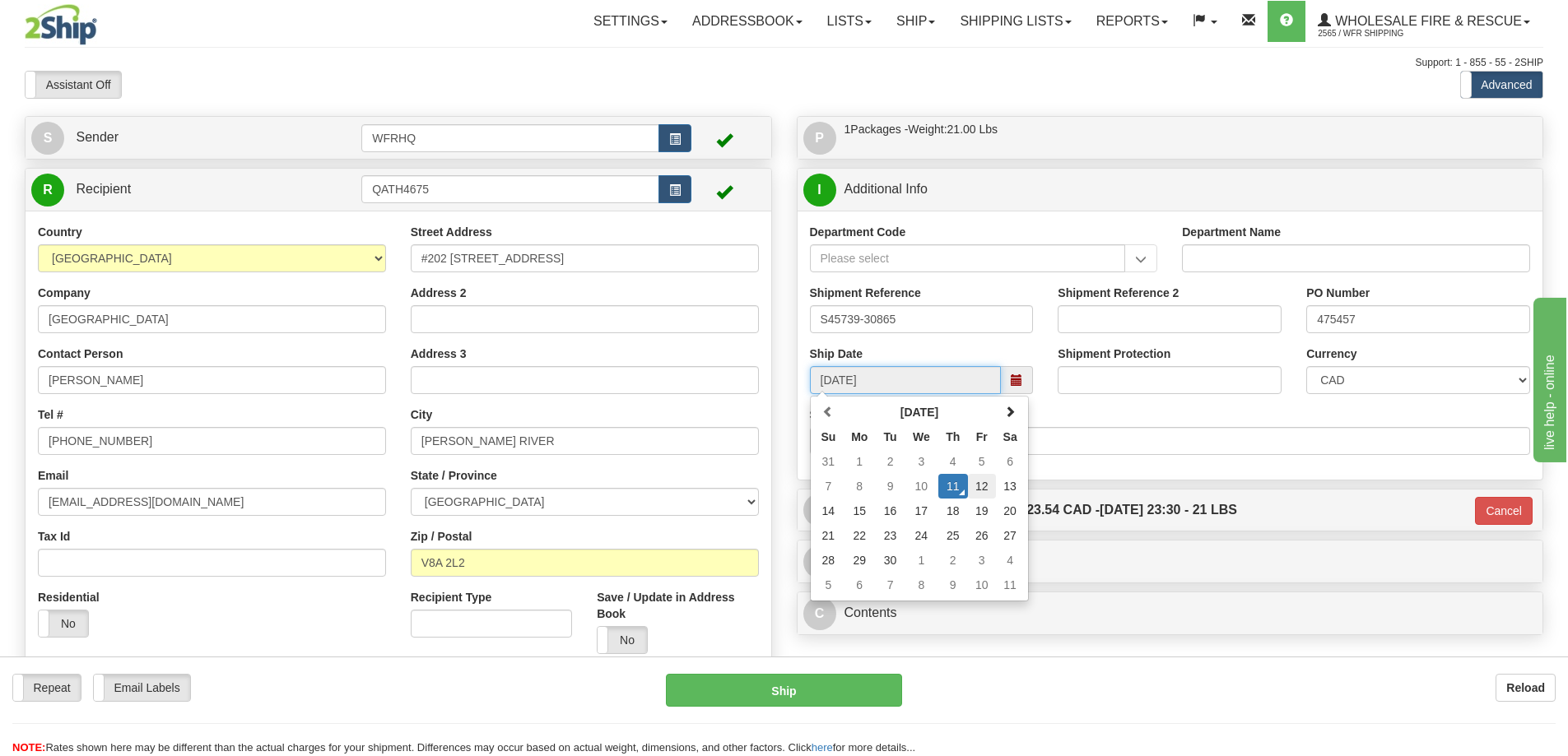
click at [983, 491] on td "12" at bounding box center [982, 486] width 28 height 25
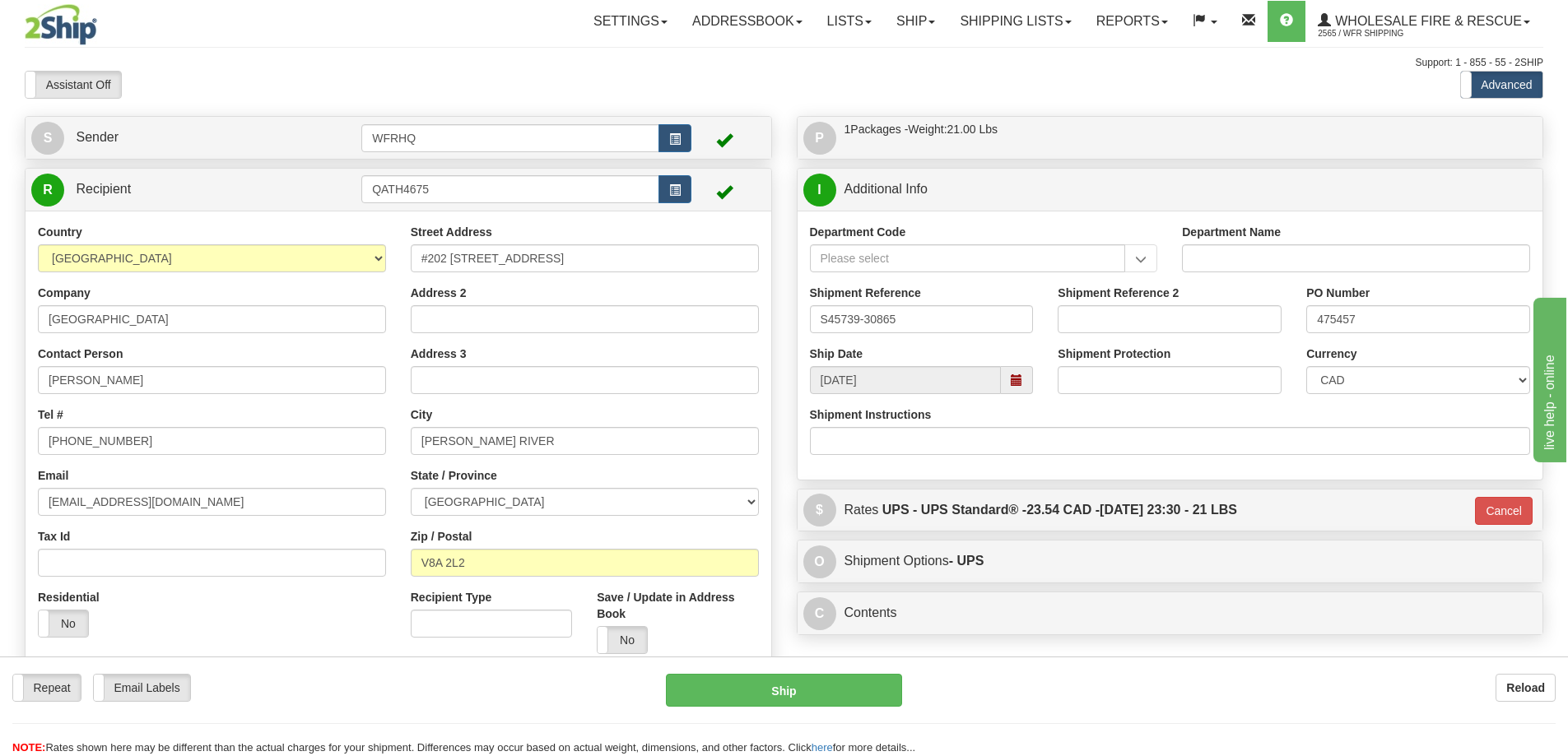
type input "10:00"
type input "09/12/2025"
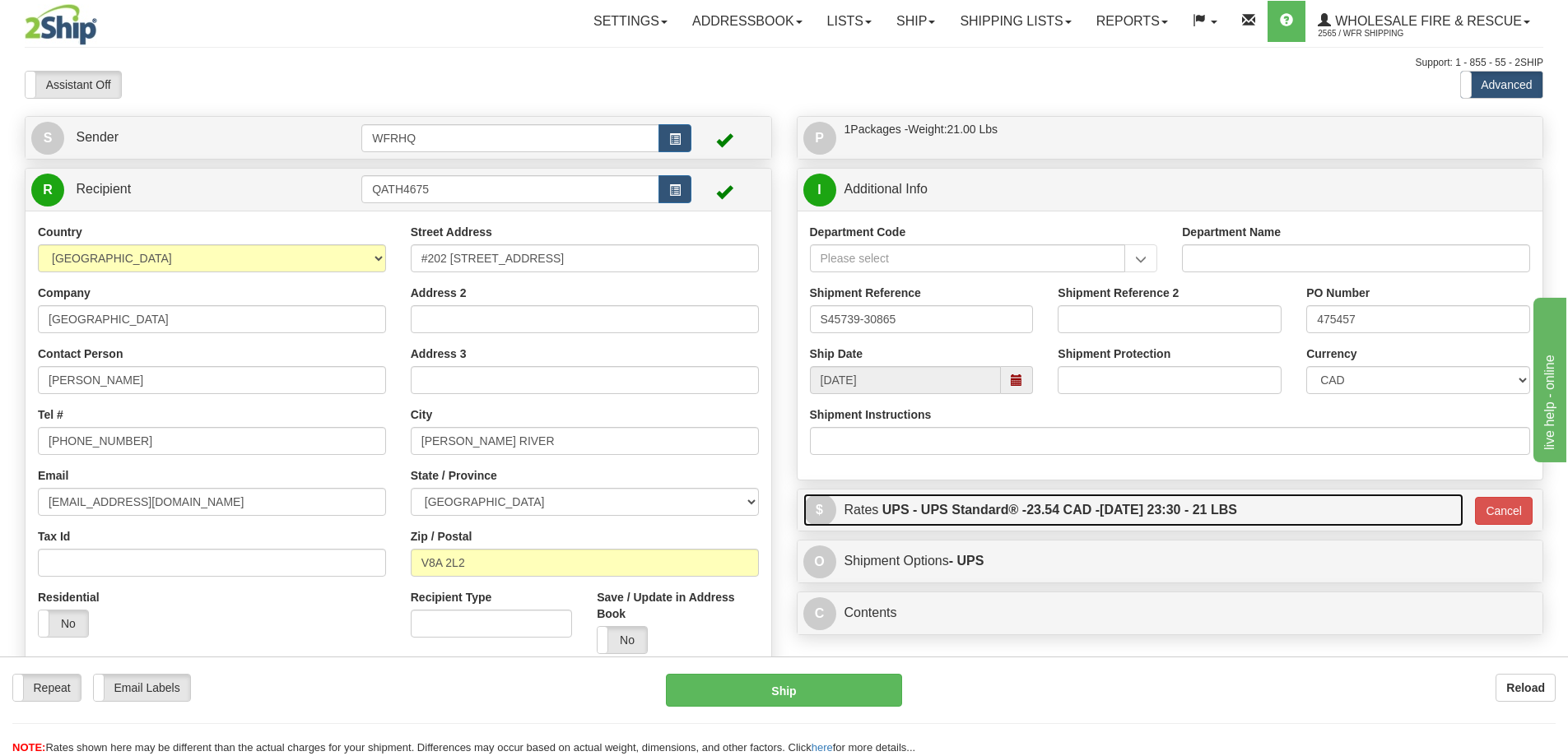
click at [1295, 509] on link "$ Rates UPS - UPS Standard® - 23.54 CAD - 09/16/2025 23:30 - 21 LBS" at bounding box center [1133, 510] width 660 height 33
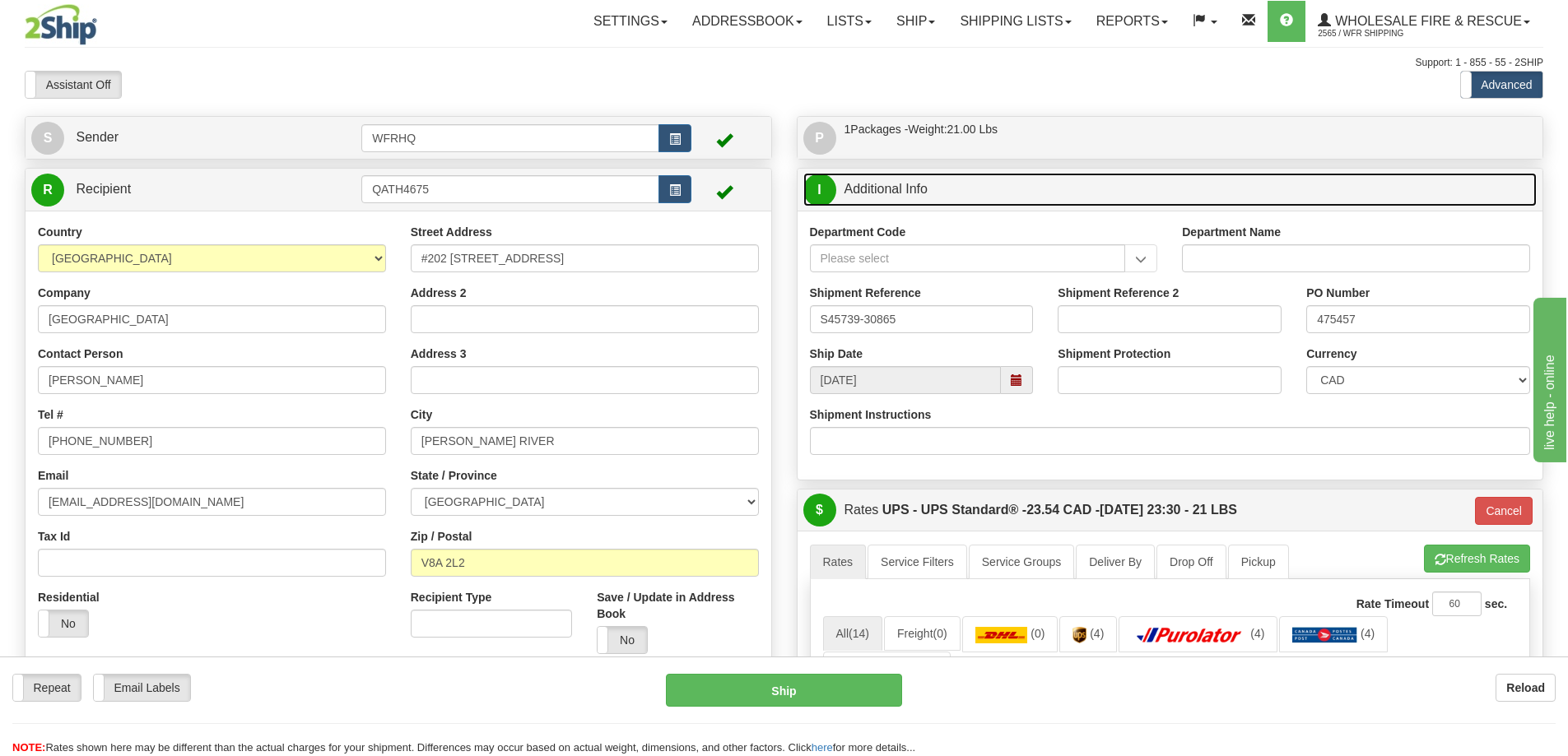
click at [1134, 198] on link "I Additional Info" at bounding box center [1170, 190] width 734 height 33
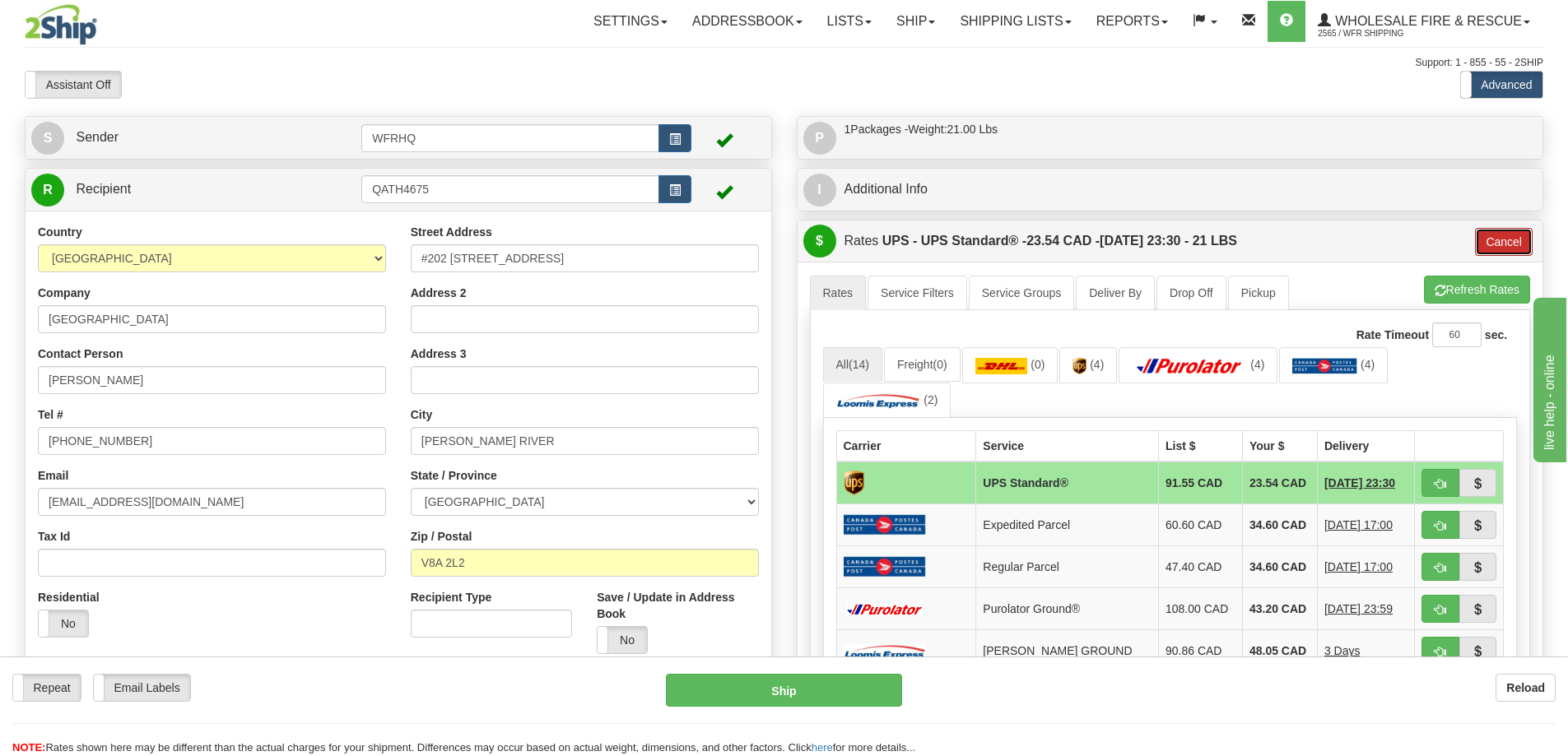
click at [1496, 245] on button "Cancel" at bounding box center [1503, 242] width 57 height 28
click at [1436, 480] on span "button" at bounding box center [1440, 484] width 11 height 11
type input "11"
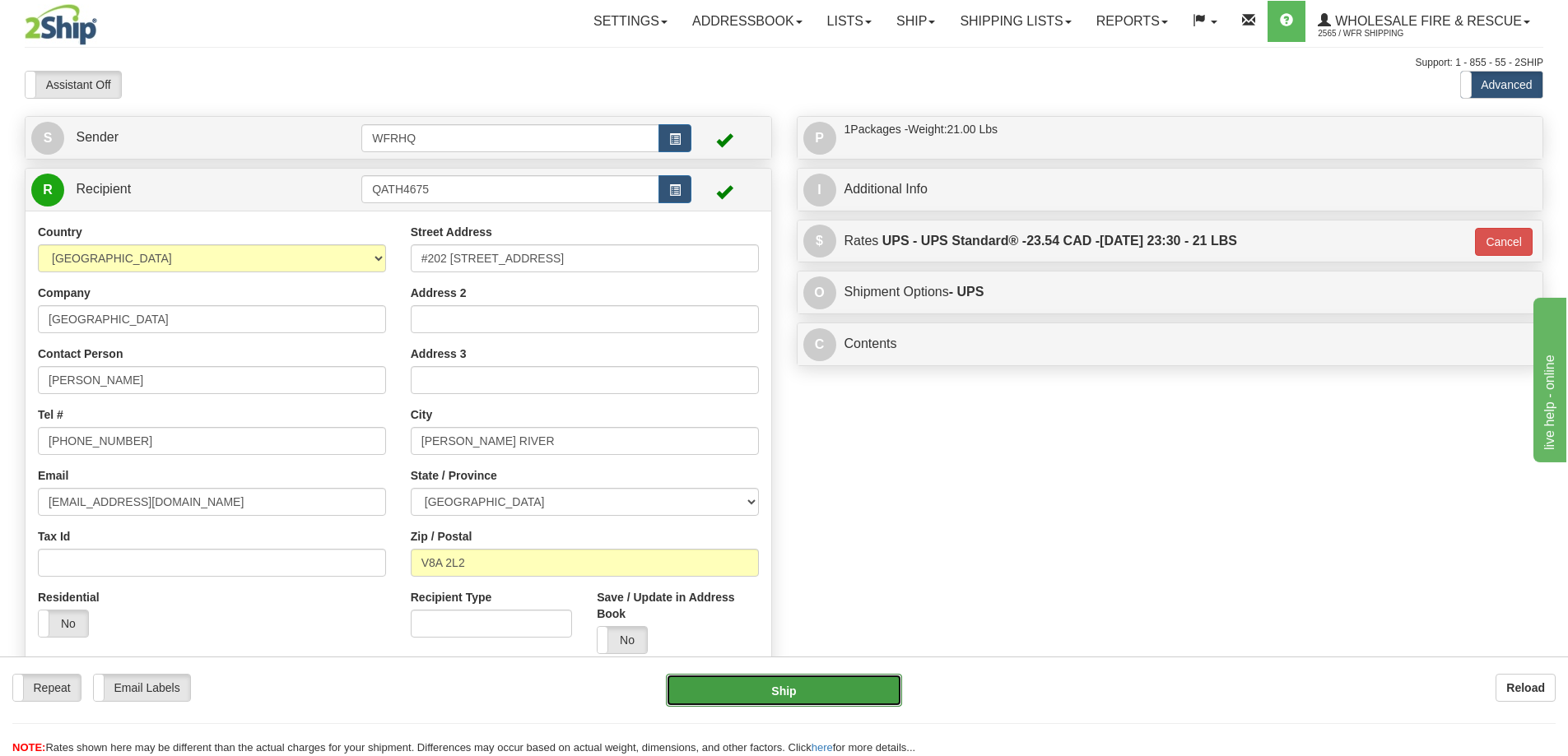
click at [783, 703] on button "Ship" at bounding box center [783, 690] width 236 height 33
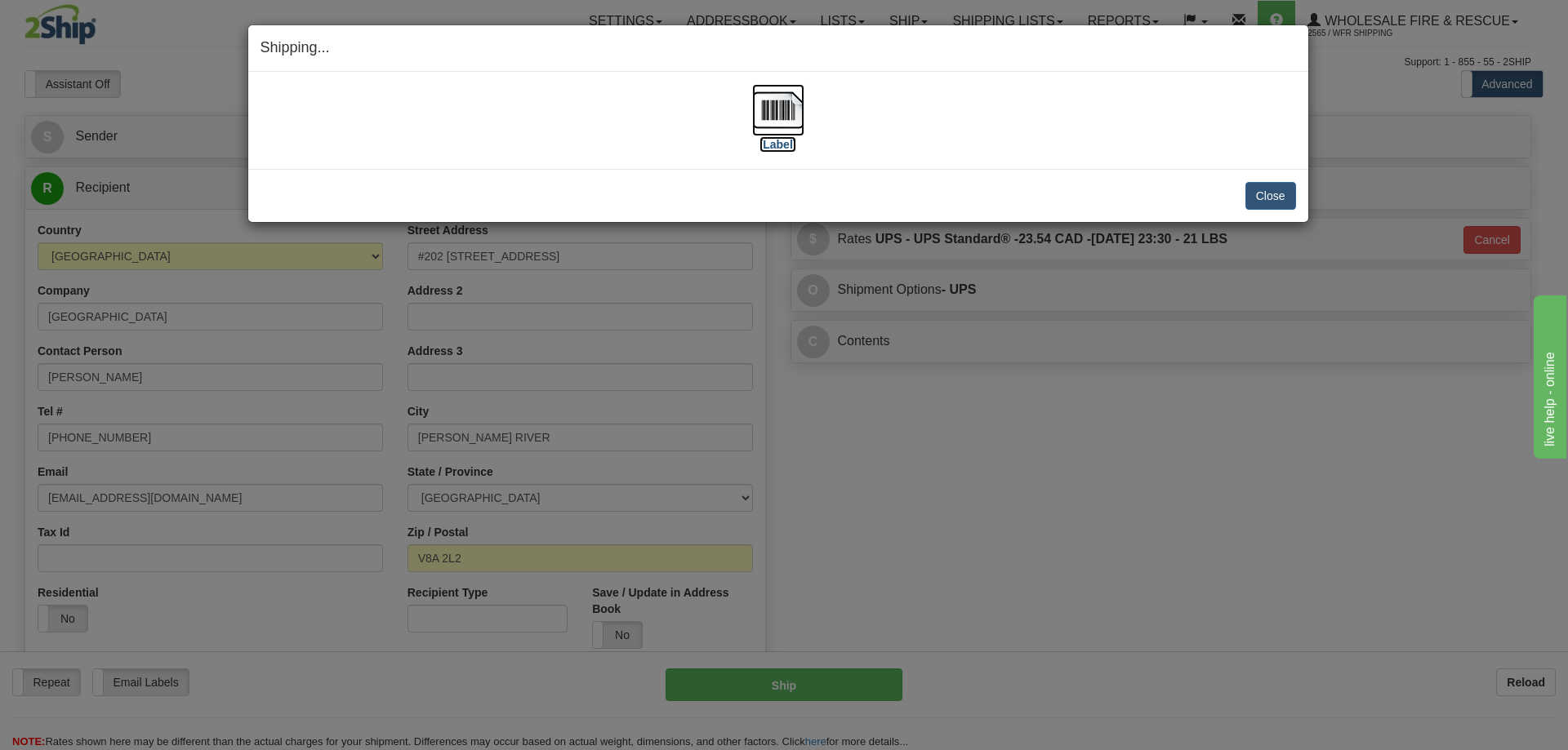
click at [784, 96] on img at bounding box center [778, 110] width 52 height 52
click at [1252, 189] on button "Close" at bounding box center [1270, 196] width 51 height 28
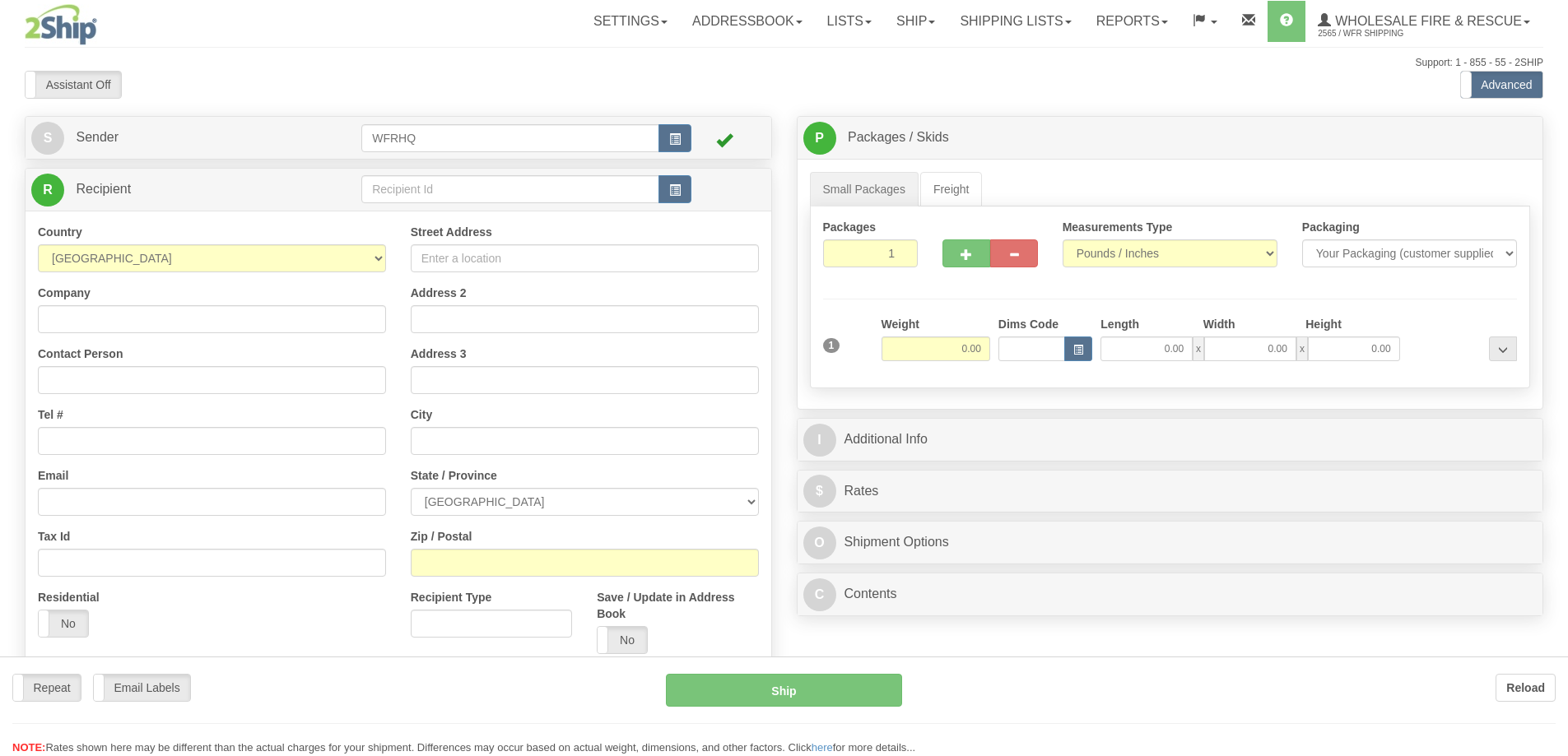
click at [486, 190] on div at bounding box center [784, 378] width 1568 height 756
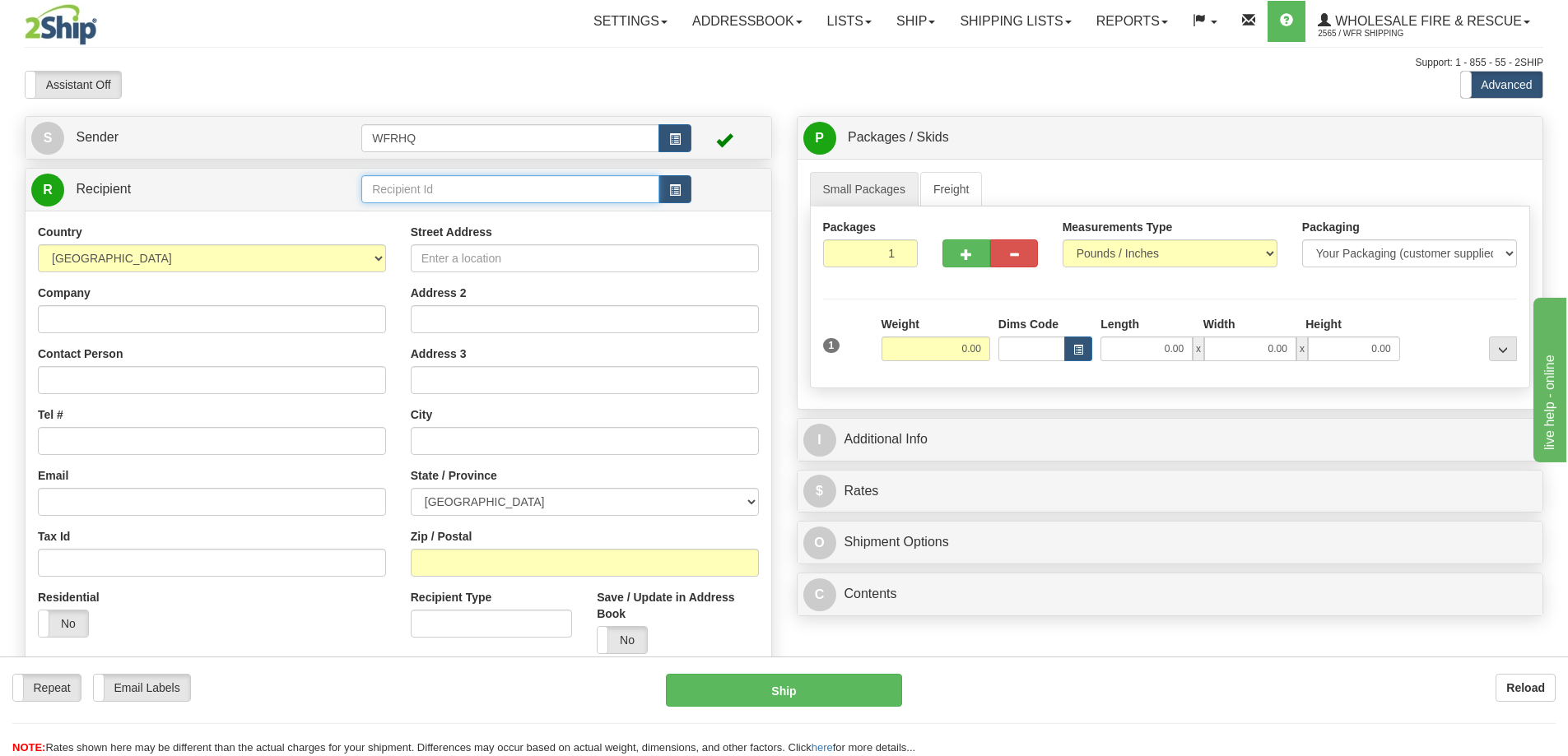
click at [486, 190] on input "text" at bounding box center [510, 189] width 298 height 28
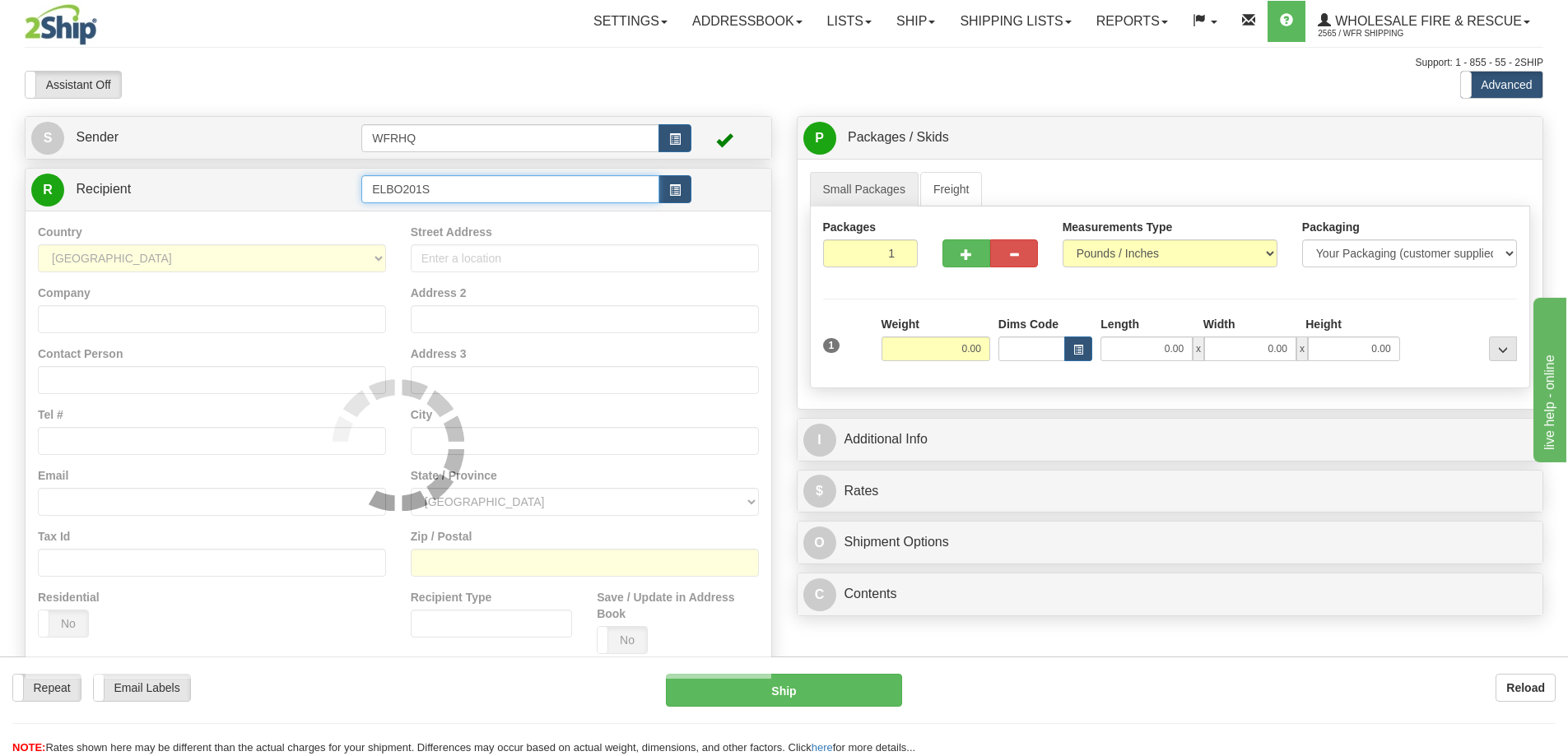
type input "ELBO201S"
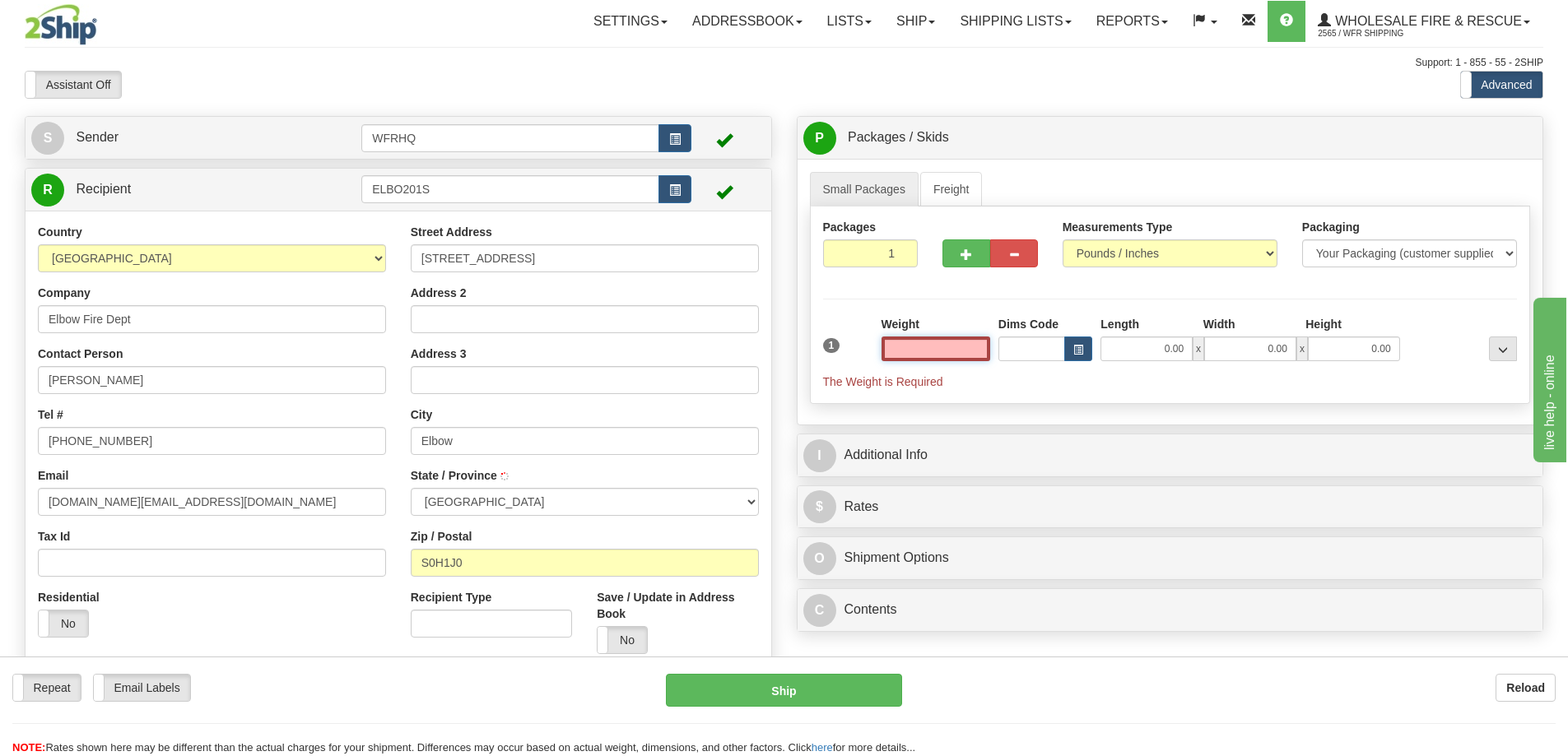
type input "ELBOW"
click at [957, 346] on input "text" at bounding box center [935, 349] width 108 height 25
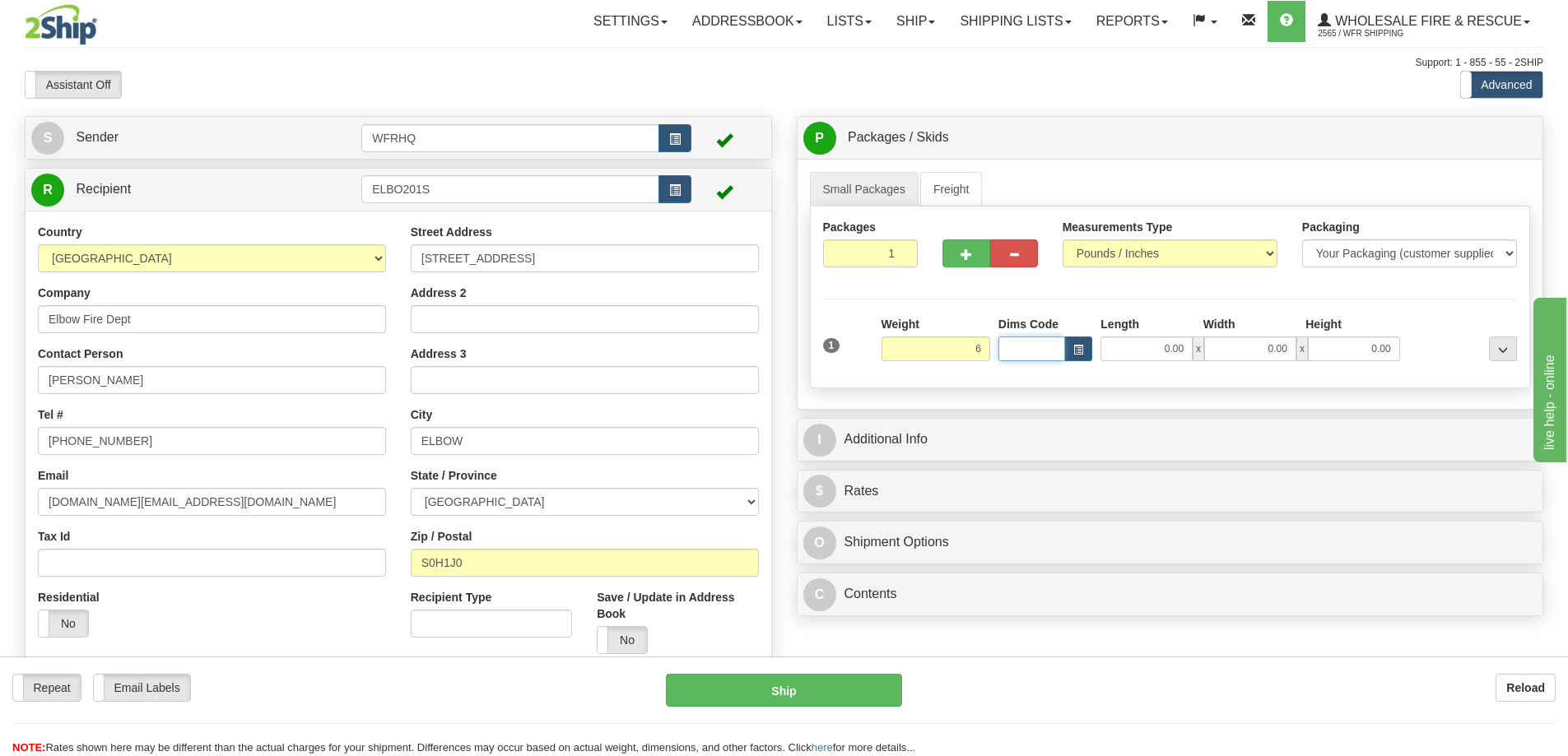
type input "6.00"
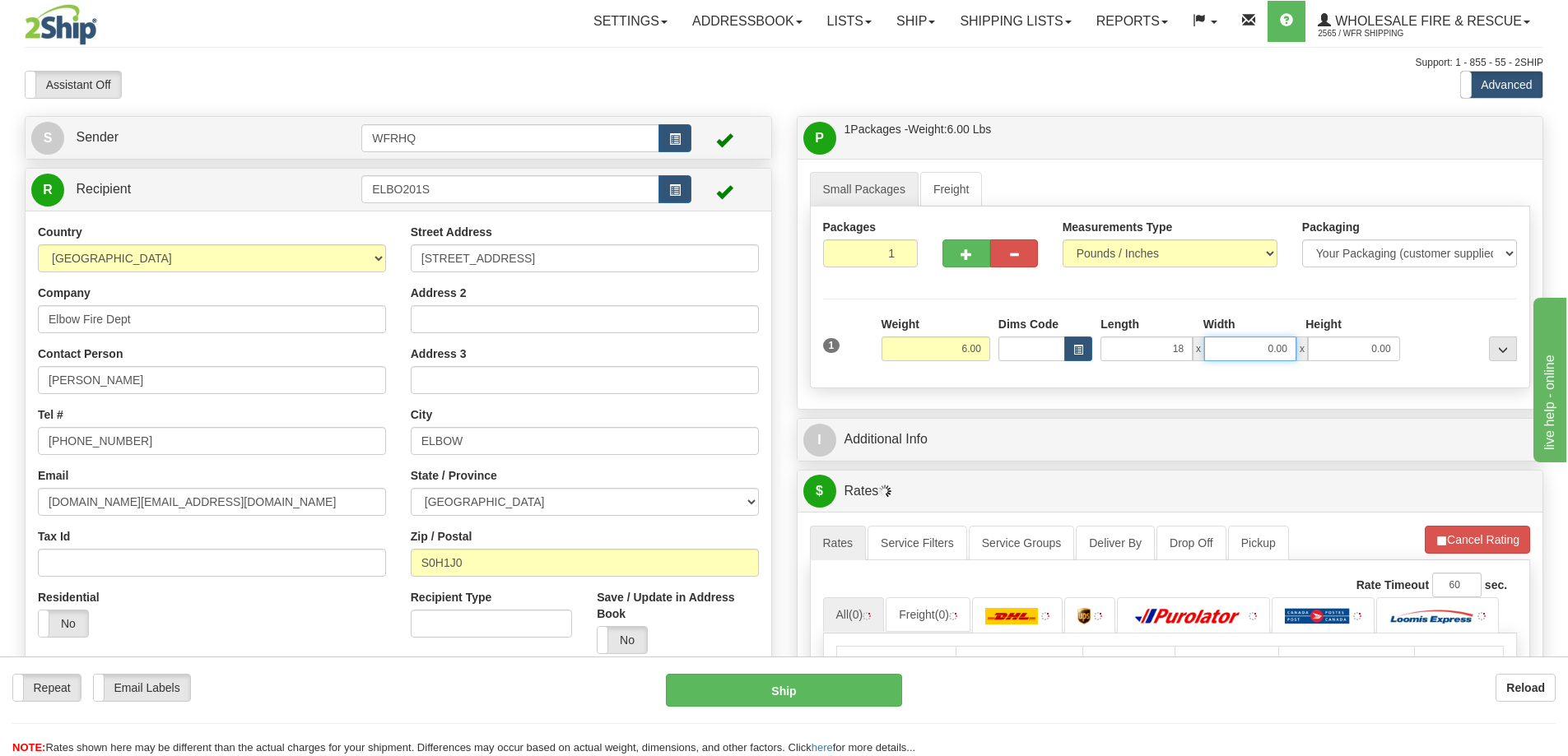
type input "18.00"
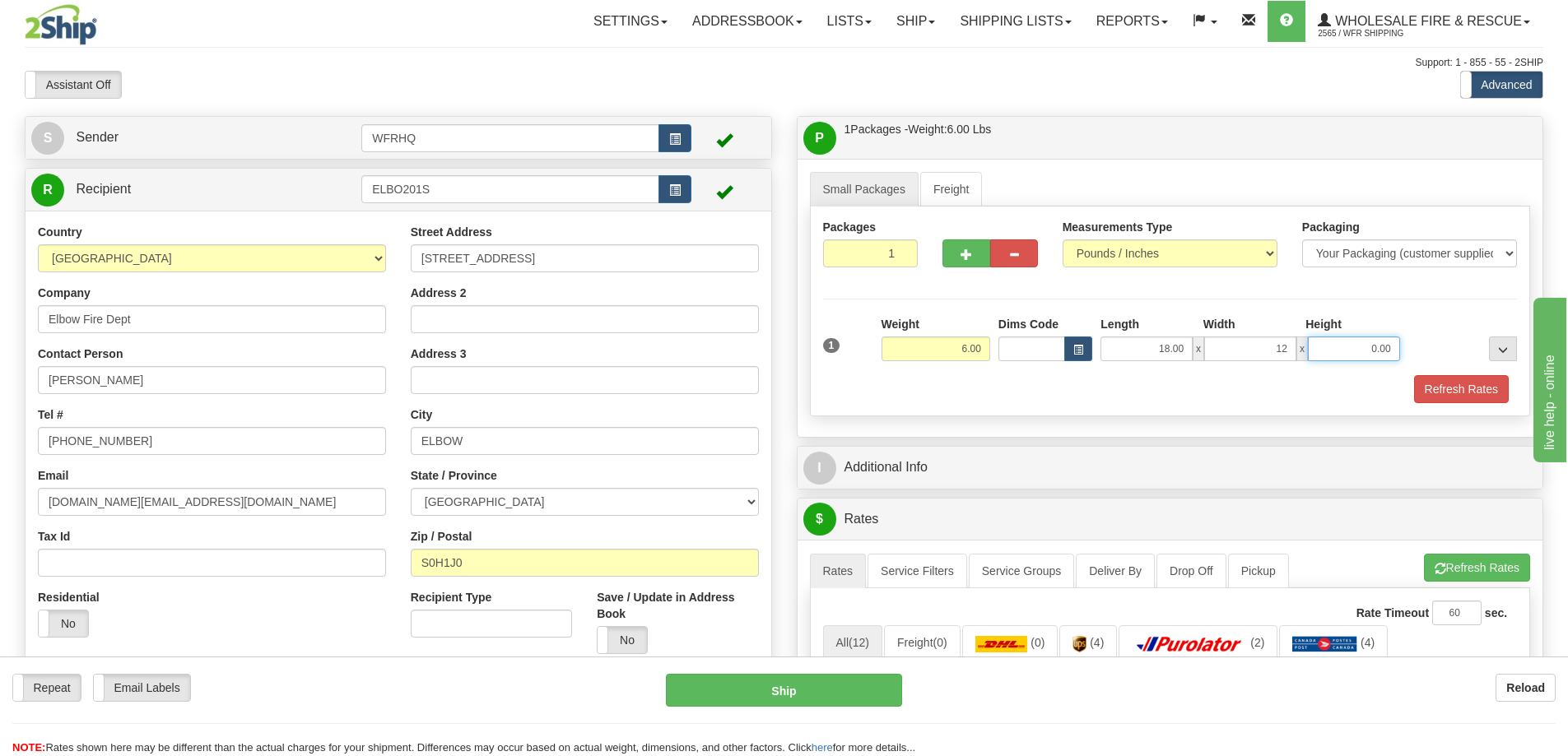
type input "12.00"
type input "7.00"
click at [1489, 384] on button "Refresh Rates" at bounding box center [1462, 389] width 94 height 28
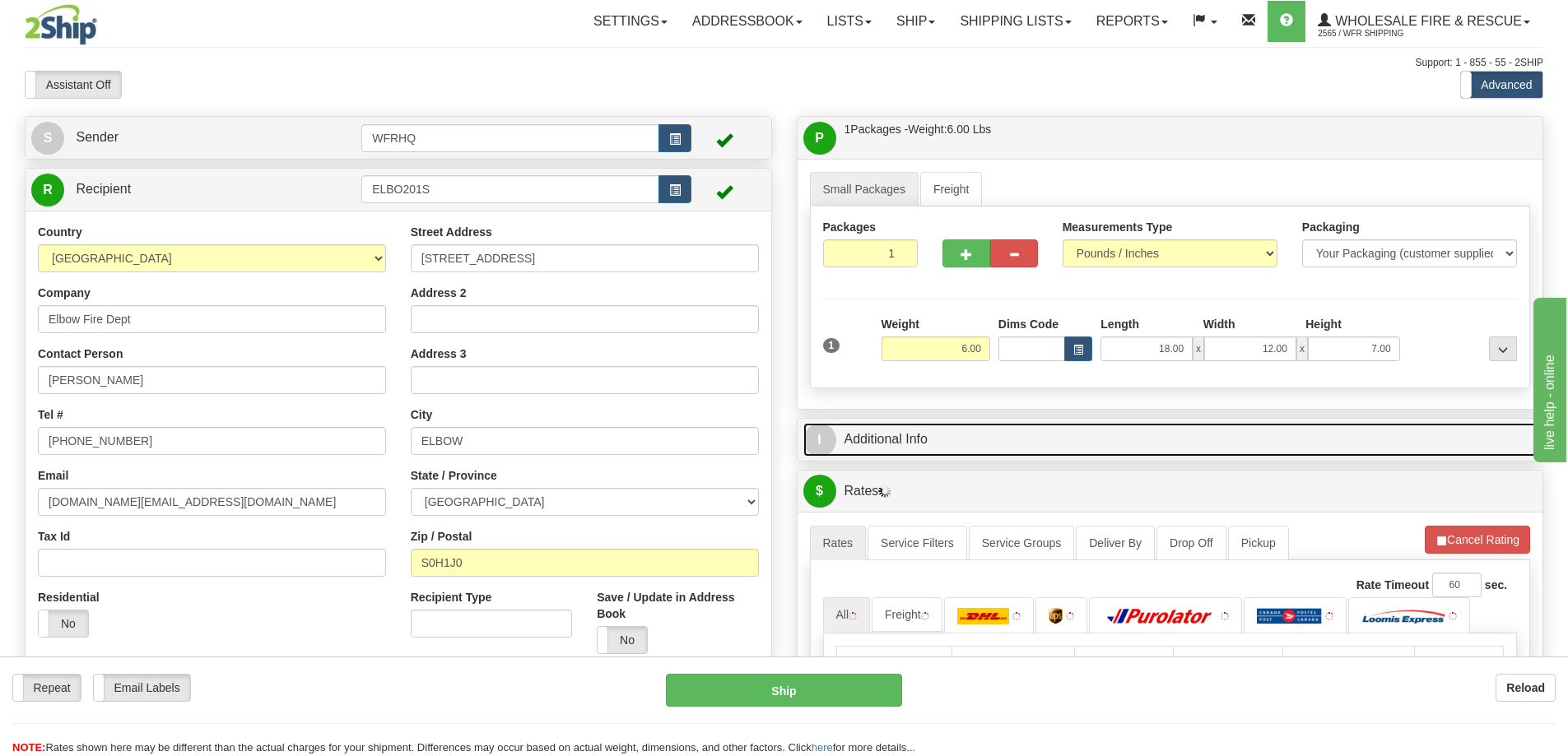
click at [1121, 445] on link "I Additional Info" at bounding box center [1170, 440] width 734 height 33
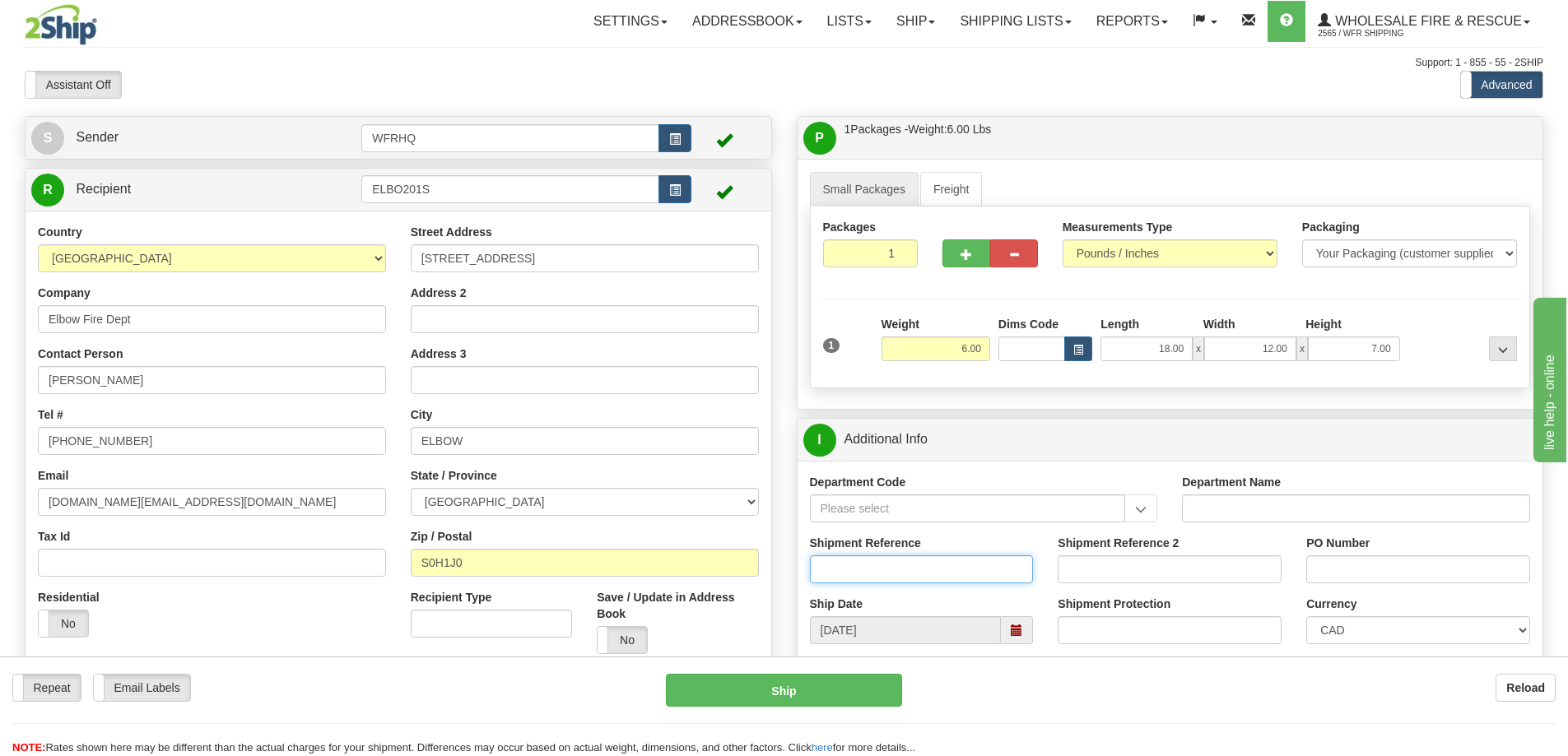
click at [880, 576] on input "Shipment Reference" at bounding box center [922, 569] width 224 height 28
type input "S45971-30848"
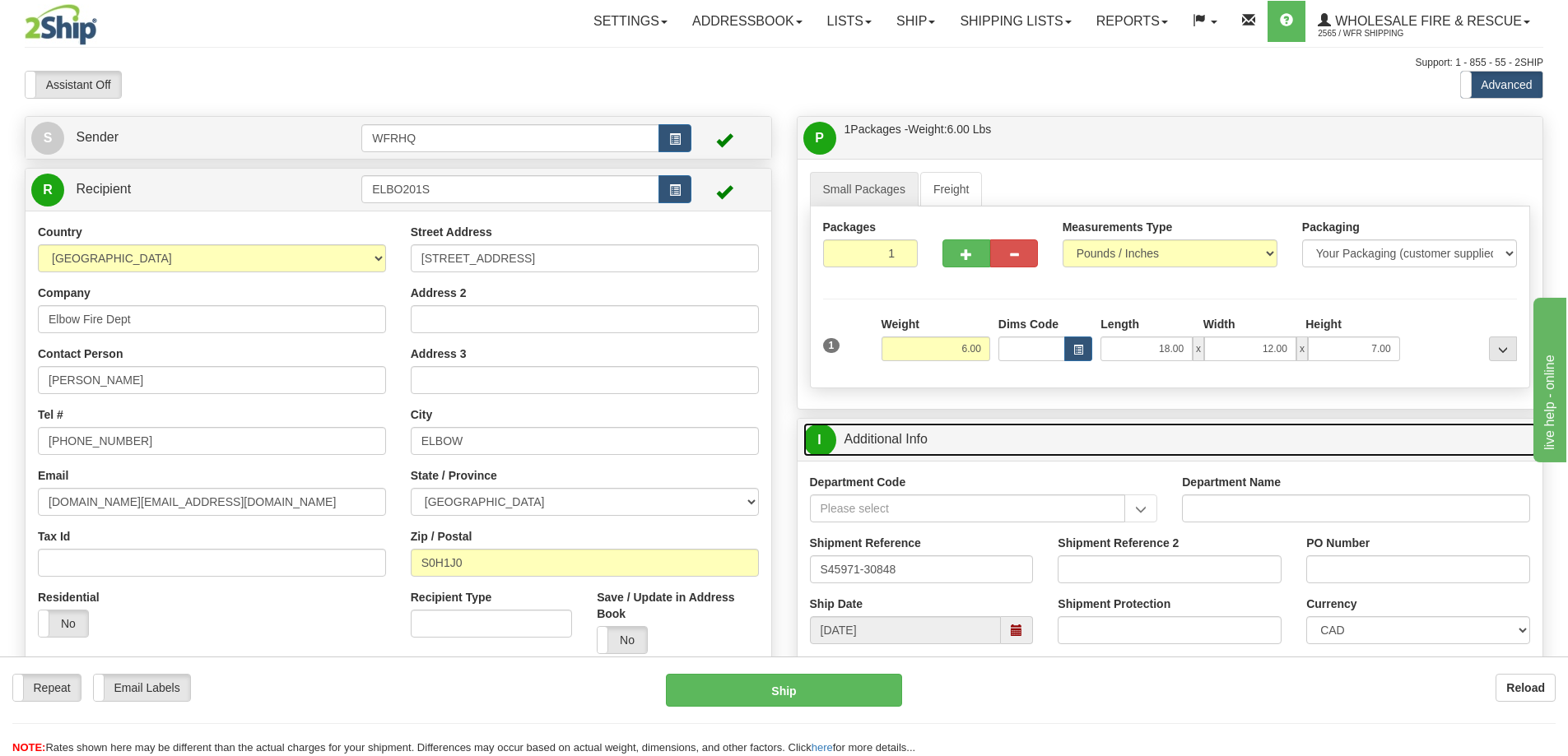
click at [980, 436] on link "I Additional Info" at bounding box center [1170, 440] width 734 height 33
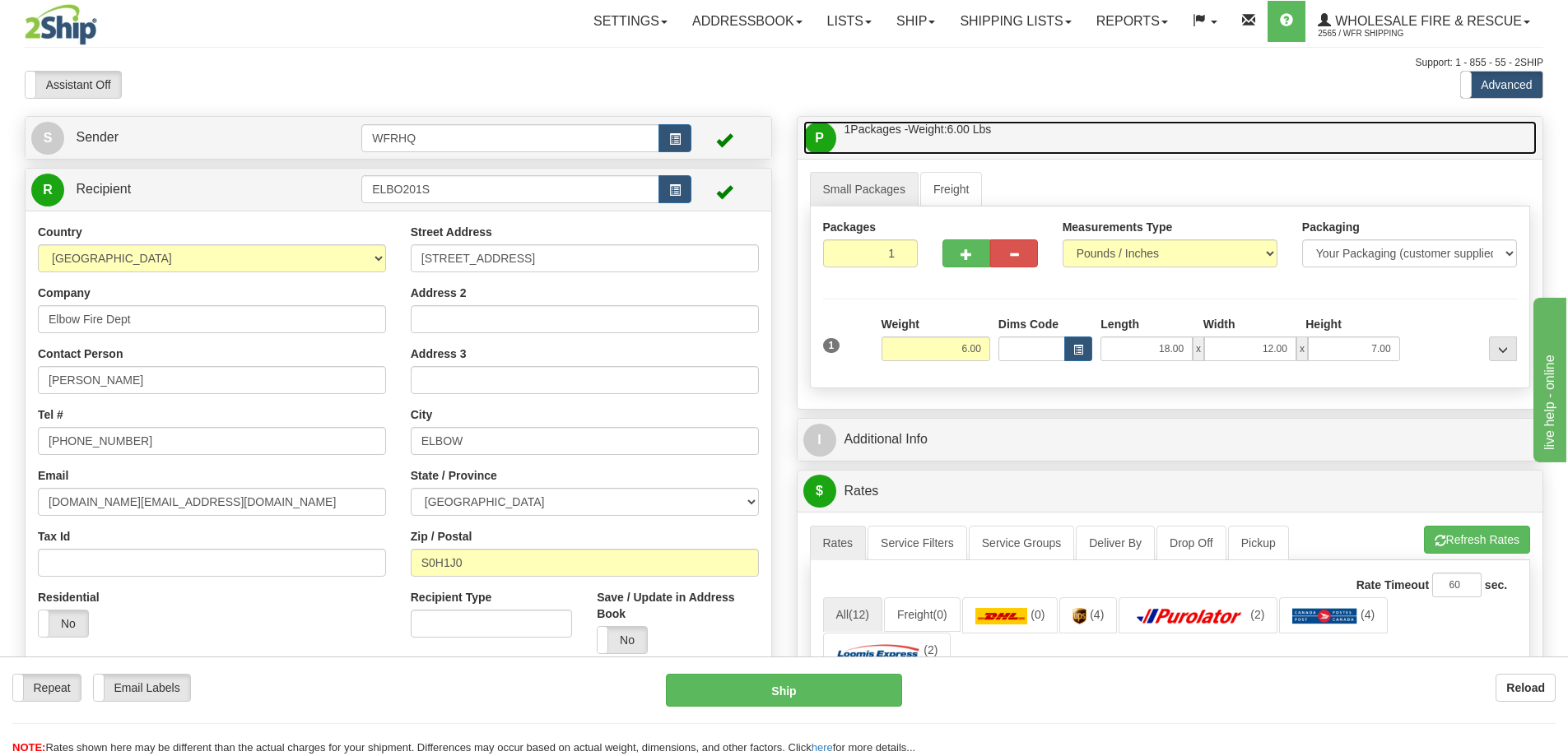
click at [1039, 145] on link "P Packages / Skids 1 Packages - Weight: 6.00 Lbs 1 Skids - Weight: NaN Lbs" at bounding box center [1170, 138] width 734 height 33
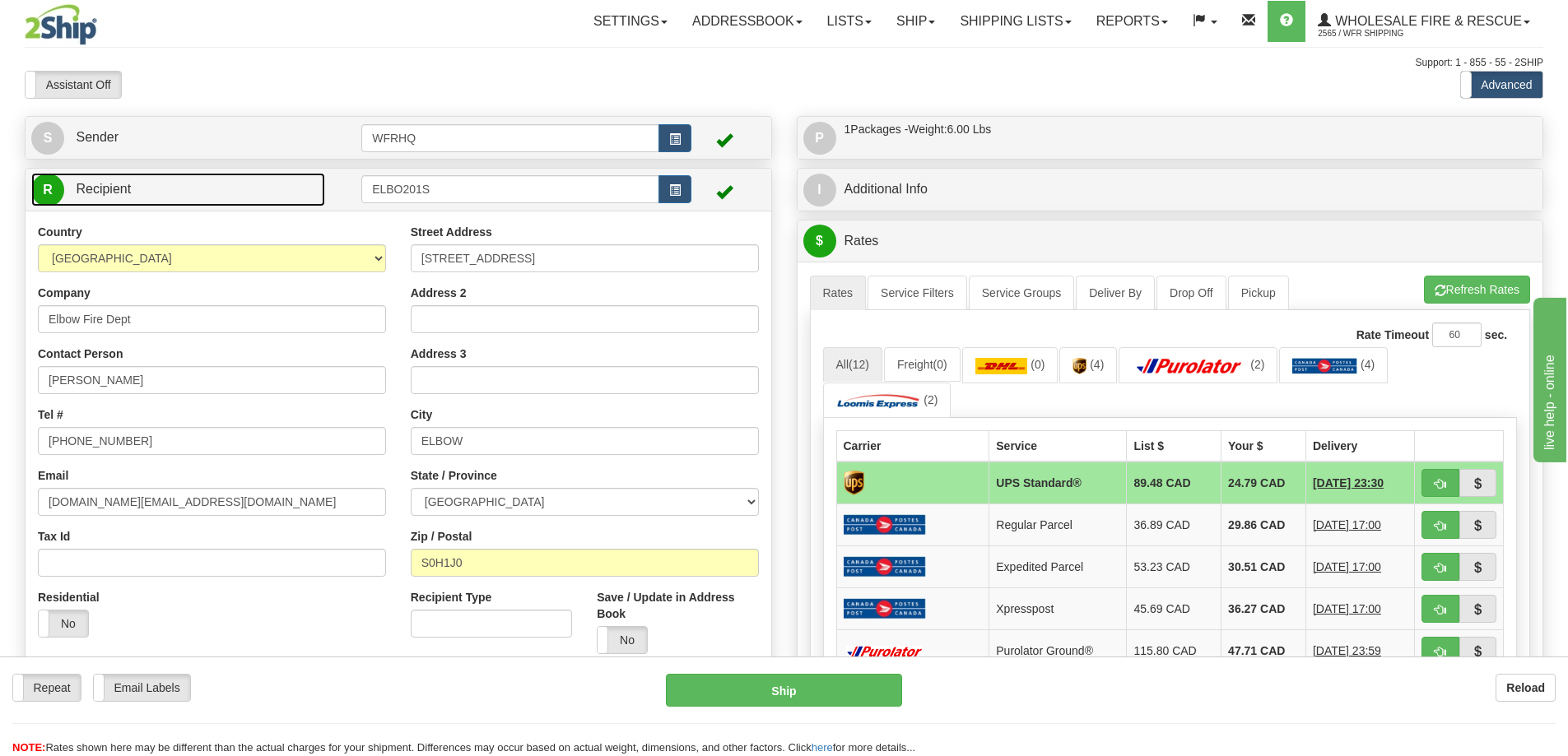
click at [198, 184] on link "R Recipient" at bounding box center [178, 190] width 293 height 33
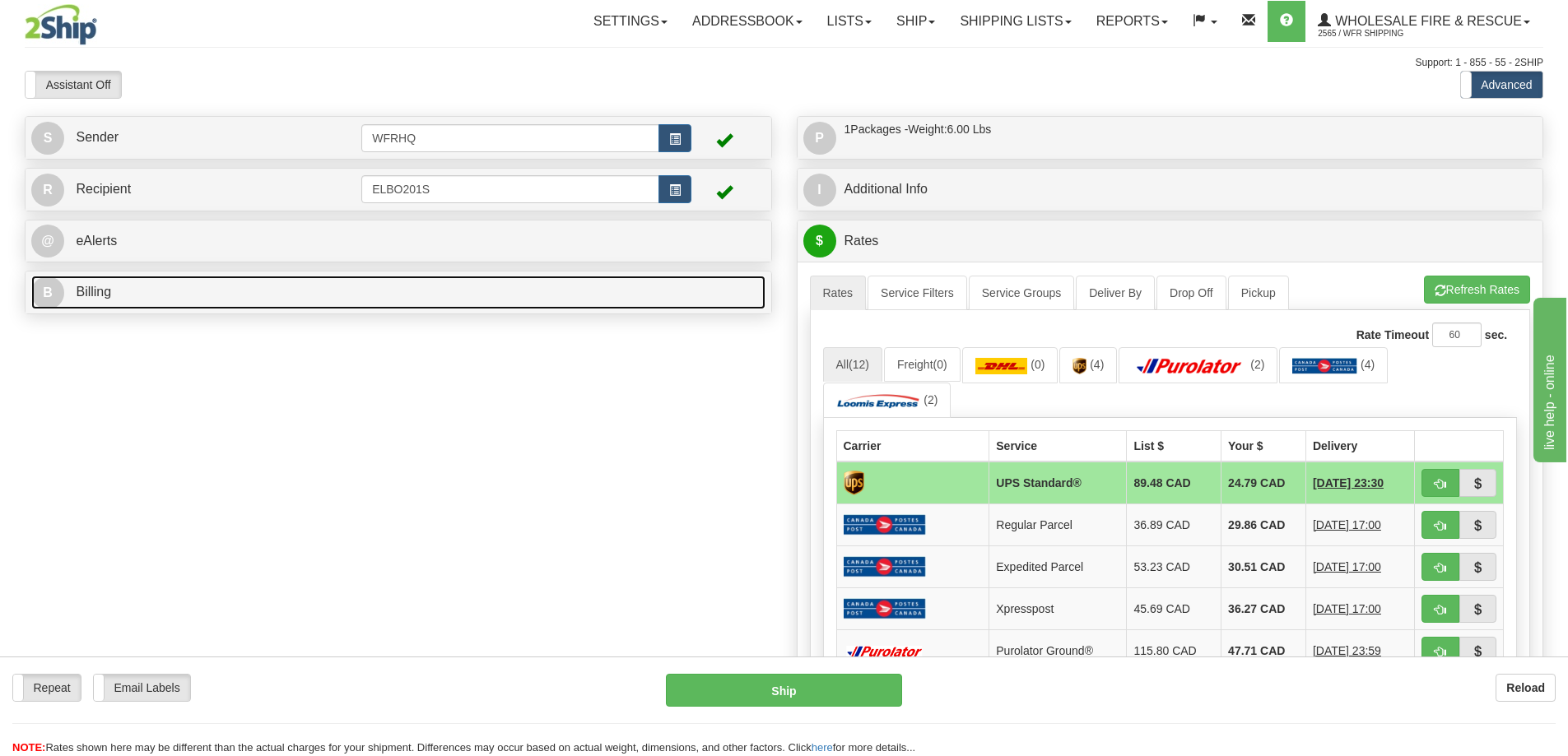
click at [219, 295] on link "B Billing" at bounding box center [398, 292] width 734 height 33
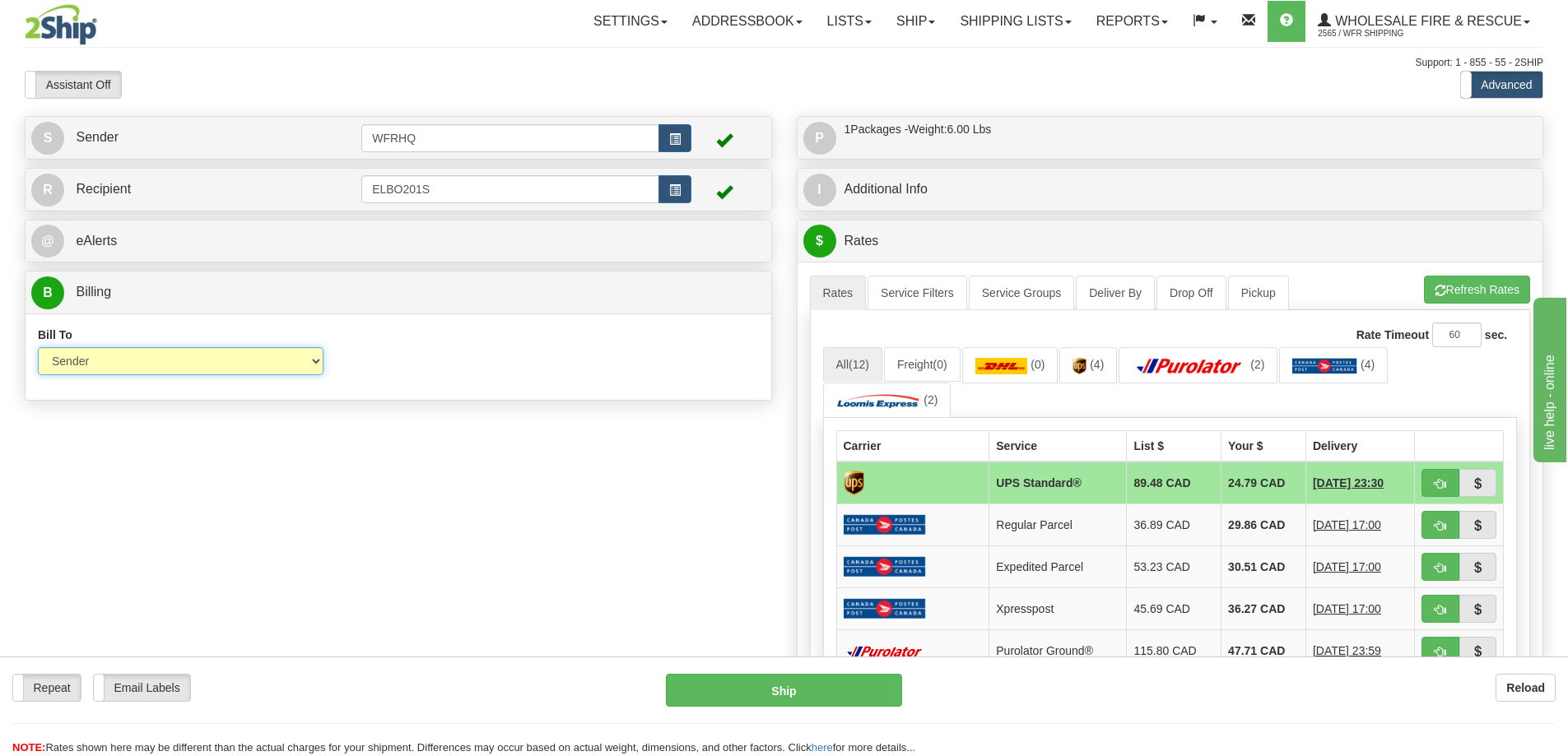
click at [129, 367] on select "Sender Recipient Third Party Collect" at bounding box center [180, 361] width 286 height 28
select select "2"
click at [38, 347] on select "Sender Recipient Third Party Collect" at bounding box center [180, 361] width 286 height 28
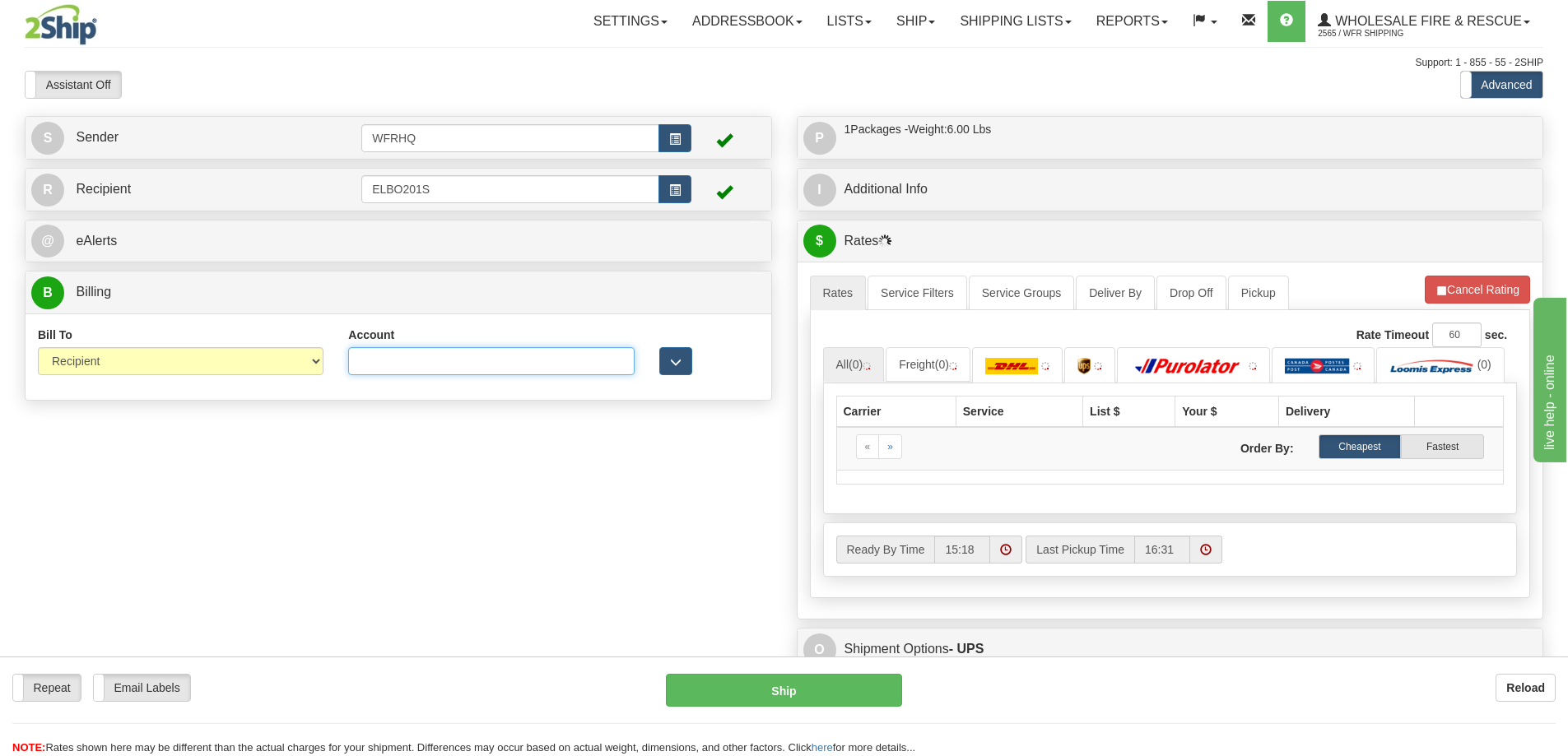
click at [412, 365] on input "Account" at bounding box center [491, 361] width 286 height 28
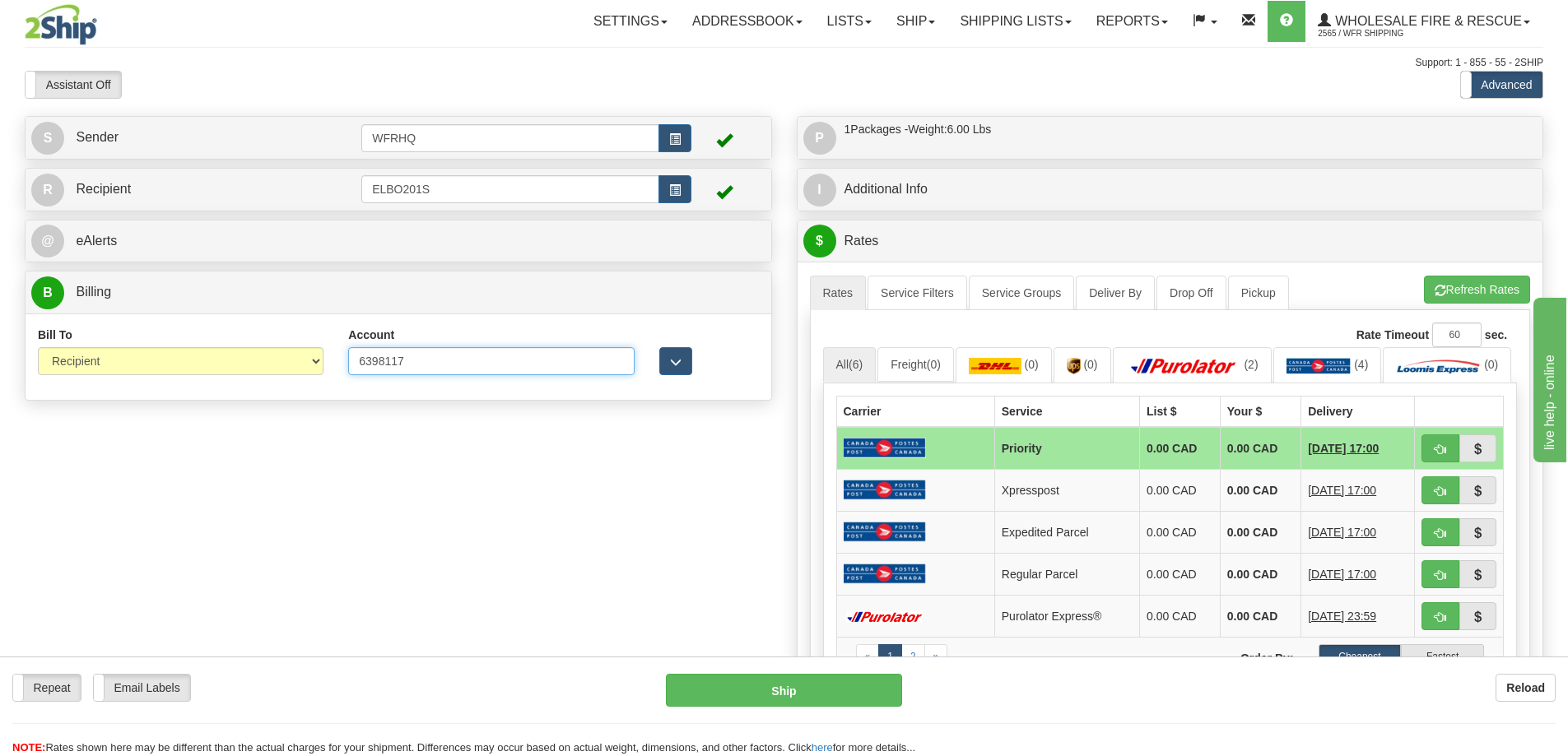
type input "6398117"
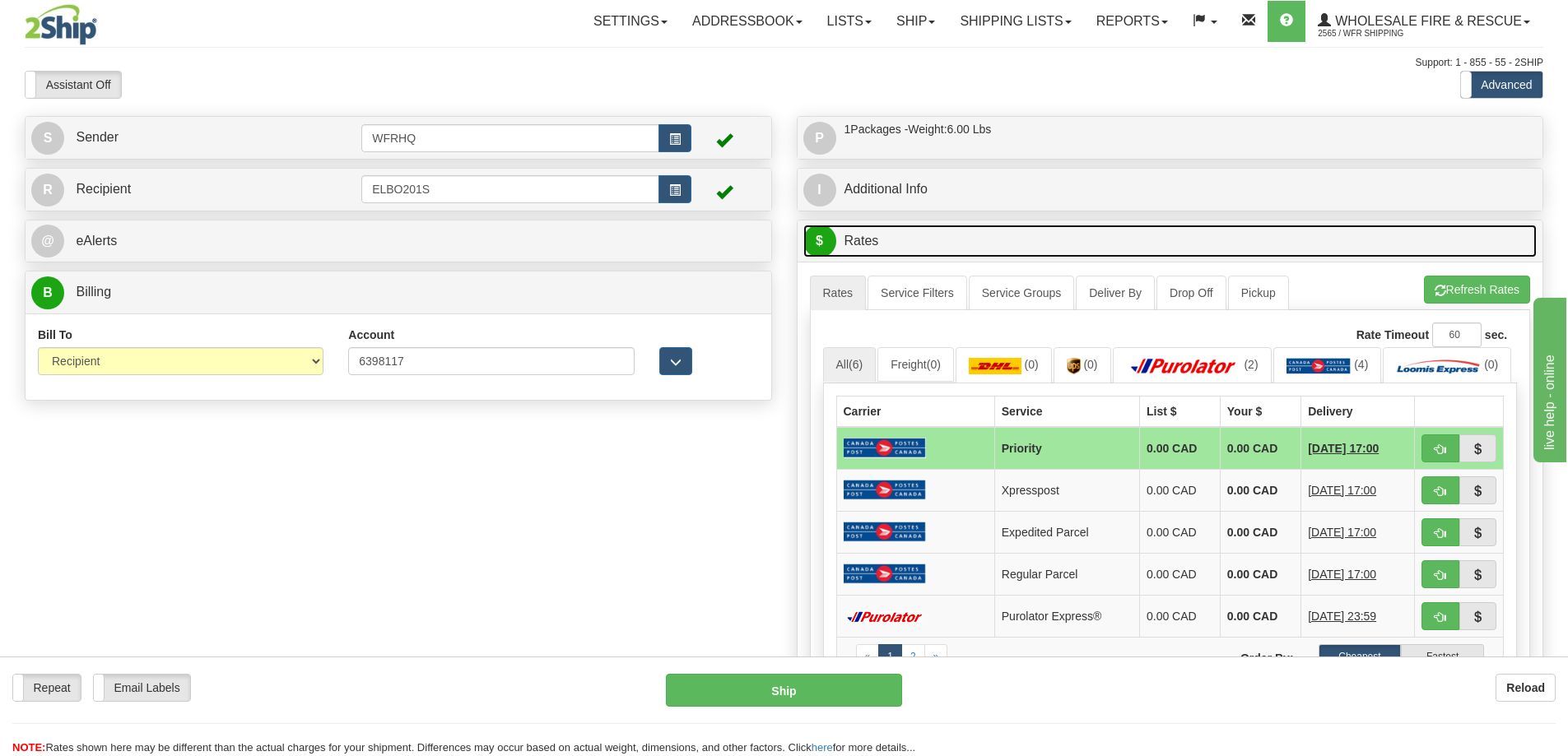
click at [977, 243] on link "$ Rates" at bounding box center [1170, 242] width 734 height 33
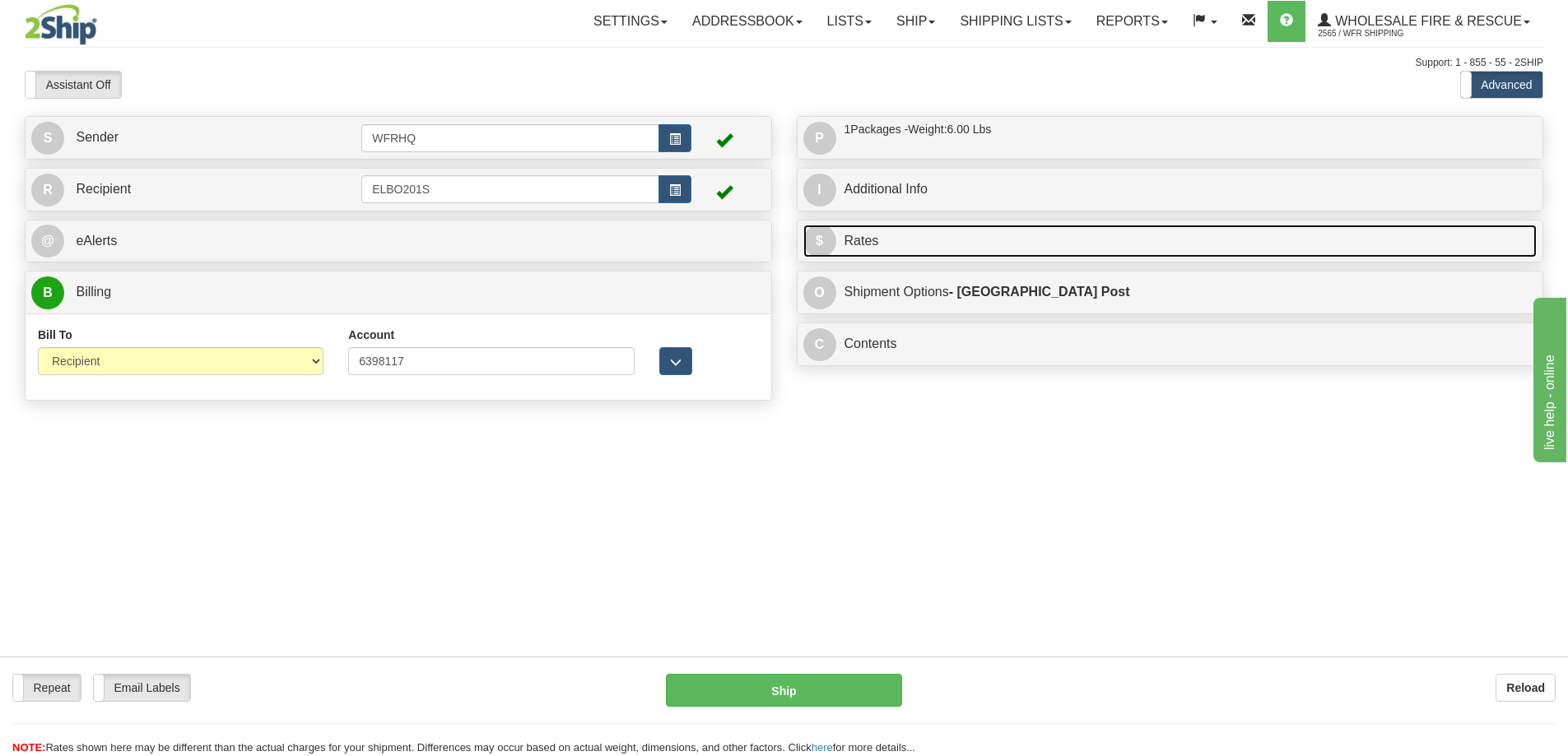
click at [977, 242] on link "$ Rates" at bounding box center [1170, 242] width 734 height 33
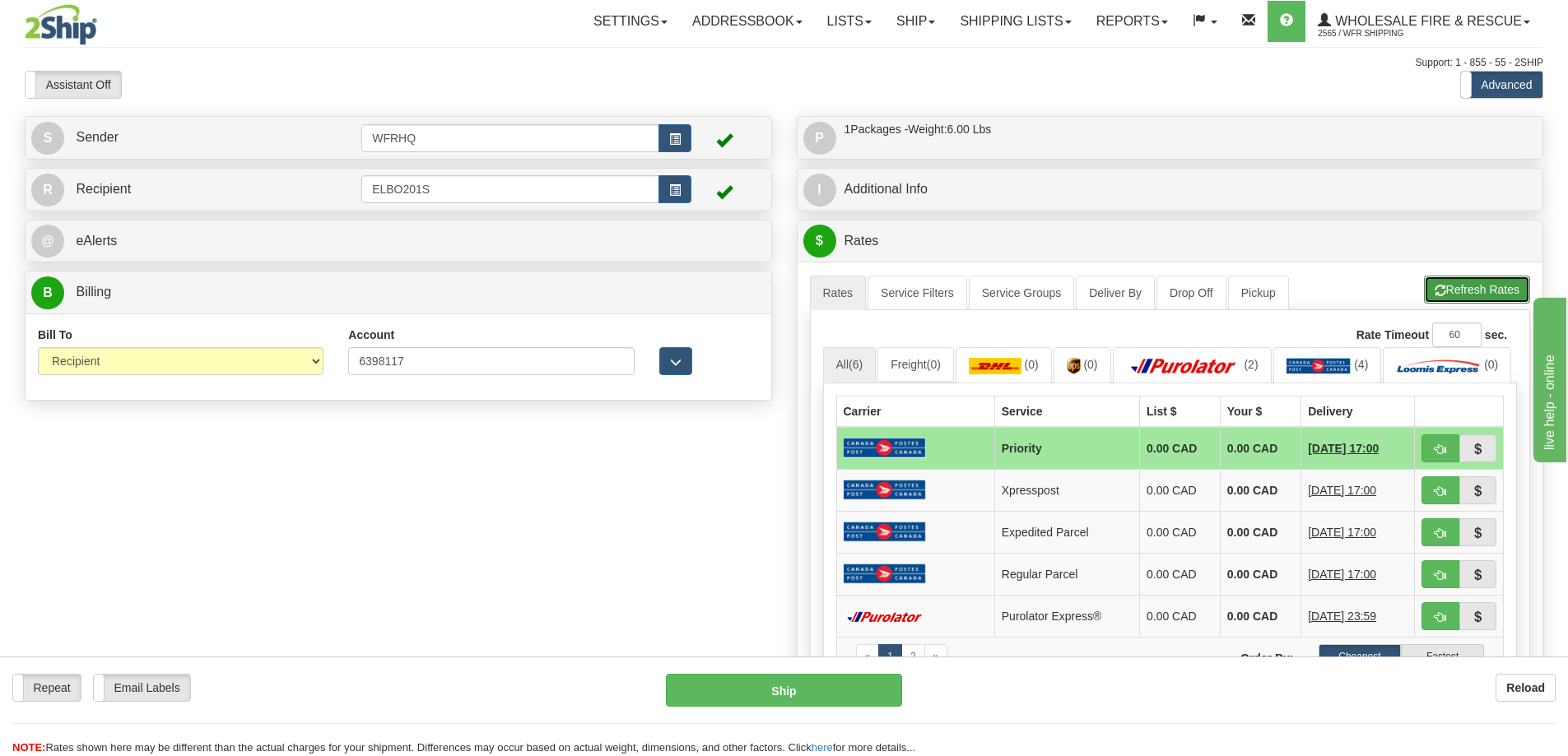
click at [1437, 287] on span "button" at bounding box center [1440, 291] width 11 height 11
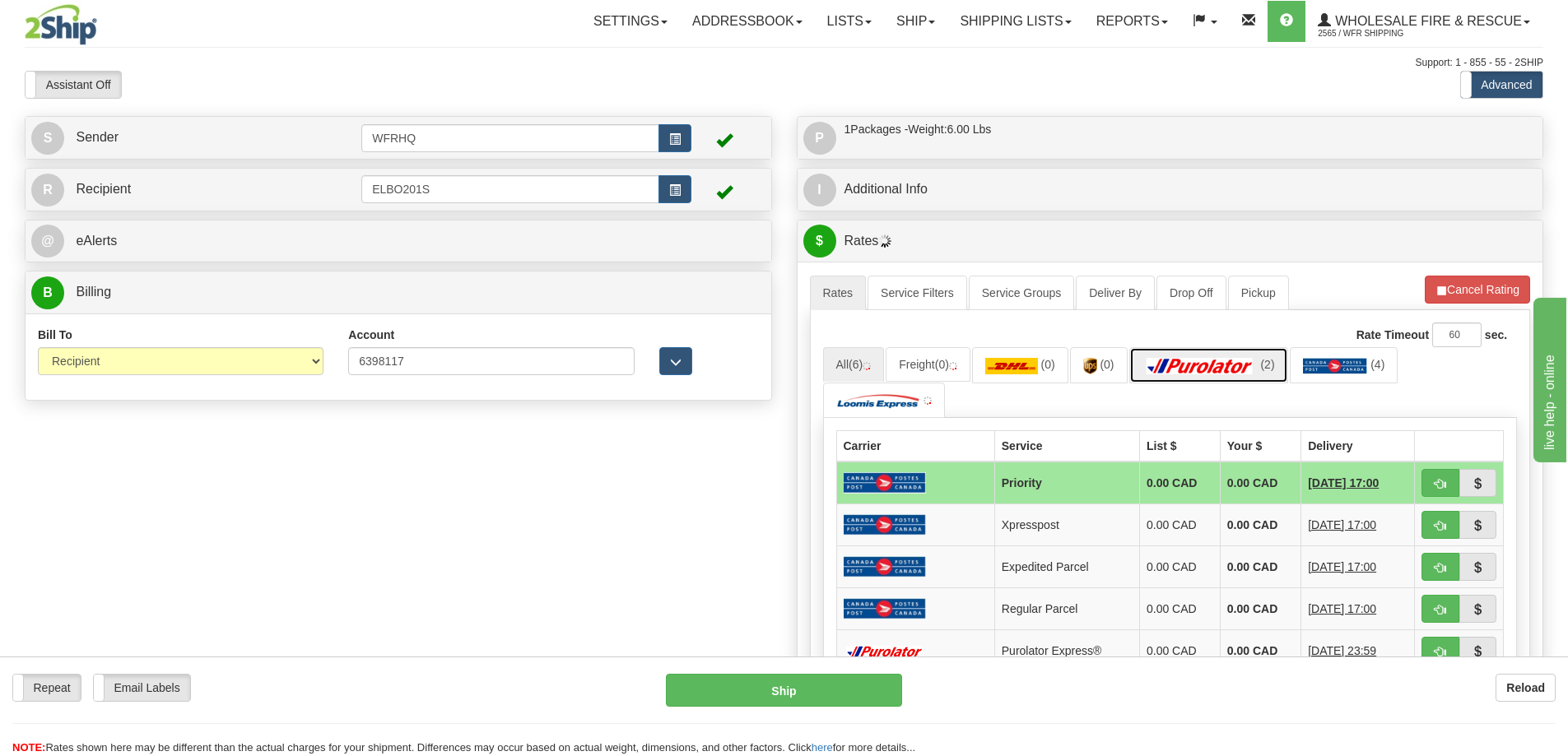
click at [1238, 374] on img at bounding box center [1200, 366] width 115 height 17
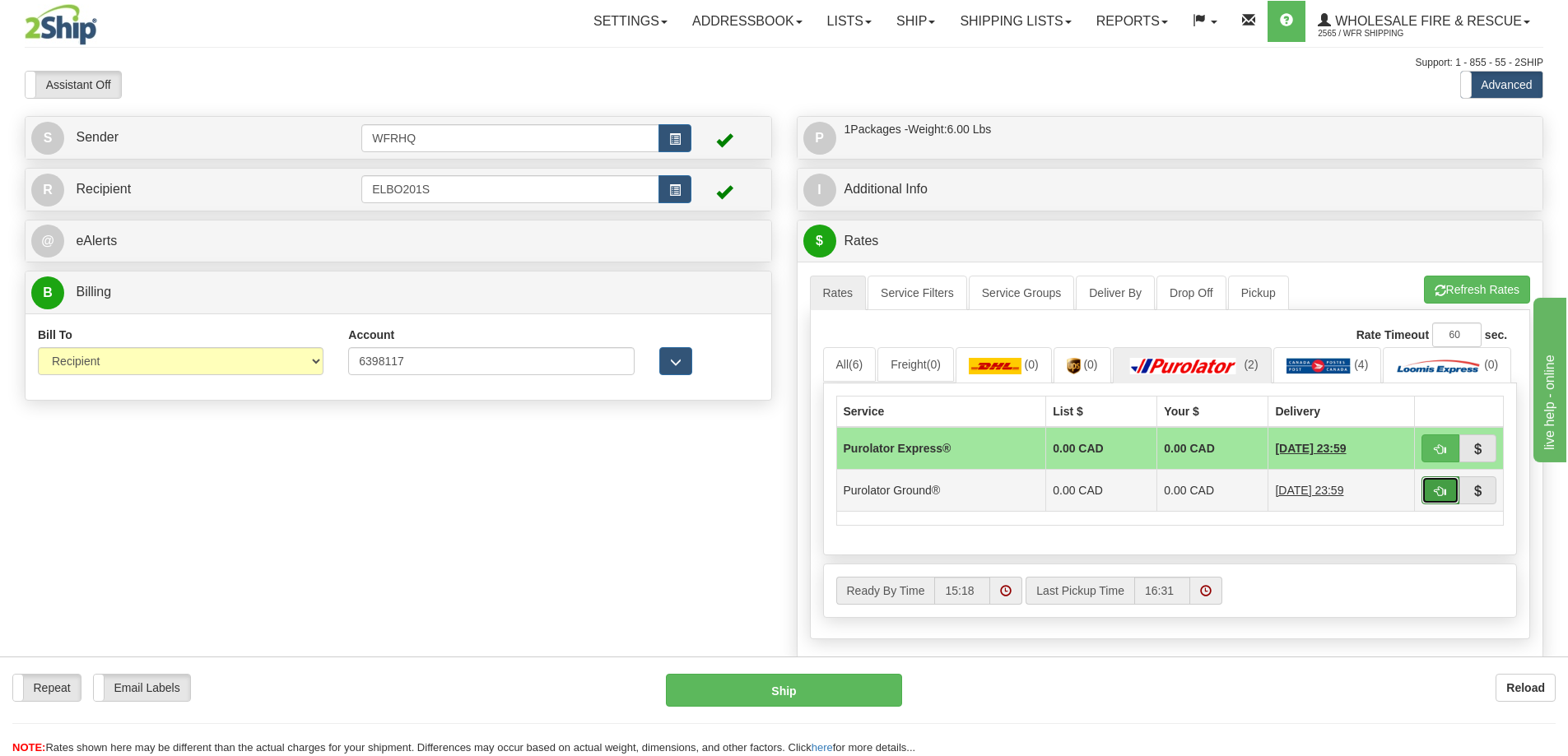
click at [1446, 504] on button "button" at bounding box center [1440, 490] width 38 height 28
type input "260"
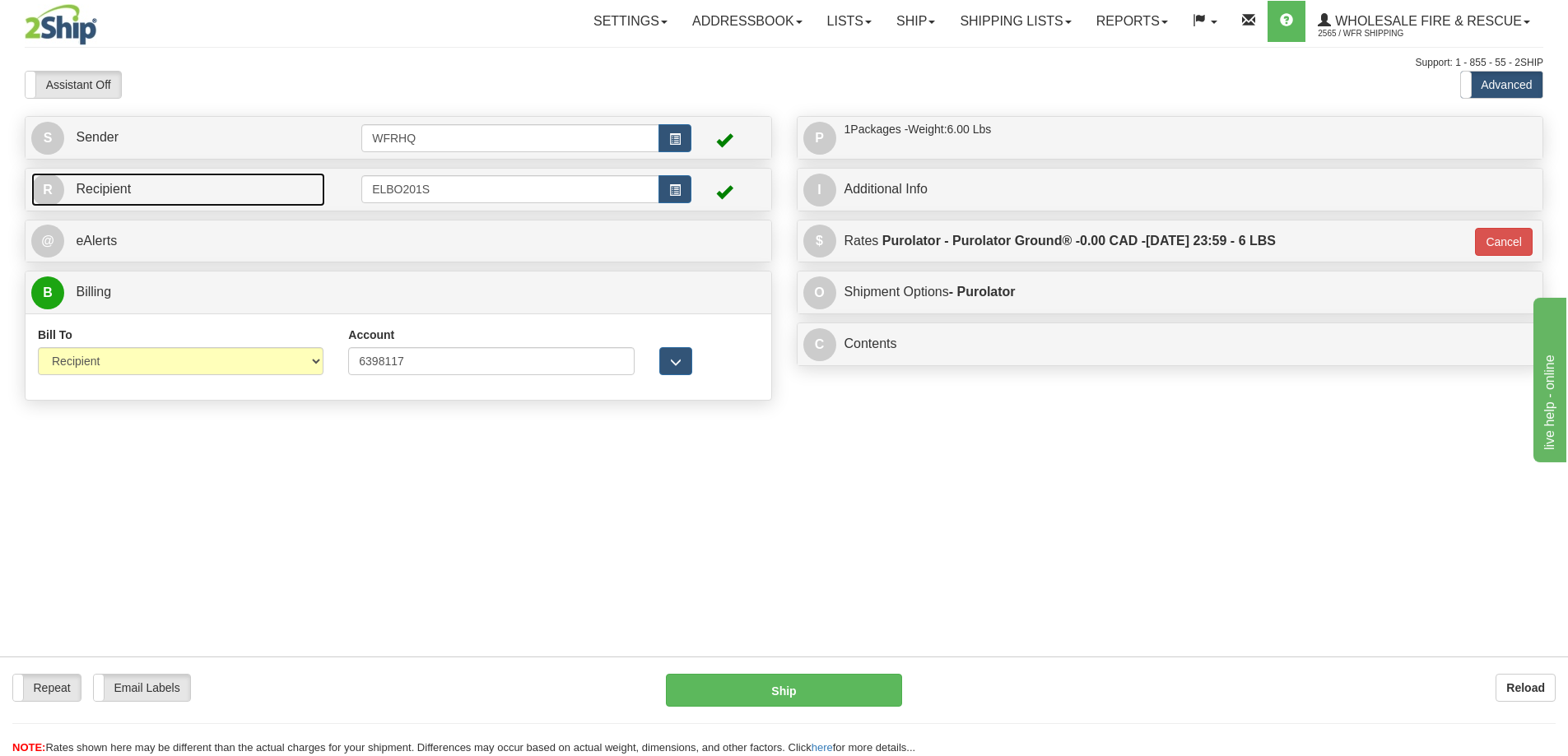
click at [192, 181] on link "R Recipient" at bounding box center [178, 190] width 293 height 33
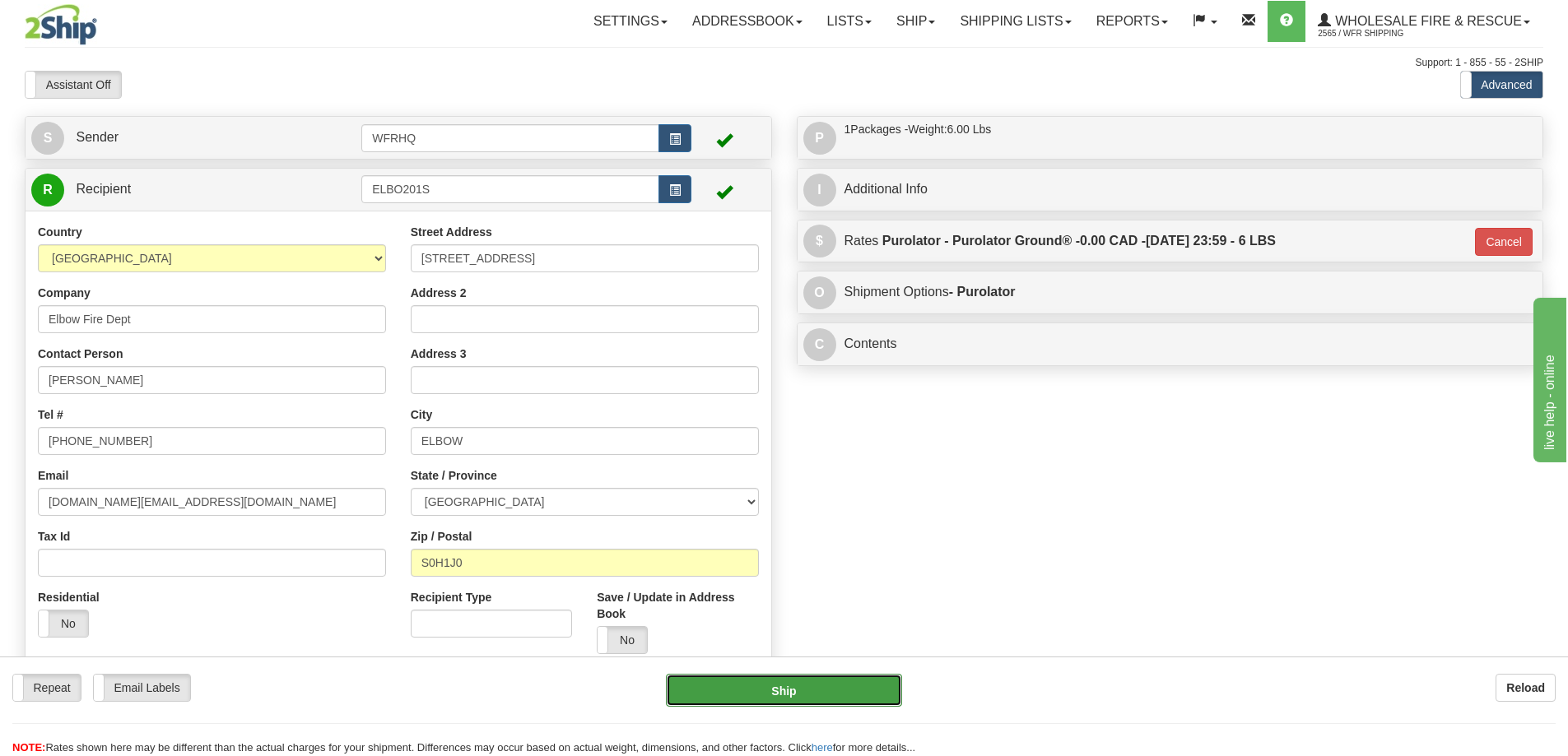
click at [820, 688] on button "Ship" at bounding box center [783, 690] width 236 height 33
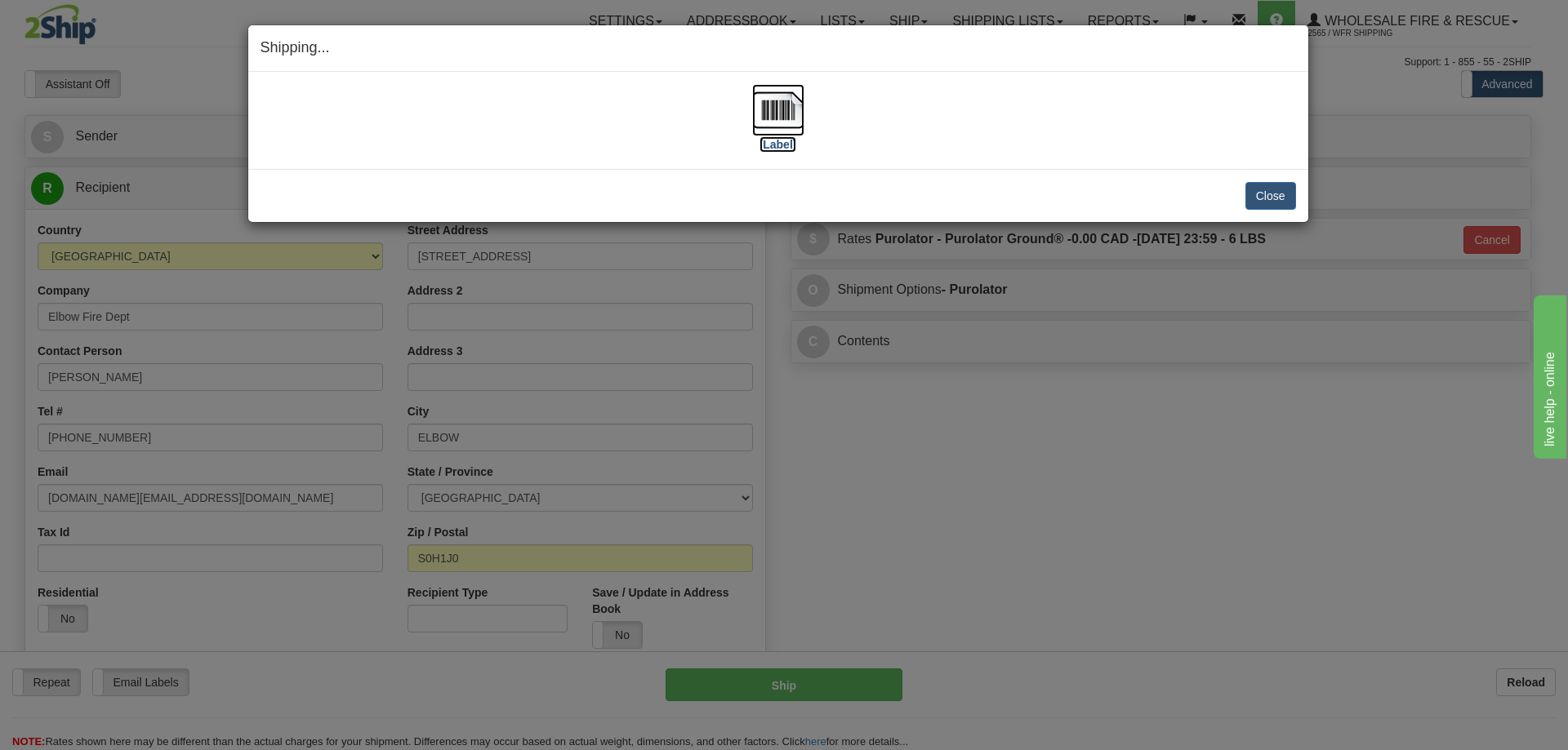
click at [770, 100] on img at bounding box center [778, 110] width 52 height 52
click at [1290, 198] on button "Close" at bounding box center [1270, 196] width 51 height 28
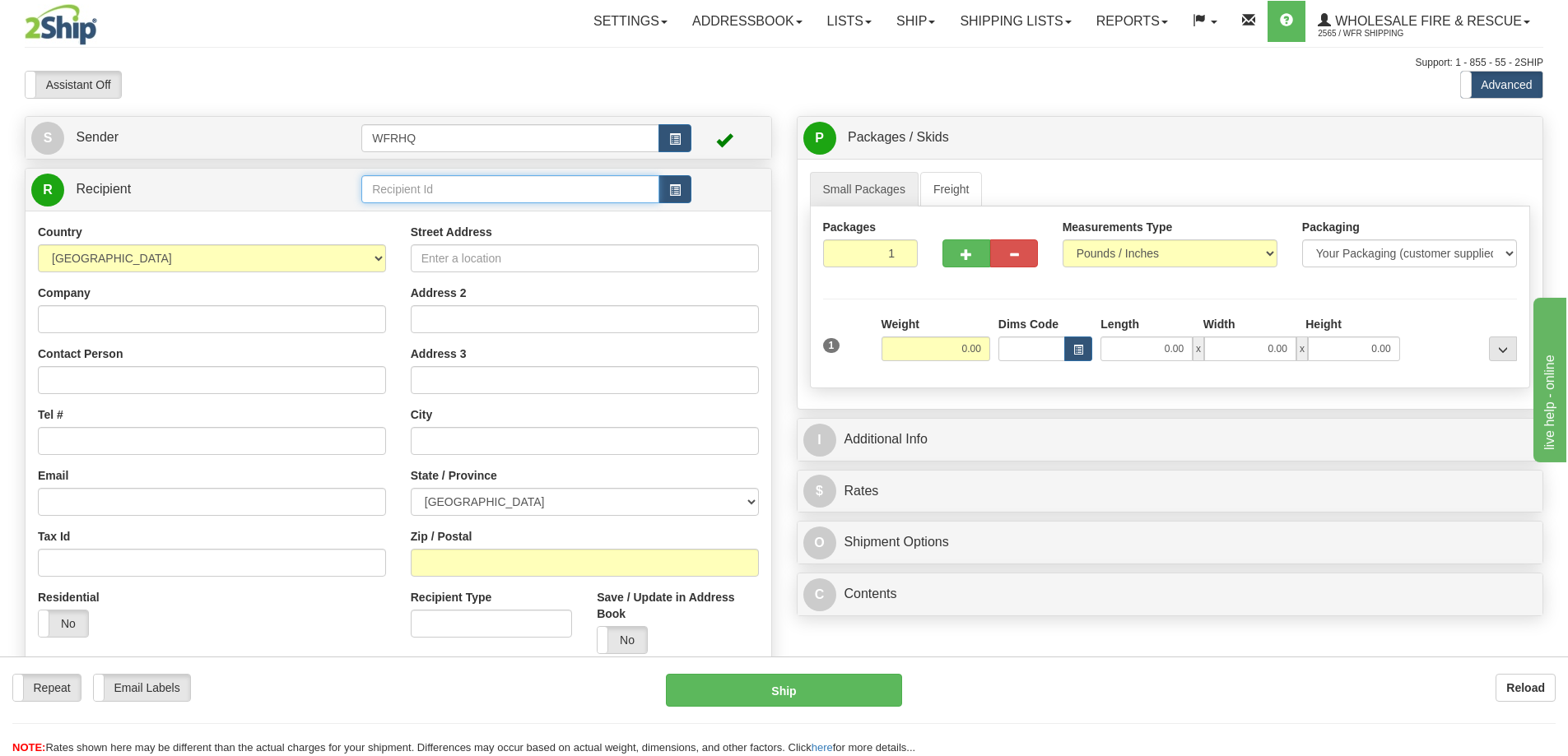
click at [430, 183] on input "text" at bounding box center [510, 189] width 298 height 28
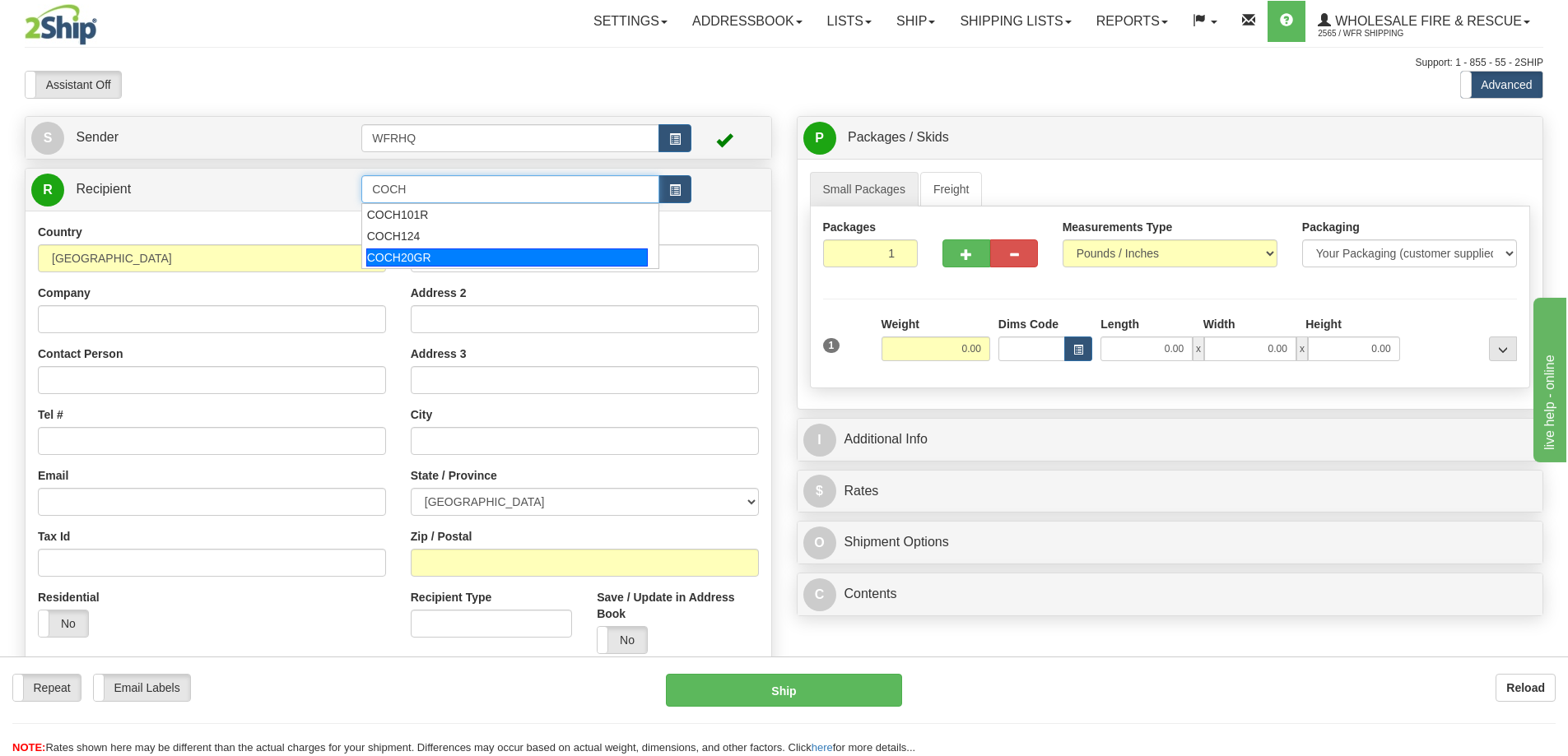
click at [412, 257] on div "COCH20GR" at bounding box center [507, 258] width 282 height 19
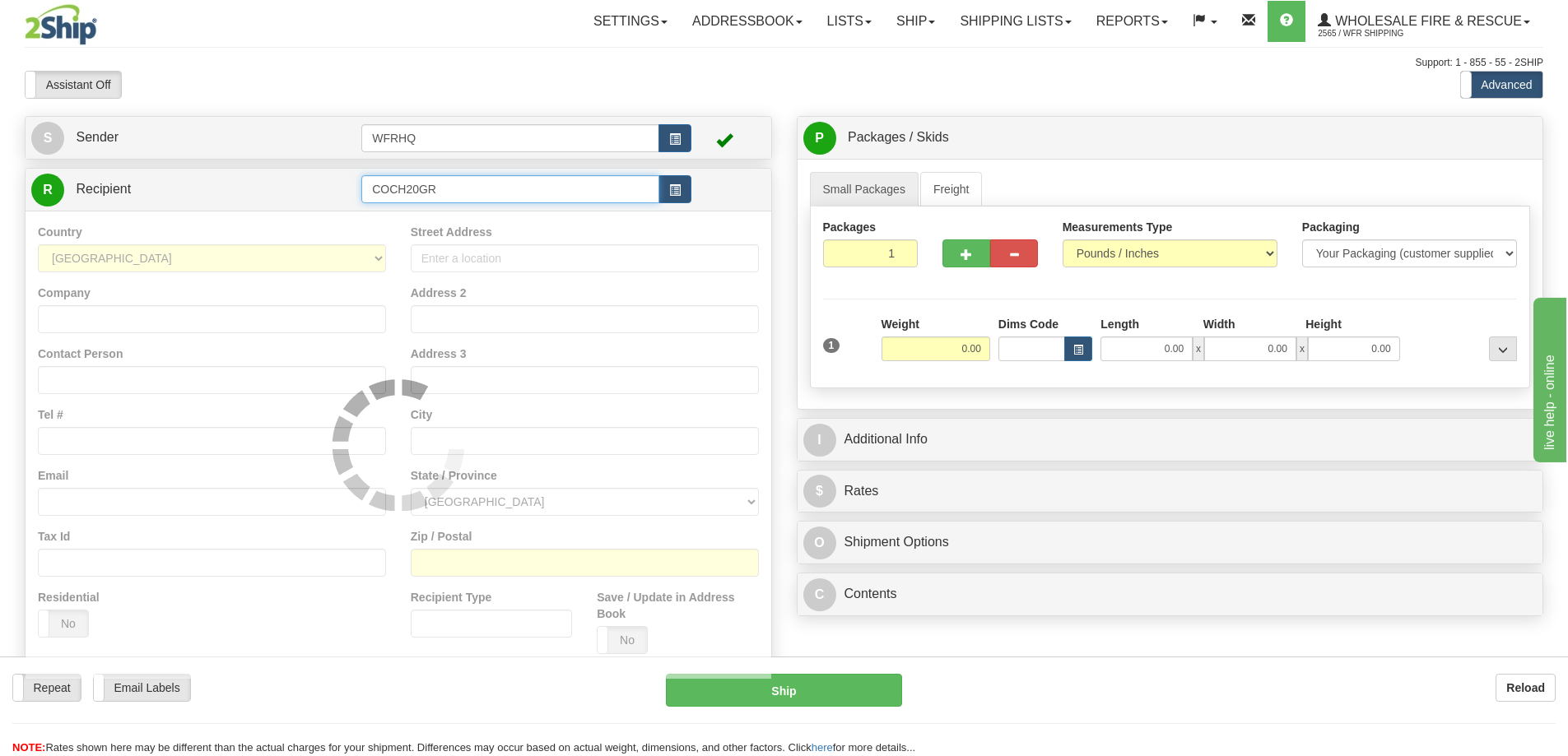
type input "COCH20GR"
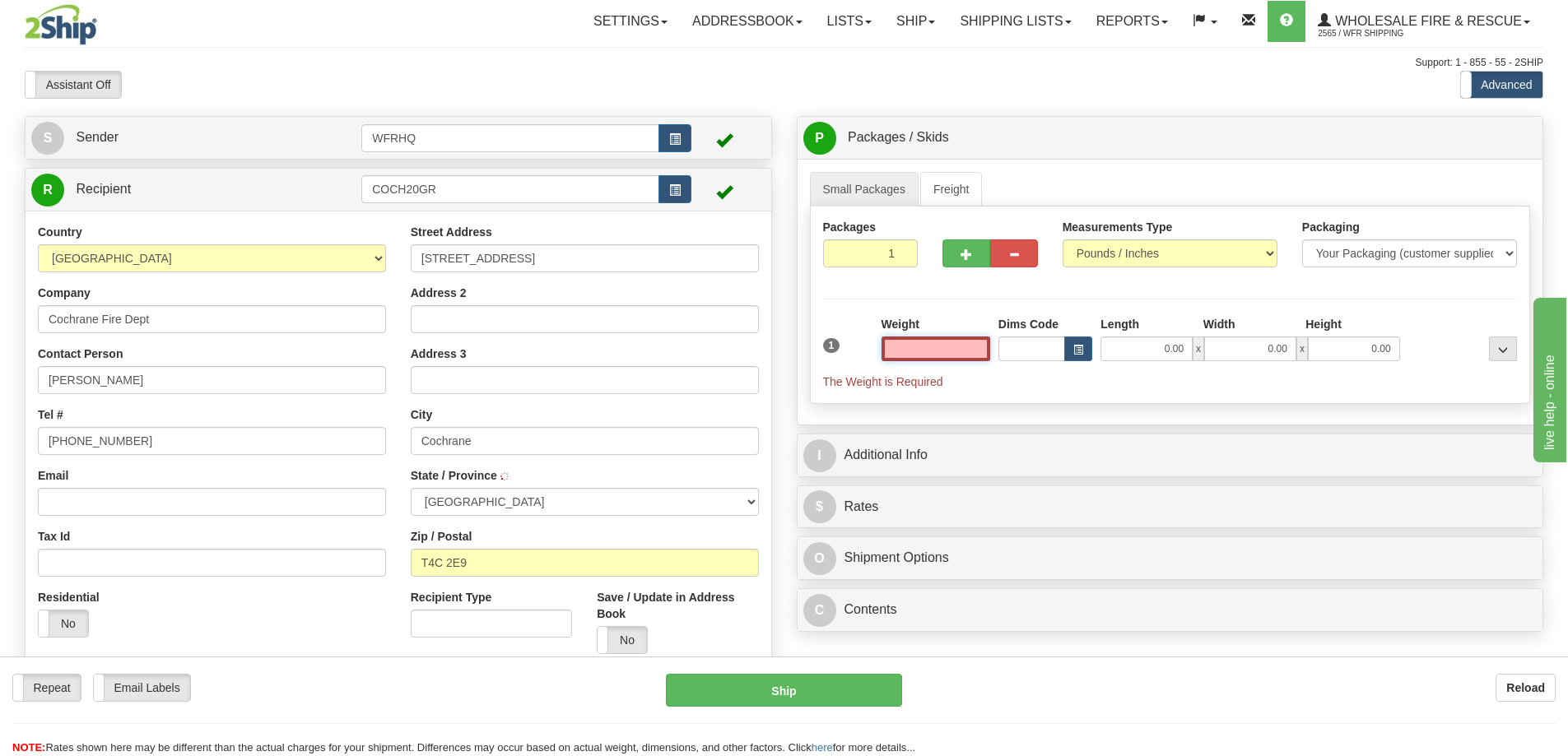
type input "COCHRANE"
click at [962, 346] on input "text" at bounding box center [935, 349] width 108 height 25
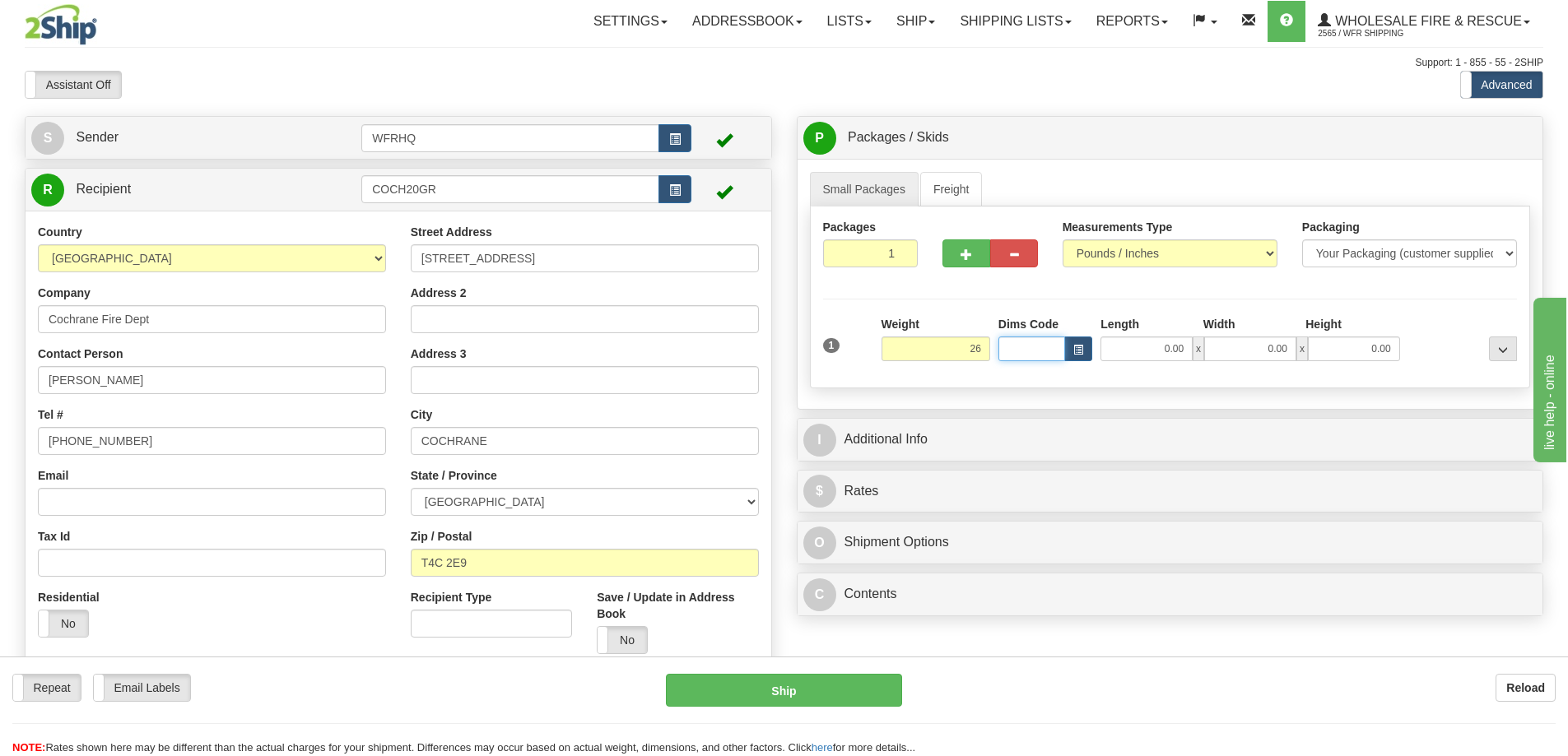
type input "26.00"
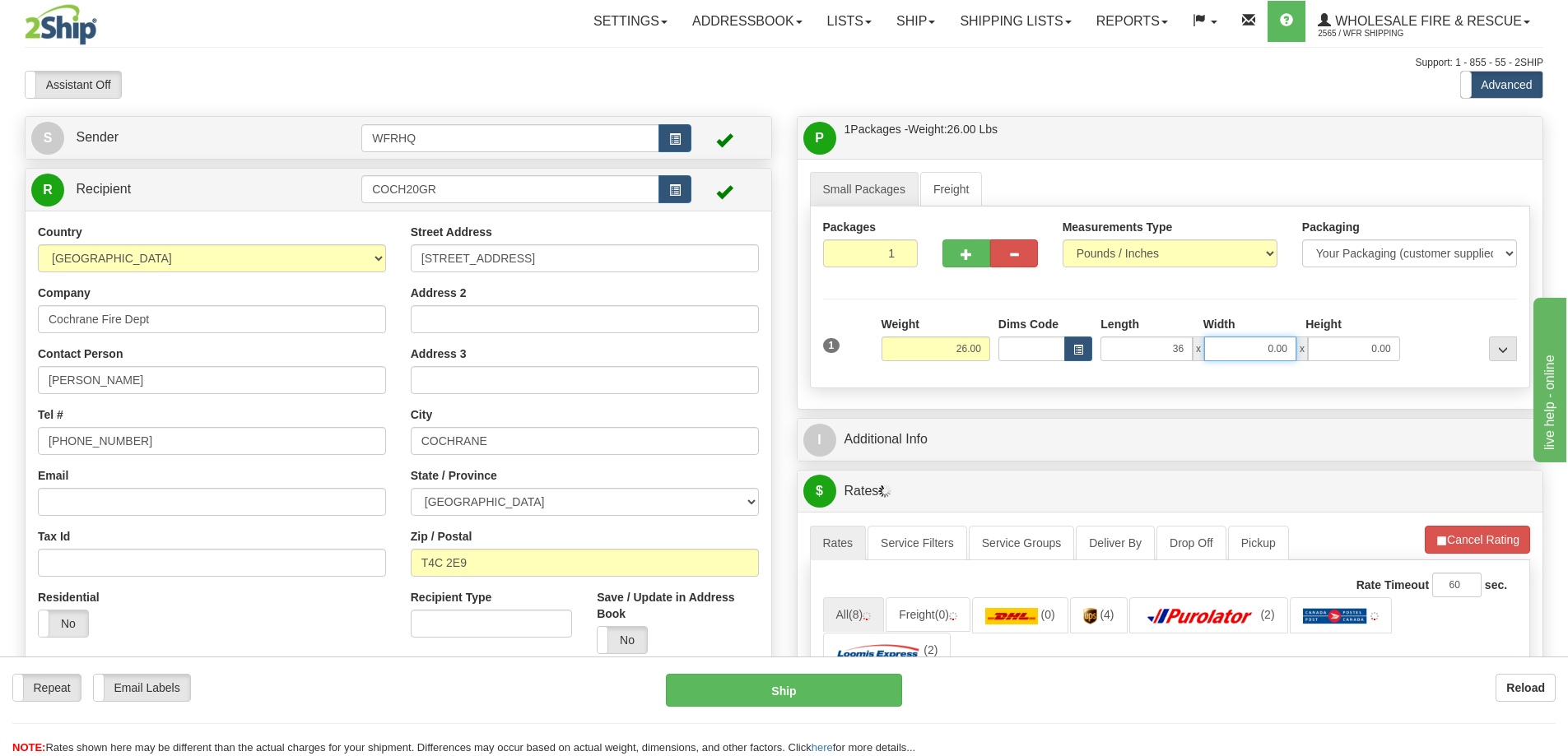
type input "36.00"
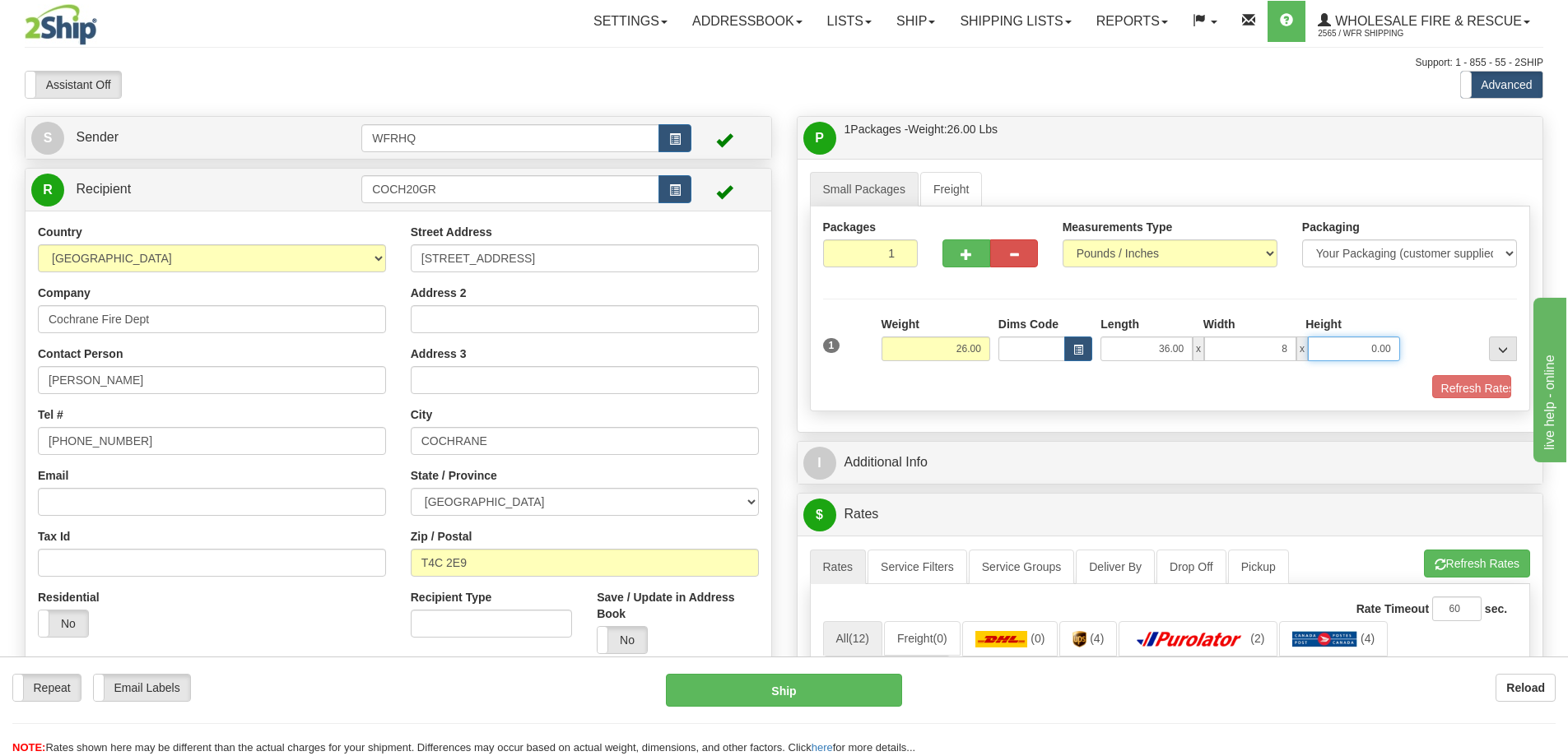
type input "8.00"
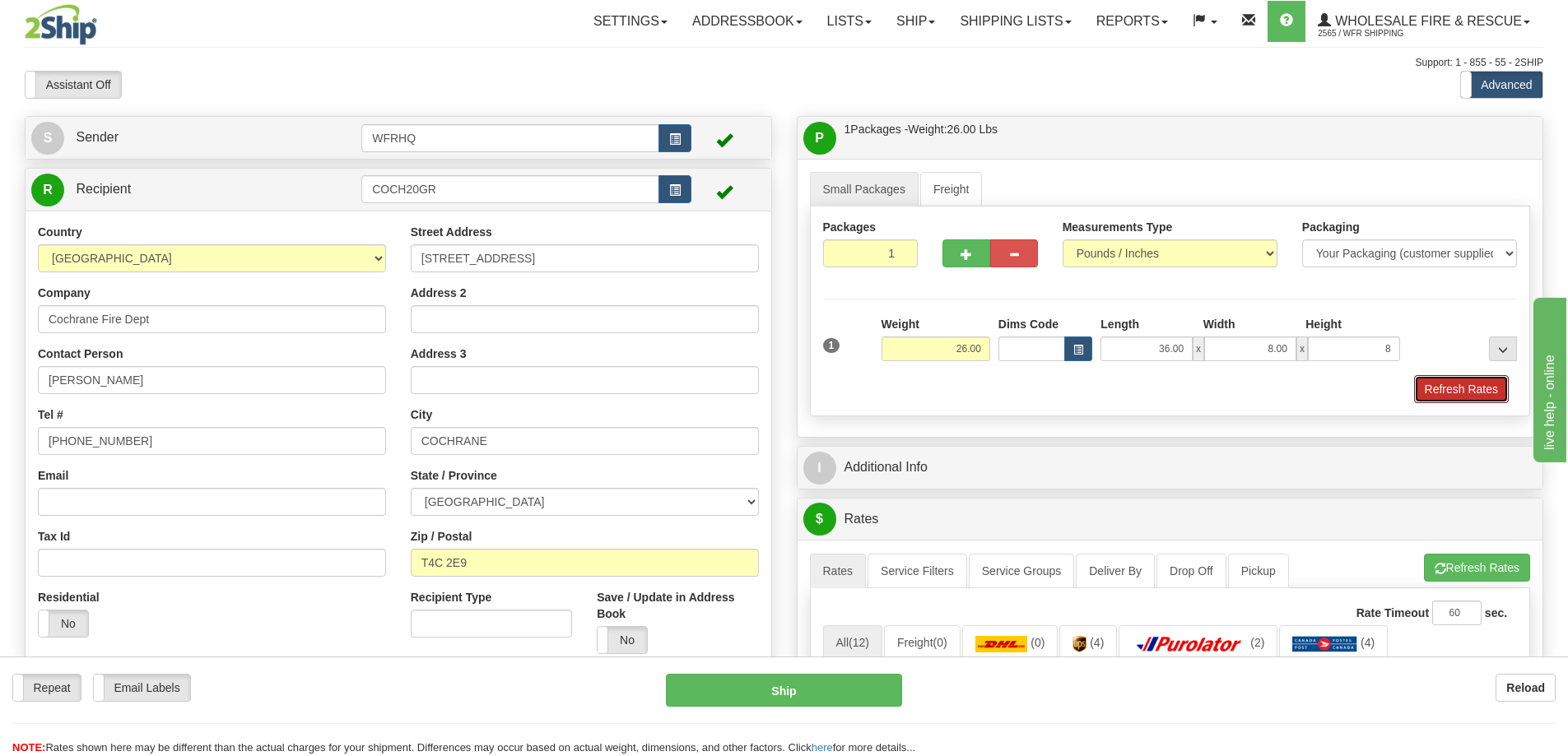
type input "8.00"
drag, startPoint x: 1461, startPoint y: 382, endPoint x: 1444, endPoint y: 378, distance: 17.5
click at [1461, 381] on button "Refresh Rates" at bounding box center [1462, 389] width 94 height 28
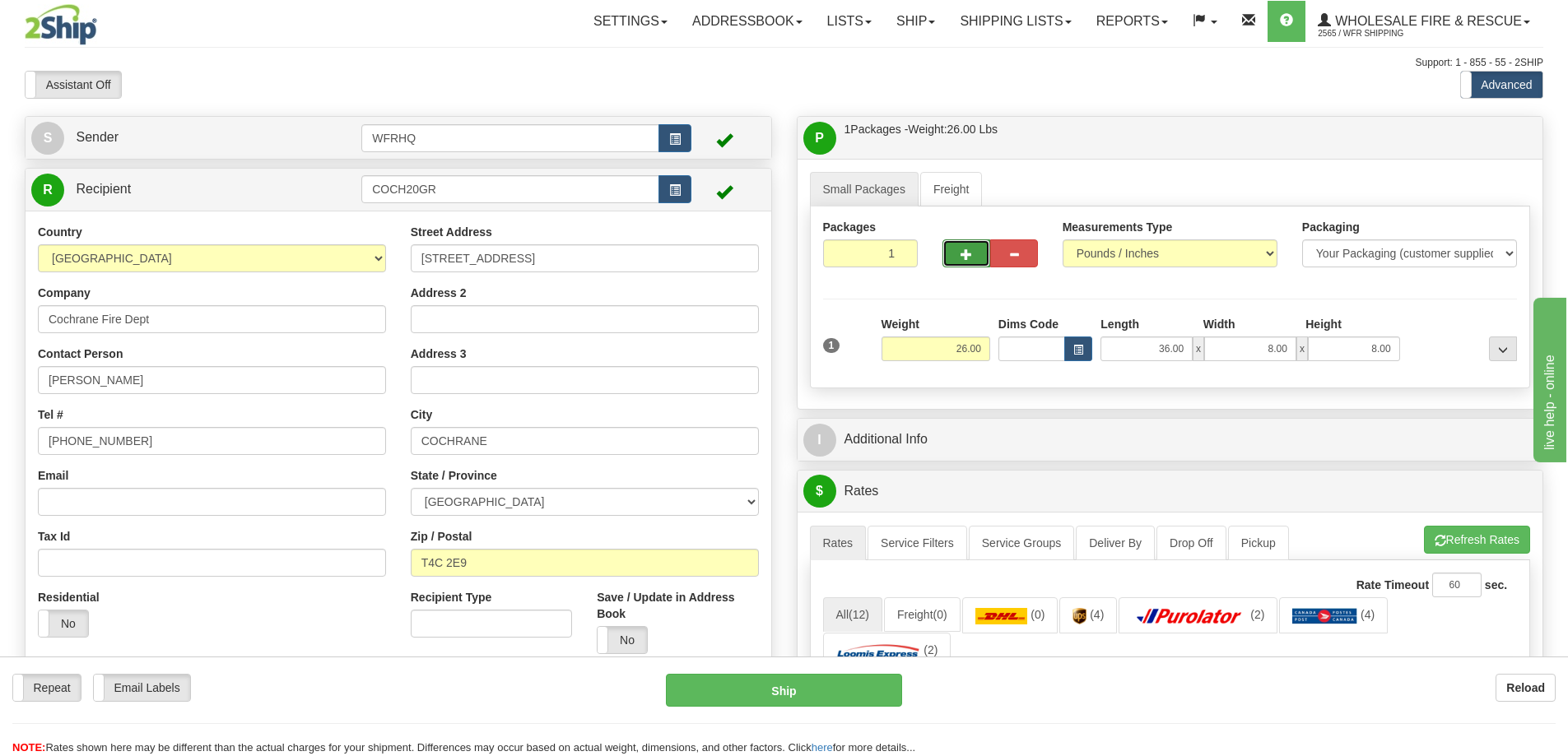
click at [966, 253] on span "button" at bounding box center [966, 254] width 11 height 11
radio input "true"
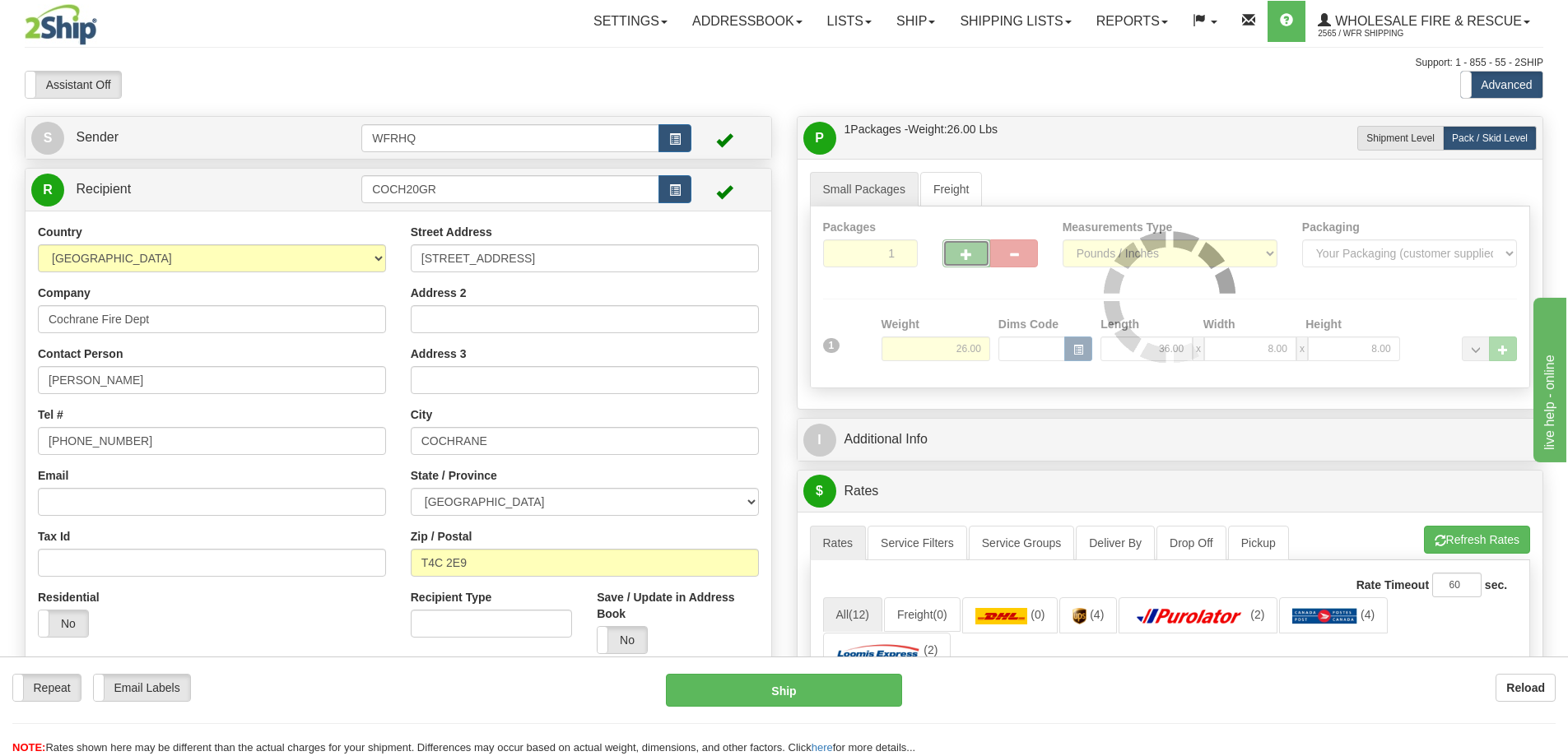
type input "2"
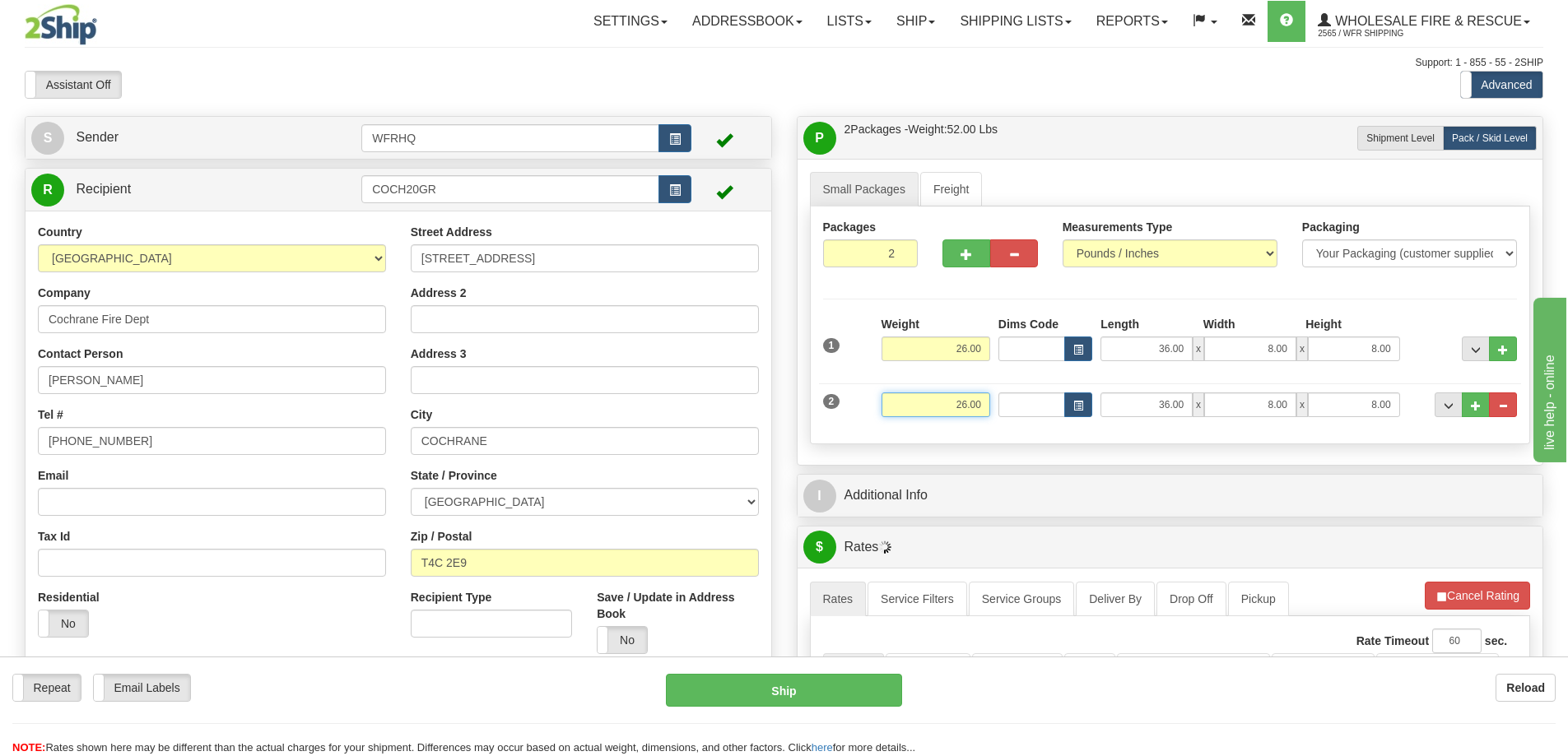
drag, startPoint x: 952, startPoint y: 407, endPoint x: 1169, endPoint y: 419, distance: 217.3
click at [1168, 419] on div "2 Weight 26.00 Dims Code Length Width Height" at bounding box center [1170, 403] width 703 height 56
type input "8.00"
type input "74.00"
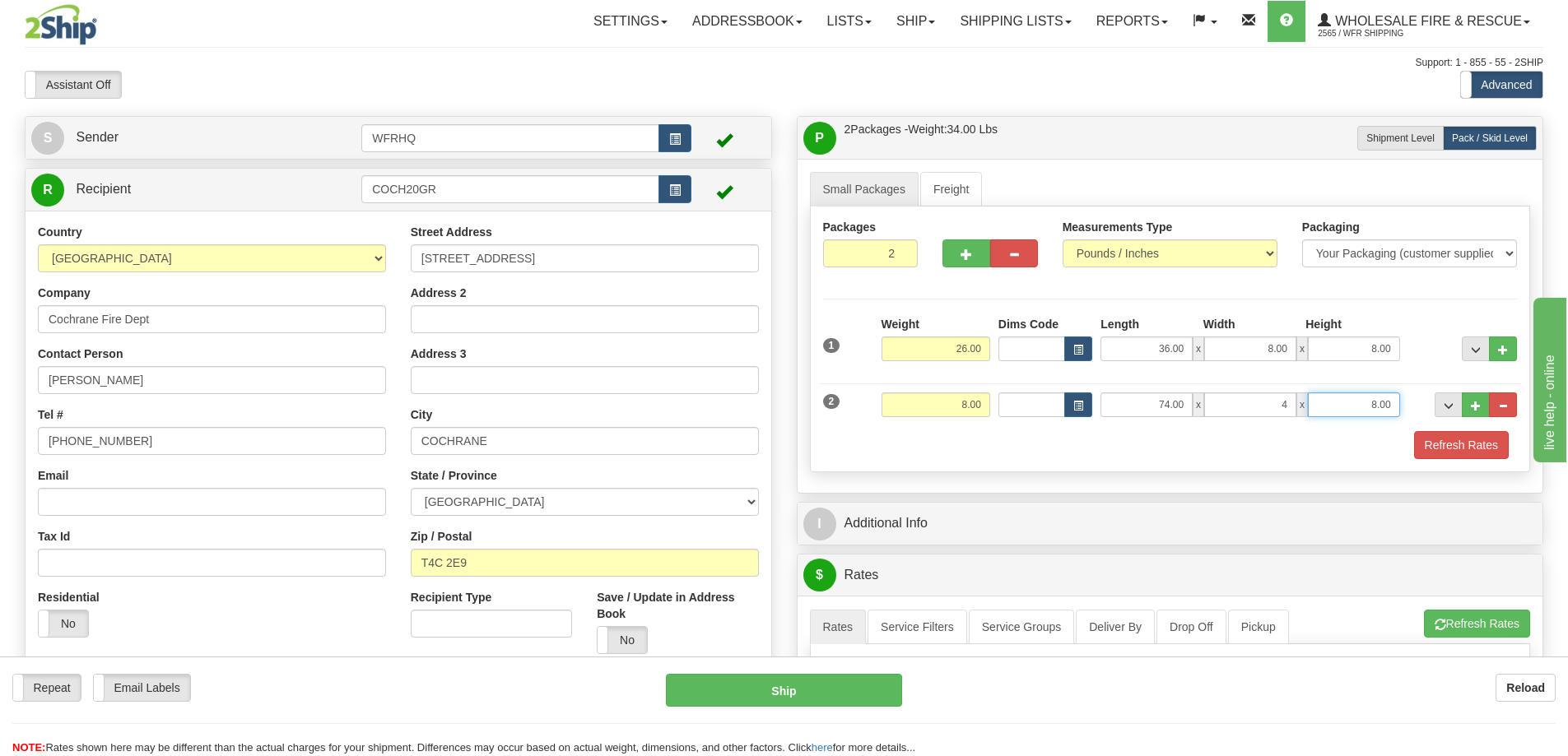
type input "4.00"
type input "1.00"
click at [1149, 427] on div "2 Weight 8.00 Dims Code Length Width Height" at bounding box center [1170, 403] width 703 height 56
click at [1489, 445] on button "Refresh Rates" at bounding box center [1462, 445] width 94 height 28
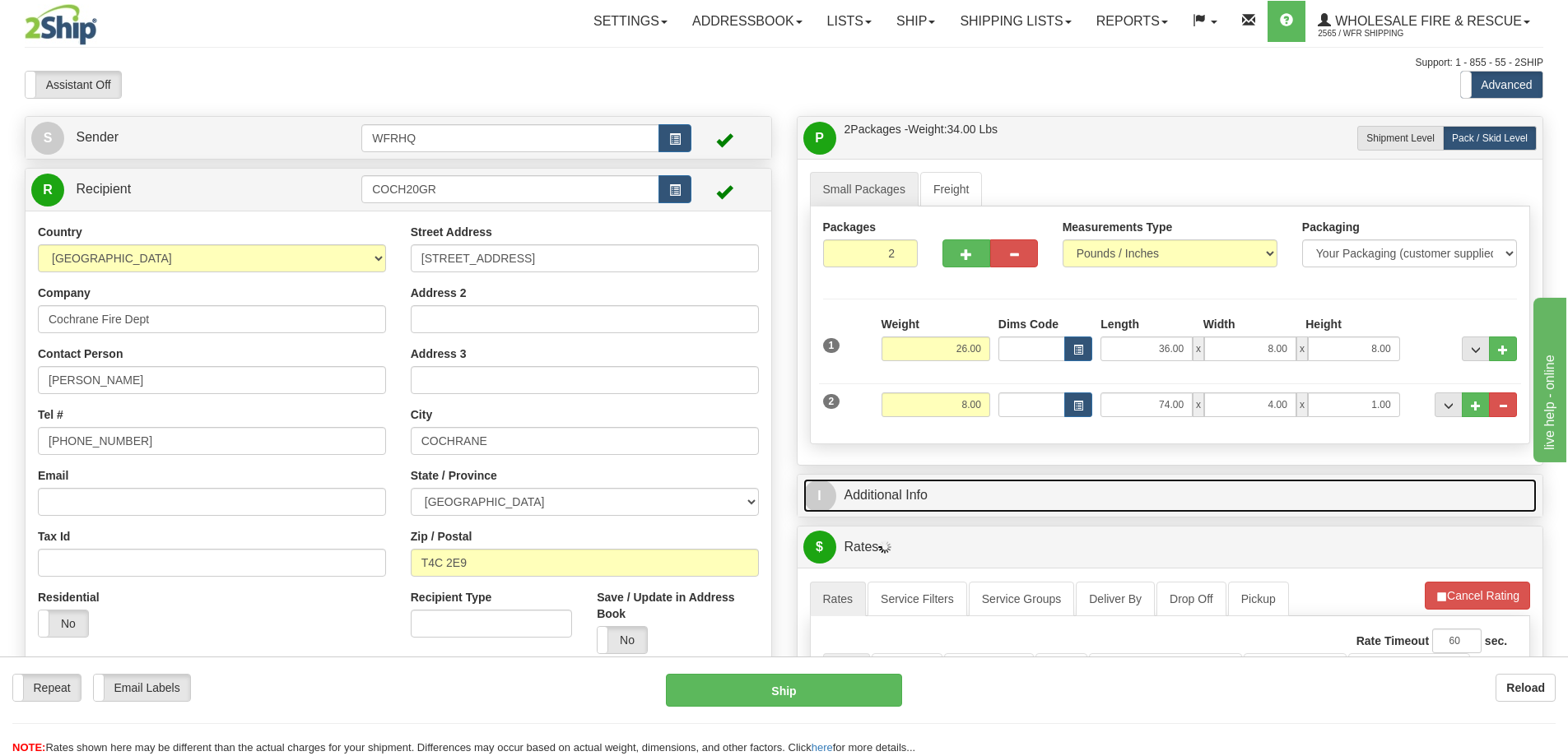
click at [1155, 493] on link "I Additional Info" at bounding box center [1170, 495] width 734 height 33
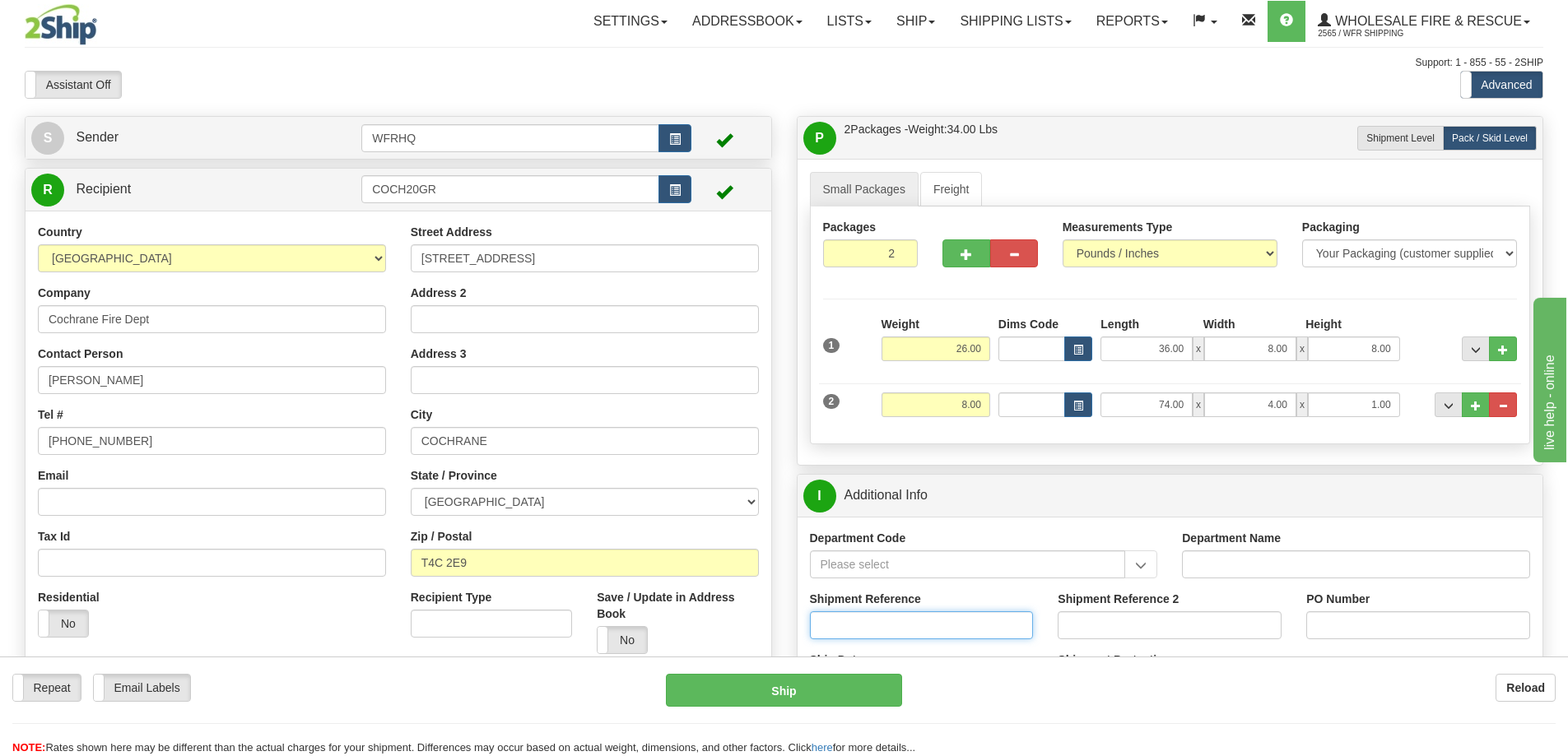
click at [874, 613] on input "Shipment Reference" at bounding box center [922, 626] width 224 height 28
type input "S46642-30936"
type input "Fire Services"
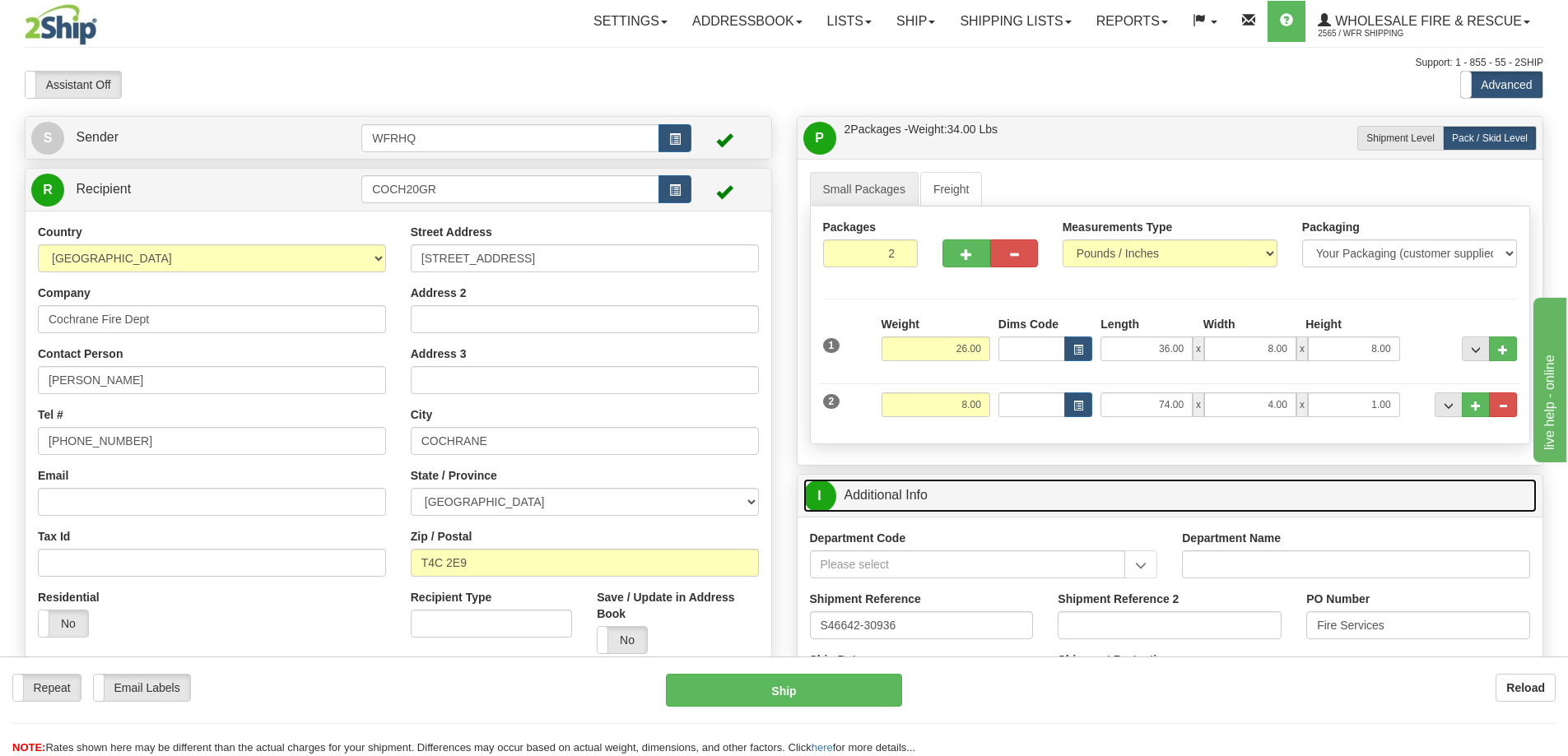
click at [1325, 502] on link "I Additional Info" at bounding box center [1170, 495] width 734 height 33
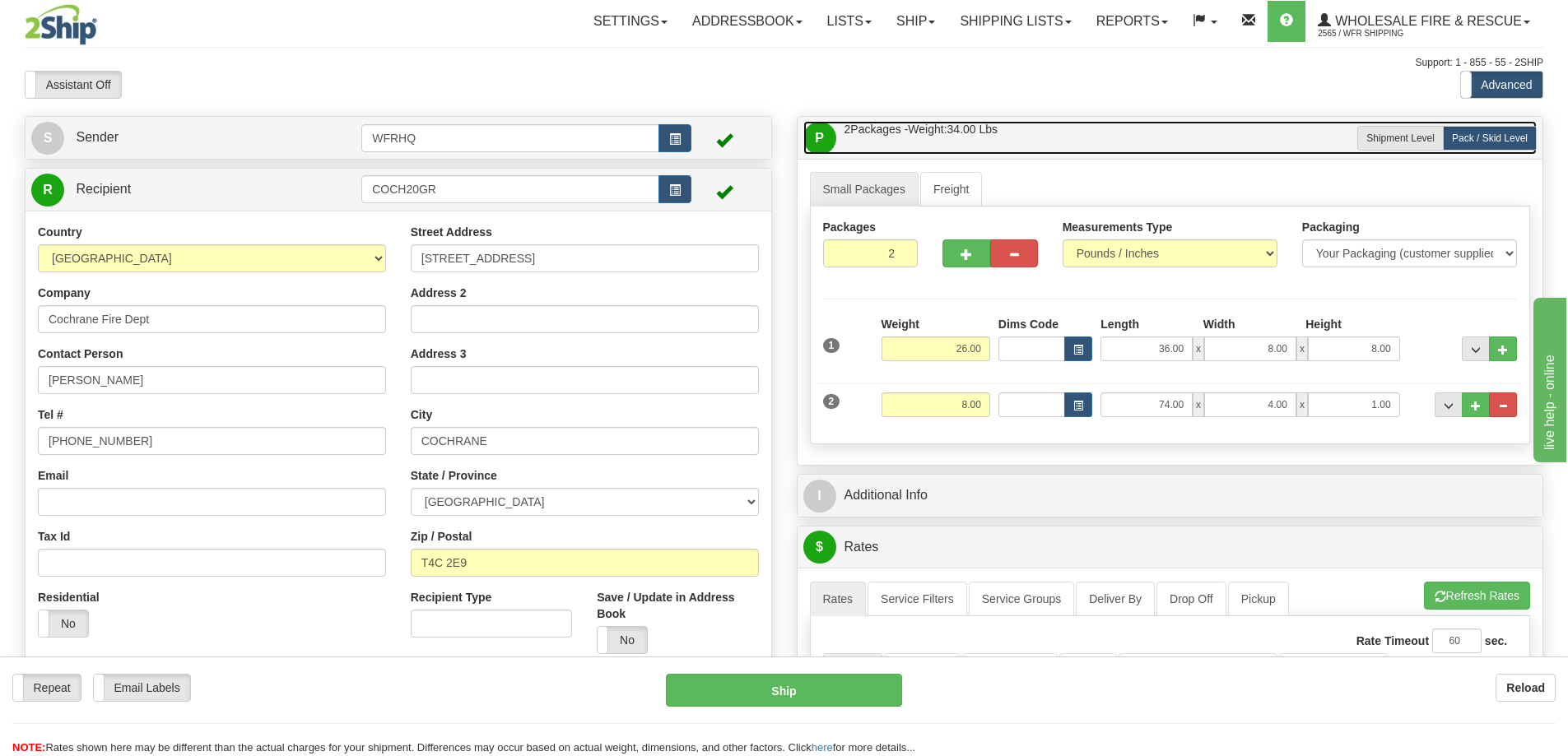
click at [1164, 131] on link "P Packages / Skids 2 Packages - Weight: 34.00 Lbs 1 Skids - Weight: 0.00 Lbs" at bounding box center [1170, 138] width 734 height 33
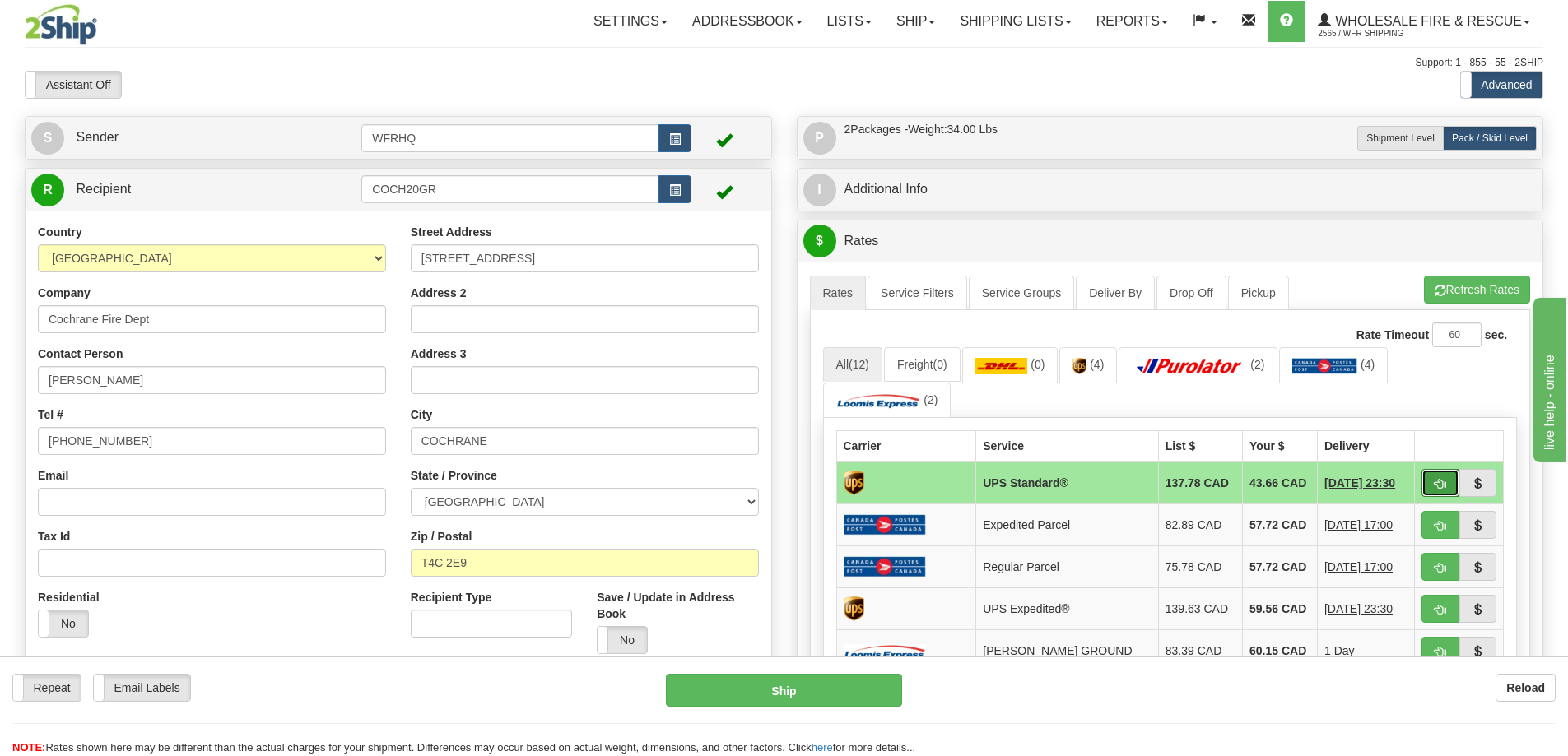
click at [1451, 483] on button "button" at bounding box center [1440, 483] width 38 height 28
type input "11"
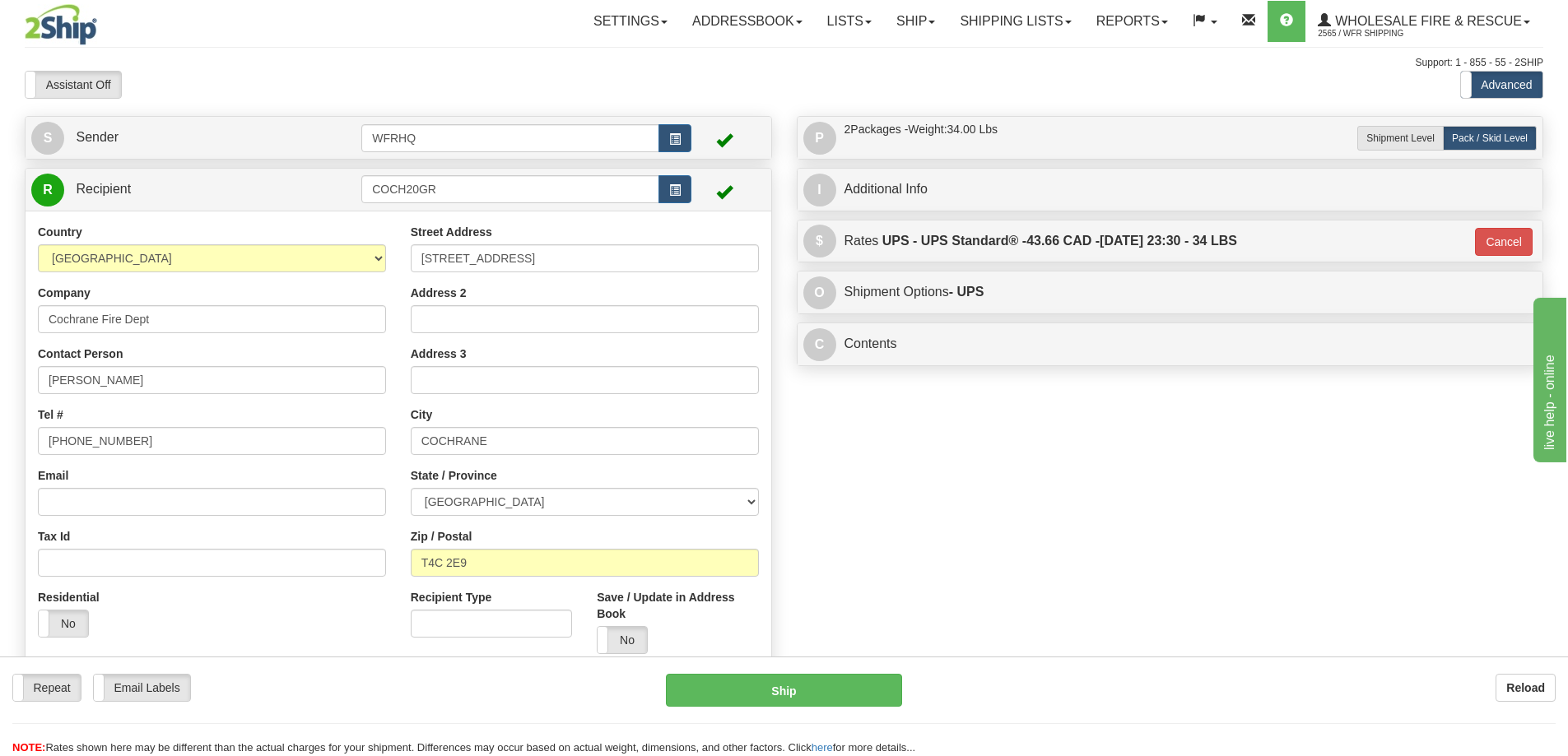
click at [999, 208] on div "I Additional Info" at bounding box center [1171, 189] width 746 height 42
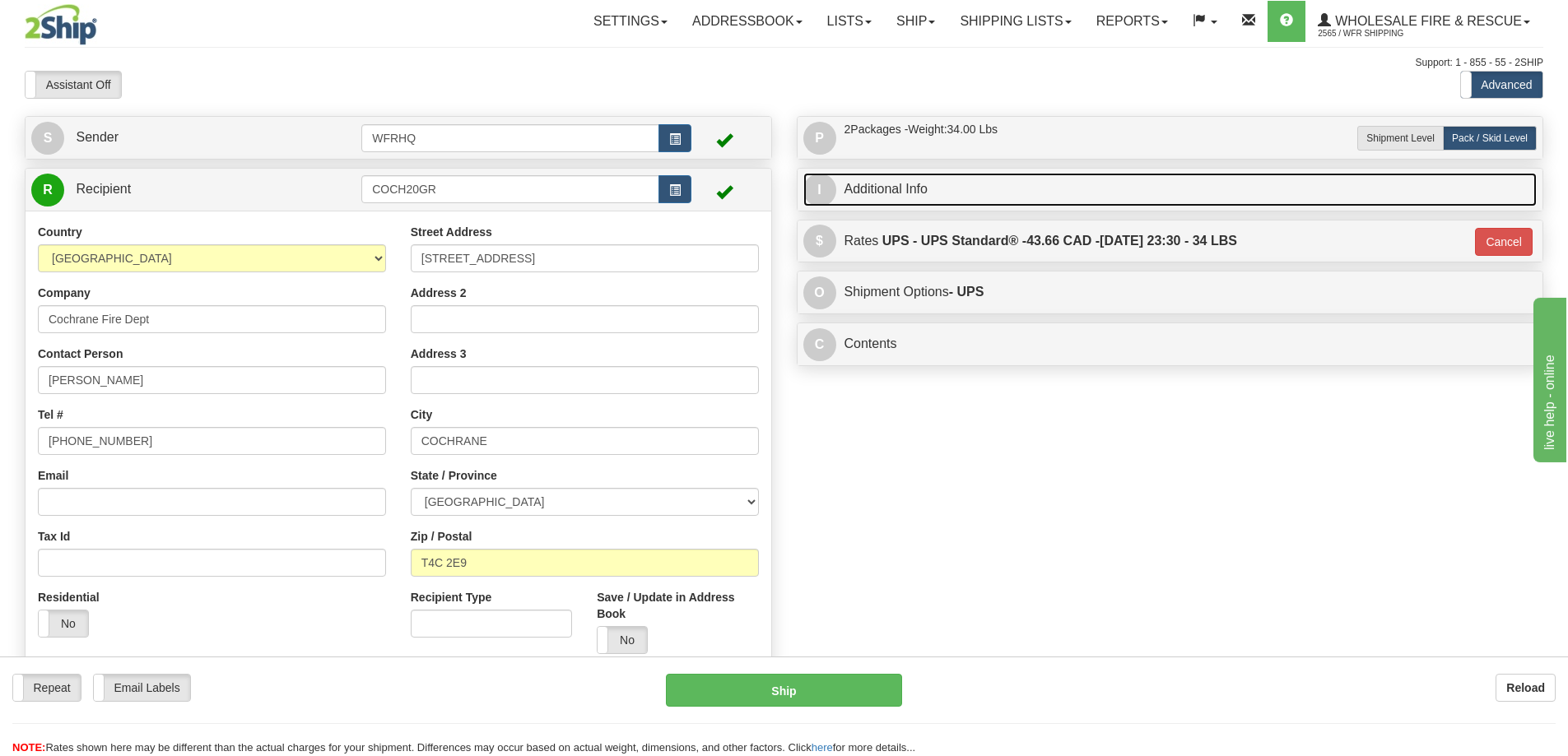
click at [987, 180] on link "I Additional Info" at bounding box center [1170, 190] width 734 height 33
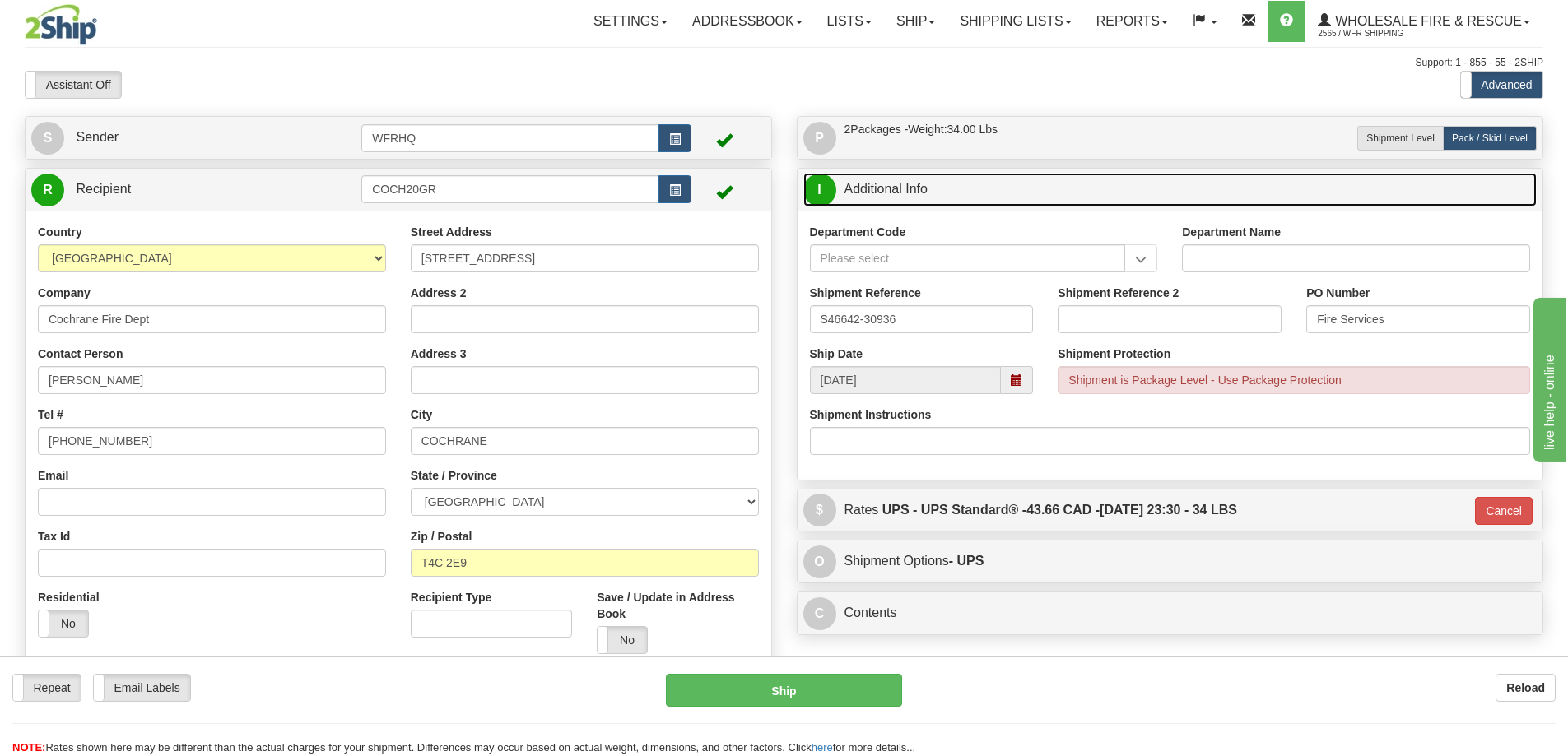
click at [1014, 380] on span at bounding box center [1016, 380] width 11 height 11
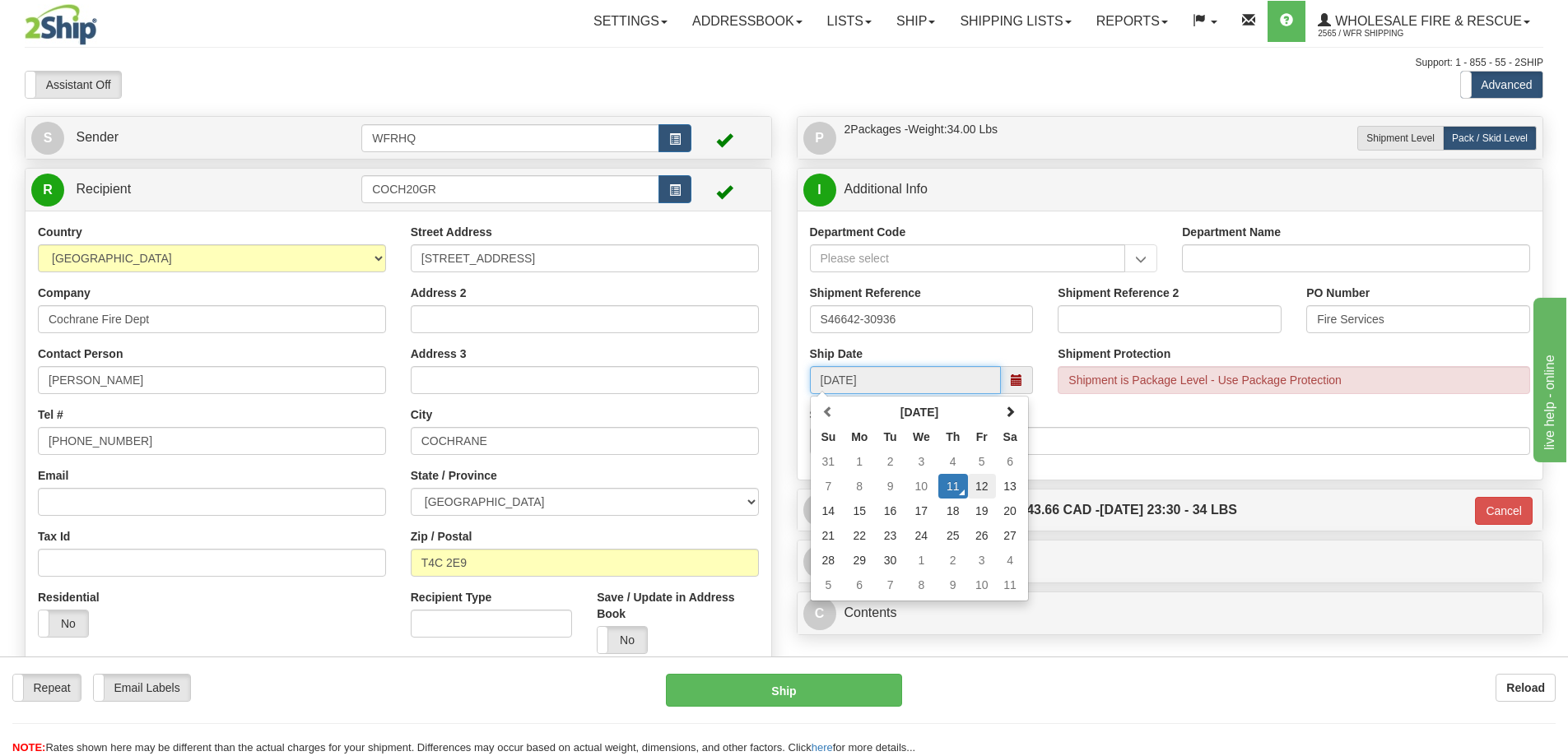
click at [982, 493] on td "12" at bounding box center [982, 486] width 28 height 25
type input "[DATE]"
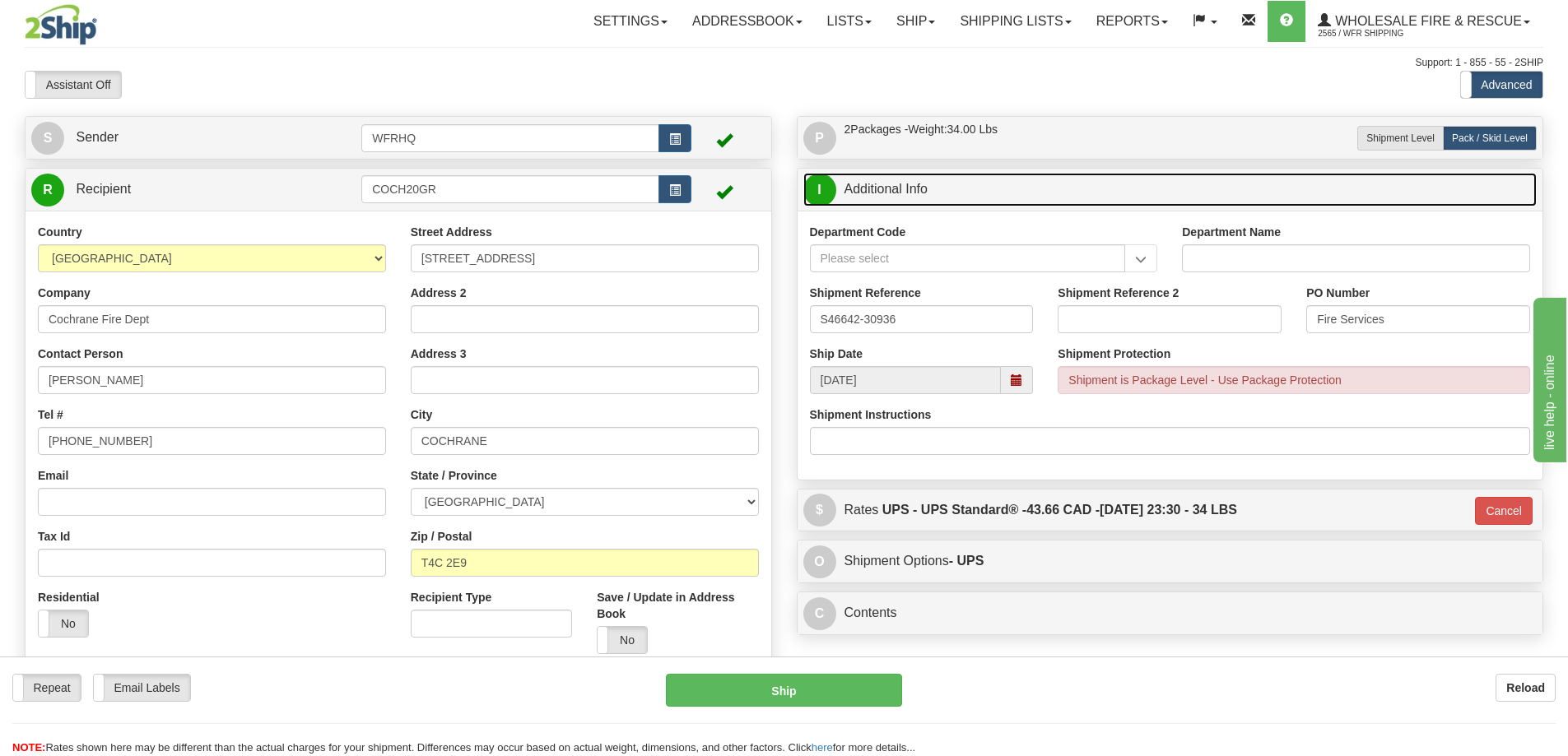
click at [996, 194] on link "I Additional Info" at bounding box center [1170, 190] width 734 height 33
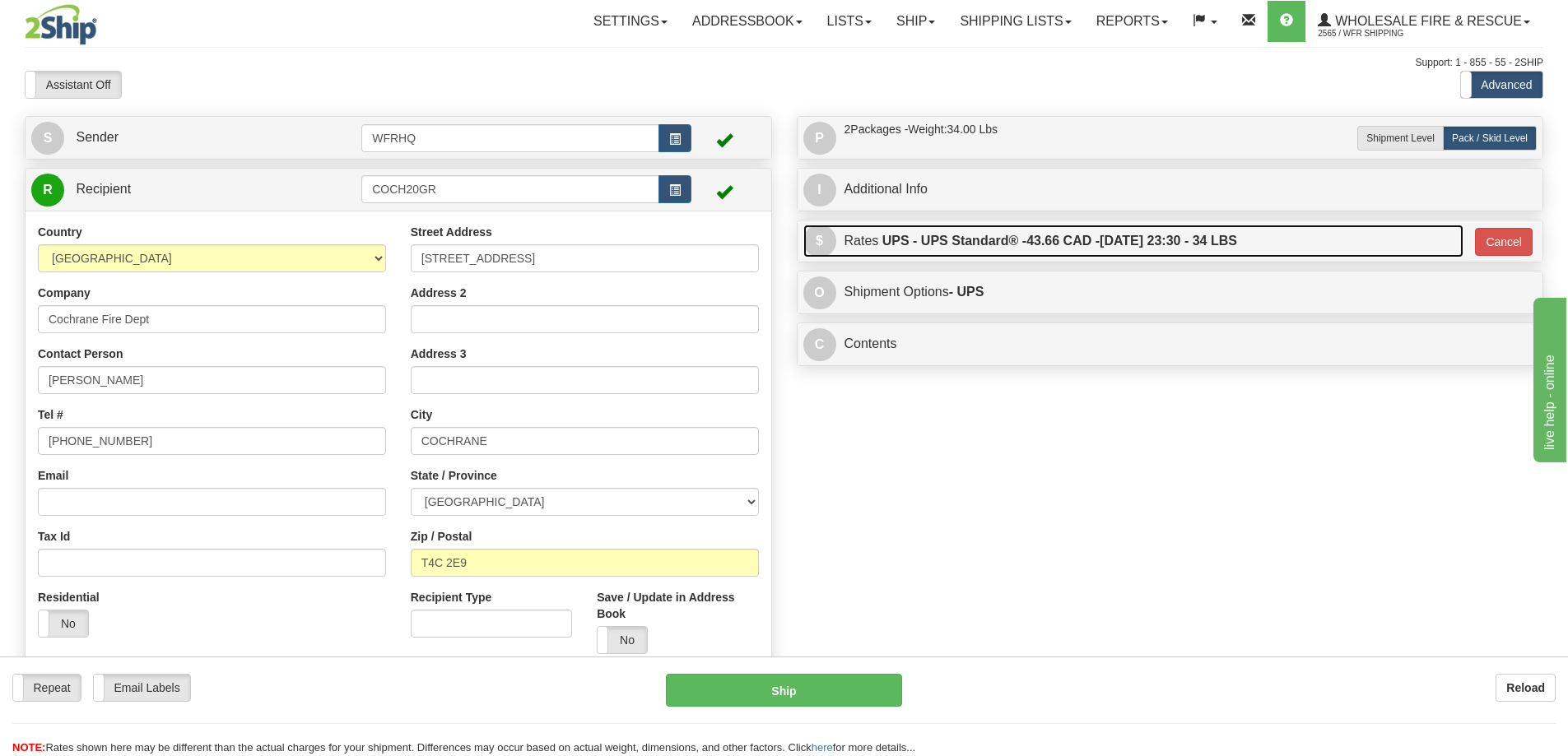
click at [1289, 247] on link "$ Rates UPS - UPS Standard® - 43.66 CAD - 09/12/2025 23:30 - 34 LBS" at bounding box center [1133, 242] width 660 height 33
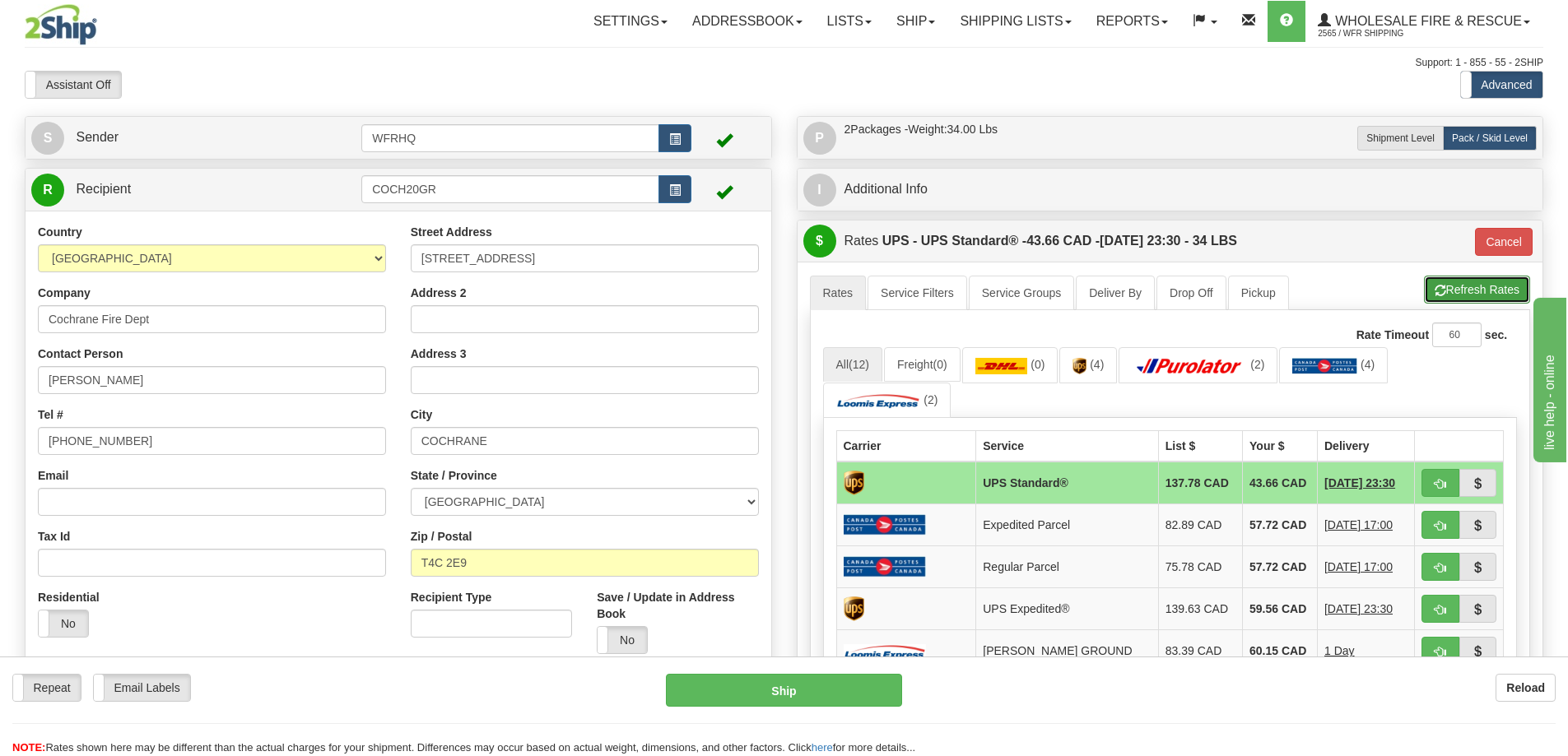
click at [1453, 293] on button "Refresh Rates" at bounding box center [1476, 290] width 106 height 28
type input "11"
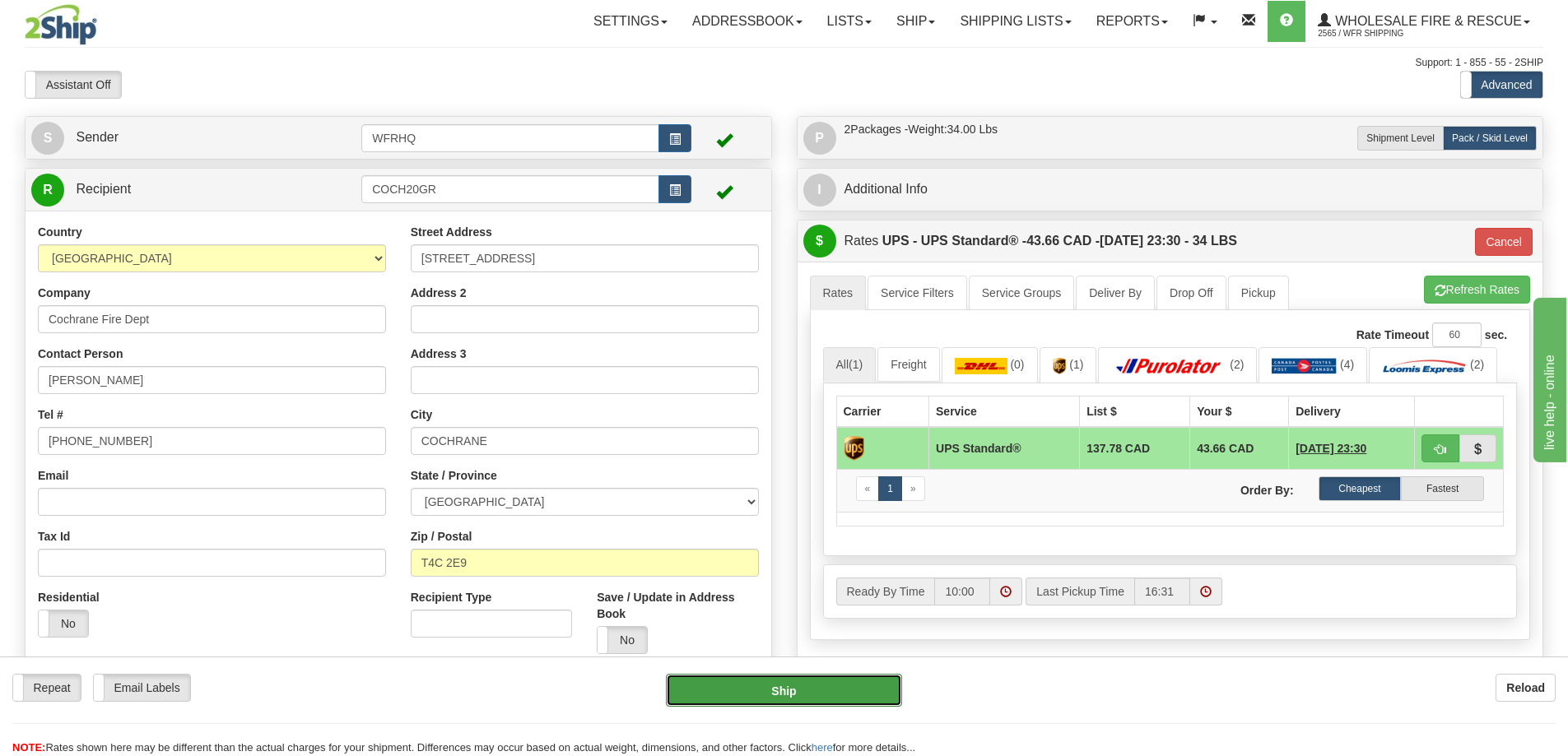
click at [732, 701] on button "Ship" at bounding box center [783, 690] width 236 height 33
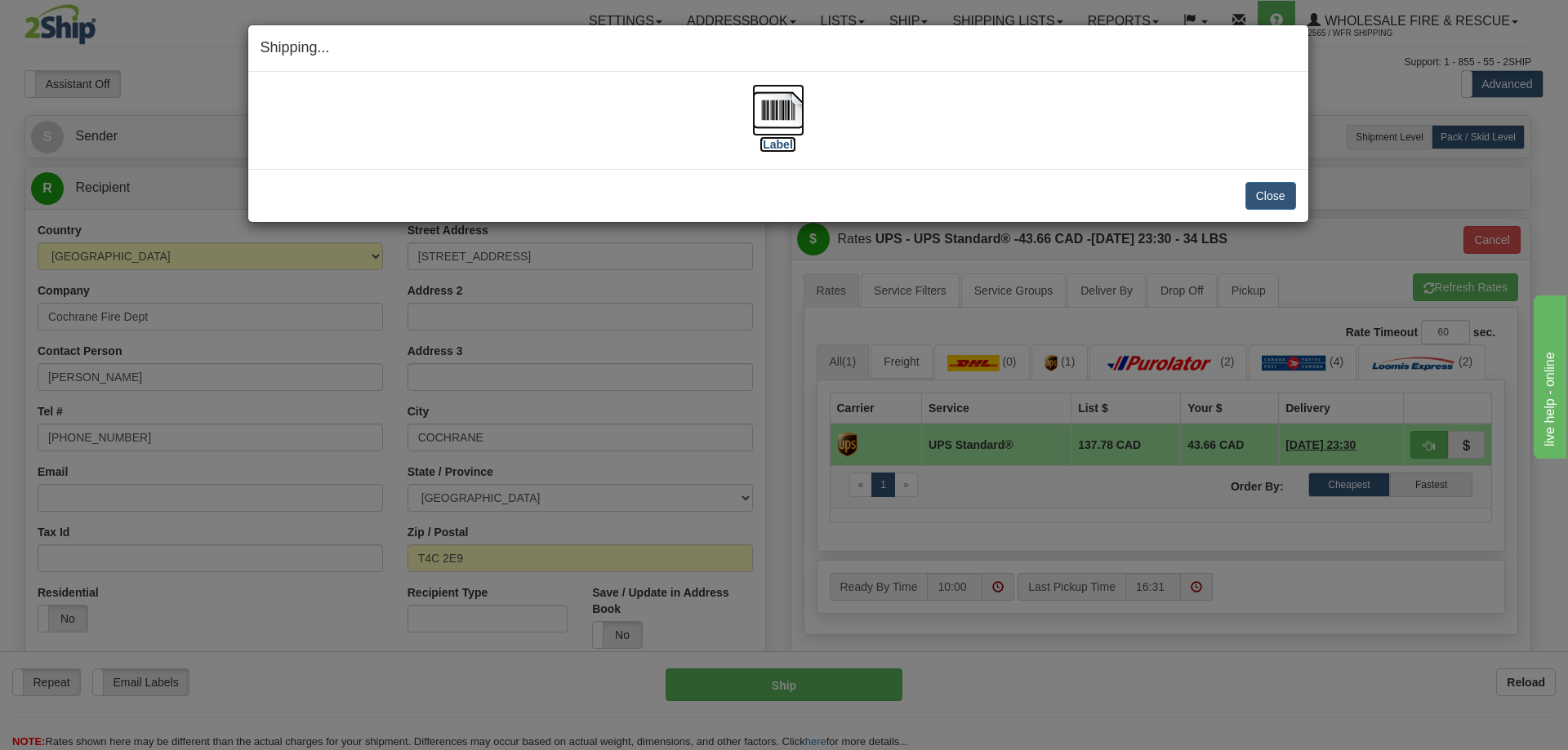
click at [781, 118] on img at bounding box center [778, 110] width 52 height 52
click at [1263, 199] on button "Close" at bounding box center [1270, 196] width 51 height 28
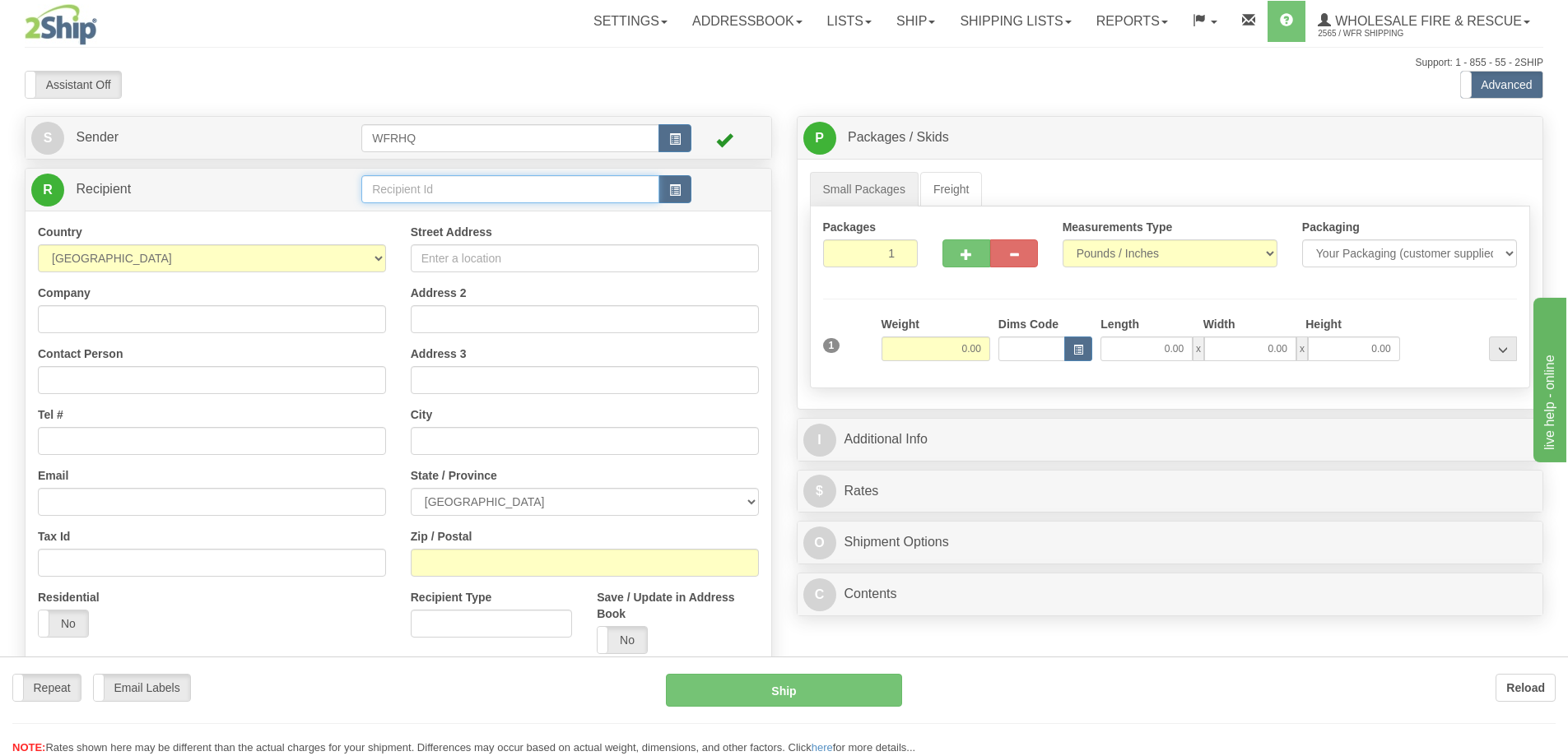
click at [439, 189] on div "Toggle navigation Settings Shipping Preferences Fields Preferences New" at bounding box center [784, 437] width 1568 height 874
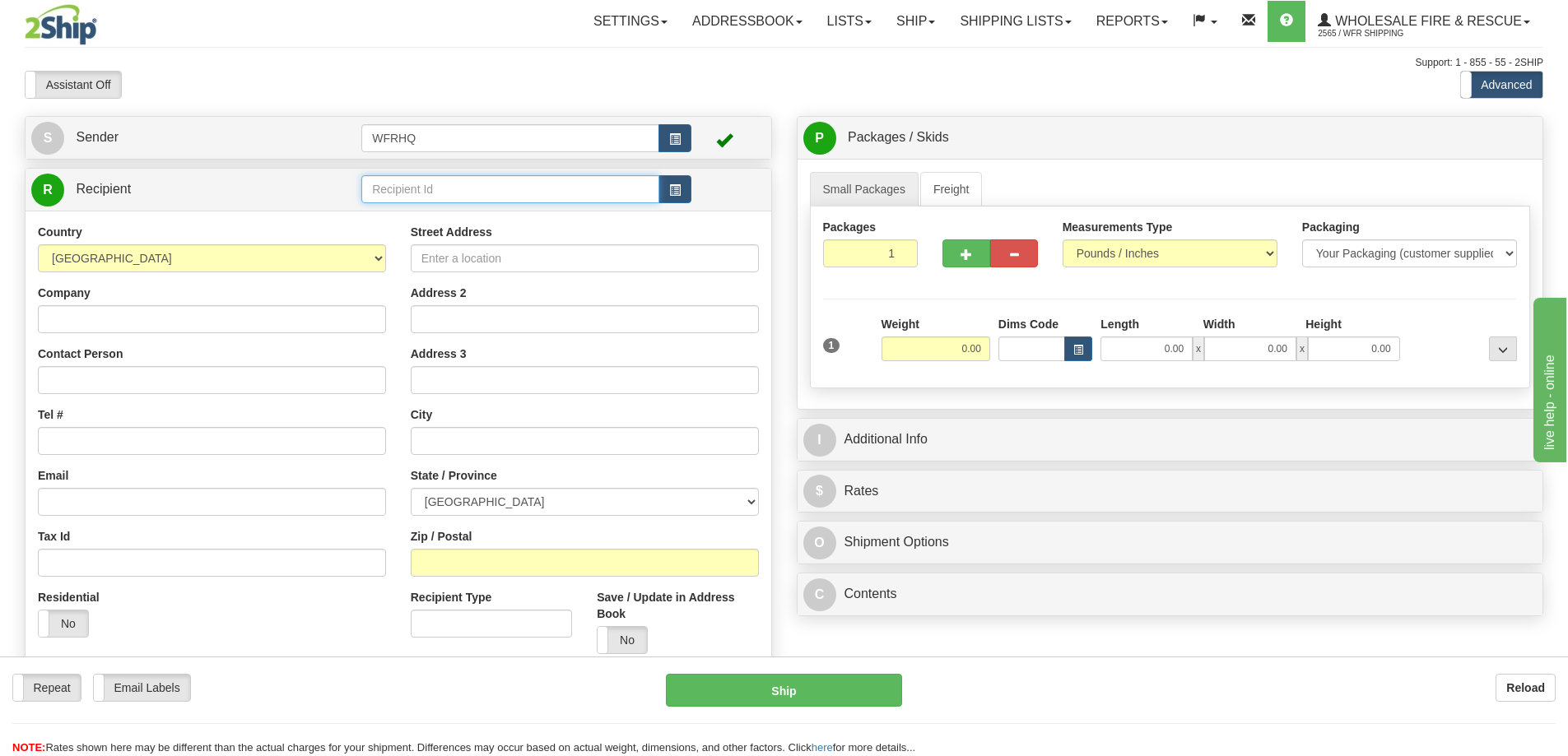
click at [439, 189] on input "text" at bounding box center [510, 189] width 298 height 28
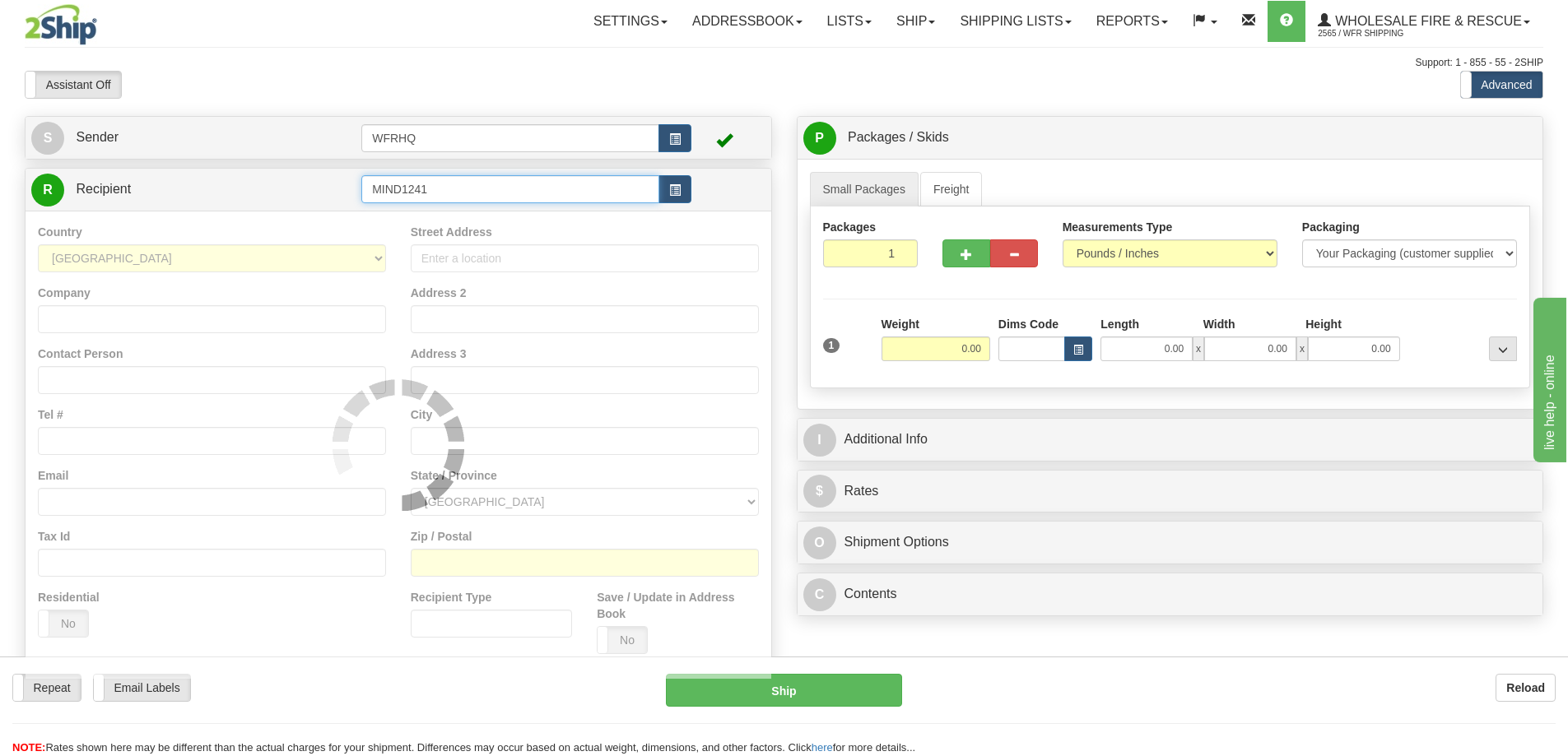
type input "MIND1241"
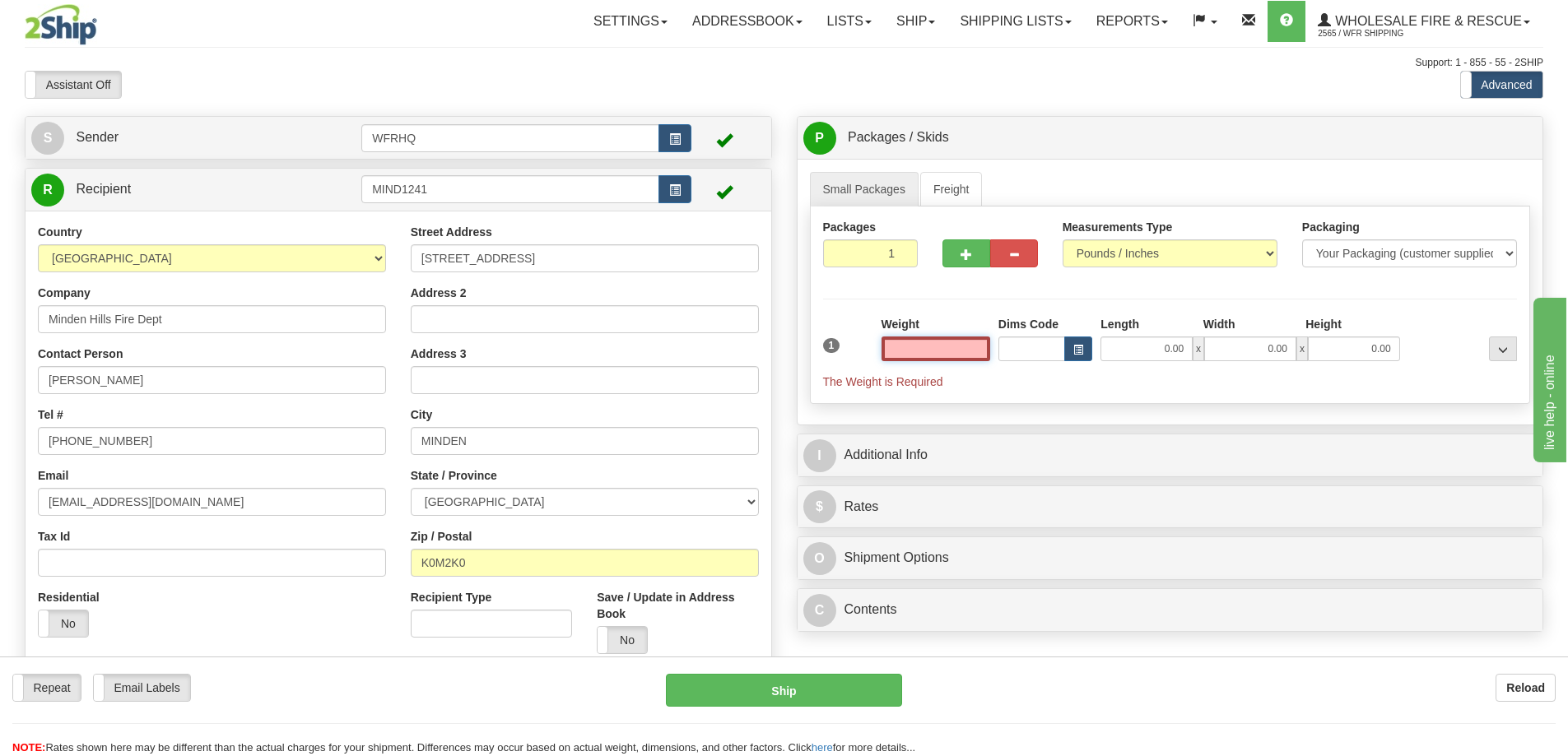
click at [917, 353] on input "text" at bounding box center [935, 349] width 108 height 25
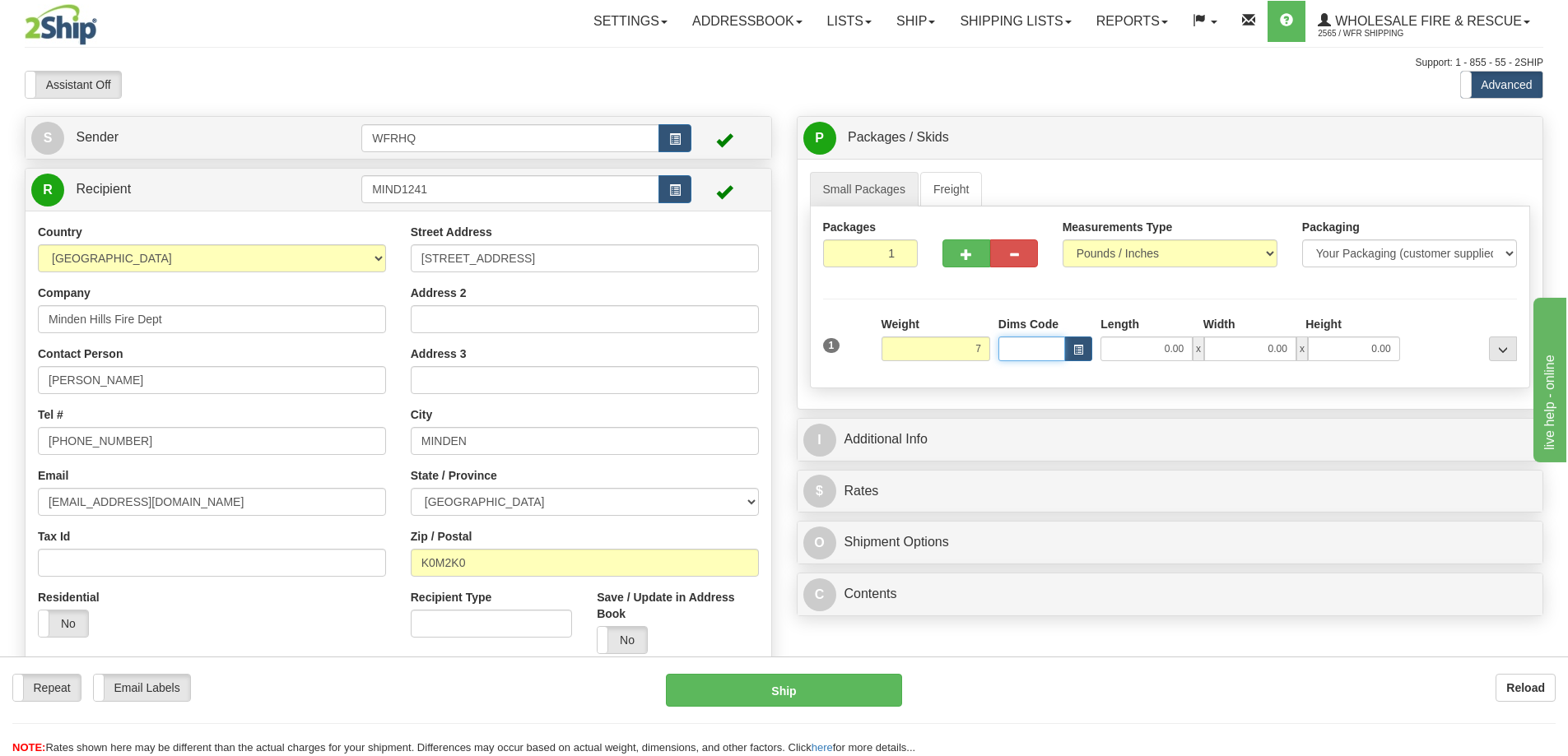
type input "7.00"
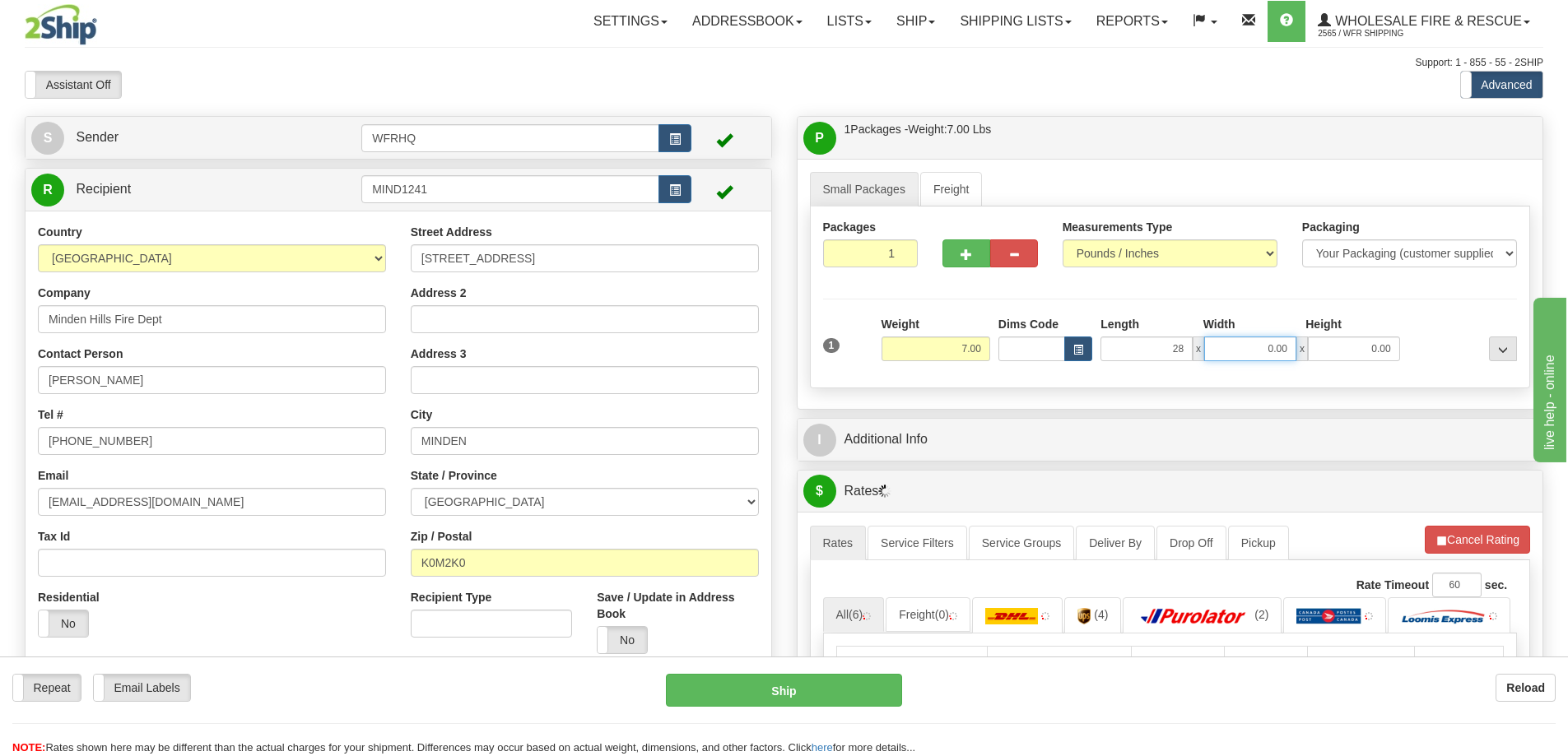
type input "28.00"
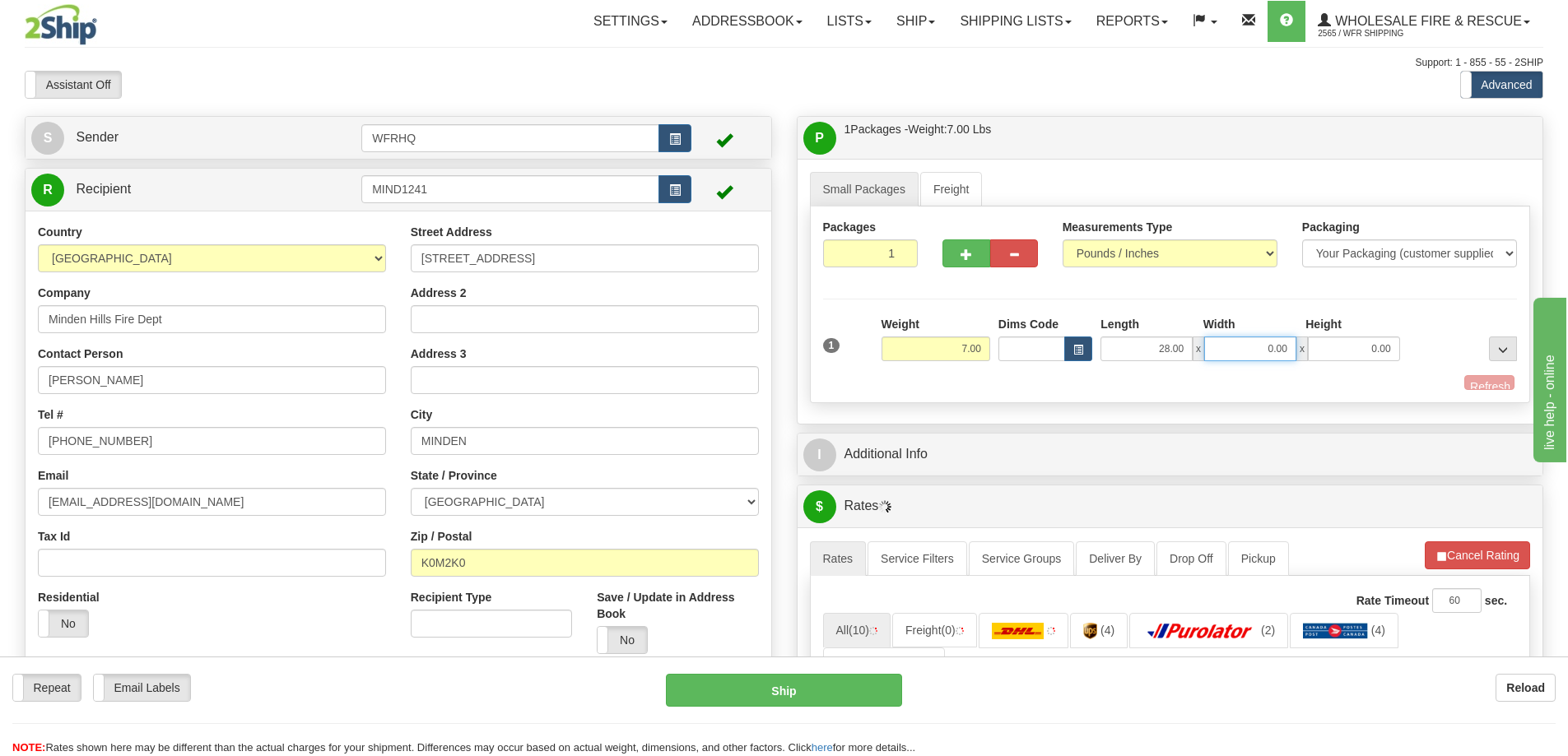
type input "8"
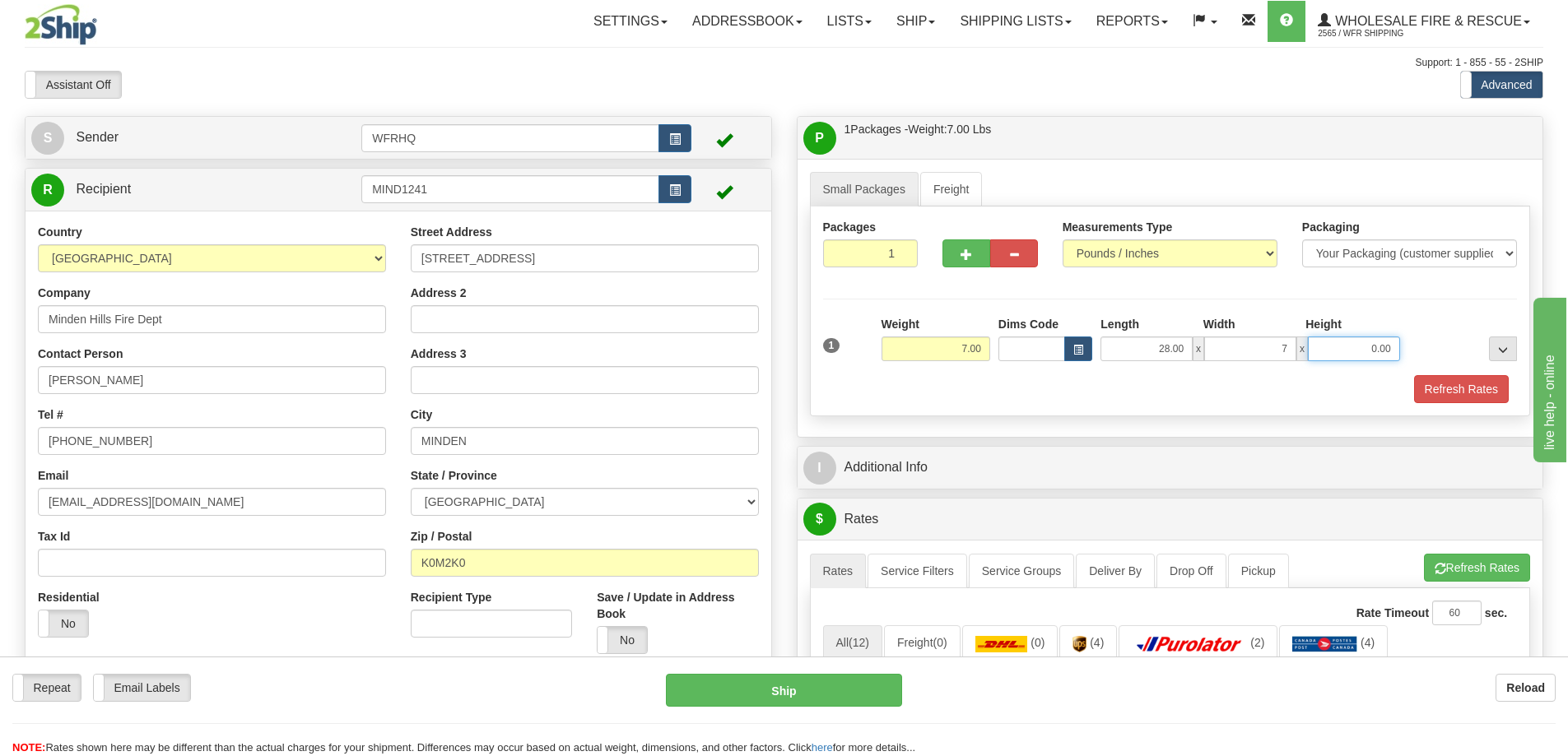
type input "7.00"
click at [965, 249] on span "button" at bounding box center [966, 254] width 11 height 11
radio input "true"
type input "2"
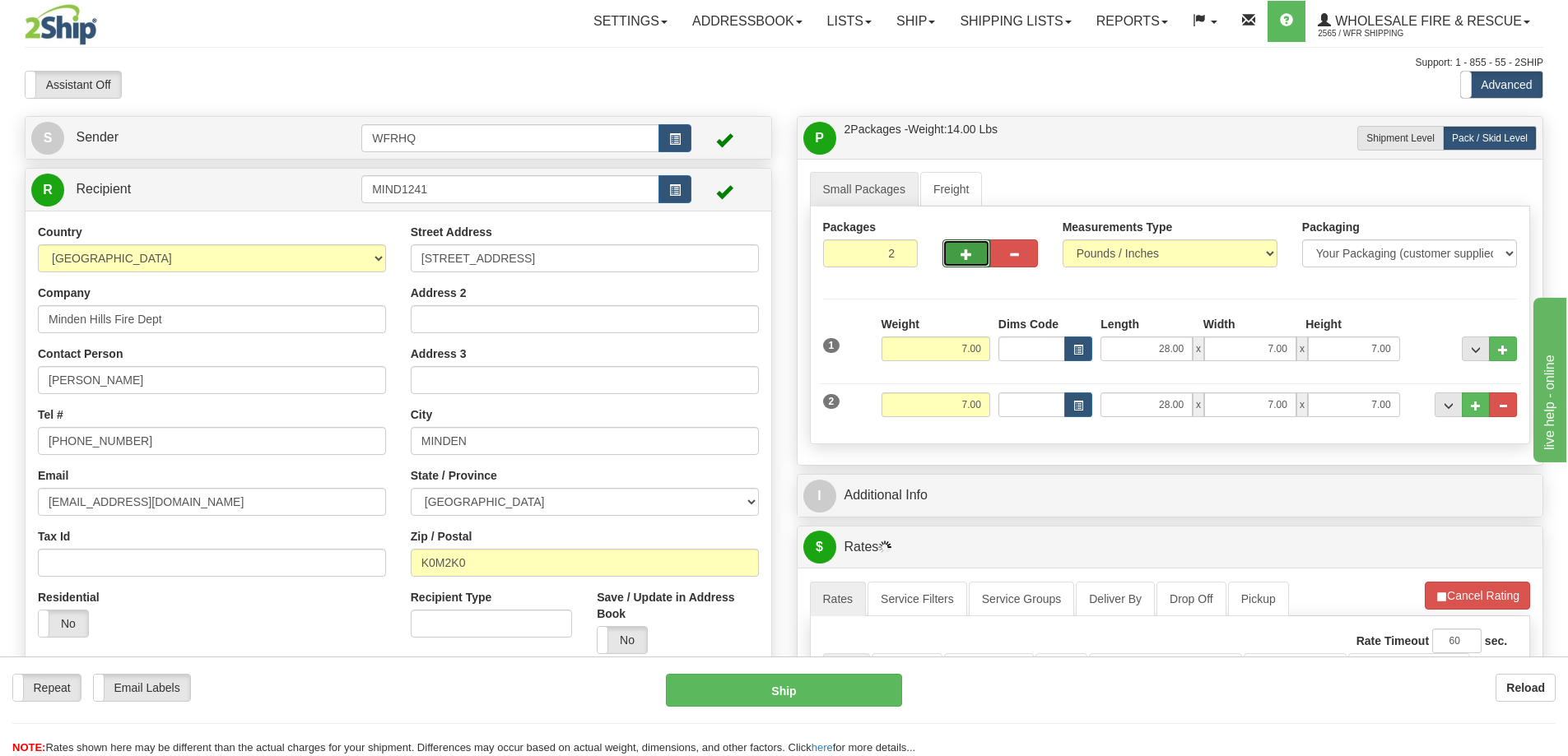
click at [968, 467] on div "P Packages / Skids 2 Packages - Weight: 14.00 Lbs 1 Skids - Weight: NaN Lbs Shi…" at bounding box center [1170, 554] width 772 height 878
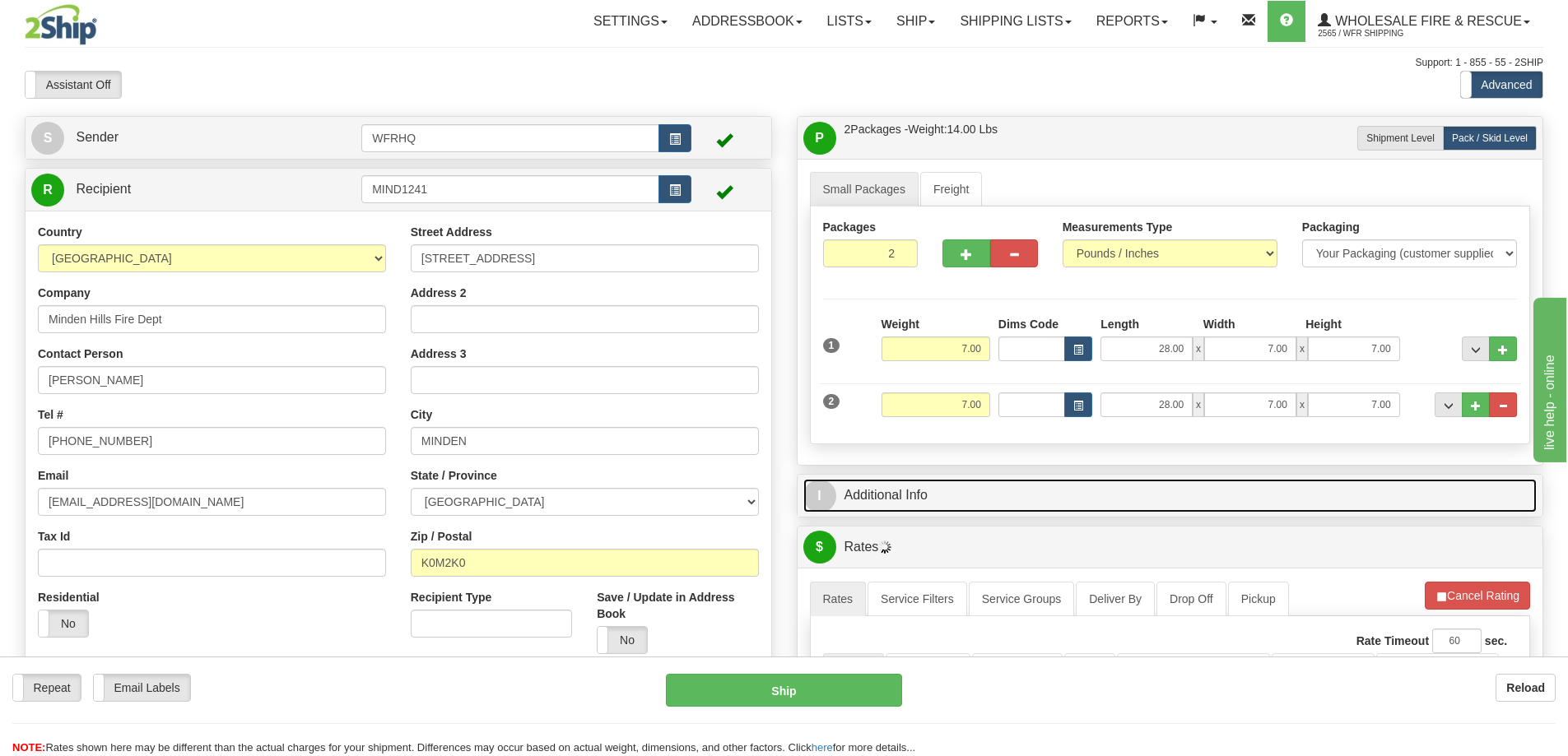
click at [964, 490] on link "I Additional Info" at bounding box center [1170, 495] width 734 height 33
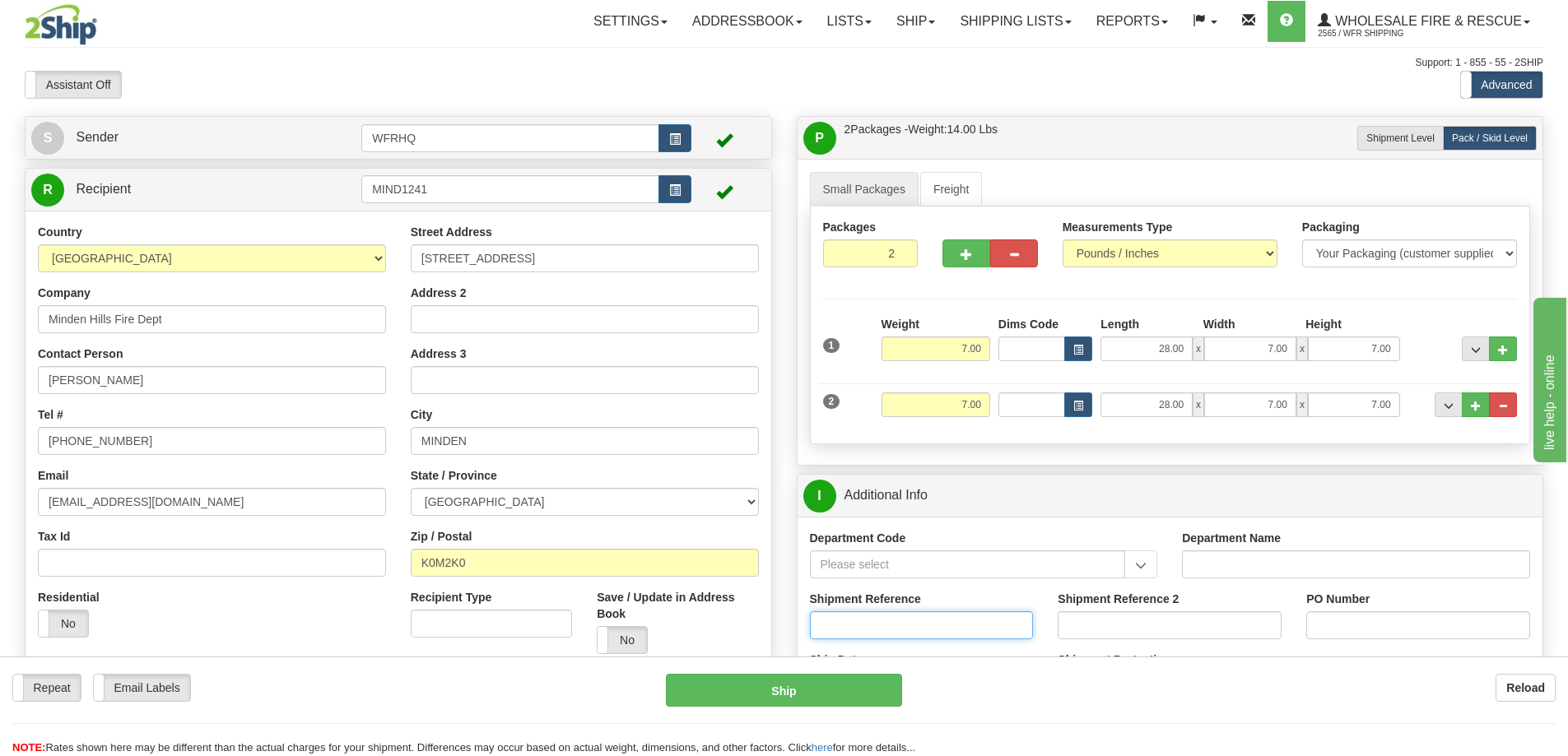
click at [900, 613] on input "Shipment Reference" at bounding box center [922, 626] width 224 height 28
type input "S46165-30493"
type input "05"
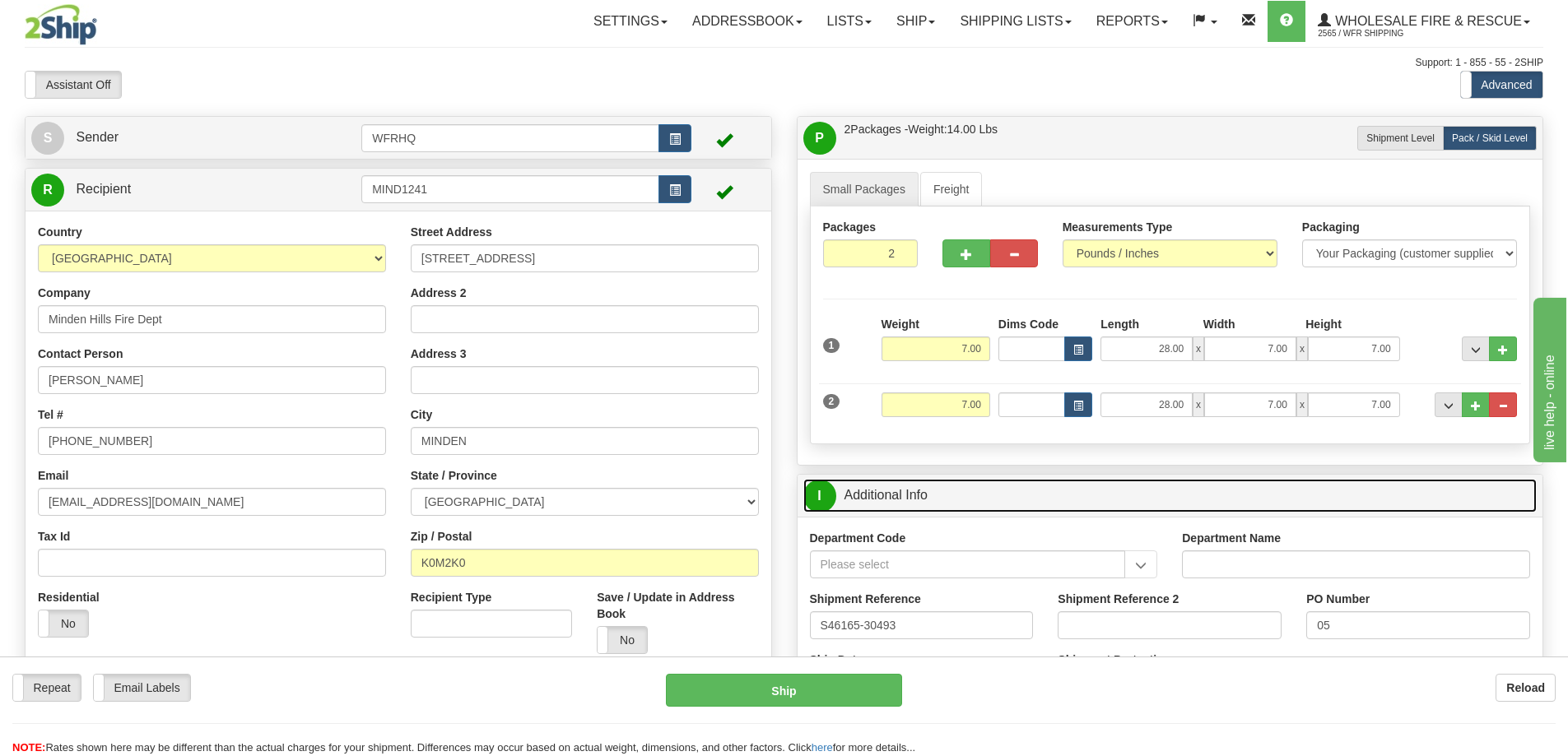
click at [954, 508] on link "I Additional Info" at bounding box center [1170, 495] width 734 height 33
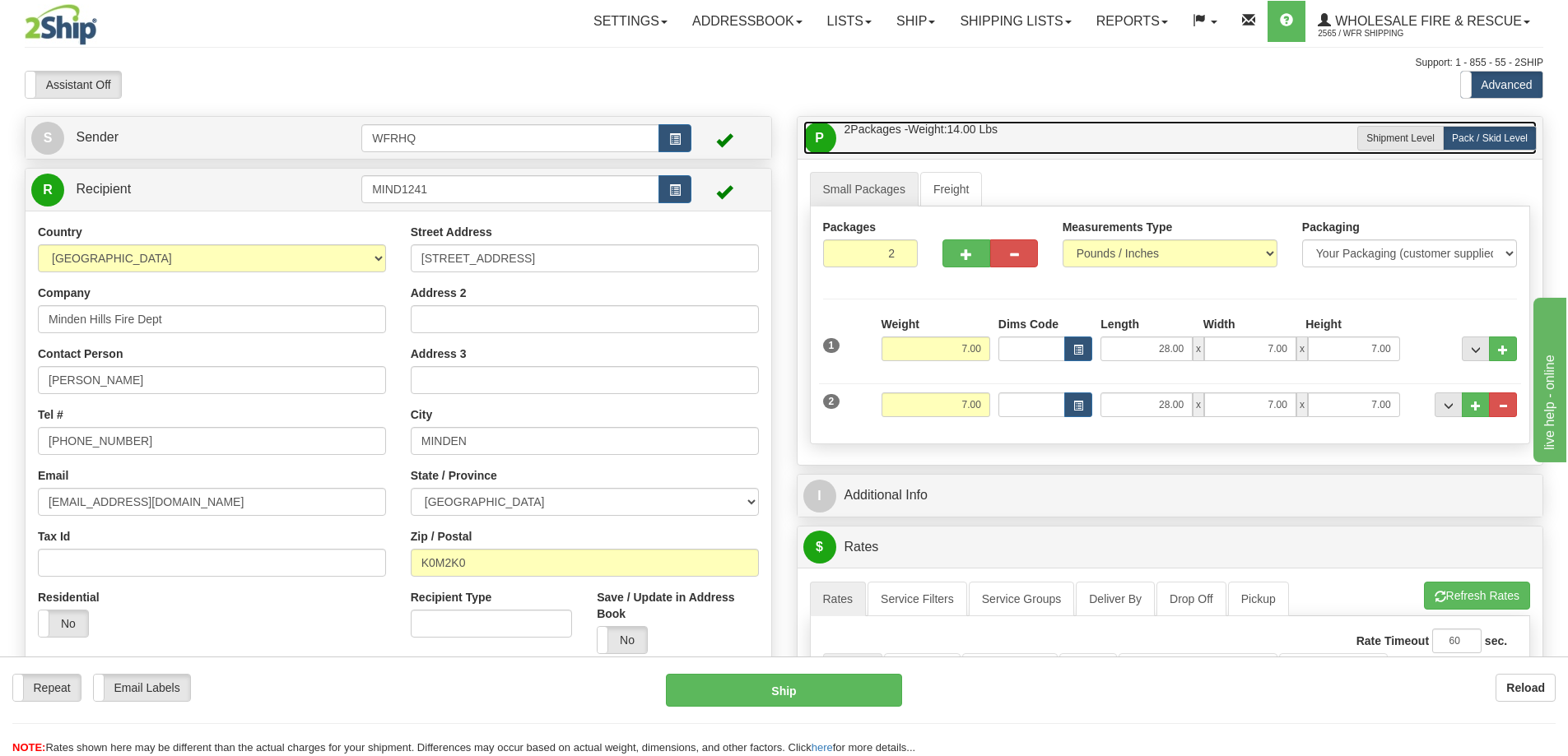
click at [1040, 139] on link "P Packages / Skids 2 Packages - Weight: 14.00 Lbs 1 Skids - Weight: 0.00 Lbs" at bounding box center [1170, 138] width 734 height 33
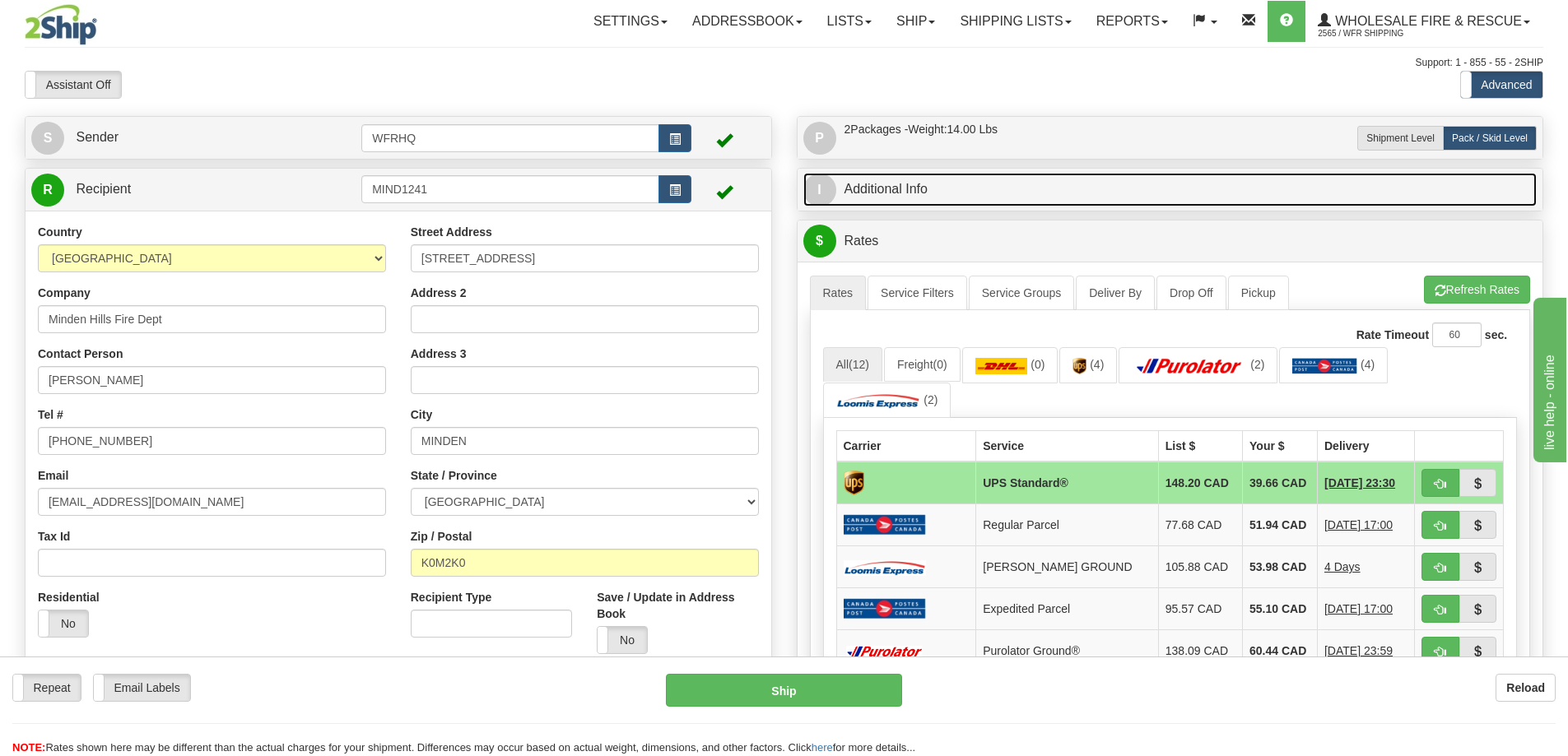
click at [977, 184] on link "I Additional Info" at bounding box center [1170, 190] width 734 height 33
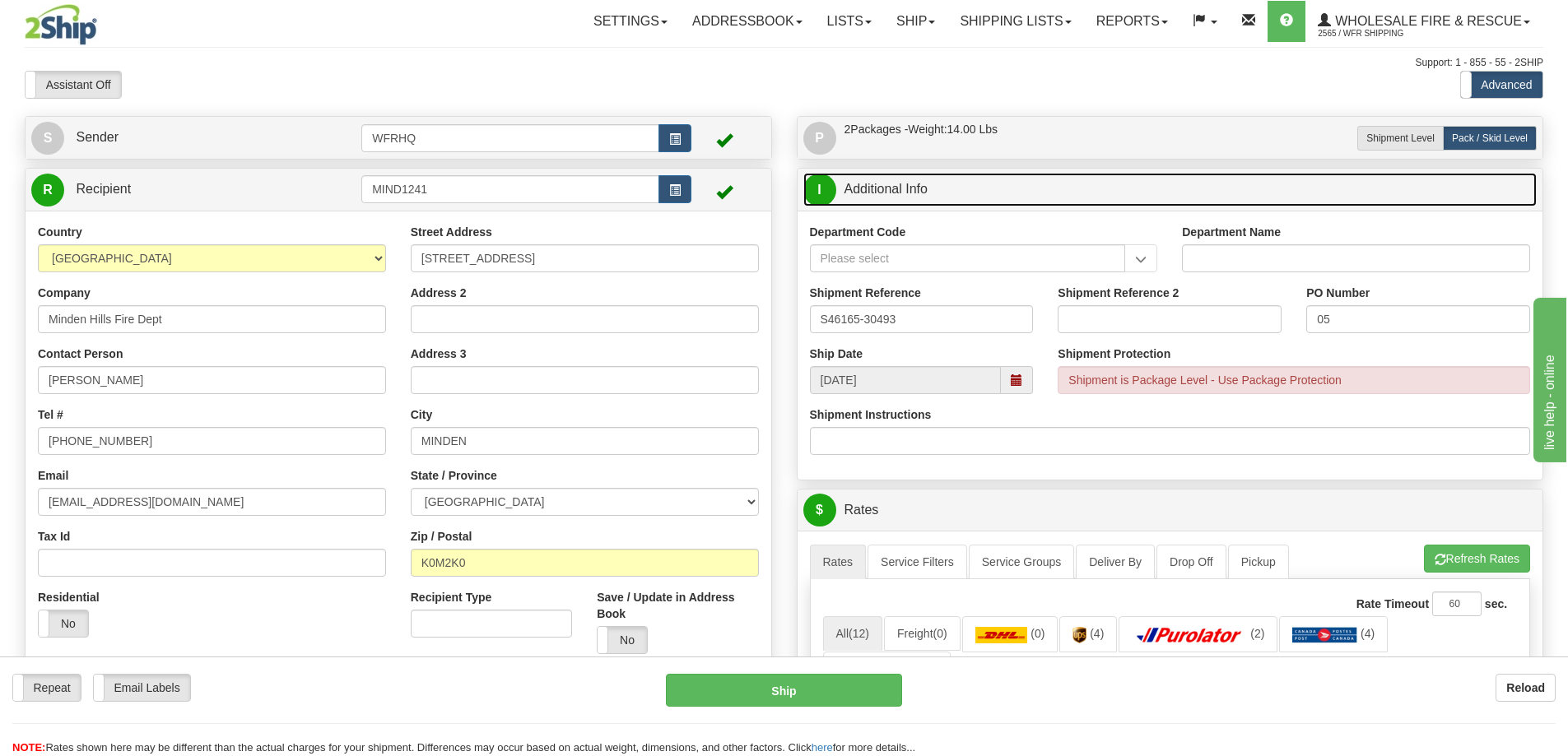
click at [1022, 386] on span at bounding box center [1016, 380] width 32 height 28
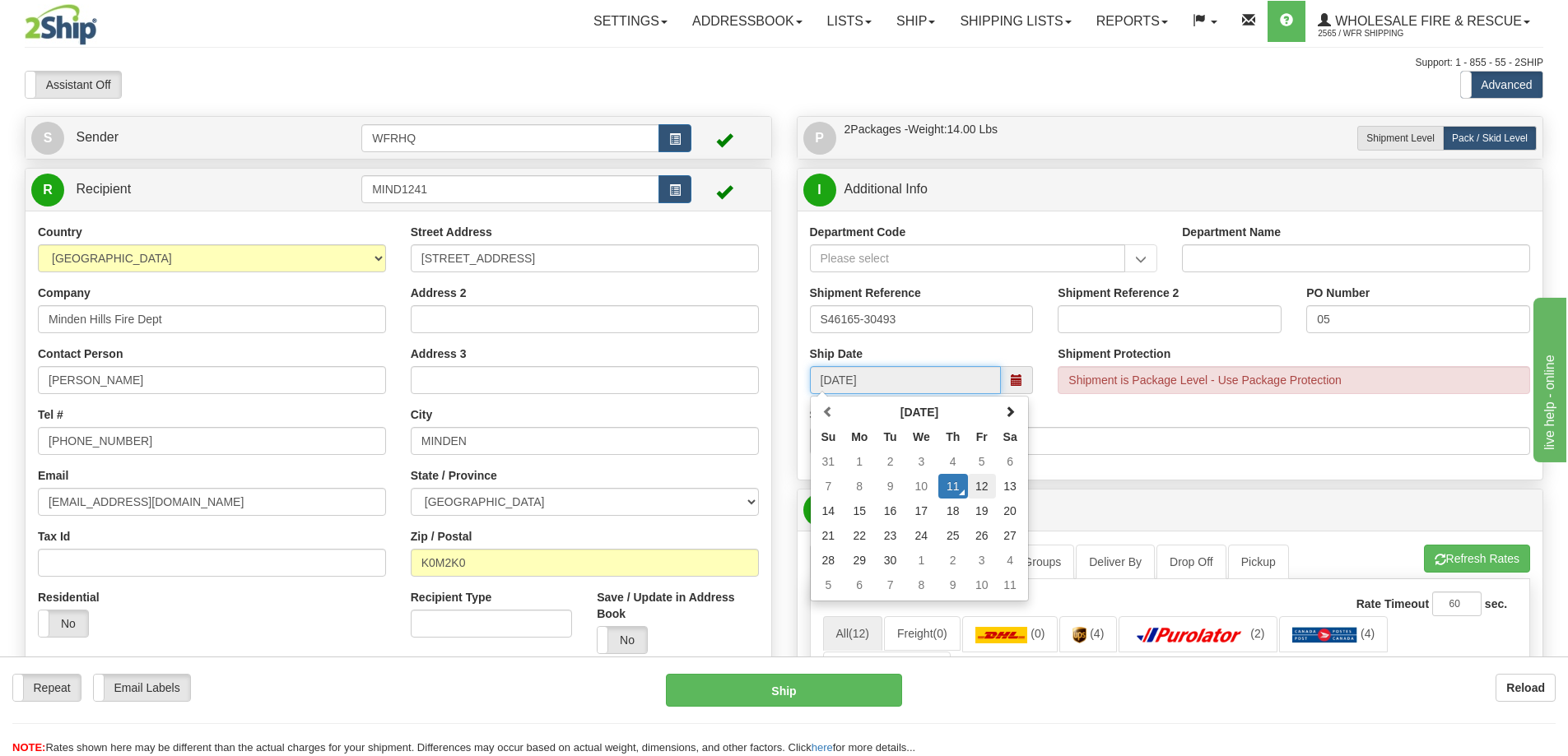
click at [978, 485] on td "12" at bounding box center [982, 486] width 28 height 25
type input "10:00"
type input "[DATE]"
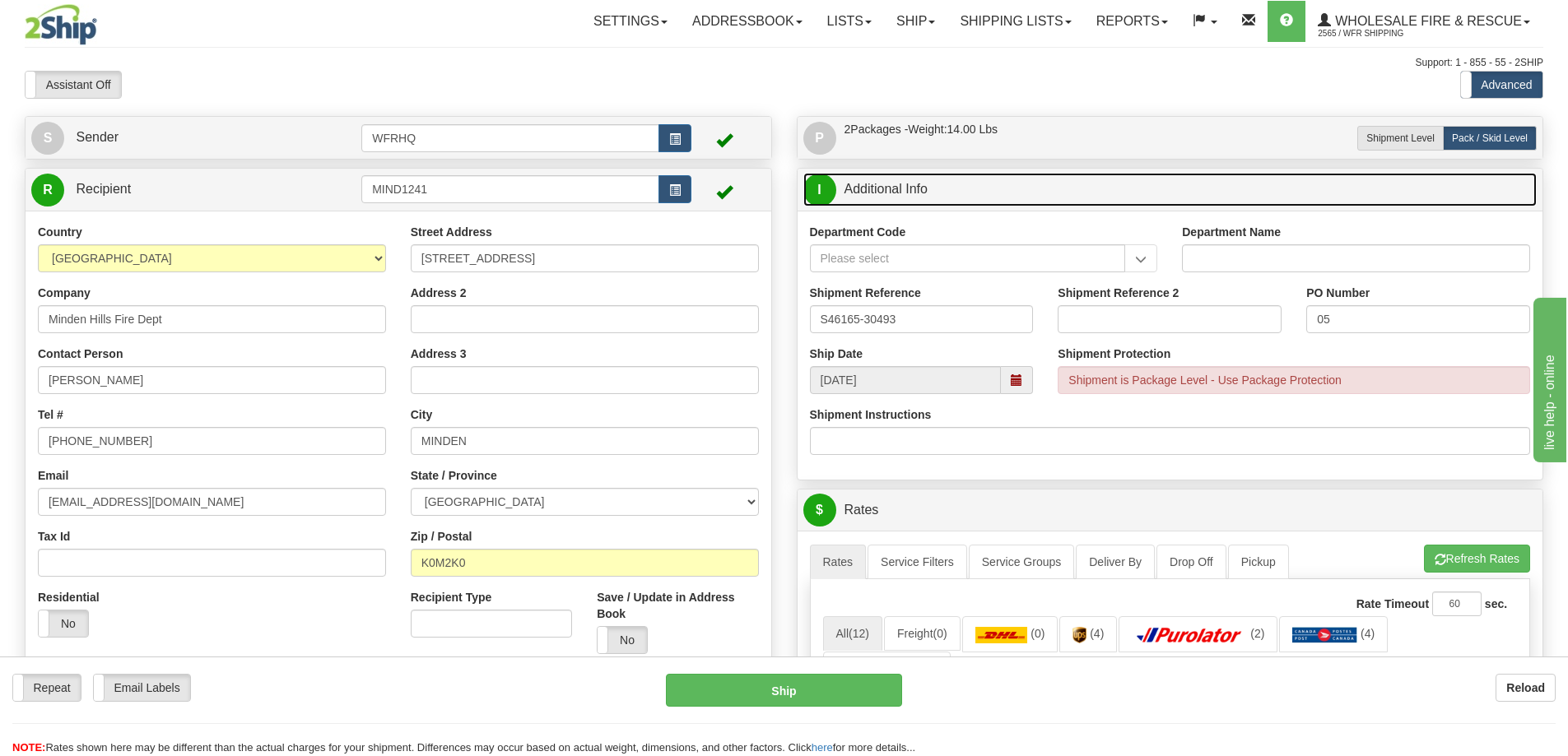
click at [970, 192] on link "I Additional Info" at bounding box center [1170, 190] width 734 height 33
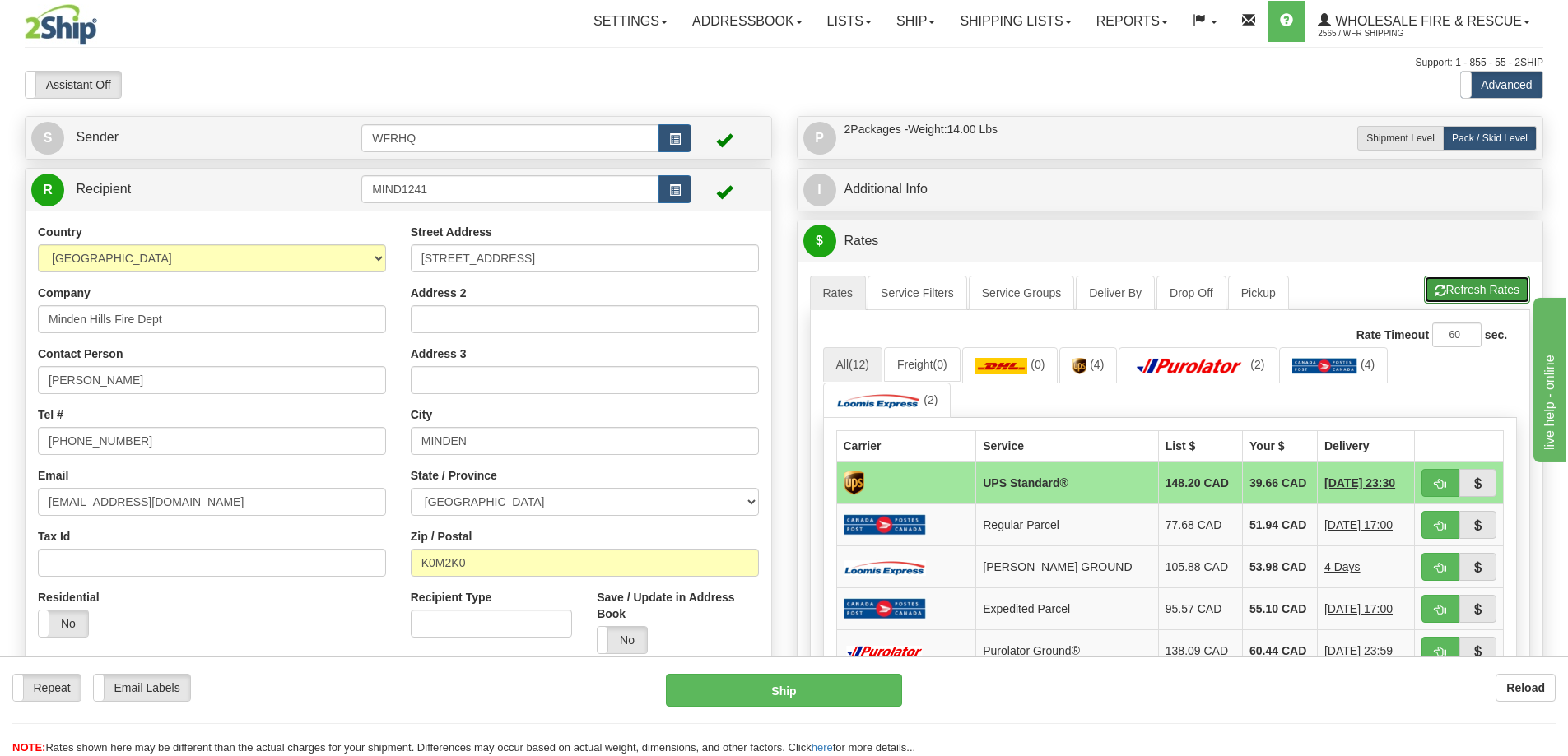
click at [1502, 280] on button "Refresh Rates" at bounding box center [1476, 290] width 106 height 28
click at [1427, 481] on button "button" at bounding box center [1440, 483] width 38 height 28
type input "11"
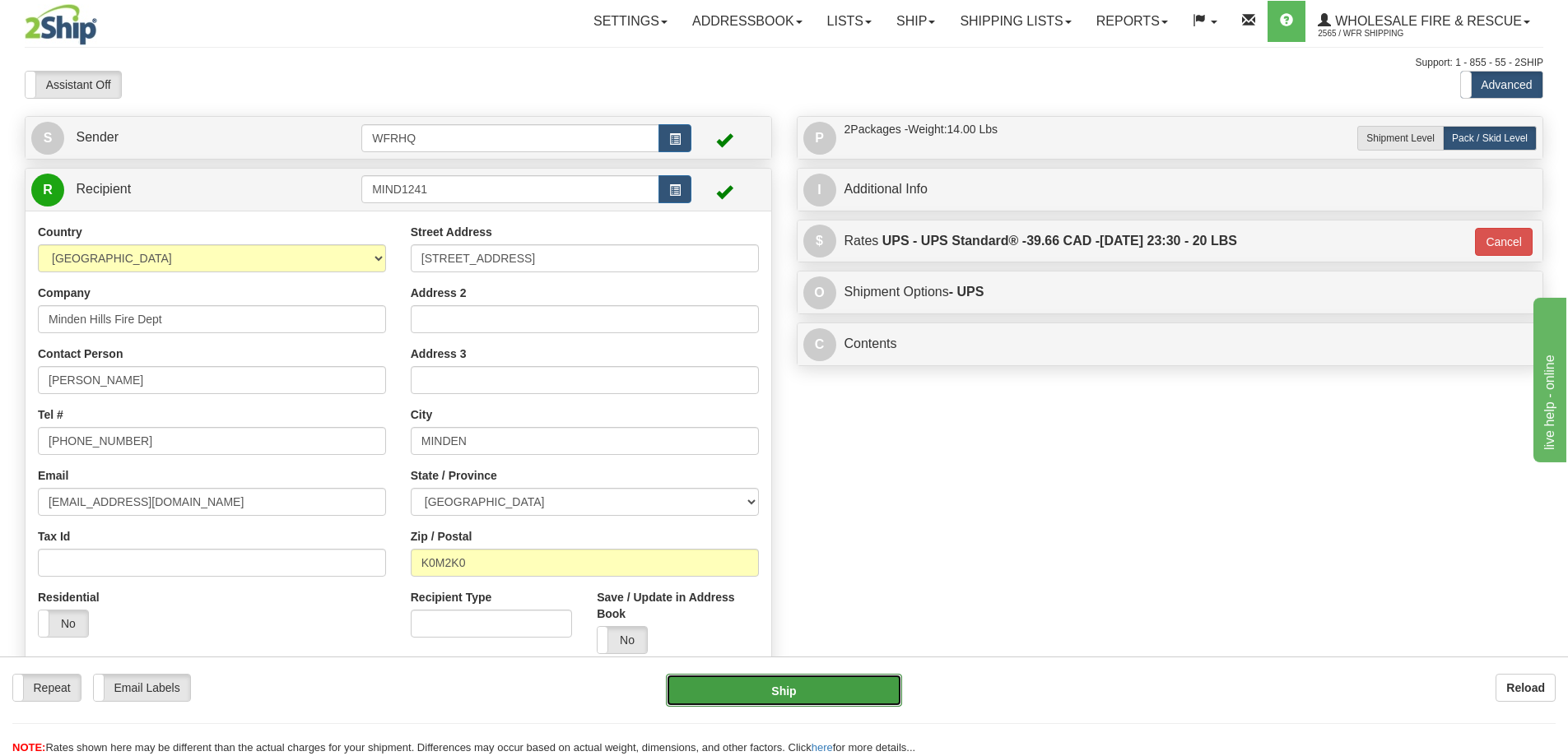
click at [832, 688] on button "Ship" at bounding box center [783, 690] width 236 height 33
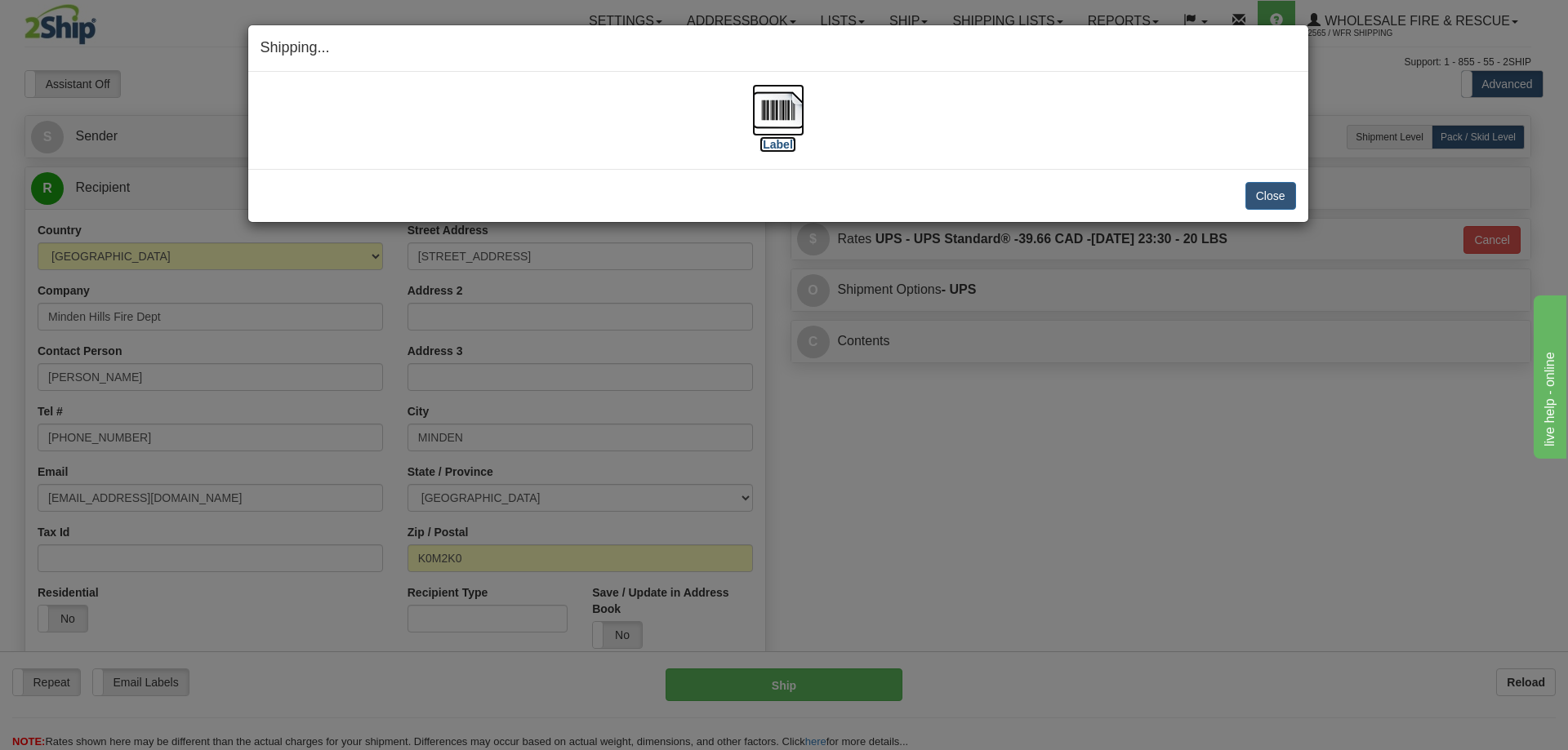
click at [784, 111] on img at bounding box center [778, 110] width 52 height 52
click at [1285, 199] on button "Close" at bounding box center [1270, 196] width 51 height 28
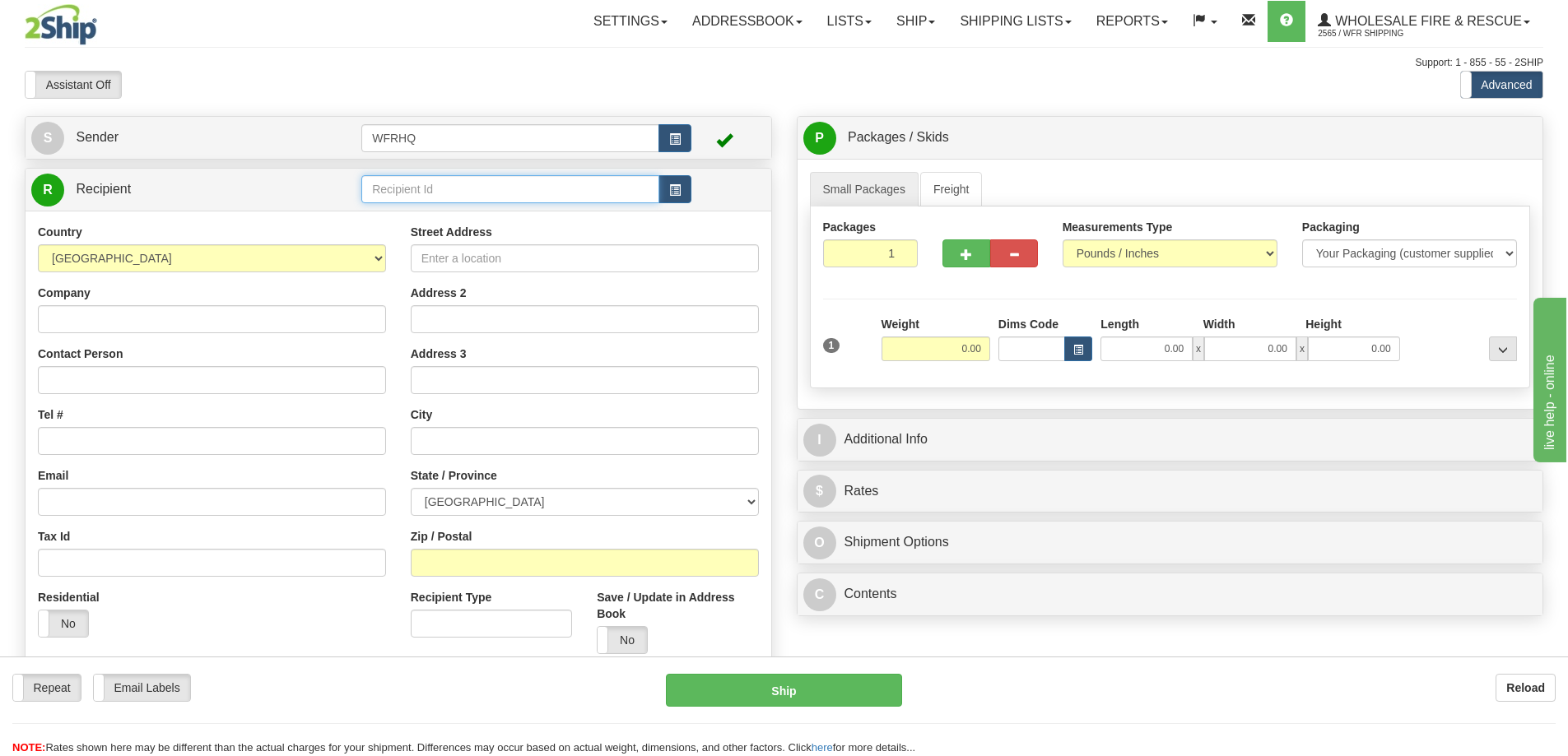
click at [466, 191] on input "text" at bounding box center [510, 189] width 298 height 28
type input "C"
click at [679, 193] on span "button" at bounding box center [675, 191] width 11 height 11
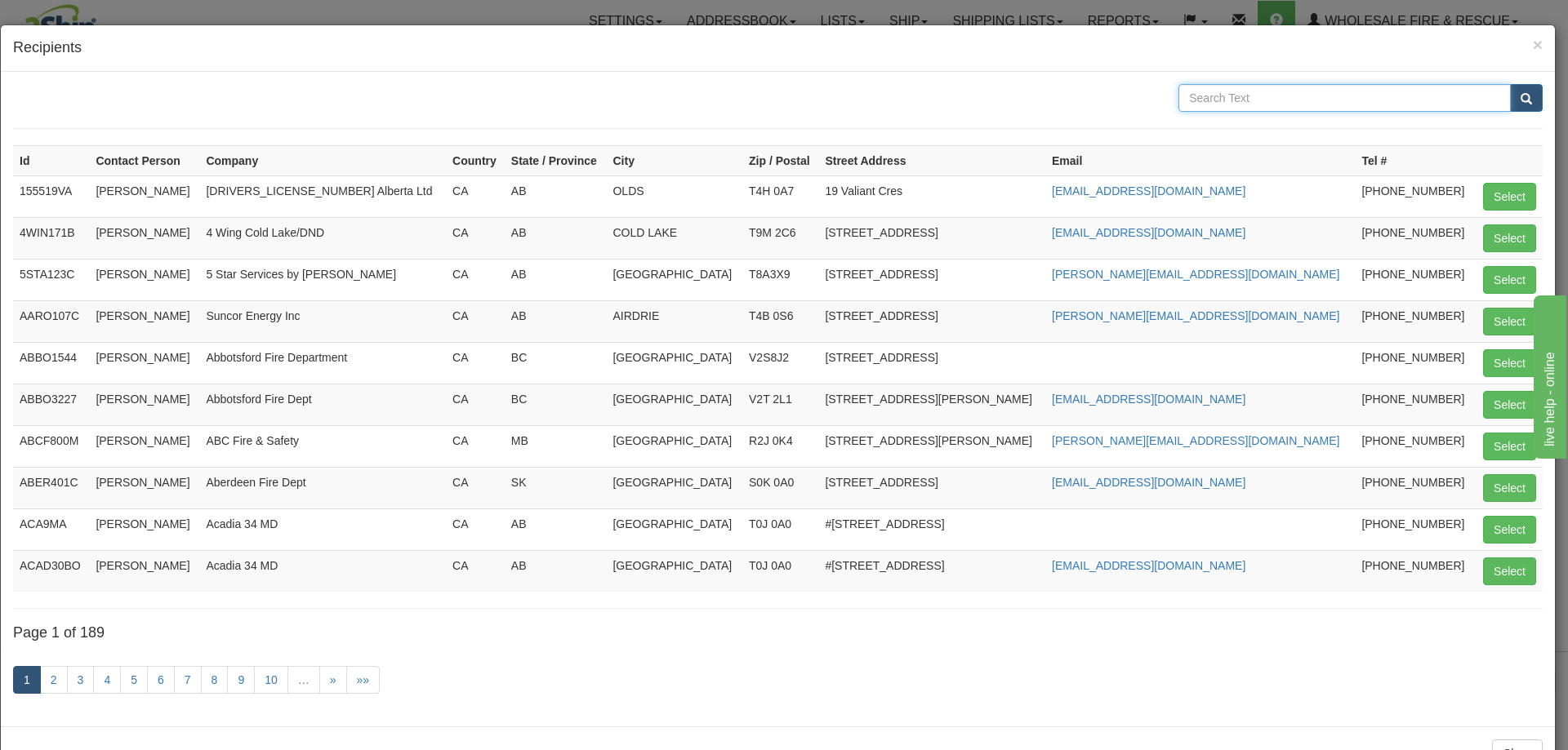
click at [1222, 103] on input "text" at bounding box center [1345, 98] width 333 height 28
type input "CN Rail"
click at [1510, 84] on button "submit" at bounding box center [1527, 98] width 33 height 28
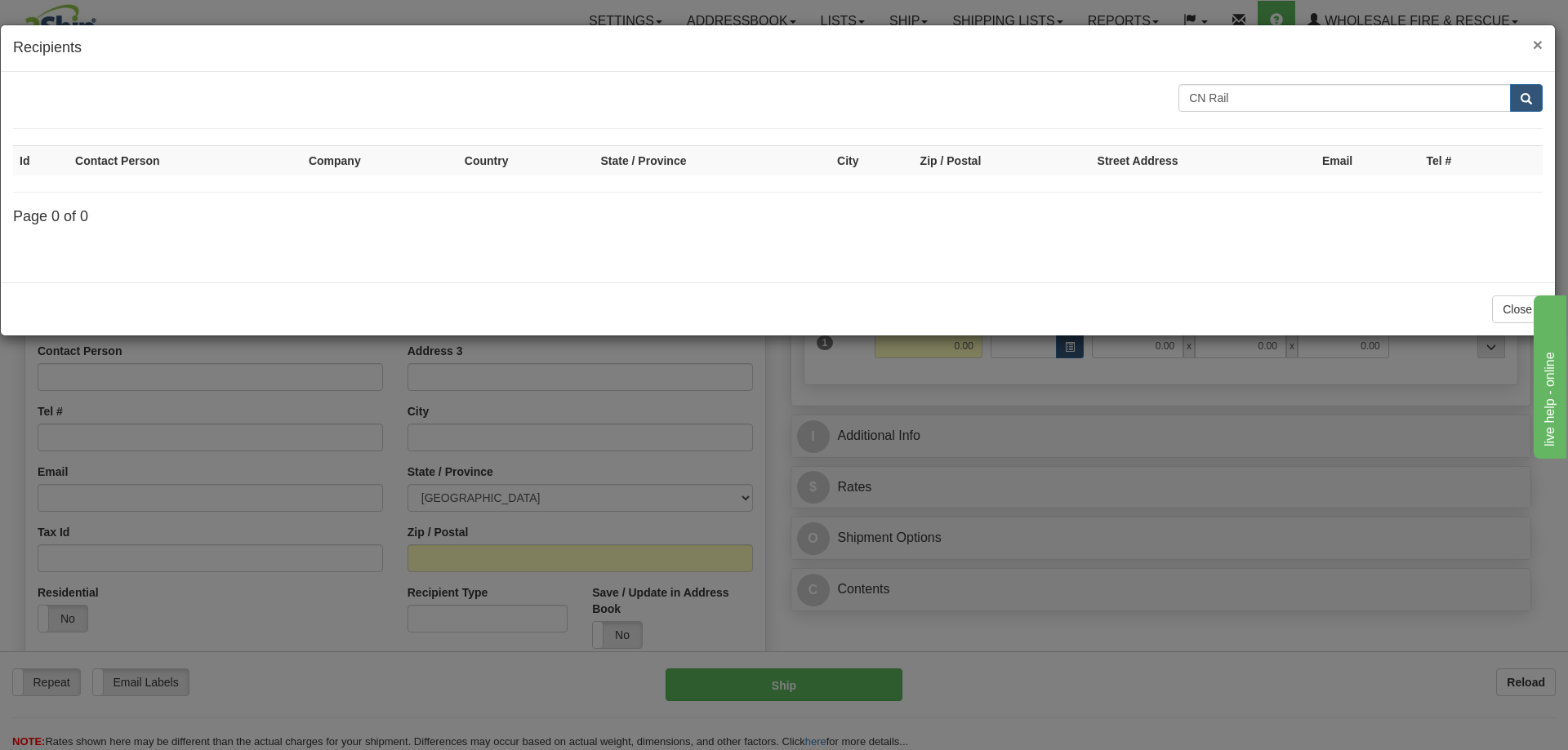
click at [1540, 44] on span "×" at bounding box center [1538, 44] width 10 height 18
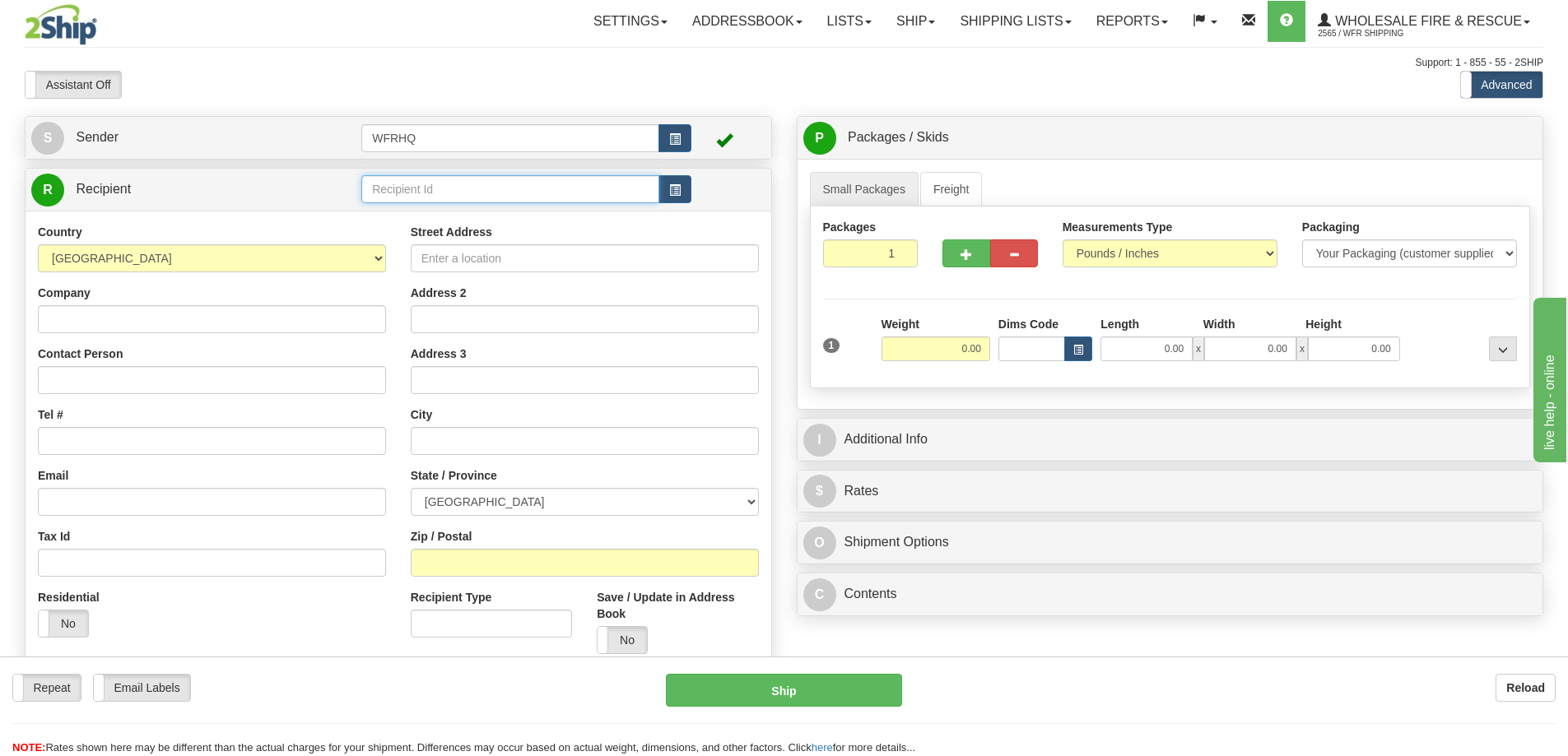
click at [449, 189] on input "text" at bounding box center [510, 189] width 298 height 28
click at [402, 179] on input "text" at bounding box center [510, 189] width 298 height 28
type input "CNRA9143"
click at [156, 333] on div "Country [GEOGRAPHIC_DATA] [GEOGRAPHIC_DATA] [GEOGRAPHIC_DATA] [GEOGRAPHIC_DATA]…" at bounding box center [399, 445] width 746 height 468
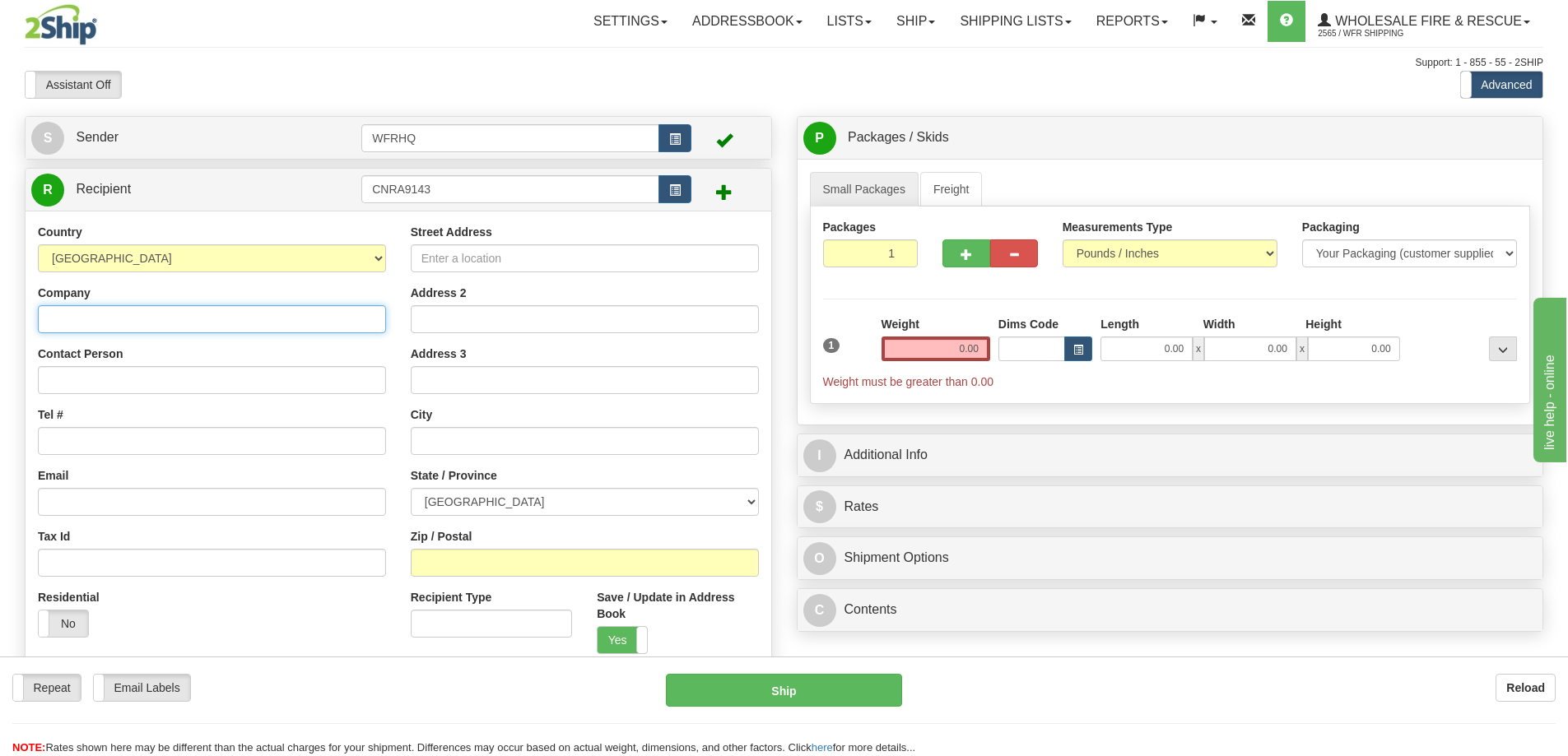
click at [158, 315] on input "Company" at bounding box center [212, 319] width 348 height 28
click at [63, 320] on input "Company" at bounding box center [212, 319] width 348 height 28
paste input "CN Rail Canadian National Railway, [PERSON_NAME]"
drag, startPoint x: 275, startPoint y: 323, endPoint x: 228, endPoint y: 332, distance: 47.9
click at [228, 332] on input "CN Rail Canadian National Railway, [PERSON_NAME]" at bounding box center [212, 319] width 348 height 28
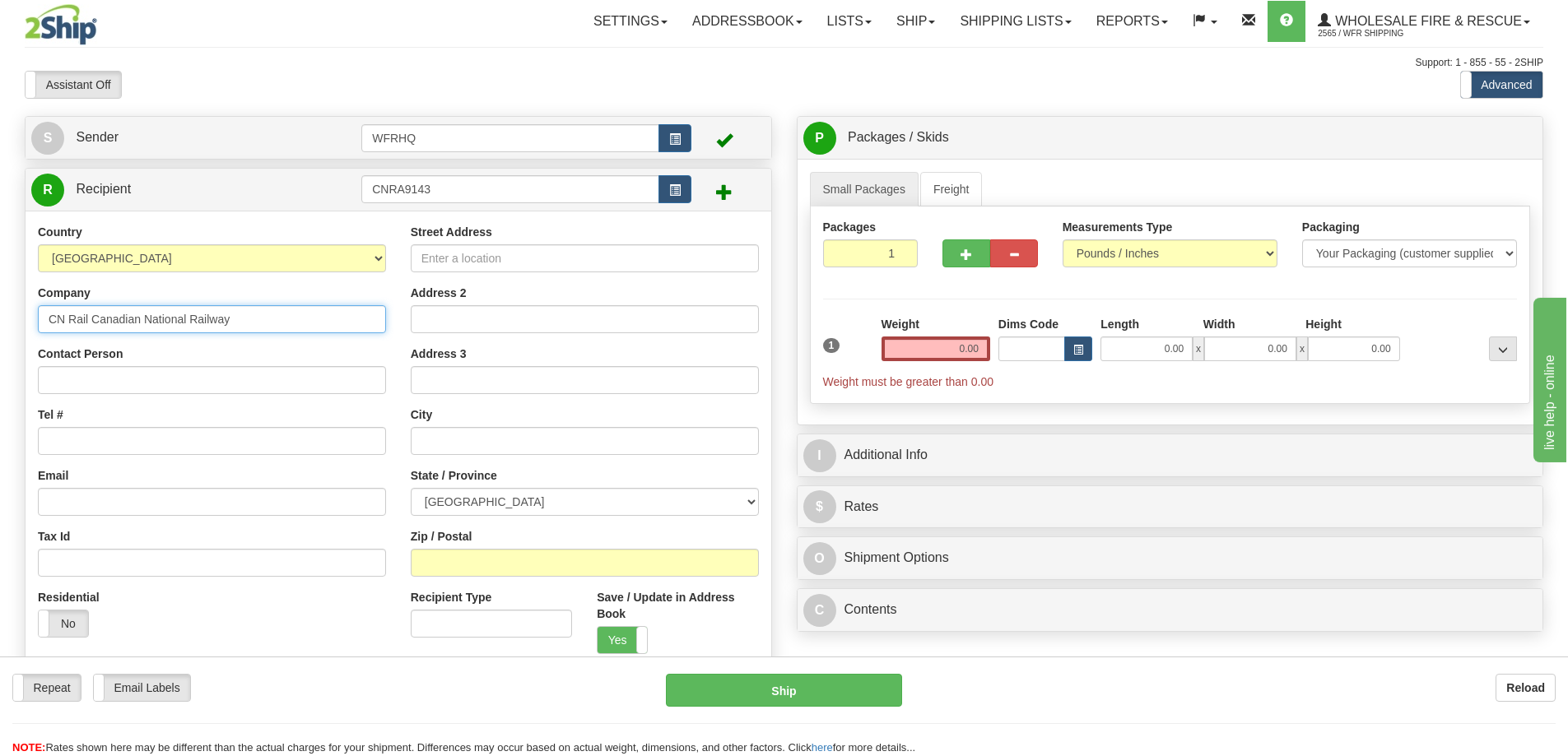
type input "CN Rail Canadian National Railway"
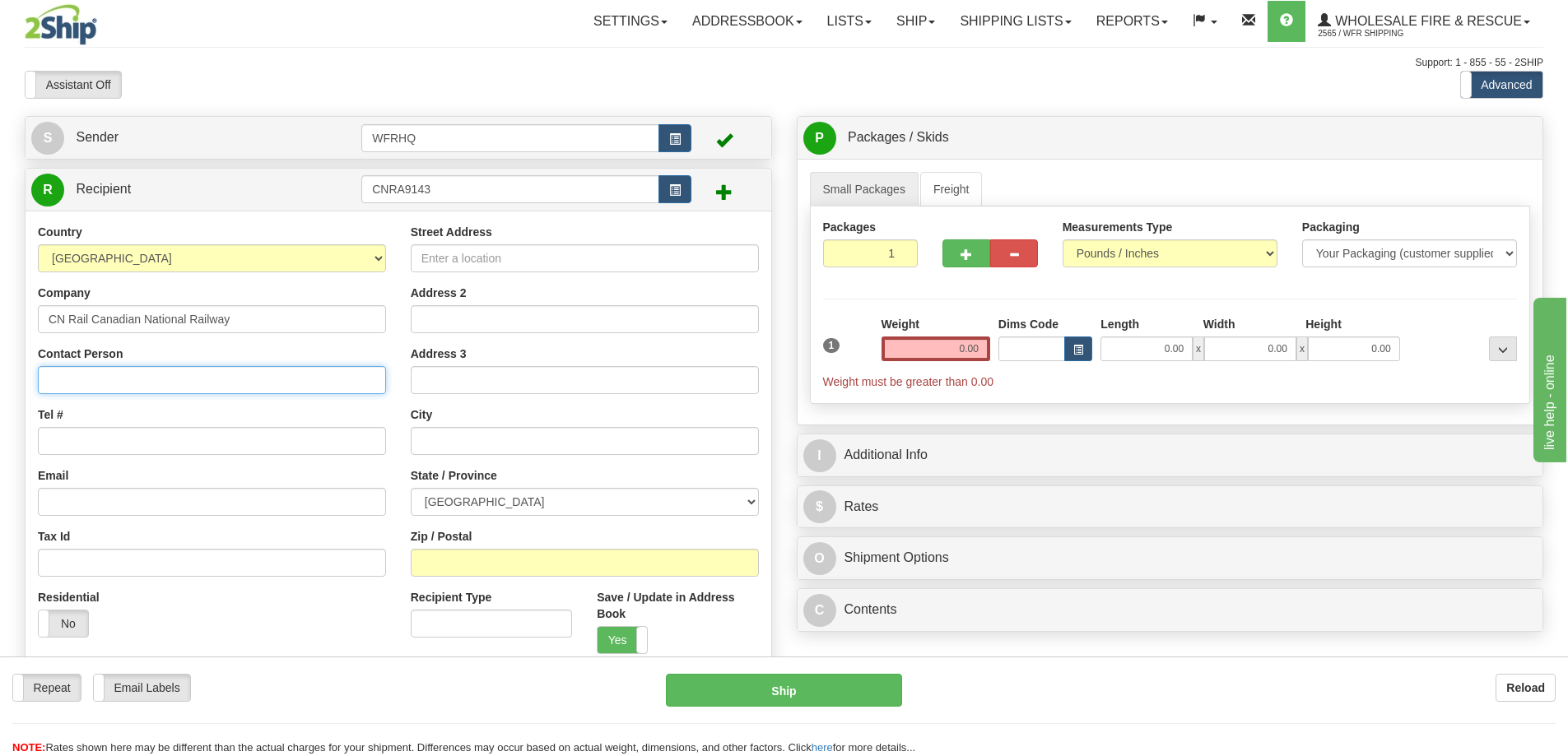
paste input "CN Rail Canadian National Railway, [PERSON_NAME]"
drag, startPoint x: 234, startPoint y: 382, endPoint x: -414, endPoint y: 412, distance: 648.7
click at [0, 412] on html "Training Course Close Toggle navigation Settings Shipping Preferences New Sende…" at bounding box center [784, 378] width 1568 height 756
type input "[PERSON_NAME]"
click at [118, 439] on input "Tel #" at bounding box center [212, 440] width 348 height 28
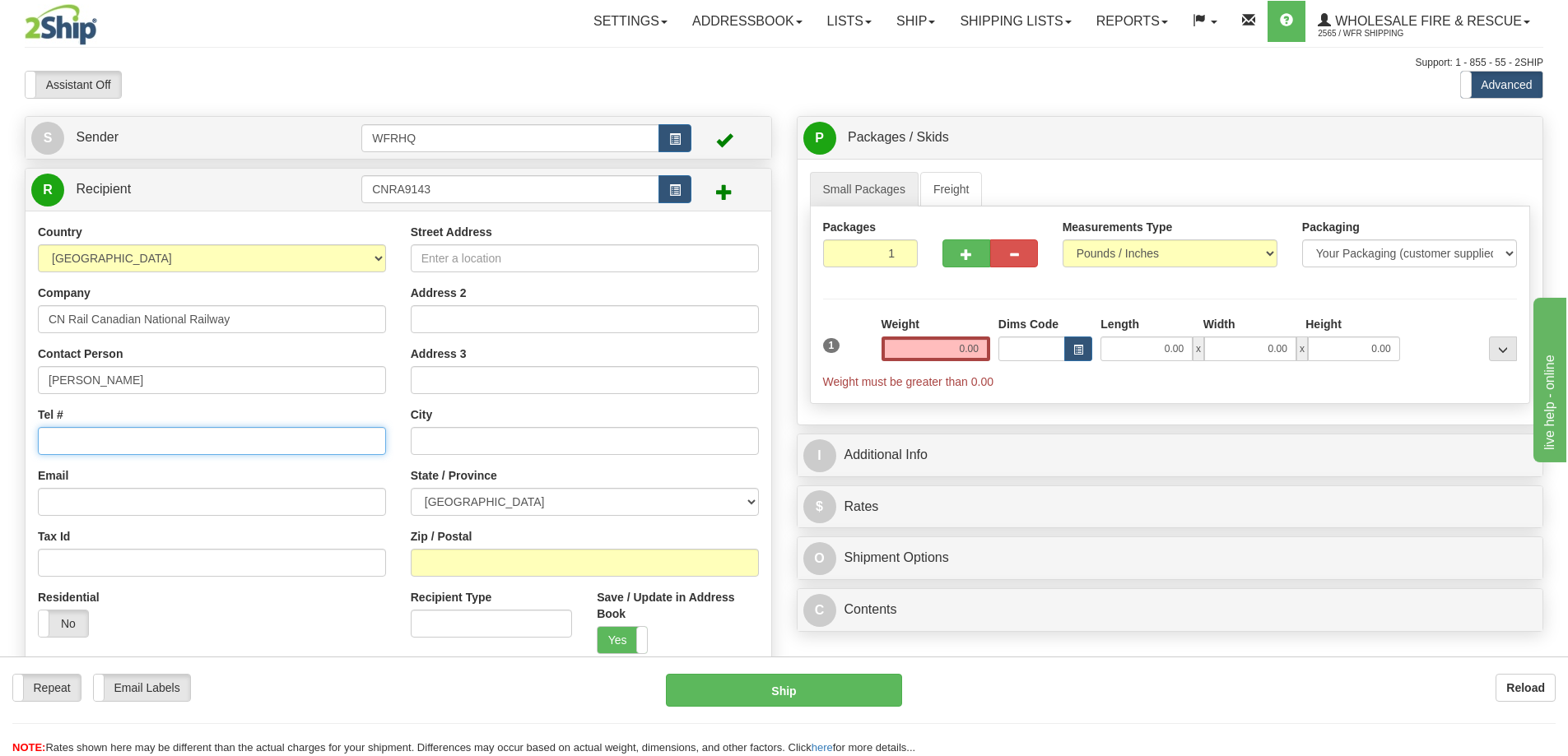
click at [81, 446] on input "Tel #" at bounding box center [212, 440] width 348 height 28
paste input "6727279983"
type input "6727279983"
click at [144, 486] on div "Email" at bounding box center [212, 491] width 348 height 48
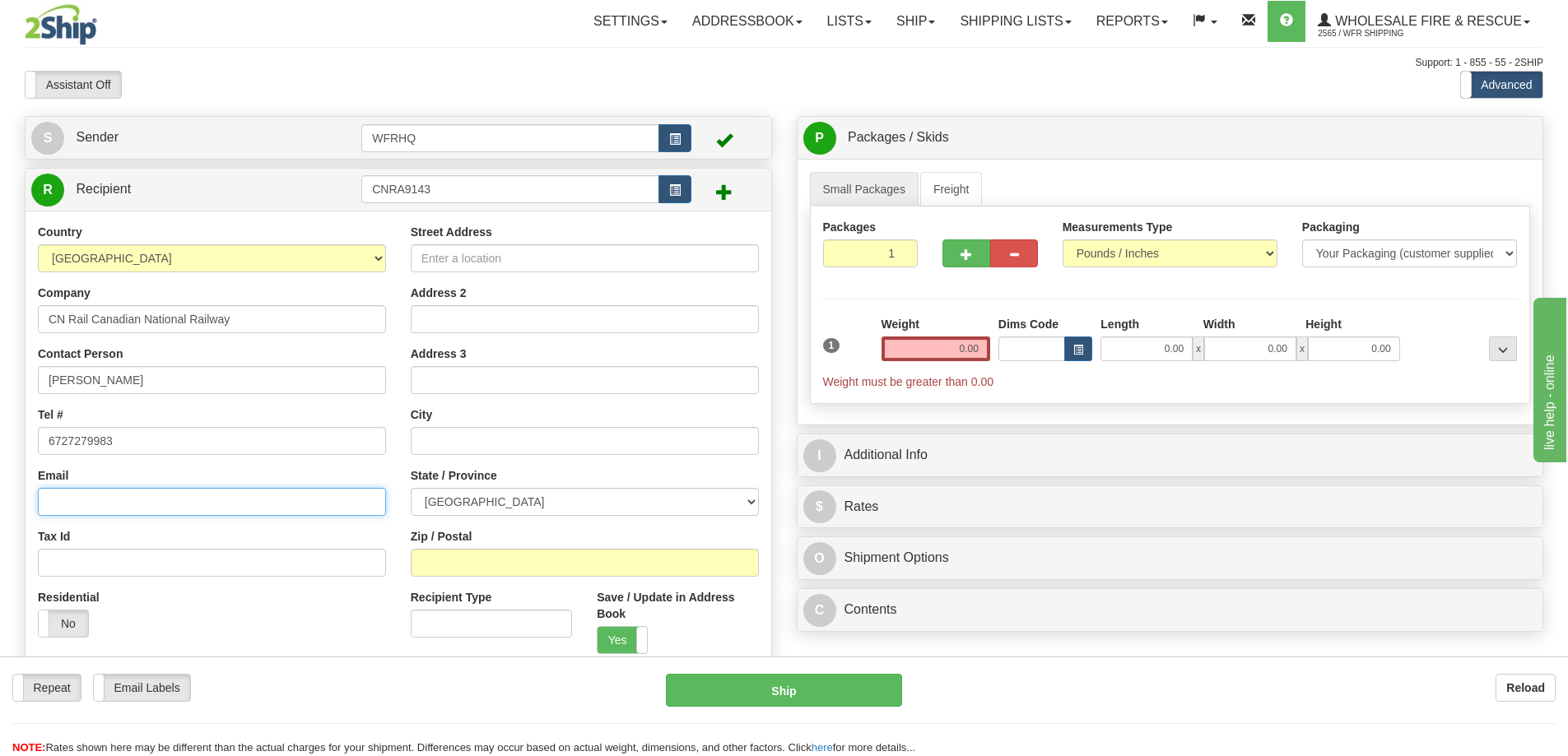
click at [131, 503] on input "Email" at bounding box center [212, 502] width 348 height 28
paste input "[PERSON_NAME][EMAIL_ADDRESS][PERSON_NAME][DOMAIN_NAME]"
type input "[PERSON_NAME][EMAIL_ADDRESS][PERSON_NAME][DOMAIN_NAME]"
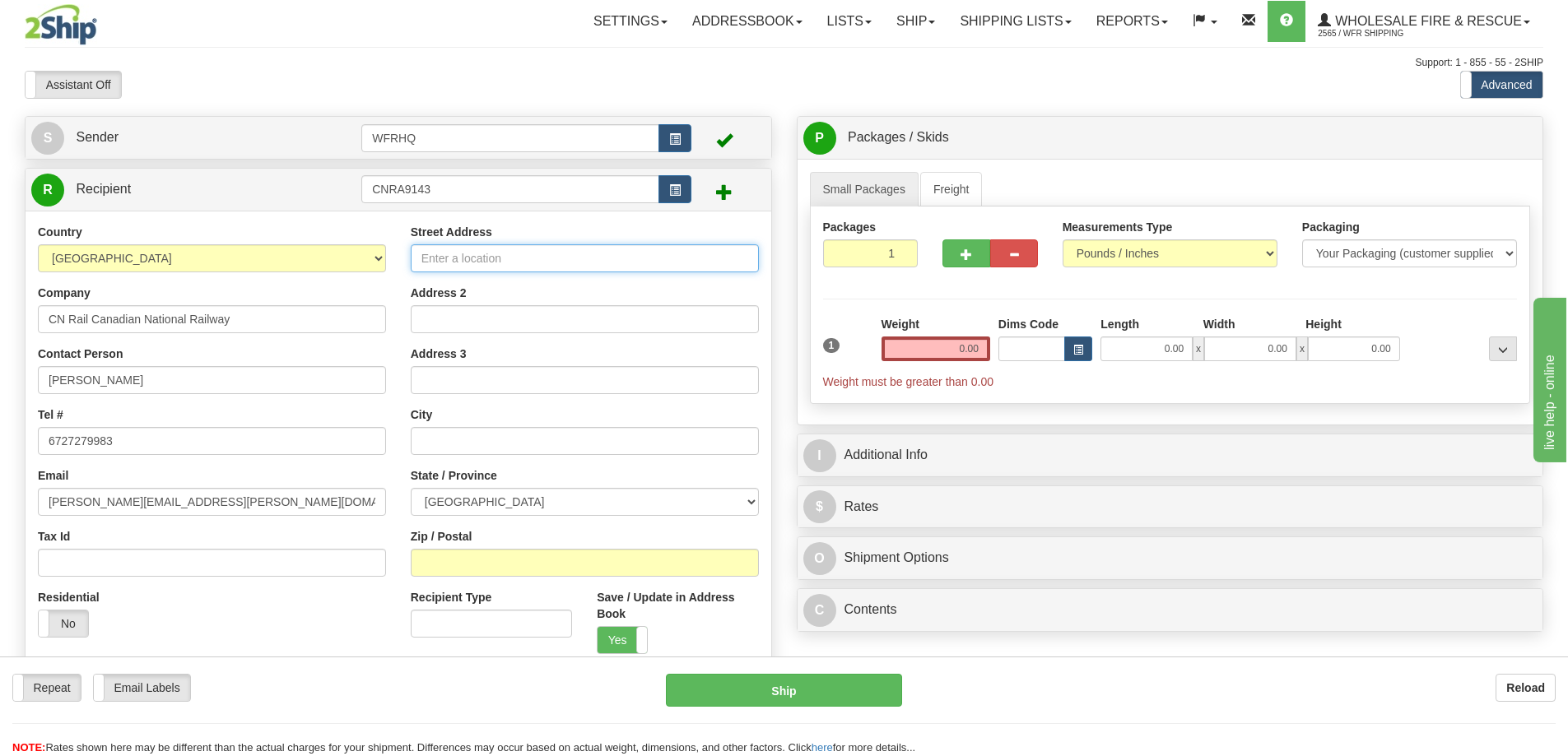
click at [492, 253] on input "Street Address" at bounding box center [585, 258] width 348 height 28
click at [471, 254] on input "Street Address" at bounding box center [585, 258] width 348 height 28
click at [478, 259] on input "Street Address" at bounding box center [585, 258] width 348 height 28
paste input "9143 Edward St"
type input "9143 Edward St"
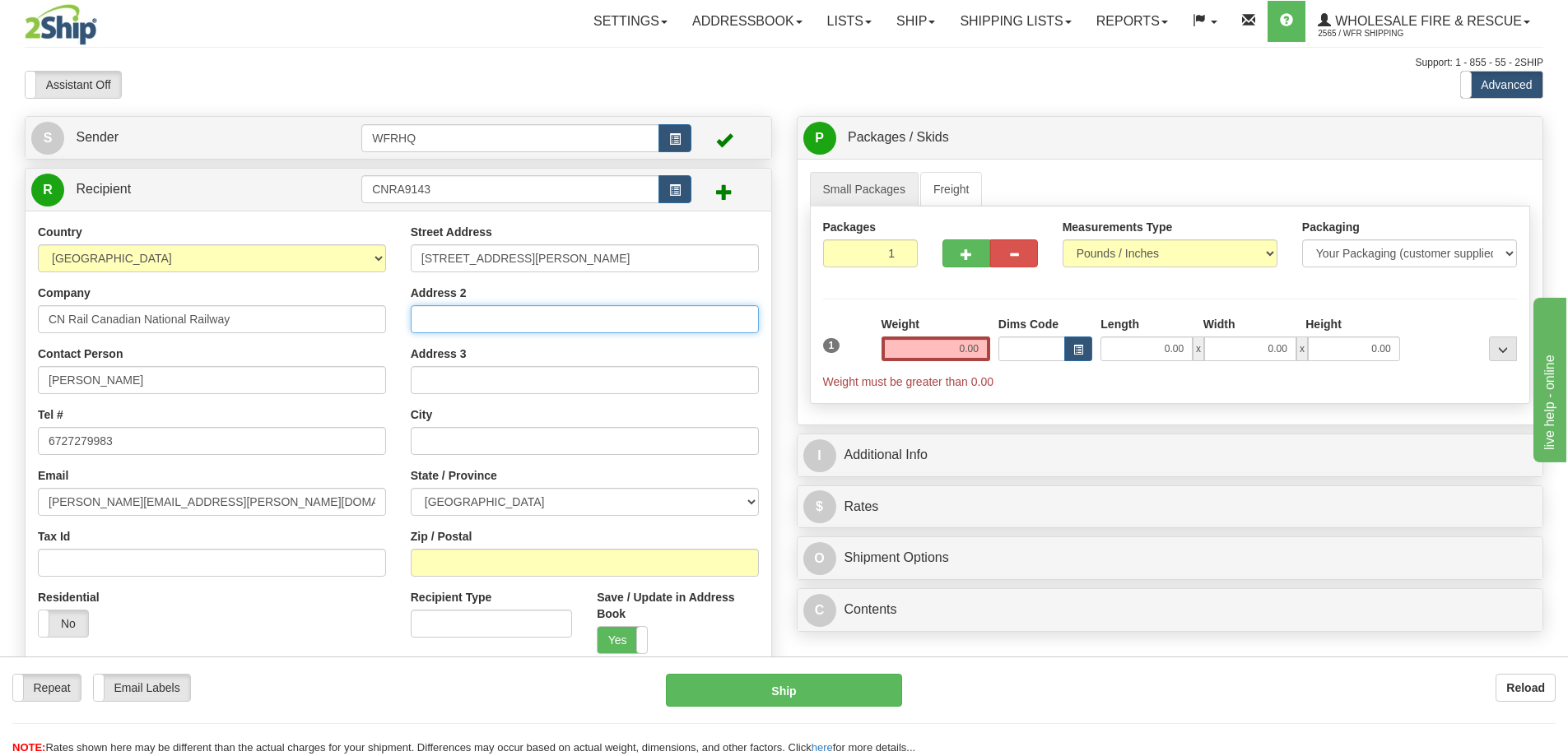
click at [449, 328] on input "Address 2" at bounding box center [585, 319] width 348 height 28
click button "Delete" at bounding box center [0, 0] width 0 height 0
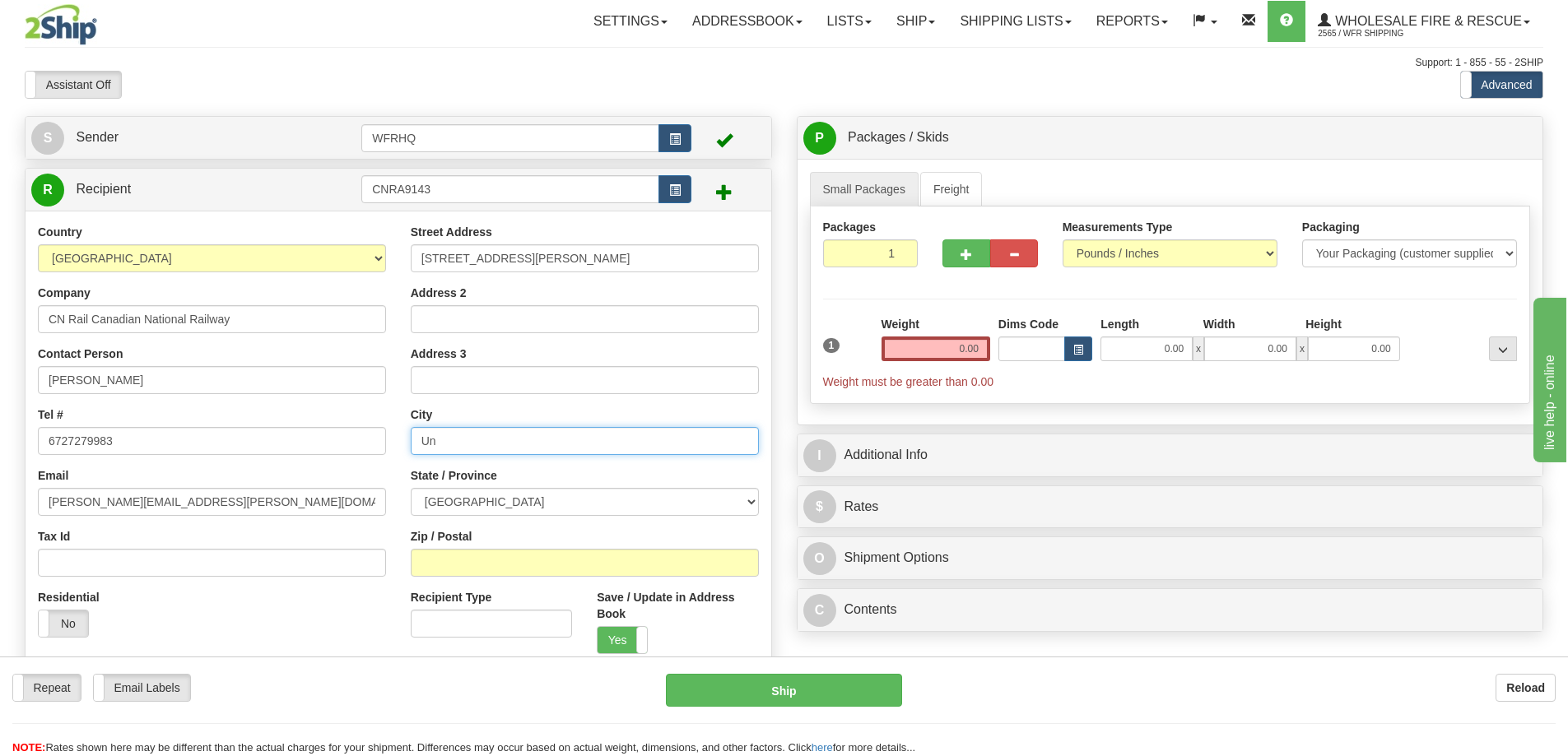
type input "U"
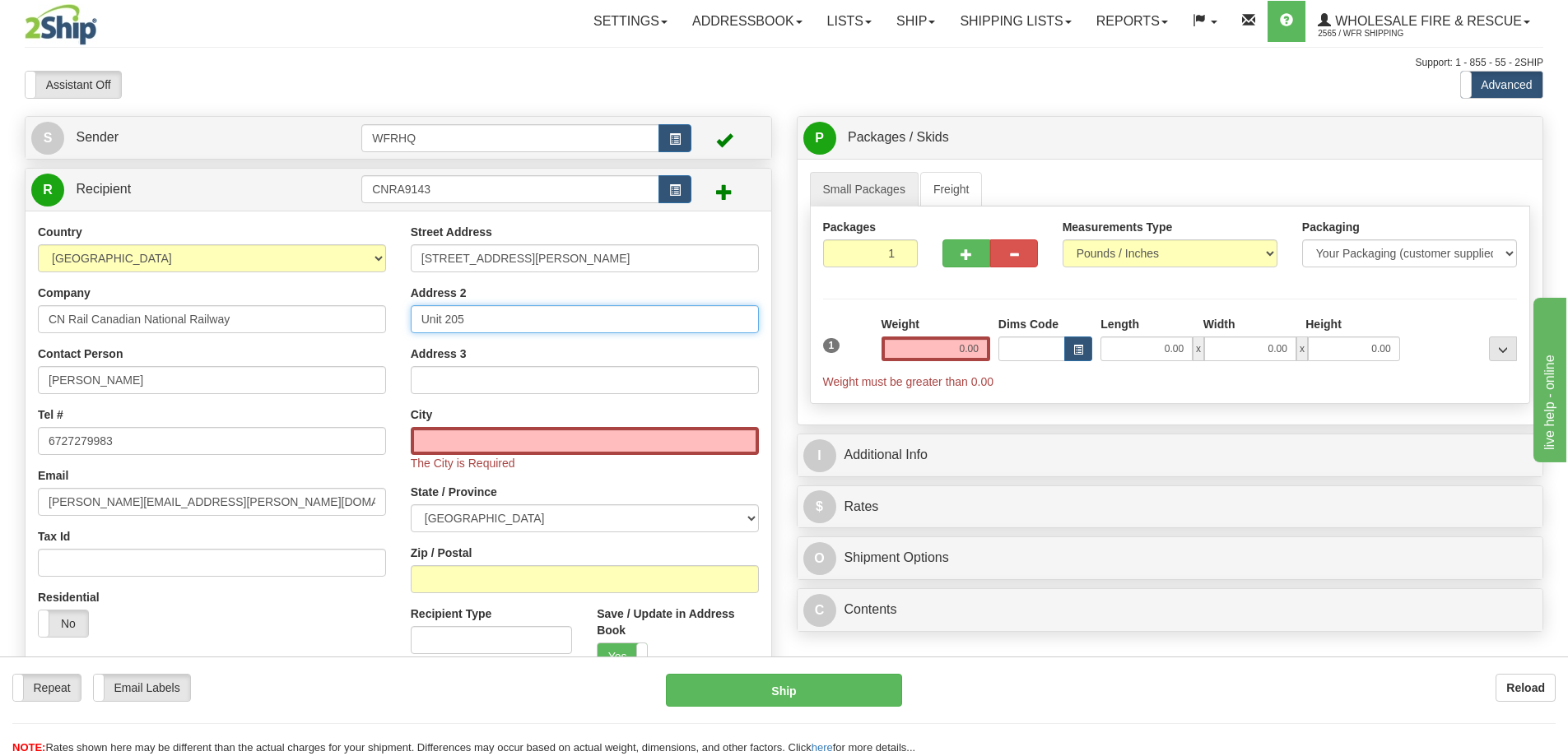
type input "Unit 205"
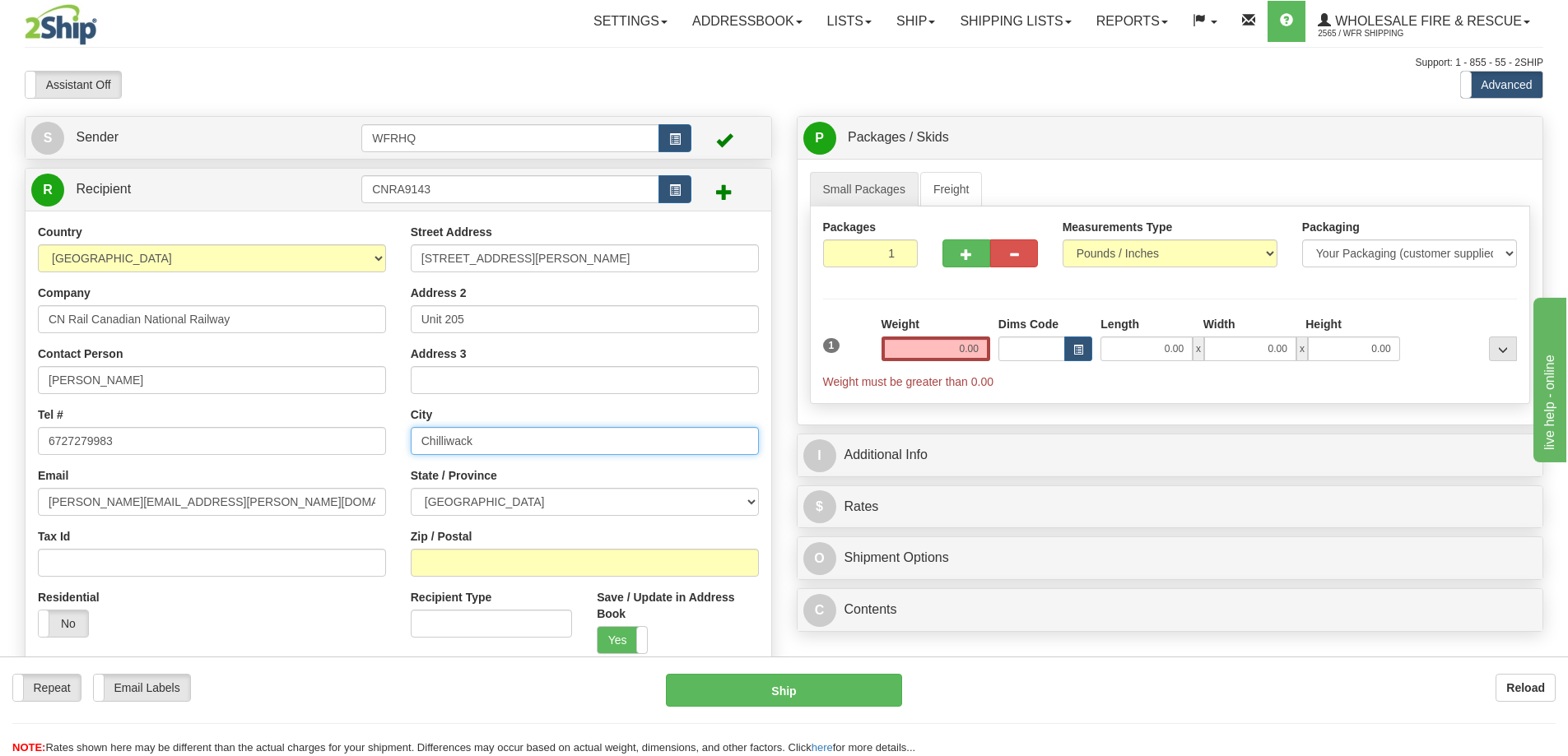
type input "Chilliwack"
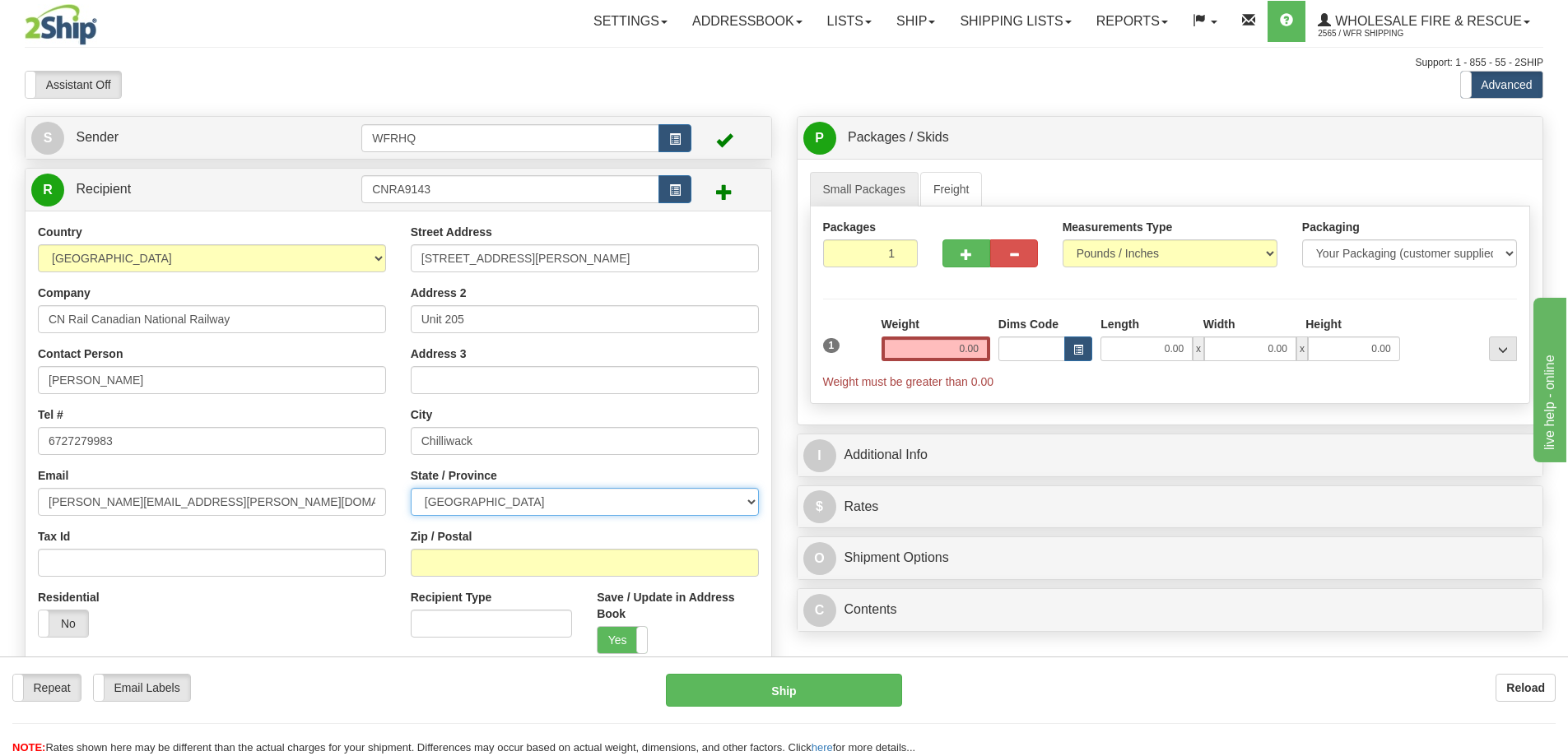
click at [521, 499] on select "[GEOGRAPHIC_DATA] [GEOGRAPHIC_DATA] [GEOGRAPHIC_DATA] [GEOGRAPHIC_DATA] [GEOGRA…" at bounding box center [585, 502] width 348 height 28
select select "BC"
click at [411, 488] on select "[GEOGRAPHIC_DATA] [GEOGRAPHIC_DATA] [GEOGRAPHIC_DATA] [GEOGRAPHIC_DATA] [GEOGRA…" at bounding box center [585, 502] width 348 height 28
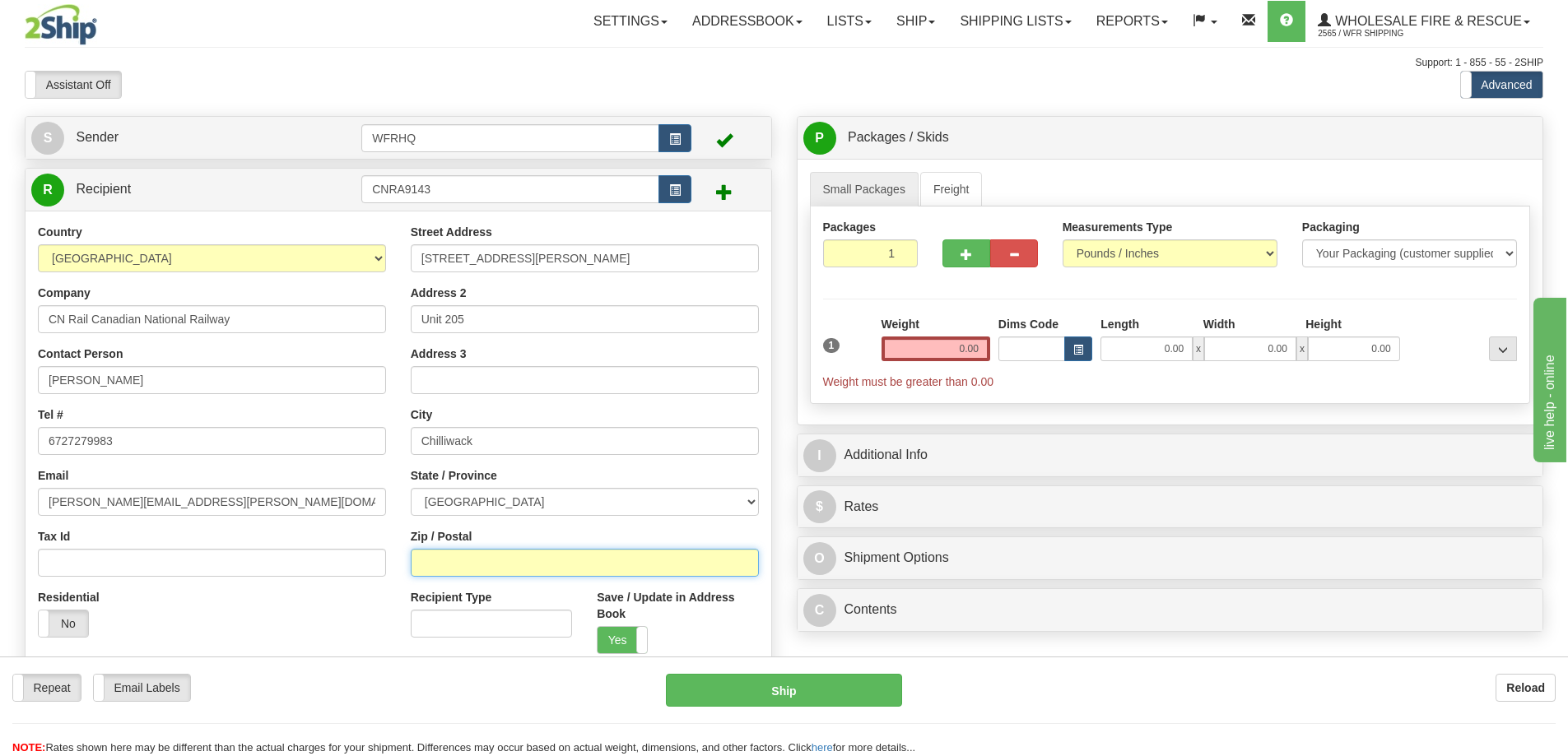
click at [476, 563] on input "Zip / Postal" at bounding box center [585, 563] width 348 height 28
type input "V2P 4C5"
click at [949, 341] on input "0.00" at bounding box center [935, 349] width 108 height 25
type input "CHILLIWACK"
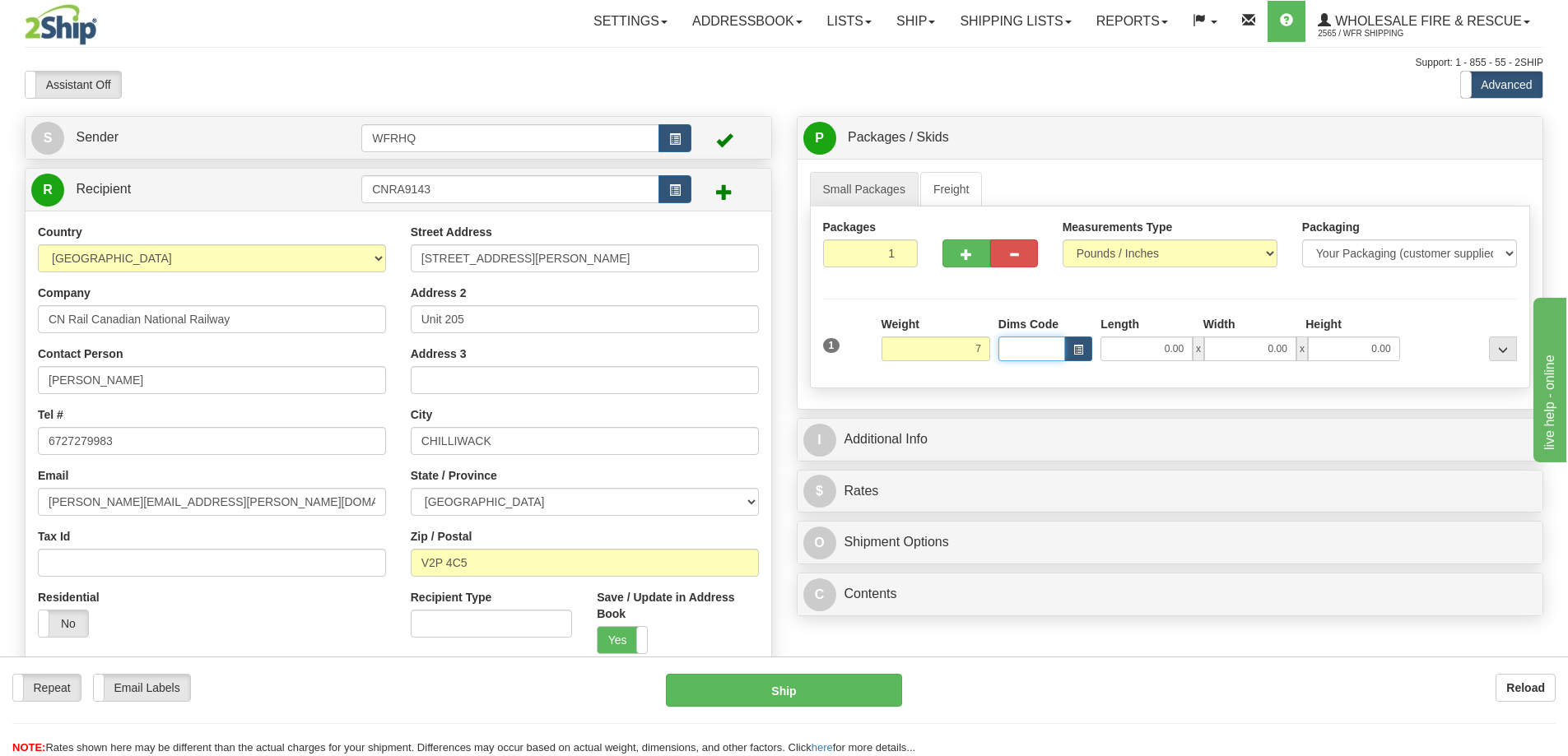
type input "7.00"
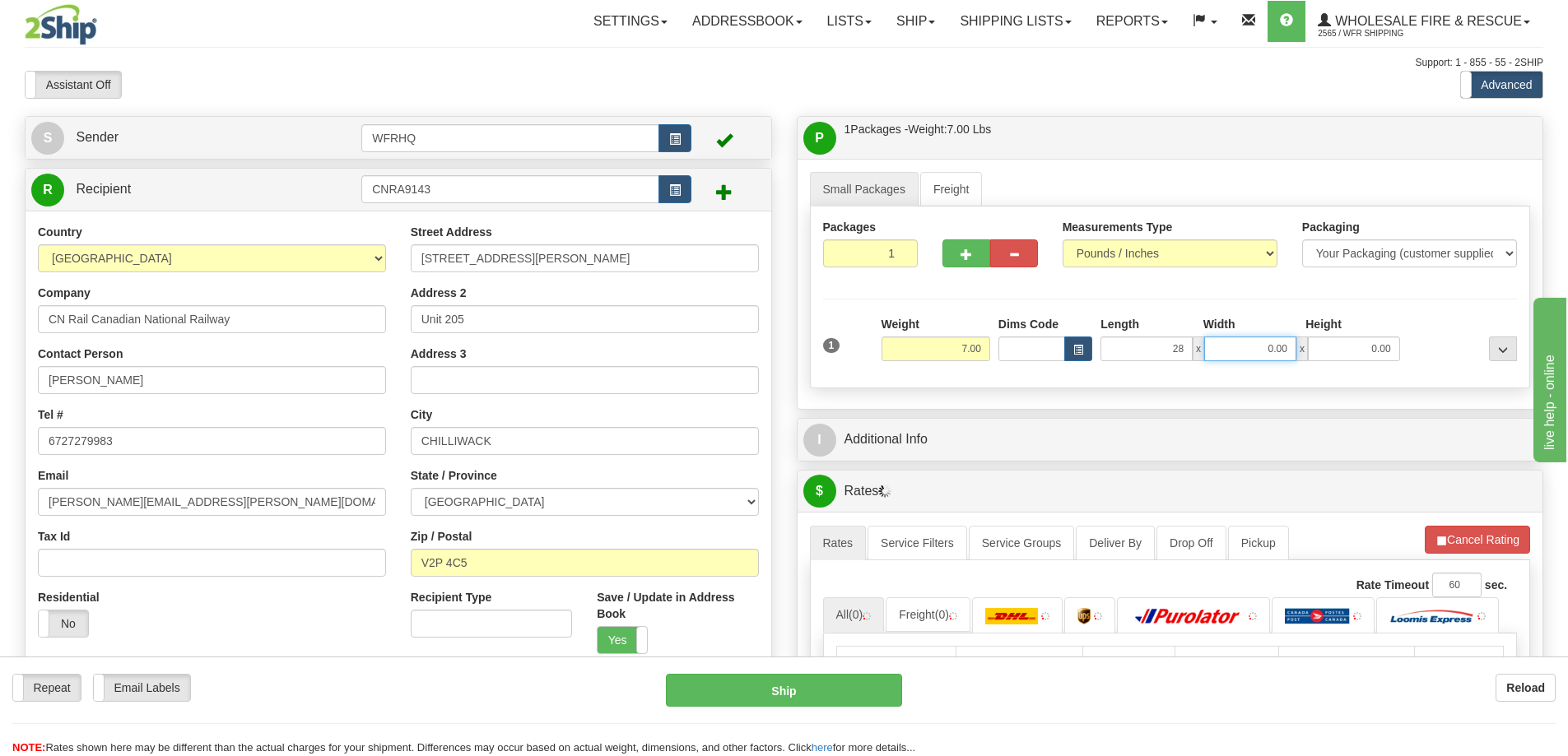
type input "28.00"
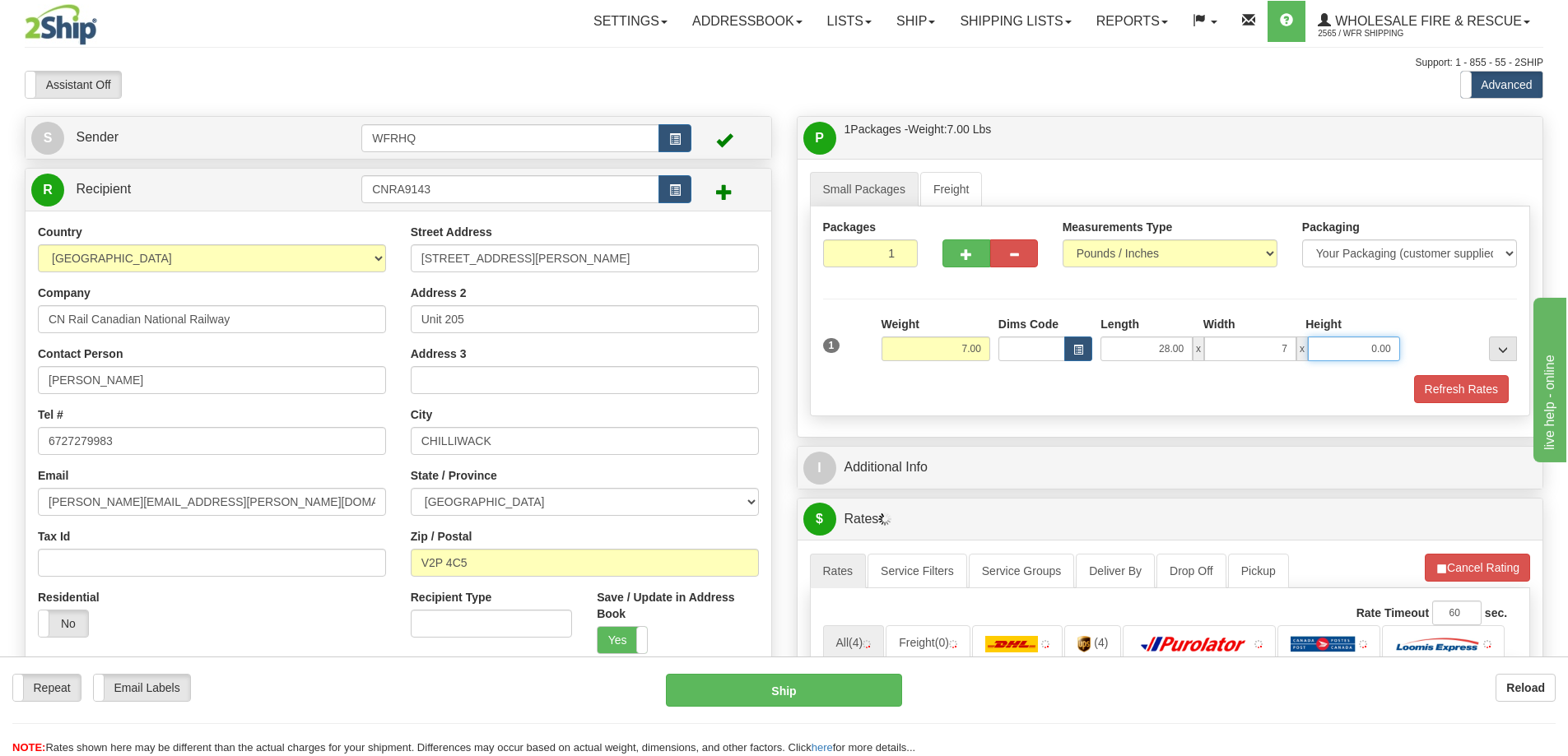
type input "7.00"
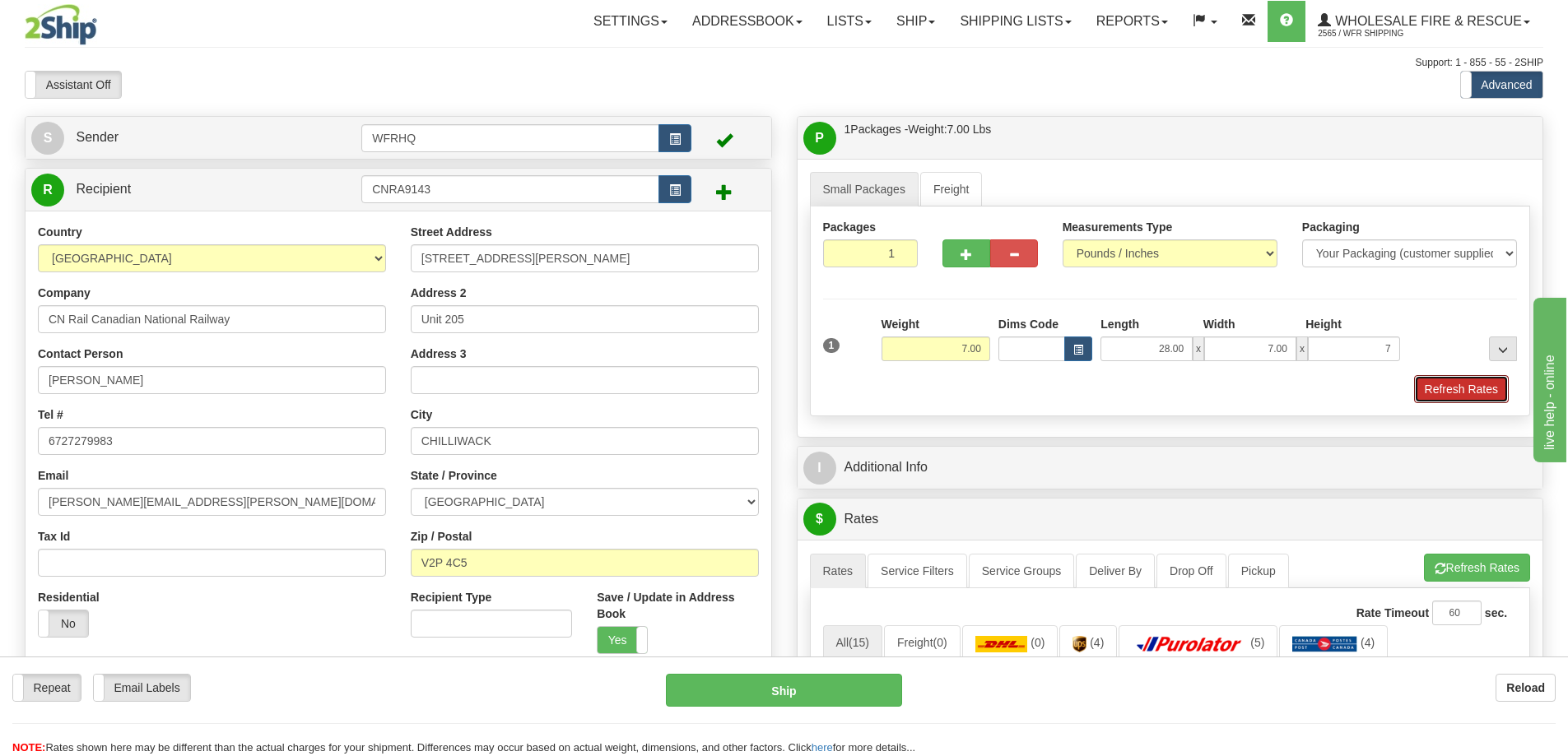
type input "7.00"
drag, startPoint x: 1462, startPoint y: 396, endPoint x: 1437, endPoint y: 398, distance: 25.1
click at [1462, 396] on button "Refresh Rates" at bounding box center [1462, 389] width 94 height 28
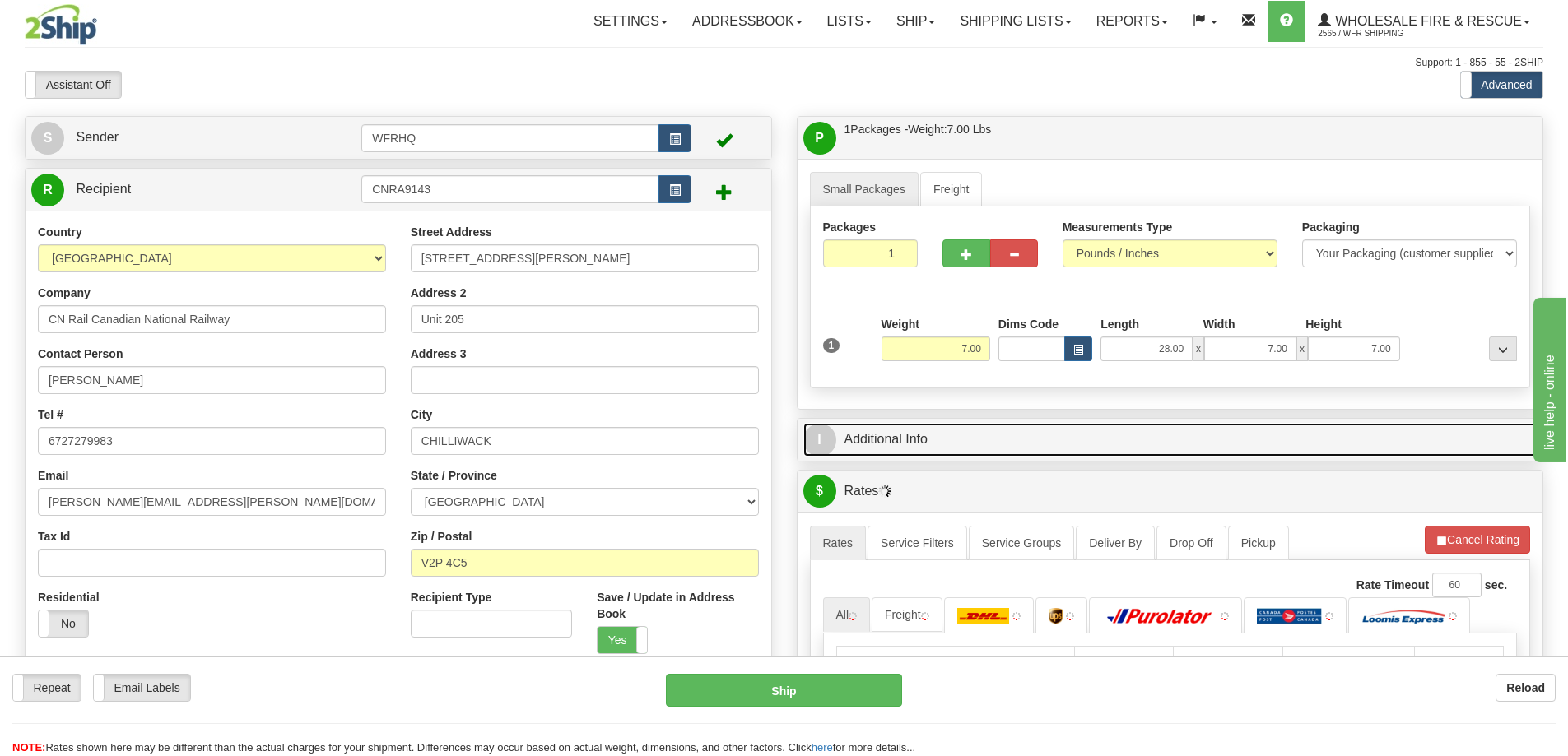
click at [1204, 434] on link "I Additional Info" at bounding box center [1170, 440] width 734 height 33
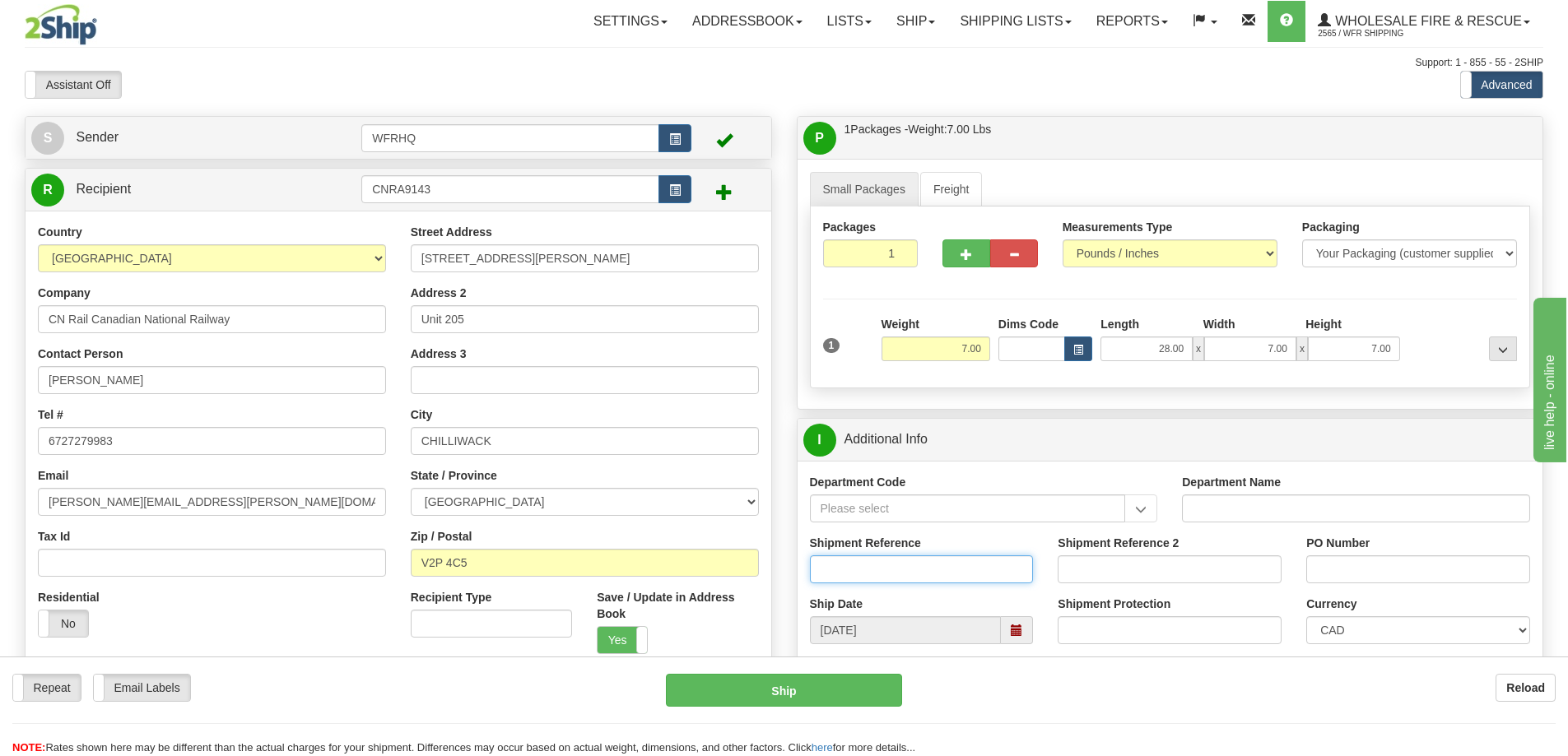
click at [943, 565] on input "Shipment Reference" at bounding box center [922, 569] width 224 height 28
type input "S46147-30570"
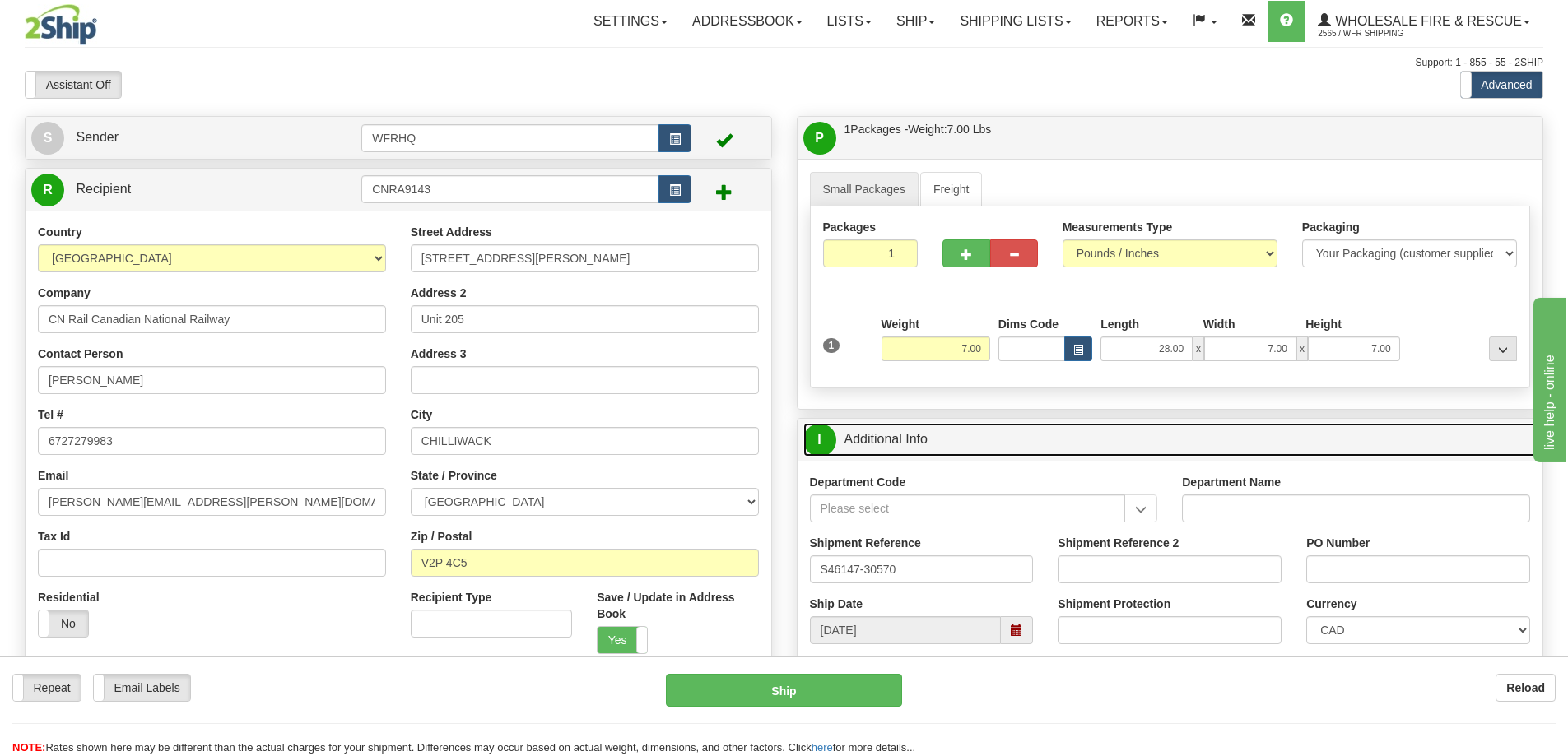
click at [1083, 425] on link "I Additional Info" at bounding box center [1170, 440] width 734 height 33
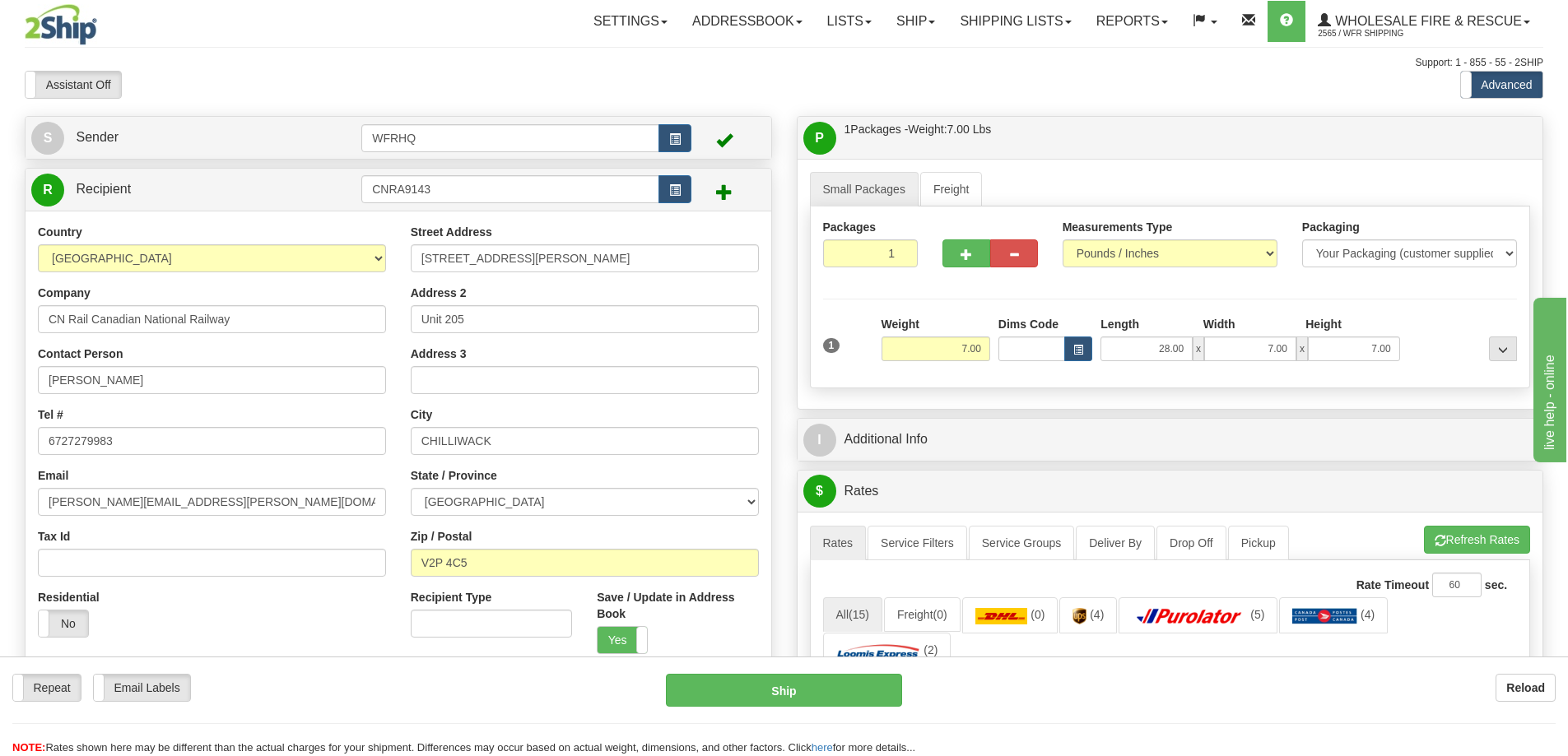
click at [1046, 163] on div "Small Packages Freight Packages 1 1 Measurements Type" at bounding box center [1171, 284] width 746 height 250
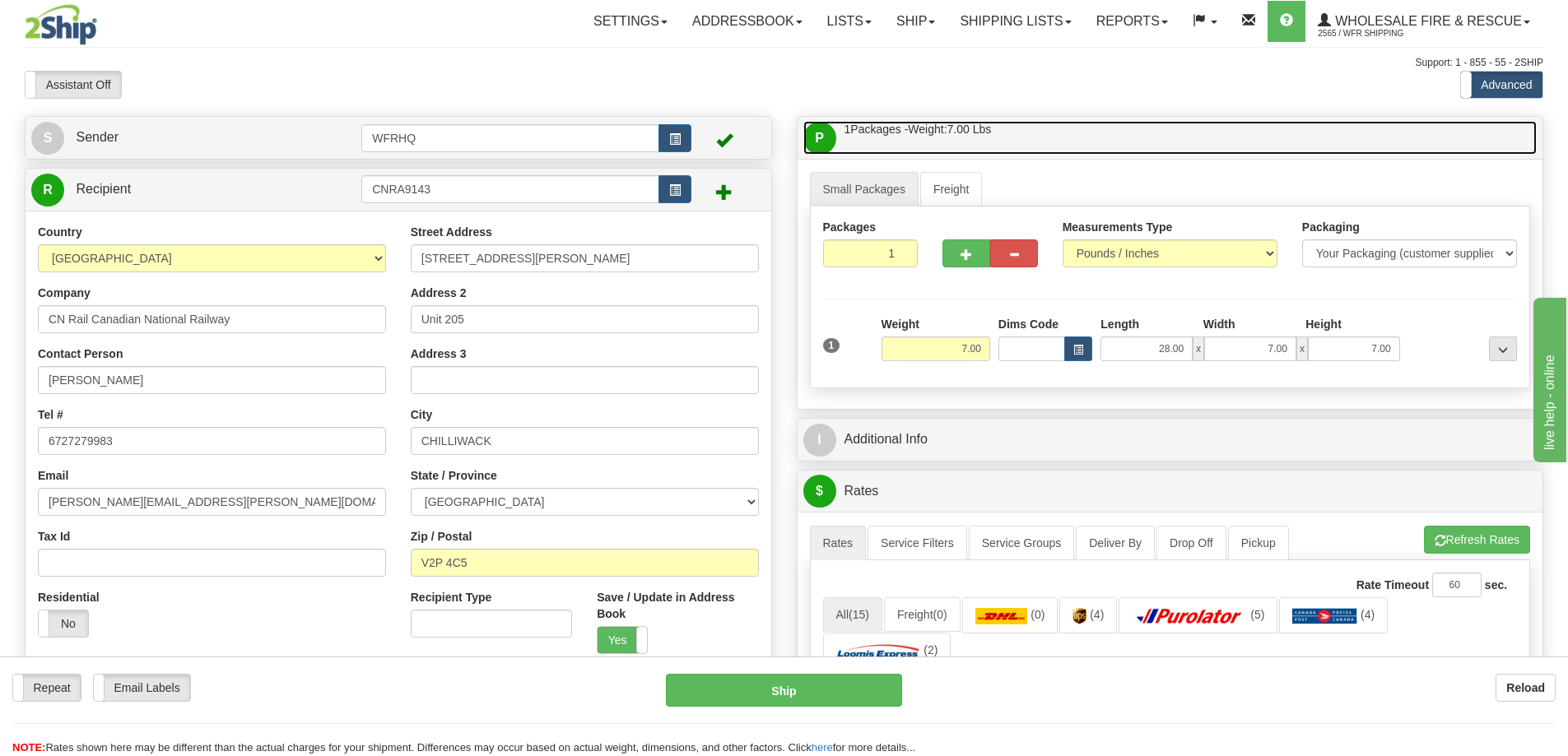
click at [1058, 144] on link "P Packages / Skids 1 Packages - Weight: 7.00 Lbs 1 Skids - Weight: NaN Lbs" at bounding box center [1170, 138] width 734 height 33
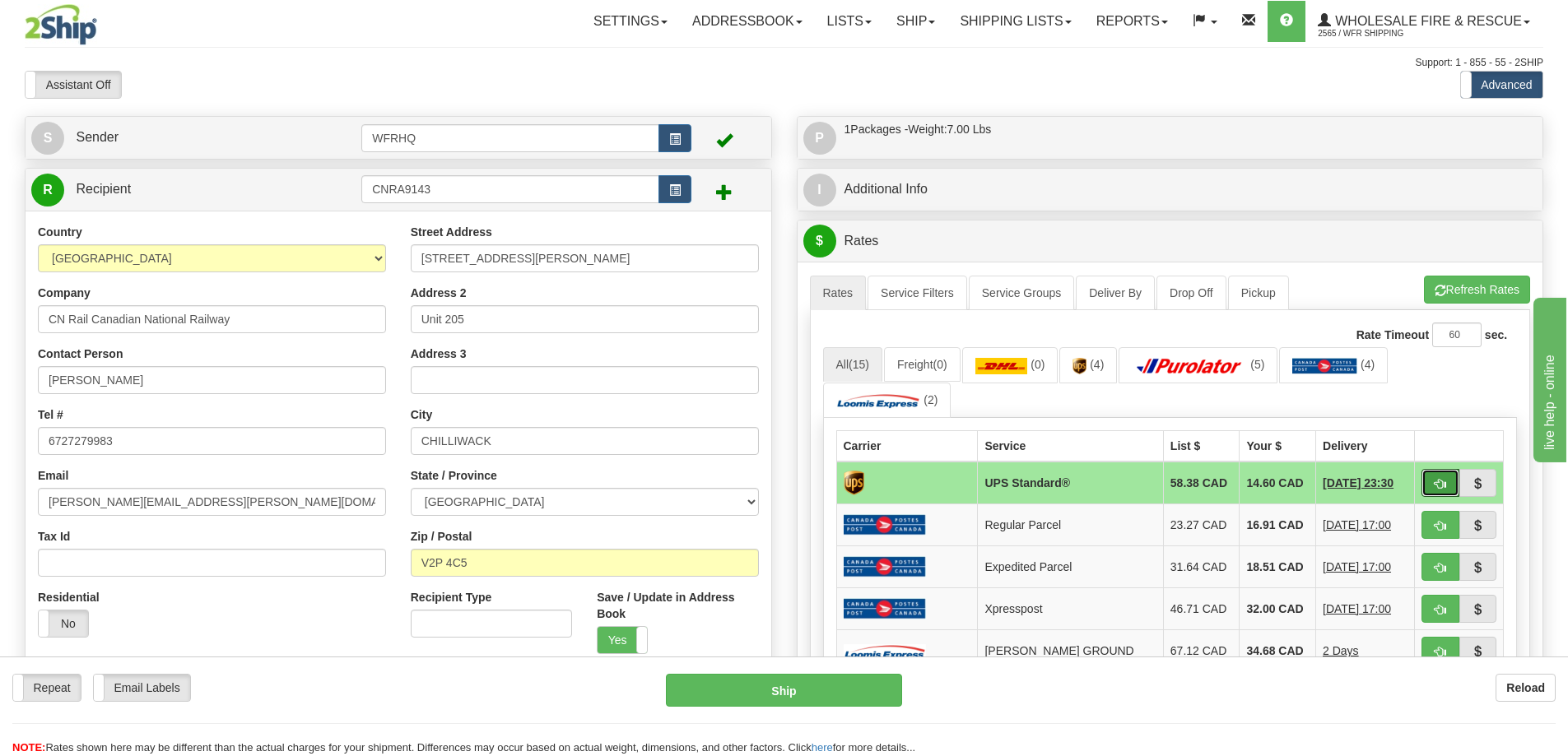
click at [1435, 485] on button "button" at bounding box center [1440, 483] width 38 height 28
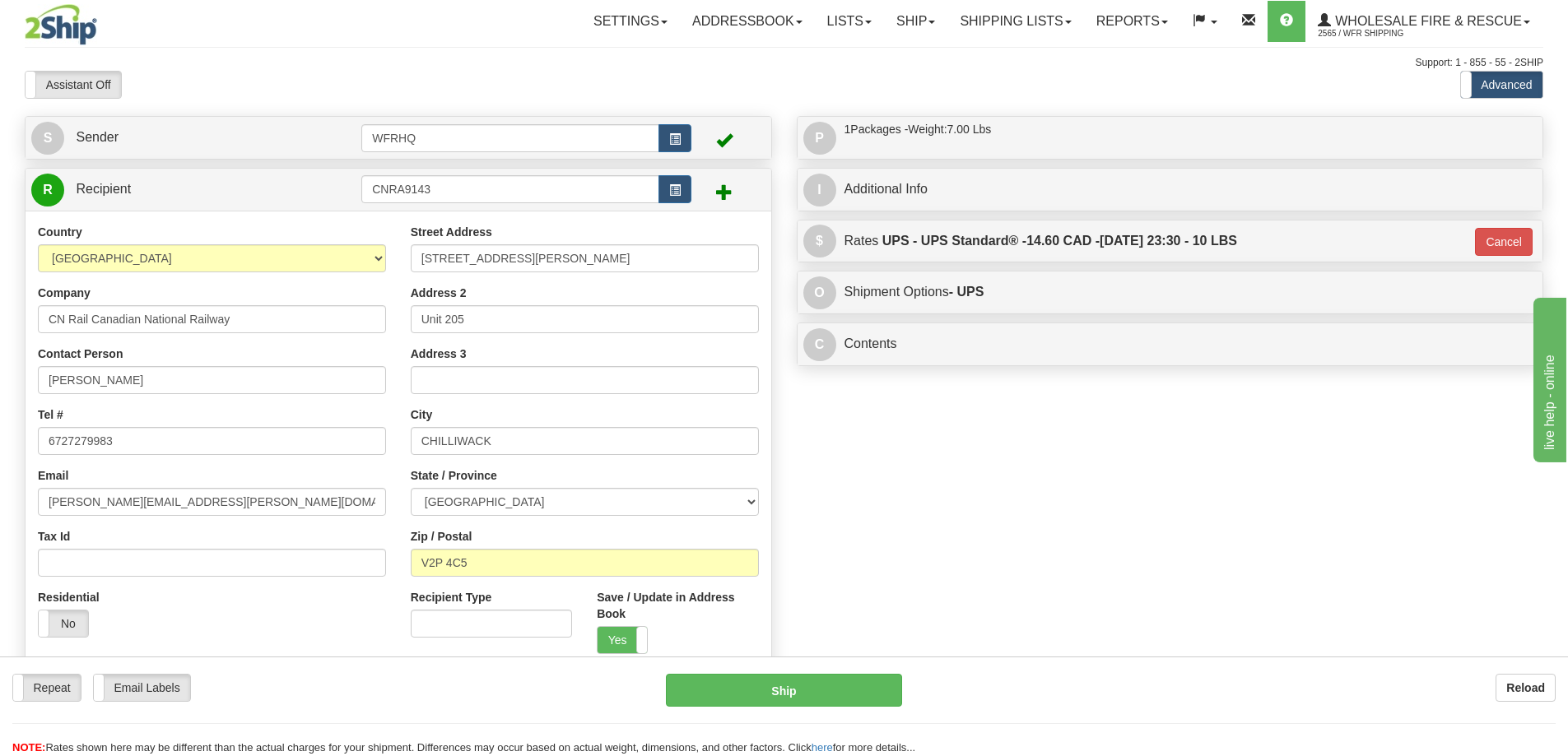
type input "11"
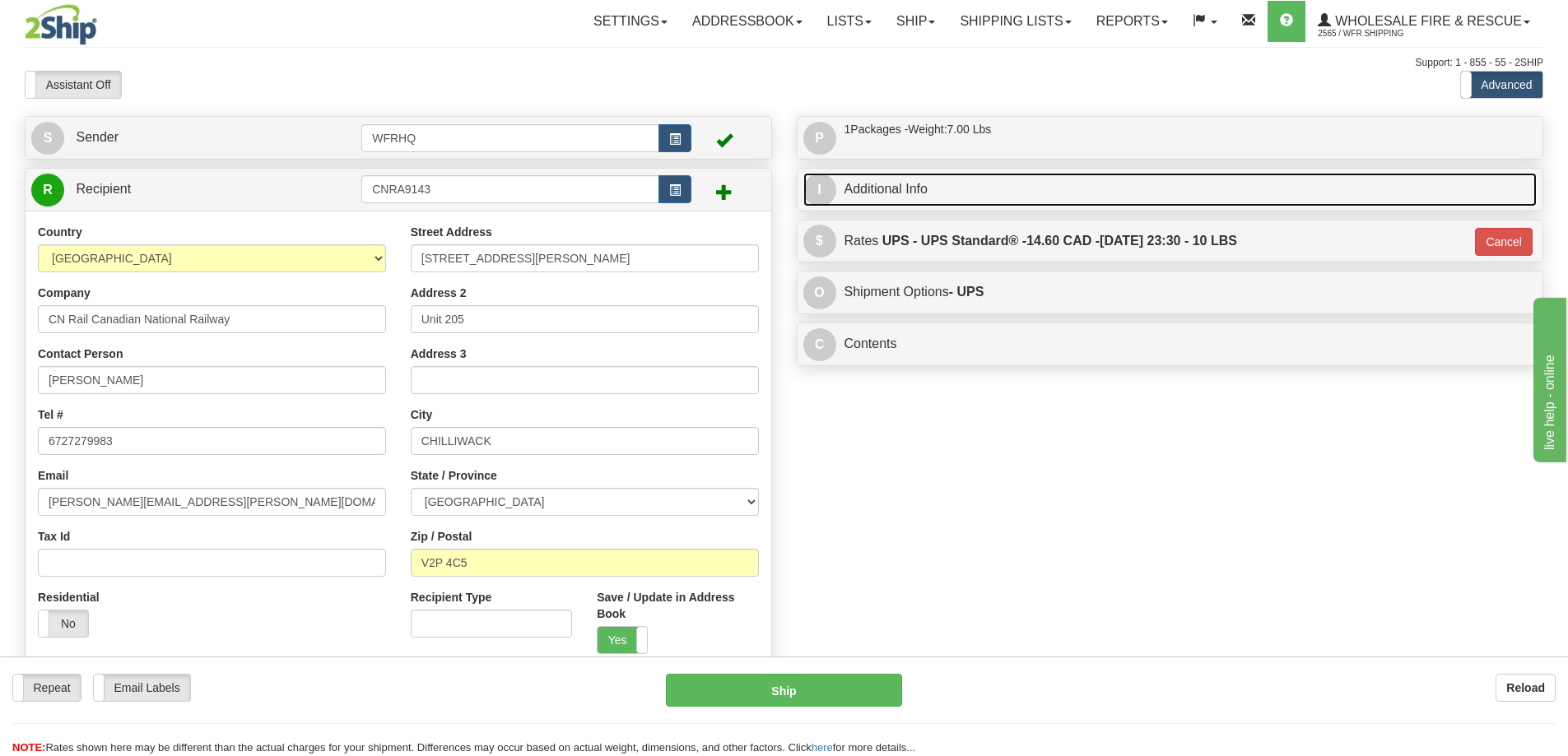
click at [941, 193] on link "I Additional Info" at bounding box center [1170, 190] width 734 height 33
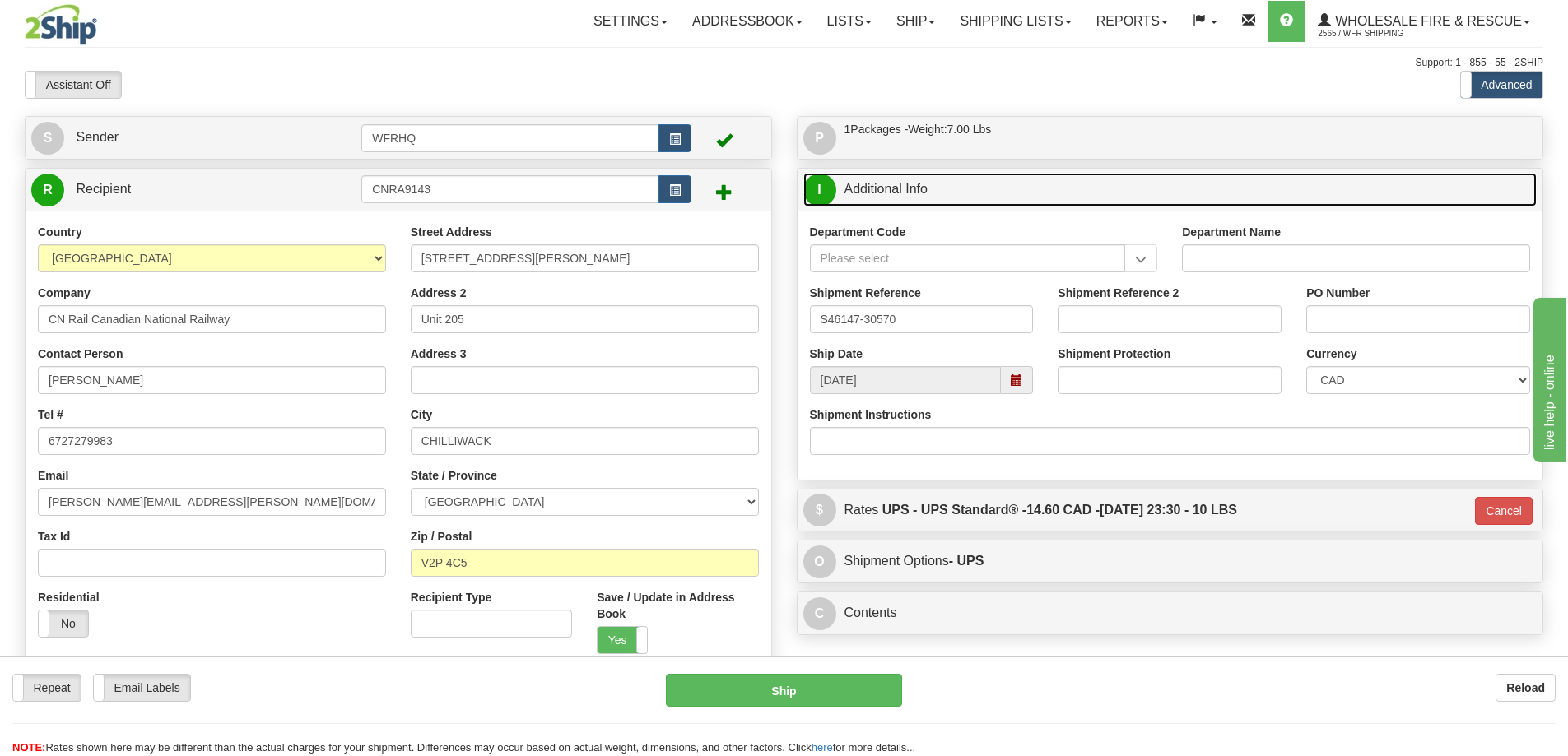
click at [1021, 375] on span at bounding box center [1016, 380] width 11 height 11
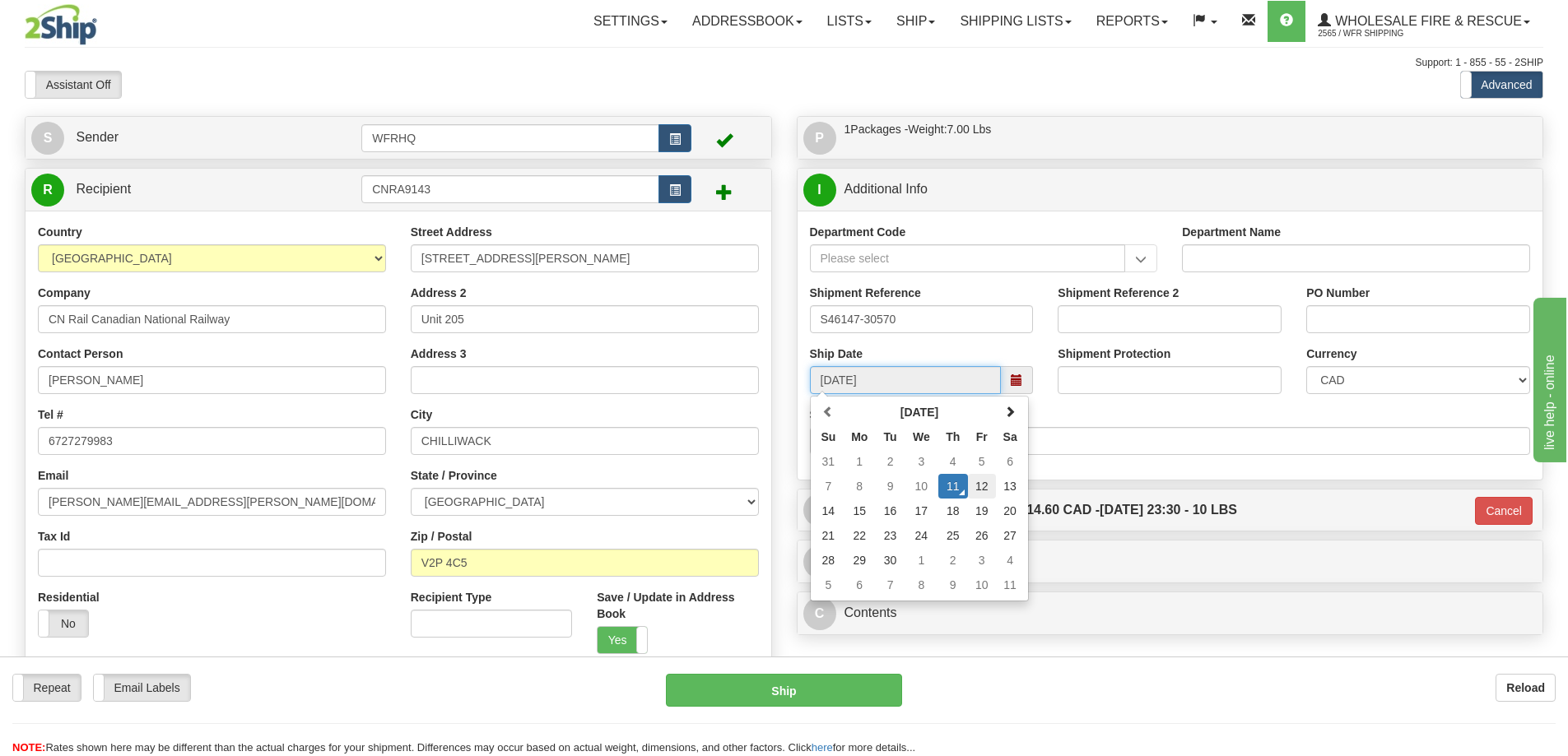
click at [969, 486] on td "12" at bounding box center [982, 486] width 28 height 25
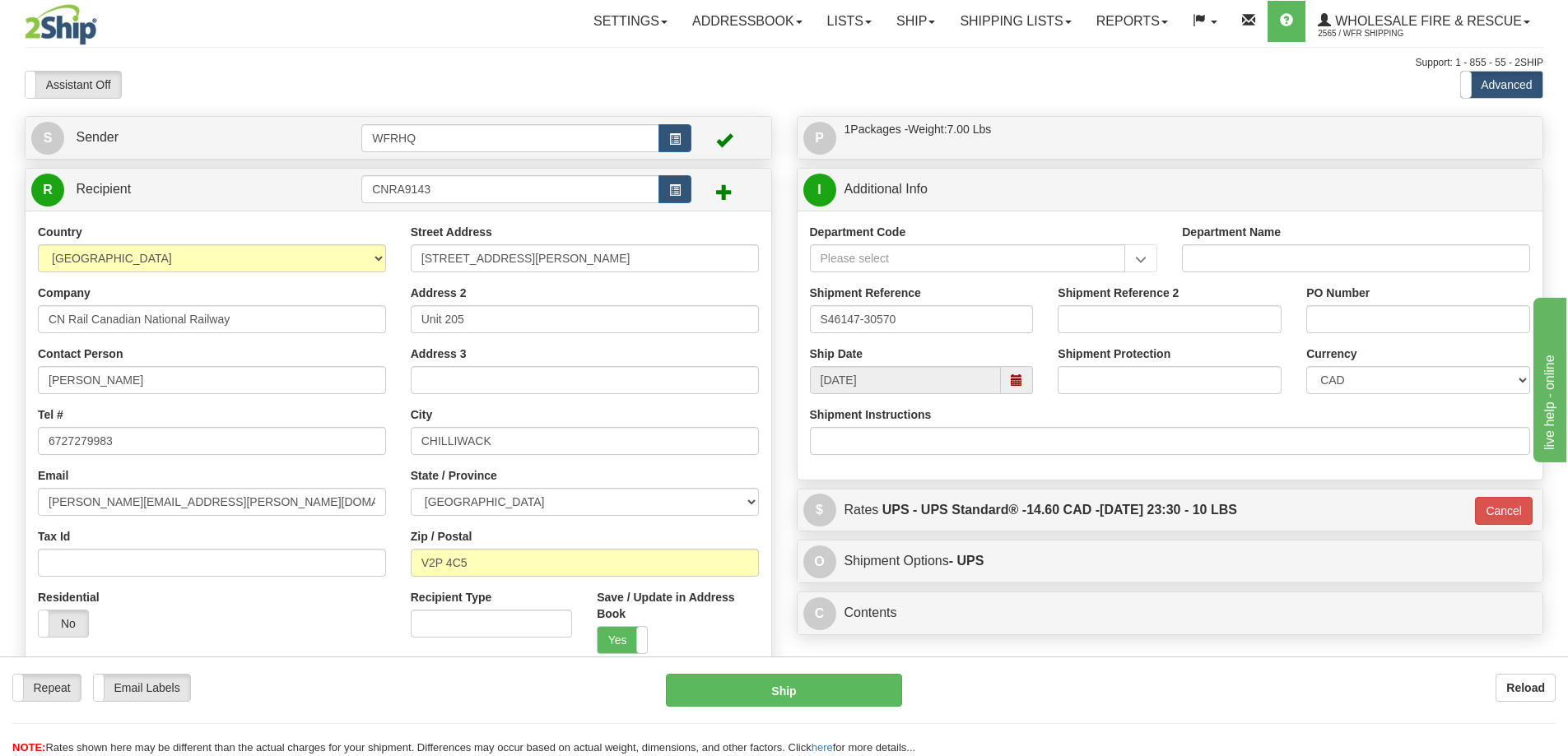
type input "10:00"
type input "[DATE]"
click at [1503, 515] on button "Cancel" at bounding box center [1503, 511] width 57 height 28
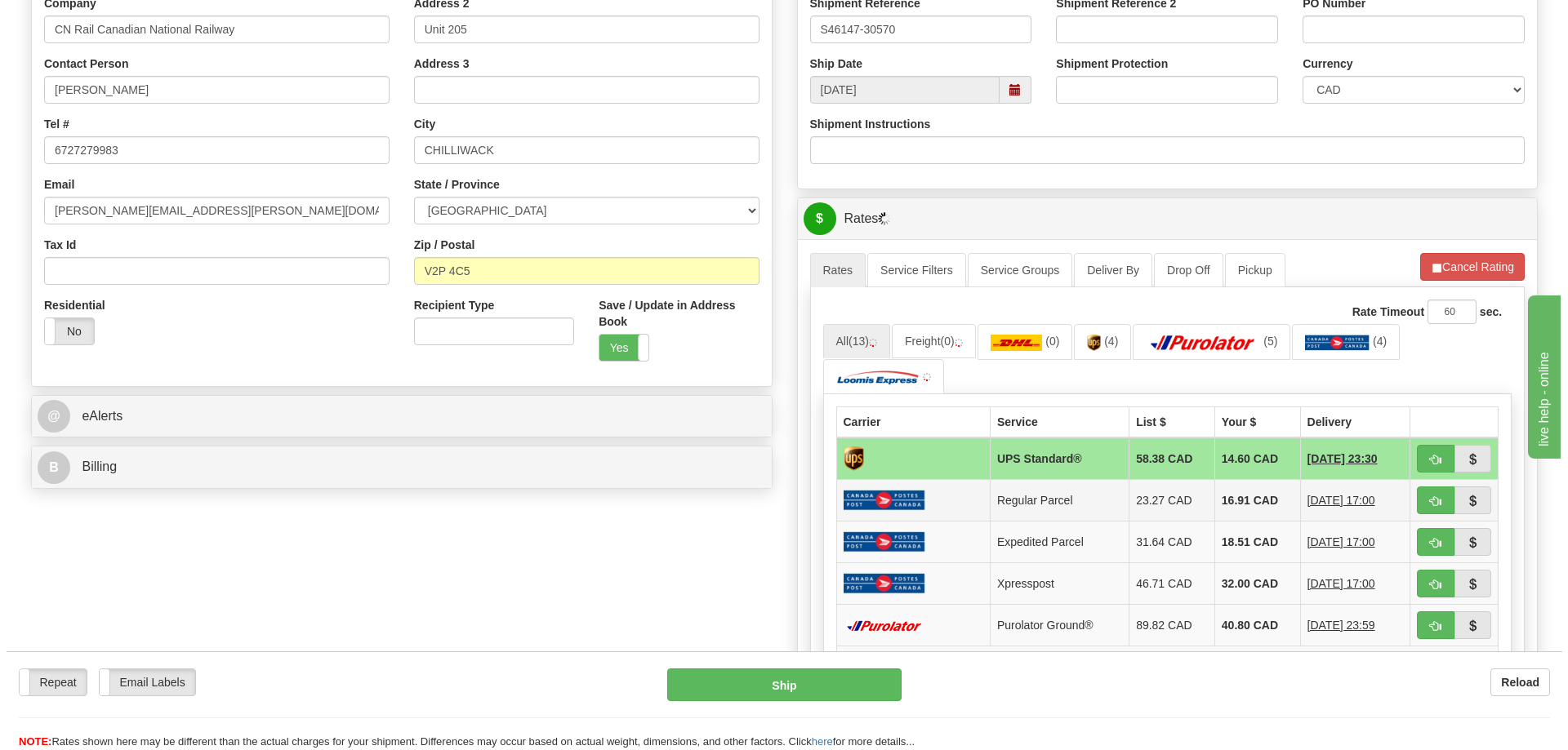
scroll to position [327, 0]
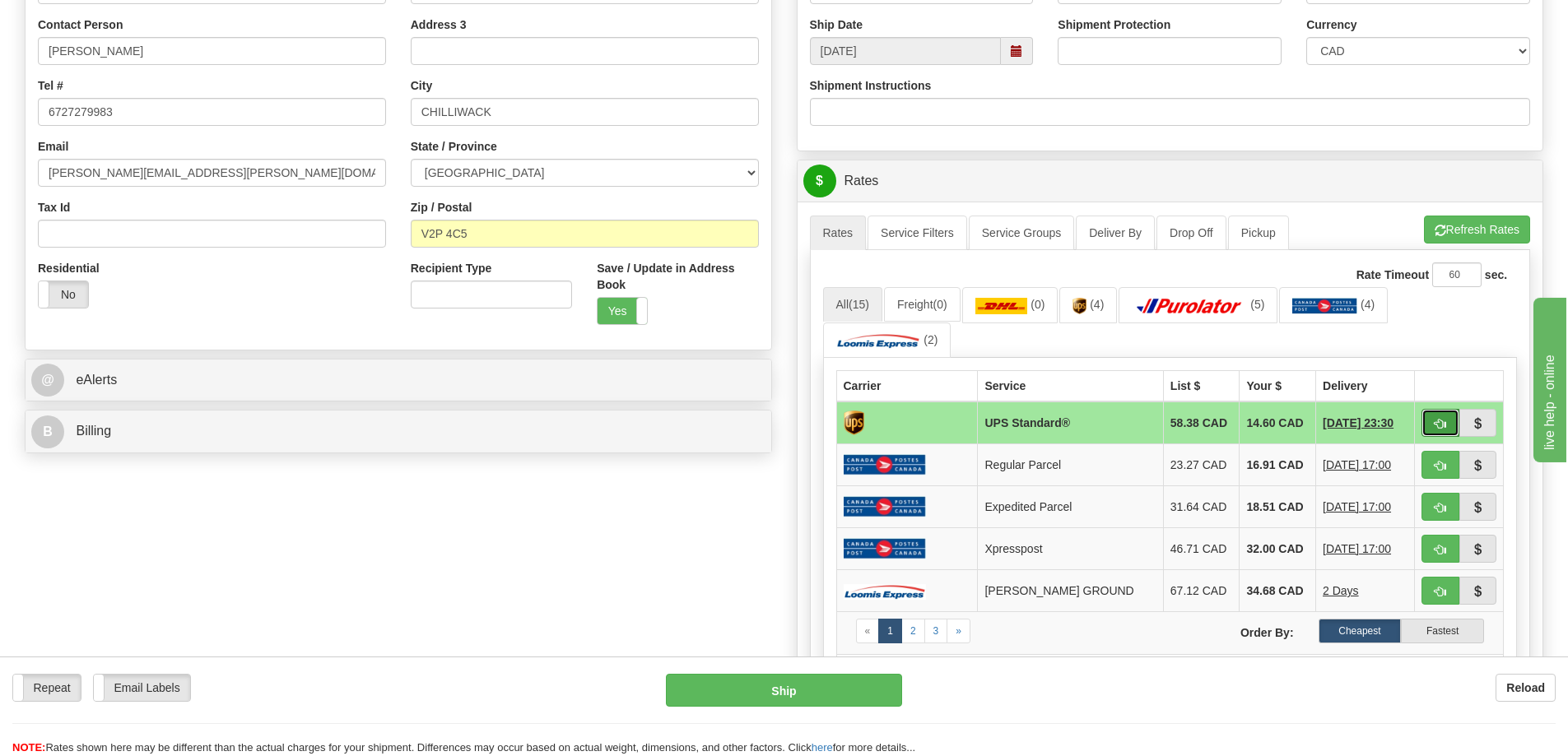
click at [1443, 426] on span "button" at bounding box center [1440, 425] width 11 height 11
type input "11"
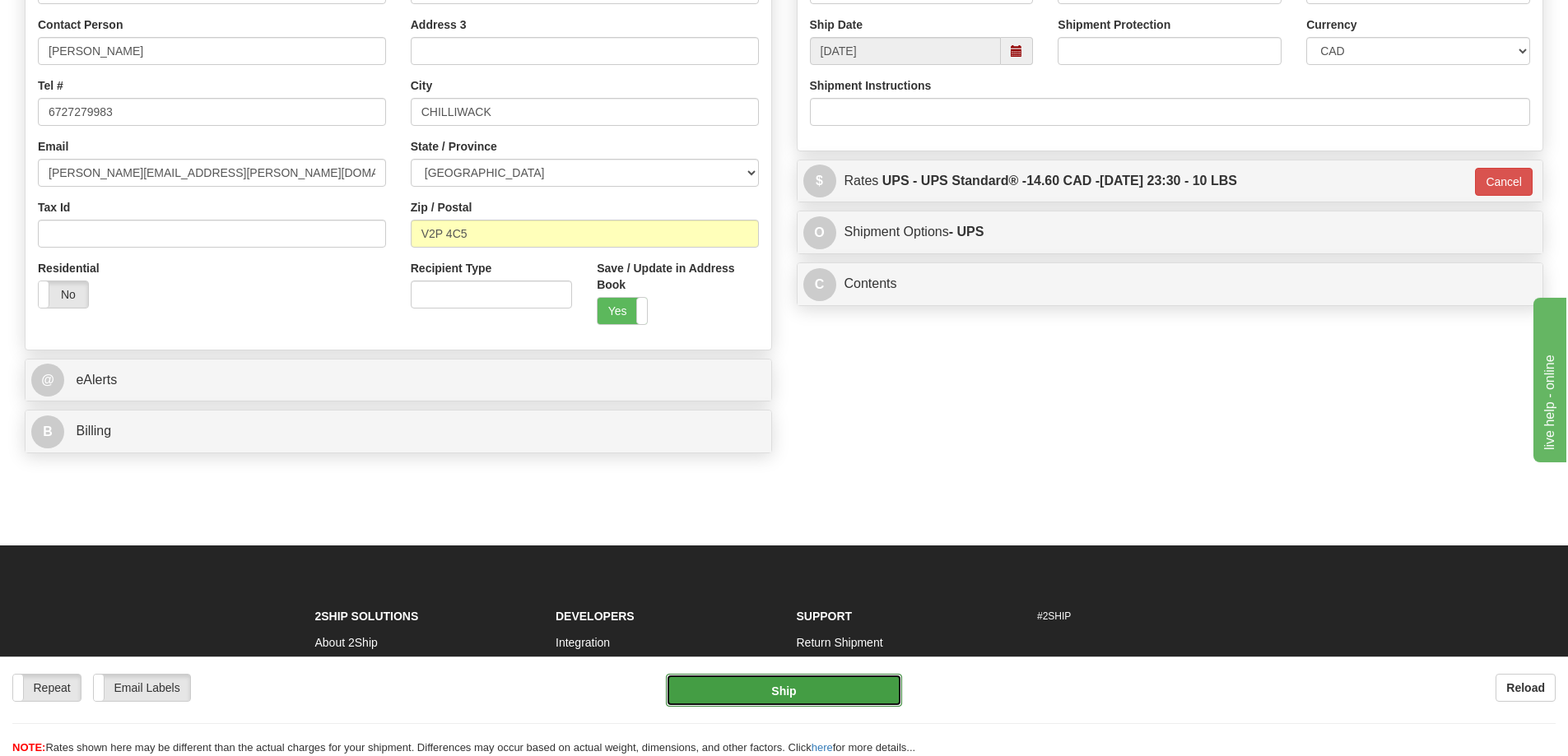
click at [792, 687] on button "Ship" at bounding box center [783, 690] width 236 height 33
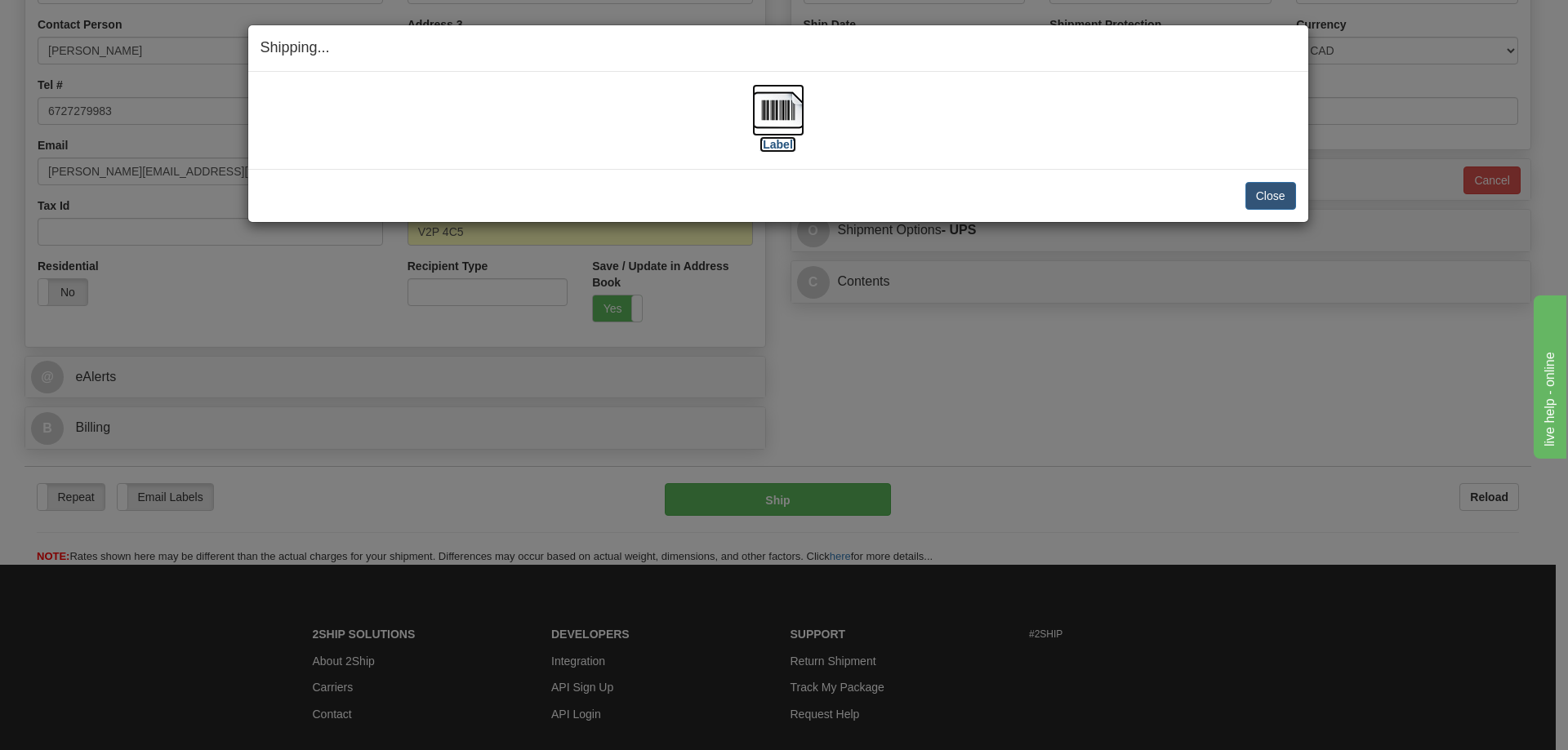
click at [792, 115] on img at bounding box center [778, 110] width 52 height 52
click at [1265, 199] on button "Close" at bounding box center [1270, 196] width 51 height 28
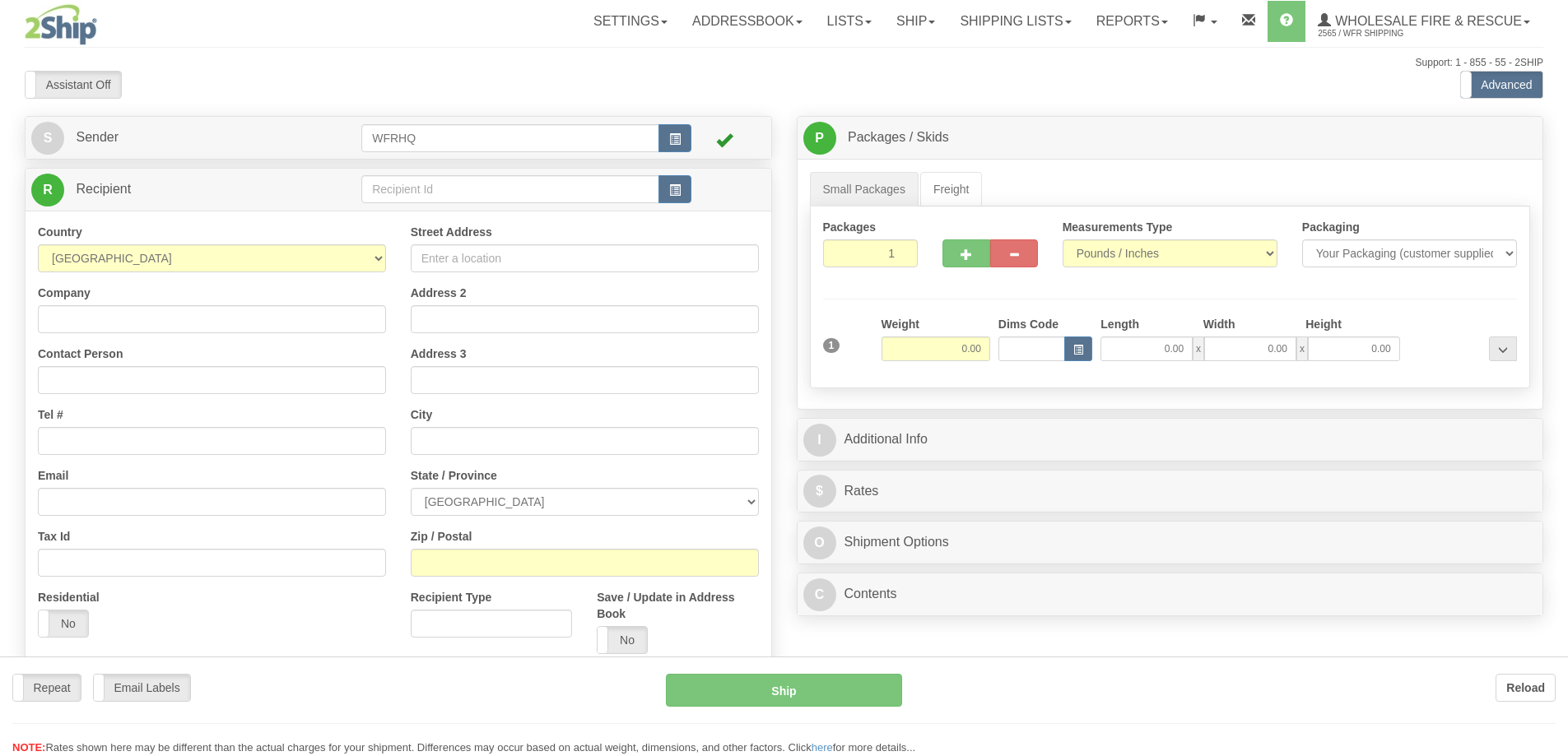
click at [444, 191] on div at bounding box center [784, 378] width 1568 height 756
click at [449, 178] on div "Toggle navigation Settings Shipping Preferences Fields Preferences New" at bounding box center [784, 437] width 1568 height 874
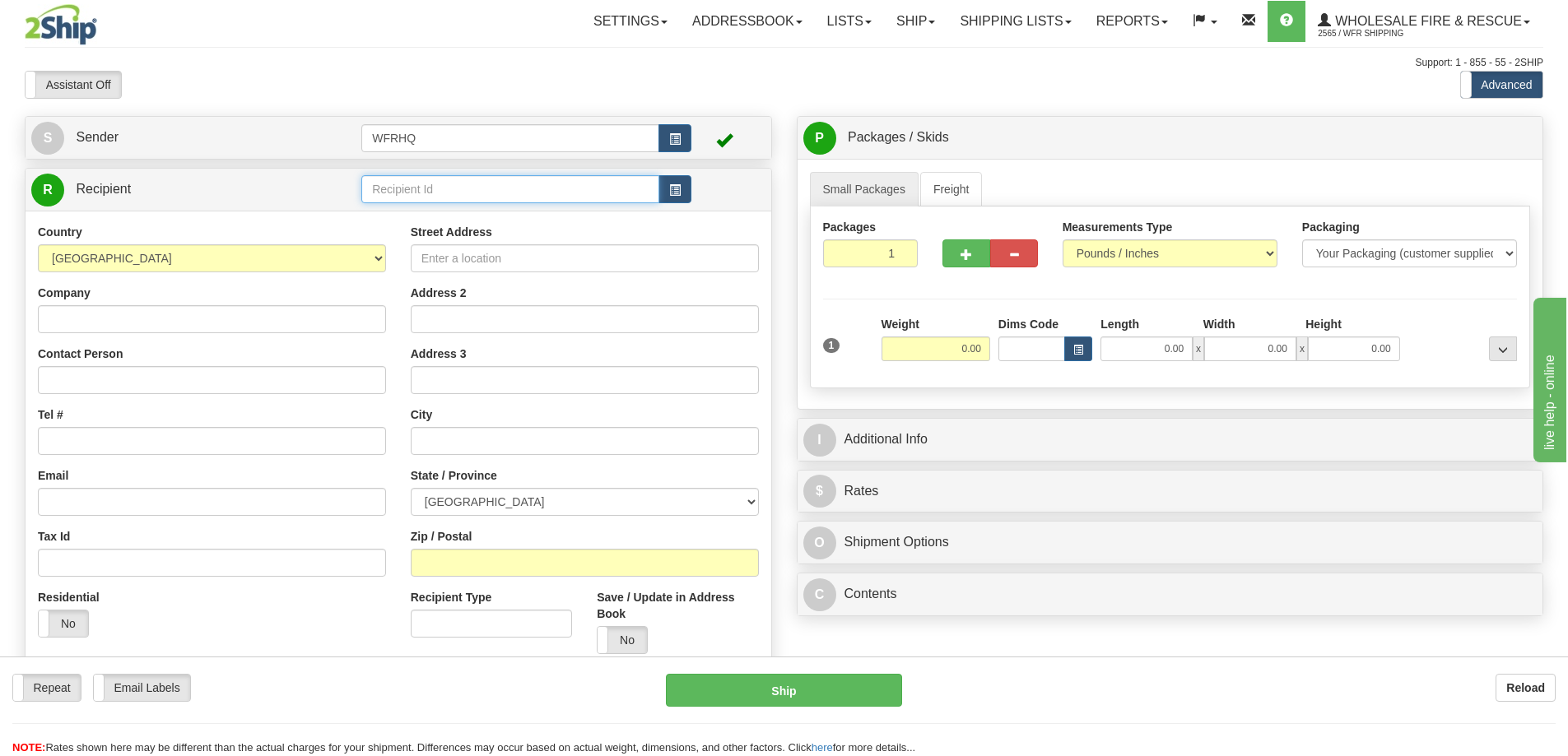
click at [449, 178] on input "text" at bounding box center [510, 189] width 298 height 28
type input "STLA331M"
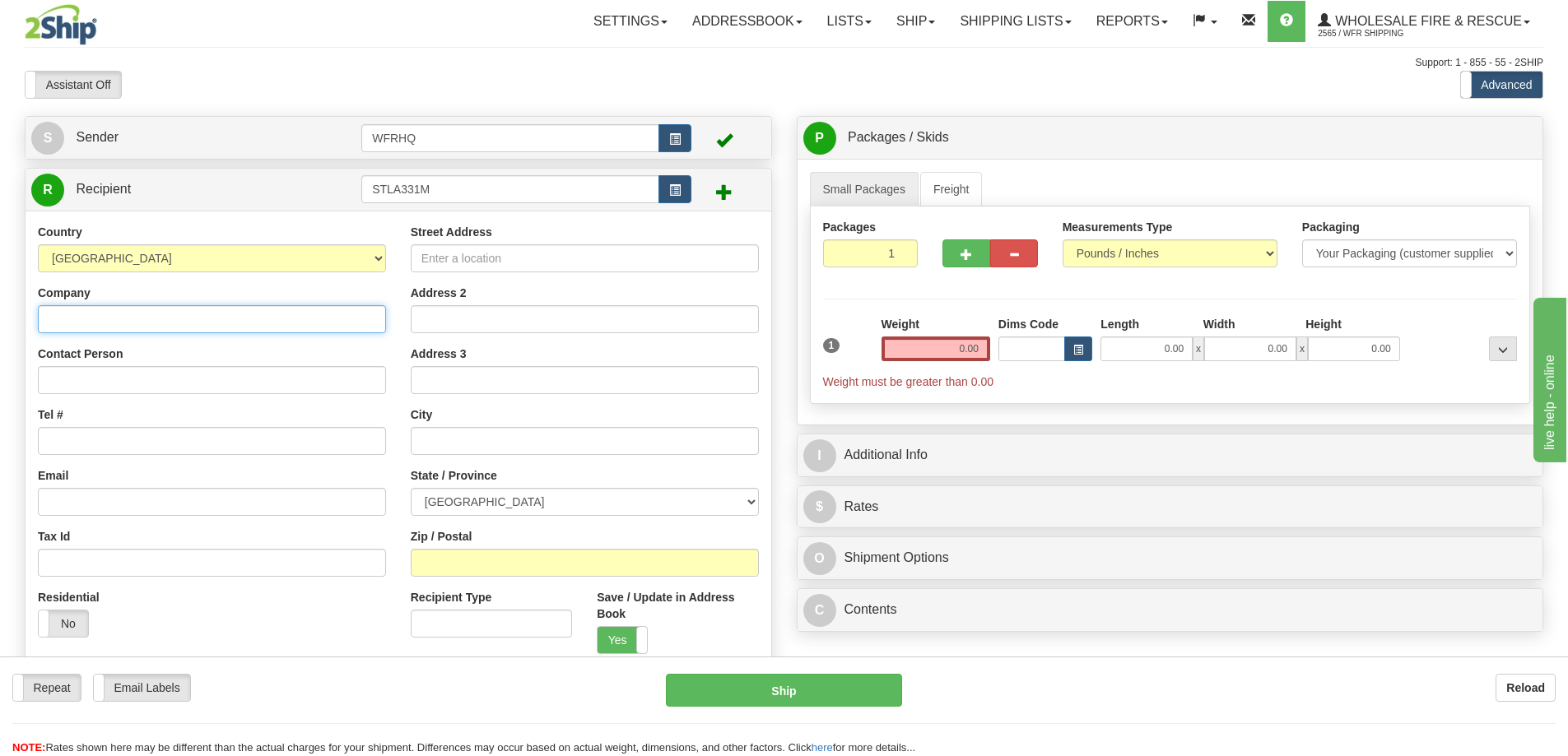
click at [119, 318] on input "Company" at bounding box center [212, 319] width 348 height 28
paste input "St. Lazare Fire Department, Delivery Address"
drag, startPoint x: 280, startPoint y: 321, endPoint x: 188, endPoint y: 329, distance: 92.3
click at [188, 329] on input "St. Lazare Fire Department, Delivery Address" at bounding box center [212, 319] width 348 height 28
type input "St. Lazare Fire Department"
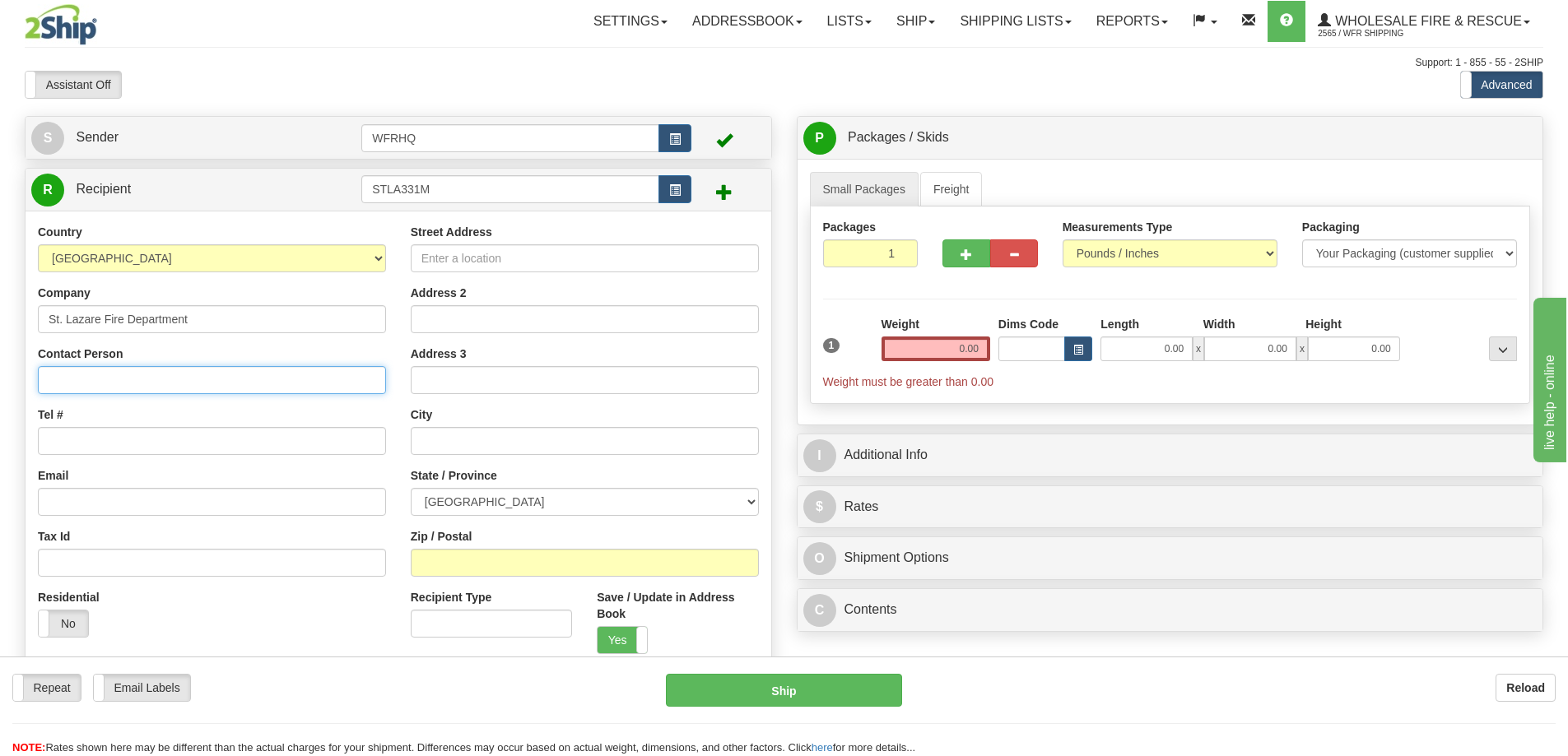
click at [106, 374] on input "Contact Person" at bounding box center [212, 380] width 348 height 28
paste input "e [PERSON_NAME]"
click at [53, 382] on input "e [PERSON_NAME]" at bounding box center [212, 380] width 348 height 28
type input "[PERSON_NAME]"
click at [78, 442] on input "Tel #" at bounding box center [212, 440] width 348 height 28
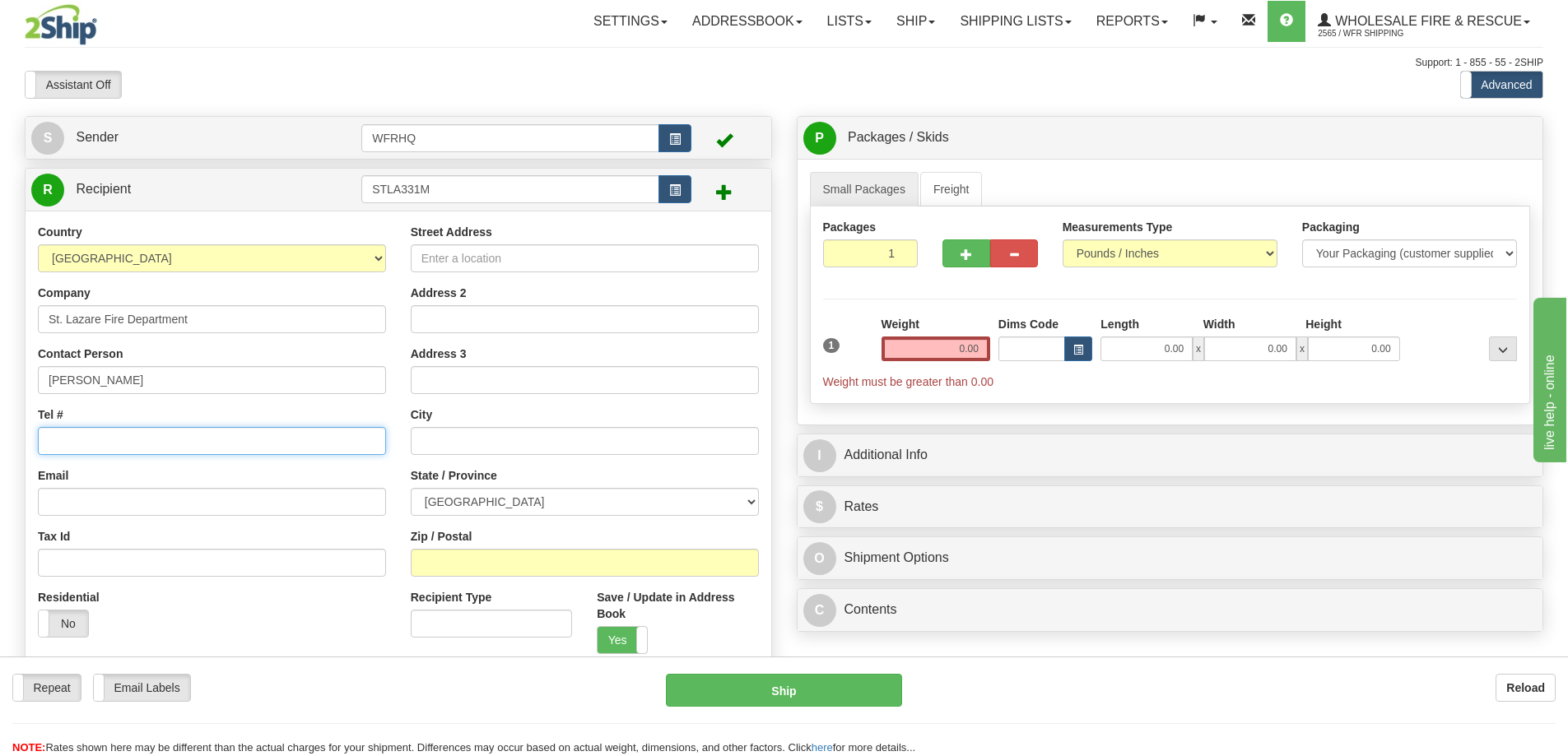
paste input "[PHONE_NUMBER]"
type input "[PHONE_NUMBER]"
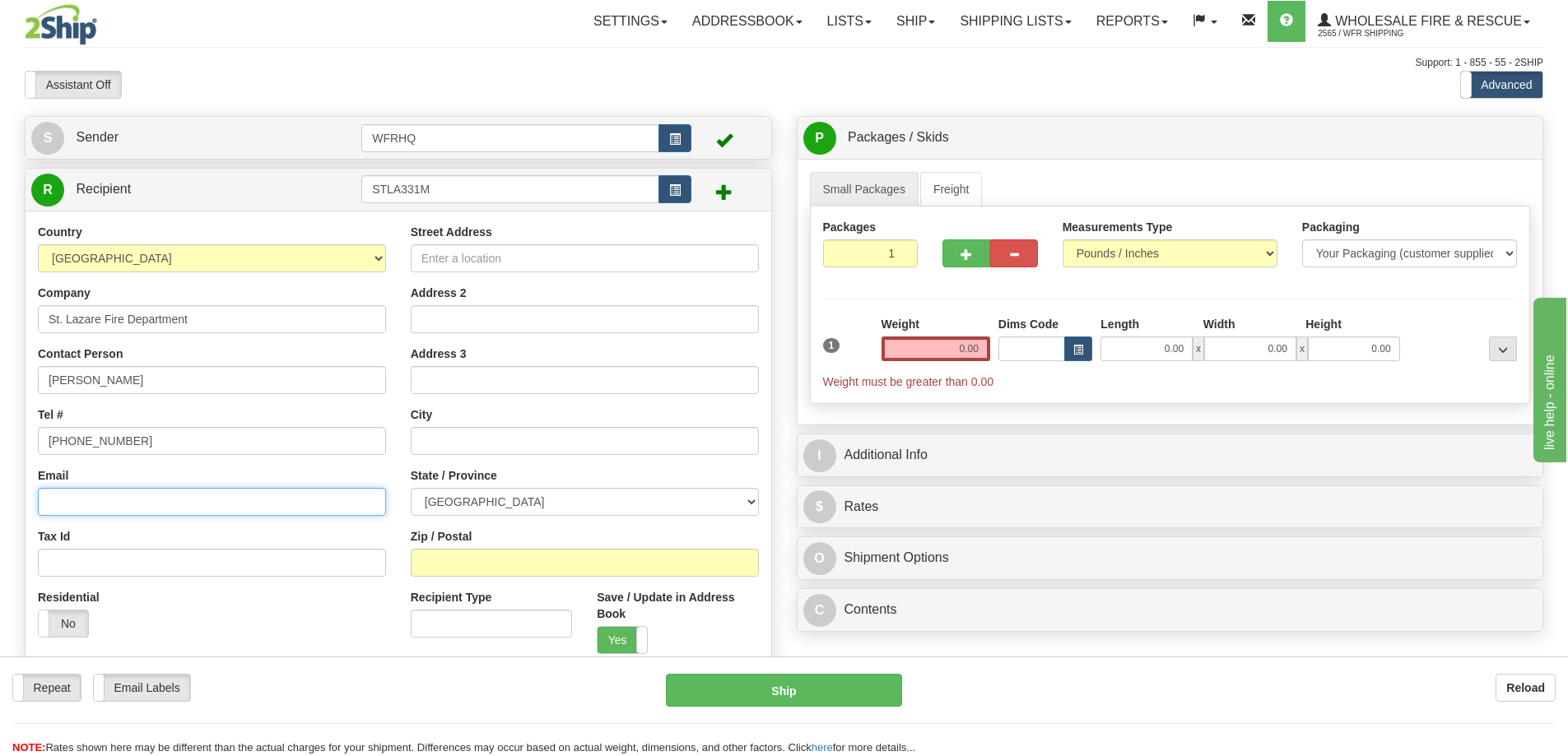
click at [151, 509] on input "Email" at bounding box center [212, 502] width 348 height 28
paste input "[EMAIL_ADDRESS][DOMAIN_NAME]"
type input "[EMAIL_ADDRESS][DOMAIN_NAME]"
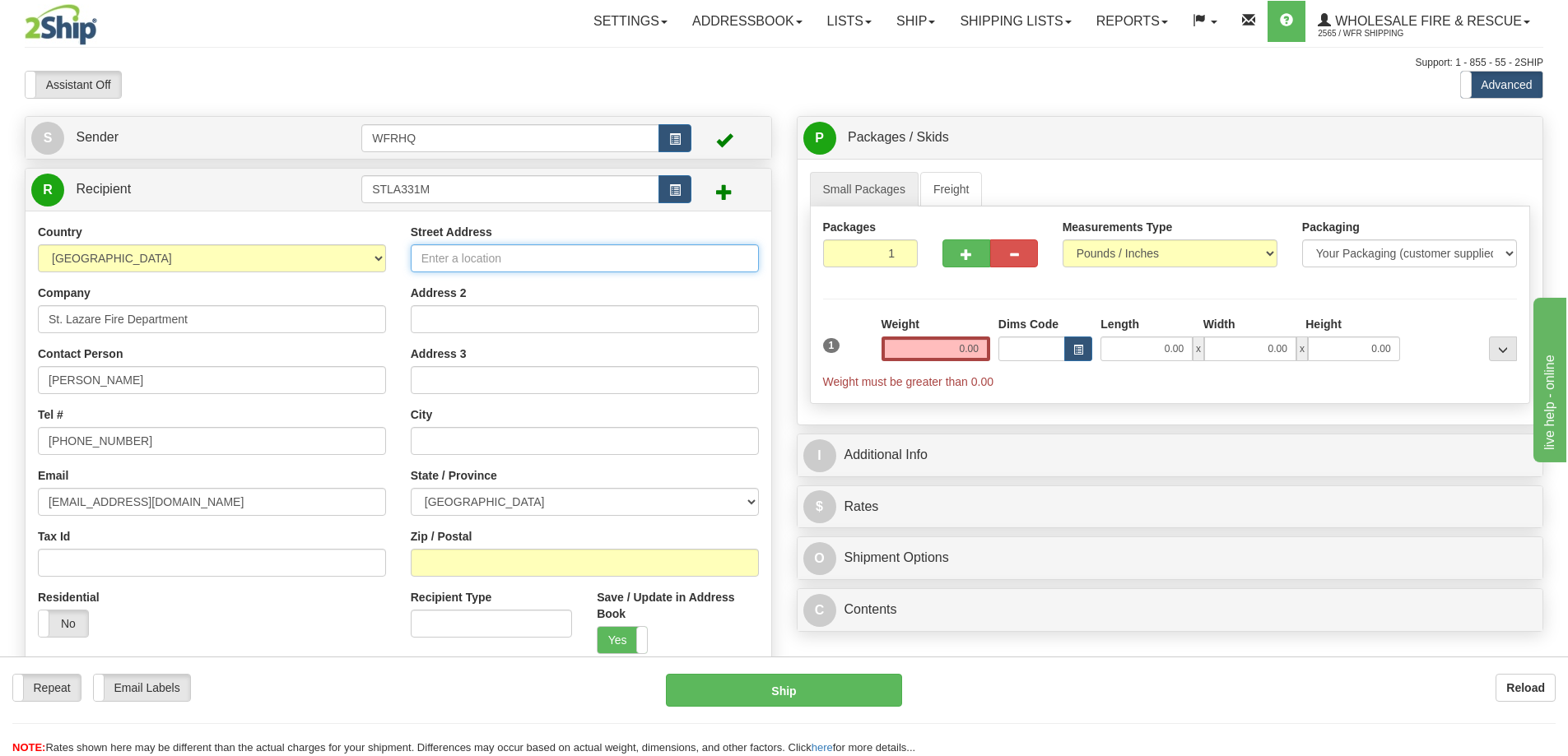
click at [493, 262] on input "Street Address" at bounding box center [585, 258] width 348 height 28
paste input "[STREET_ADDRESS]"
type input "[STREET_ADDRESS]"
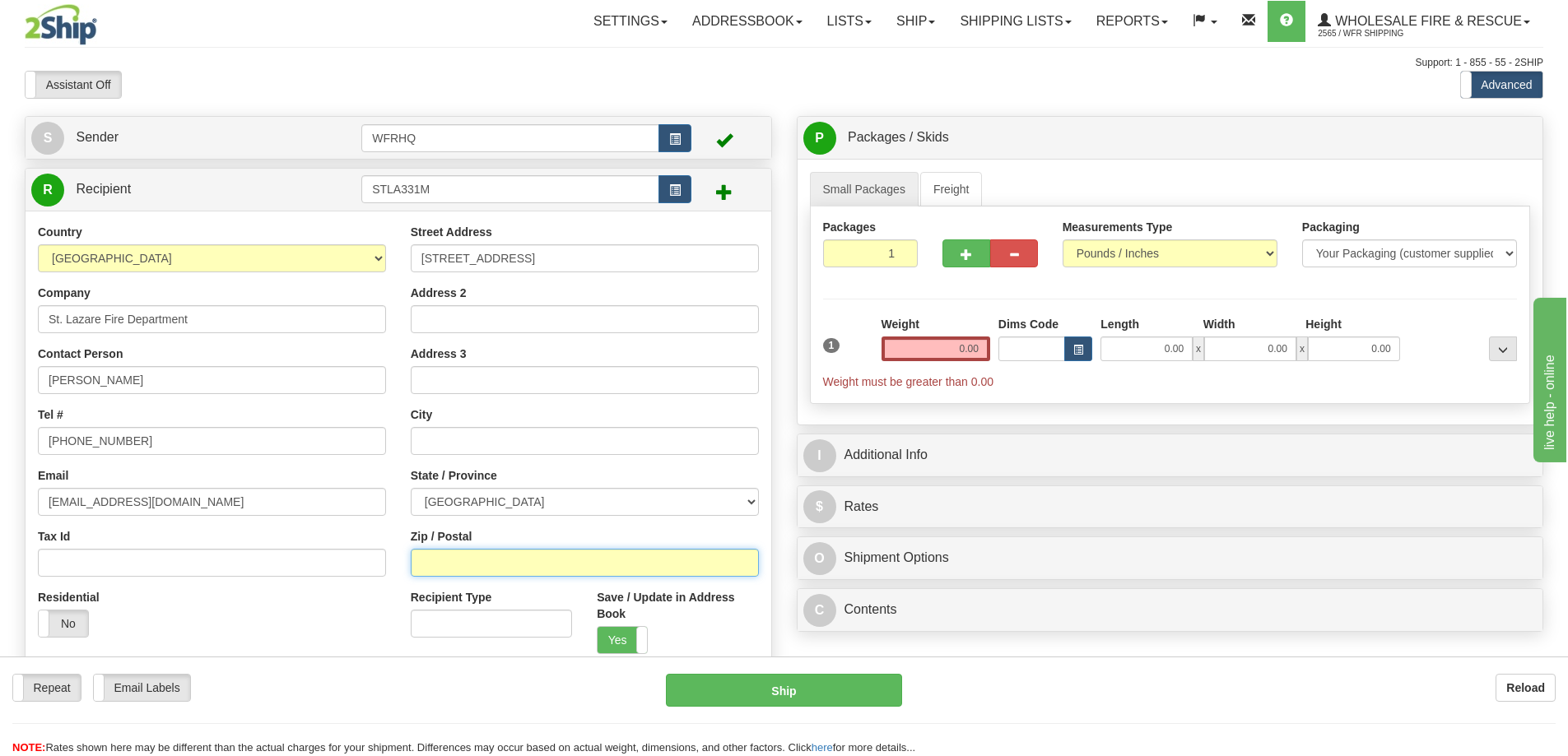
click at [454, 555] on input "Zip / Postal" at bounding box center [585, 563] width 348 height 28
type input "R0M1Y0"
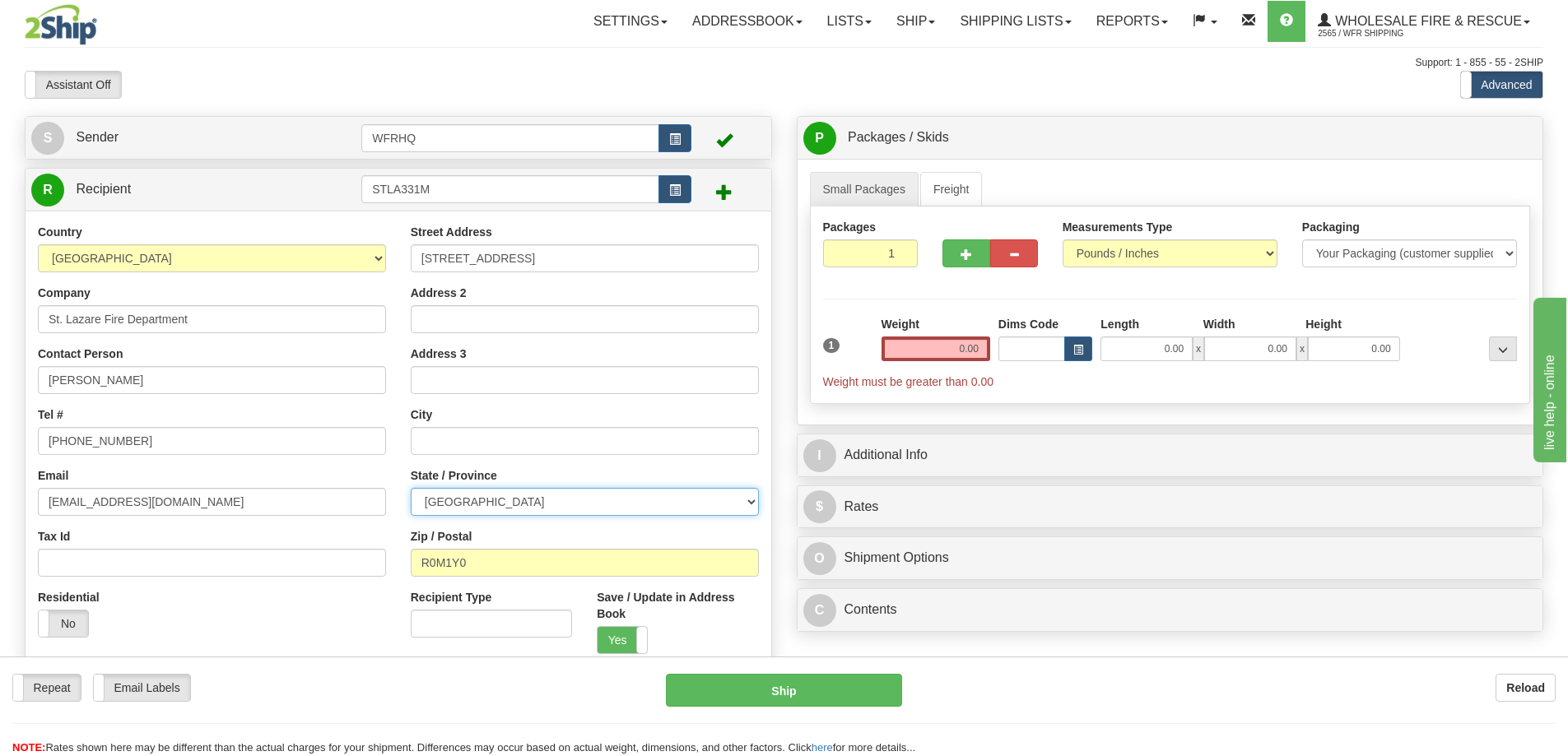
type input "ST LAZARE"
select select "MB"
click at [976, 345] on input "0.00" at bounding box center [935, 349] width 108 height 25
type input "4.00"
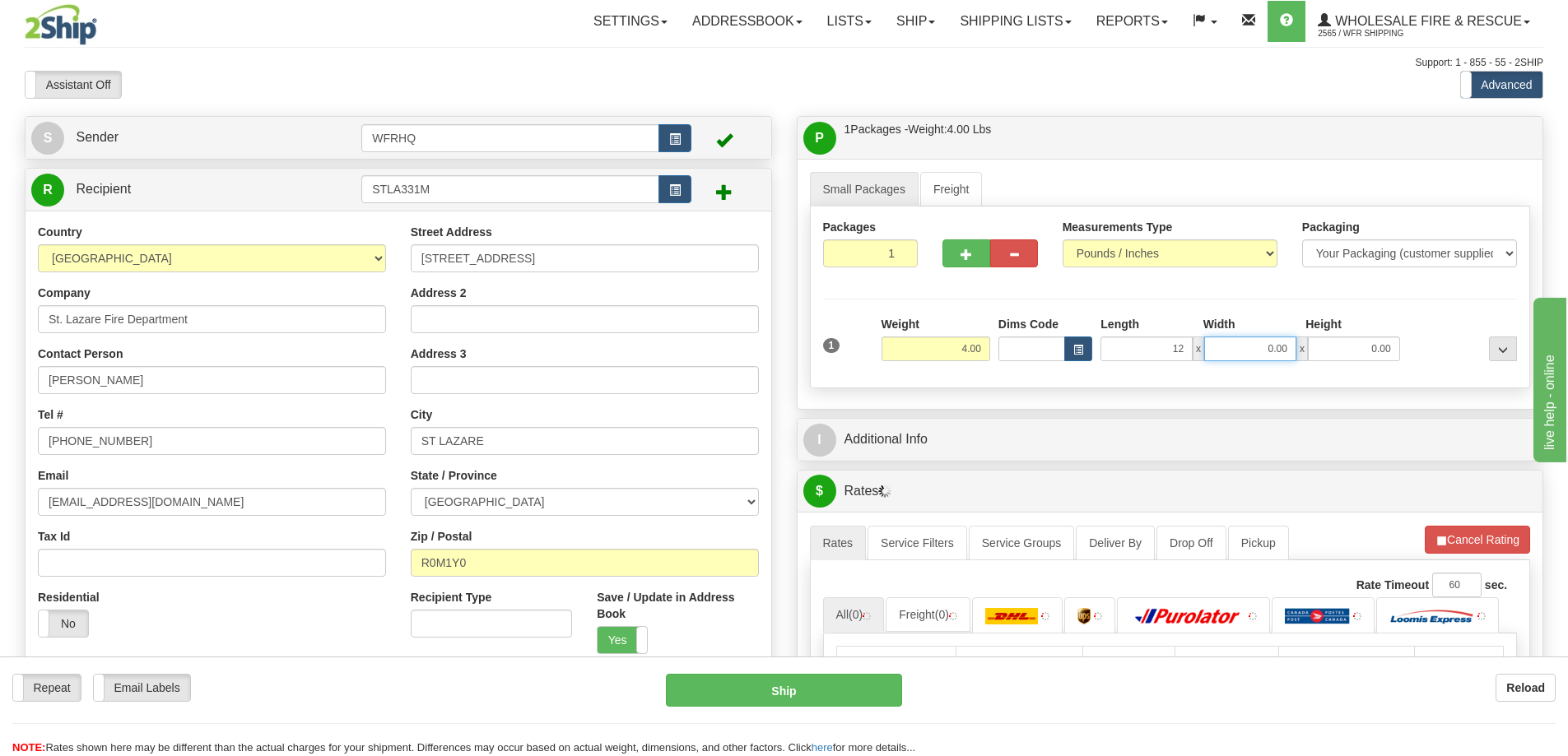
type input "12.00"
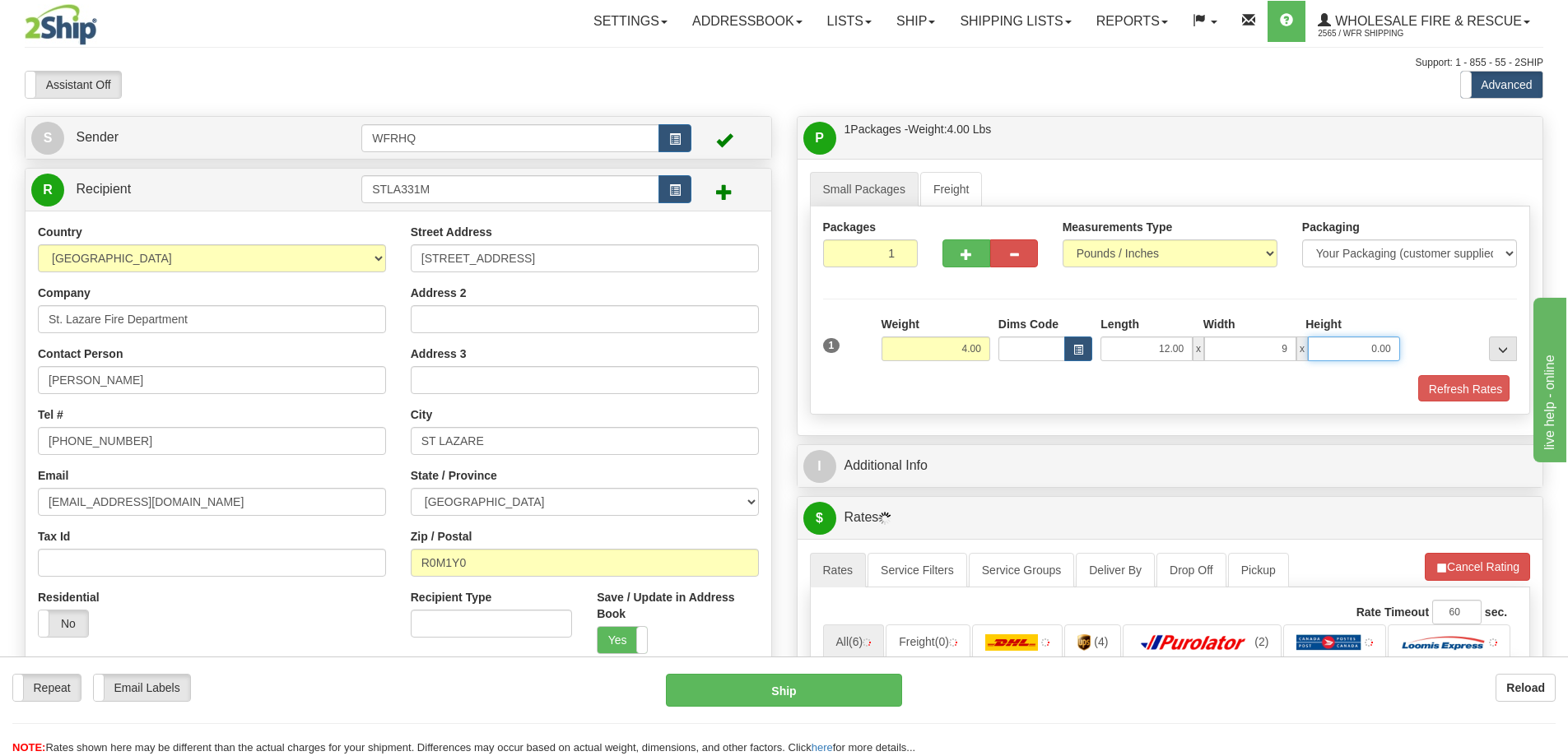
type input "9.00"
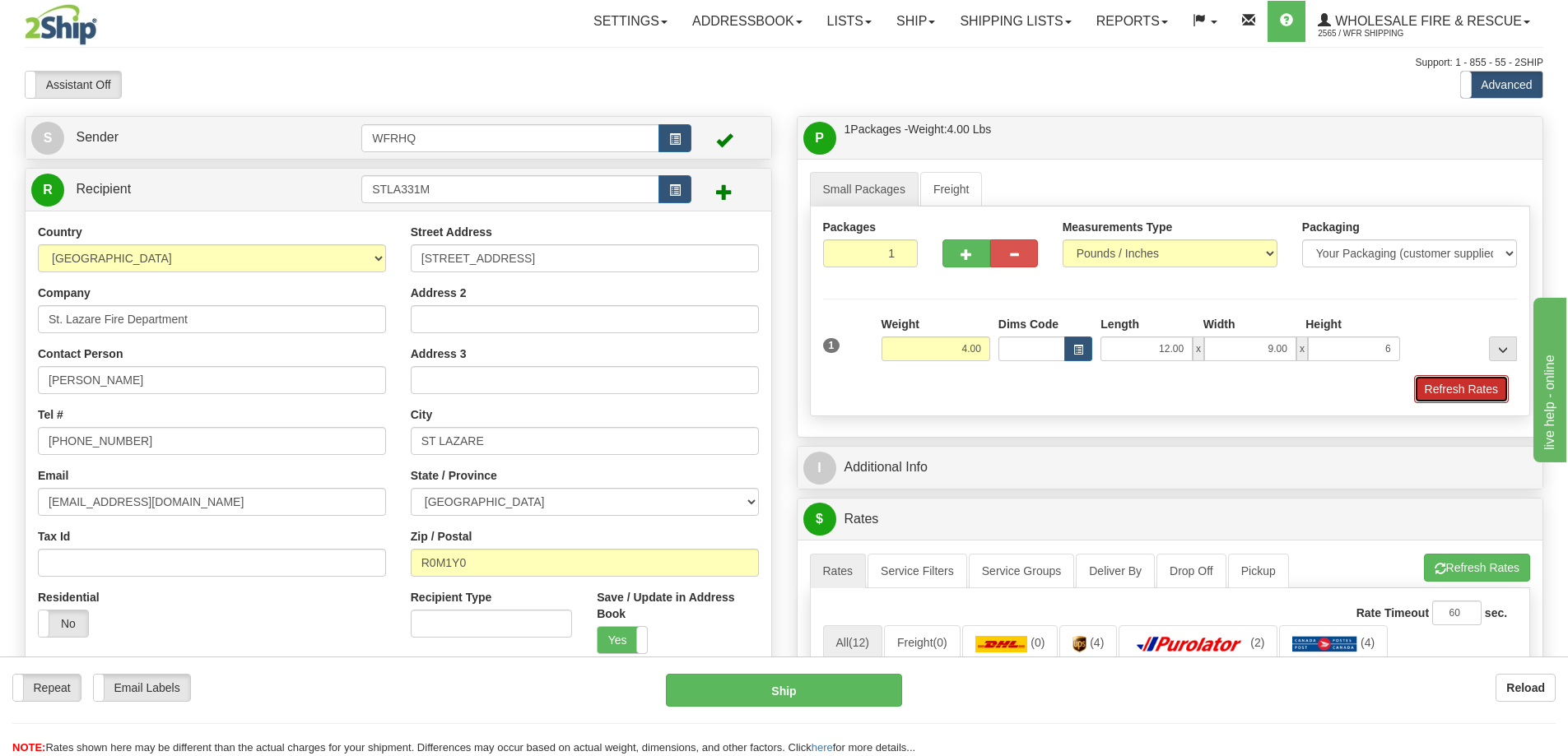
type input "6.00"
click at [1478, 388] on button "Refresh Rates" at bounding box center [1462, 389] width 94 height 28
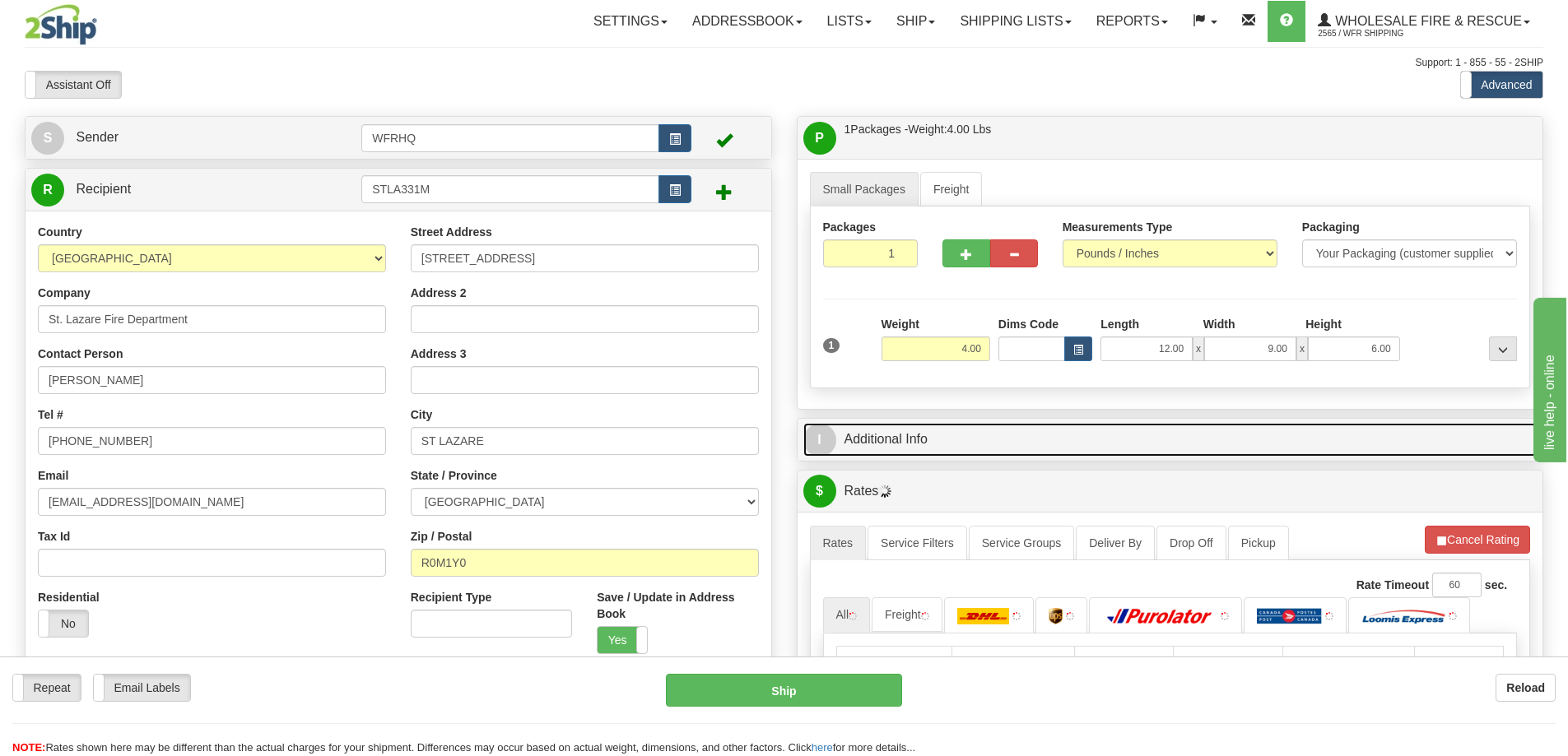
click at [1310, 450] on link "I Additional Info" at bounding box center [1170, 440] width 734 height 33
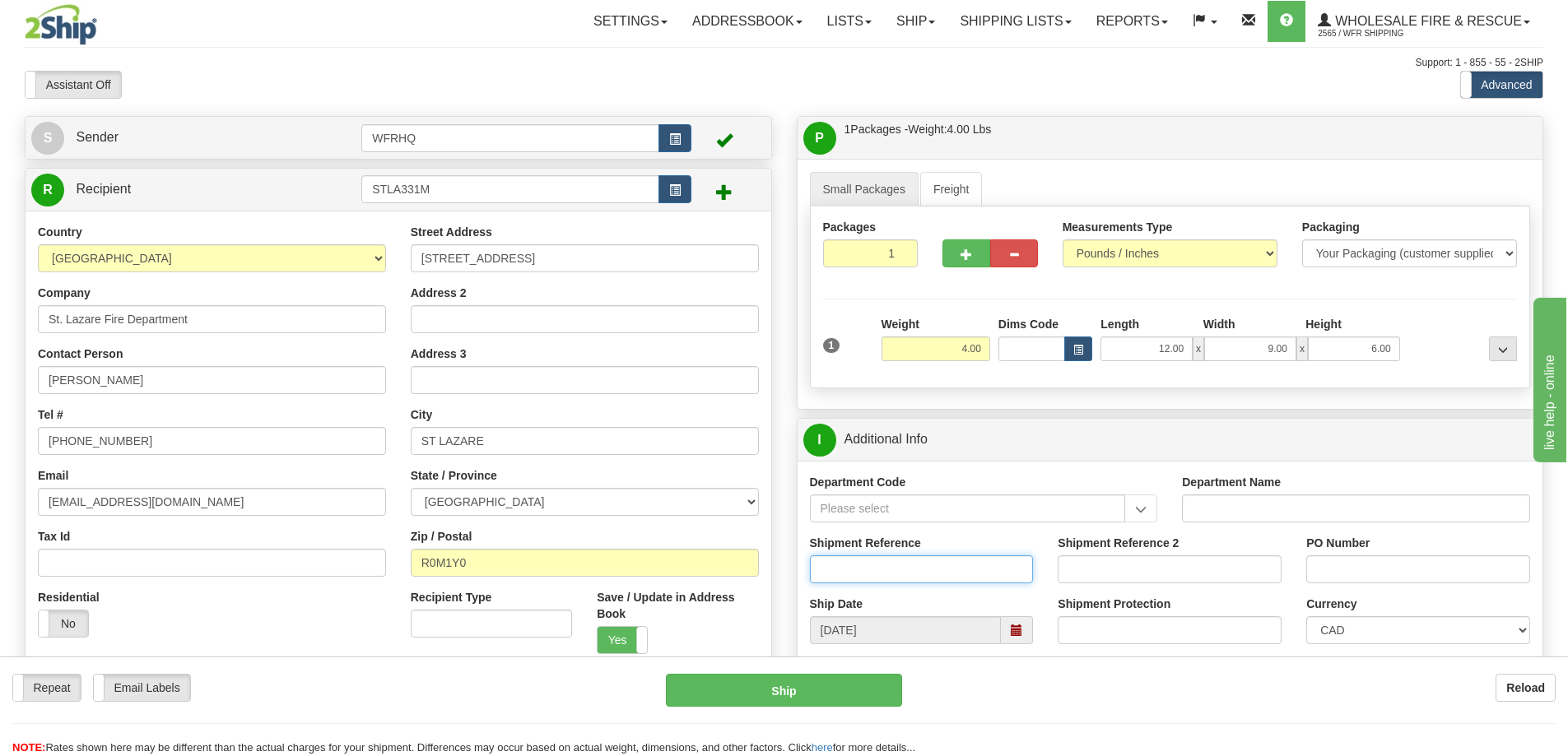
click at [876, 571] on input "Shipment Reference" at bounding box center [922, 569] width 224 height 28
type input "S46956-30478"
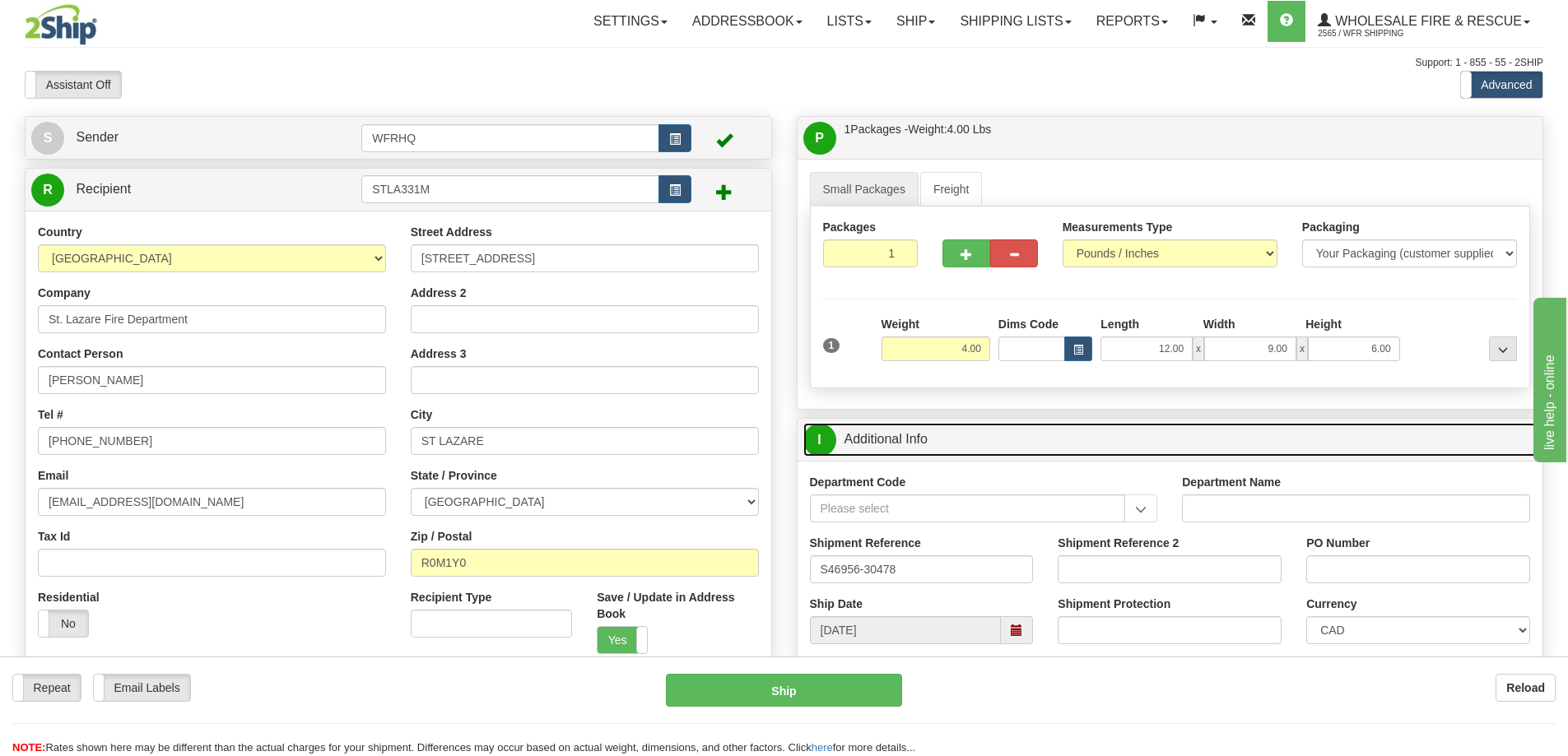
click at [925, 438] on link "I Additional Info" at bounding box center [1170, 440] width 734 height 33
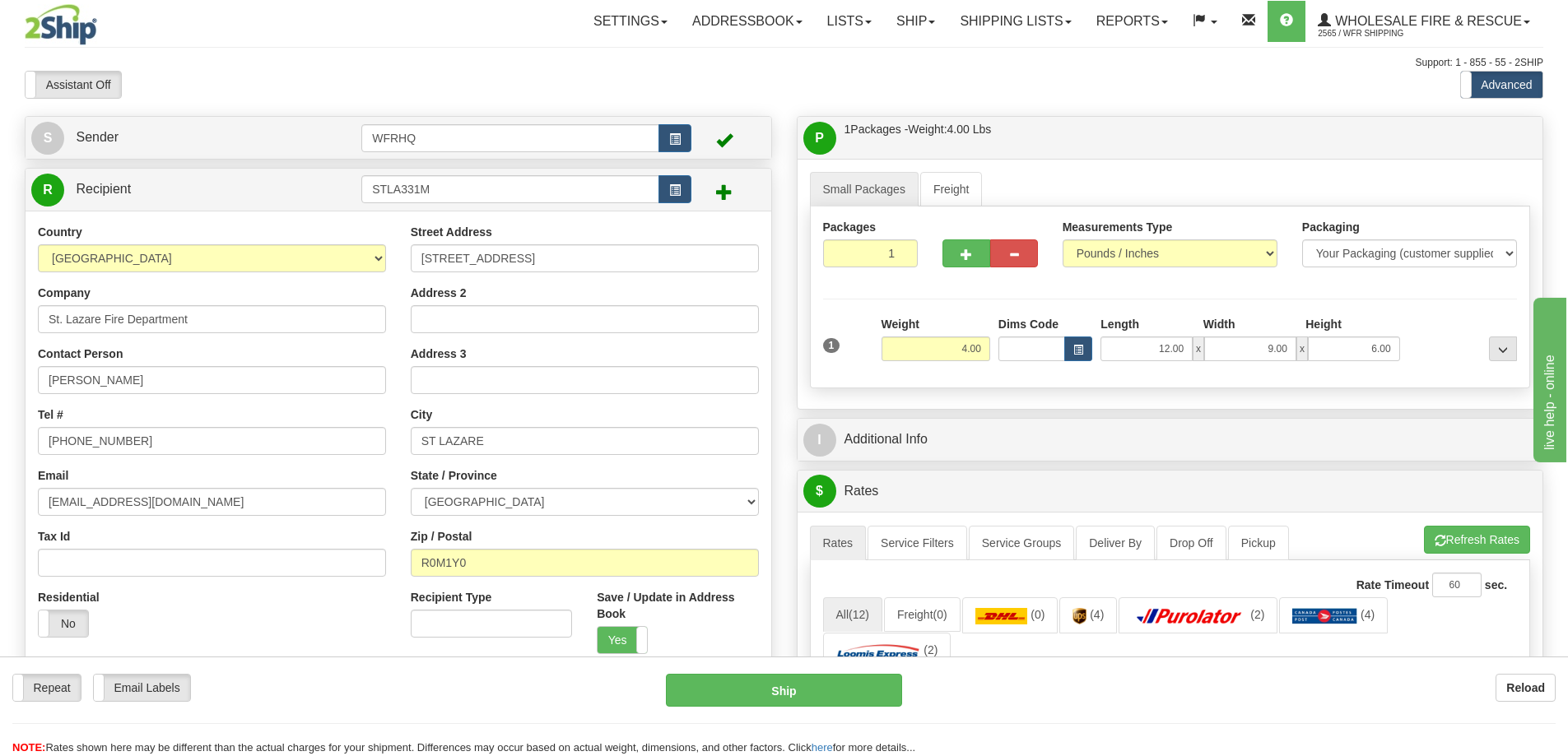
click at [1031, 118] on div "P Packages / Skids 1 Packages - Weight: 4.00 Lbs 1 Skids - Weight: NaN Lbs Ship…" at bounding box center [1171, 137] width 746 height 42
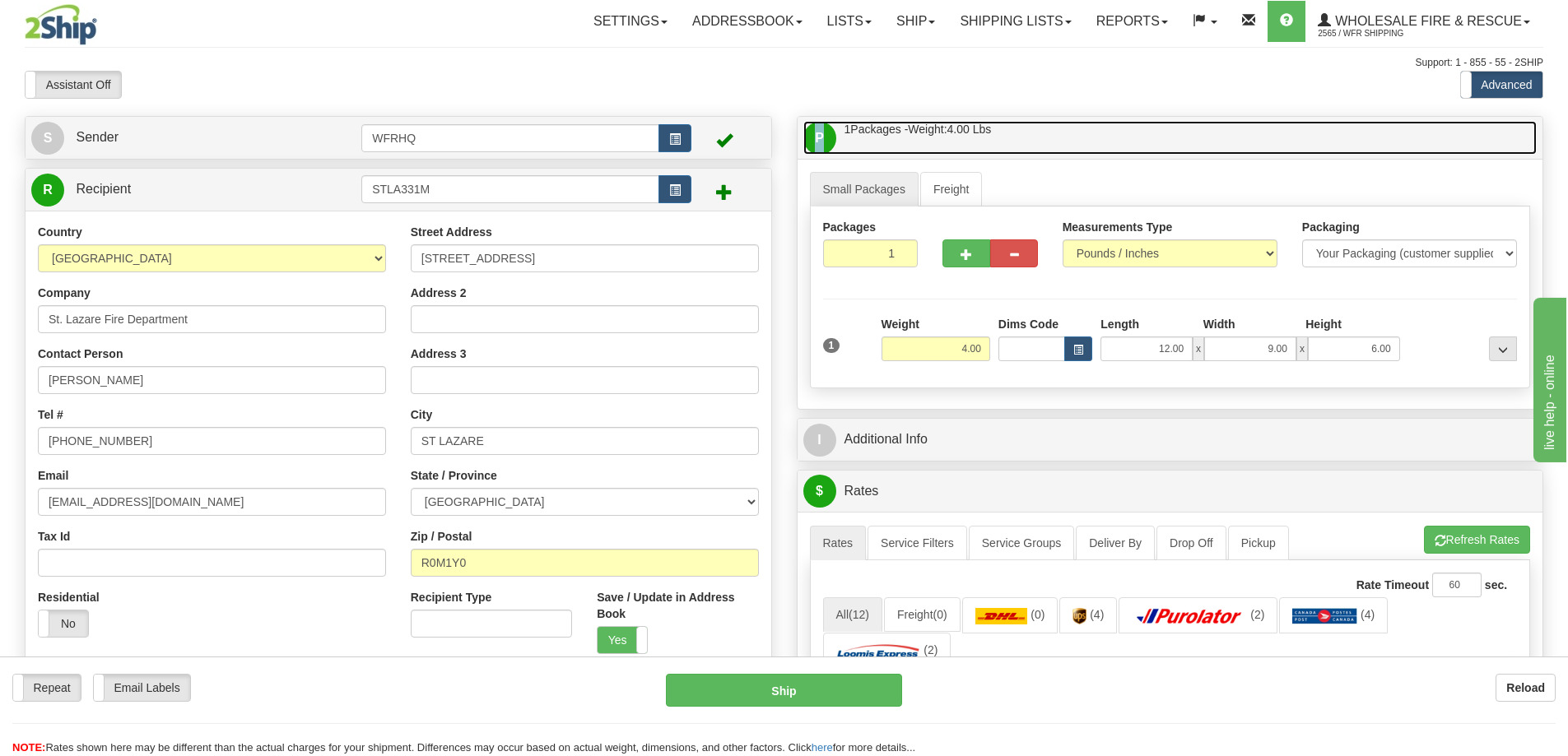
click at [1025, 133] on link "P Packages / Skids 1 Packages - Weight: 4.00 Lbs 1 Skids - Weight: NaN Lbs" at bounding box center [1170, 138] width 734 height 33
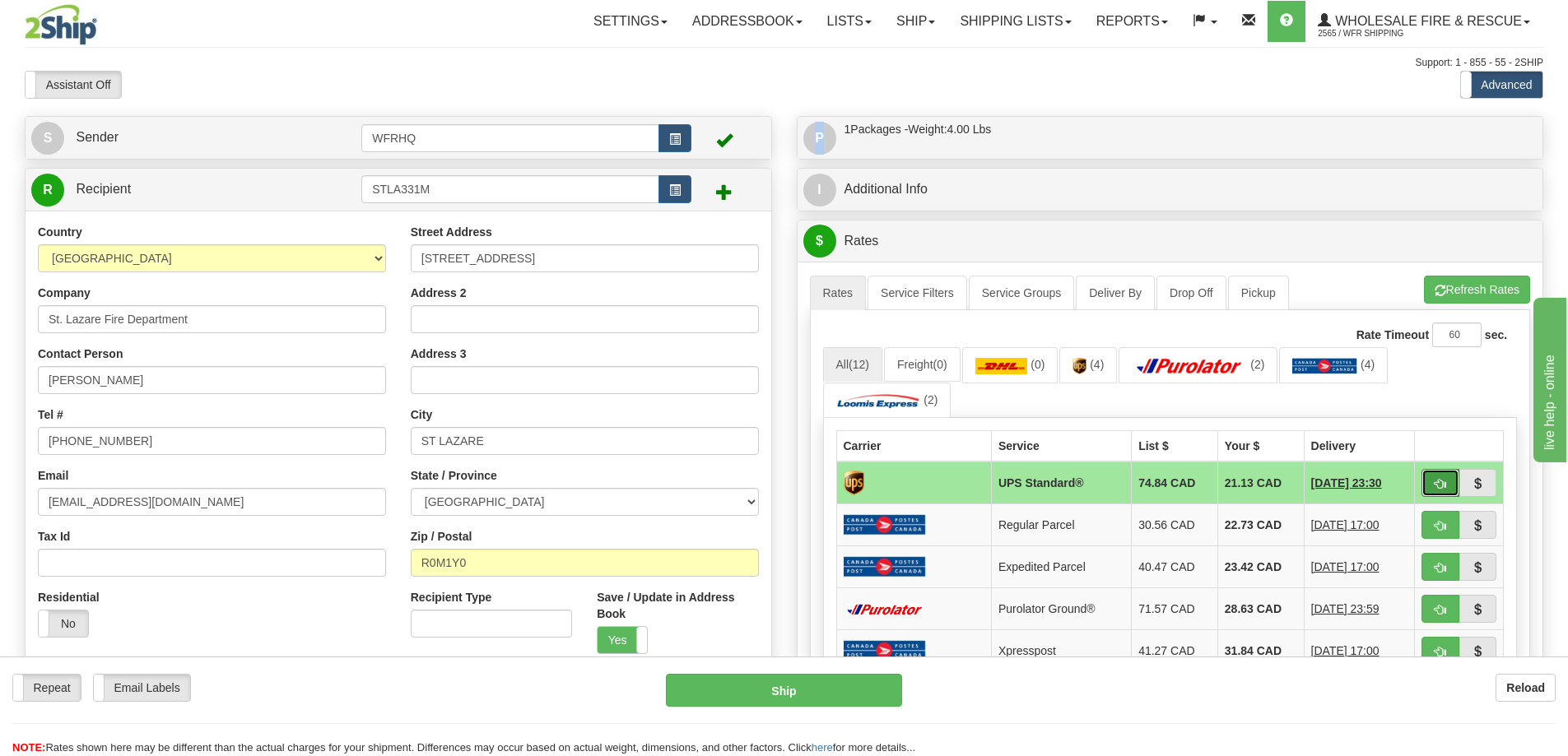
click at [1437, 484] on span "button" at bounding box center [1440, 484] width 11 height 11
type input "11"
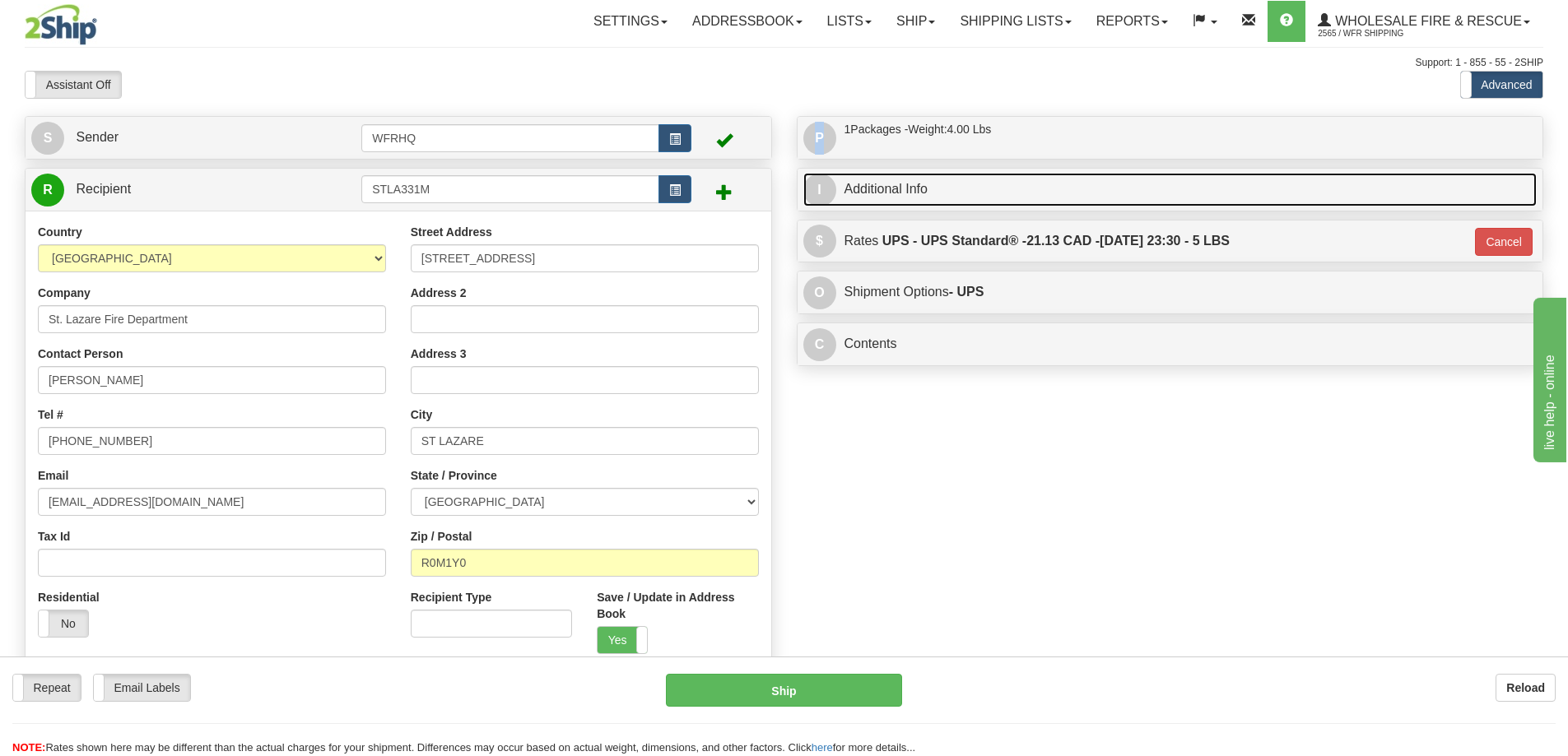
click at [1006, 181] on link "I Additional Info" at bounding box center [1170, 190] width 734 height 33
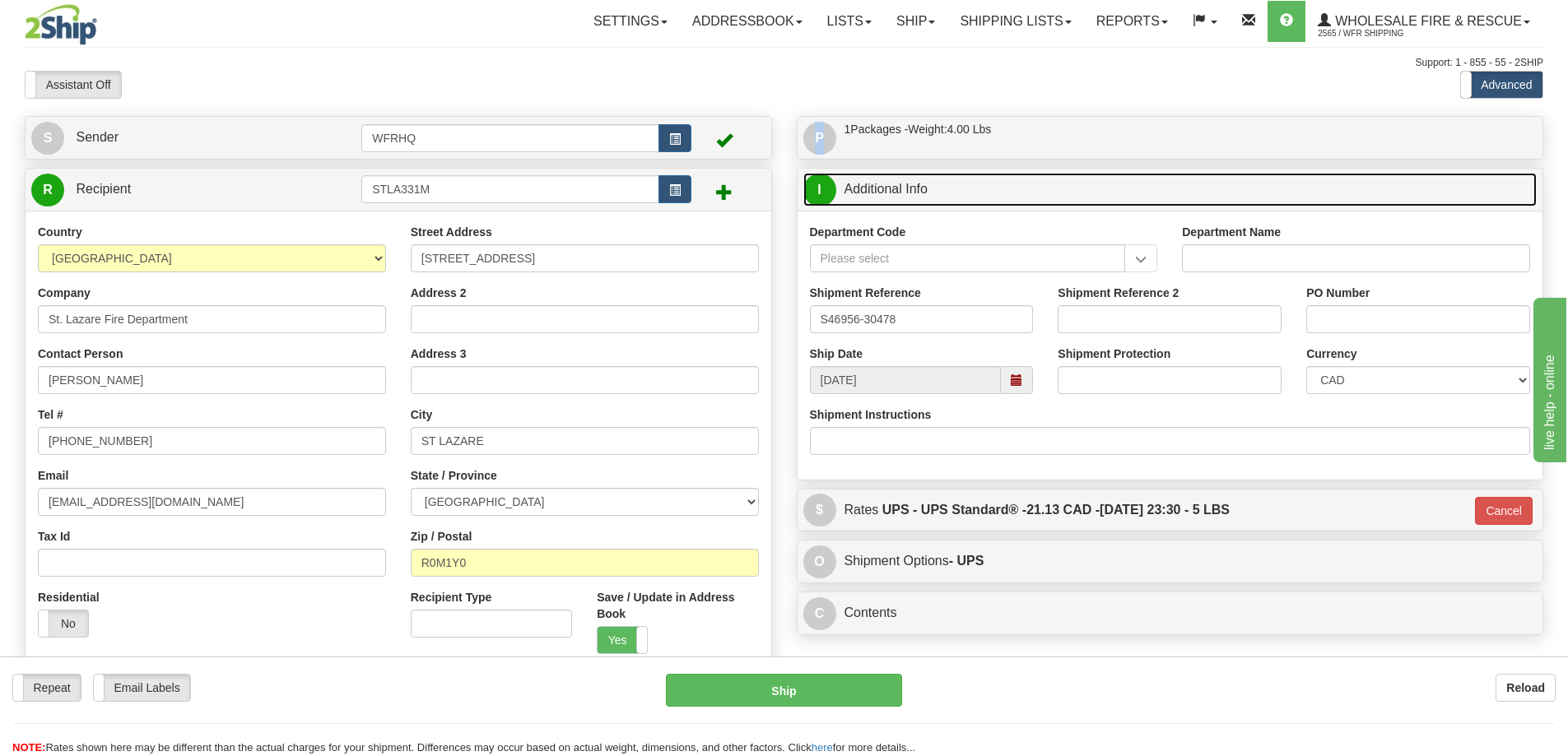
click at [1017, 378] on span at bounding box center [1016, 380] width 11 height 11
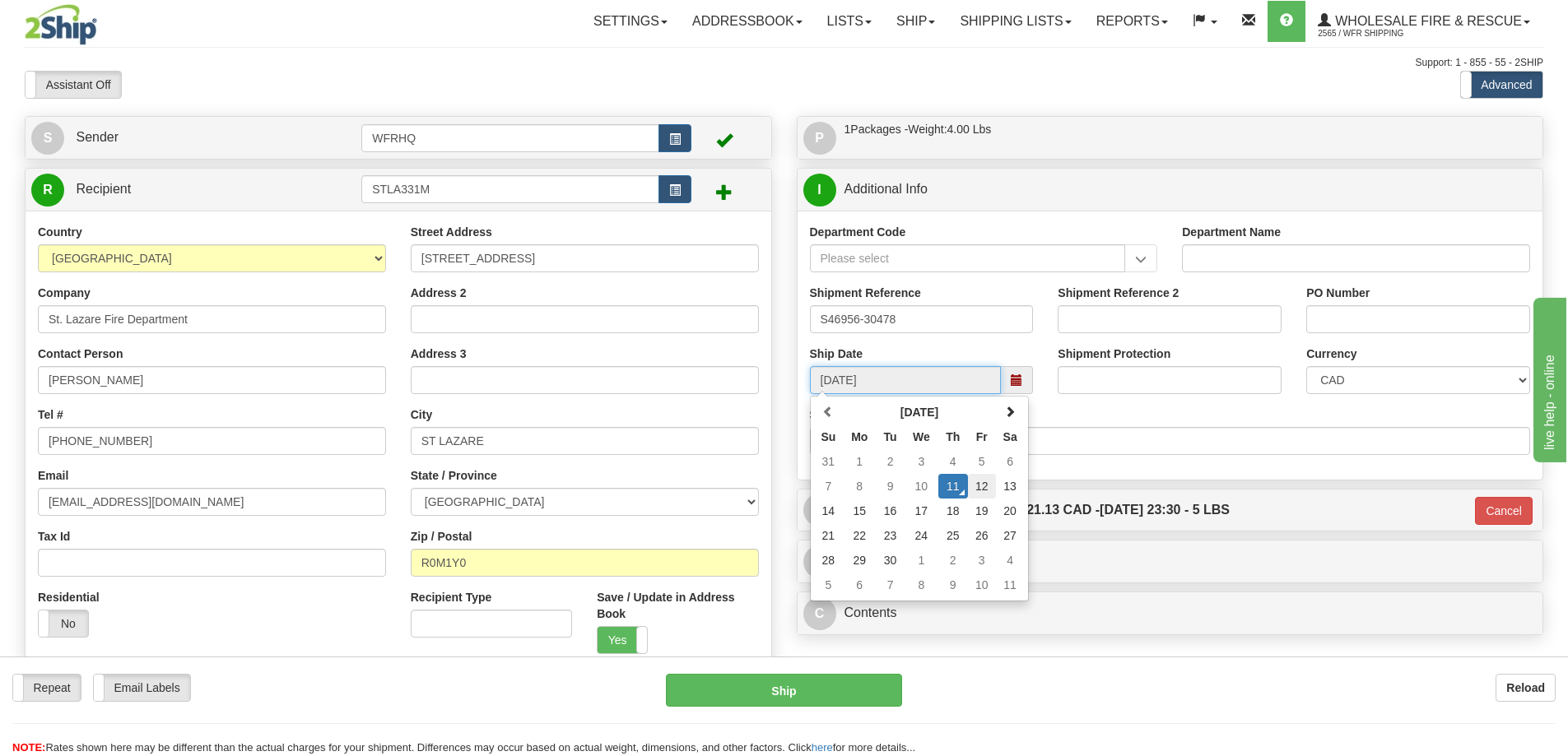
click at [983, 480] on td "12" at bounding box center [982, 486] width 28 height 25
type input "10:00"
type input "[DATE]"
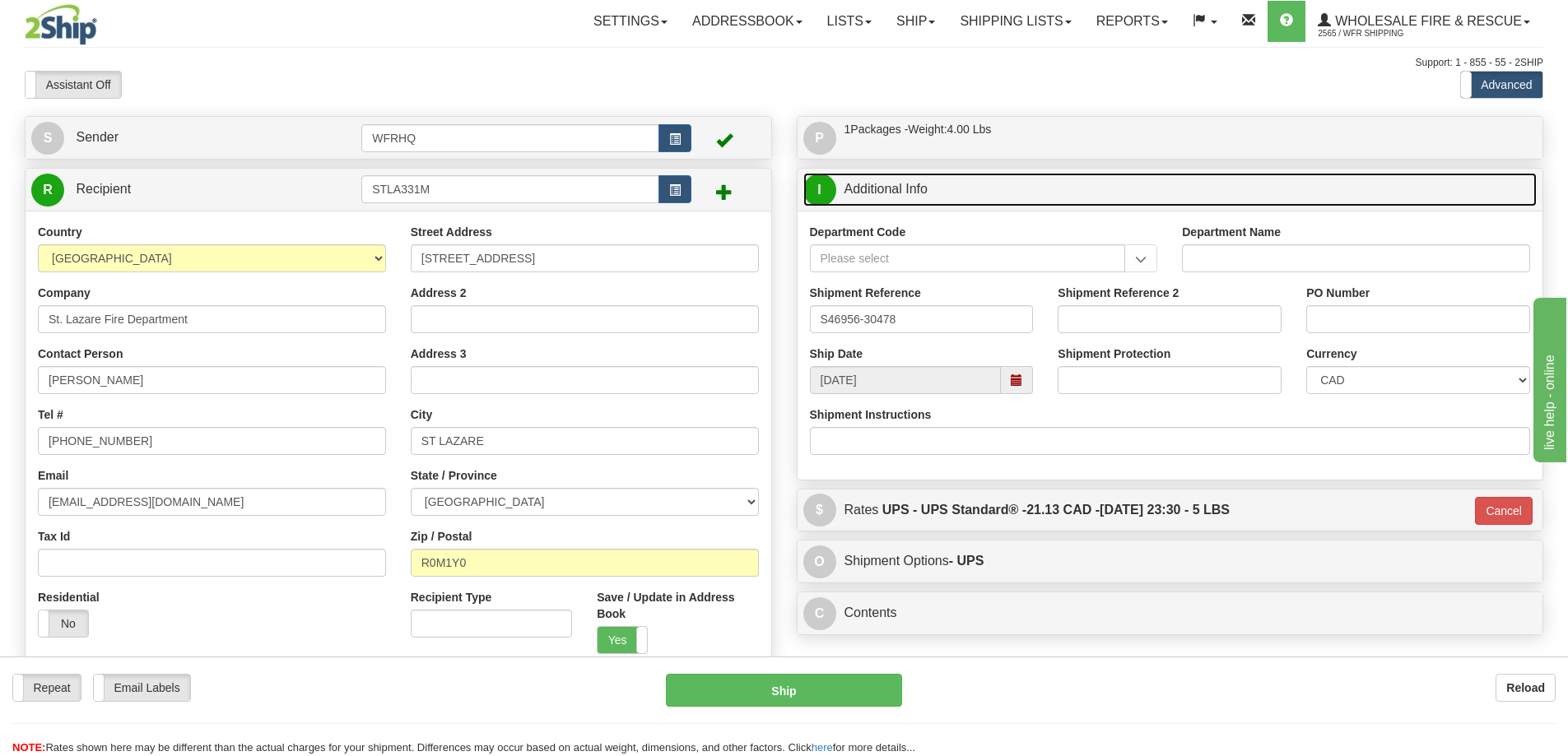
click at [956, 176] on link "I Additional Info" at bounding box center [1170, 190] width 734 height 33
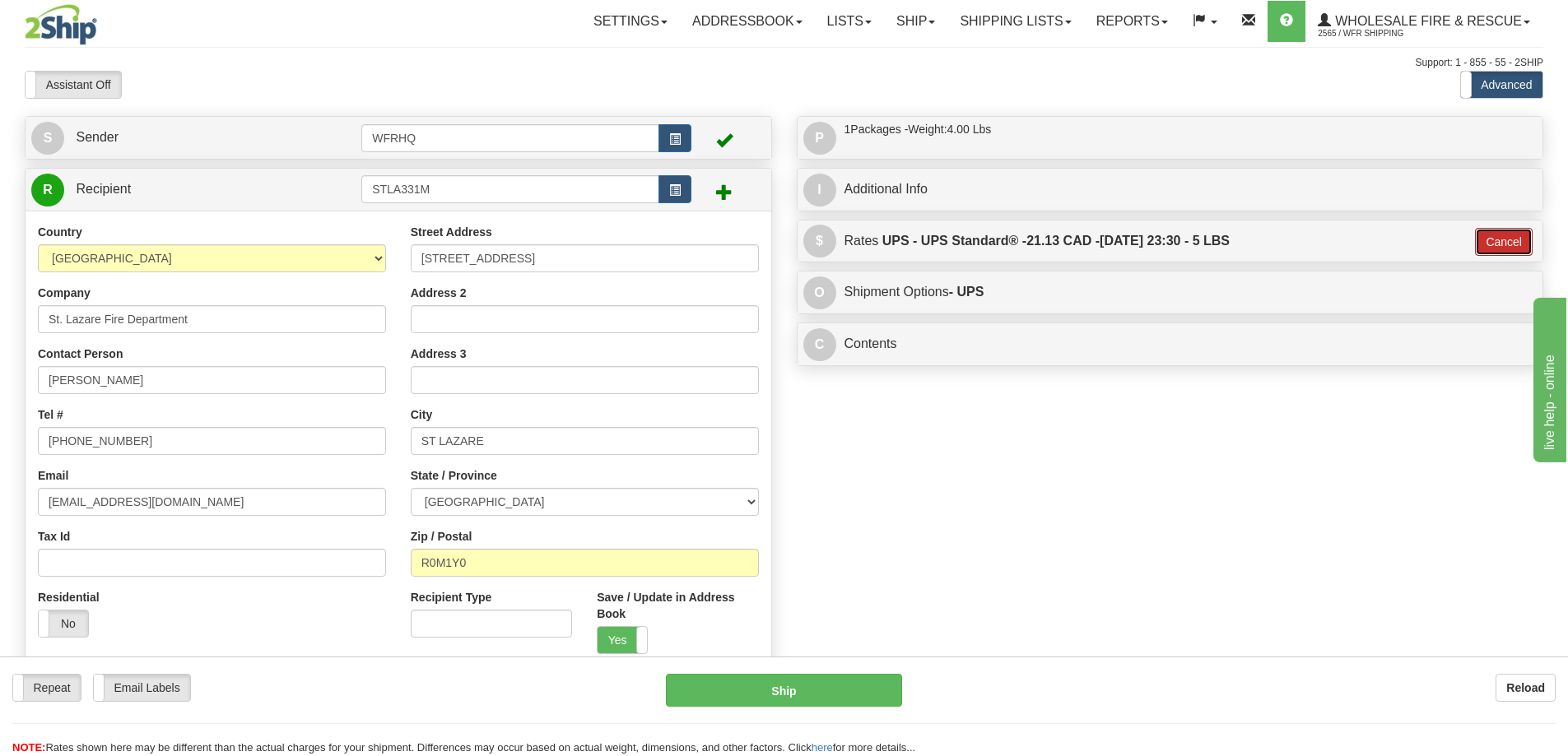
click at [1496, 242] on button "Cancel" at bounding box center [1503, 242] width 57 height 28
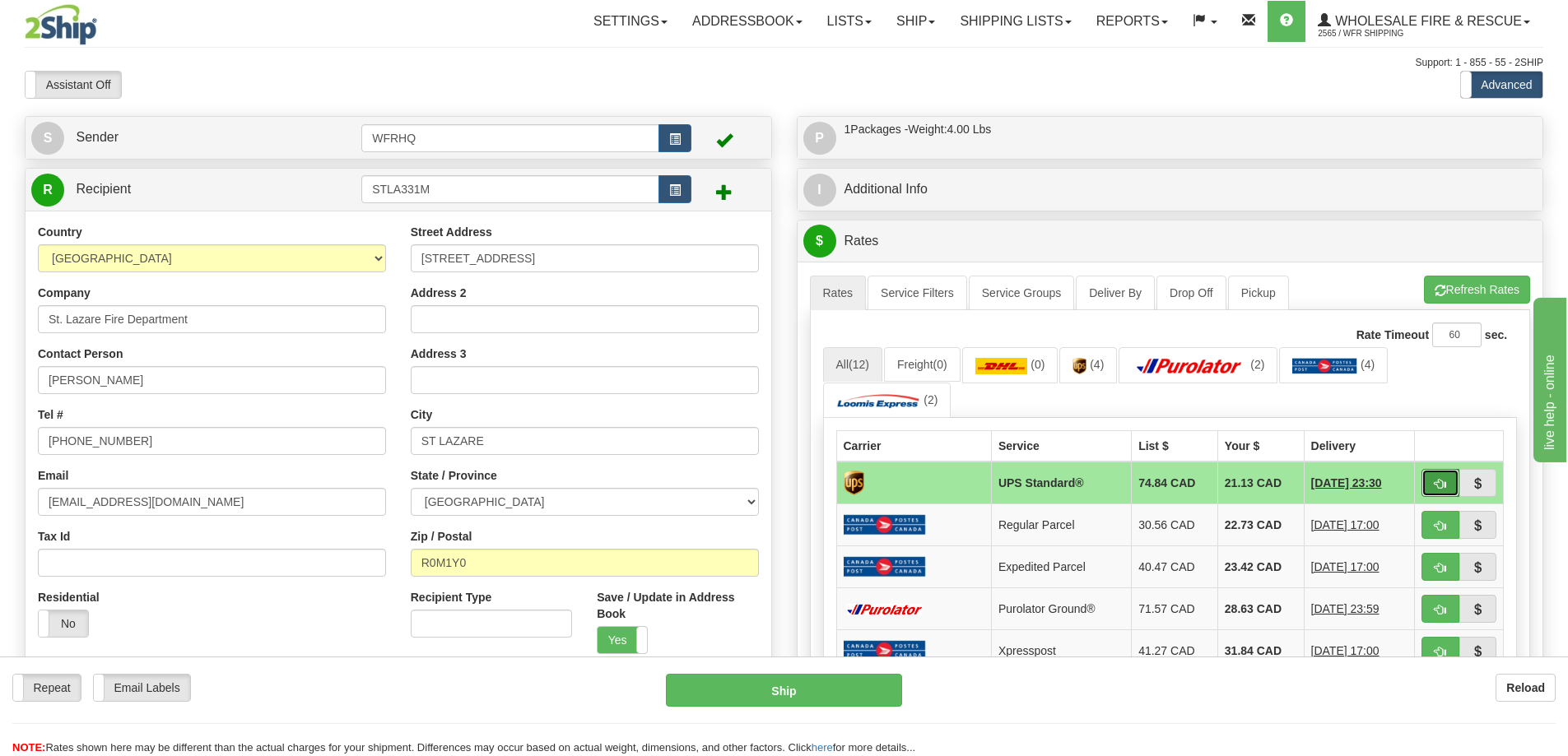
click at [1445, 485] on span "button" at bounding box center [1440, 484] width 11 height 11
type input "11"
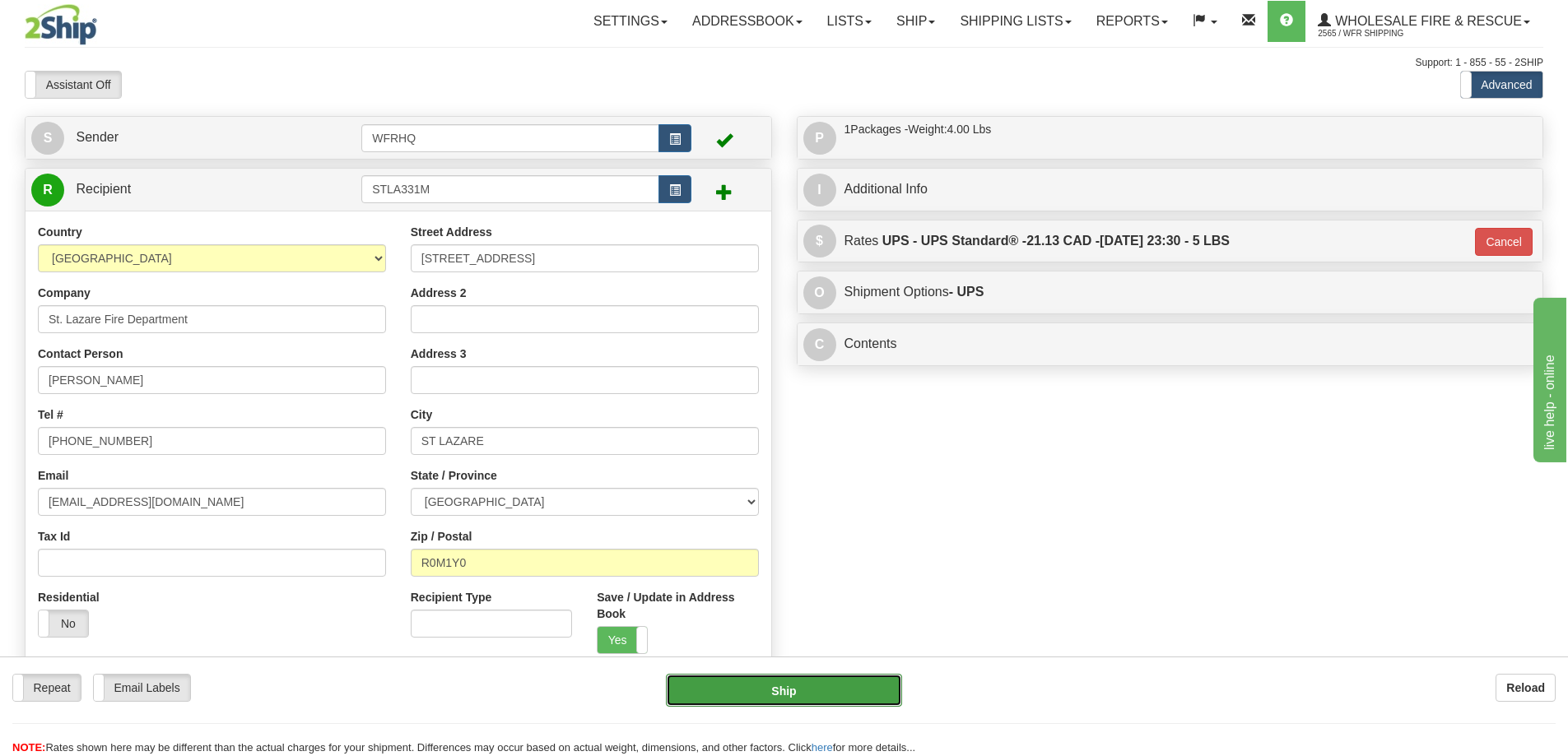
click at [796, 699] on button "Ship" at bounding box center [783, 690] width 236 height 33
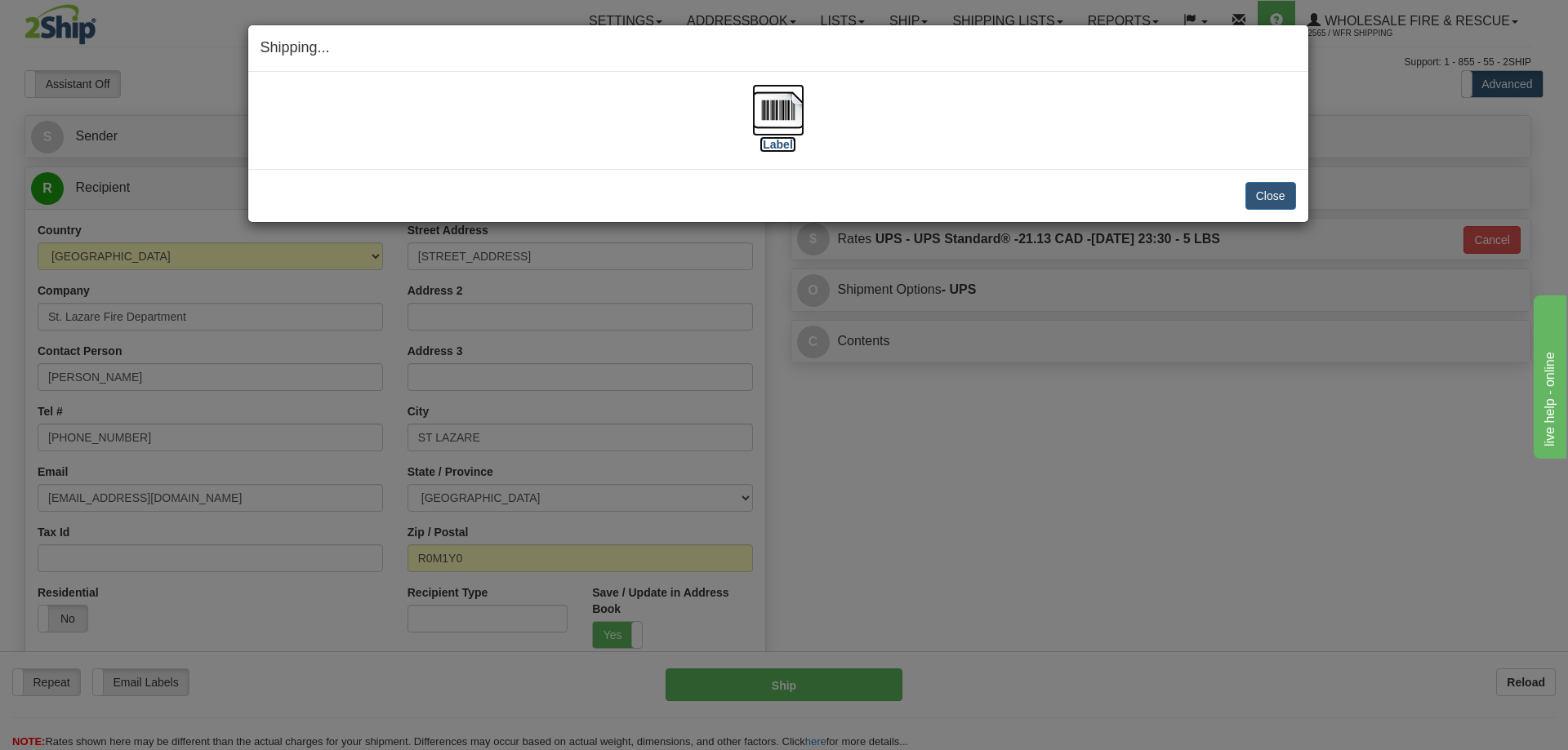
click at [791, 119] on img at bounding box center [778, 110] width 52 height 52
